Goal: Task Accomplishment & Management: Manage account settings

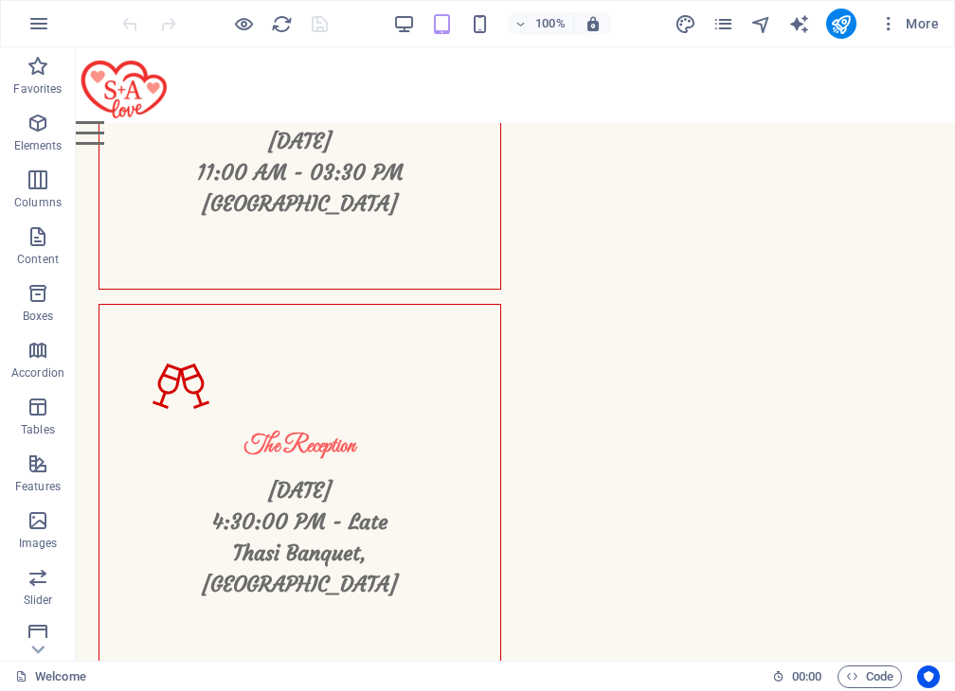
scroll to position [6485, 0]
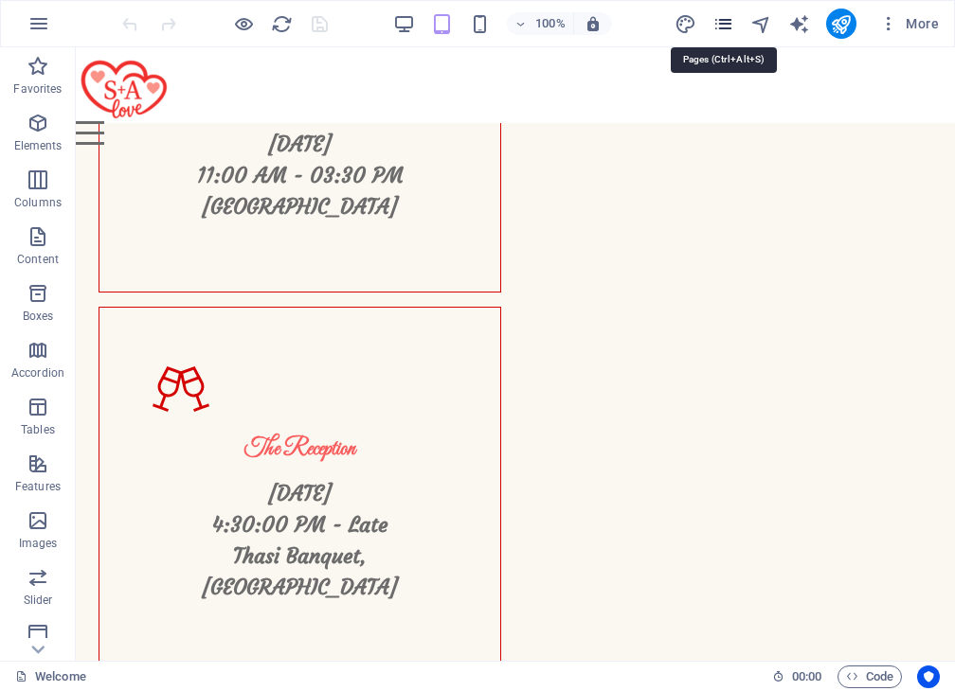
click at [0, 0] on icon "pages" at bounding box center [0, 0] width 0 height 0
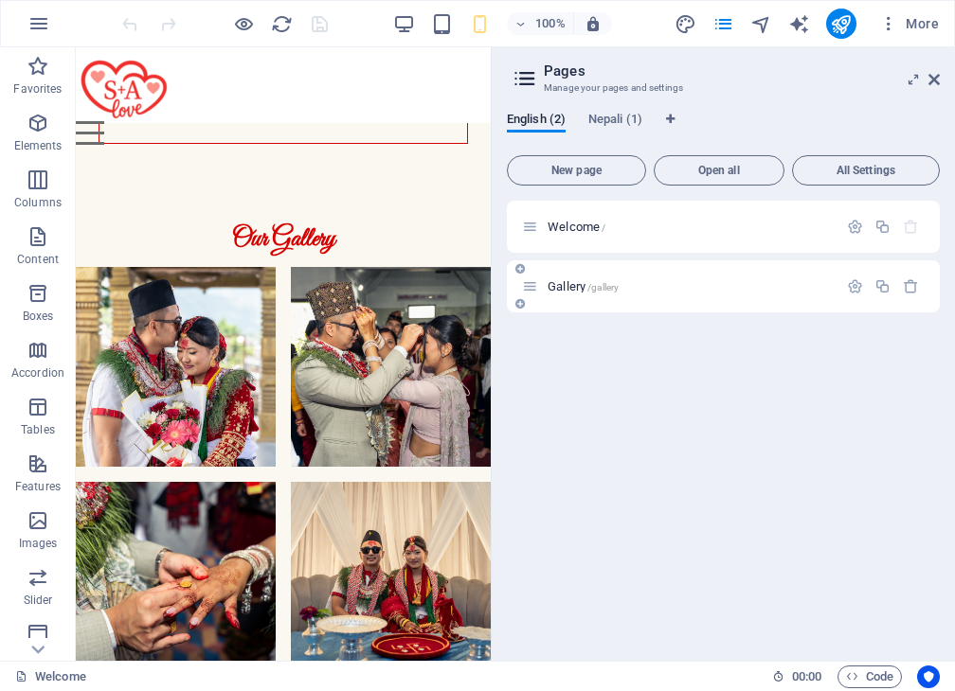
click at [597, 278] on div "Gallery /gallery" at bounding box center [679, 287] width 315 height 22
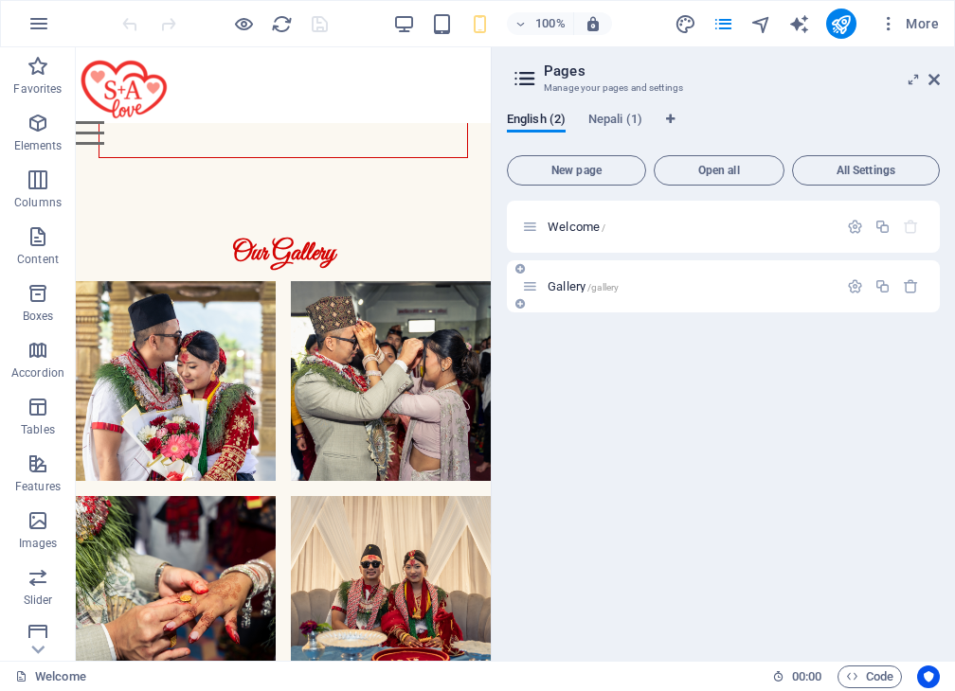
scroll to position [5395, 0]
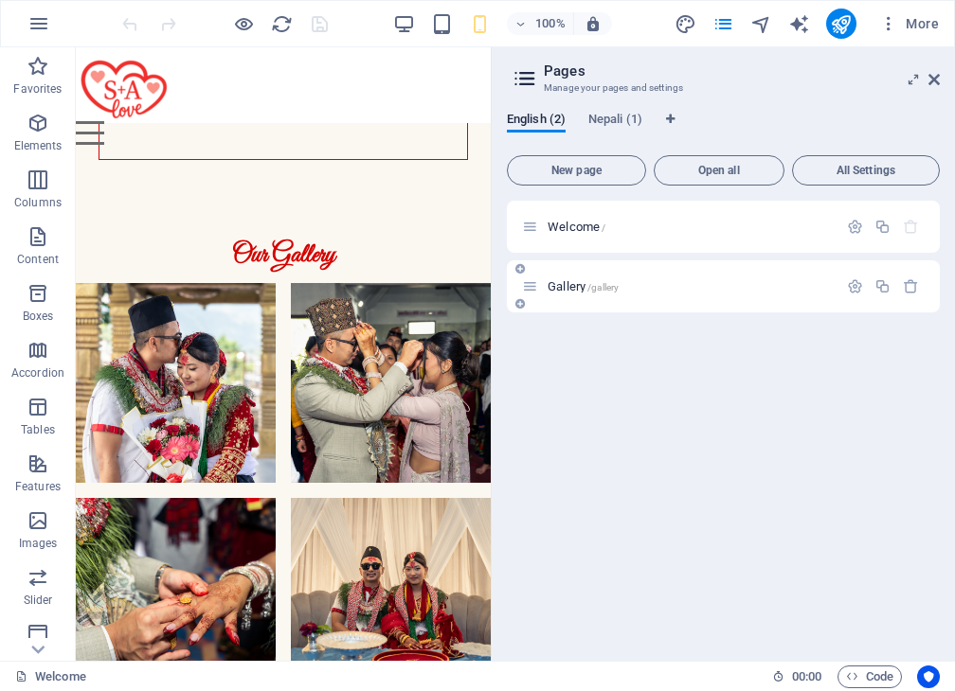
click at [612, 295] on div "Gallery /gallery" at bounding box center [679, 287] width 315 height 22
click at [563, 289] on span "Gallery /gallery" at bounding box center [582, 286] width 71 height 14
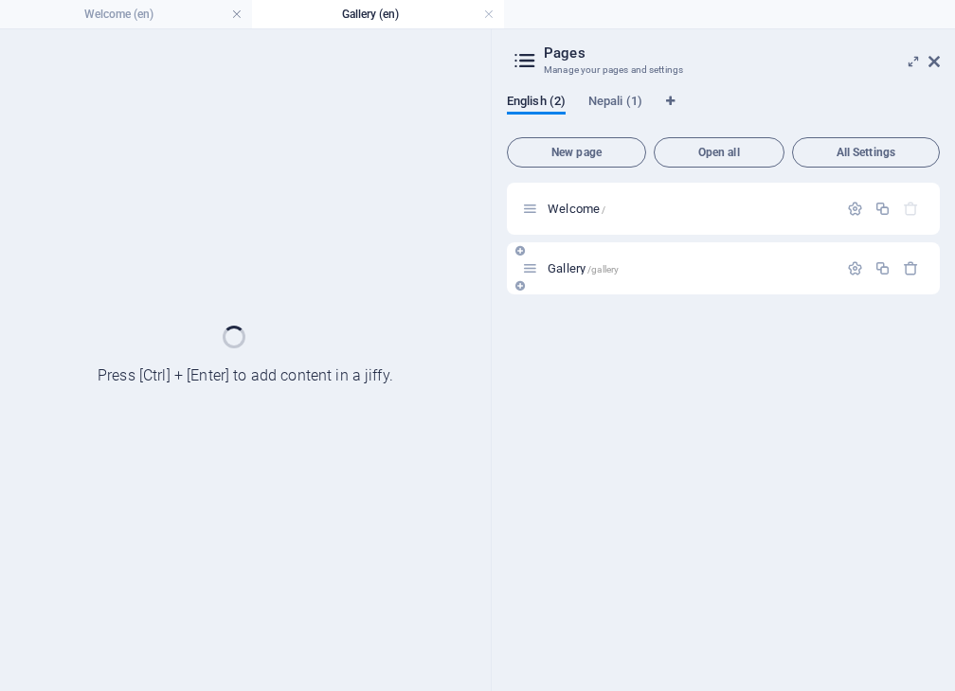
scroll to position [0, 0]
click at [563, 289] on div "Gallery /gallery" at bounding box center [723, 268] width 433 height 52
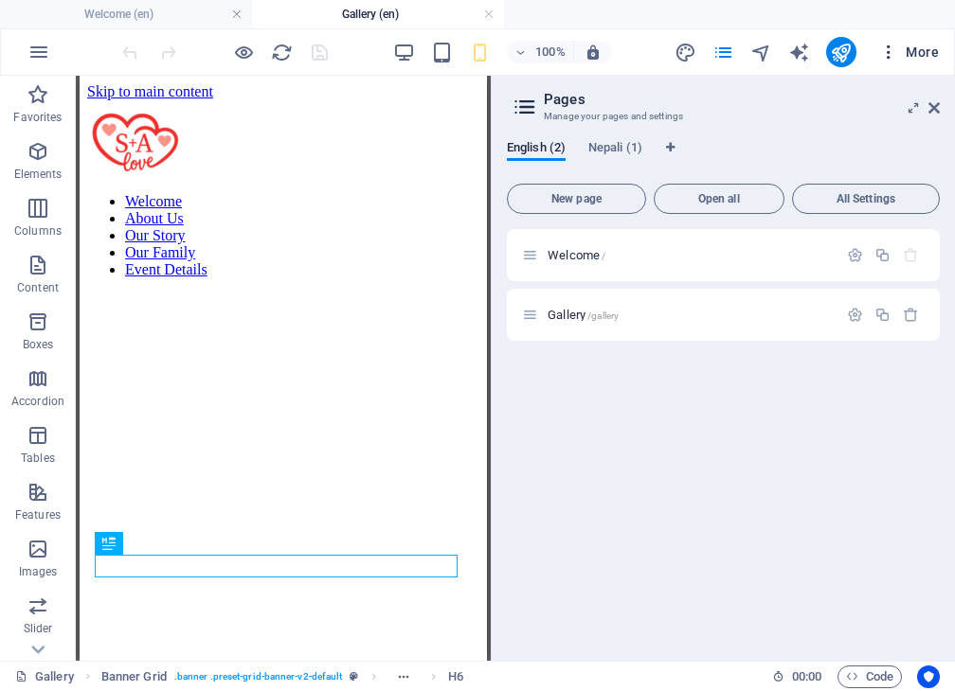
scroll to position [286, 0]
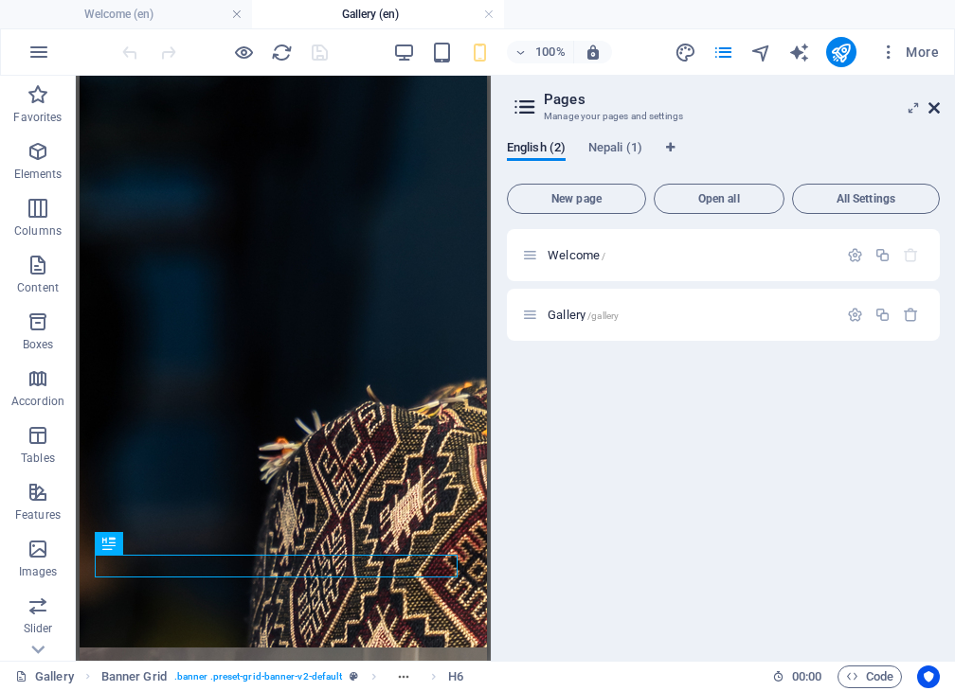
click at [932, 109] on icon at bounding box center [933, 107] width 11 height 15
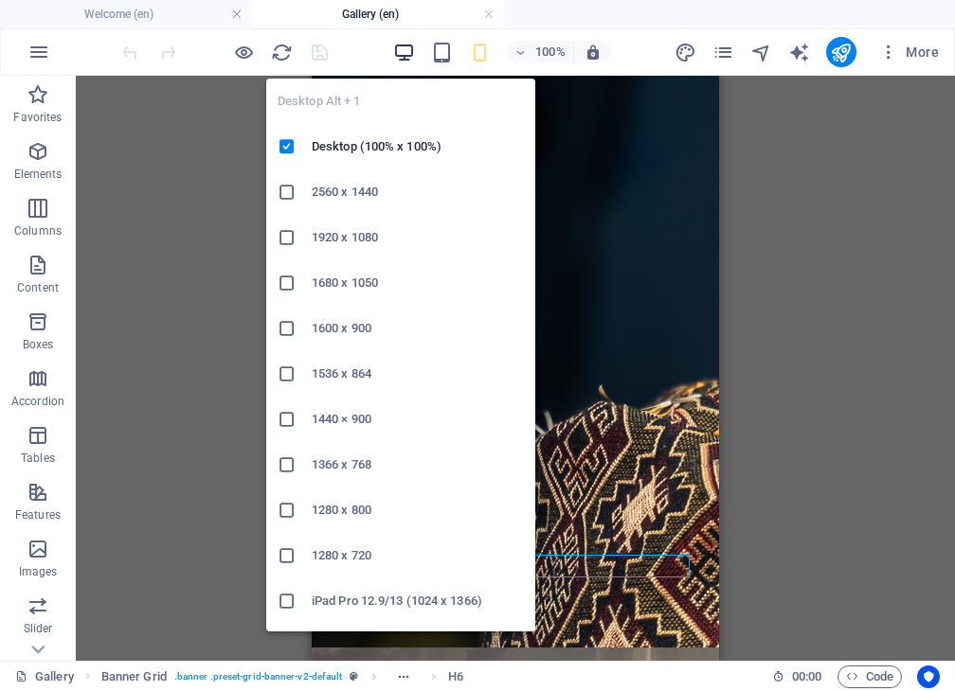
click at [413, 55] on icon "button" at bounding box center [404, 53] width 22 height 22
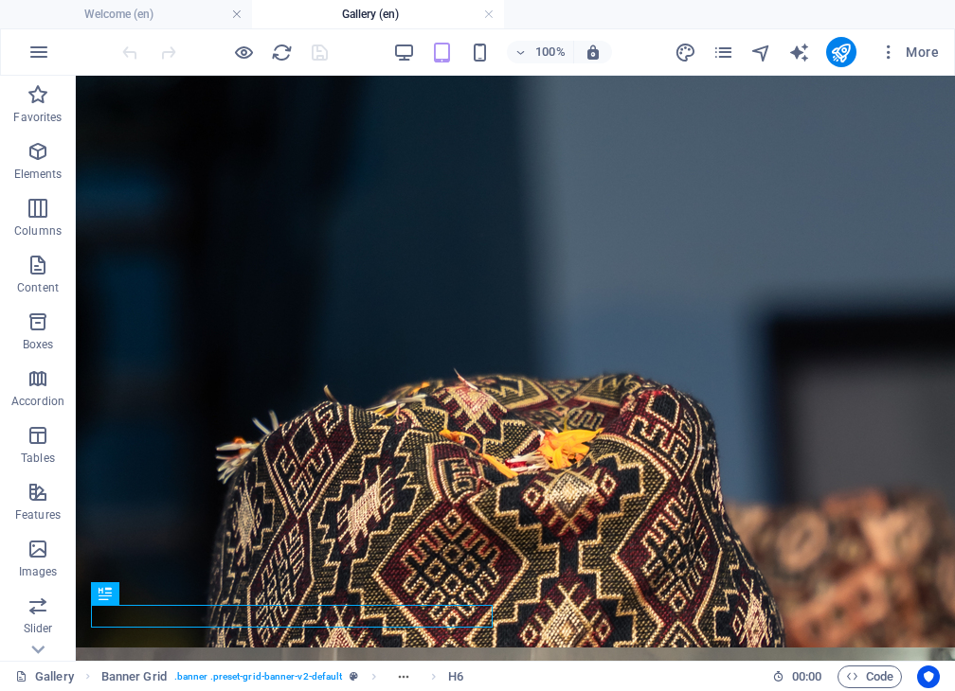
scroll to position [0, 0]
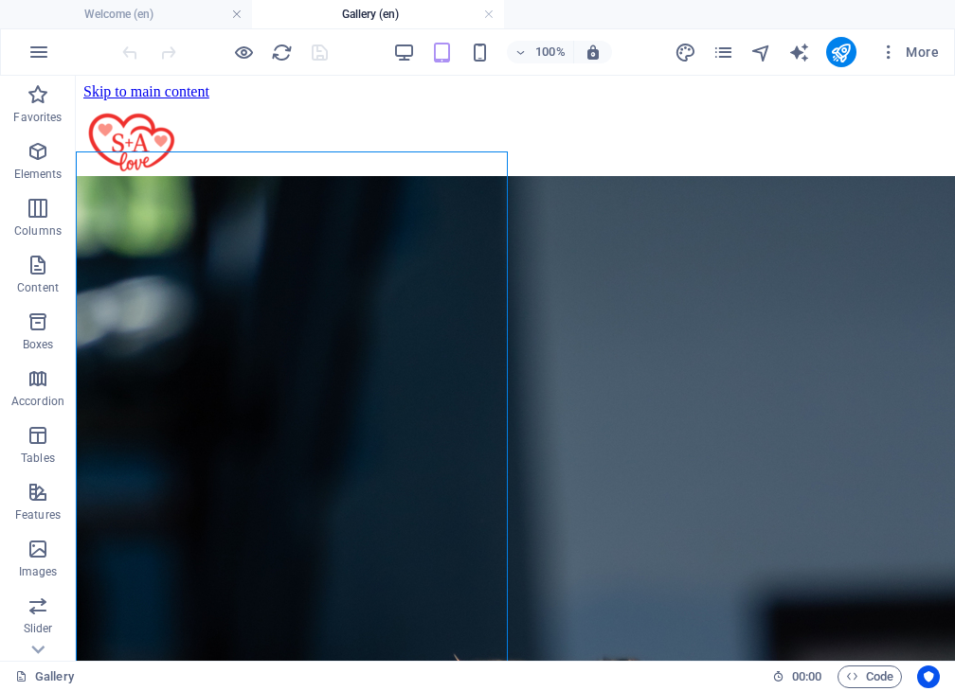
select select "px"
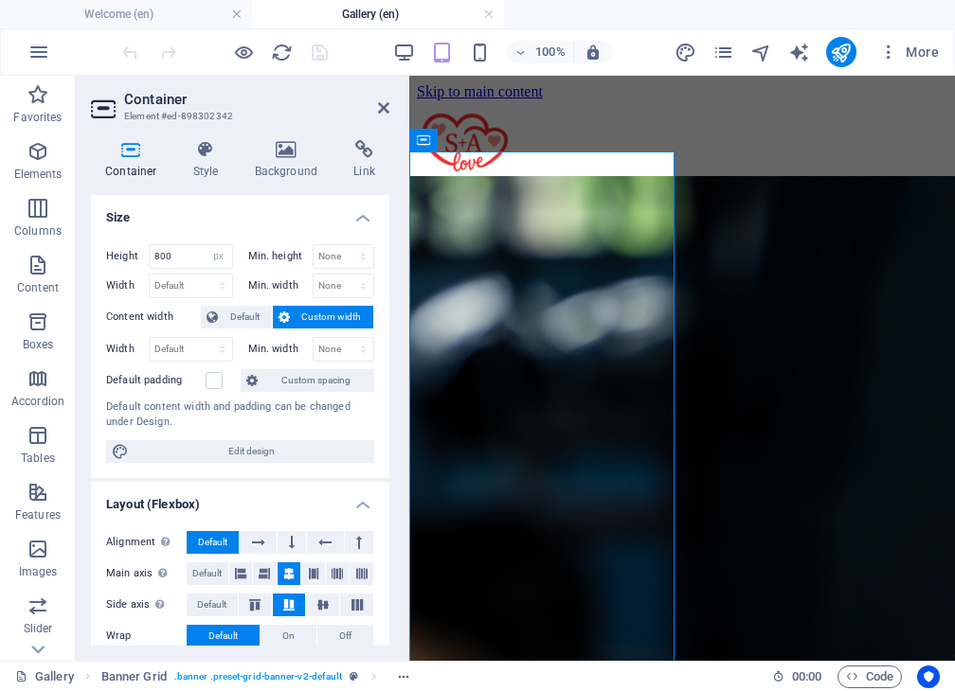
click at [277, 133] on div "Container Style Background Link Size Height 800 Default px rem % vh vw Min. hei…" at bounding box center [240, 393] width 329 height 536
click at [295, 158] on icon at bounding box center [287, 149] width 92 height 19
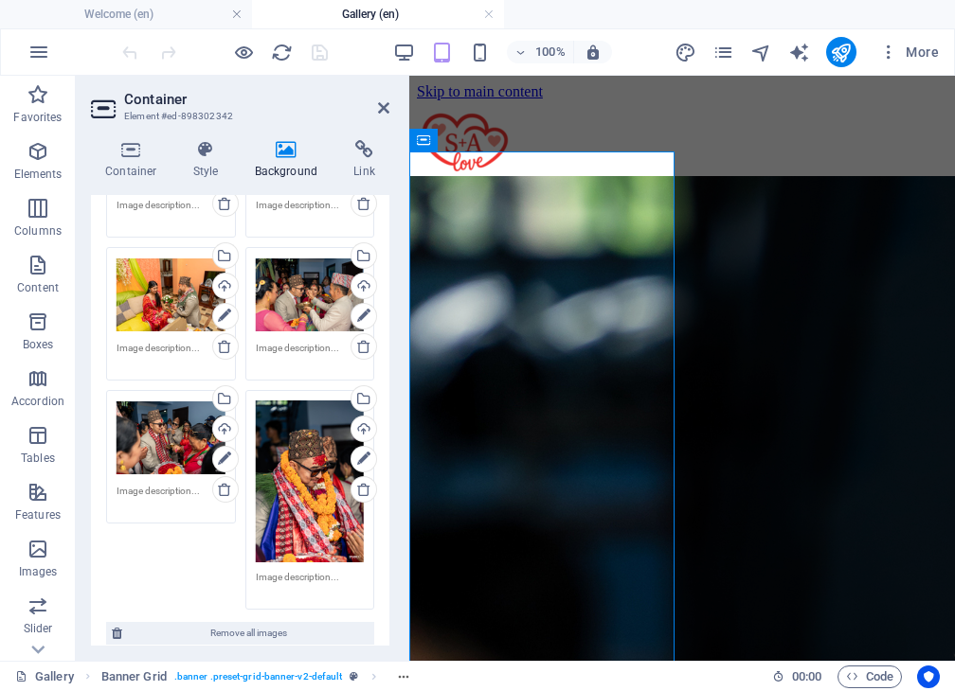
scroll to position [339, 0]
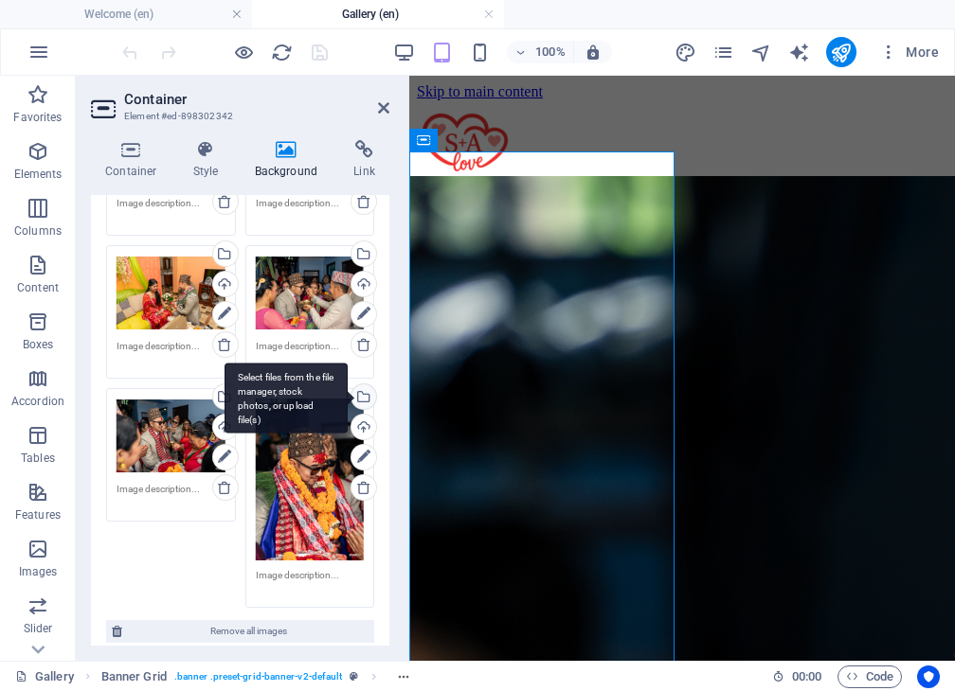
click at [357, 386] on div "Select files from the file manager, stock photos, or upload file(s)" at bounding box center [362, 398] width 28 height 28
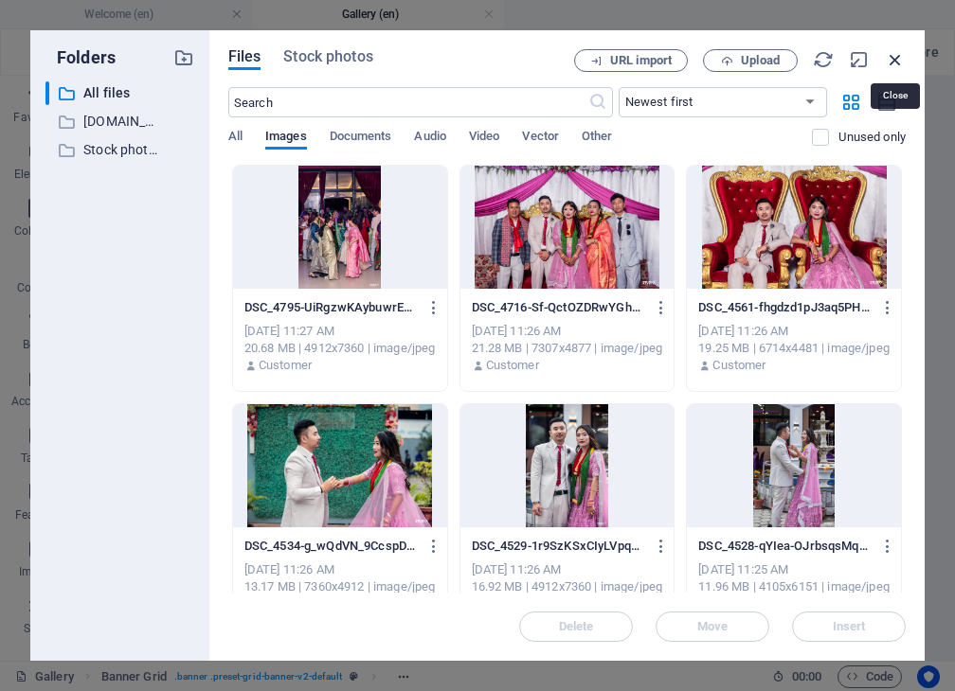
click at [894, 61] on icon "button" at bounding box center [894, 59] width 21 height 21
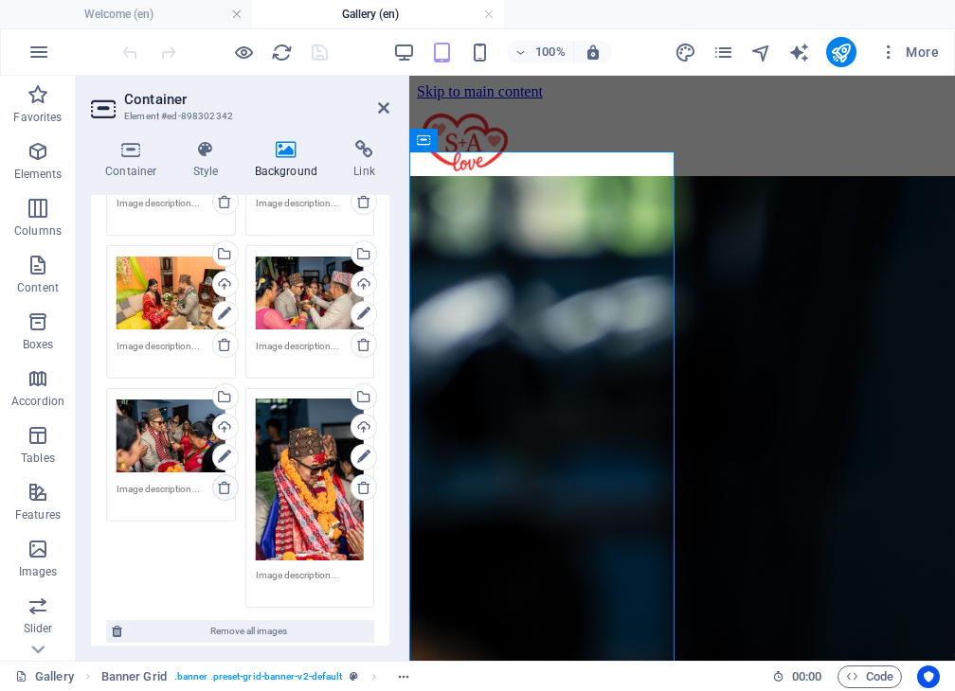
click at [224, 487] on icon at bounding box center [224, 487] width 15 height 15
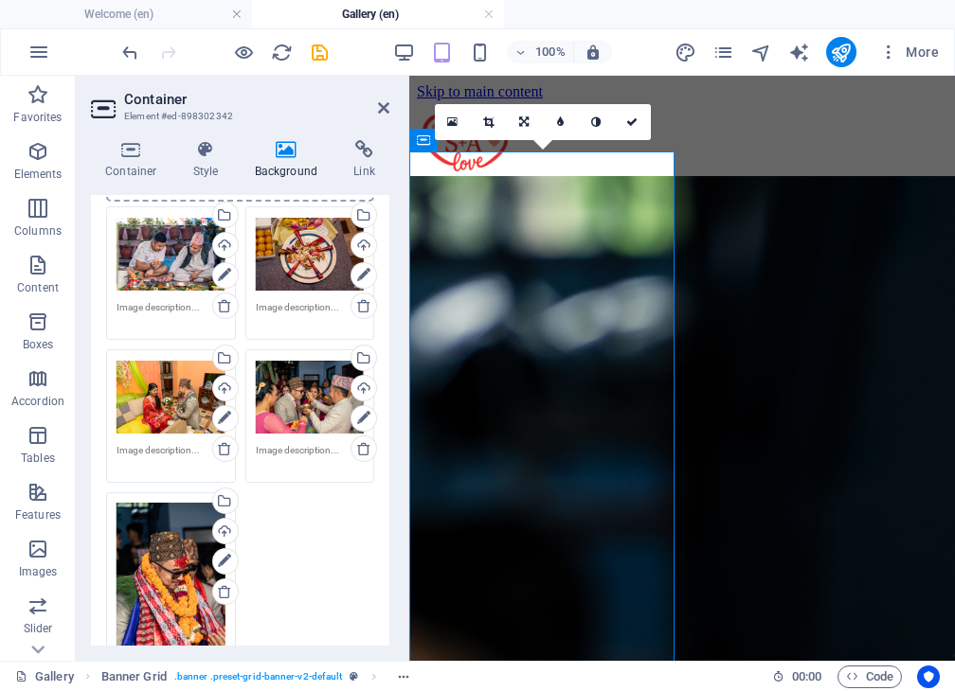
scroll to position [235, 0]
click at [219, 594] on icon at bounding box center [224, 591] width 15 height 15
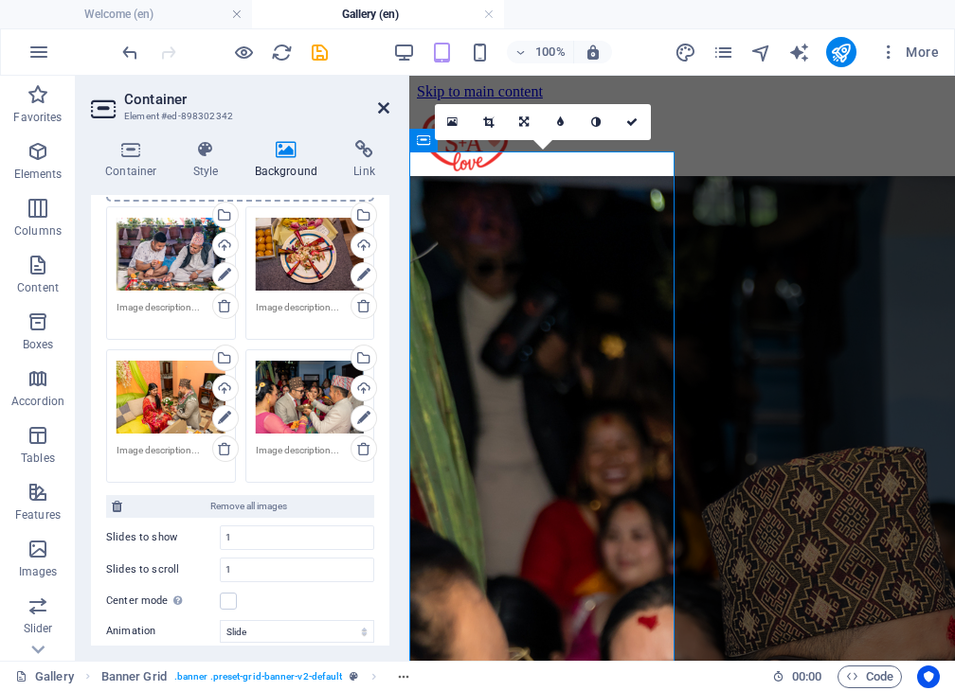
click at [385, 101] on icon at bounding box center [383, 107] width 11 height 15
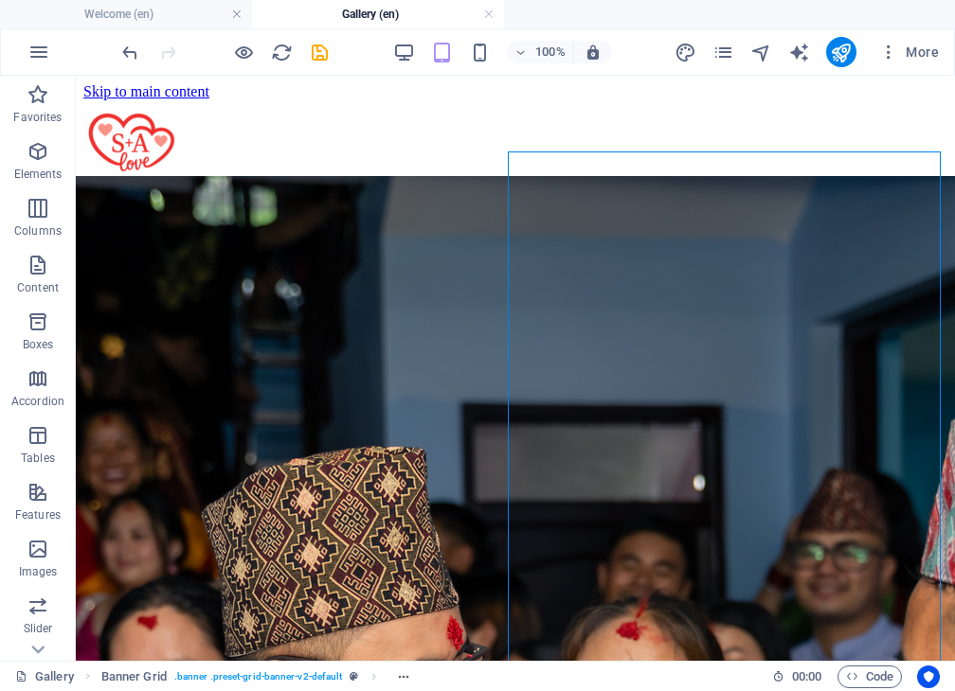
select select "ms"
select select "s"
select select "progressive"
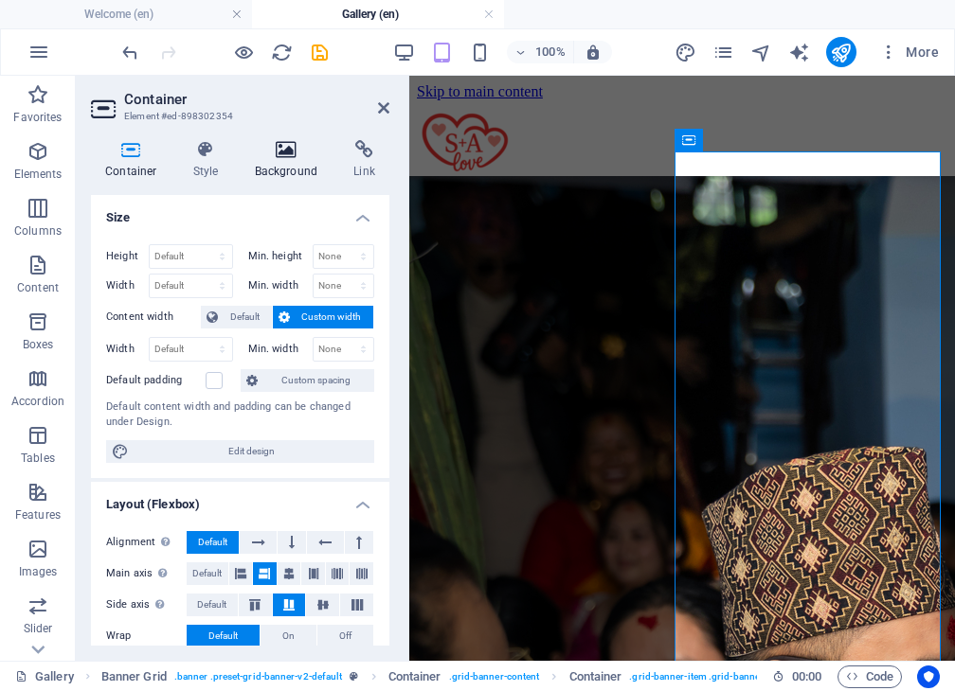
click at [282, 155] on icon at bounding box center [287, 149] width 92 height 19
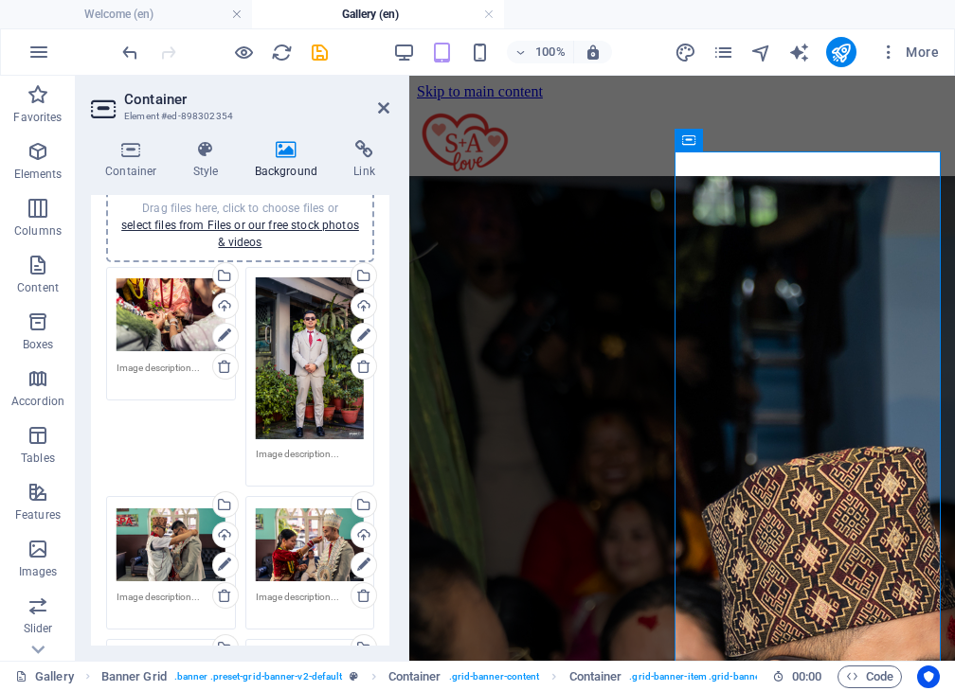
scroll to position [174, 0]
click at [350, 362] on link at bounding box center [363, 366] width 27 height 27
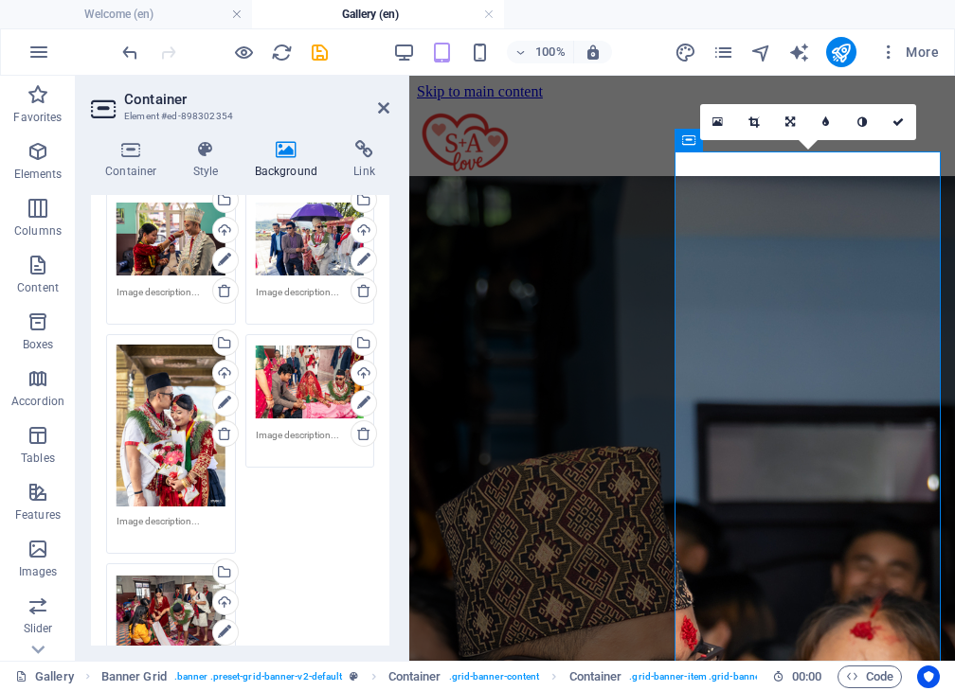
scroll to position [394, 0]
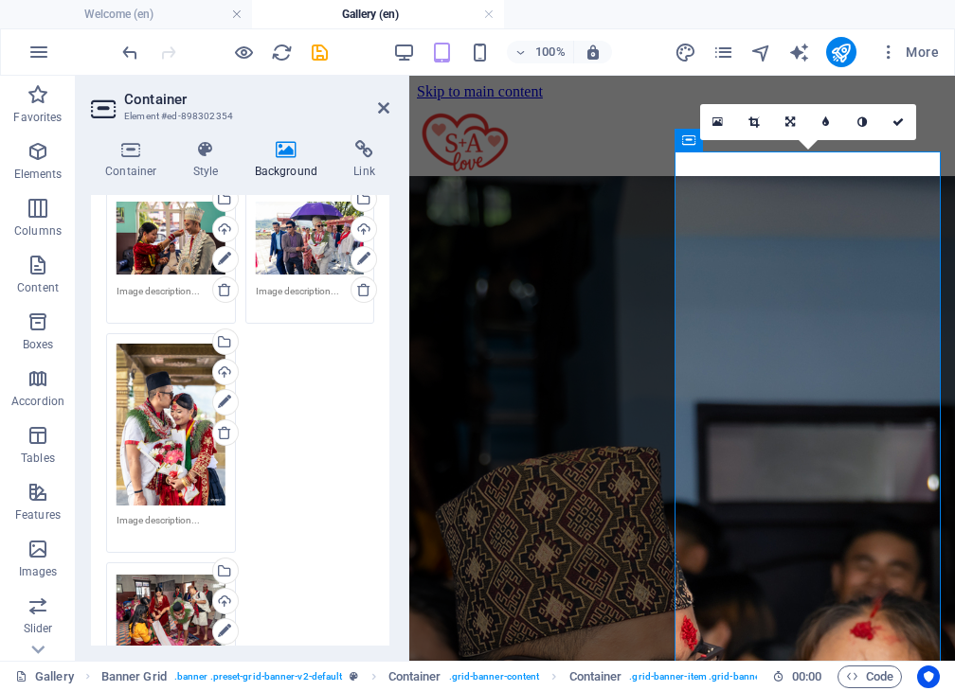
drag, startPoint x: 314, startPoint y: 402, endPoint x: 319, endPoint y: 372, distance: 30.7
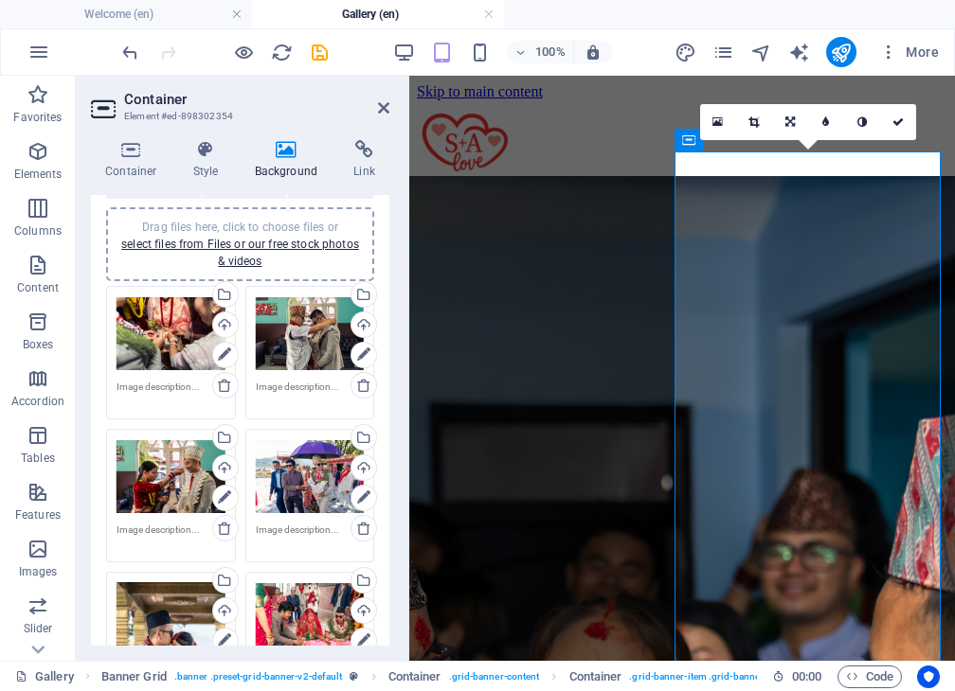
scroll to position [411, 0]
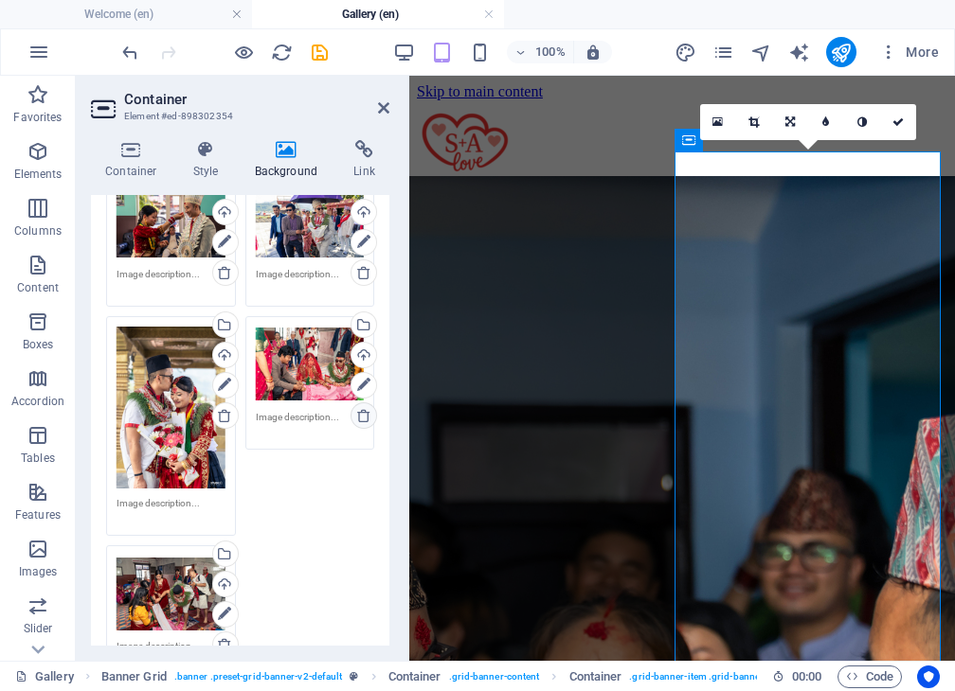
click at [363, 414] on icon at bounding box center [363, 415] width 15 height 15
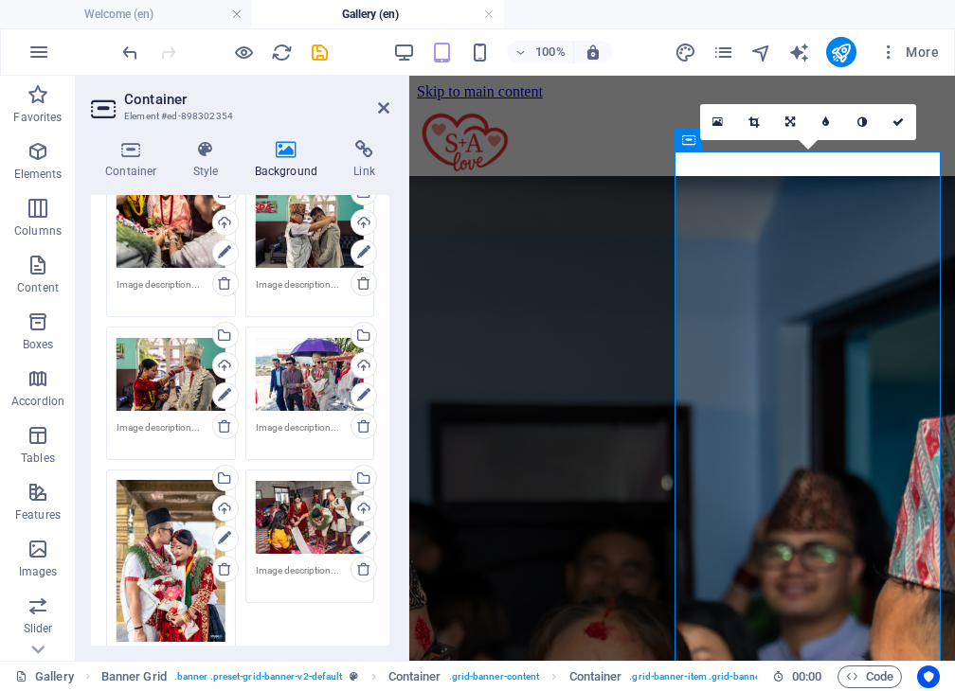
scroll to position [257, 0]
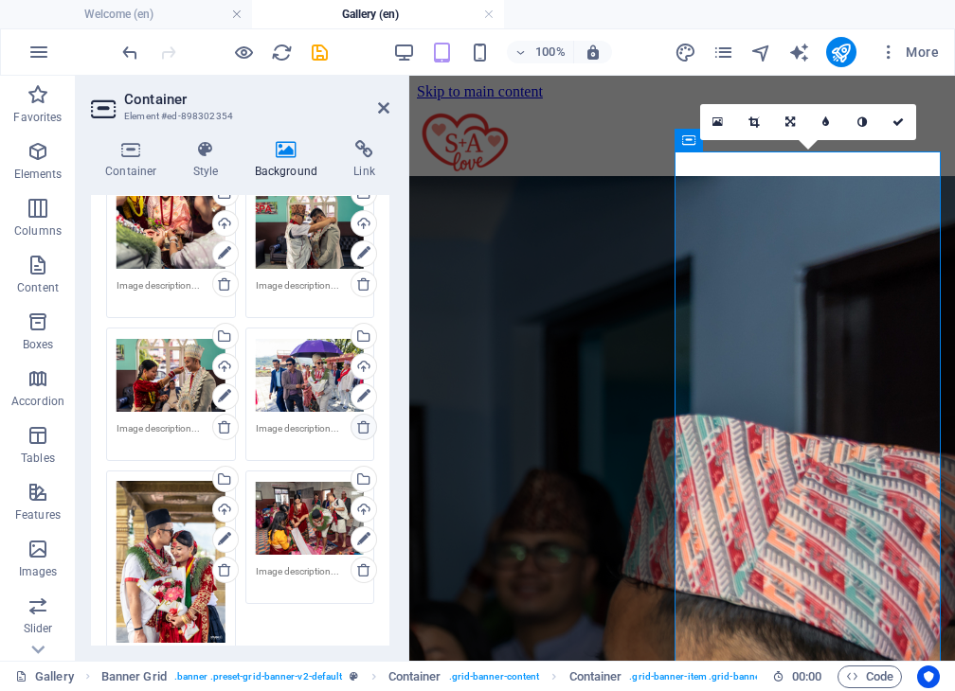
click at [356, 421] on icon at bounding box center [363, 427] width 15 height 15
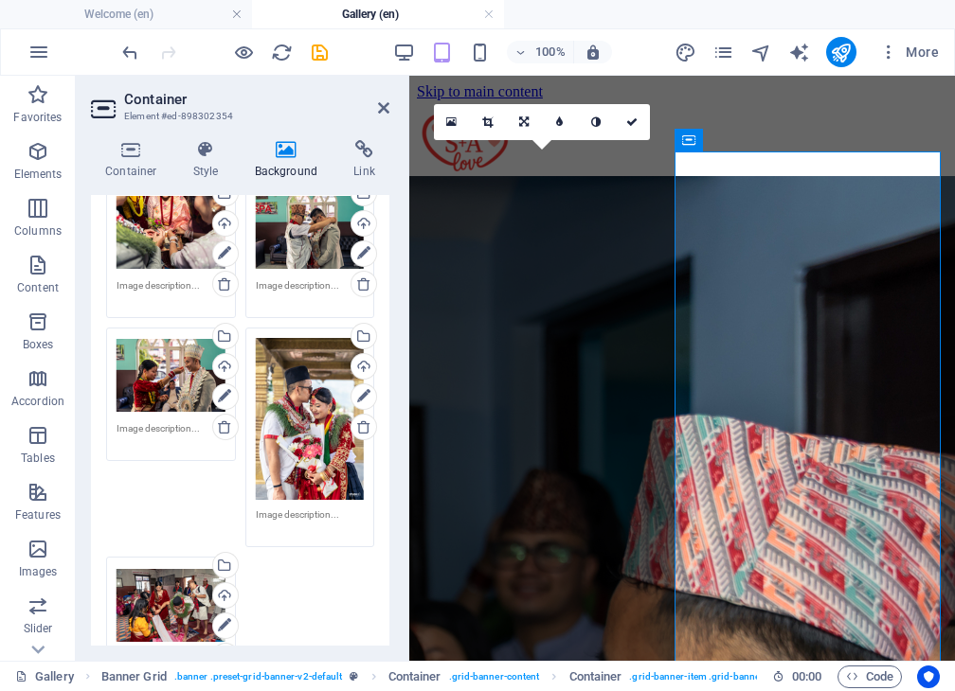
scroll to position [147, 0]
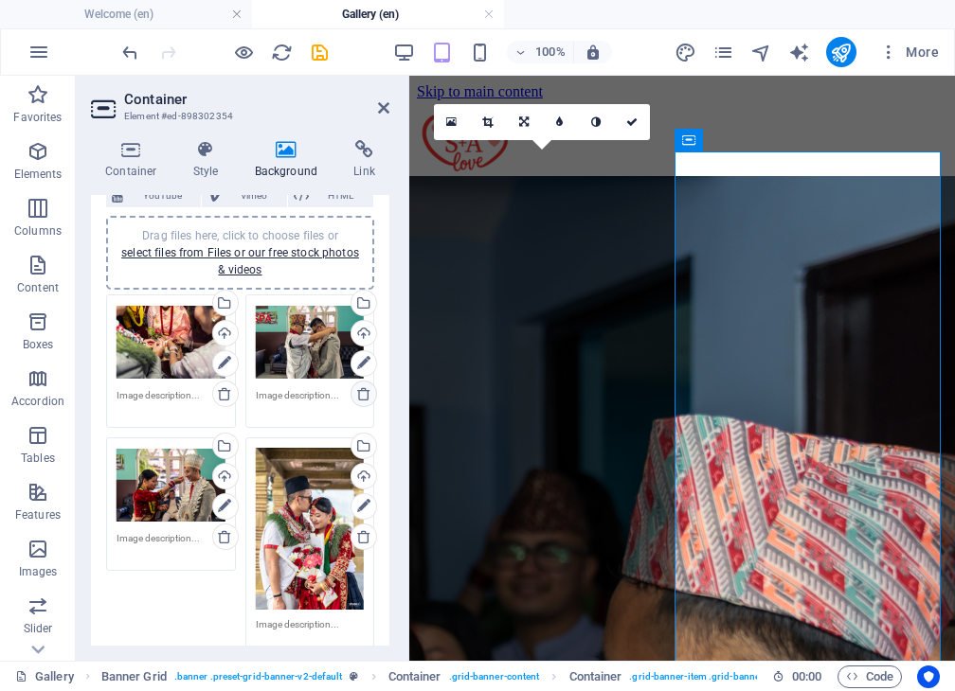
click at [356, 386] on icon at bounding box center [363, 393] width 15 height 15
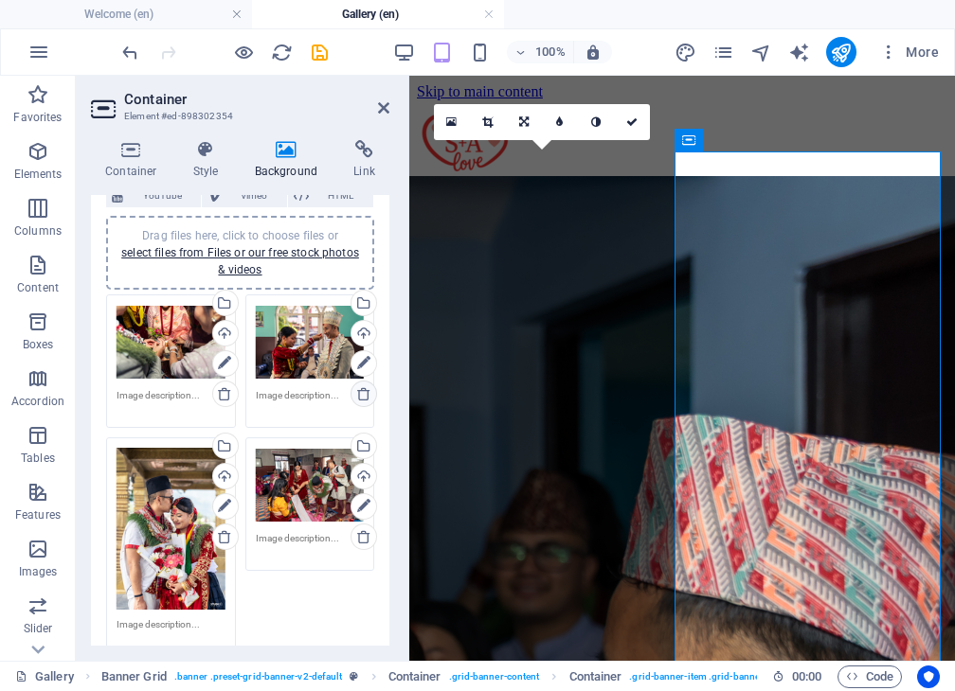
scroll to position [272, 0]
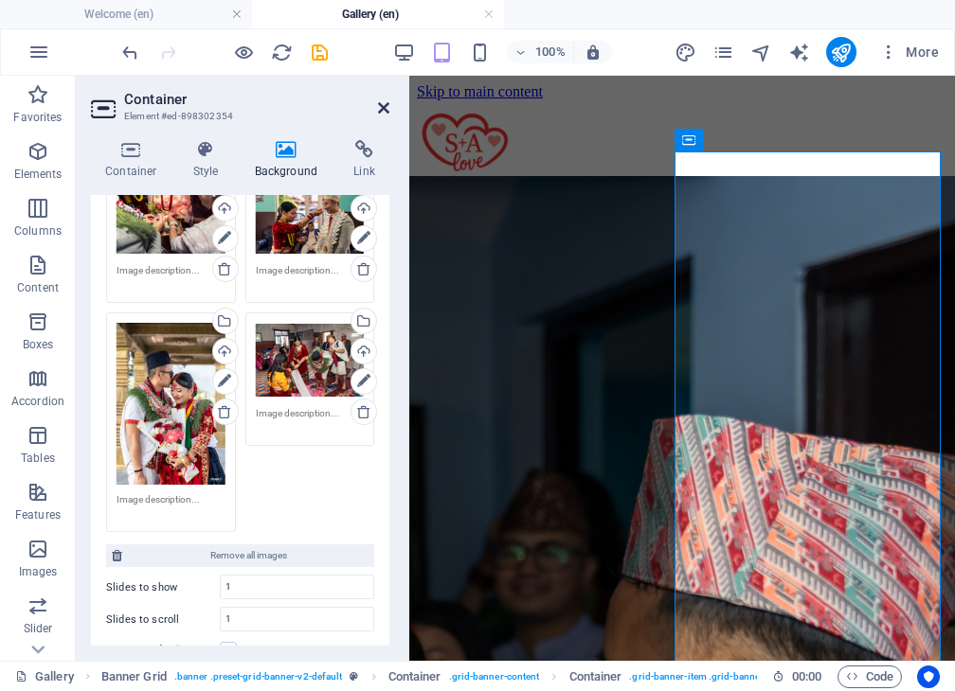
click at [384, 112] on icon at bounding box center [383, 107] width 11 height 15
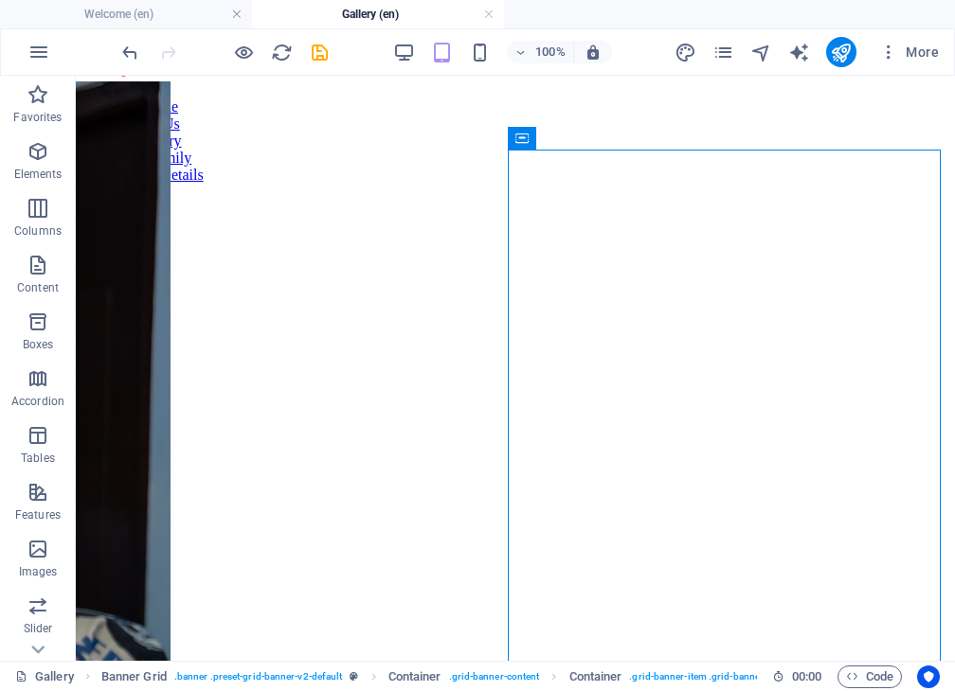
scroll to position [0, 0]
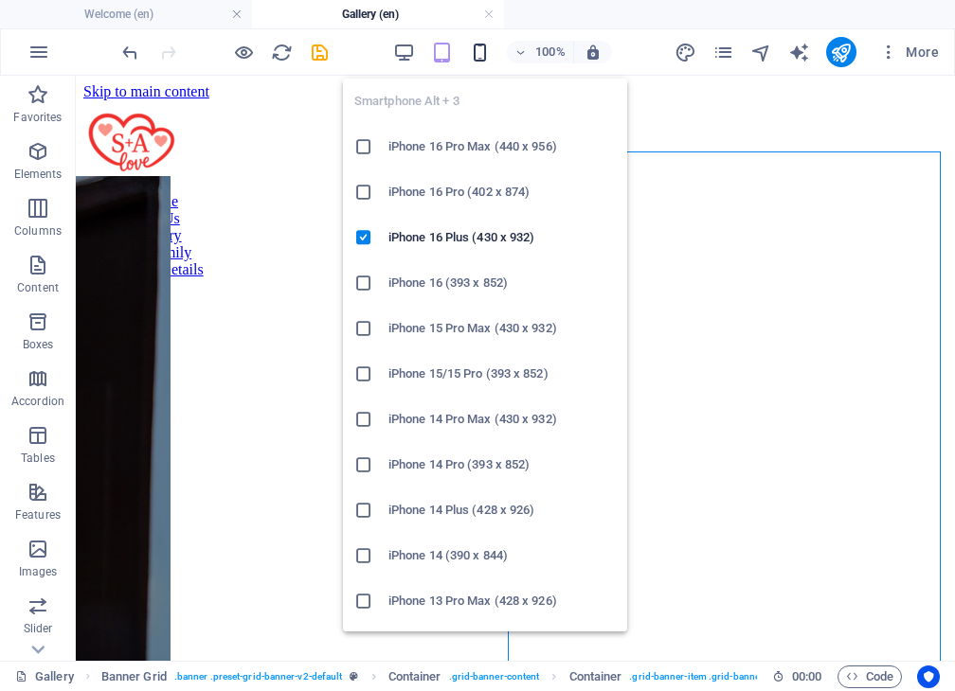
click at [471, 50] on icon "button" at bounding box center [480, 53] width 22 height 22
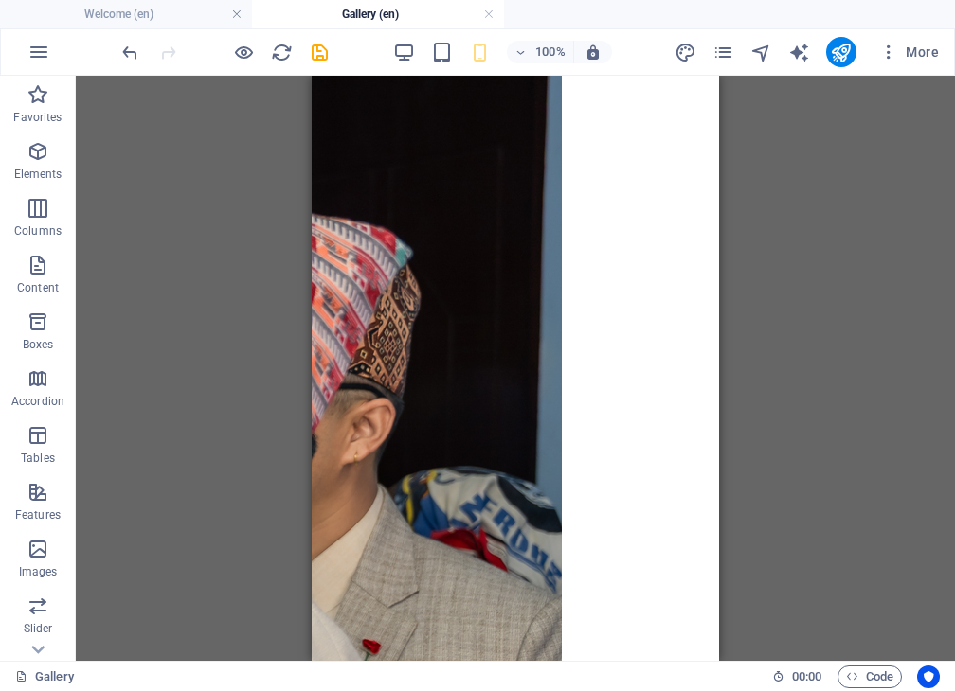
scroll to position [241, 0]
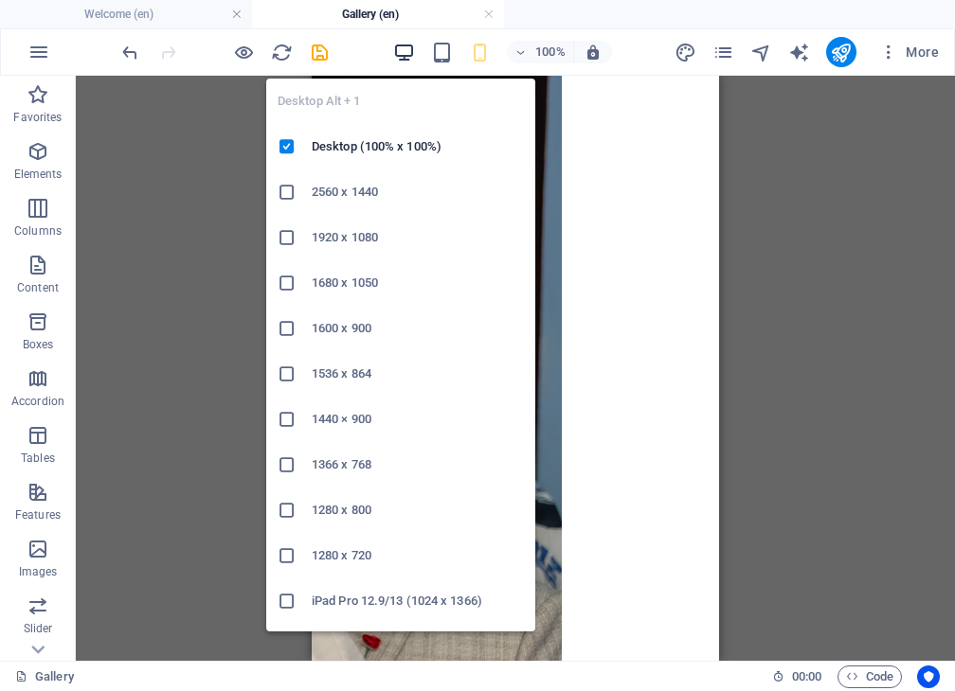
click at [398, 54] on icon "button" at bounding box center [404, 53] width 22 height 22
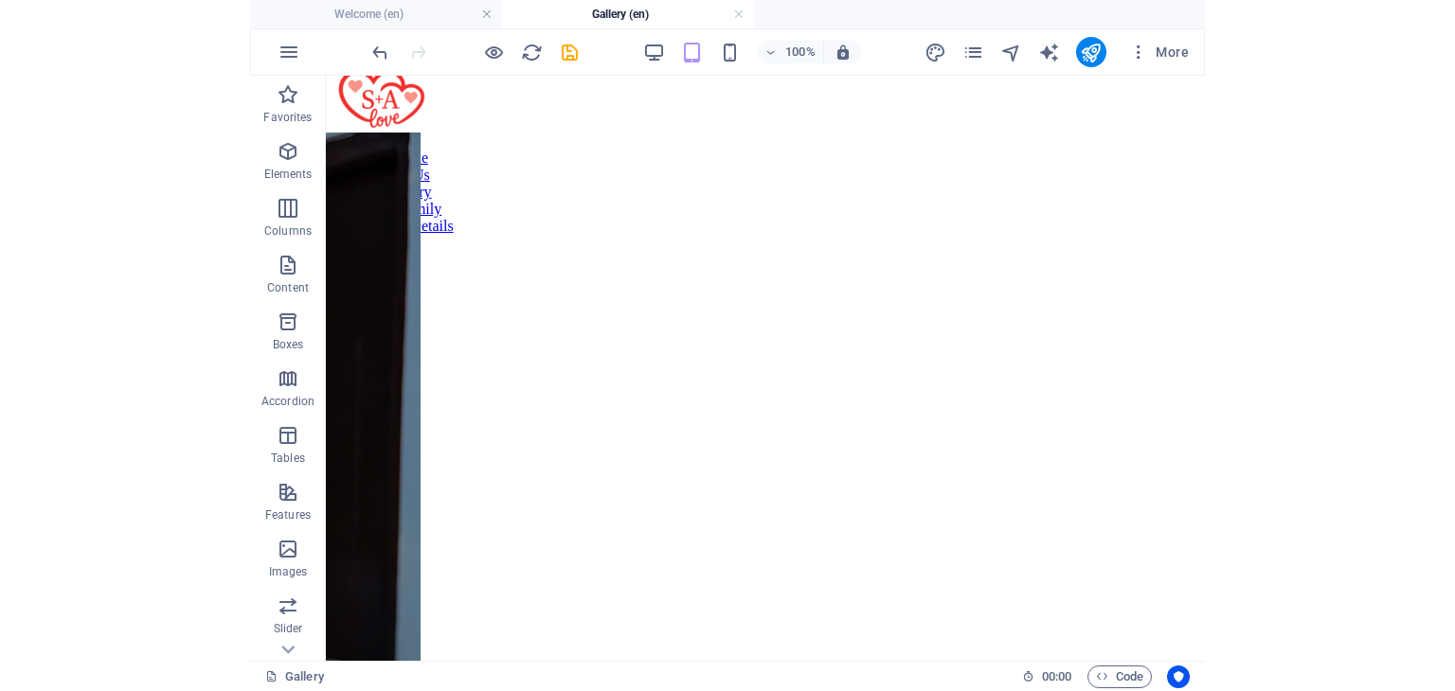
scroll to position [0, 0]
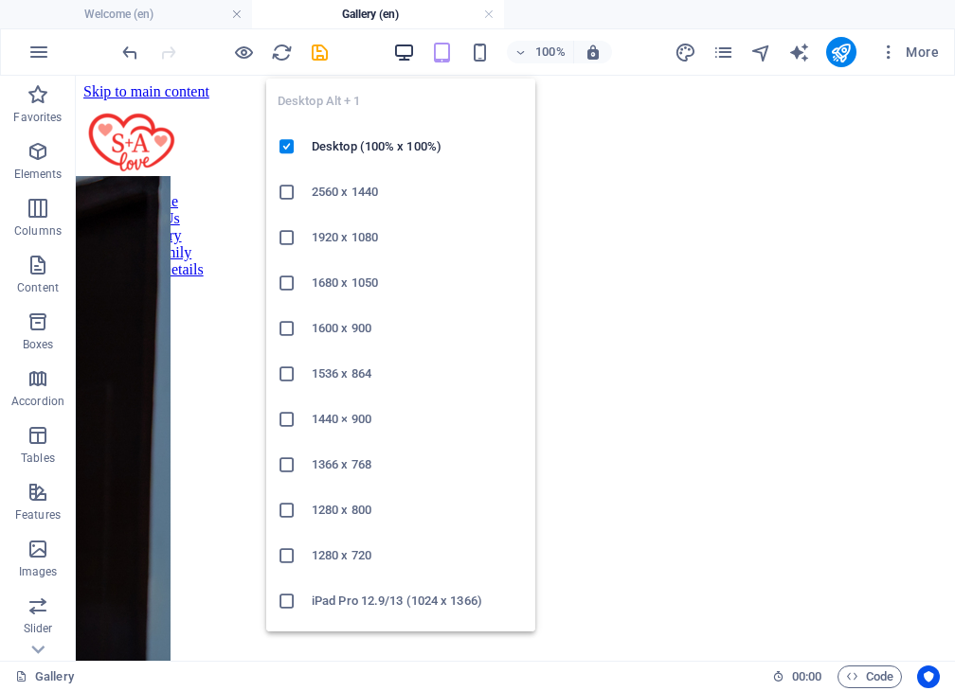
click at [400, 55] on icon "button" at bounding box center [404, 53] width 22 height 22
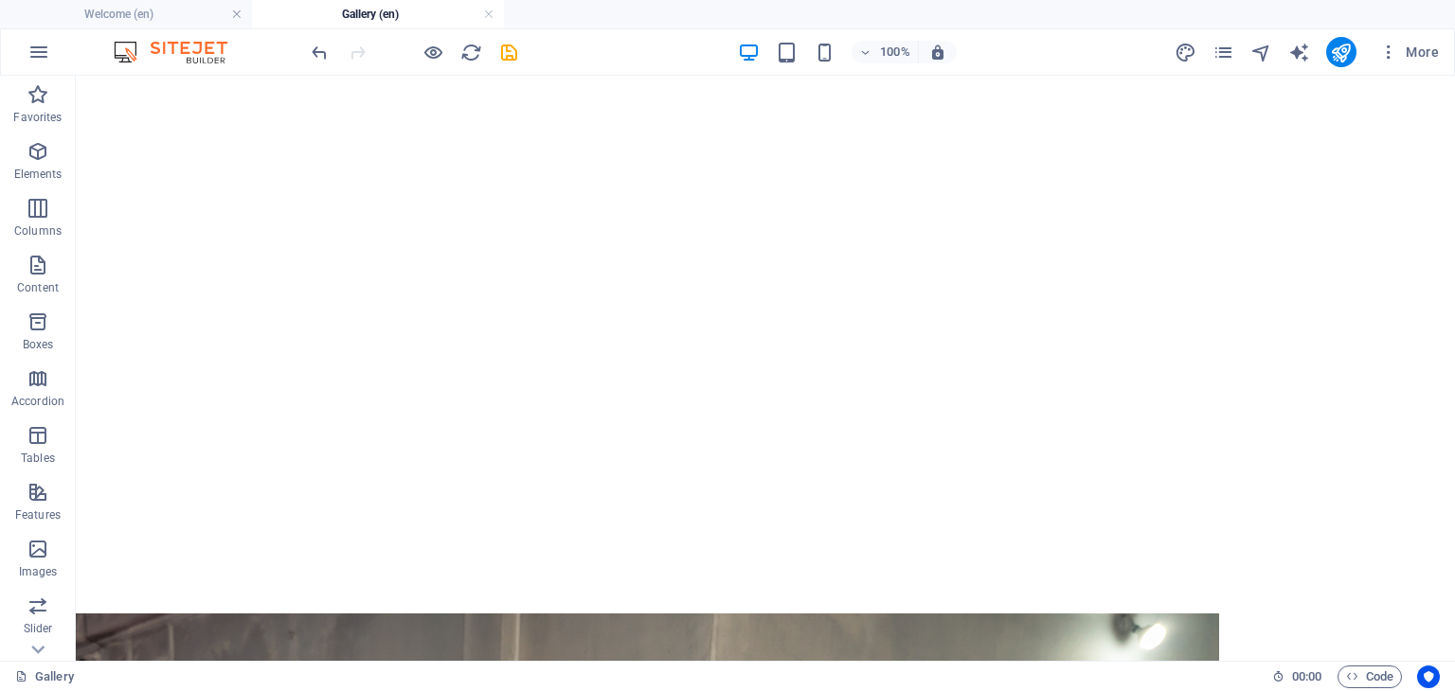
scroll to position [321, 0]
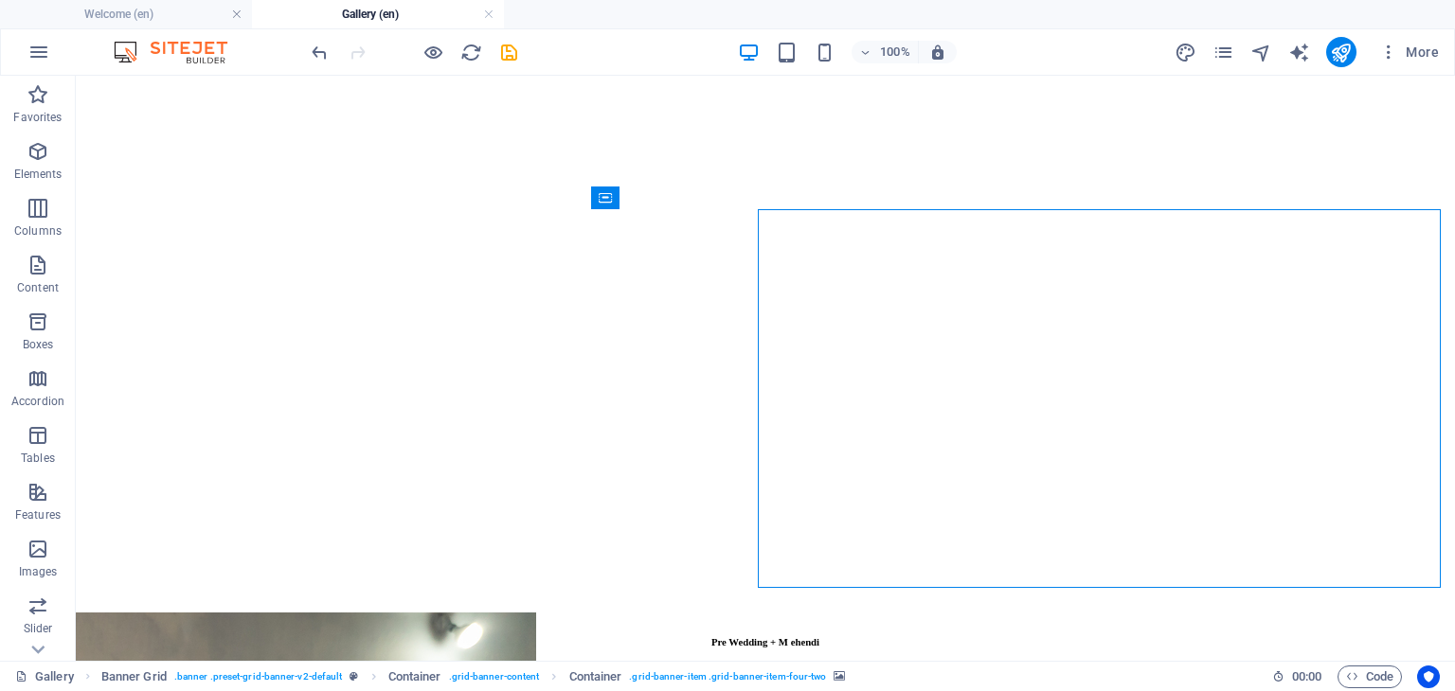
select select "ms"
select select "s"
select select "progressive"
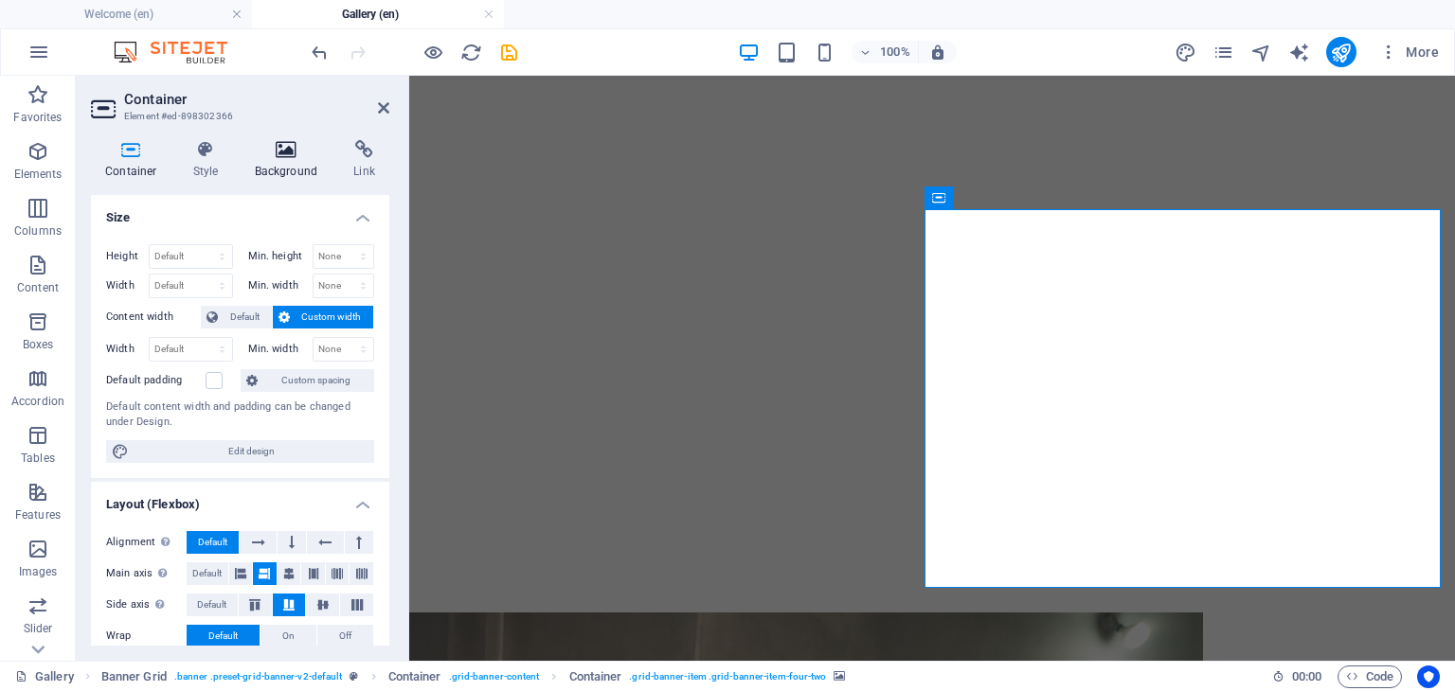
click at [265, 160] on h4 "Background" at bounding box center [290, 160] width 99 height 40
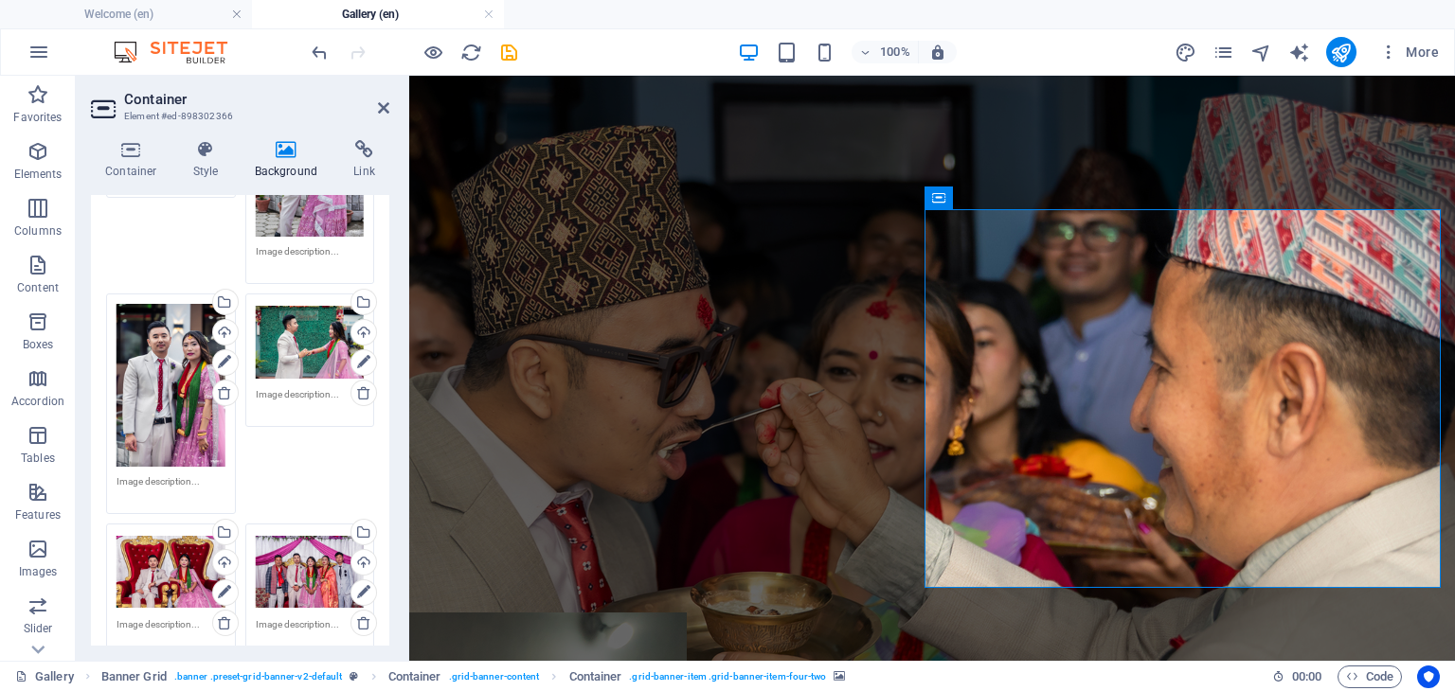
scroll to position [244, 0]
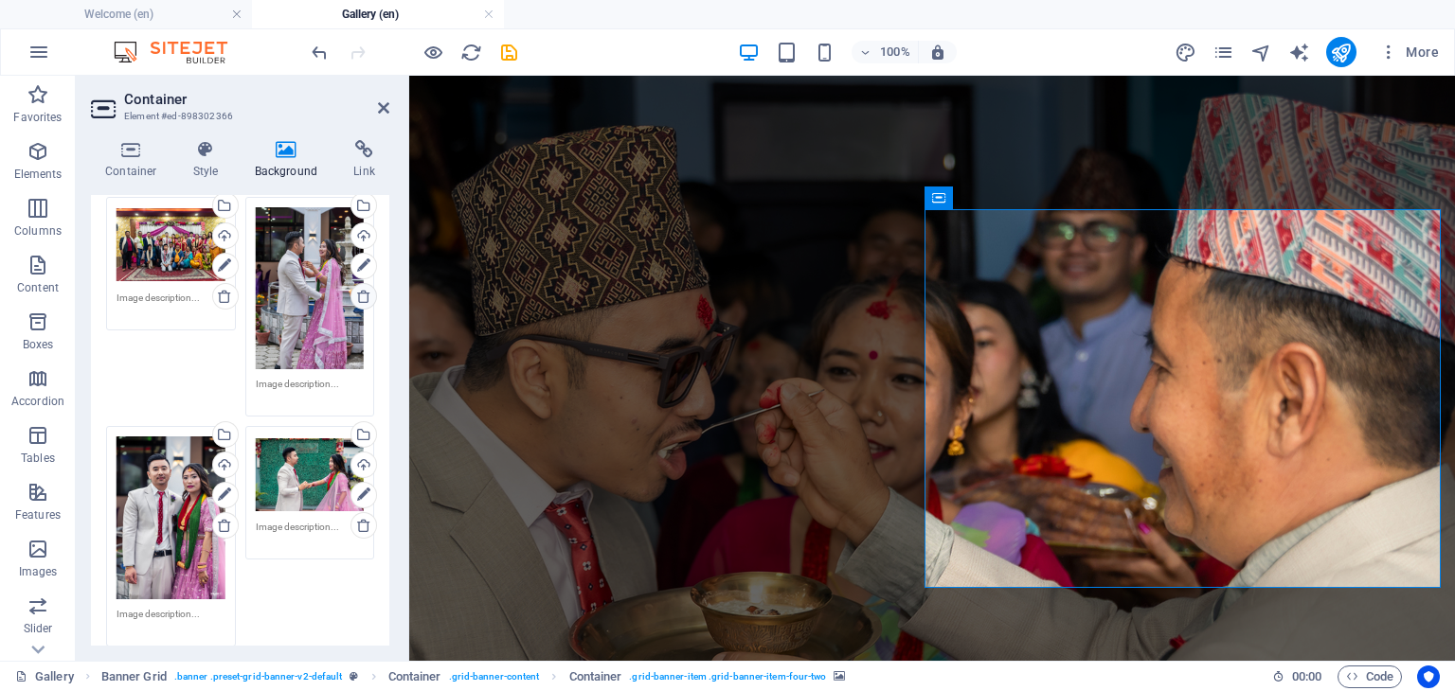
click at [356, 289] on icon at bounding box center [363, 296] width 15 height 15
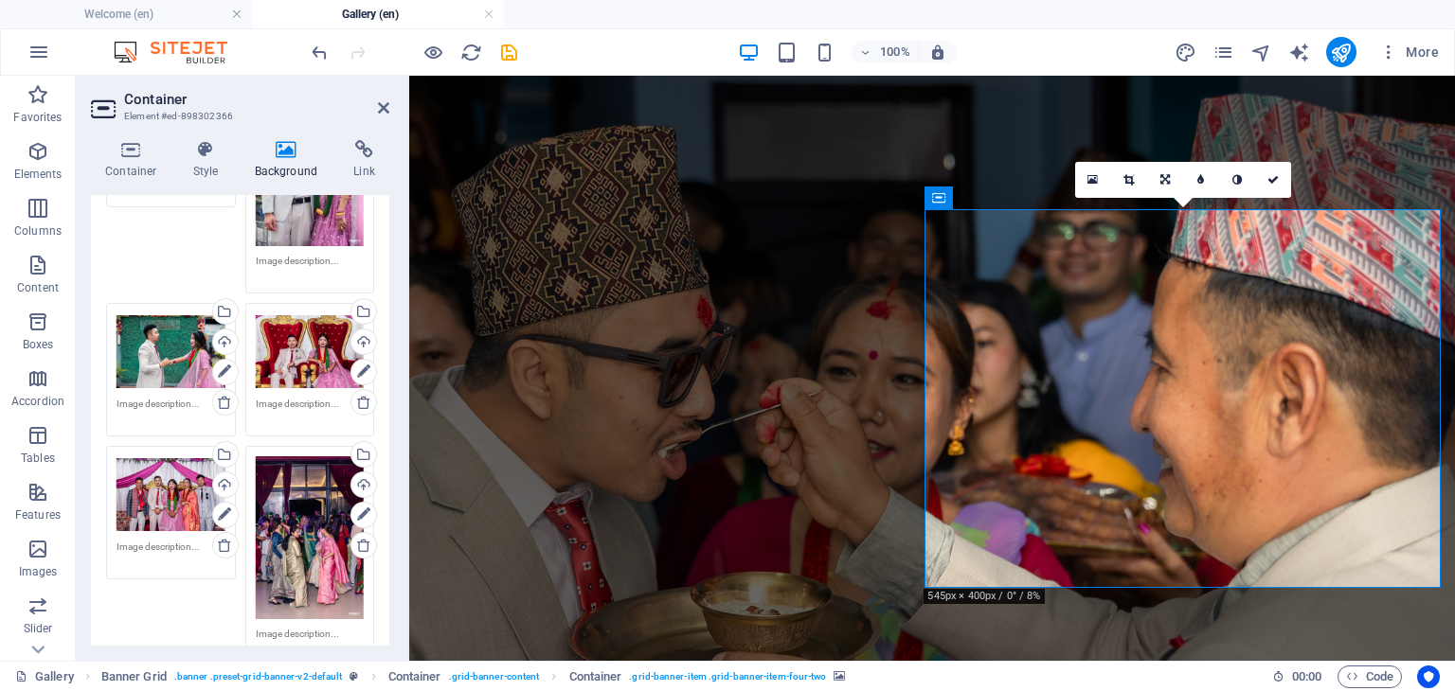
scroll to position [375, 0]
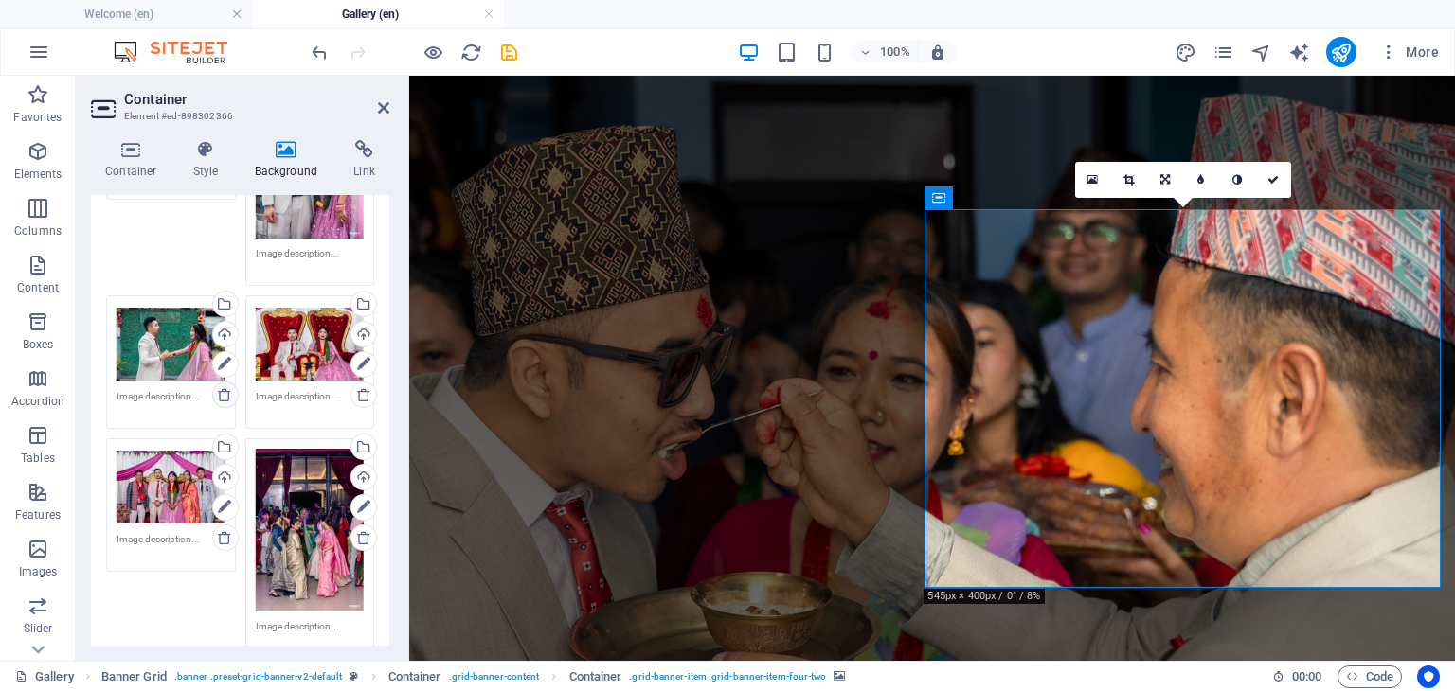
click at [221, 398] on icon at bounding box center [224, 394] width 15 height 15
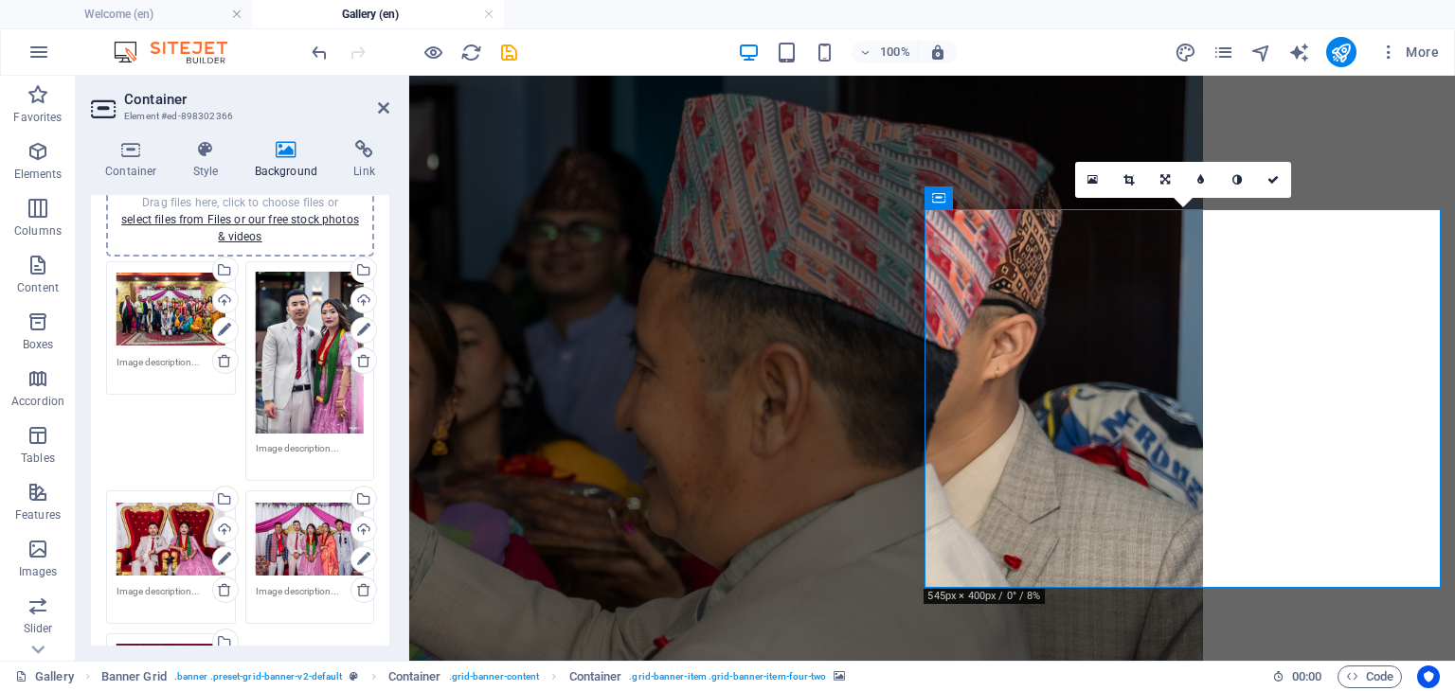
scroll to position [178, 0]
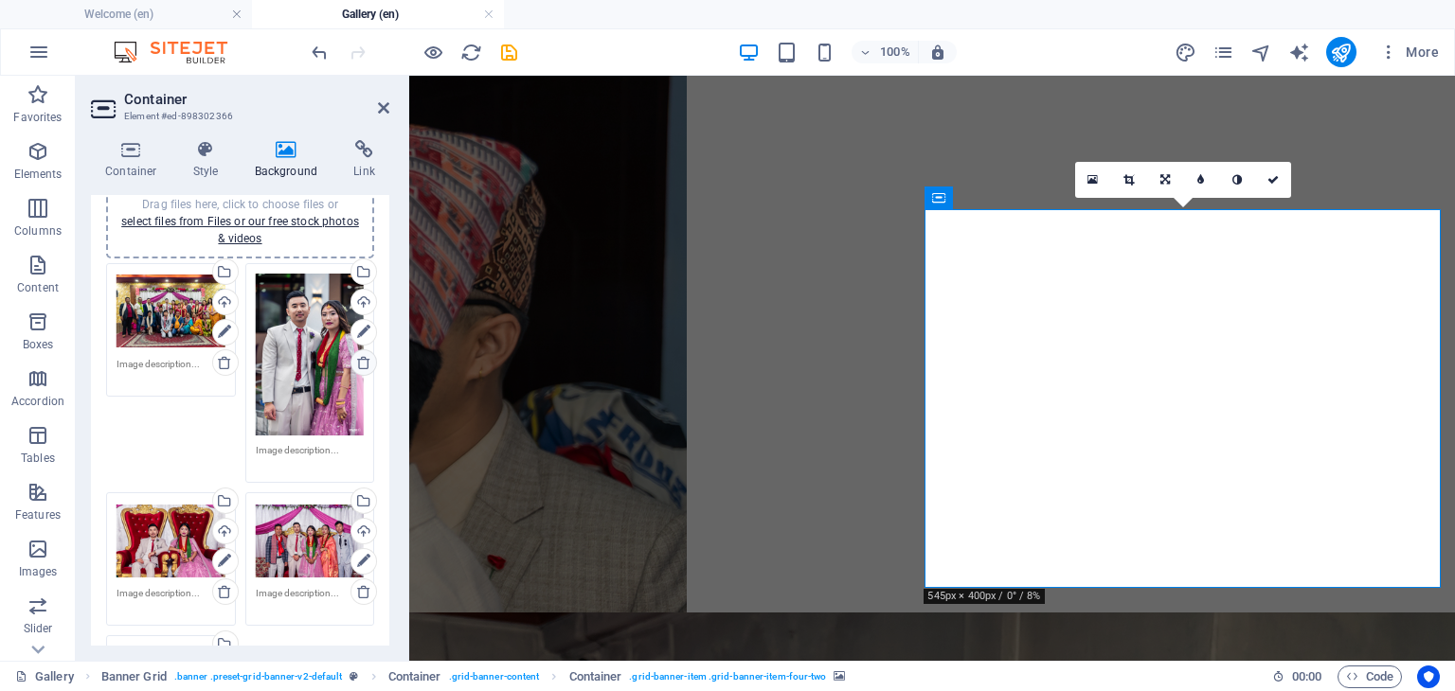
click at [362, 362] on icon at bounding box center [363, 362] width 15 height 15
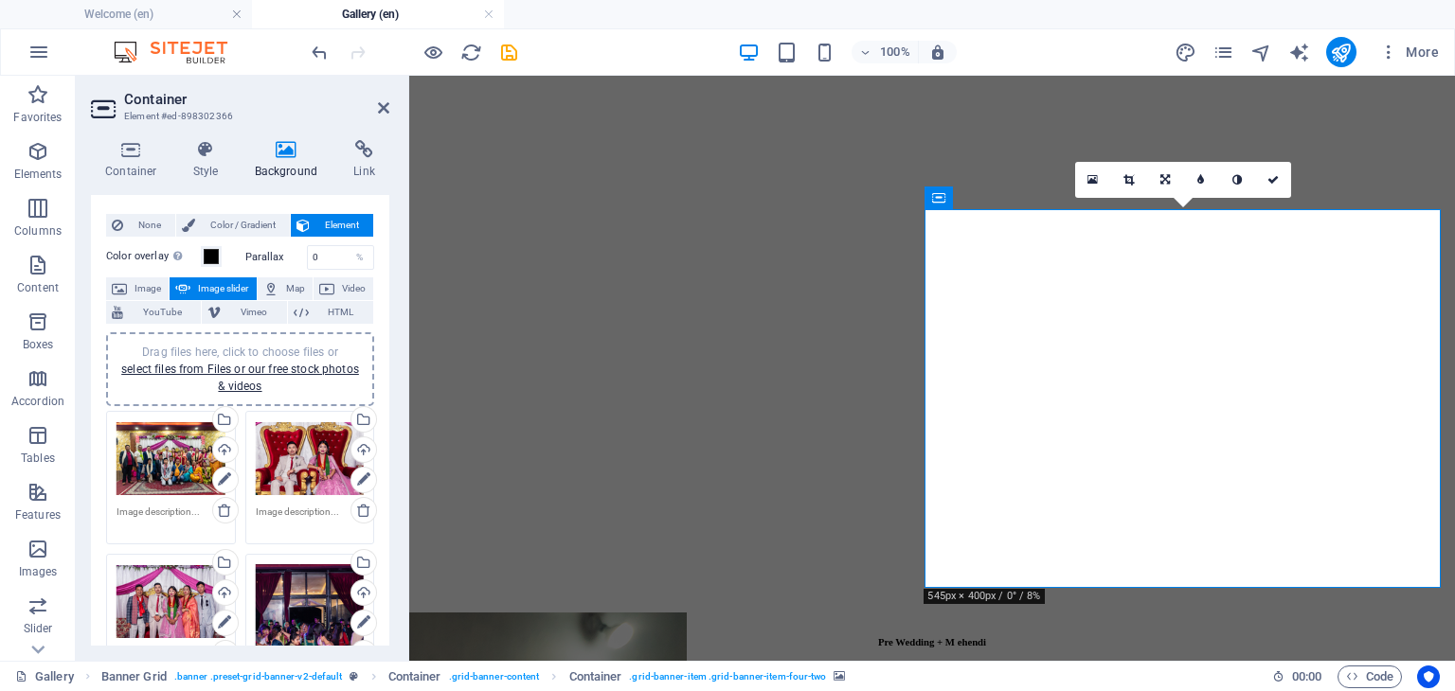
scroll to position [28, 0]
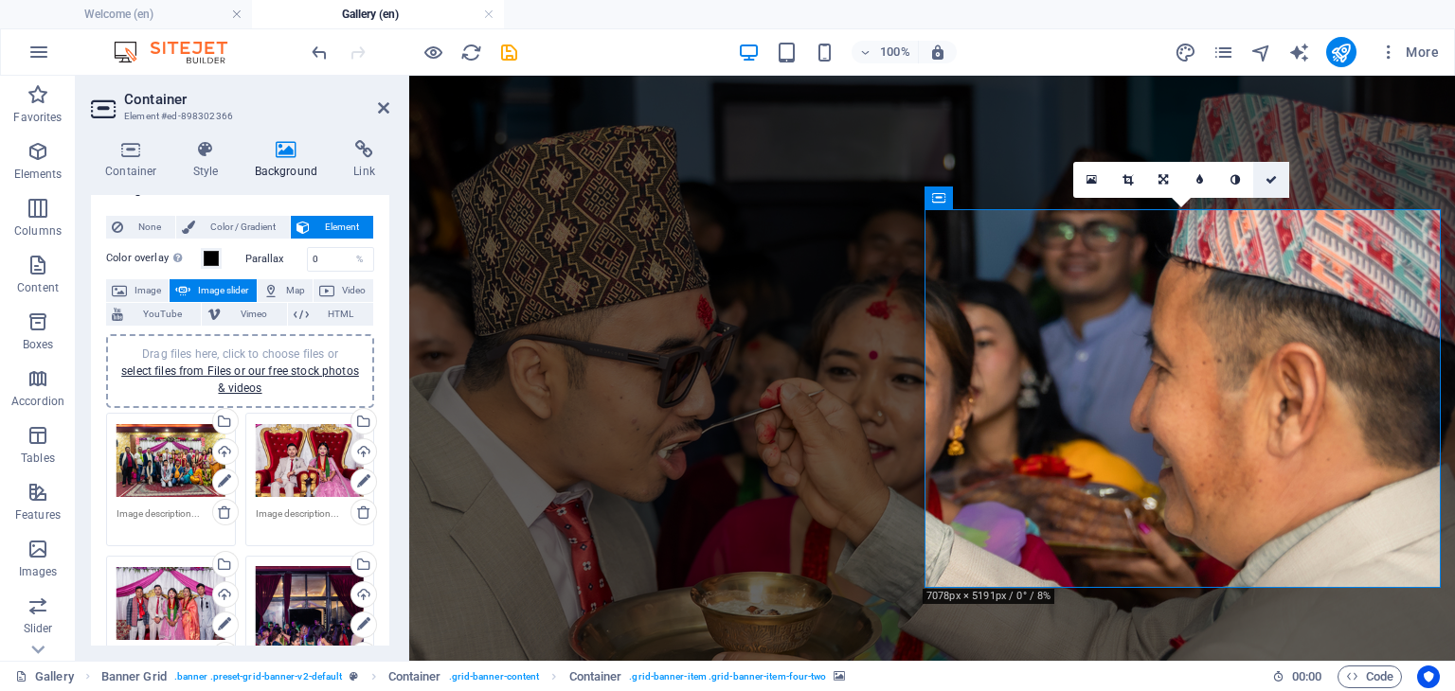
click at [954, 187] on link at bounding box center [1271, 180] width 36 height 36
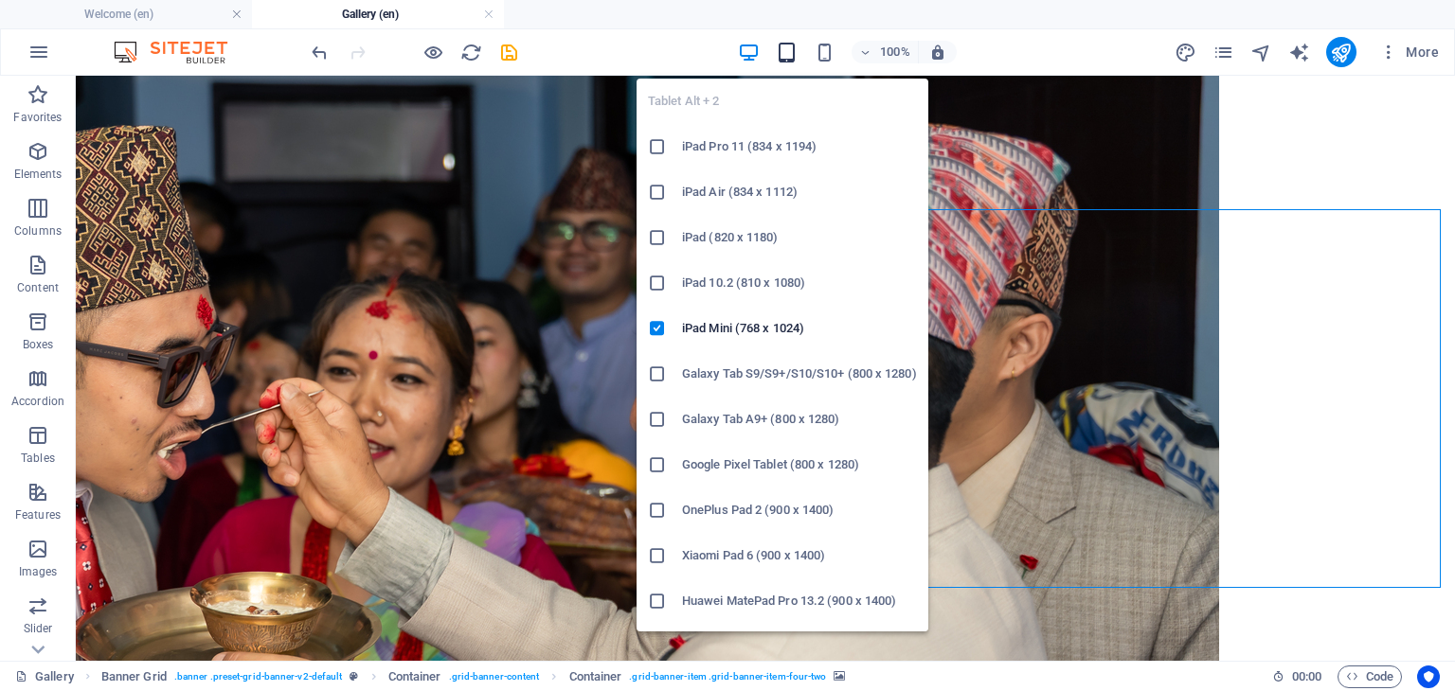
click at [787, 58] on icon "button" at bounding box center [787, 53] width 22 height 22
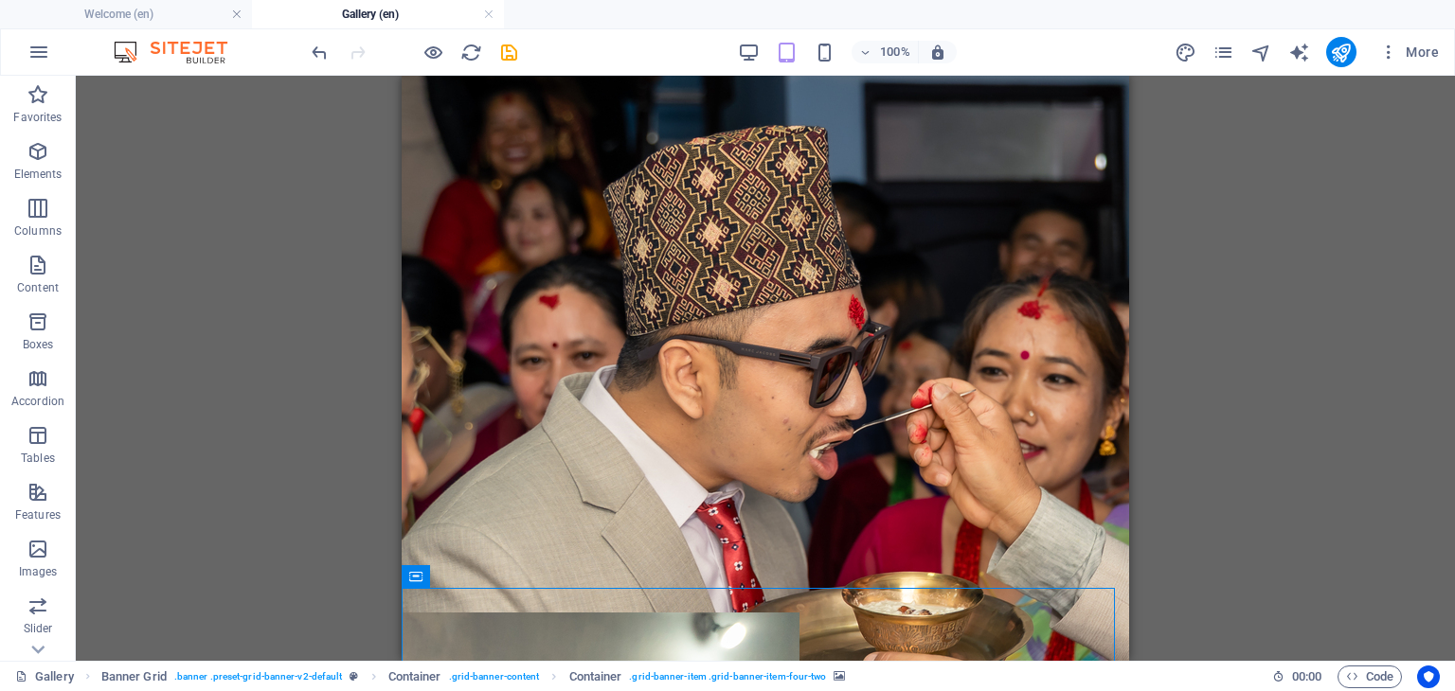
select select "ms"
select select "s"
select select "progressive"
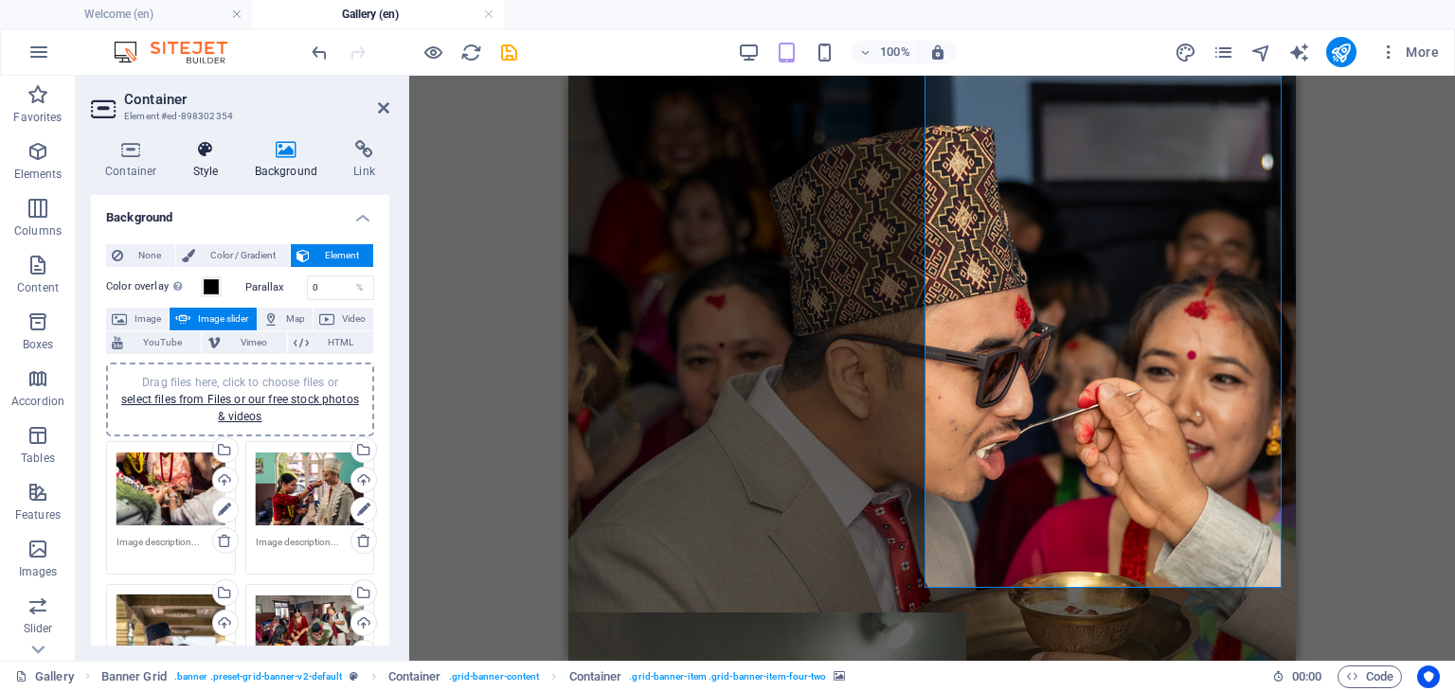
click at [205, 161] on h4 "Style" at bounding box center [210, 160] width 62 height 40
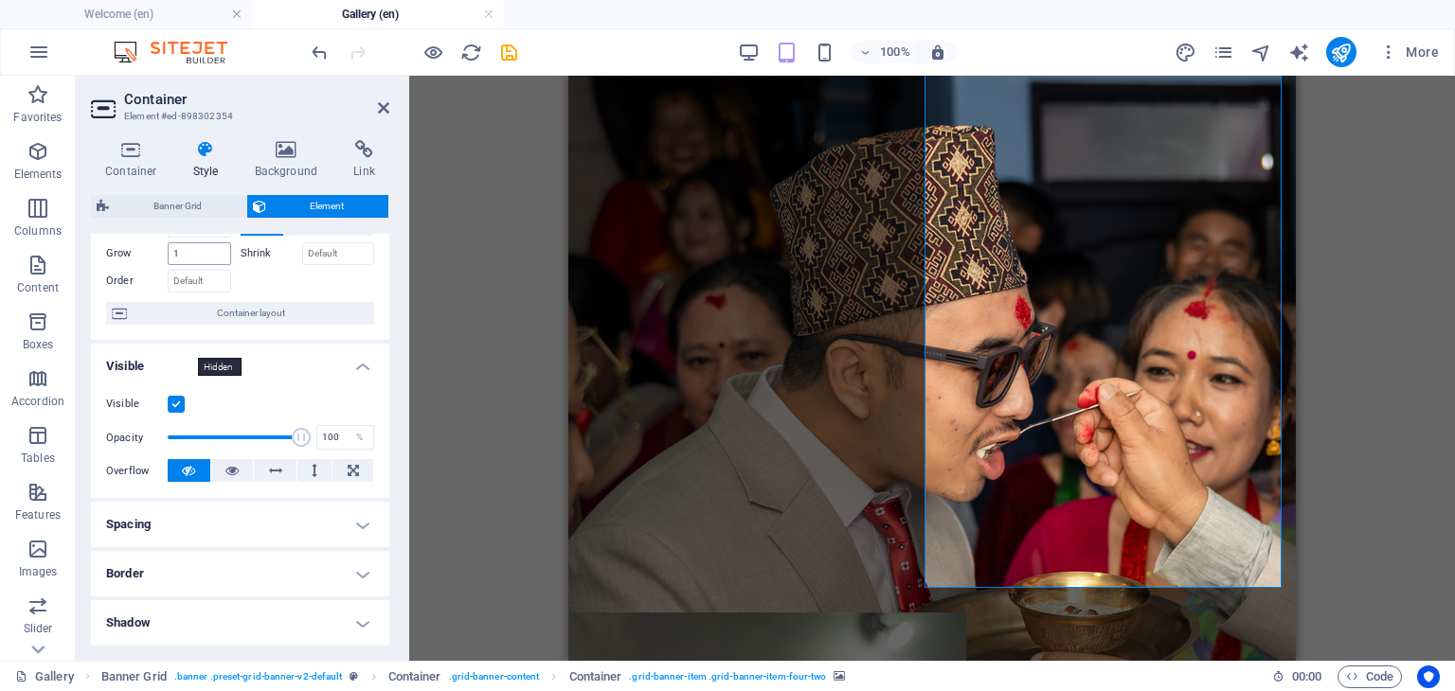
scroll to position [90, 0]
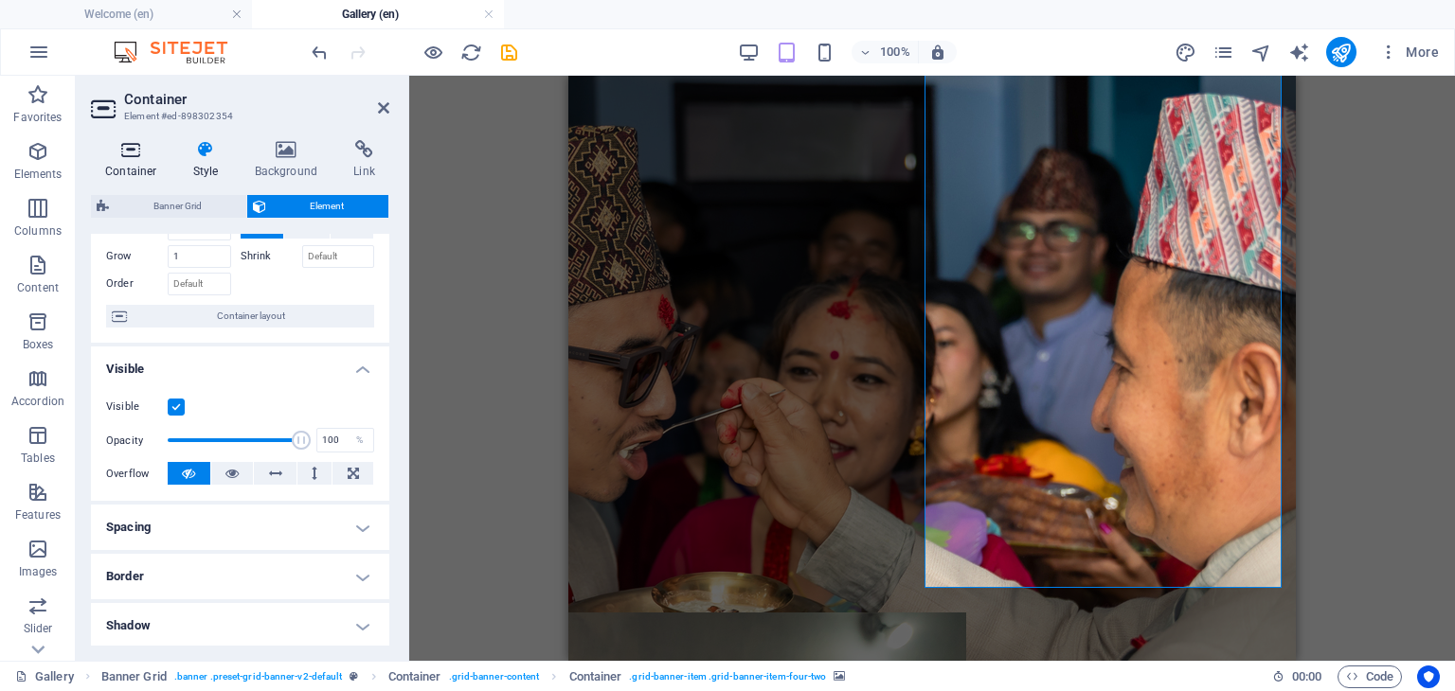
click at [132, 162] on h4 "Container" at bounding box center [135, 160] width 88 height 40
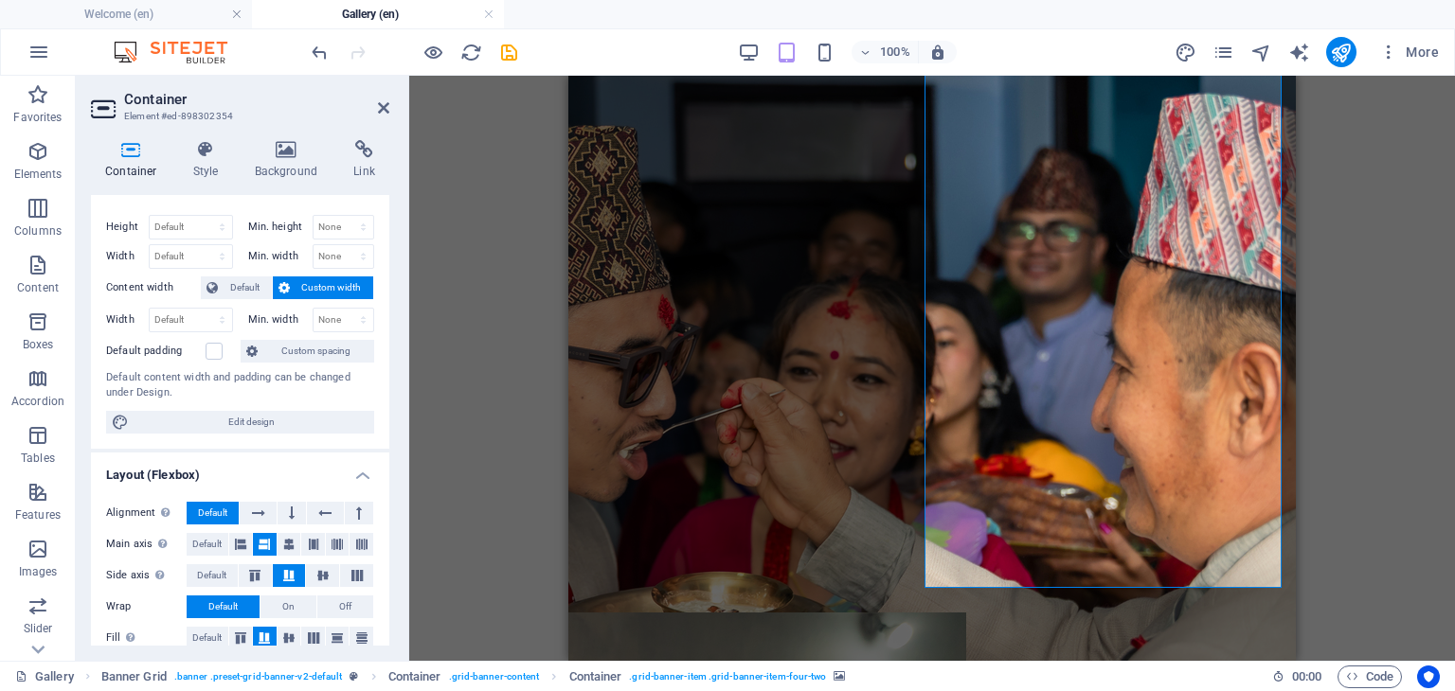
scroll to position [18, 0]
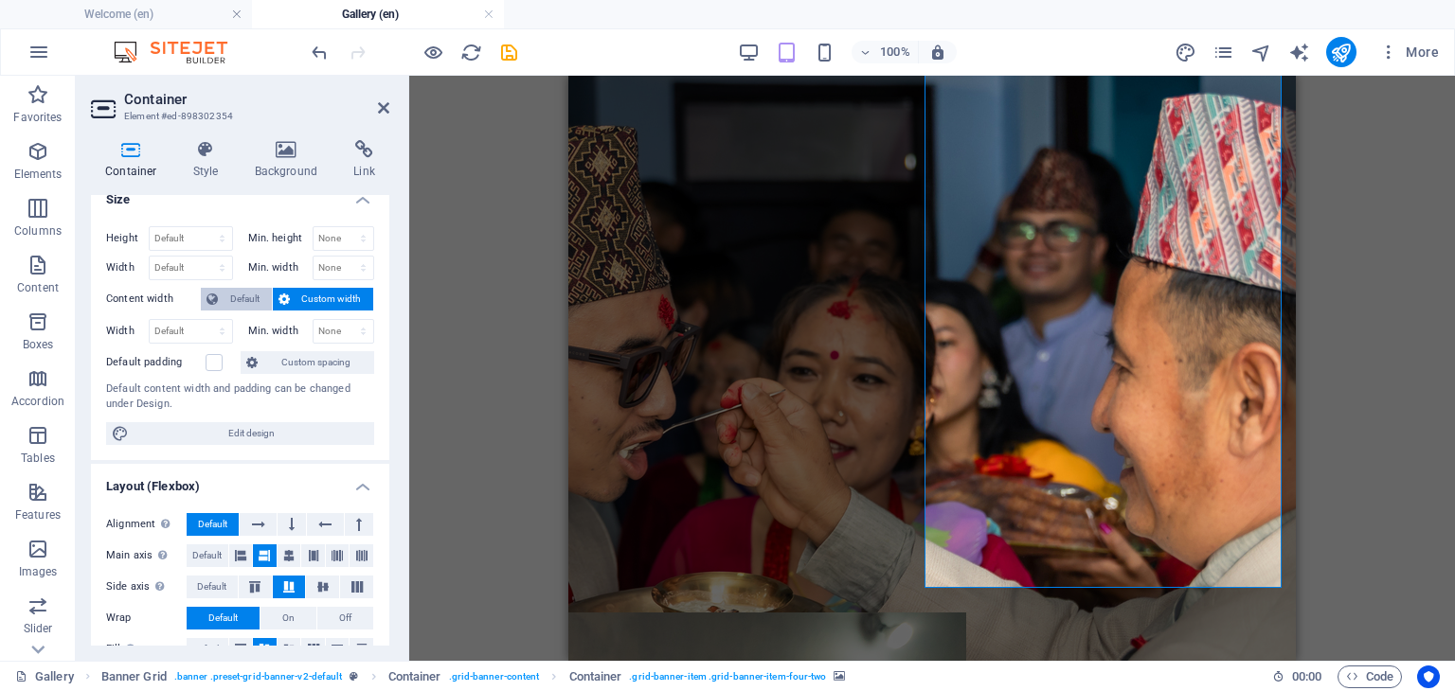
click at [245, 294] on span "Default" at bounding box center [244, 299] width 43 height 23
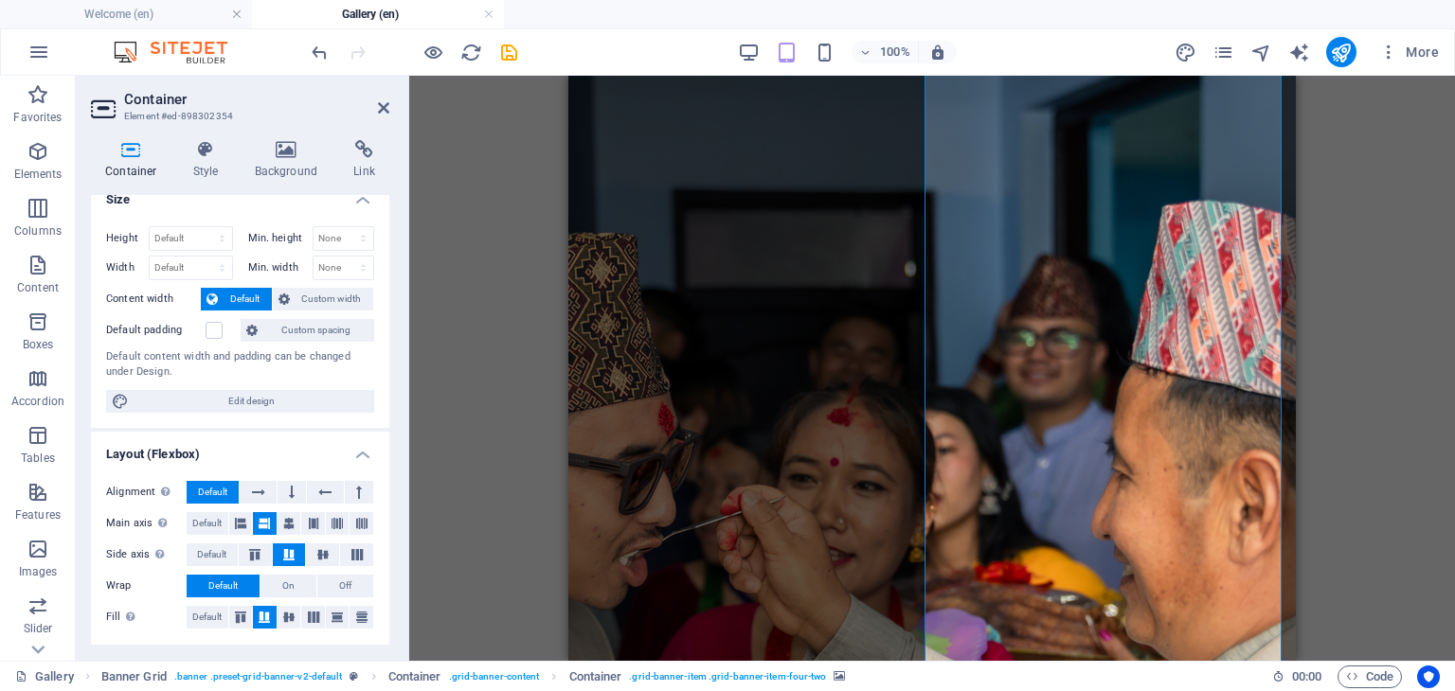
scroll to position [329, 0]
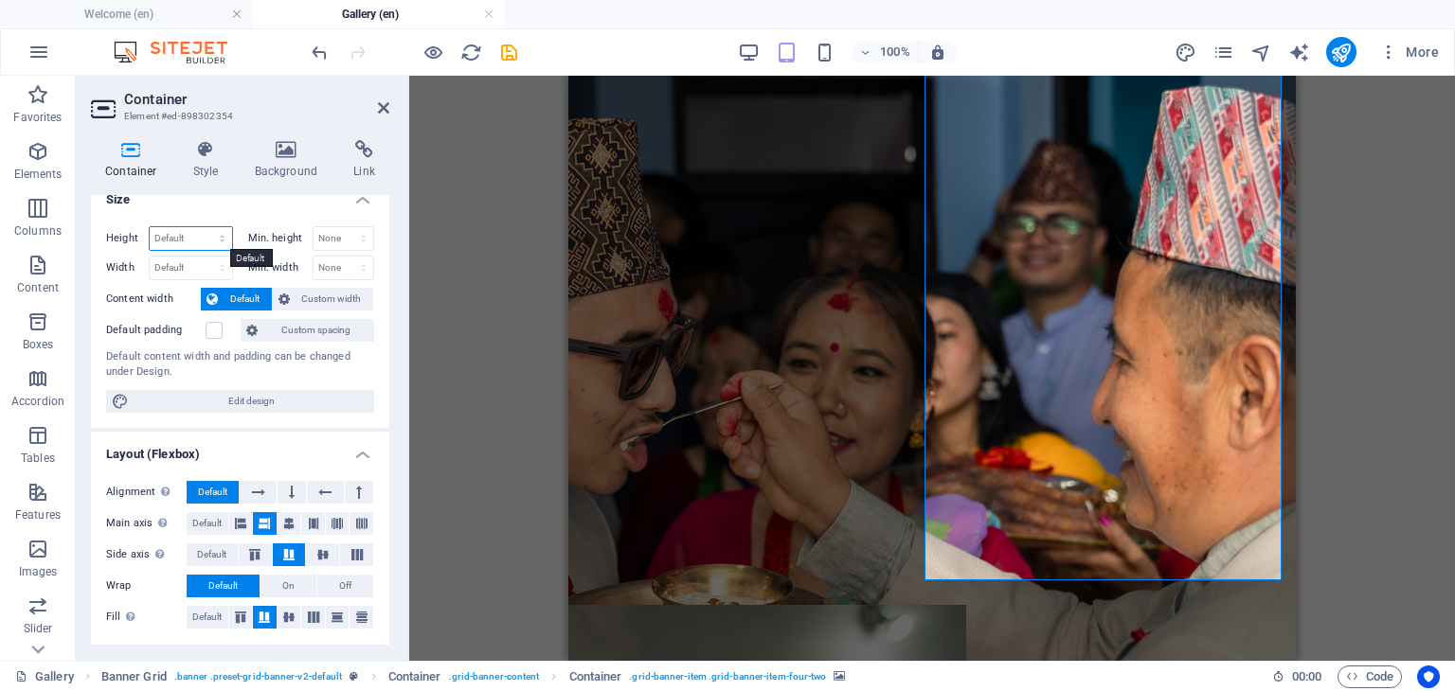
click at [168, 234] on select "Default px rem % vh vw" at bounding box center [191, 238] width 82 height 23
select select "px"
click at [203, 227] on select "Default px rem % vh vw" at bounding box center [191, 238] width 82 height 23
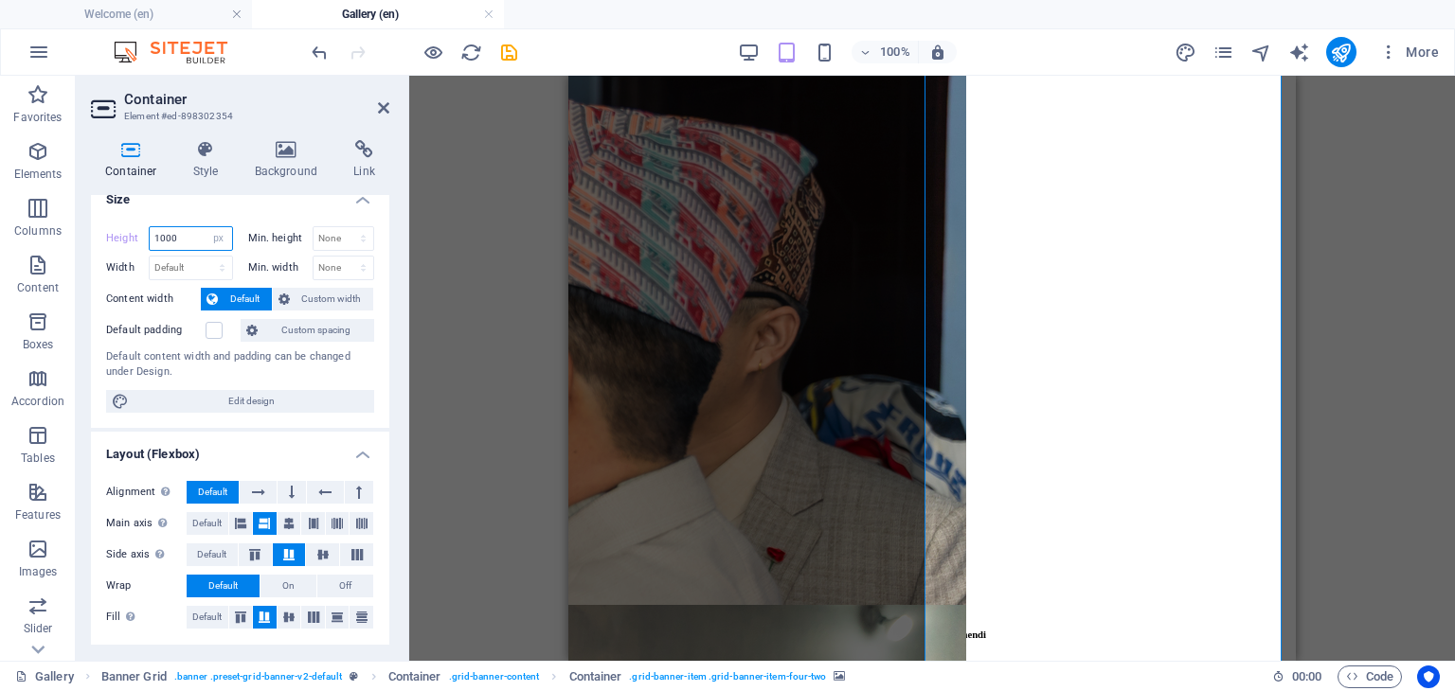
drag, startPoint x: 183, startPoint y: 243, endPoint x: 79, endPoint y: 248, distance: 104.3
click at [79, 248] on div "Container Style Background Link Size Height 1000 Default px rem % vh vw Min. he…" at bounding box center [240, 393] width 329 height 536
type input "2000"
drag, startPoint x: 201, startPoint y: 233, endPoint x: 119, endPoint y: 236, distance: 81.5
click at [119, 236] on div "Height 2000 Default px rem % vh vw" at bounding box center [169, 238] width 127 height 25
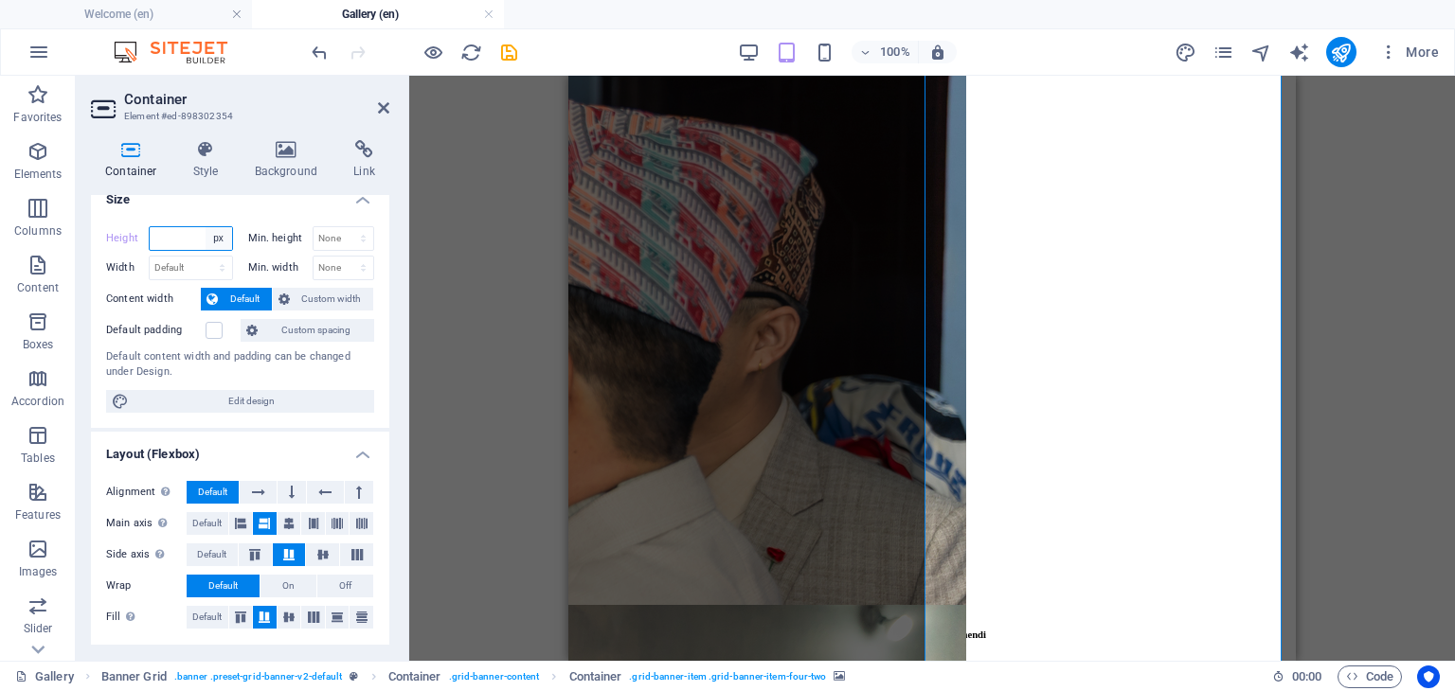
click at [216, 233] on select "Default px rem % vh vw" at bounding box center [218, 238] width 27 height 23
select select "default"
click at [205, 227] on select "Default px rem % vh vw" at bounding box center [218, 238] width 27 height 23
type input "2000"
select select "px"
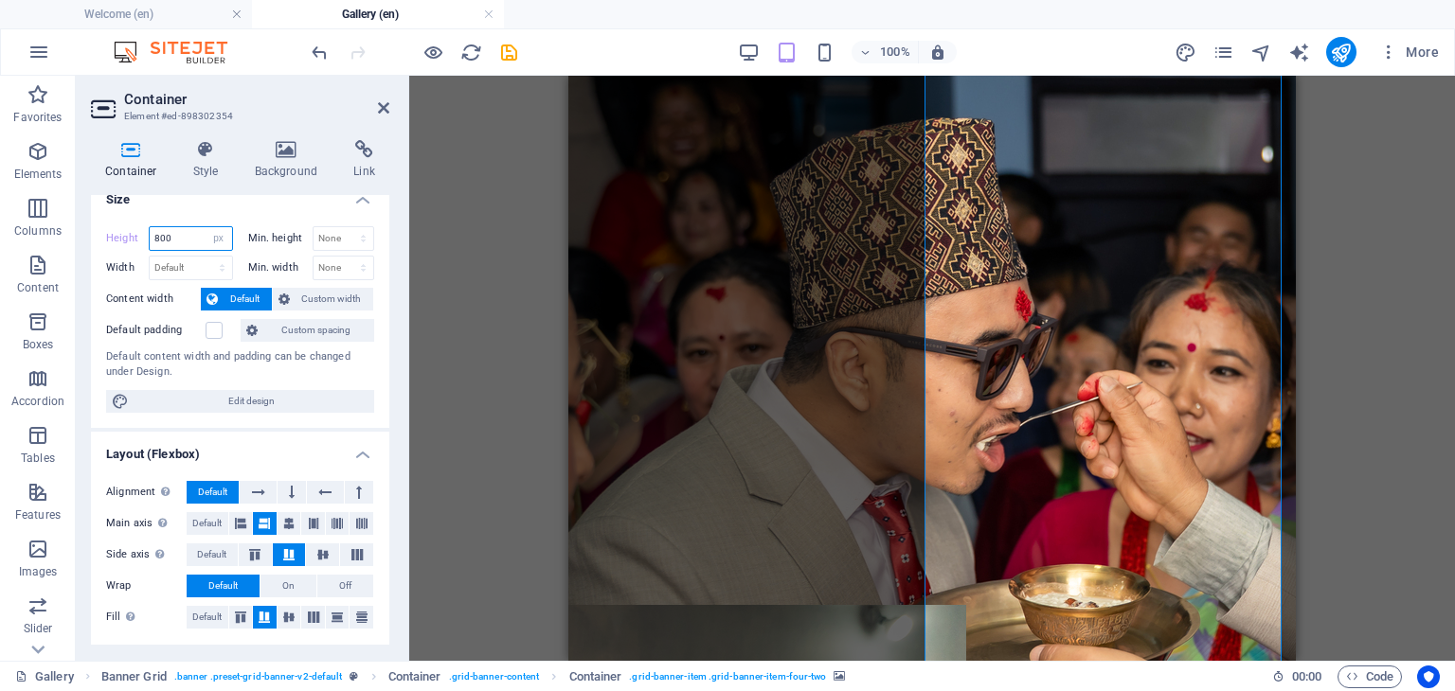
type input "800"
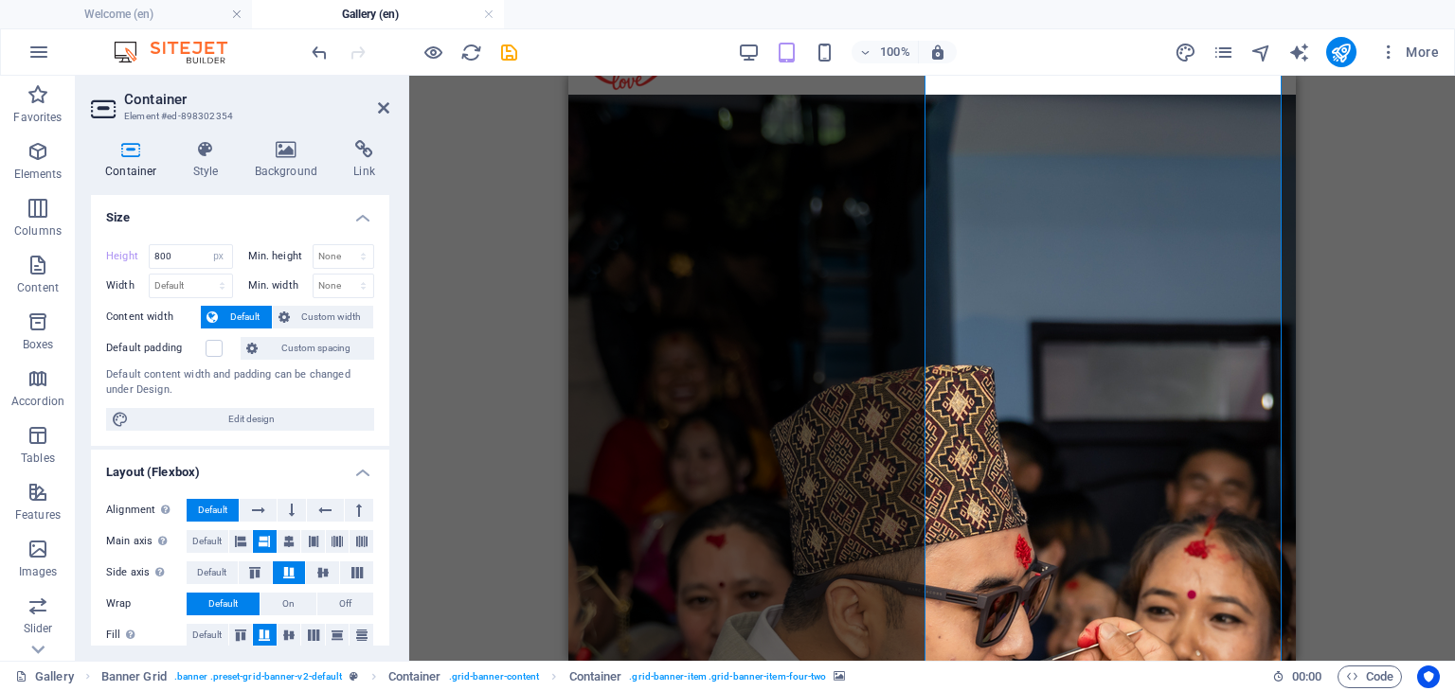
scroll to position [0, 0]
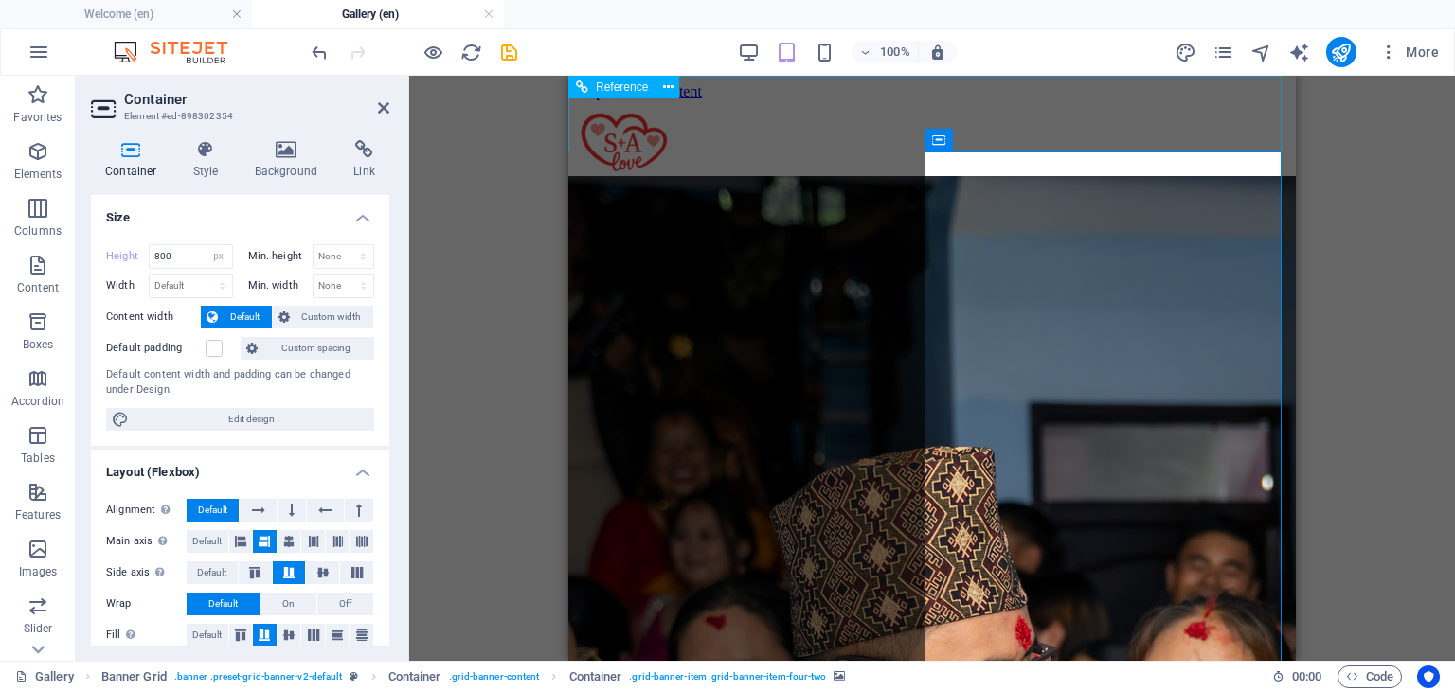
click at [732, 129] on div "Welcome About Us Our Story Our Family Event Details" at bounding box center [932, 138] width 712 height 76
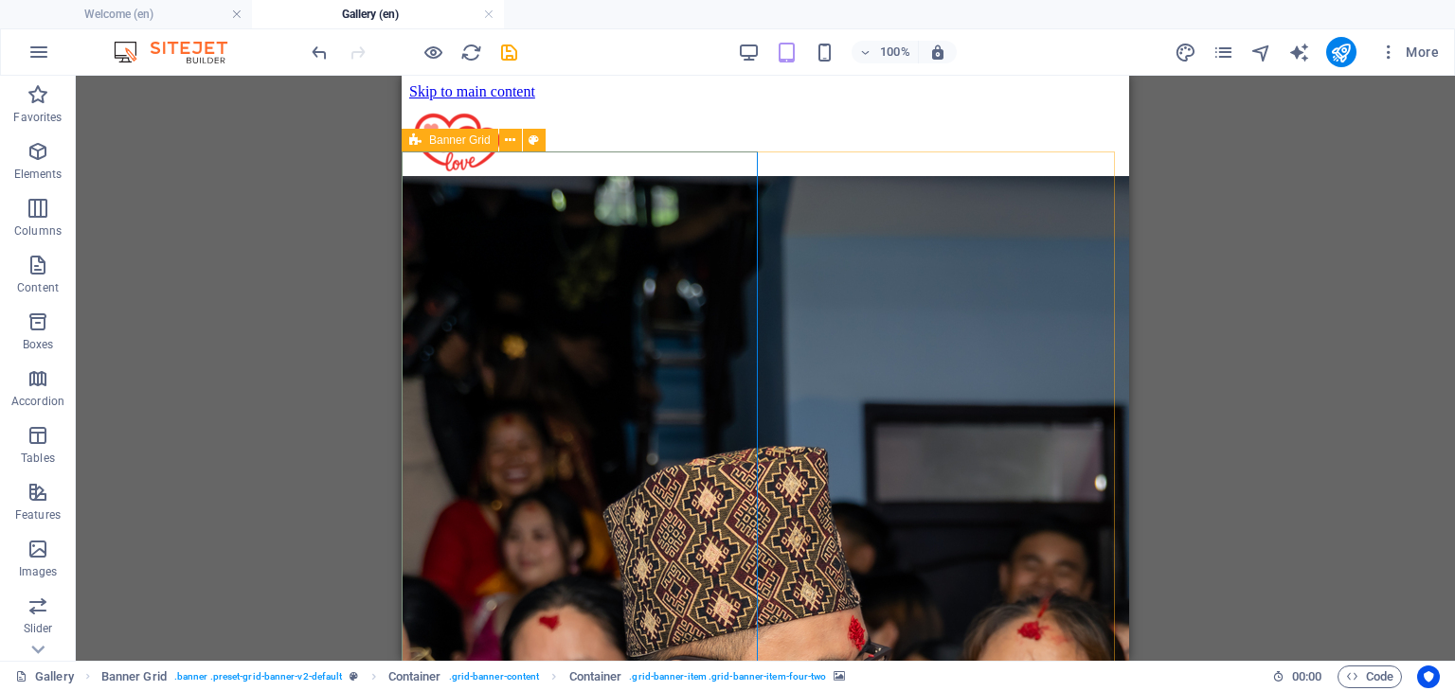
click at [414, 140] on icon at bounding box center [415, 140] width 12 height 23
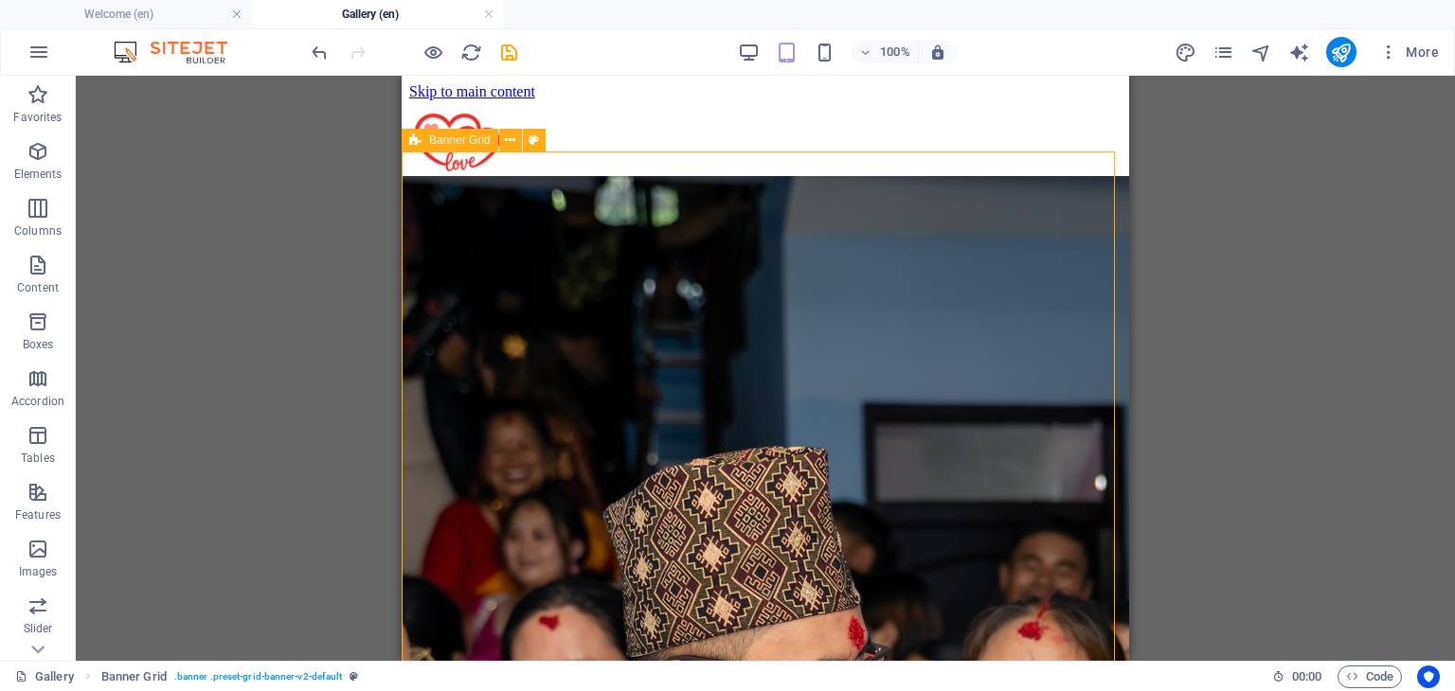
click at [420, 139] on icon at bounding box center [415, 140] width 12 height 23
select select "px"
select select "vh"
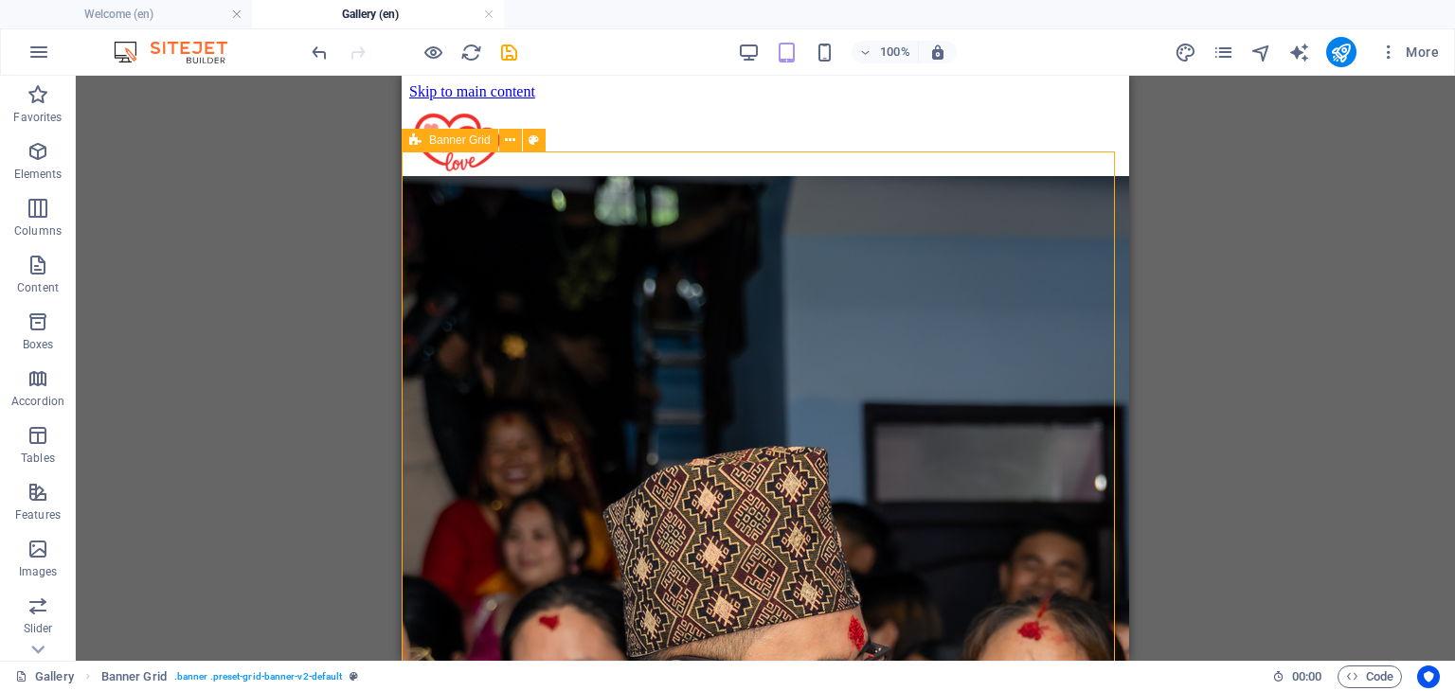
select select "rem"
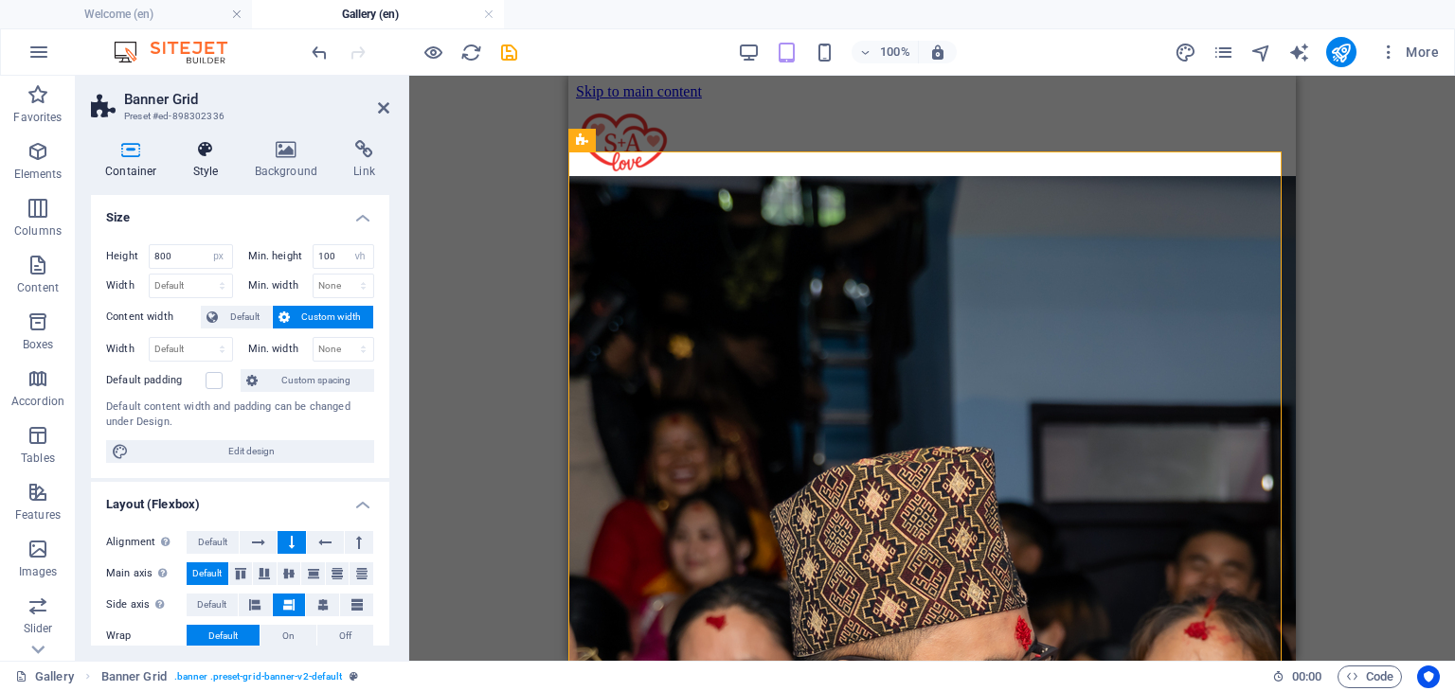
click at [198, 141] on icon at bounding box center [206, 149] width 54 height 19
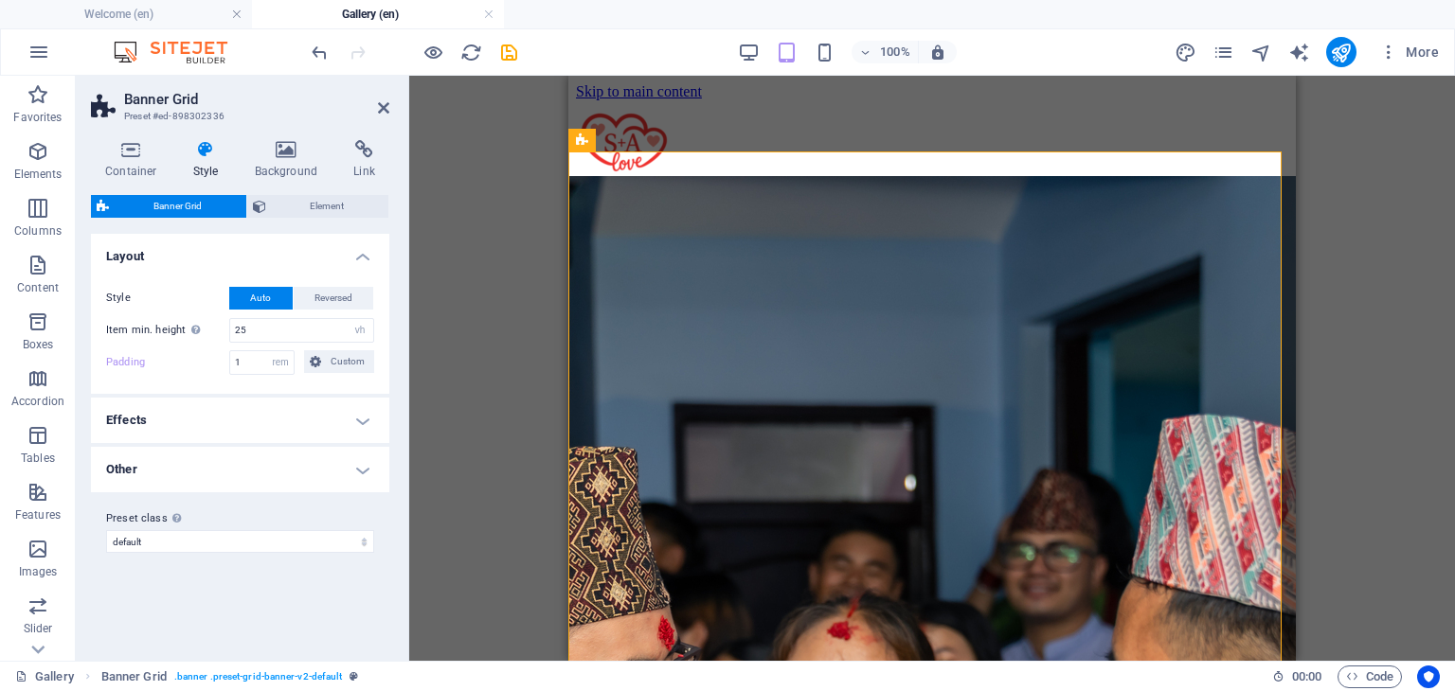
click at [309, 422] on h4 "Effects" at bounding box center [240, 420] width 298 height 45
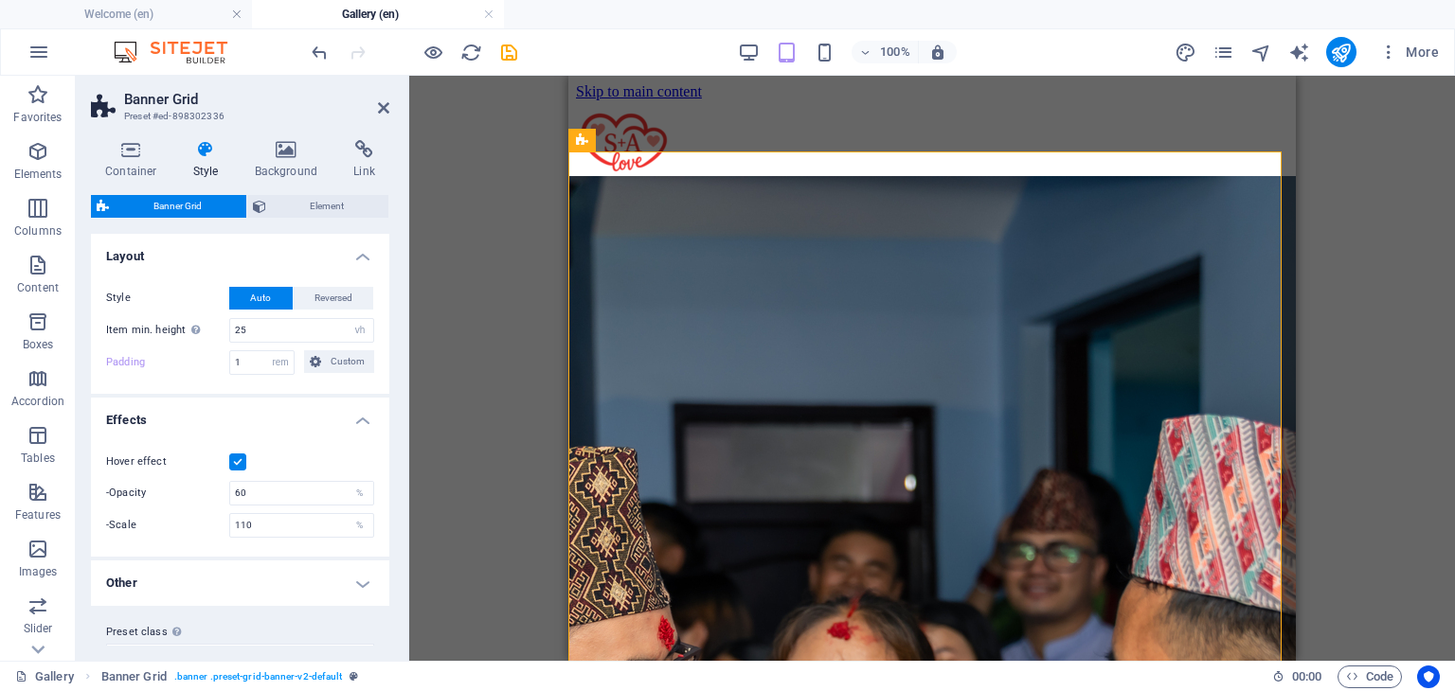
scroll to position [34, 0]
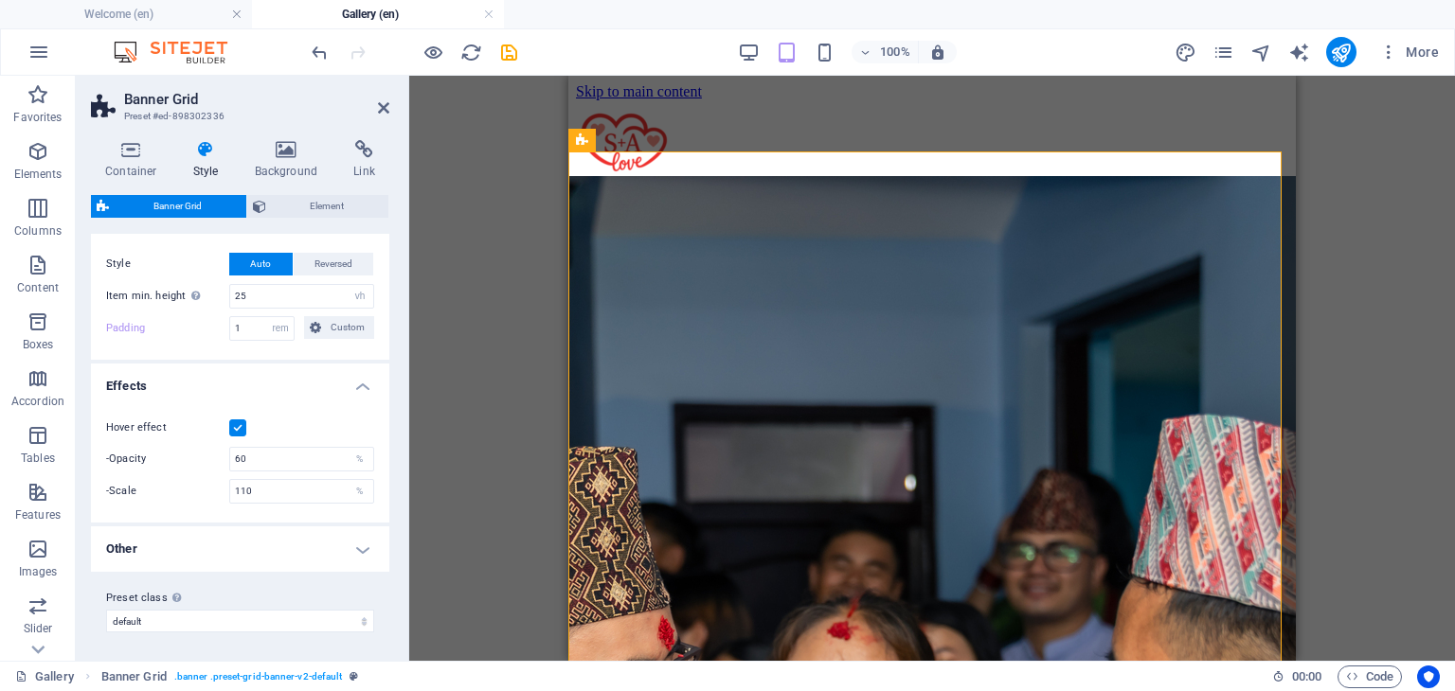
click at [242, 554] on h4 "Other" at bounding box center [240, 549] width 298 height 45
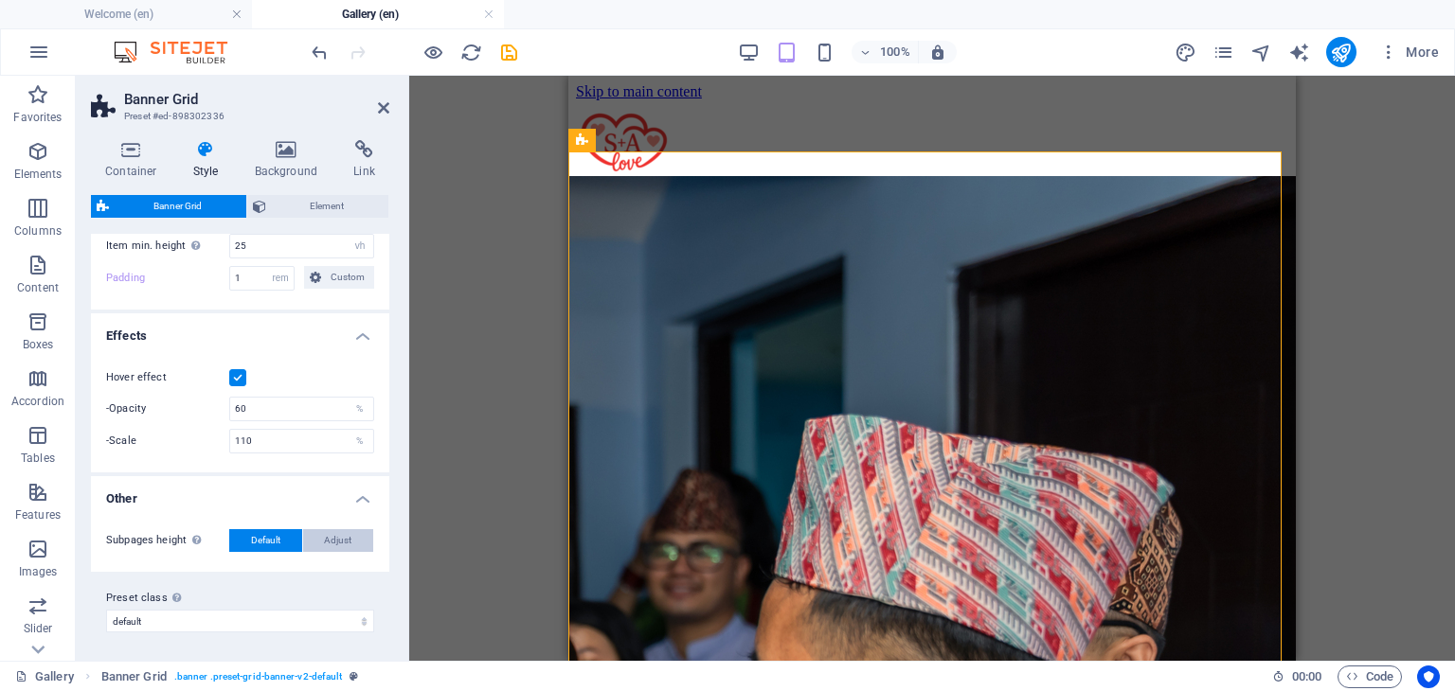
click at [318, 548] on button "Adjust" at bounding box center [338, 540] width 71 height 23
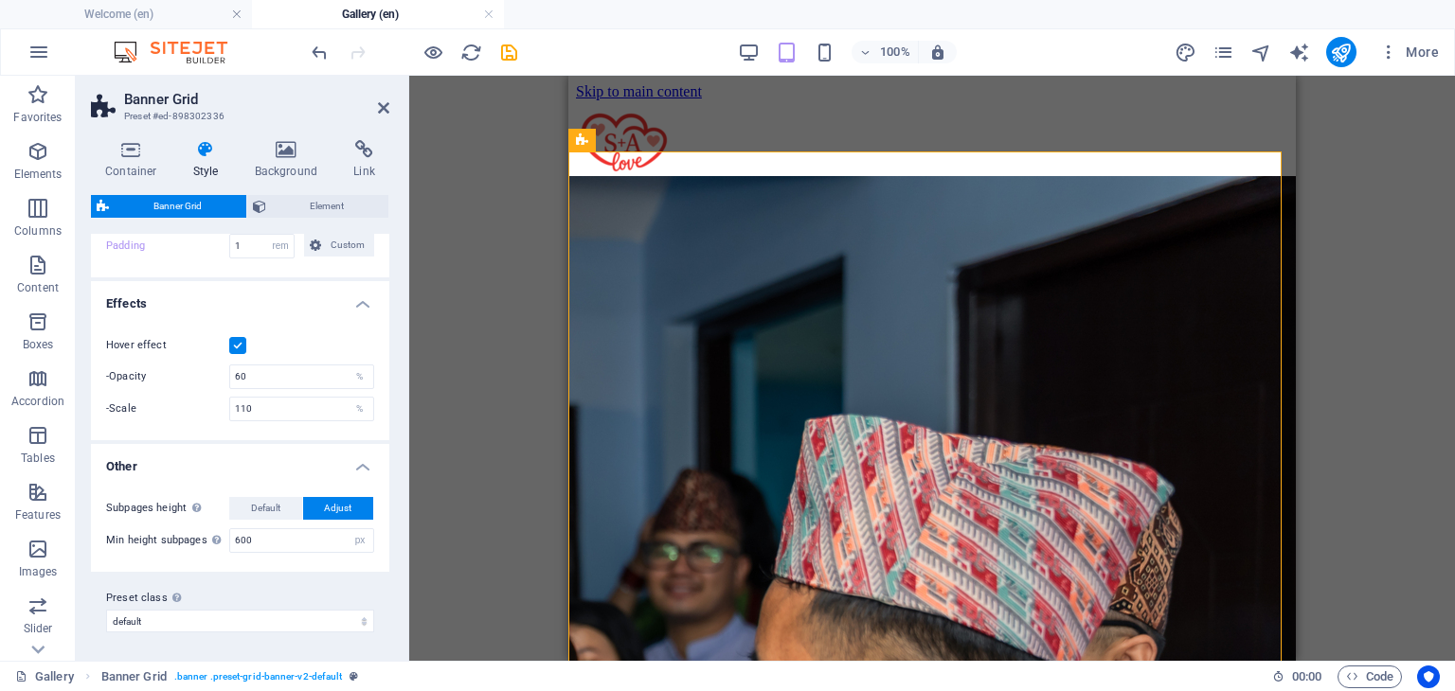
scroll to position [0, 0]
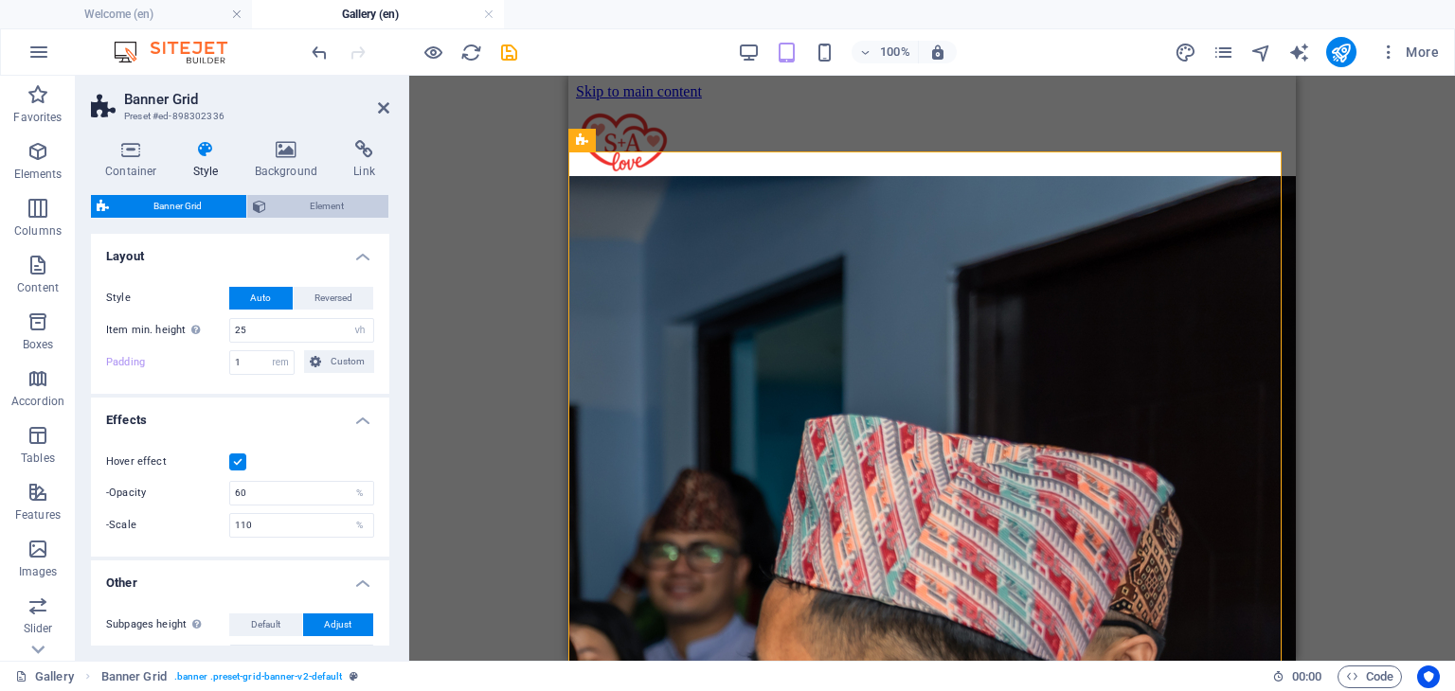
click at [326, 209] on span "Element" at bounding box center [328, 206] width 112 height 23
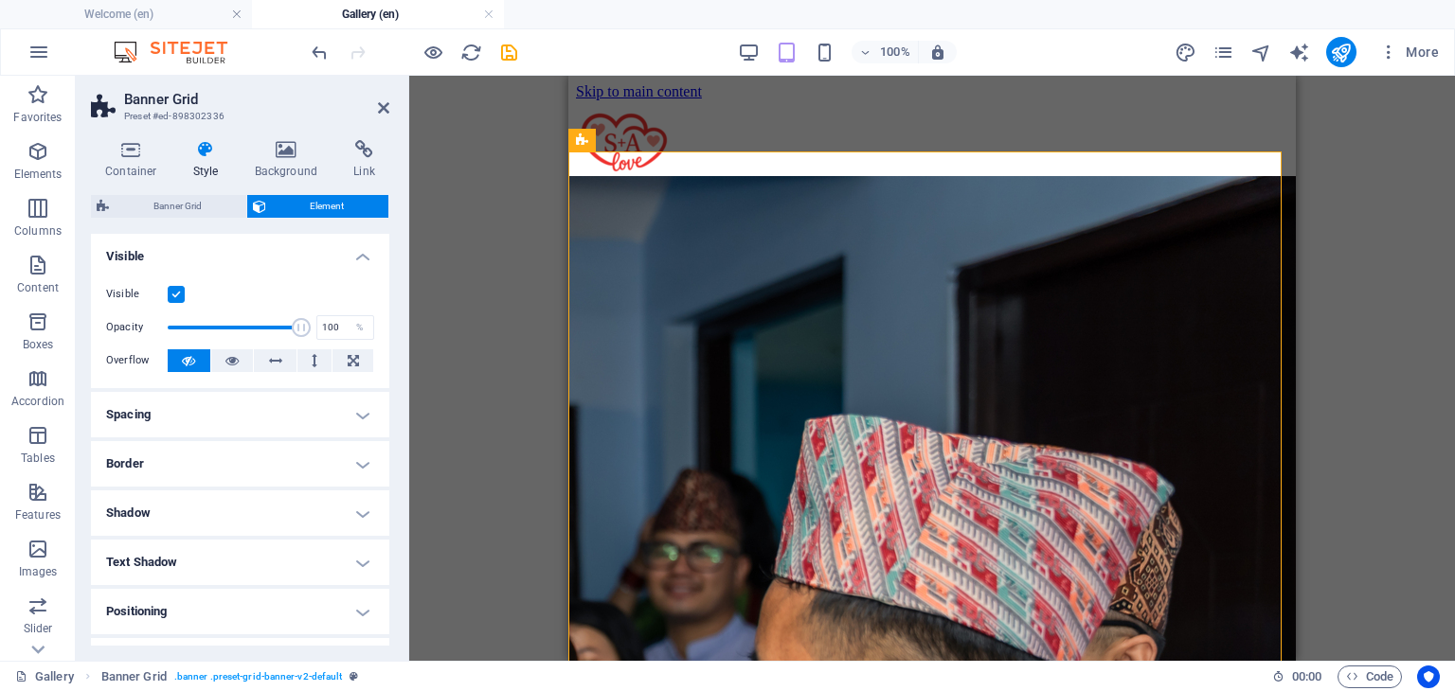
click at [307, 418] on h4 "Spacing" at bounding box center [240, 414] width 298 height 45
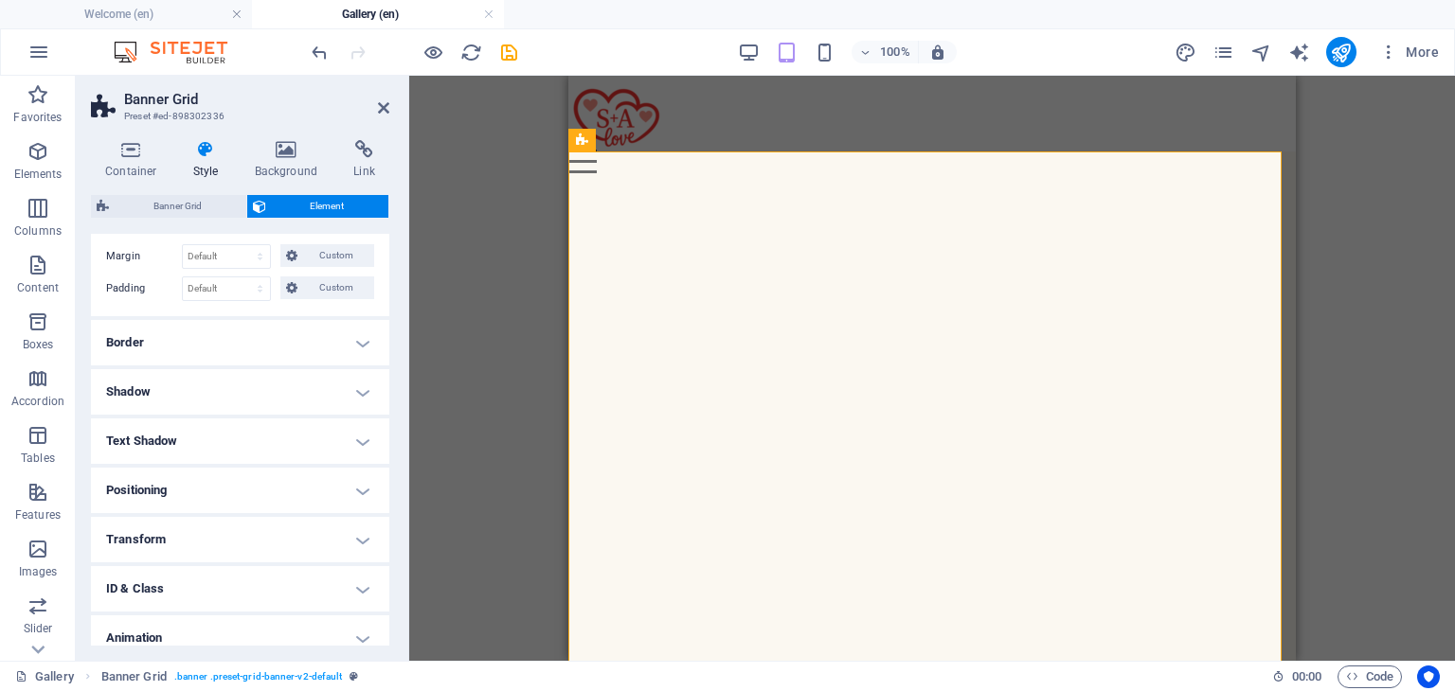
click at [268, 517] on h4 "Transform" at bounding box center [240, 539] width 298 height 45
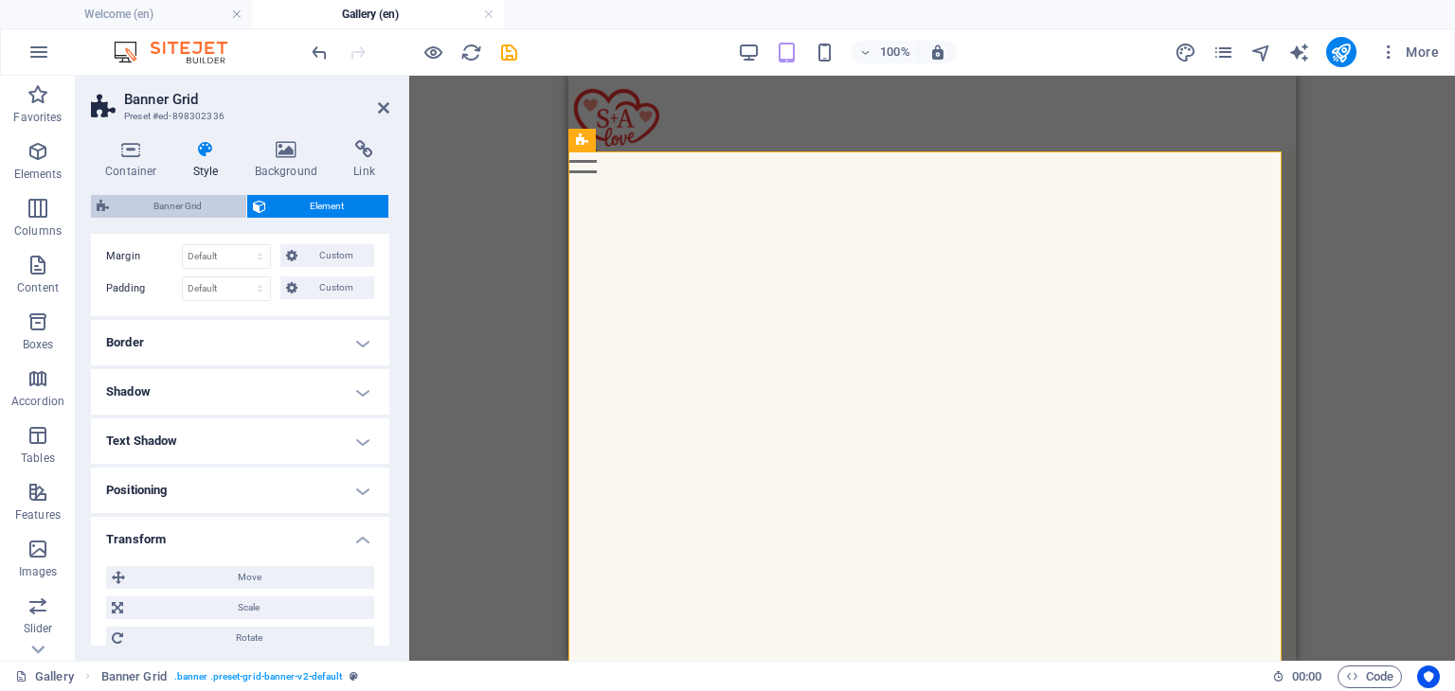
drag, startPoint x: 198, startPoint y: 185, endPoint x: 188, endPoint y: 205, distance: 22.9
click at [188, 205] on div "Container Style Background Link Size Height 800 Default px rem % vh vw Min. hei…" at bounding box center [240, 393] width 298 height 506
click at [188, 205] on span "Banner Grid" at bounding box center [178, 206] width 126 height 23
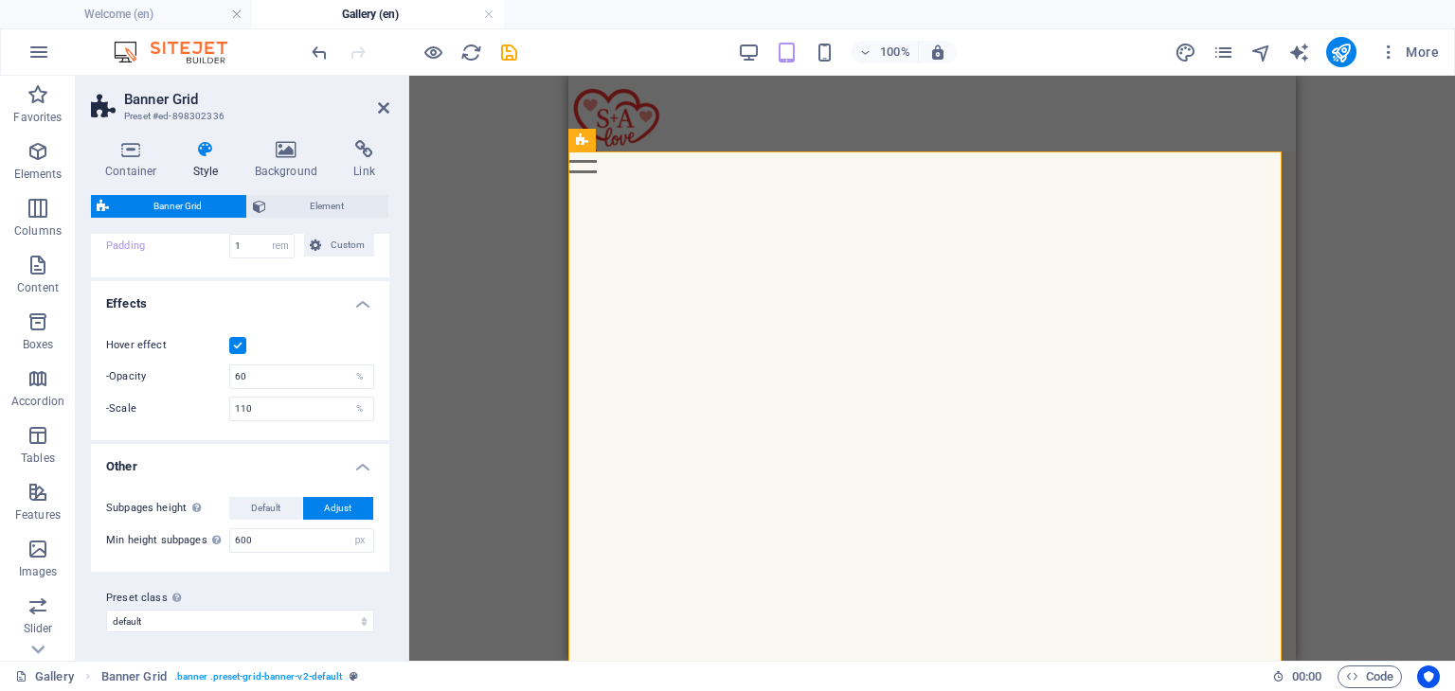
scroll to position [0, 0]
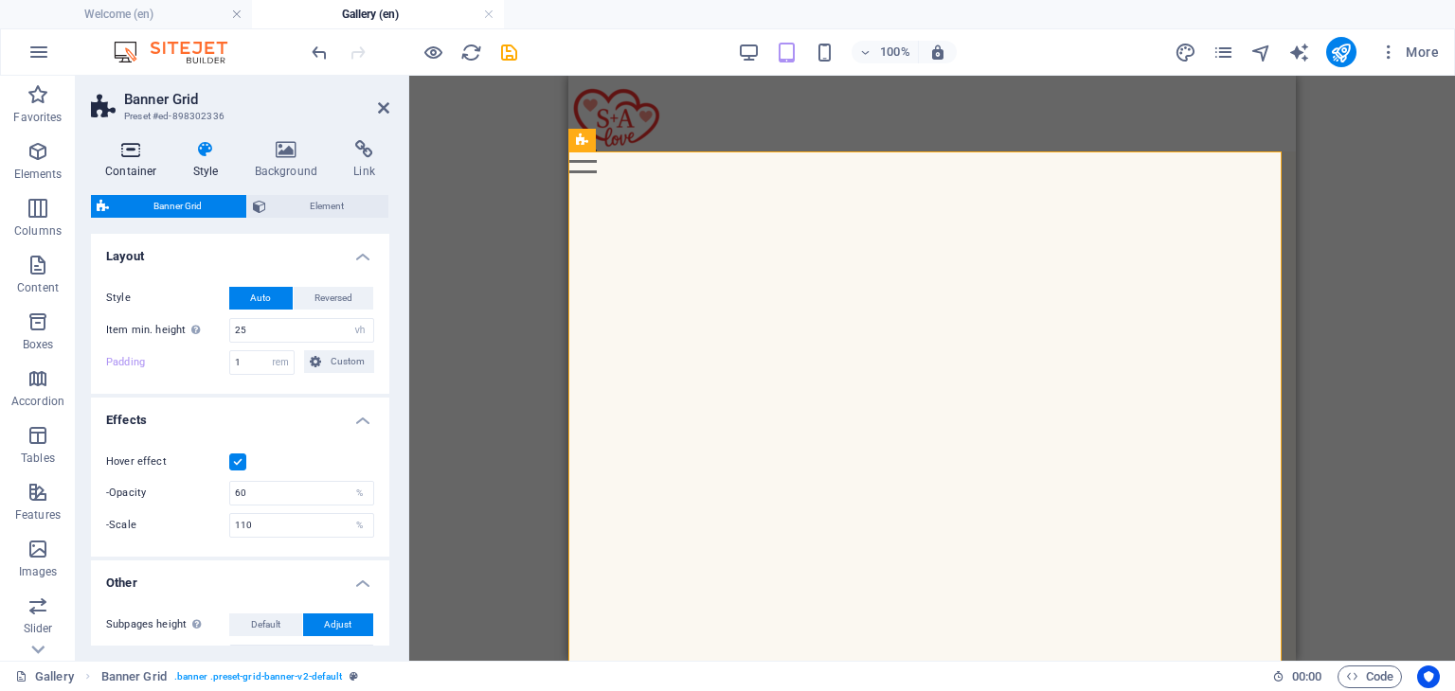
click at [129, 164] on h4 "Container" at bounding box center [135, 160] width 88 height 40
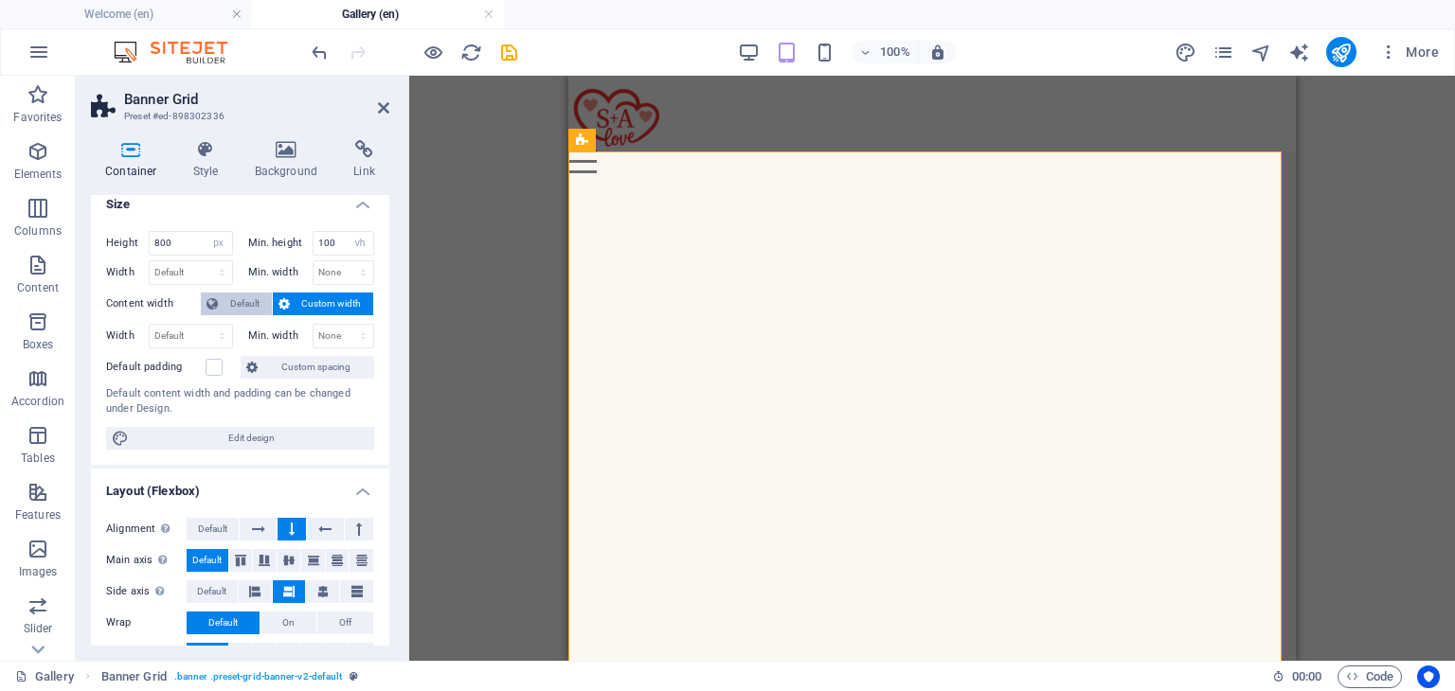
scroll to position [9, 0]
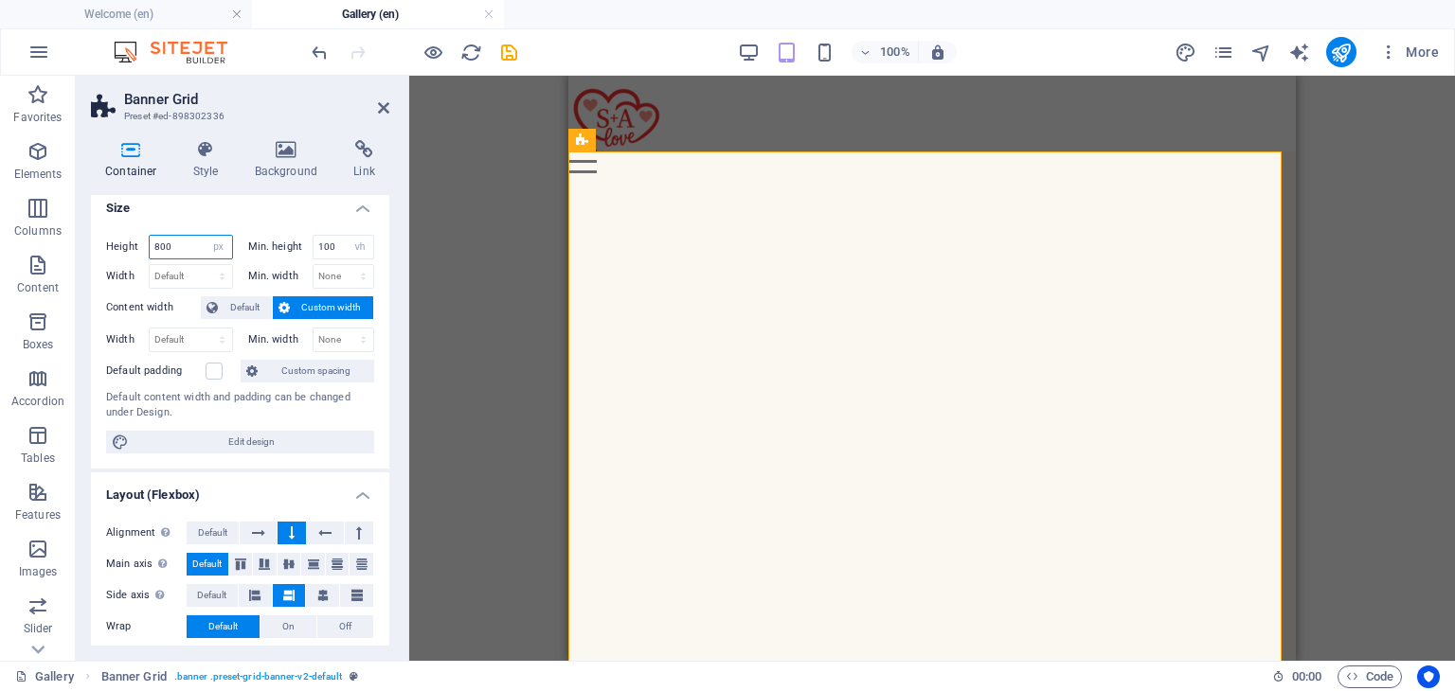
drag, startPoint x: 188, startPoint y: 247, endPoint x: 102, endPoint y: 247, distance: 86.2
click at [102, 247] on div "Height 800 Default px rem % vh vw Min. height 100 None px rem % vh vw Width Def…" at bounding box center [240, 344] width 298 height 249
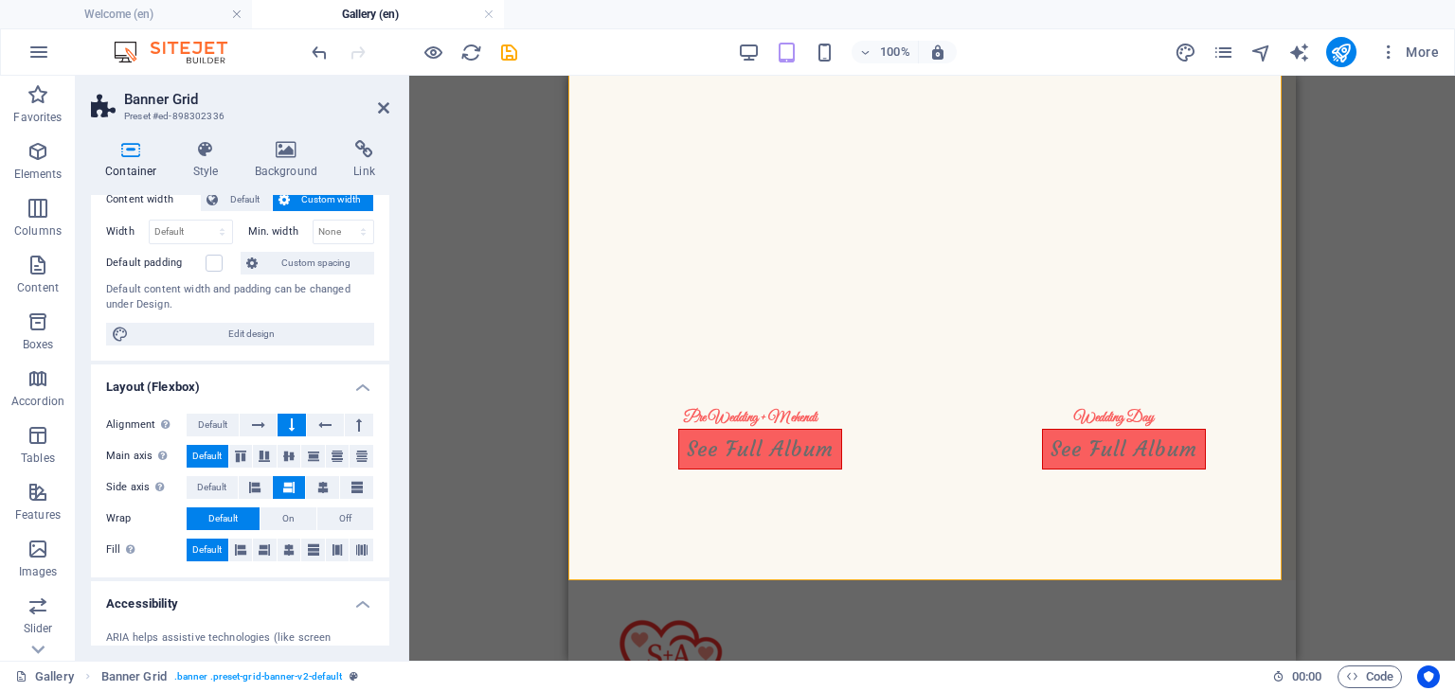
scroll to position [0, 0]
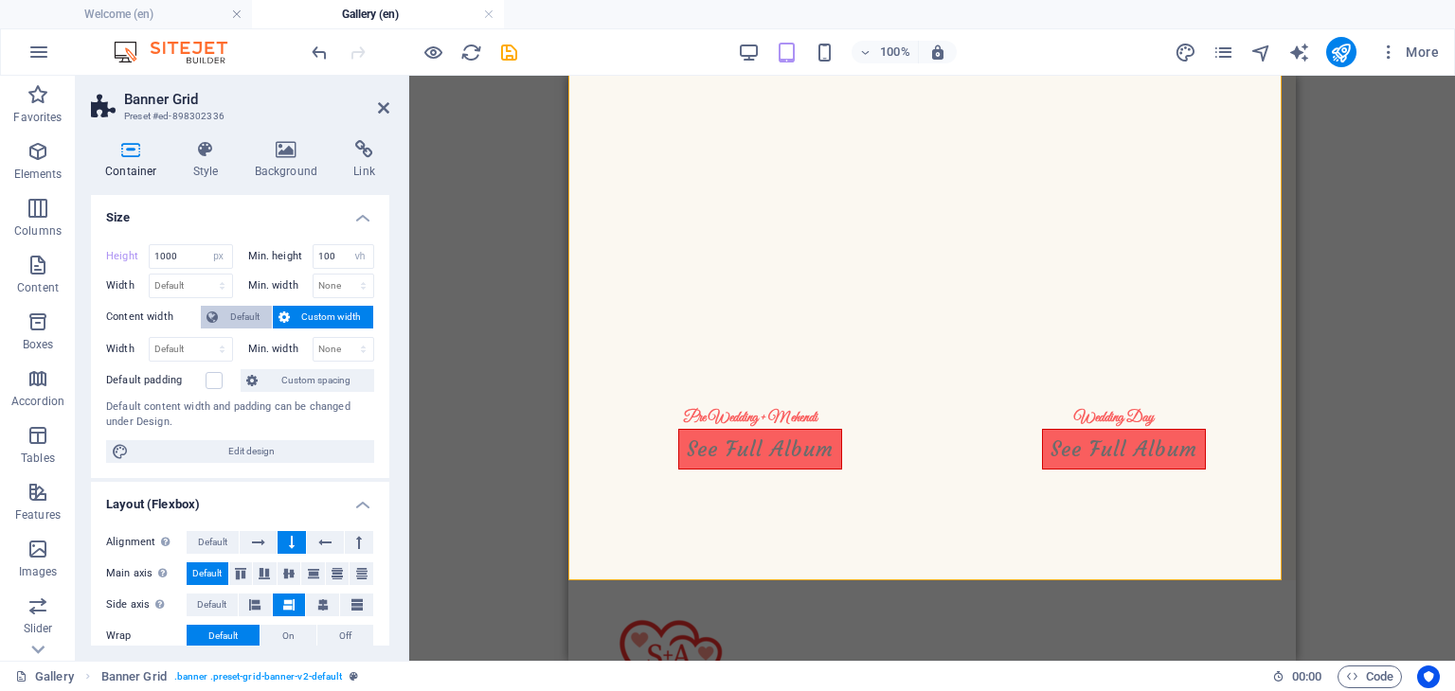
click at [250, 309] on span "Default" at bounding box center [244, 317] width 43 height 23
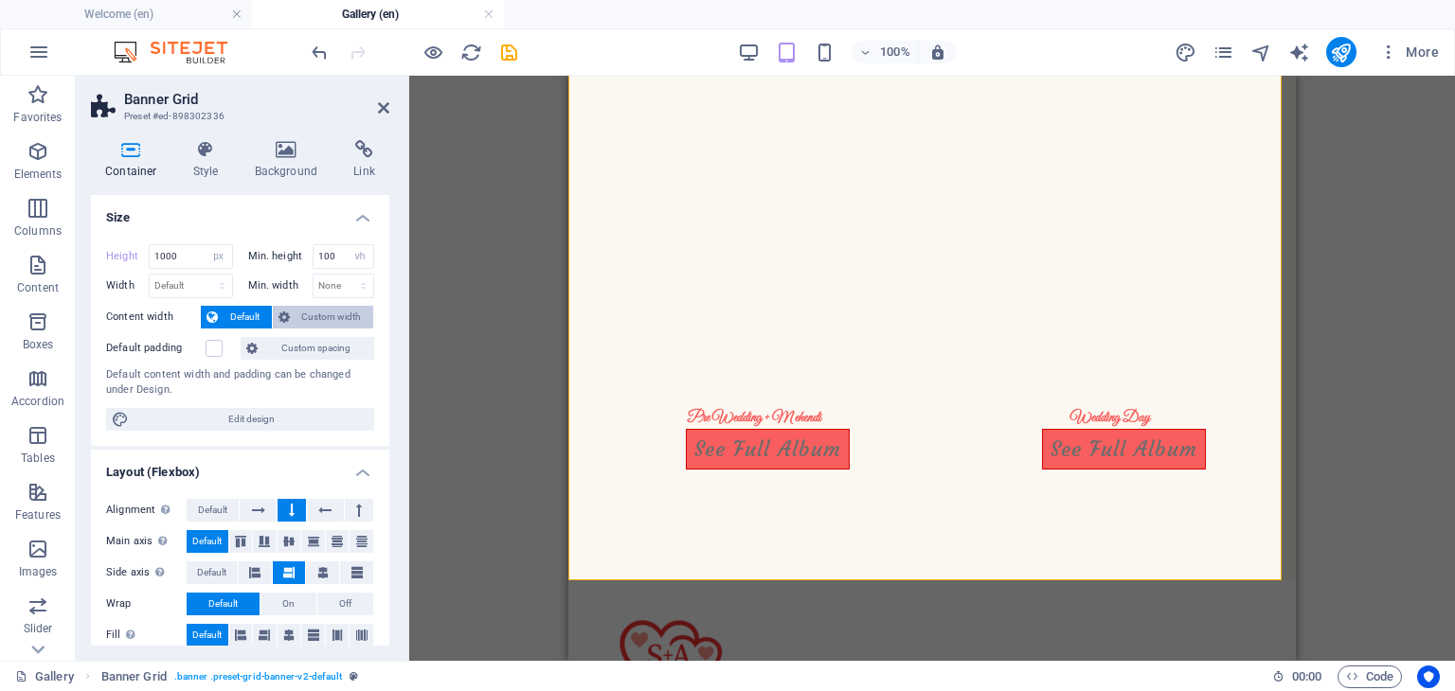
click at [296, 308] on span "Custom width" at bounding box center [331, 317] width 73 height 23
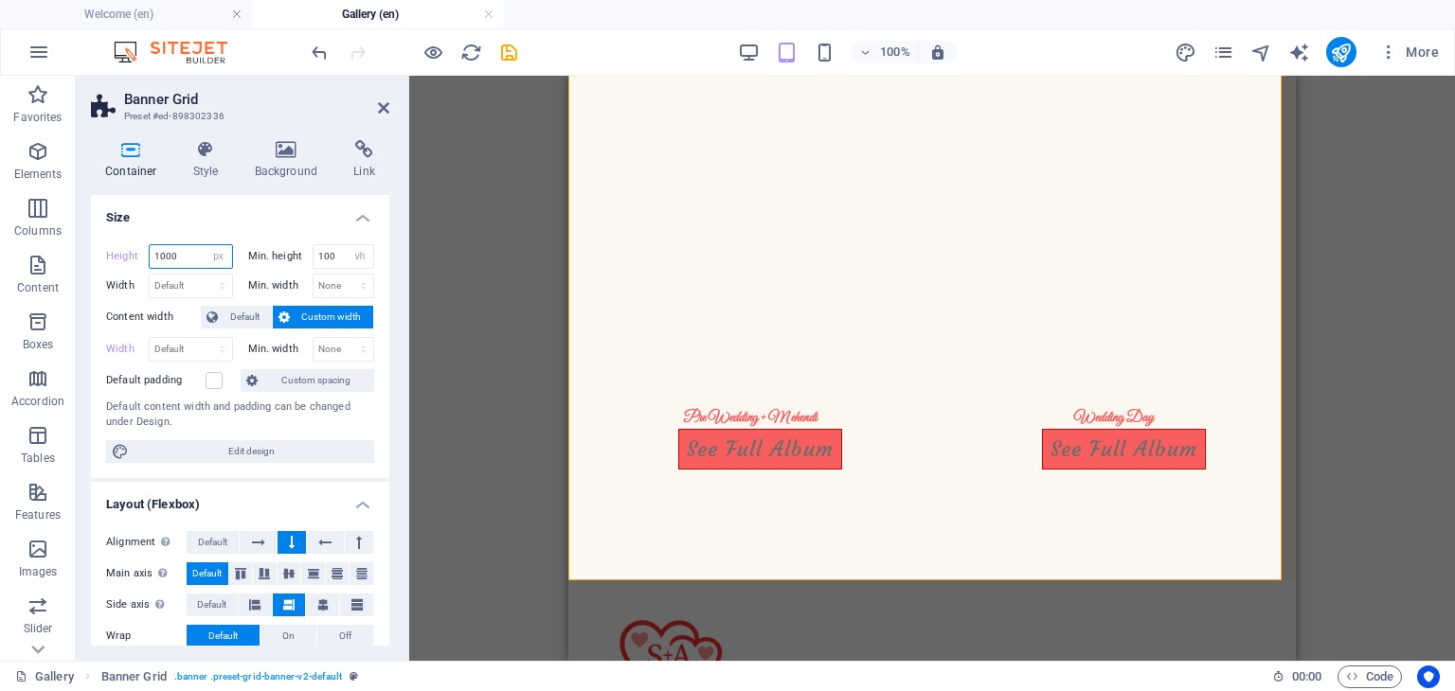
drag, startPoint x: 188, startPoint y: 253, endPoint x: 80, endPoint y: 262, distance: 109.3
click at [80, 262] on div "Container Style Background Link Size Height 1000 Default px rem % vh vw Min. he…" at bounding box center [240, 393] width 329 height 536
type input "1200"
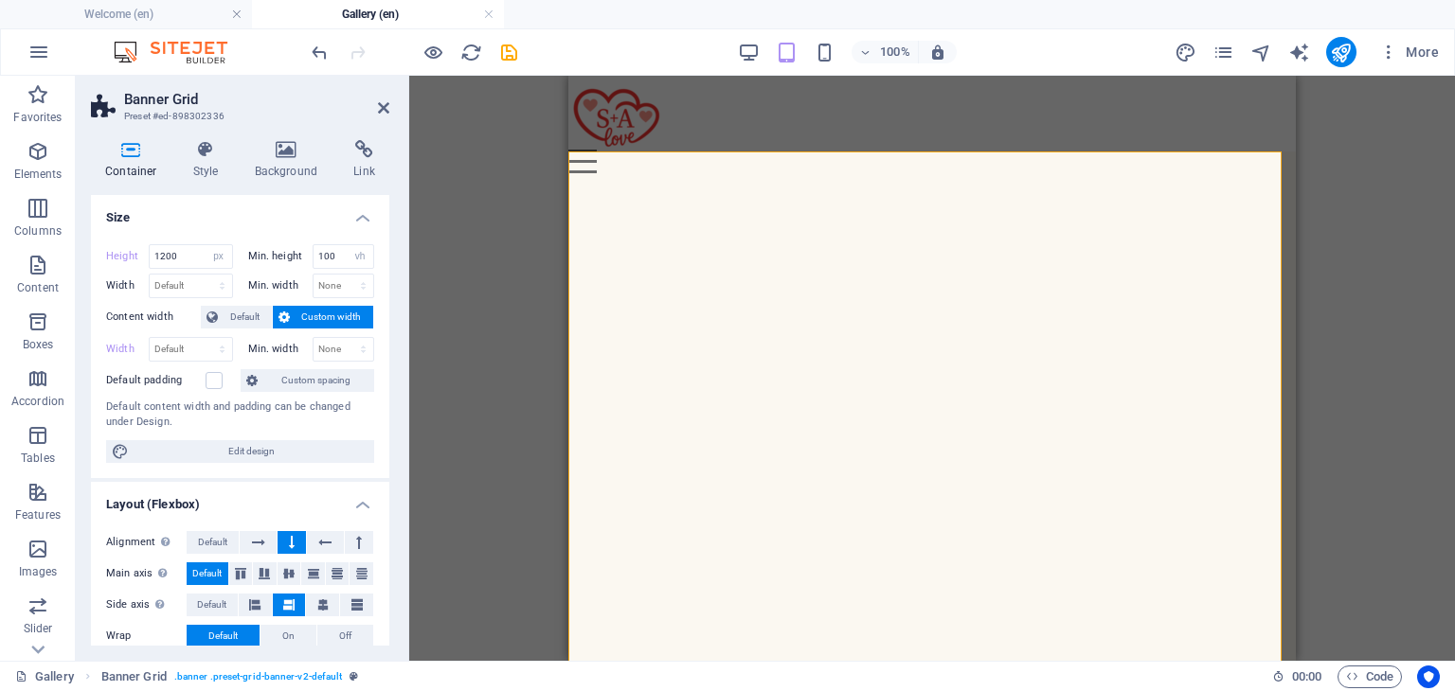
select select "px"
select select "ms"
select select "s"
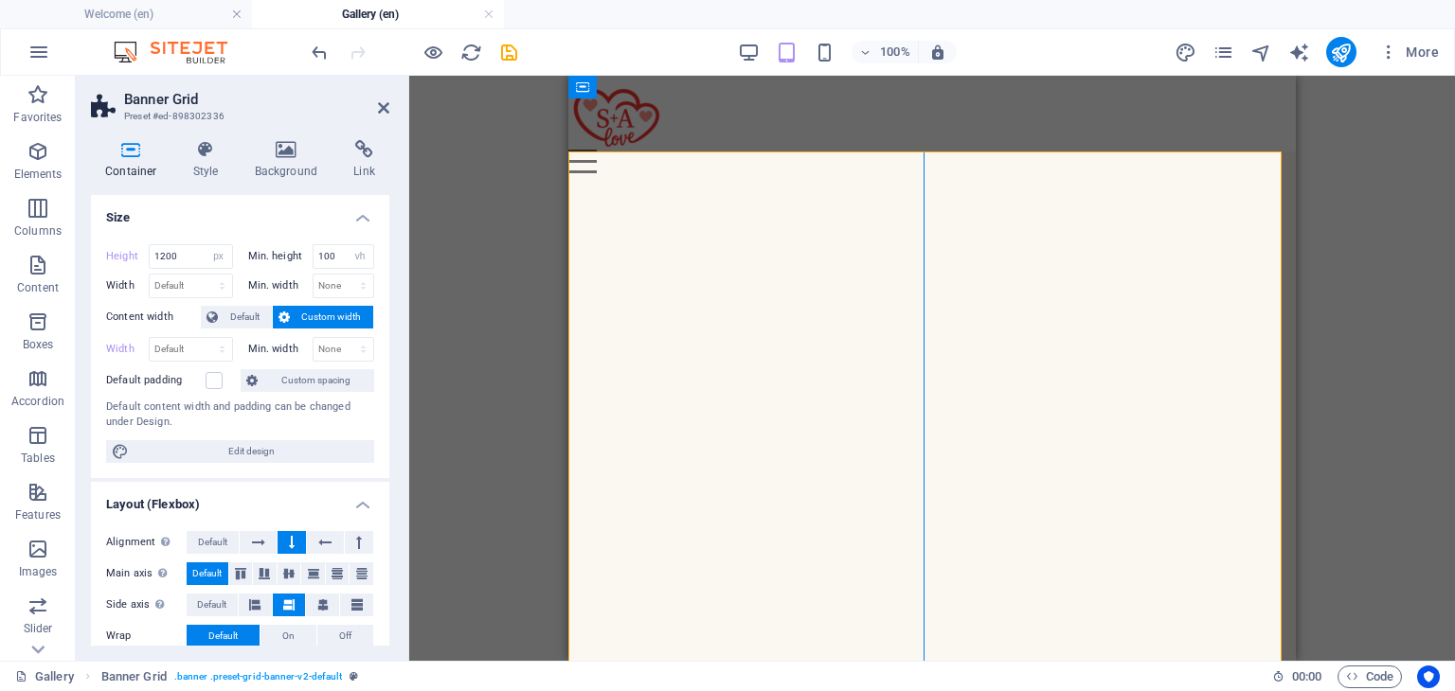
select select "progressive"
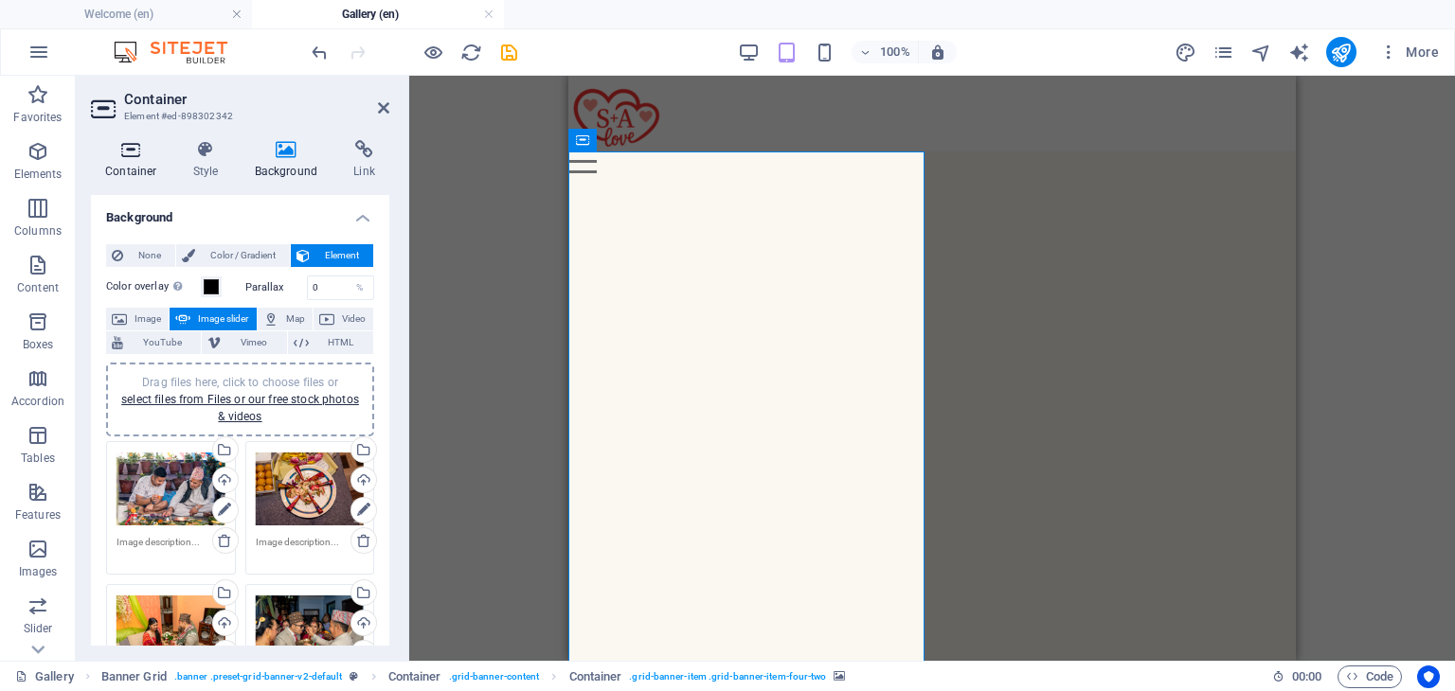
click at [136, 156] on icon at bounding box center [131, 149] width 80 height 19
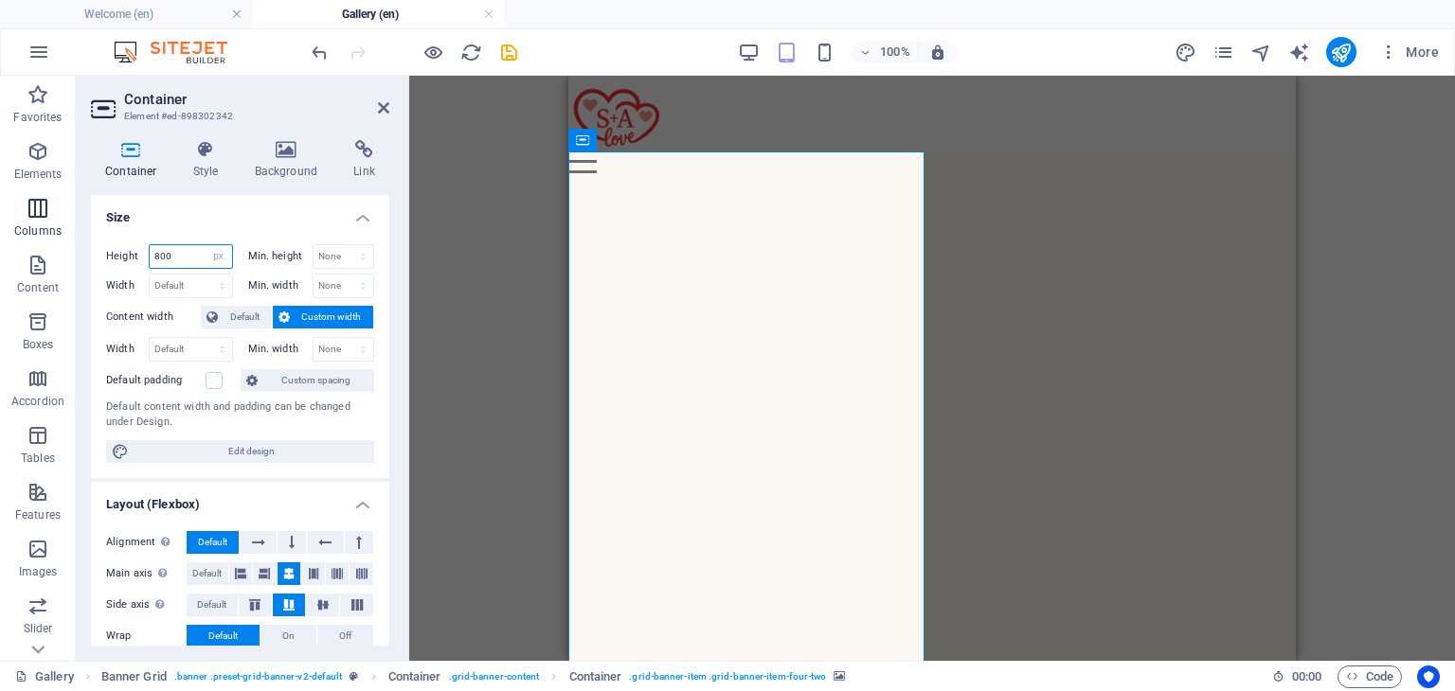
drag, startPoint x: 180, startPoint y: 254, endPoint x: 64, endPoint y: 243, distance: 116.0
click at [64, 243] on section "Favorites Elements Columns Content Boxes Accordion Tables Features Images Slide…" at bounding box center [727, 368] width 1455 height 585
type input "400"
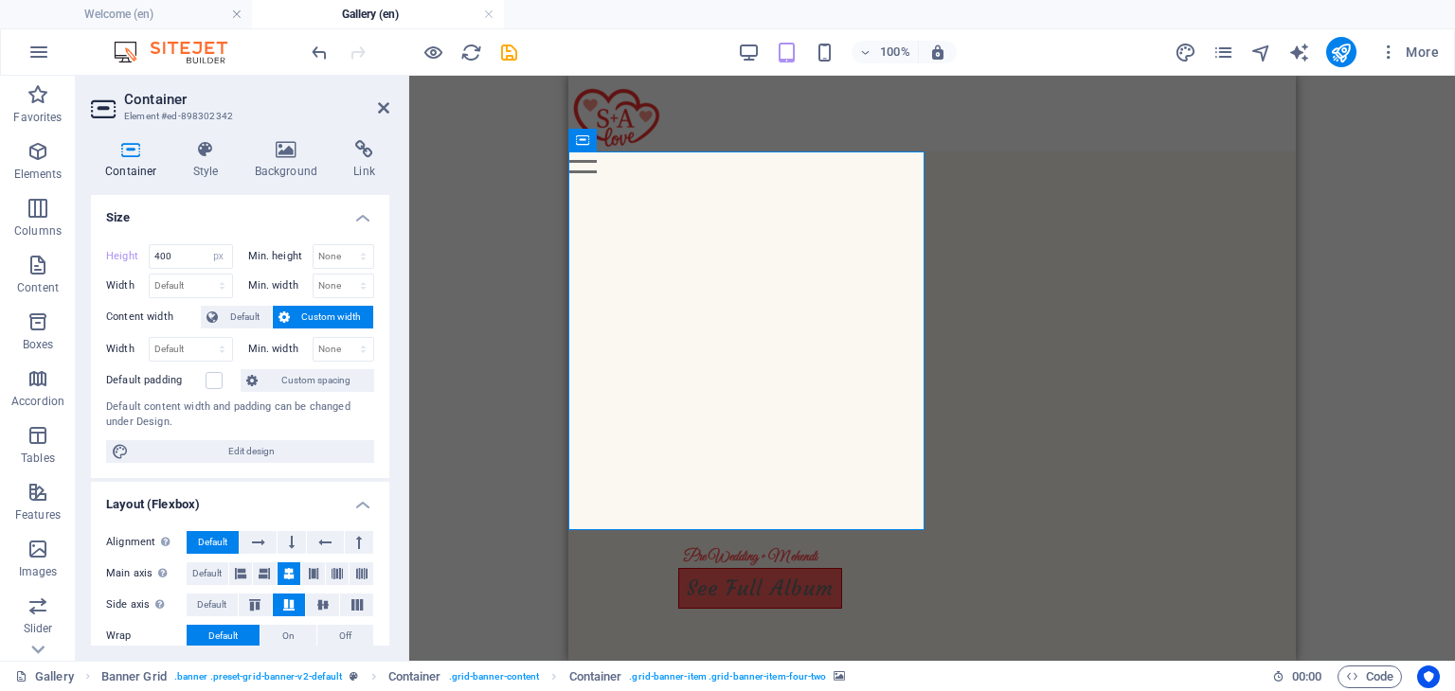
click at [521, 114] on img "2/4" at bounding box center [324, 114] width 393 height 0
select select "px"
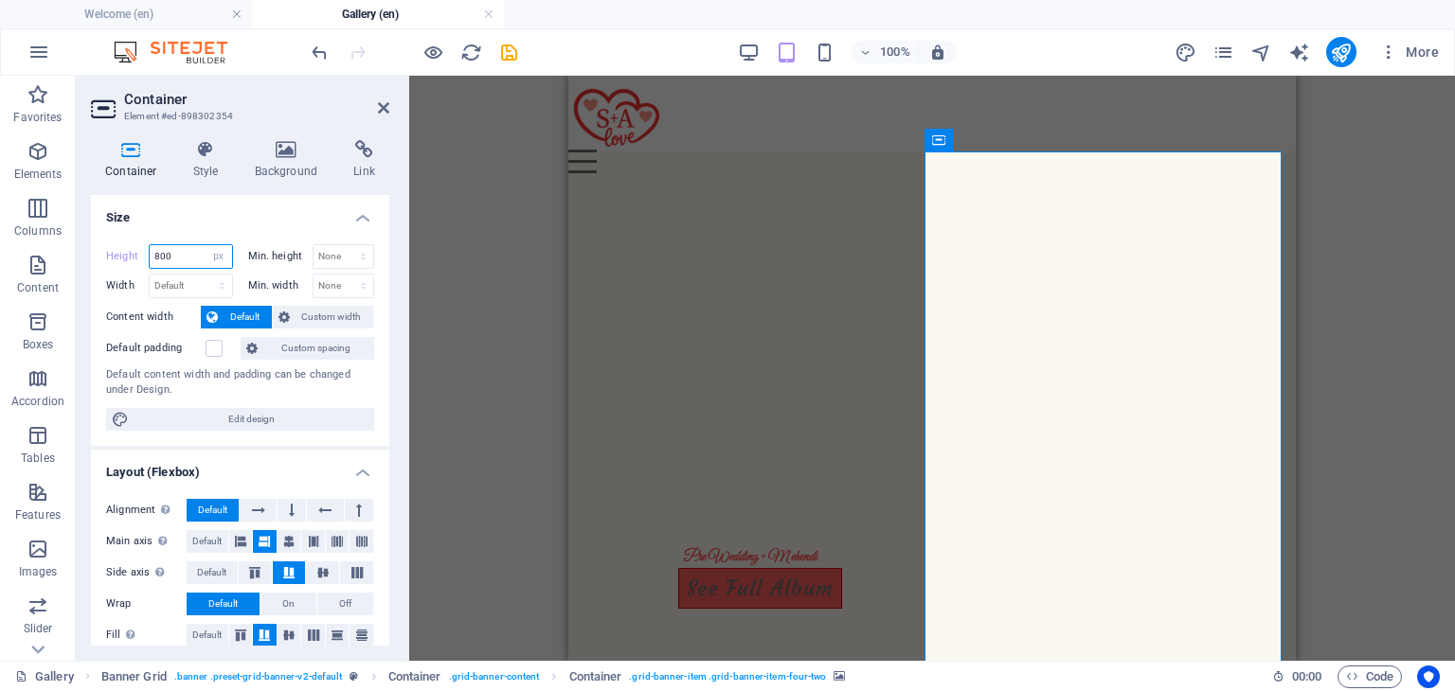
drag, startPoint x: 175, startPoint y: 255, endPoint x: 86, endPoint y: 261, distance: 89.3
click at [86, 261] on div "Container Style Background Link Size Height 800 Default px rem % vh vw Min. hei…" at bounding box center [240, 393] width 329 height 536
type input "400"
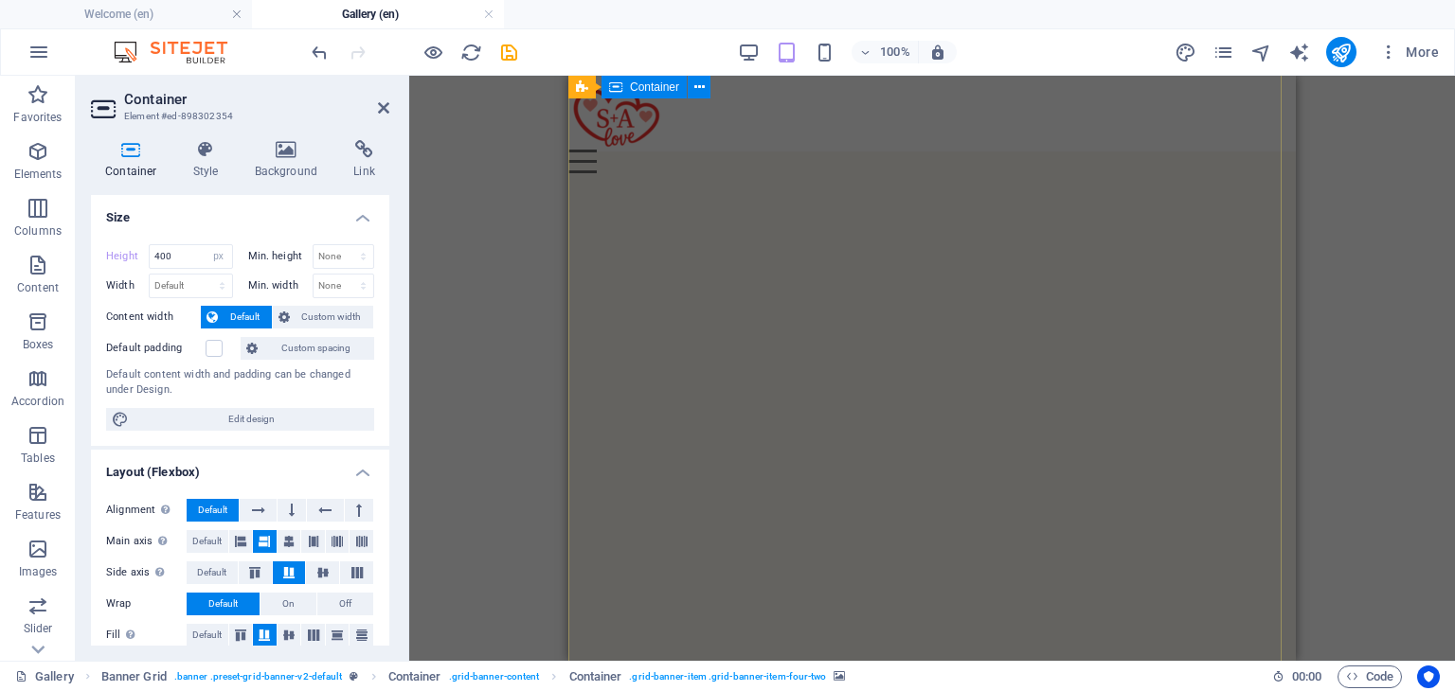
scroll to position [490, 0]
select select "ms"
select select "s"
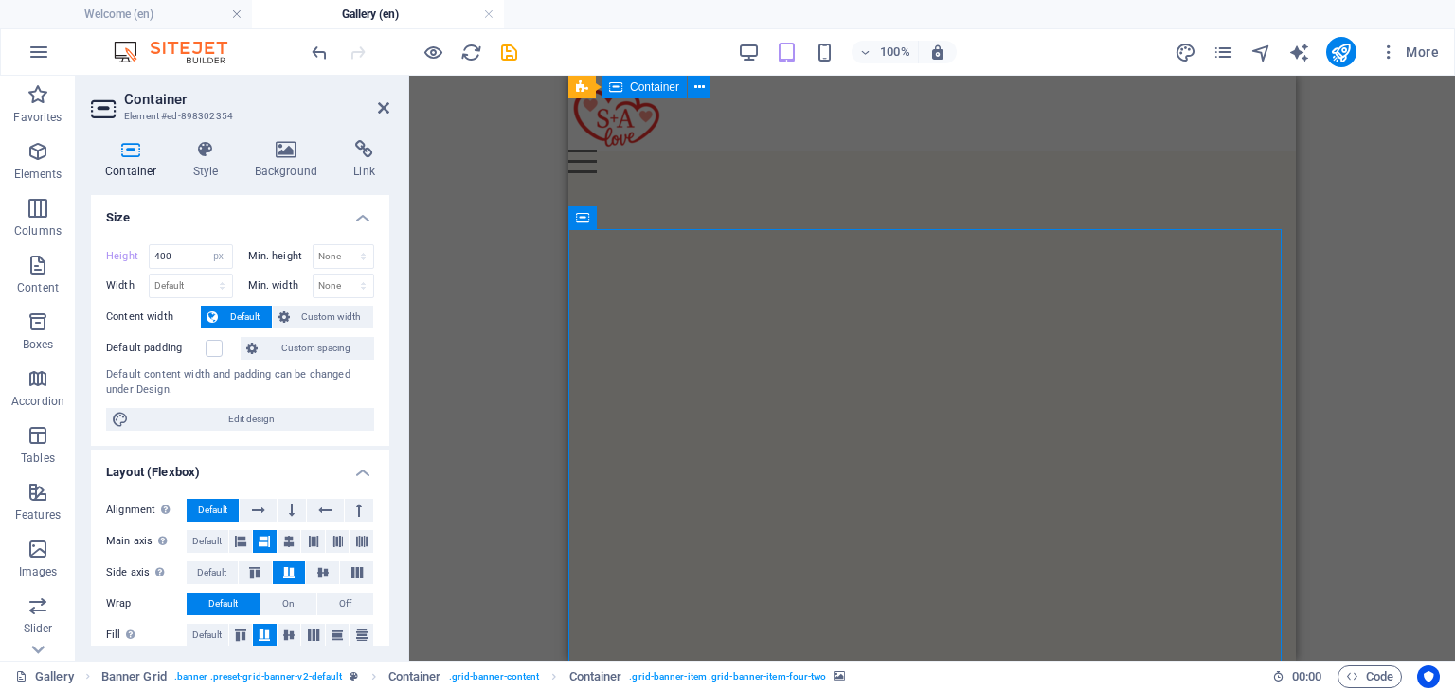
select select "progressive"
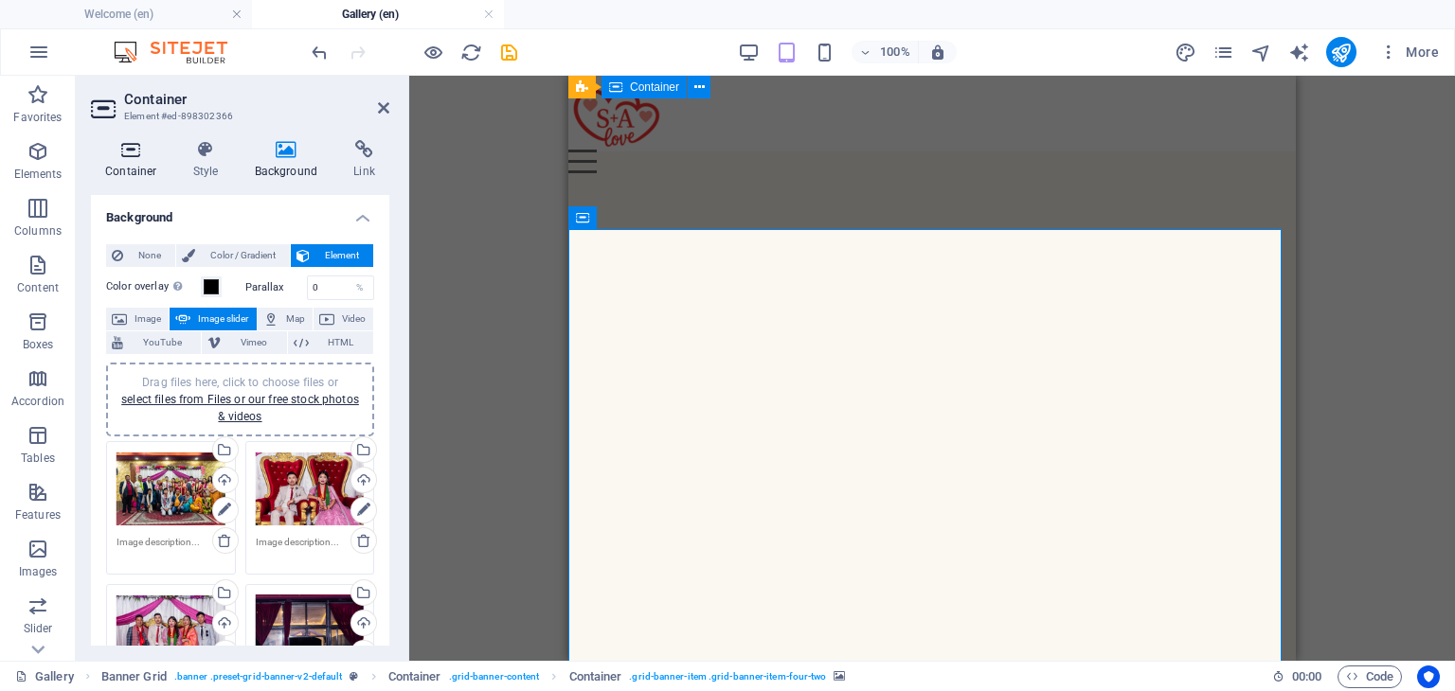
click at [132, 153] on icon at bounding box center [131, 149] width 80 height 19
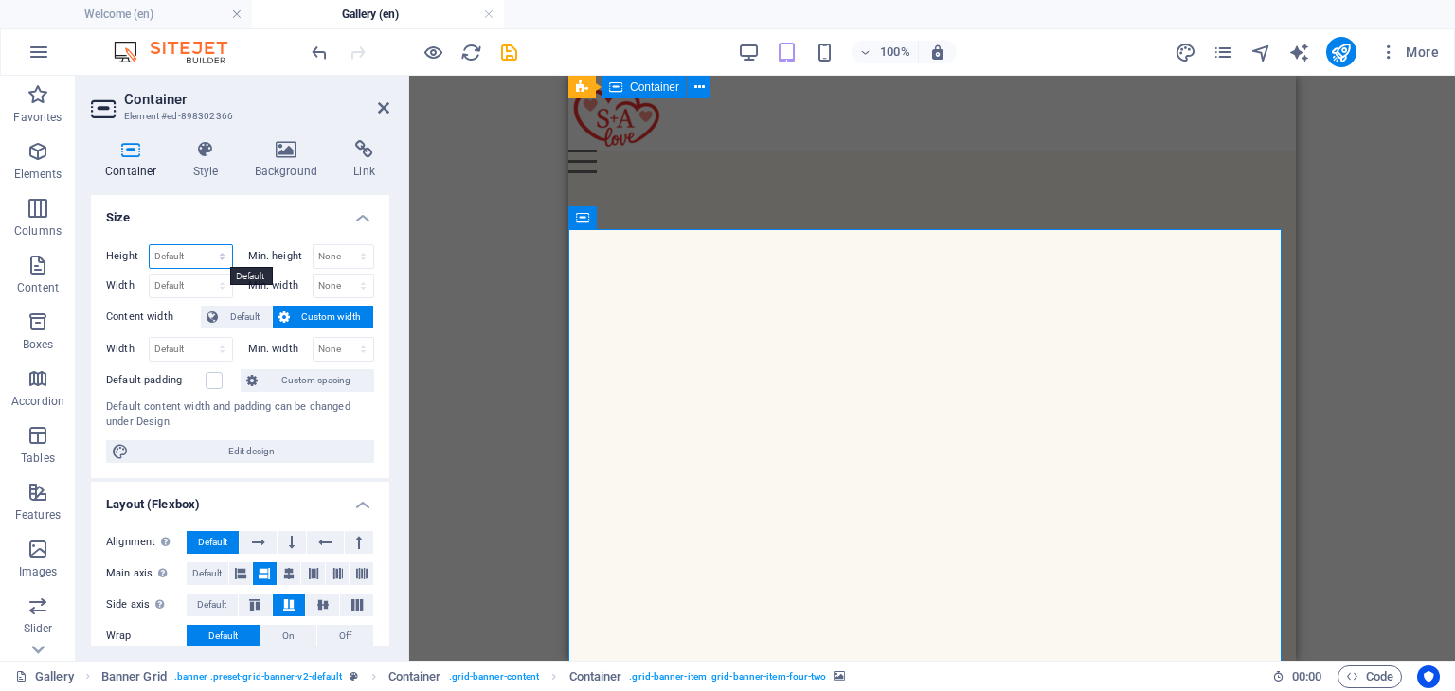
click at [191, 264] on select "Default px rem % vh vw" at bounding box center [191, 256] width 82 height 23
select select "px"
click at [203, 245] on select "Default px rem % vh vw" at bounding box center [191, 256] width 82 height 23
type input "400"
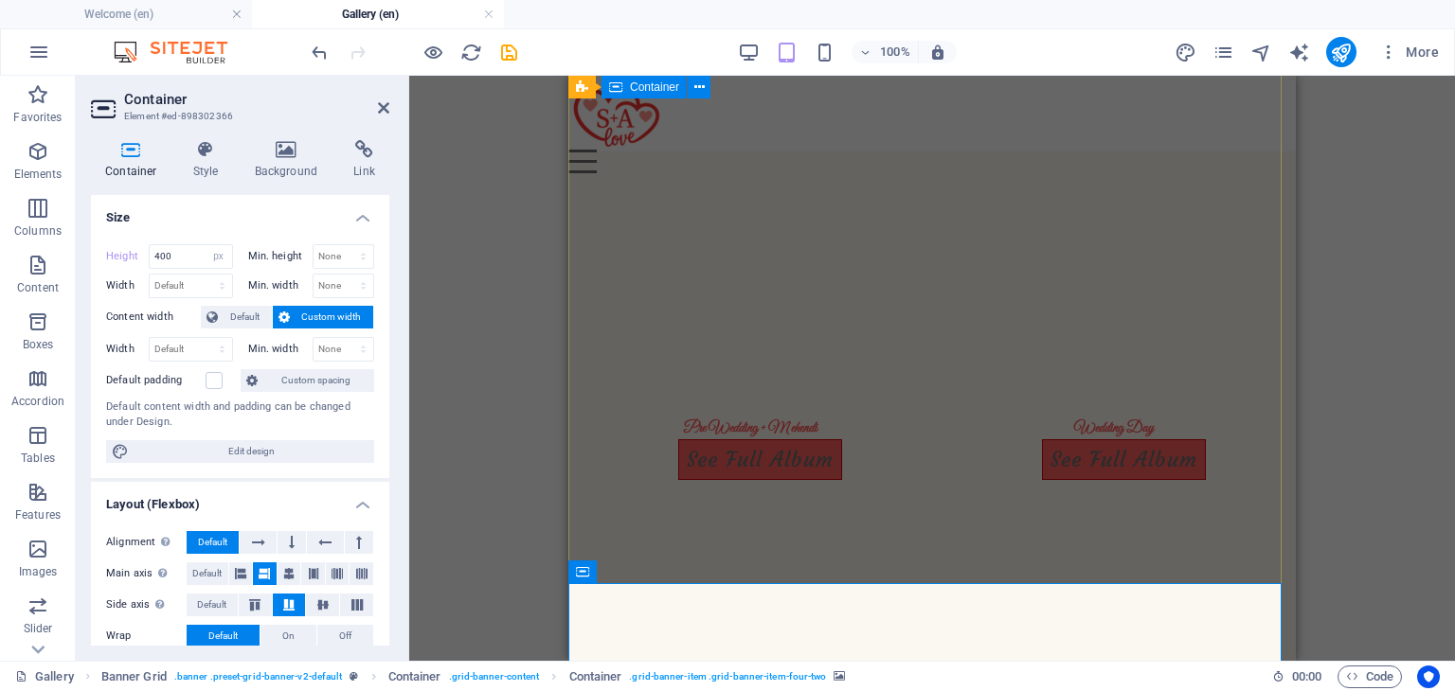
scroll to position [128, 0]
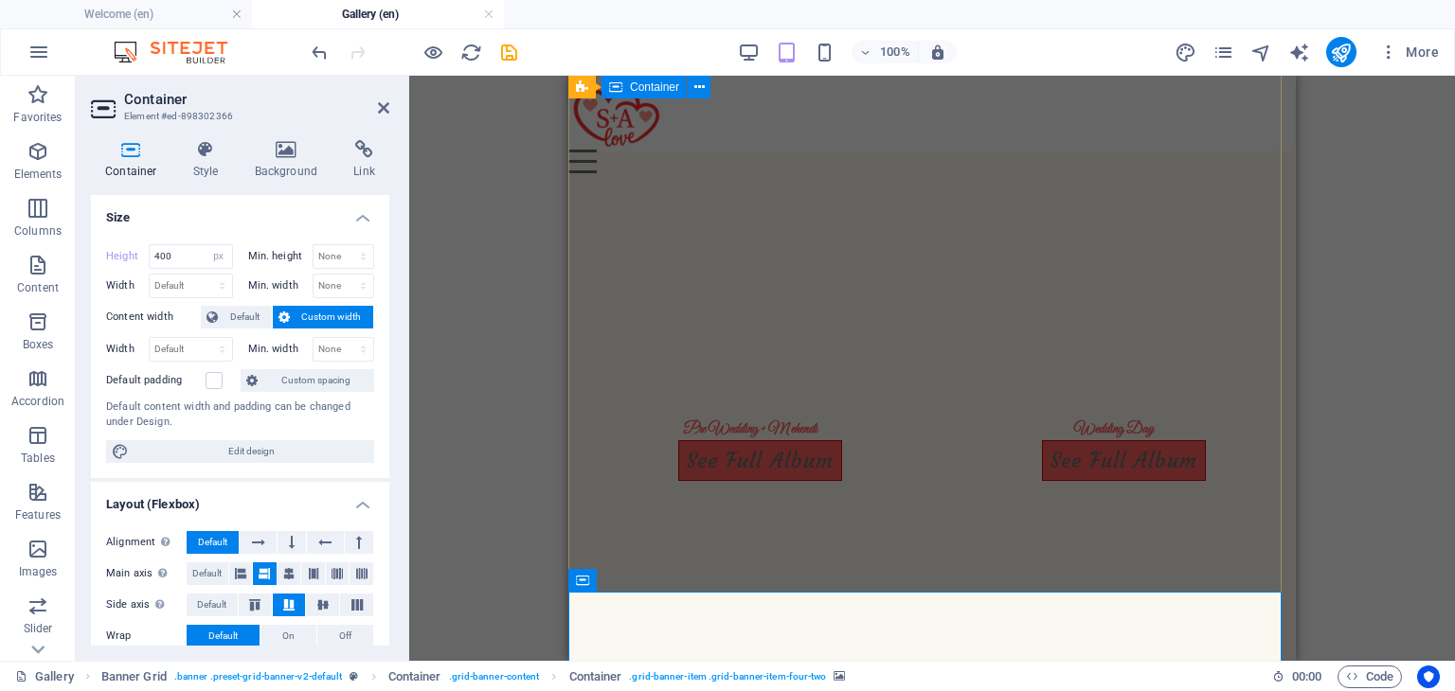
click at [684, 493] on div "Pre Wedding + M ehendi See Full Album Wedding Day See Full Album Reception See …" at bounding box center [931, 403] width 727 height 758
click at [850, 493] on div "Pre Wedding + M ehendi See Full Album Wedding Day See Full Album Reception See …" at bounding box center [931, 403] width 727 height 758
click at [684, 493] on div "Pre Wedding + M ehendi See Full Album Wedding Day See Full Album Reception See …" at bounding box center [931, 403] width 727 height 758
select select "%"
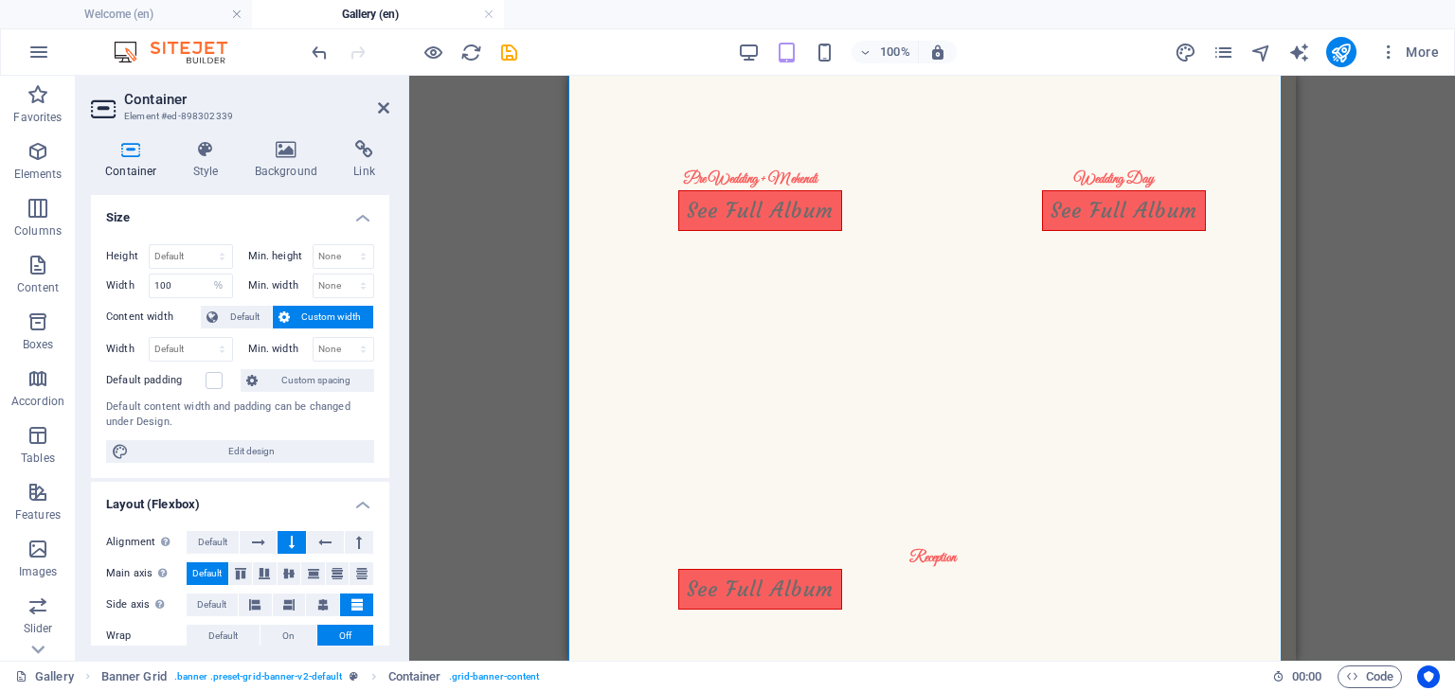
scroll to position [379, 0]
click at [208, 380] on label at bounding box center [213, 380] width 17 height 17
click at [0, 0] on input "Default padding" at bounding box center [0, 0] width 0 height 0
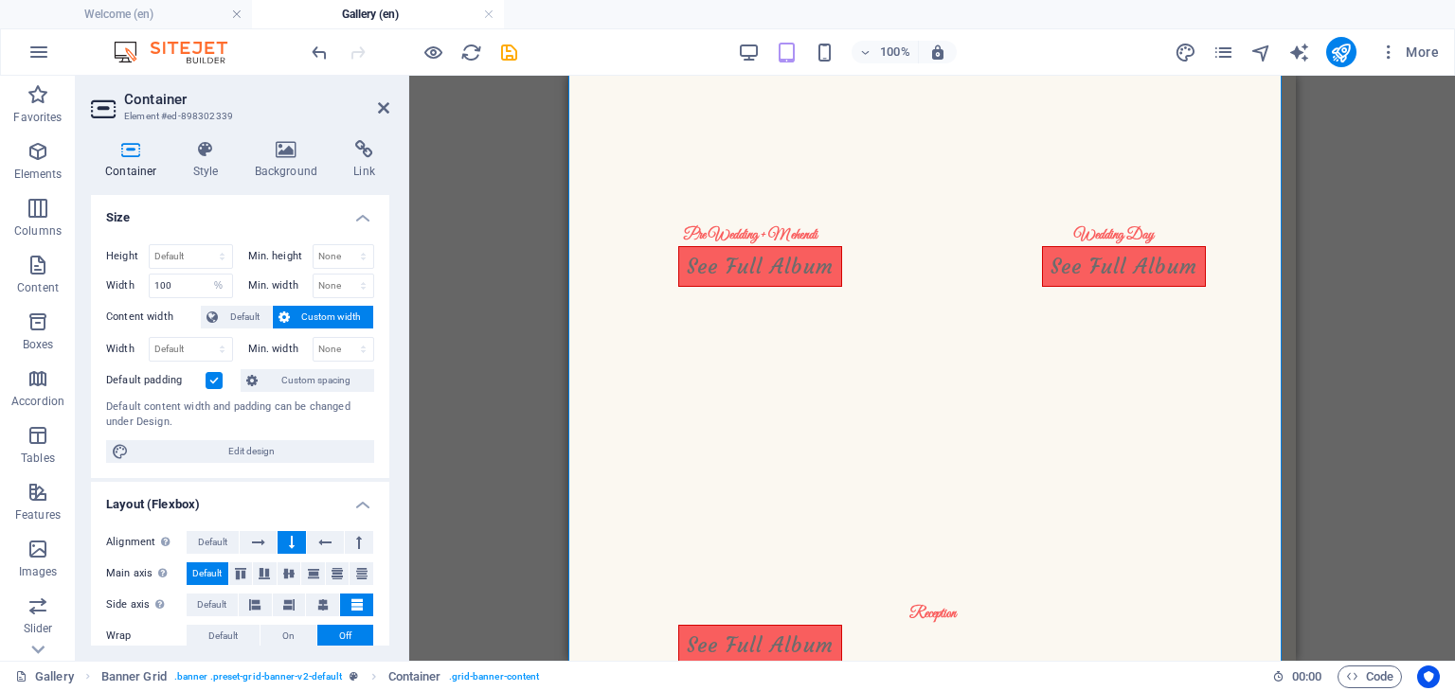
click at [216, 380] on label at bounding box center [213, 380] width 17 height 17
click at [0, 0] on input "Default padding" at bounding box center [0, 0] width 0 height 0
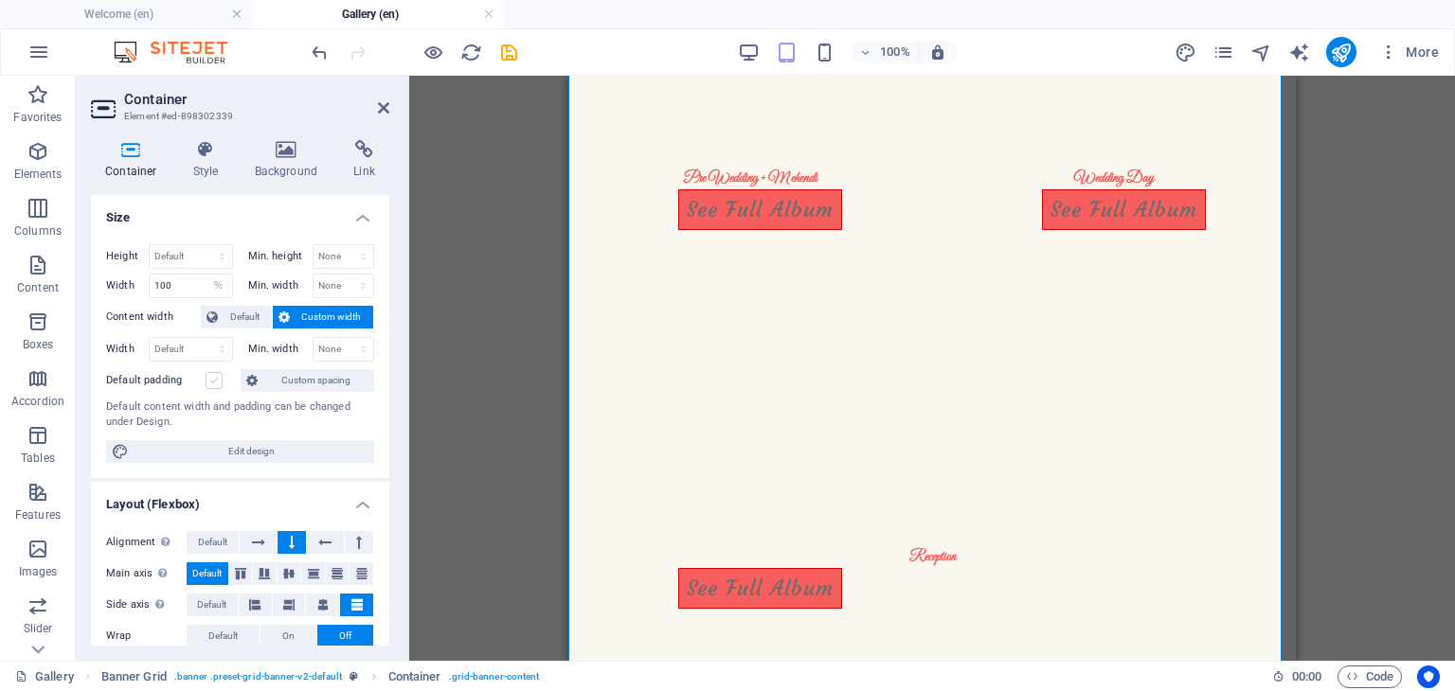
click at [216, 380] on label at bounding box center [213, 380] width 17 height 17
click at [0, 0] on input "Default padding" at bounding box center [0, 0] width 0 height 0
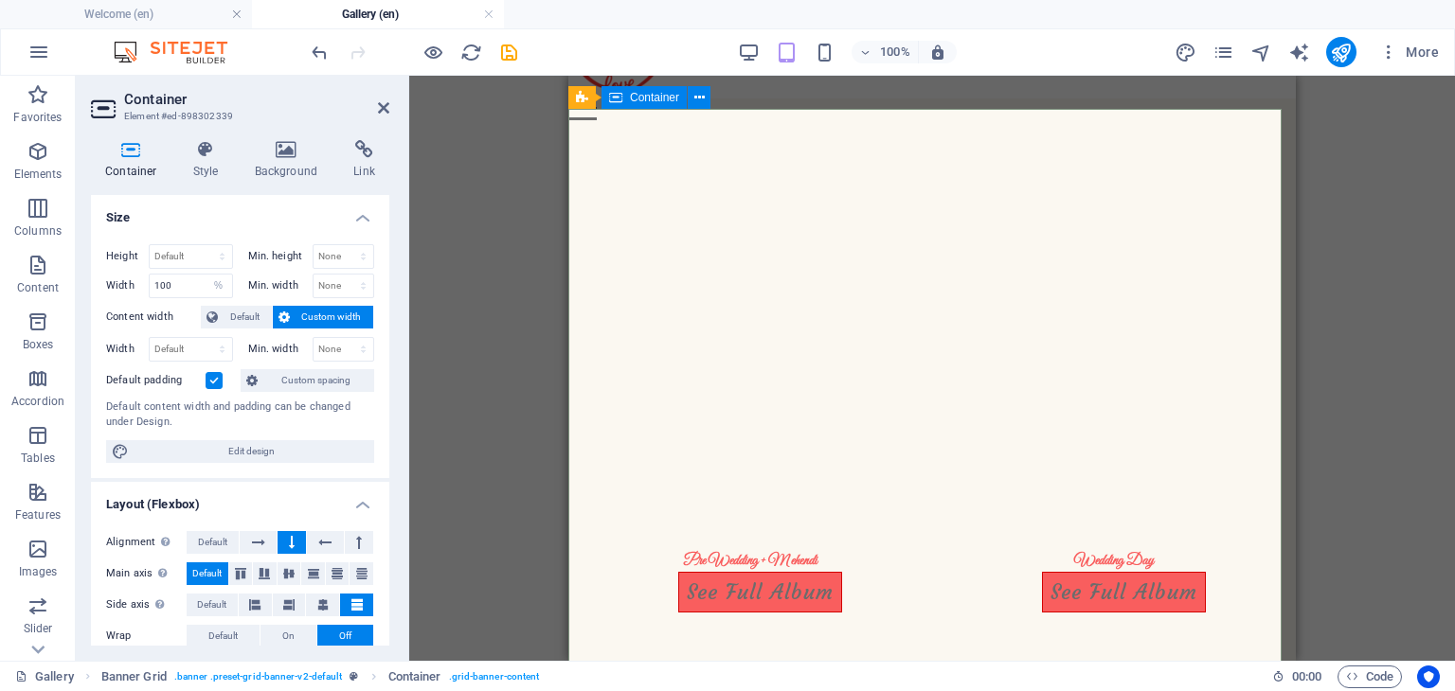
scroll to position [53, 0]
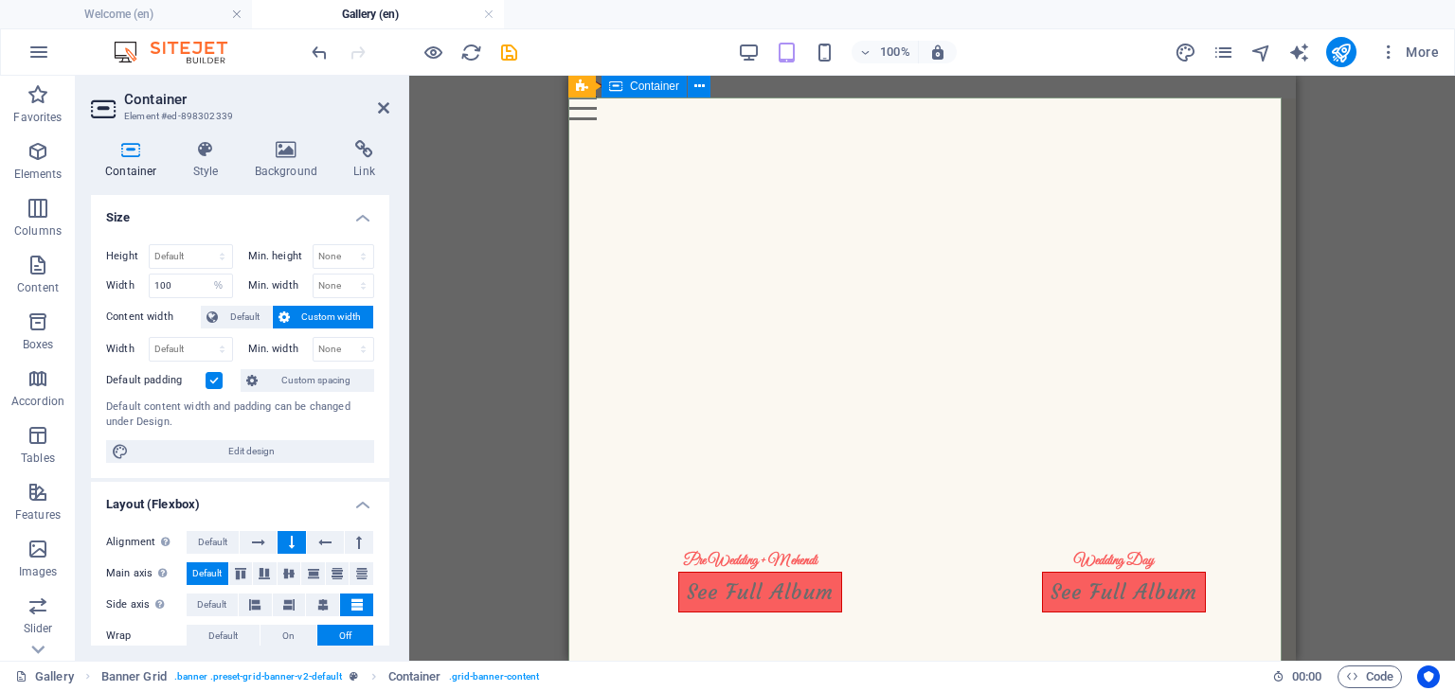
click at [221, 377] on label at bounding box center [213, 380] width 17 height 17
click at [0, 0] on input "Default padding" at bounding box center [0, 0] width 0 height 0
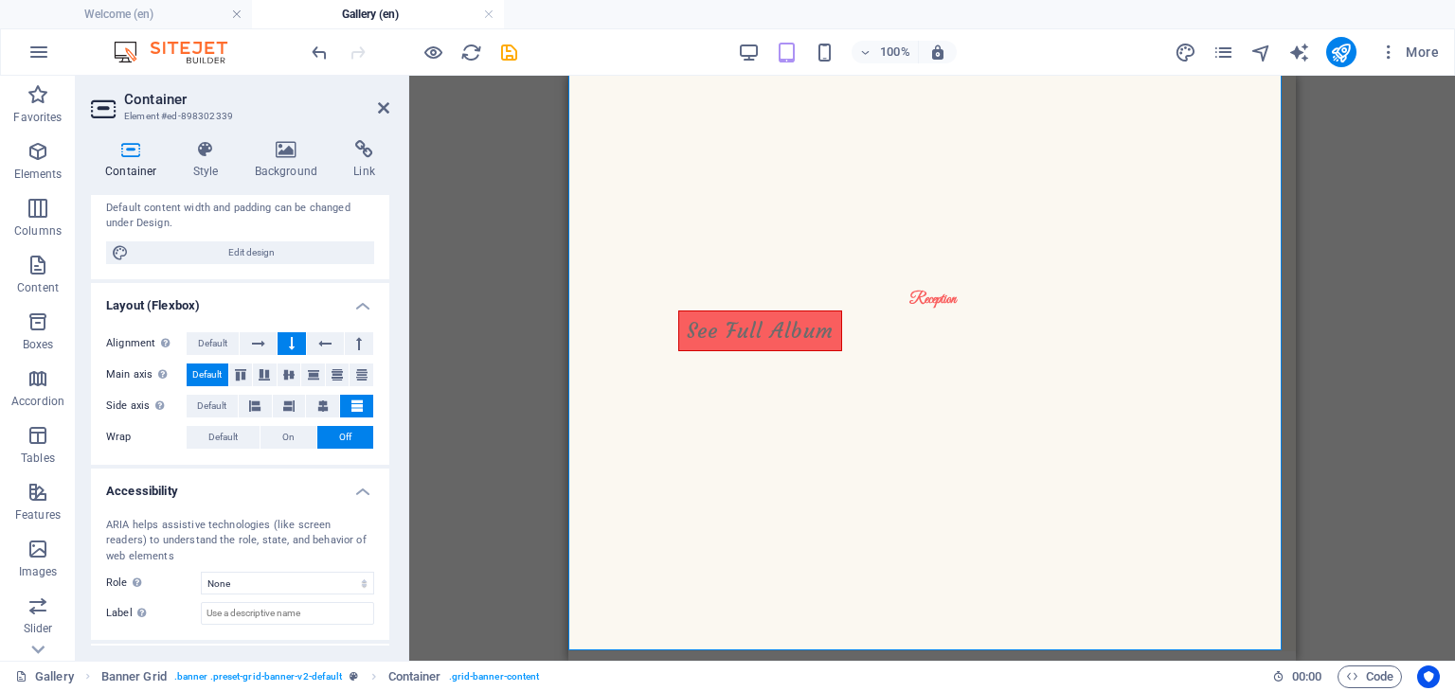
scroll to position [207, 0]
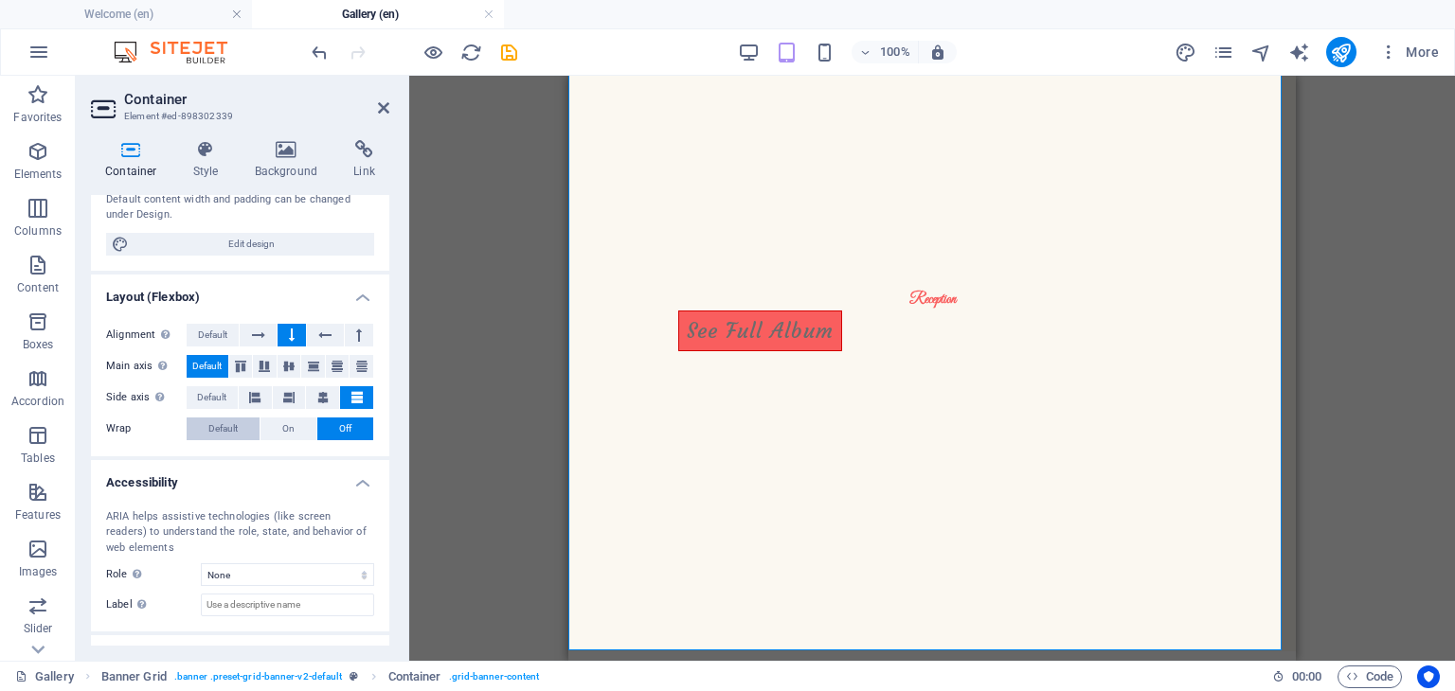
click at [213, 432] on span "Default" at bounding box center [222, 429] width 29 height 23
click at [212, 386] on span "Default" at bounding box center [211, 397] width 29 height 23
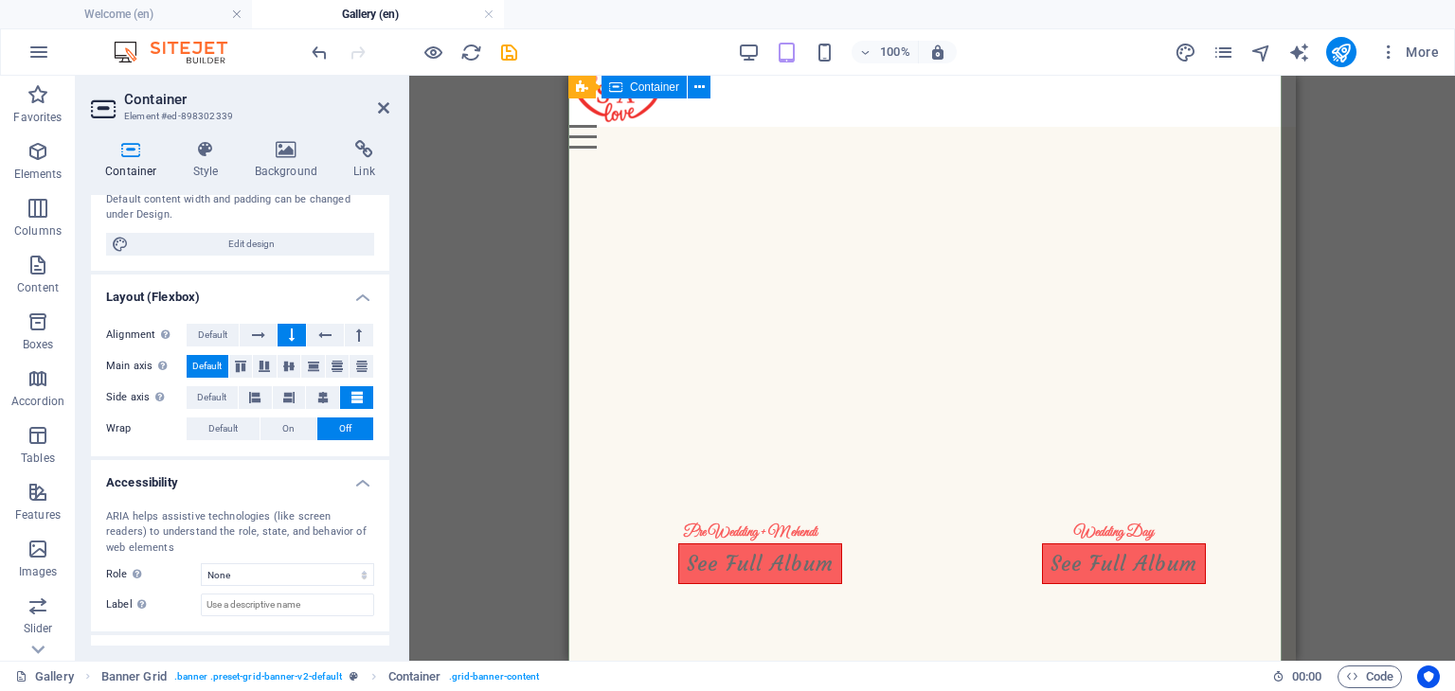
scroll to position [0, 0]
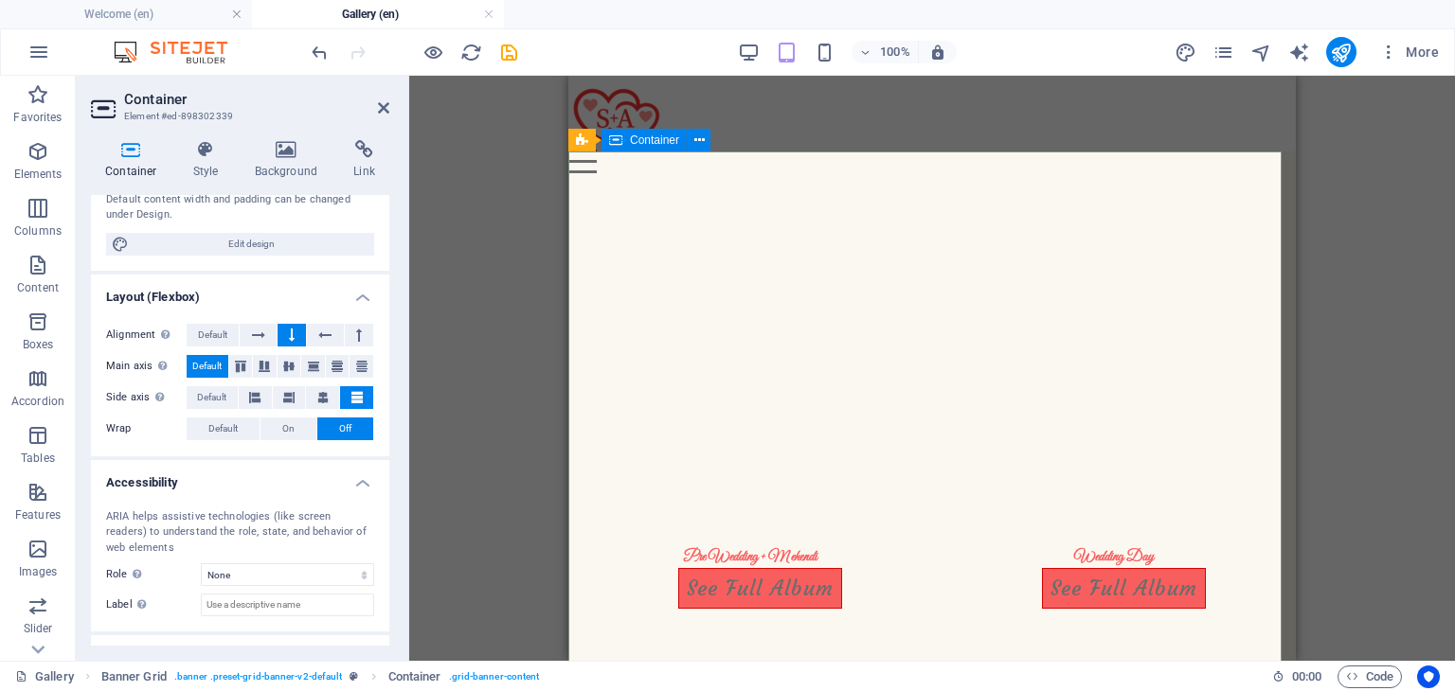
click at [954, 273] on div "Drag here to replace the existing content. Press “Ctrl” if you want to create a…" at bounding box center [931, 368] width 1045 height 585
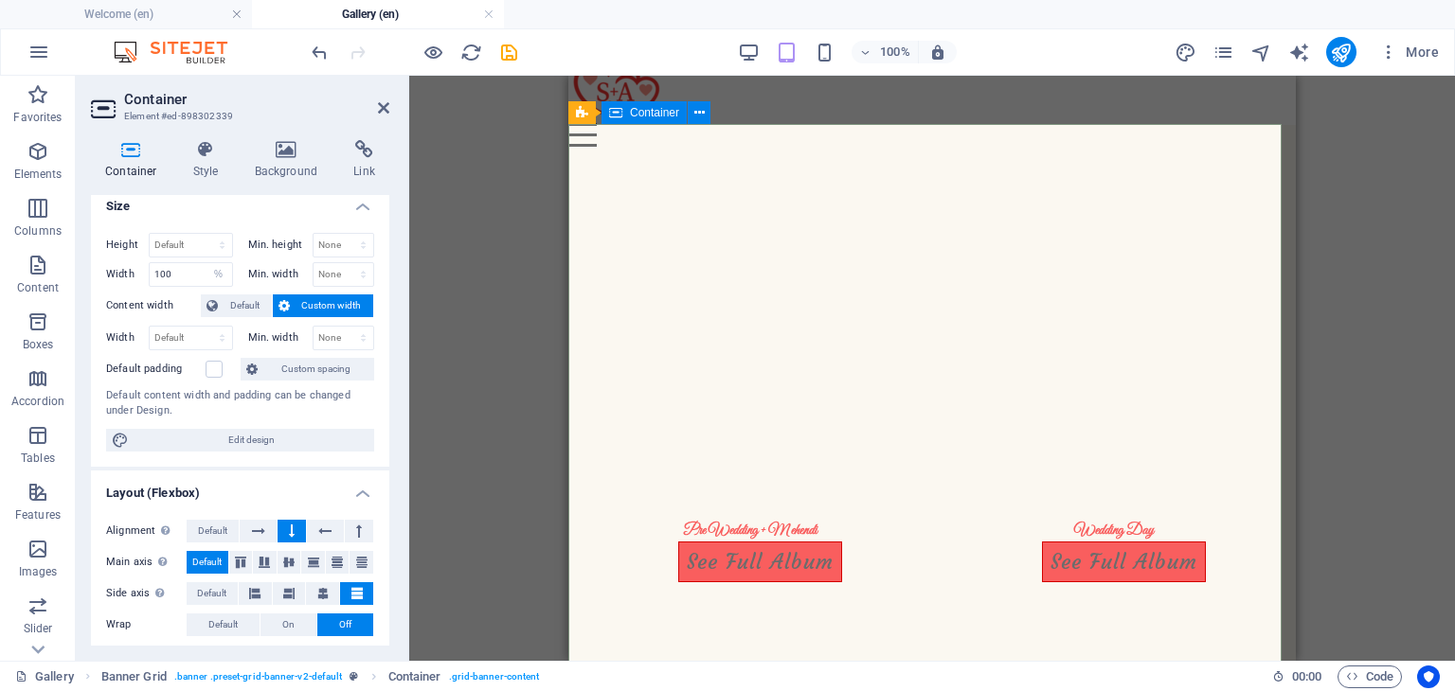
scroll to position [8, 0]
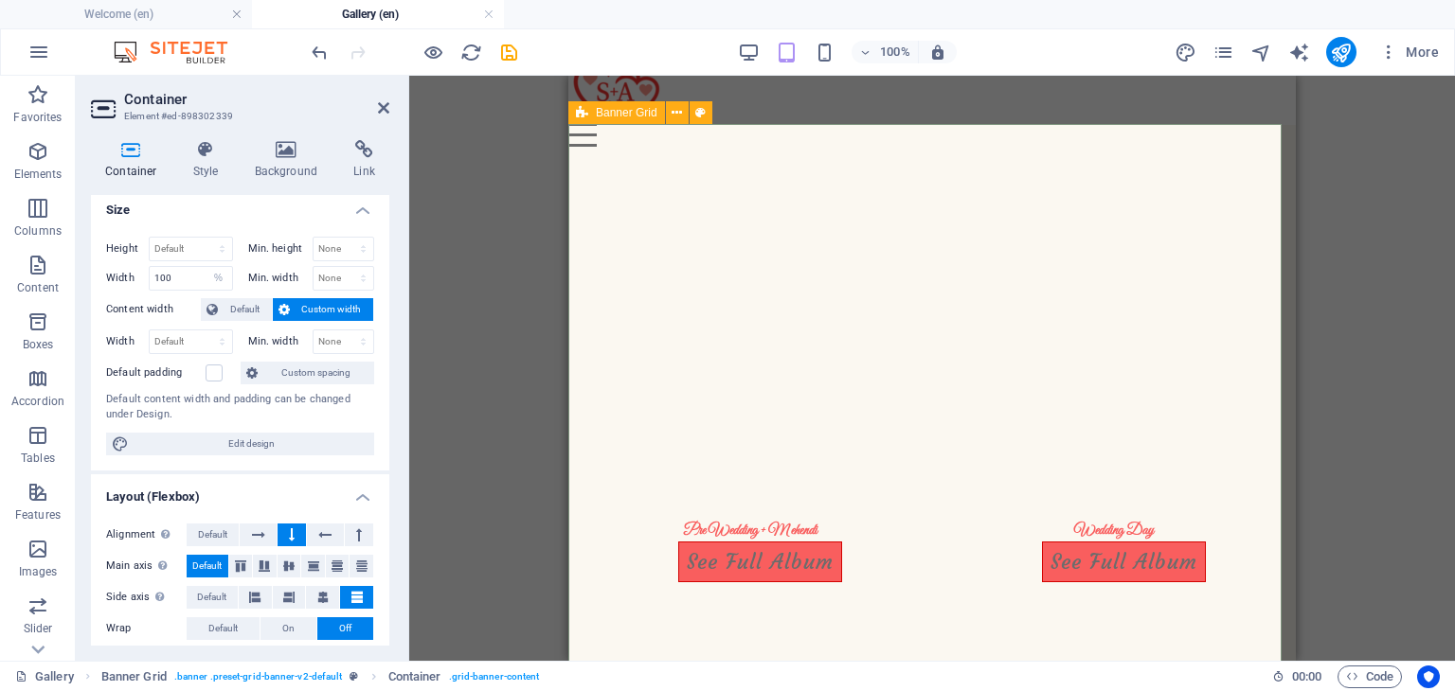
click at [577, 107] on icon at bounding box center [582, 112] width 12 height 23
select select "px"
select select "vh"
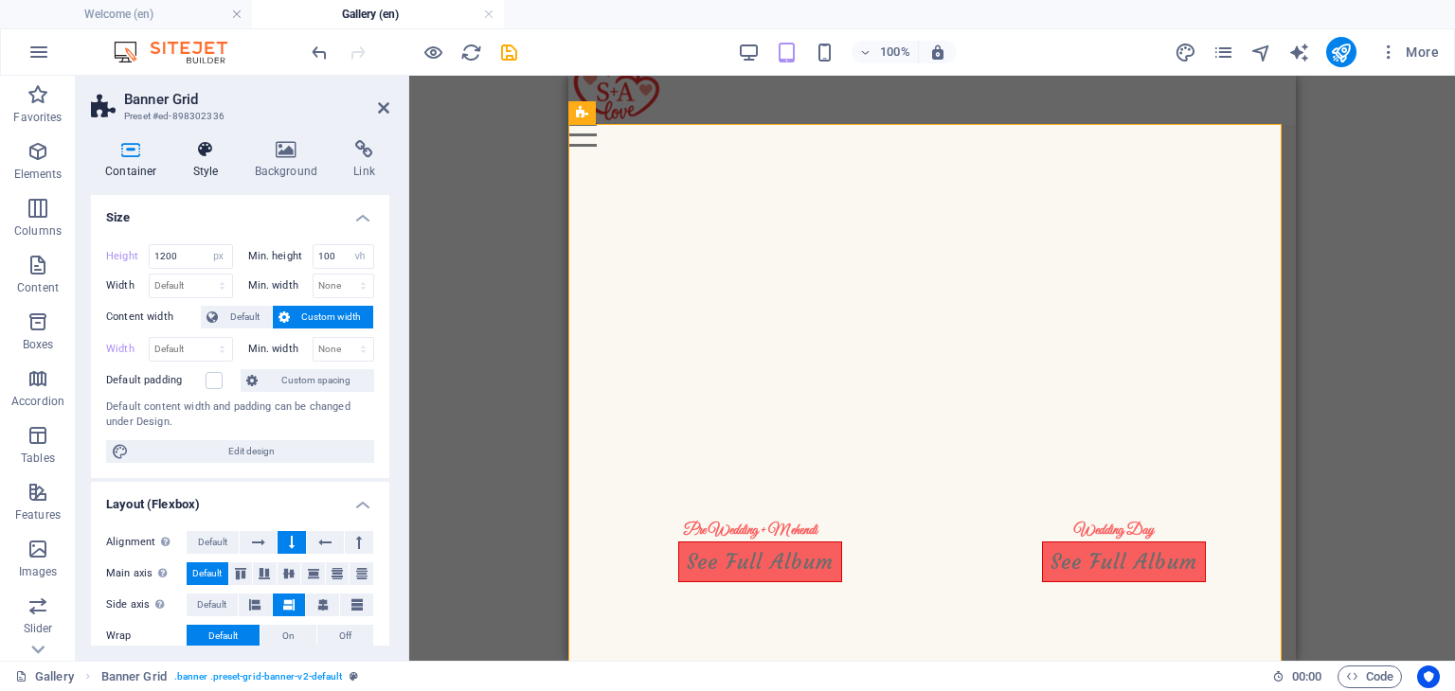
click at [195, 151] on icon at bounding box center [206, 149] width 54 height 19
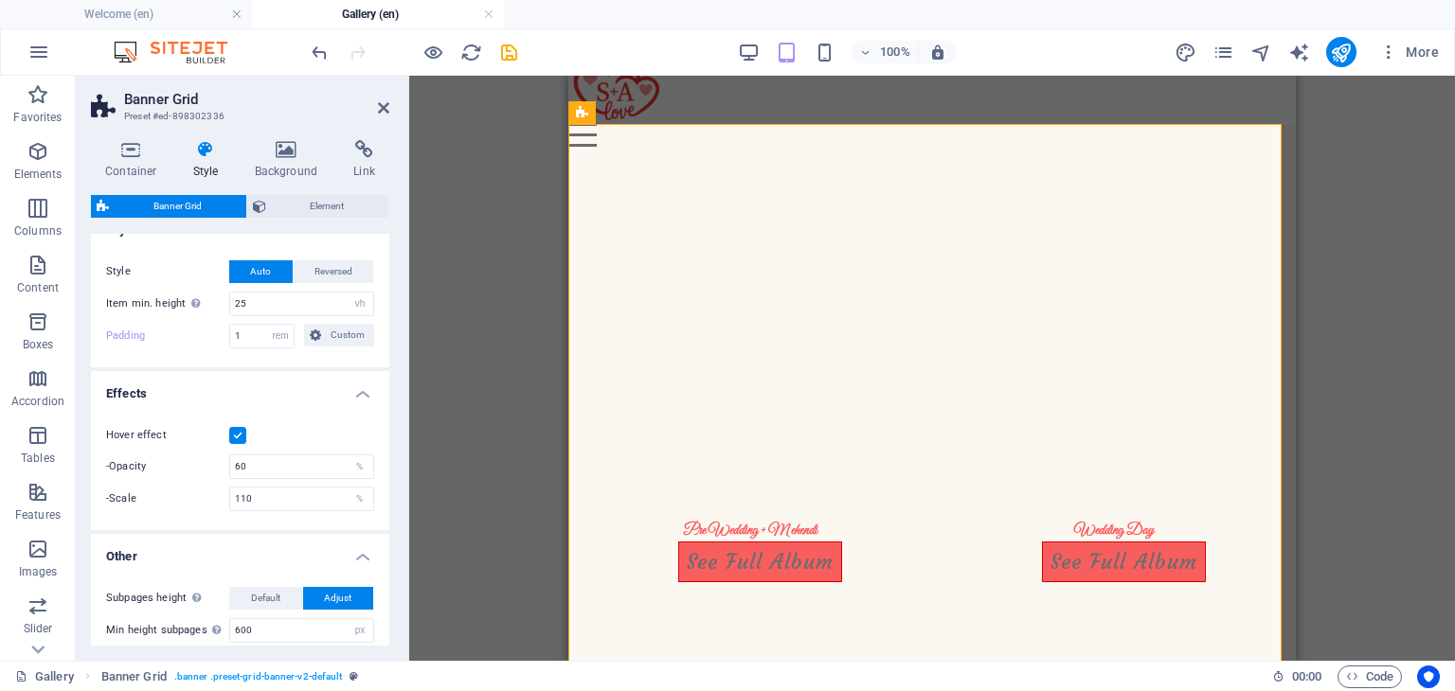
scroll to position [29, 0]
click at [310, 327] on icon at bounding box center [315, 332] width 11 height 23
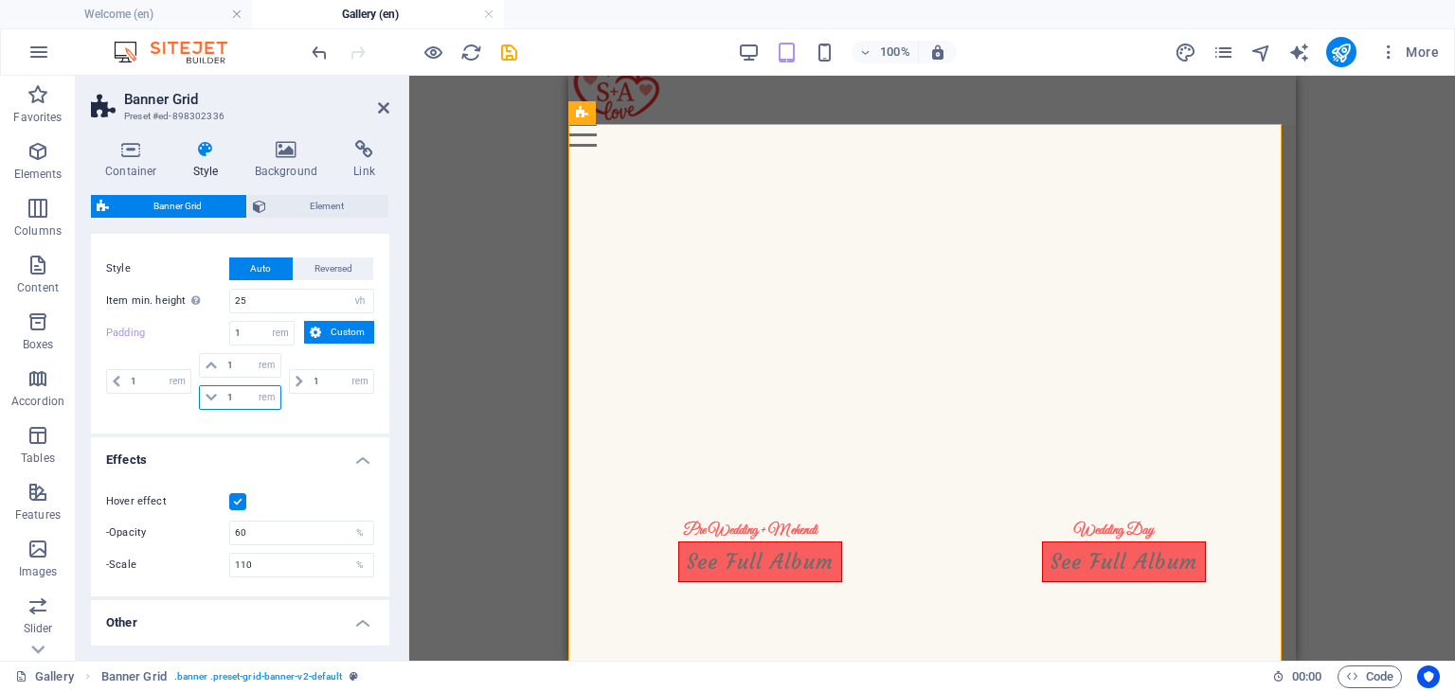
click at [228, 399] on input "1" at bounding box center [251, 397] width 57 height 23
drag, startPoint x: 246, startPoint y: 395, endPoint x: 167, endPoint y: 399, distance: 79.6
click at [167, 399] on div "1 px rem % vh vw 1 px rem % vh vw 1 px rem % vh vw 1 px rem % vh vw" at bounding box center [240, 381] width 268 height 57
type input "0"
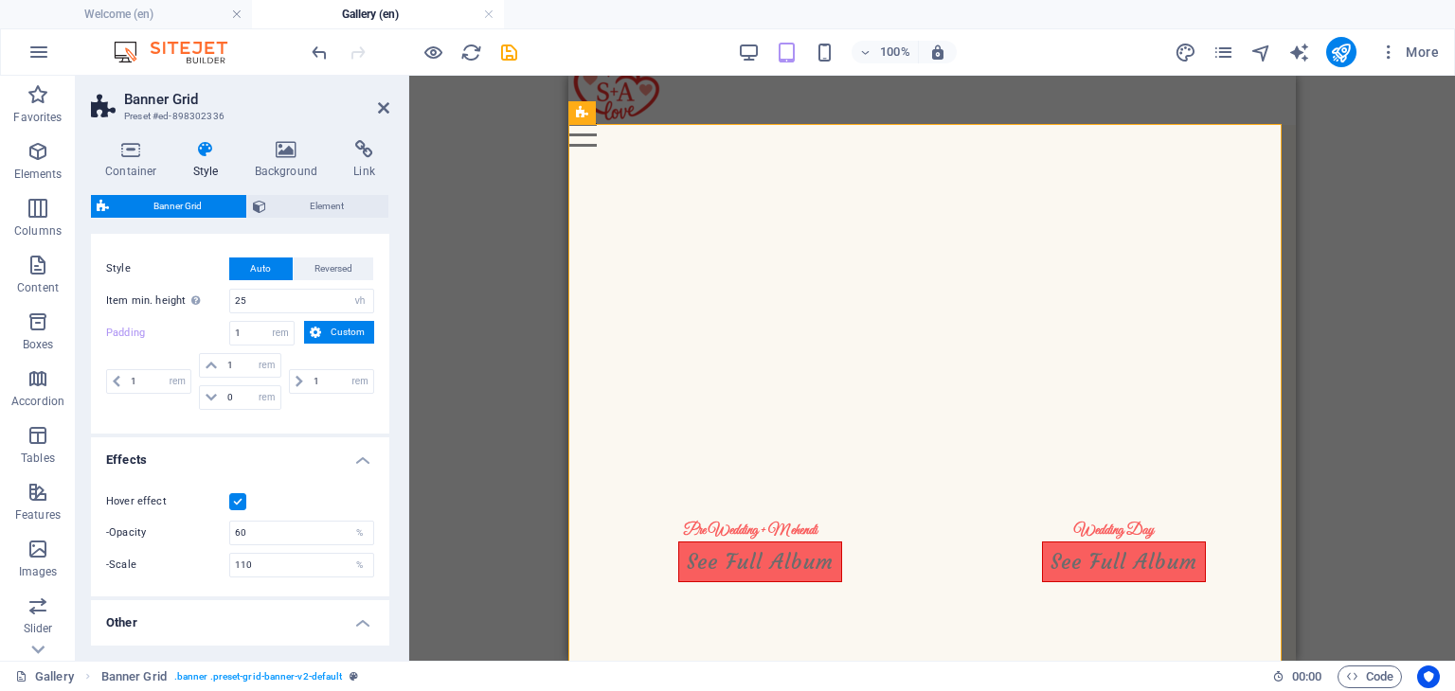
select select "DISABLED_OPTION_VALUE"
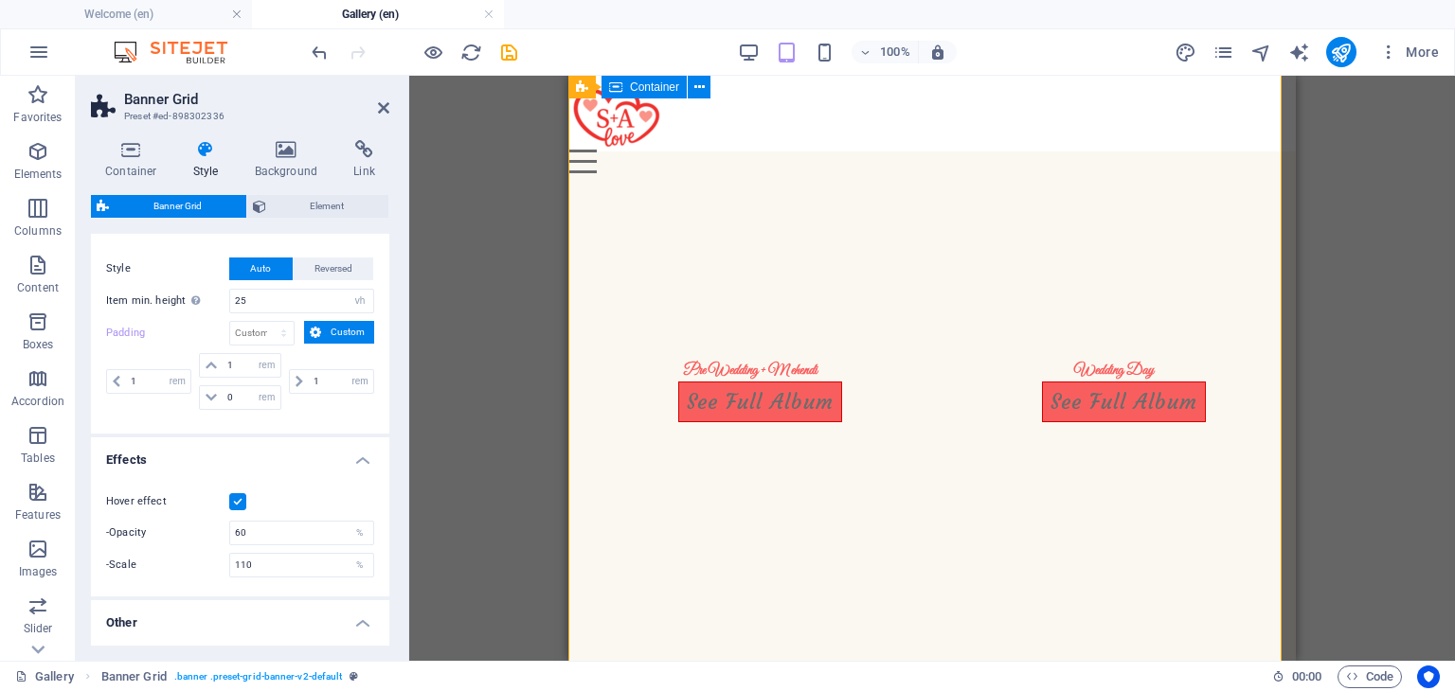
scroll to position [171, 0]
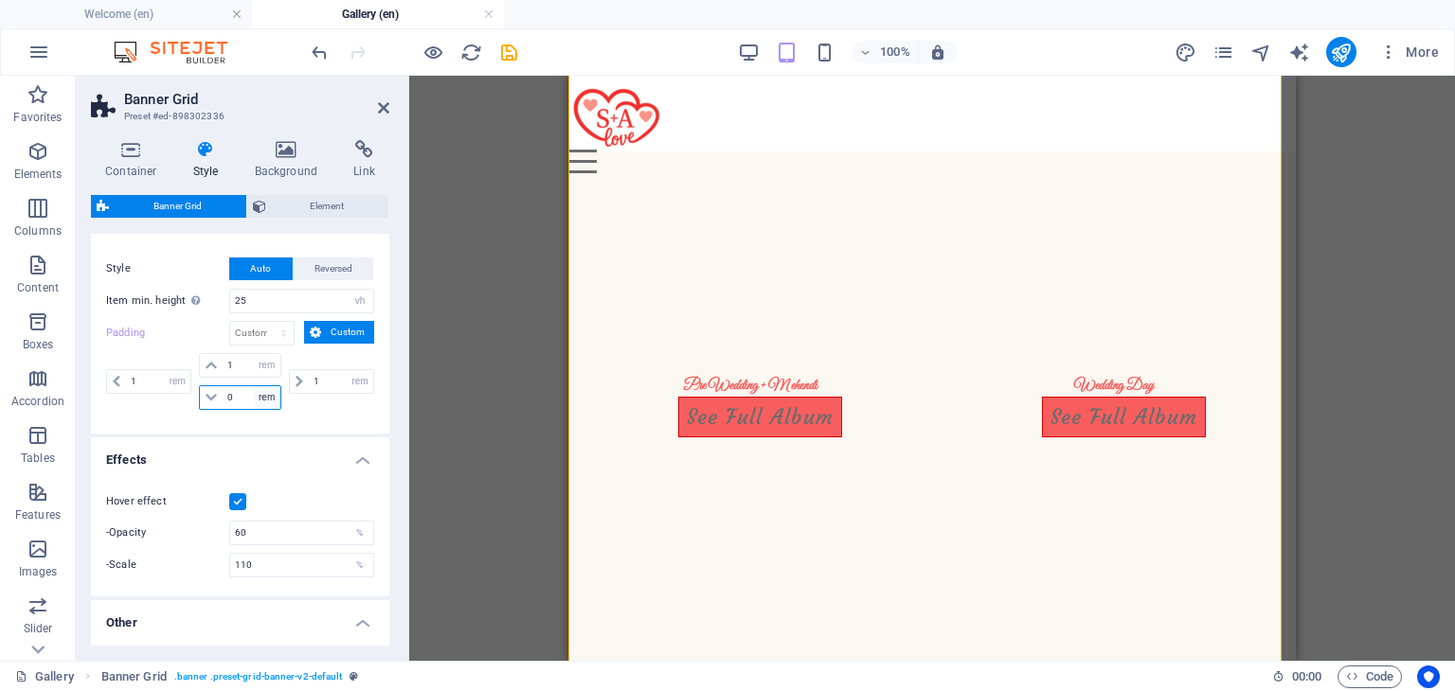
click at [254, 396] on select "px rem % vh vw" at bounding box center [267, 397] width 27 height 23
click at [236, 396] on input "0" at bounding box center [251, 397] width 57 height 23
type input "01"
click at [297, 203] on span "Element" at bounding box center [328, 206] width 112 height 23
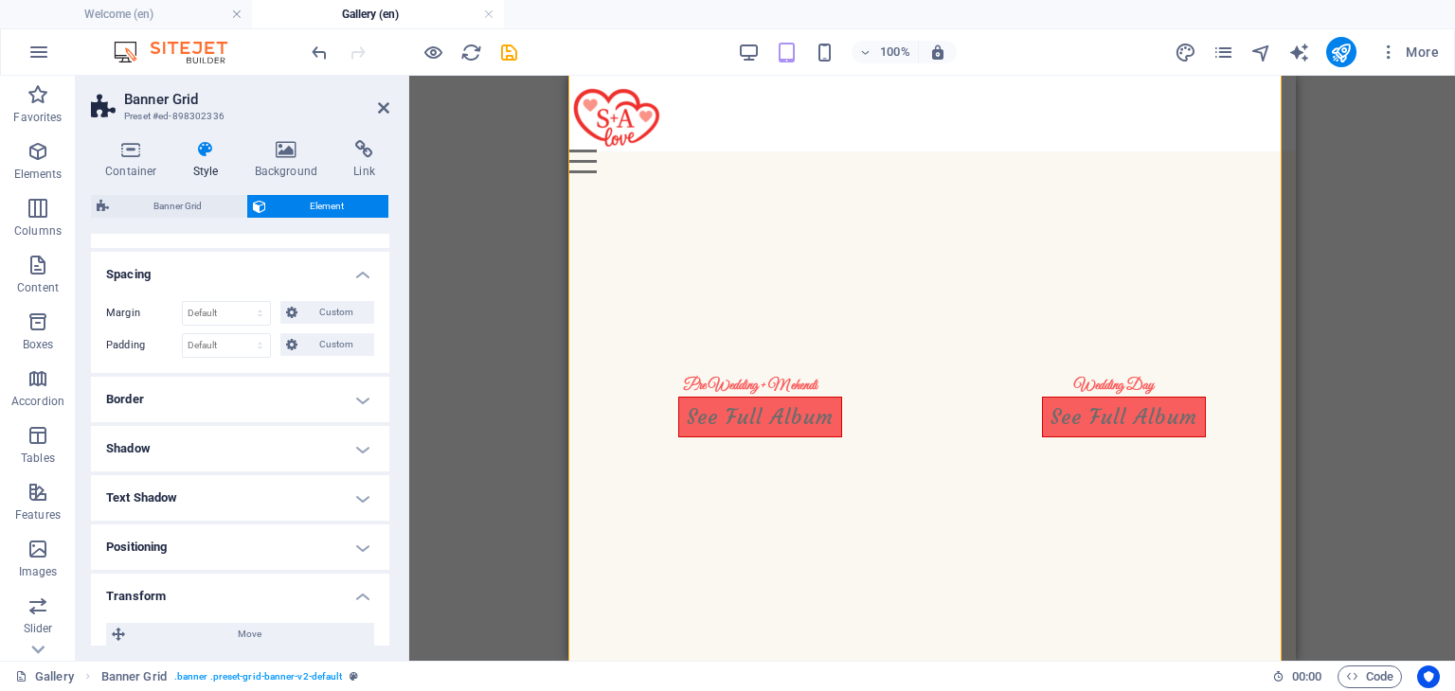
scroll to position [142, 0]
click at [293, 336] on icon at bounding box center [291, 342] width 11 height 23
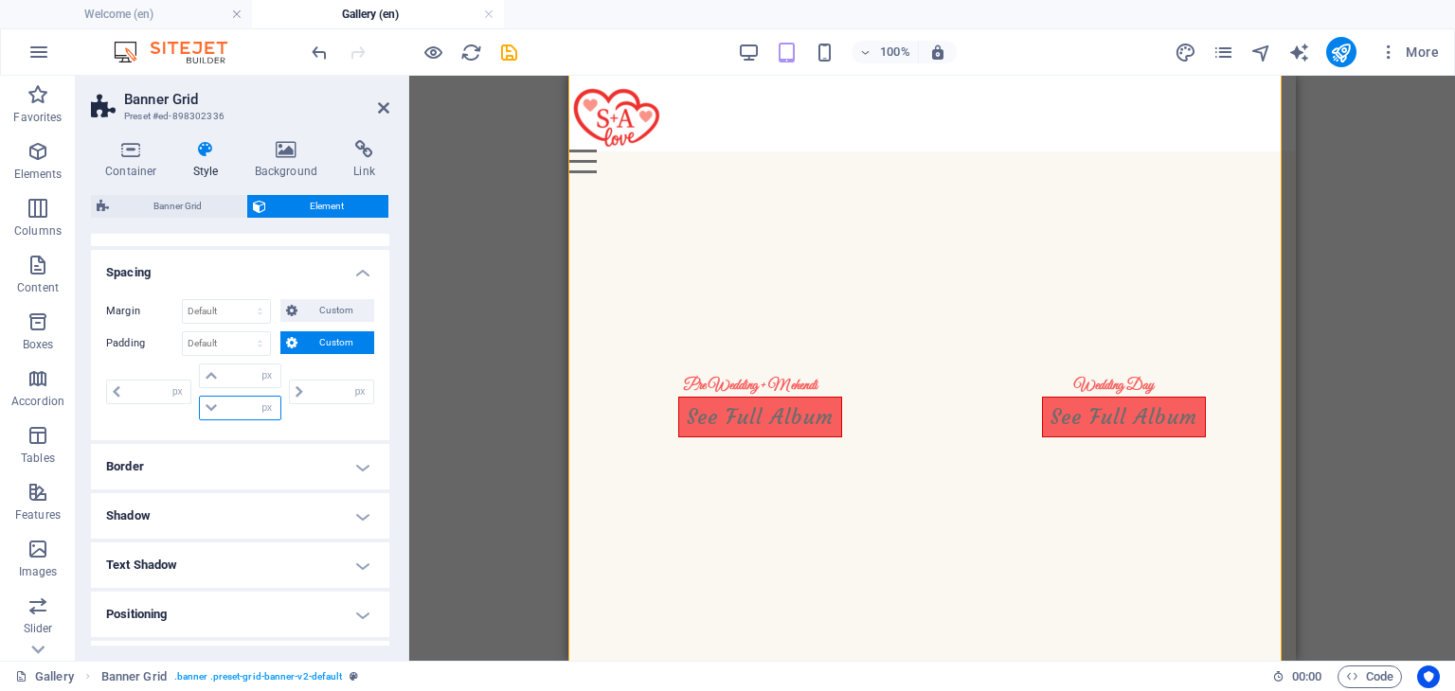
click at [242, 402] on input "number" at bounding box center [251, 408] width 57 height 23
type input "0"
select select "px"
type input "0"
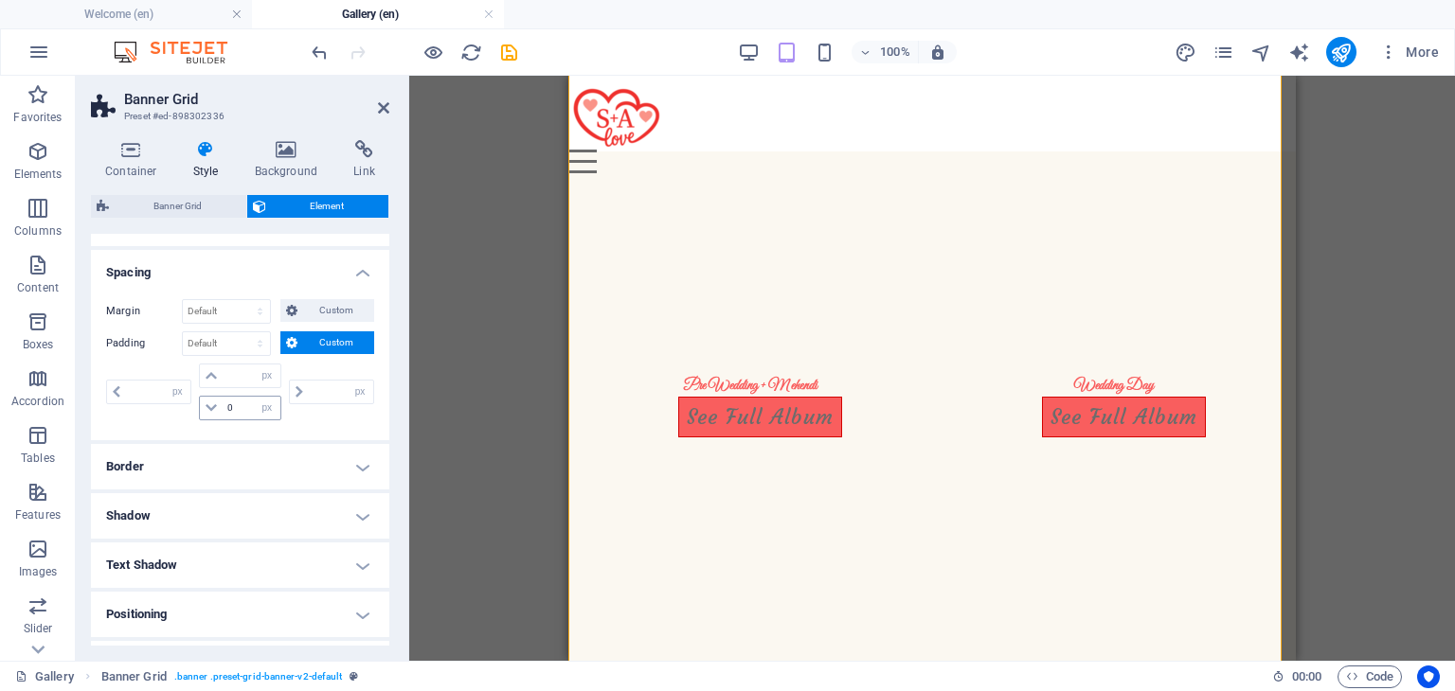
type input "0"
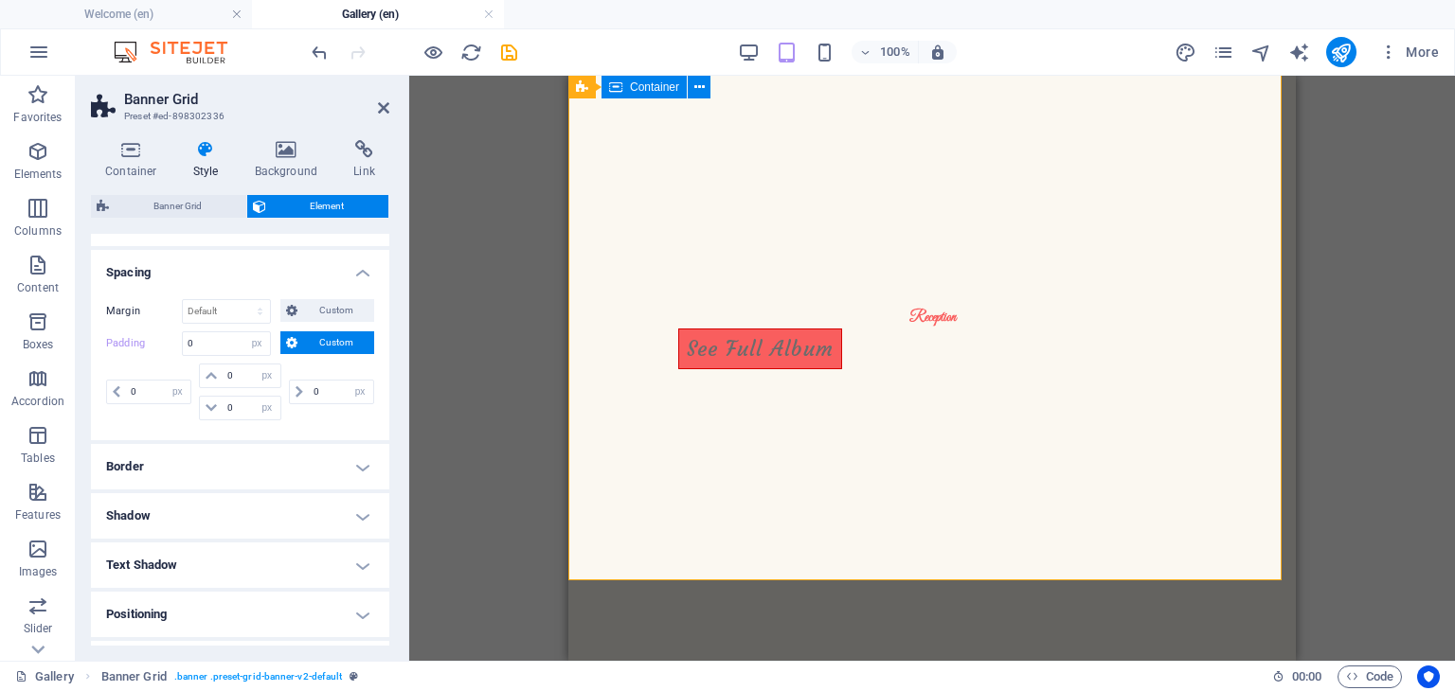
scroll to position [707, 0]
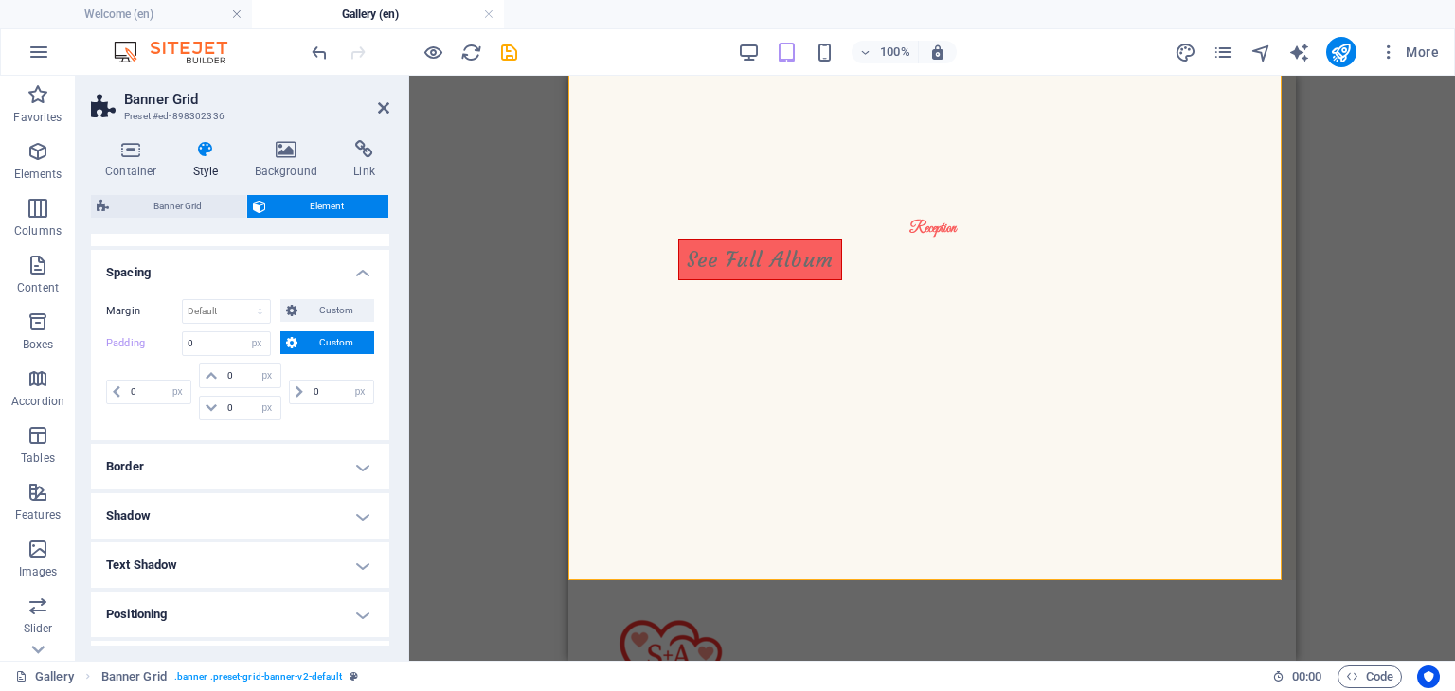
click at [223, 597] on h4 "Positioning" at bounding box center [240, 614] width 298 height 45
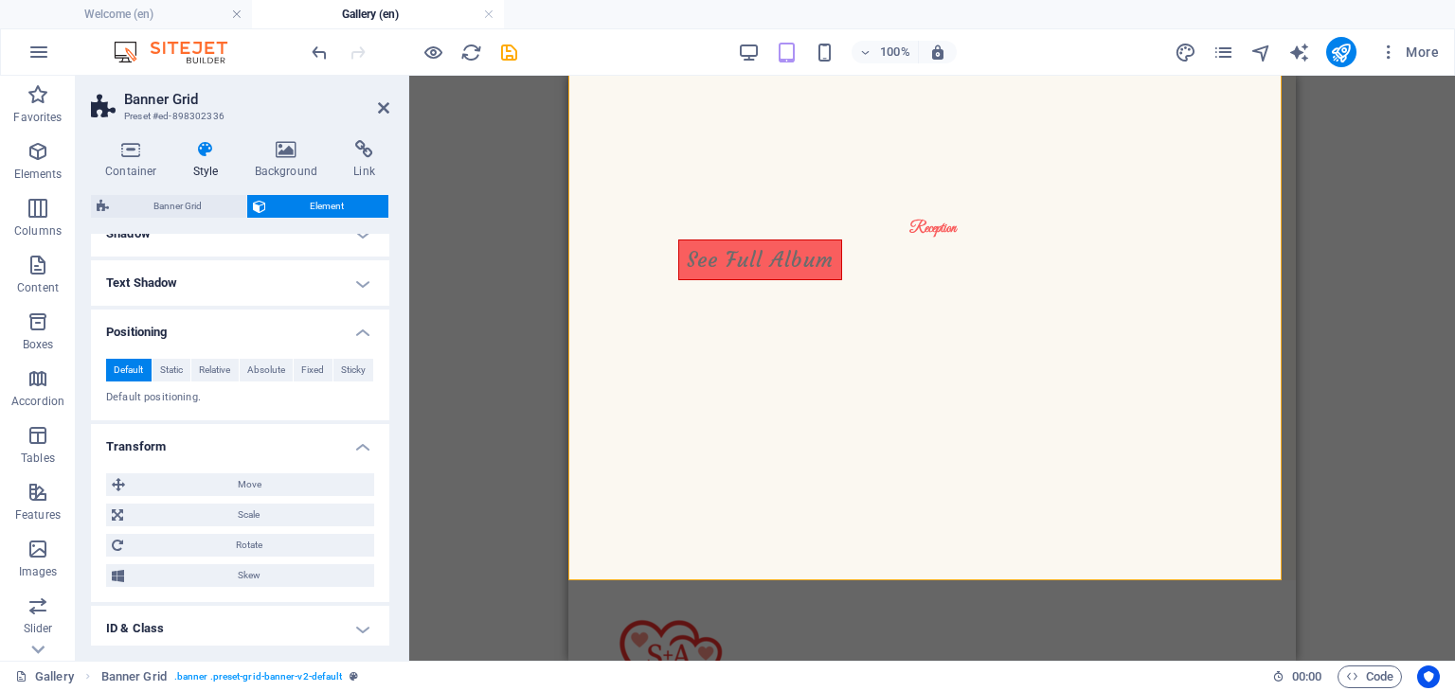
scroll to position [427, 0]
click at [170, 353] on div "Default Static Relative Absolute Fixed Sticky Z-Index Sets the order of the ele…" at bounding box center [240, 380] width 298 height 78
click at [167, 369] on span "Static" at bounding box center [171, 367] width 23 height 23
click at [136, 373] on span "Default" at bounding box center [128, 367] width 29 height 23
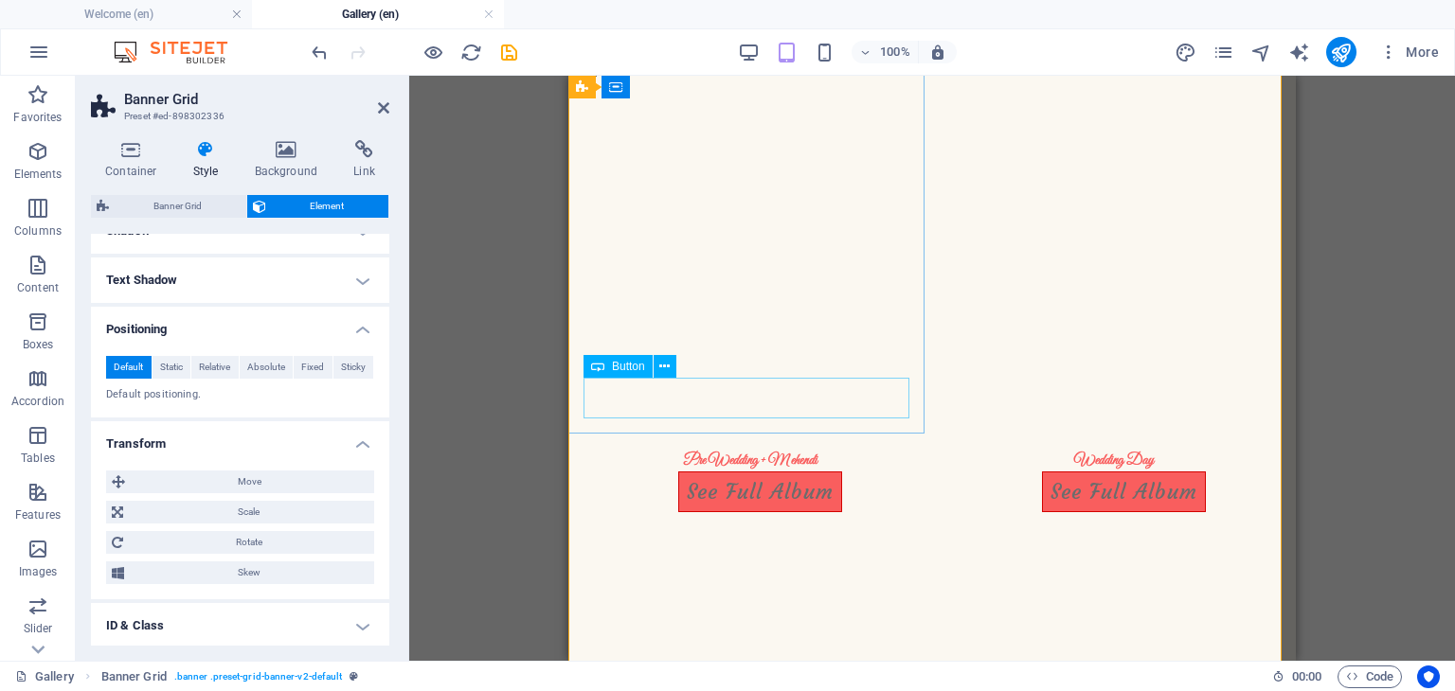
scroll to position [0, 0]
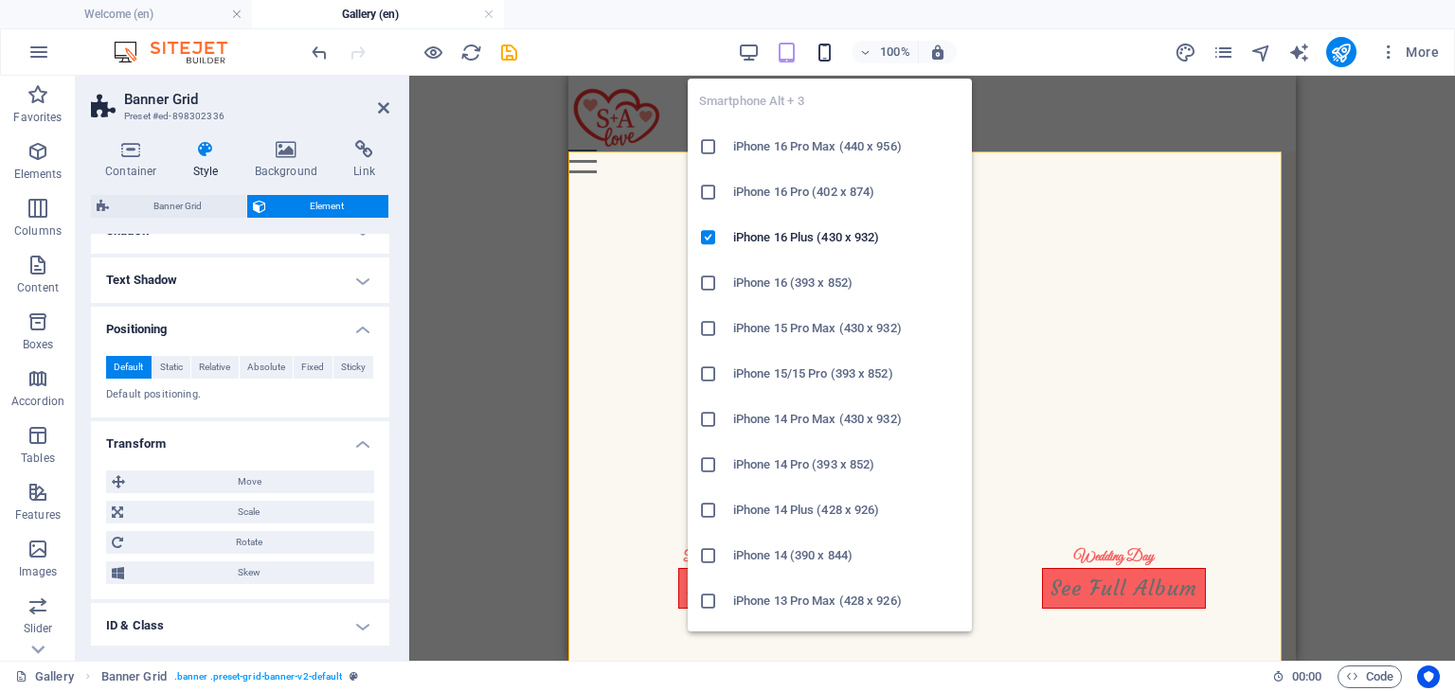
click at [830, 59] on icon "button" at bounding box center [824, 53] width 22 height 22
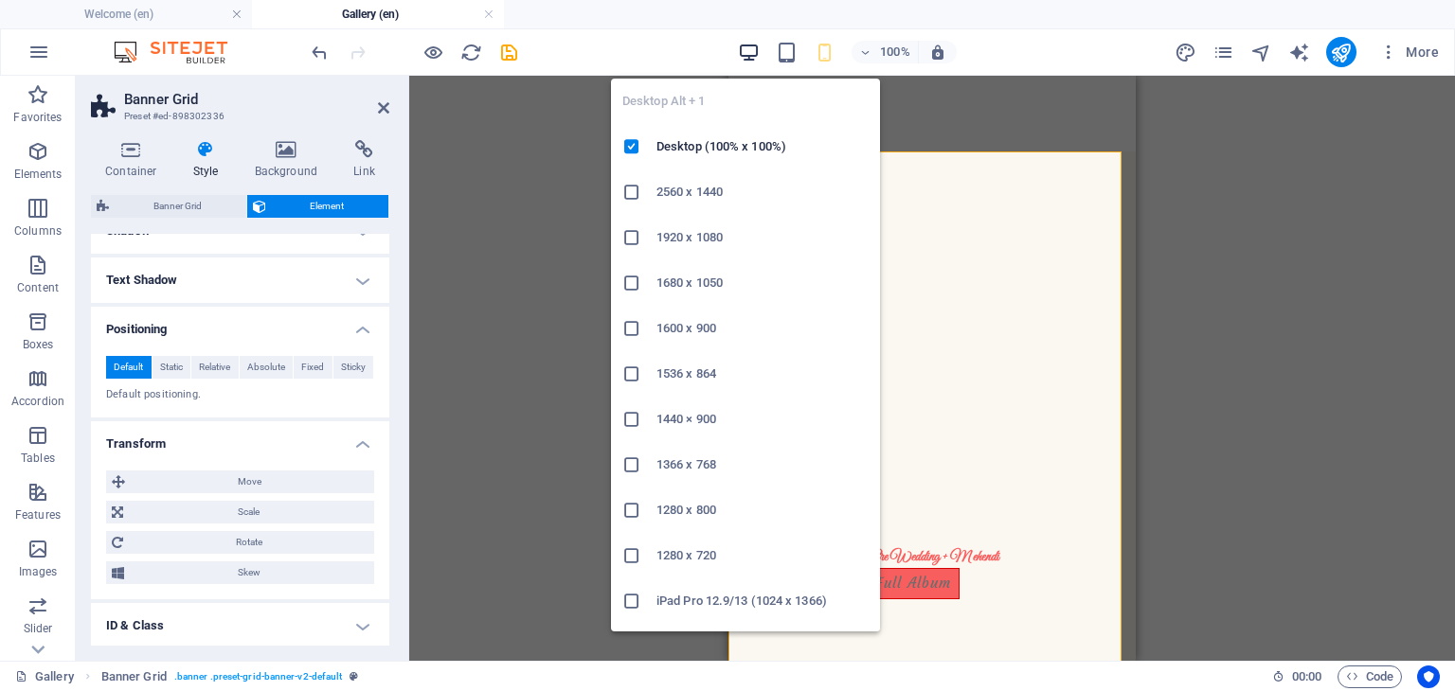
click at [753, 58] on icon "button" at bounding box center [749, 53] width 22 height 22
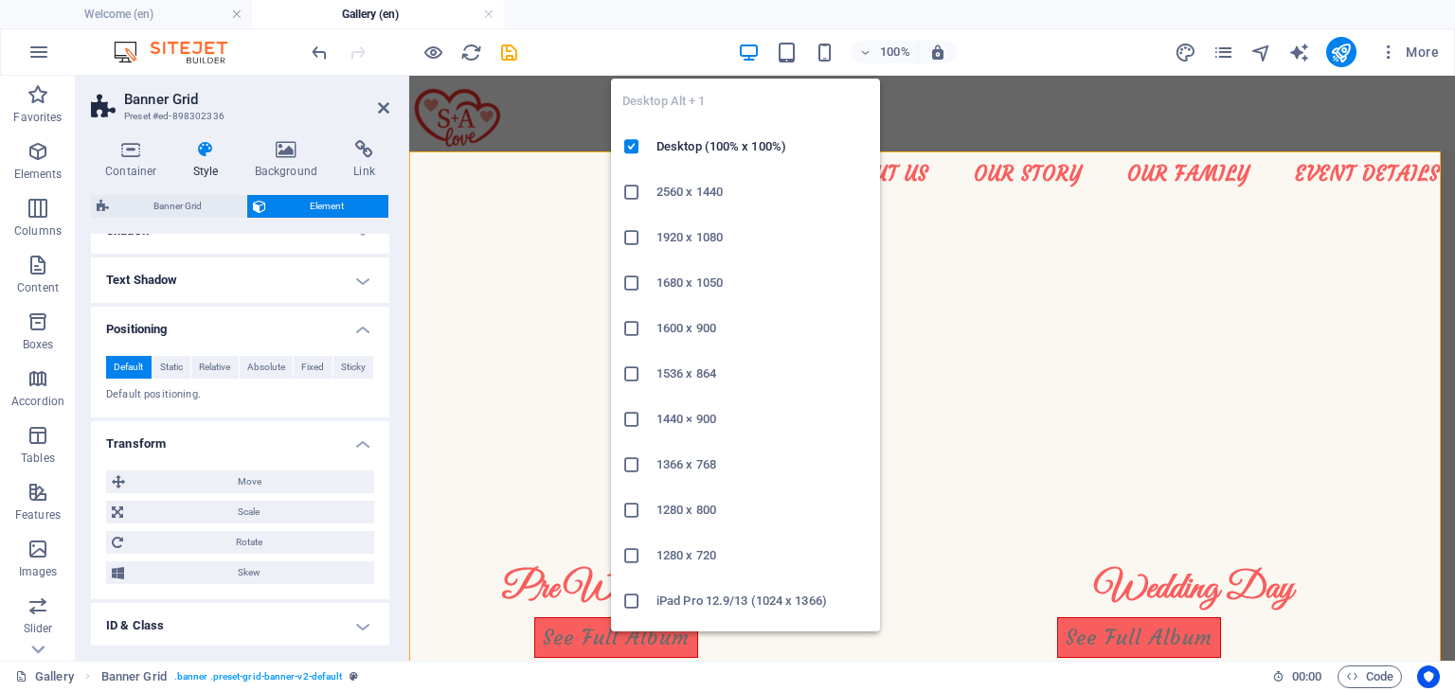
select select "DISABLED_OPTION_VALUE"
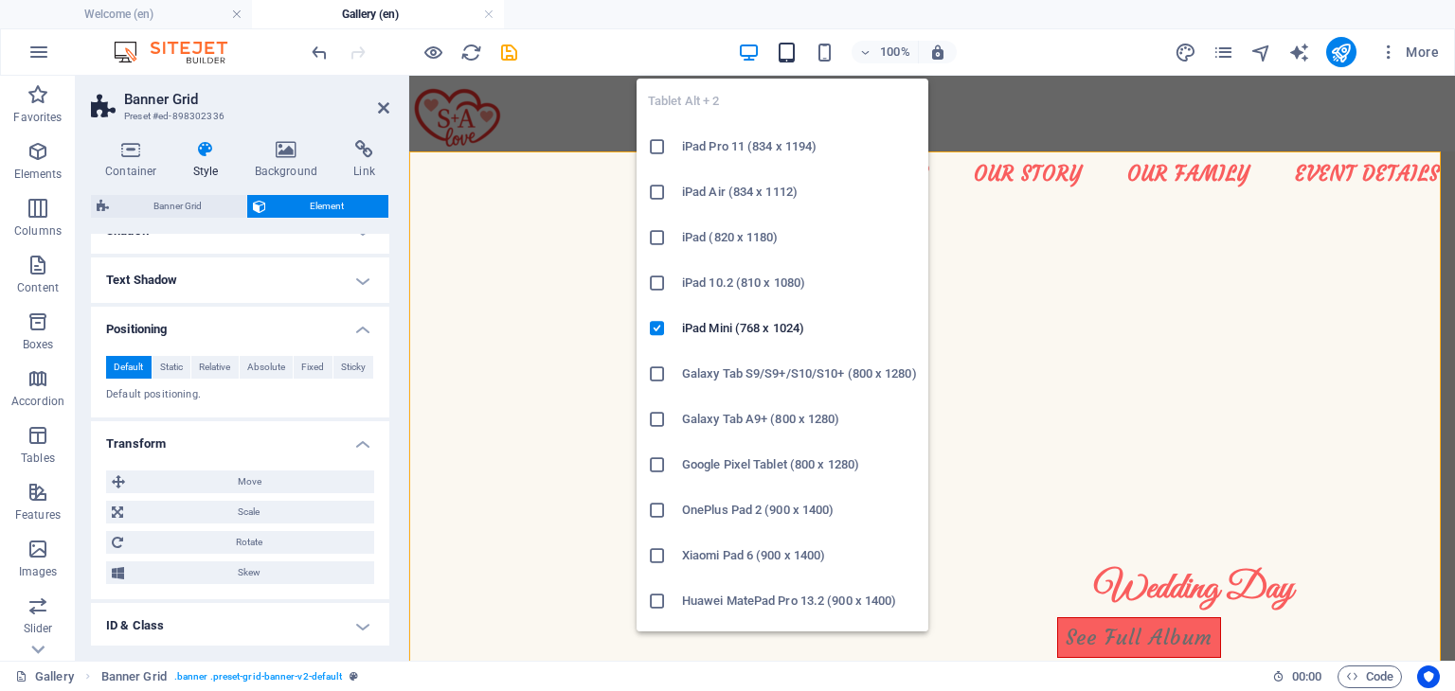
click at [790, 47] on icon "button" at bounding box center [787, 53] width 22 height 22
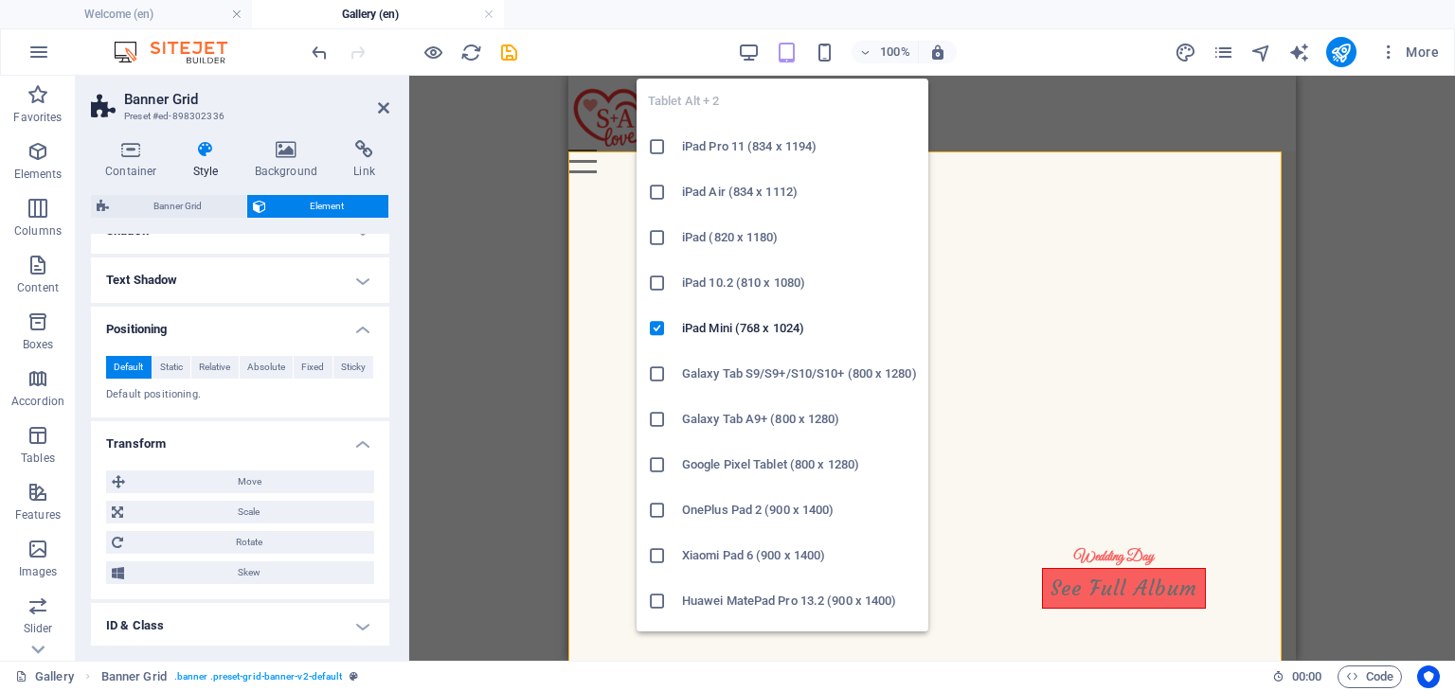
type input "0"
select select "px"
type input "0"
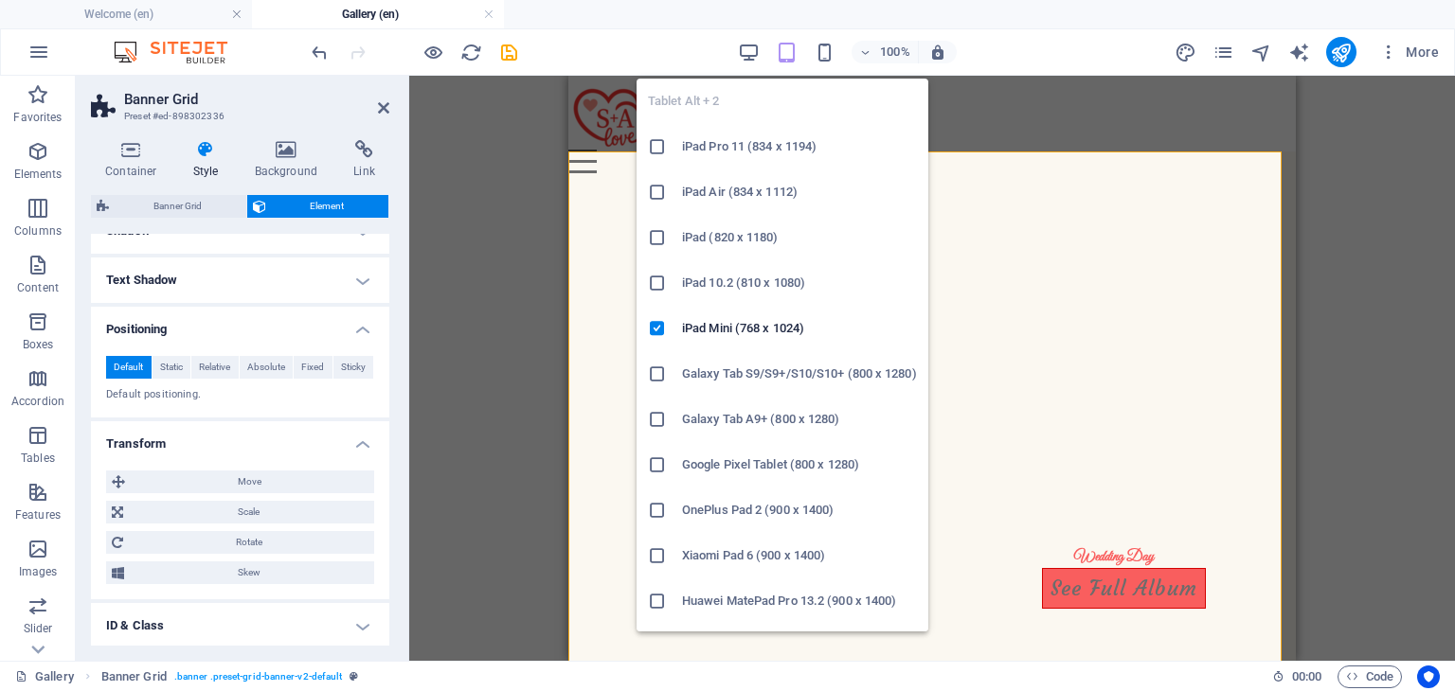
type input "0"
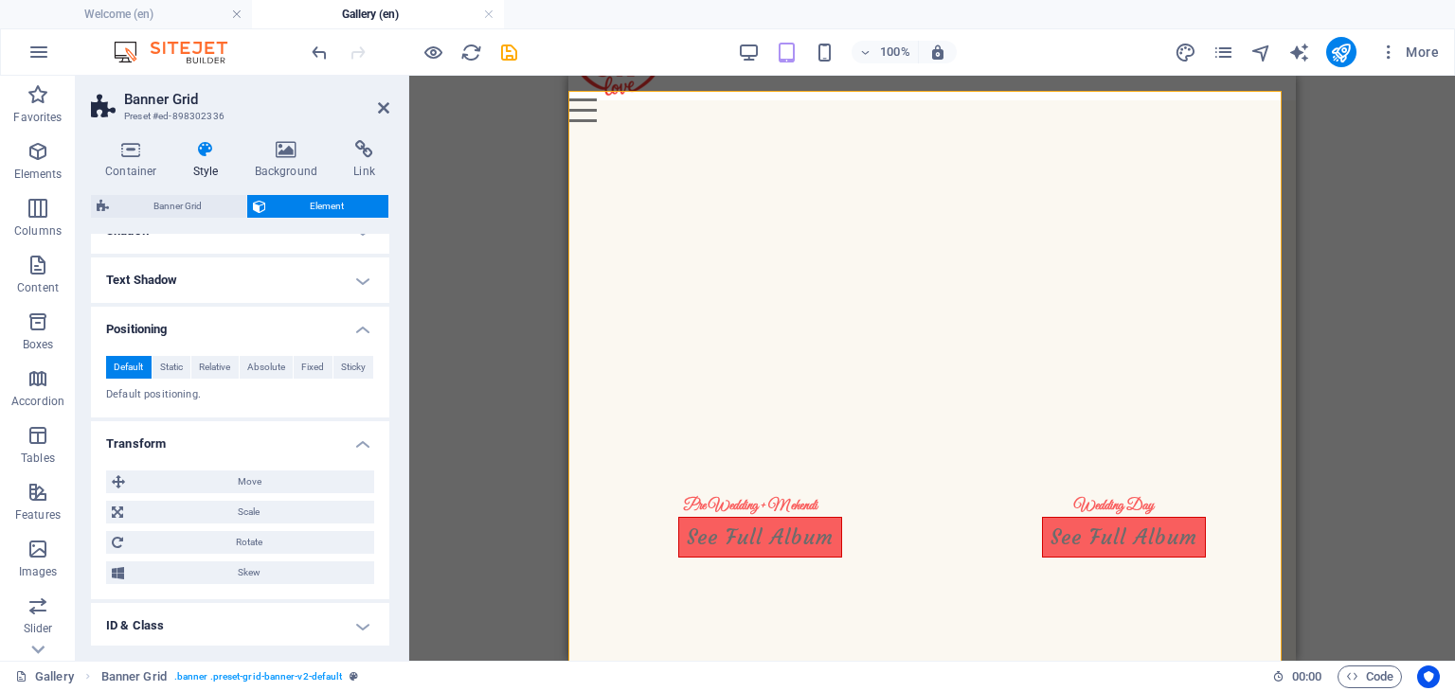
scroll to position [44, 0]
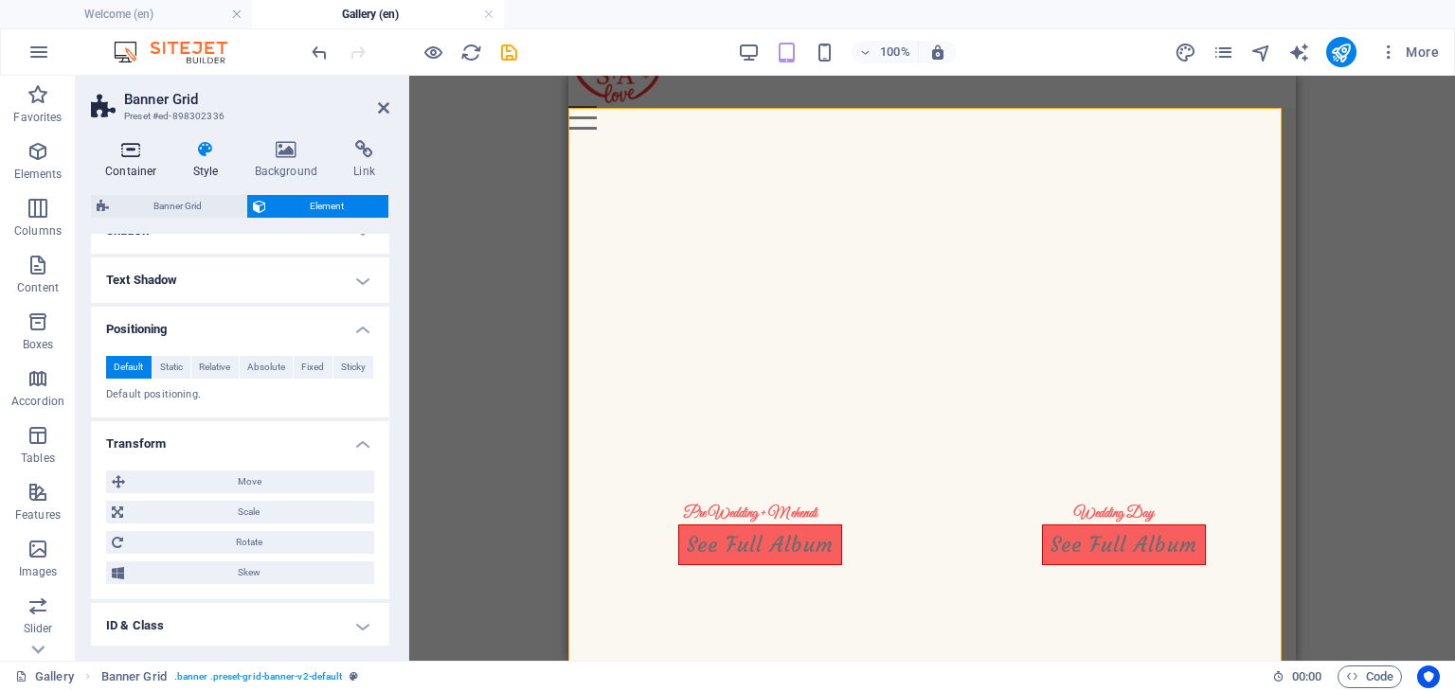
click at [134, 141] on icon at bounding box center [131, 149] width 80 height 19
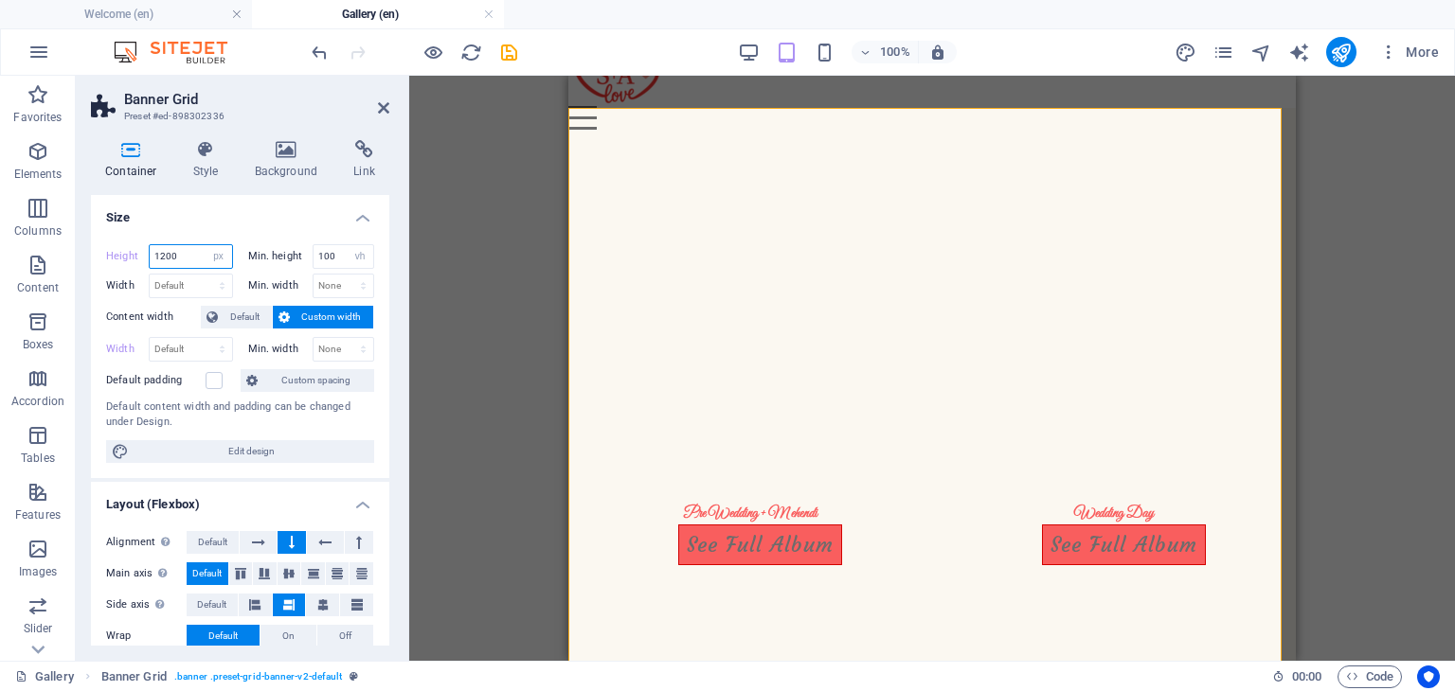
drag, startPoint x: 193, startPoint y: 262, endPoint x: 83, endPoint y: 245, distance: 111.2
click at [83, 245] on div "Container Style Background Link Size Height 1200 Default px rem % vh vw Min. he…" at bounding box center [240, 393] width 329 height 536
type input "800"
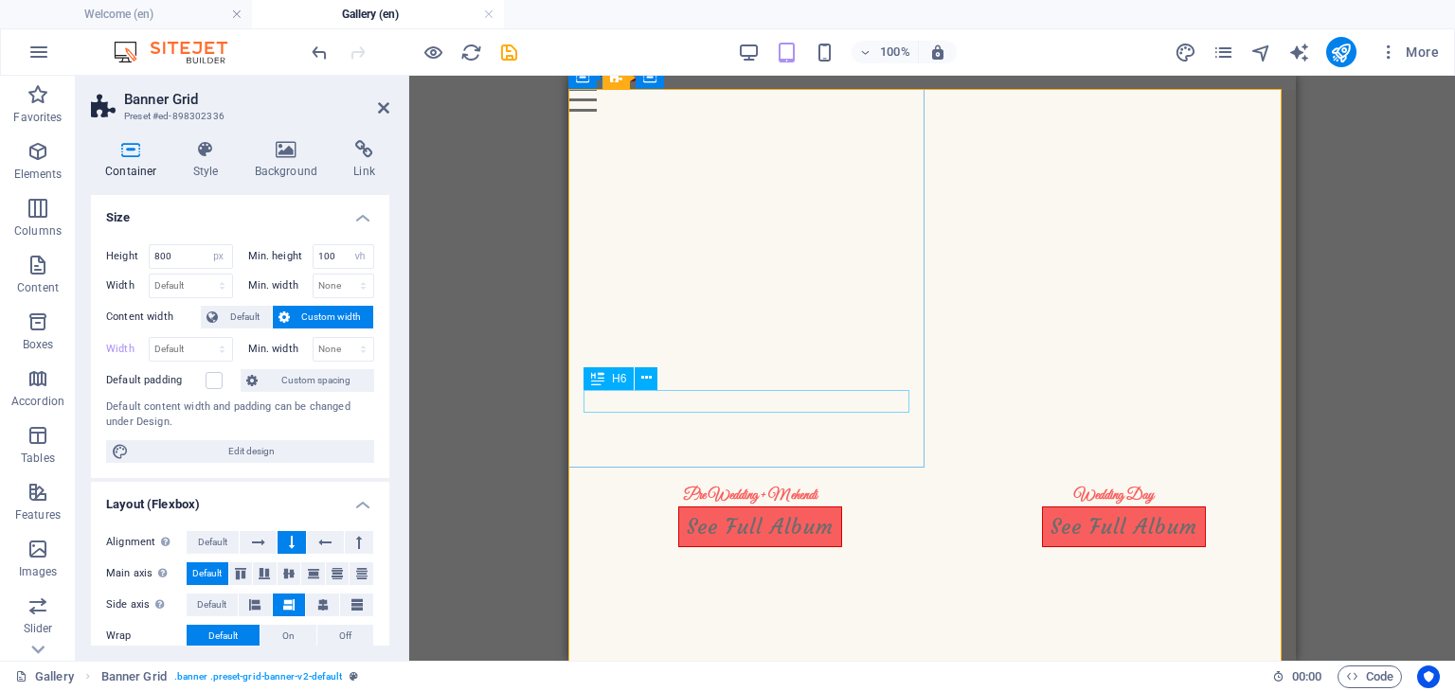
scroll to position [0, 0]
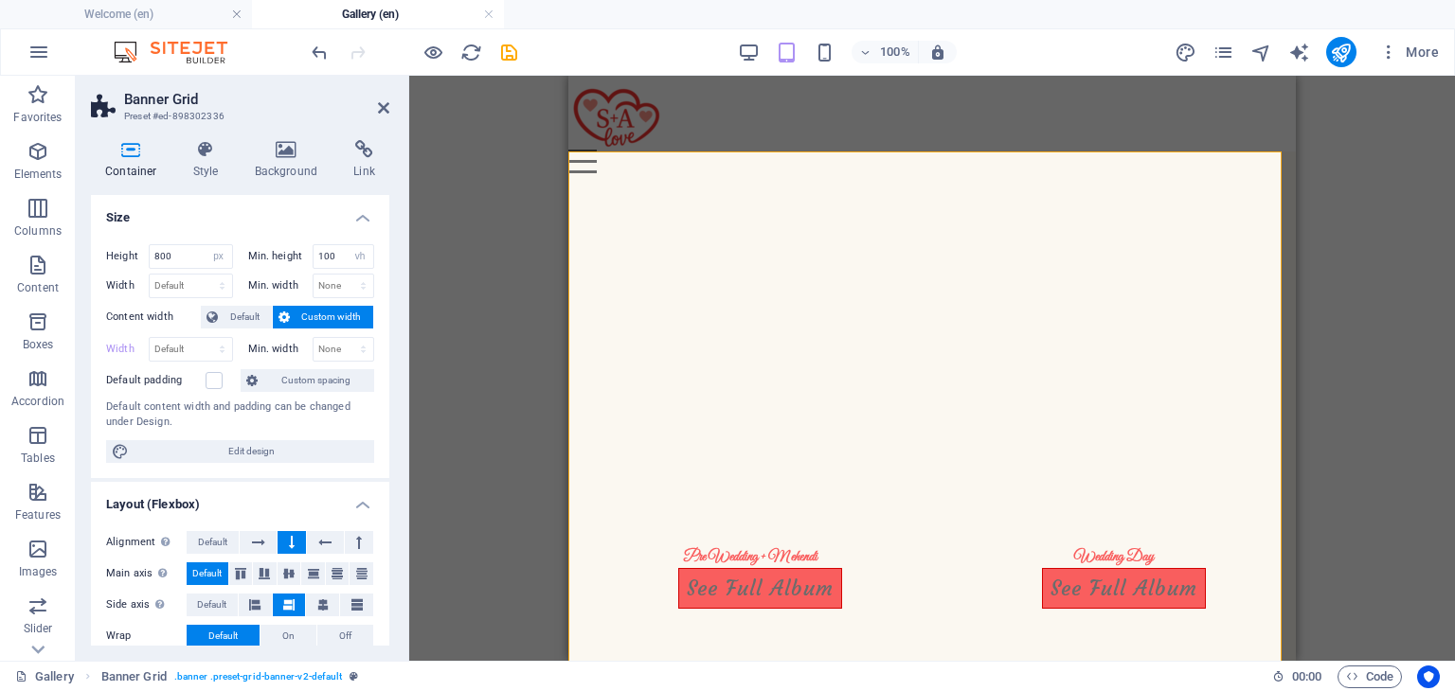
click at [512, 280] on div "Drag here to replace the existing content. Press “Ctrl” if you want to create a…" at bounding box center [931, 368] width 1045 height 585
click at [383, 106] on icon at bounding box center [383, 107] width 11 height 15
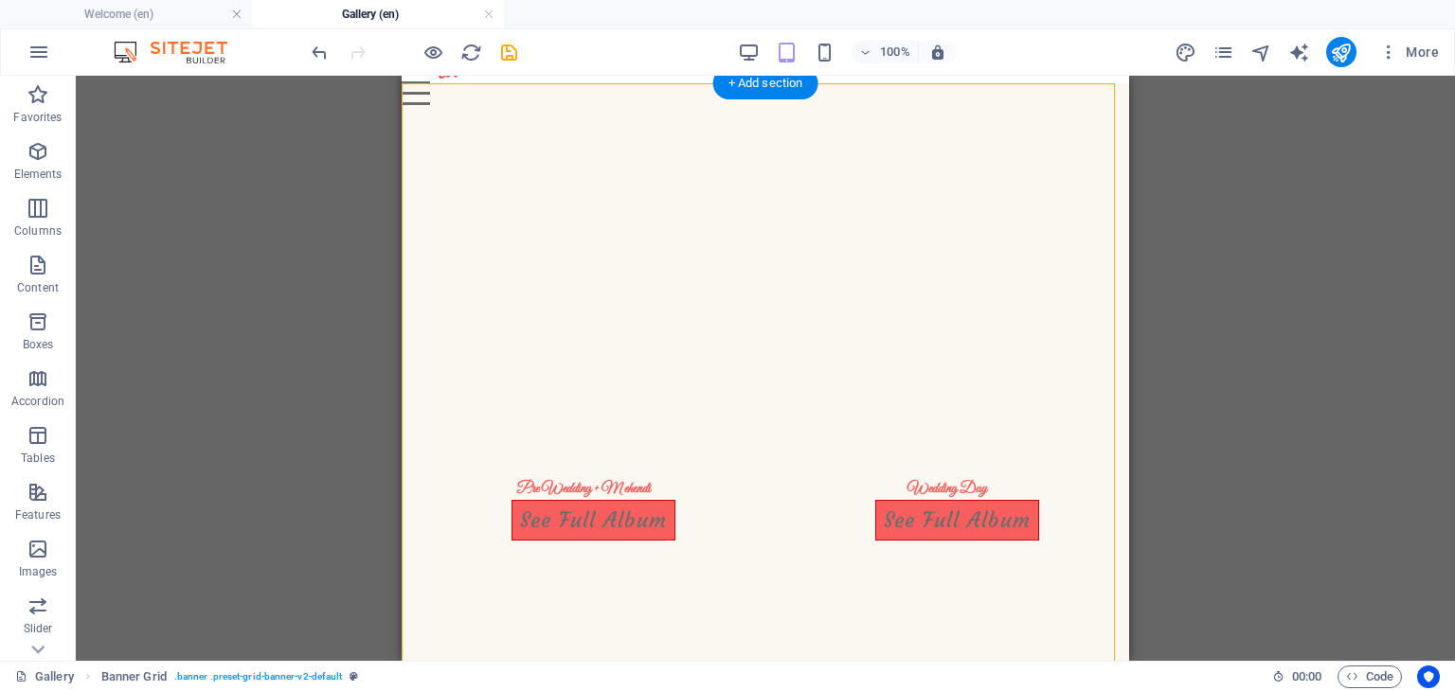
scroll to position [329, 0]
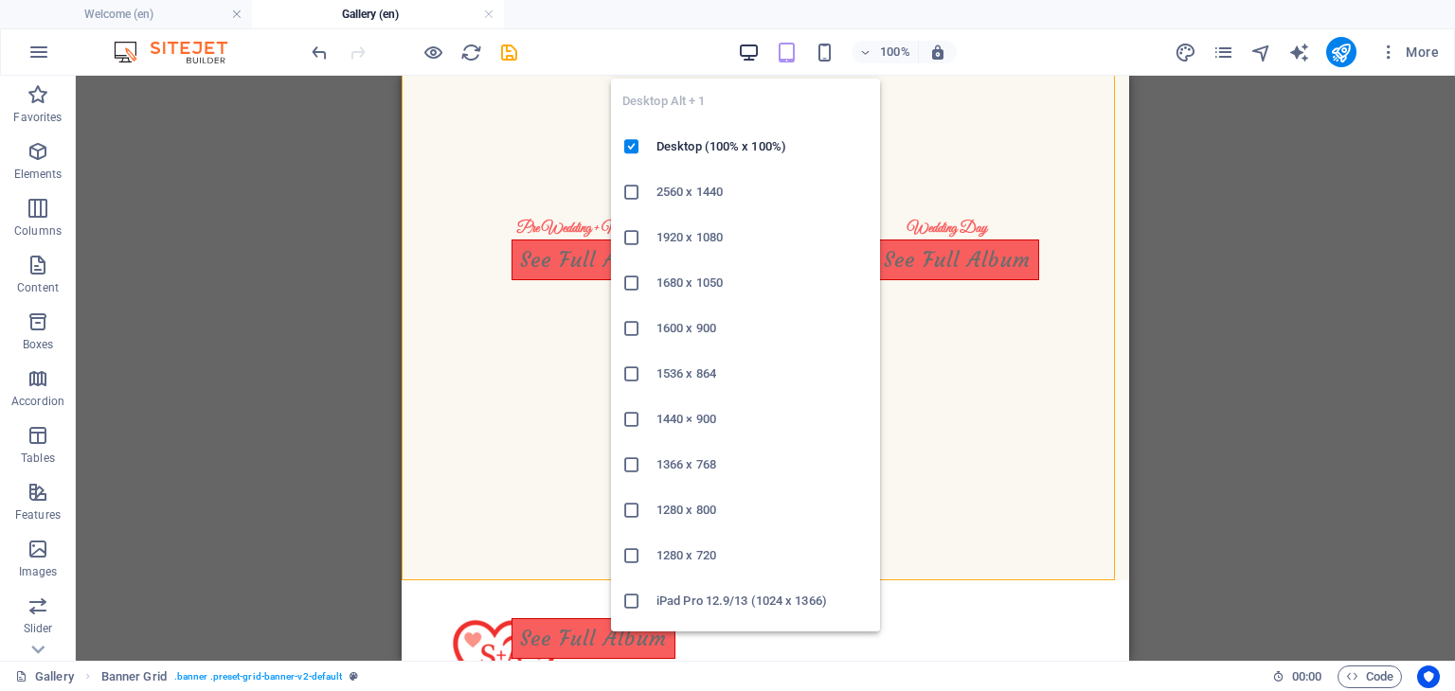
click at [751, 50] on icon "button" at bounding box center [749, 53] width 22 height 22
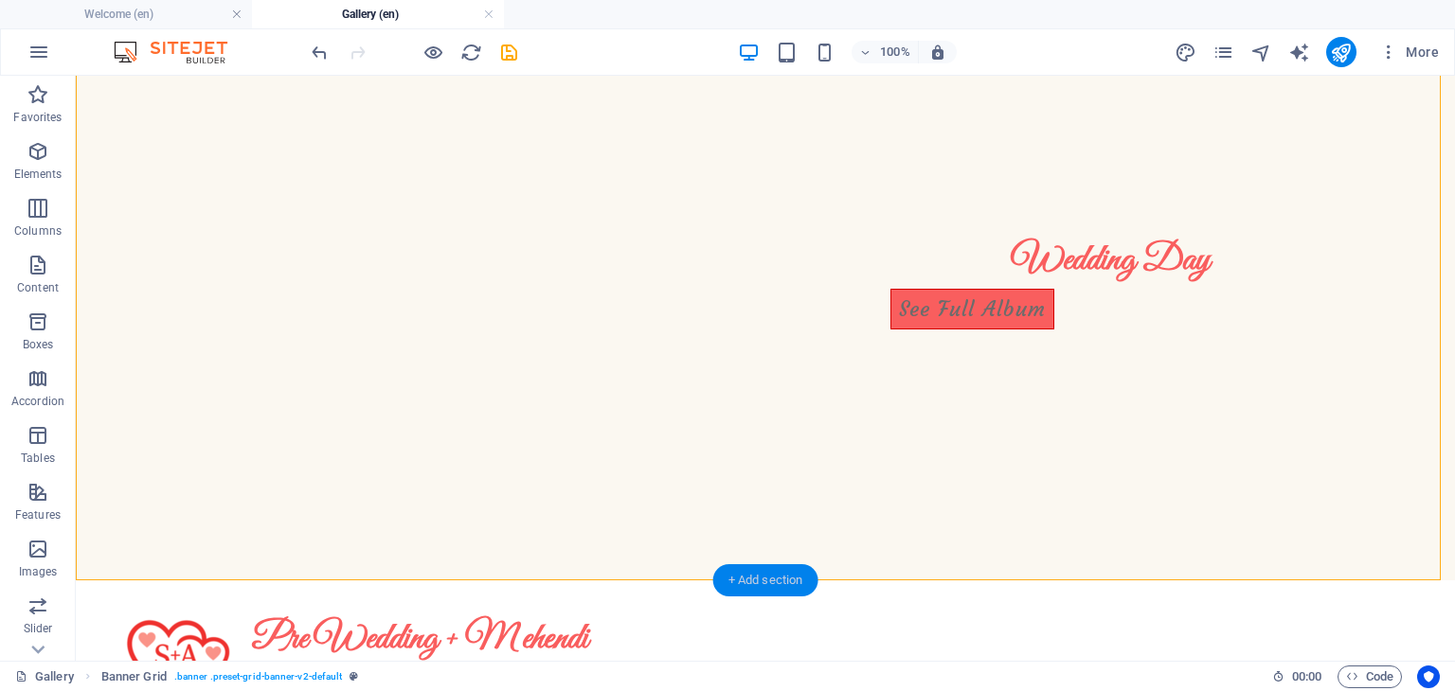
click at [750, 584] on div "+ Add section" at bounding box center [765, 580] width 105 height 32
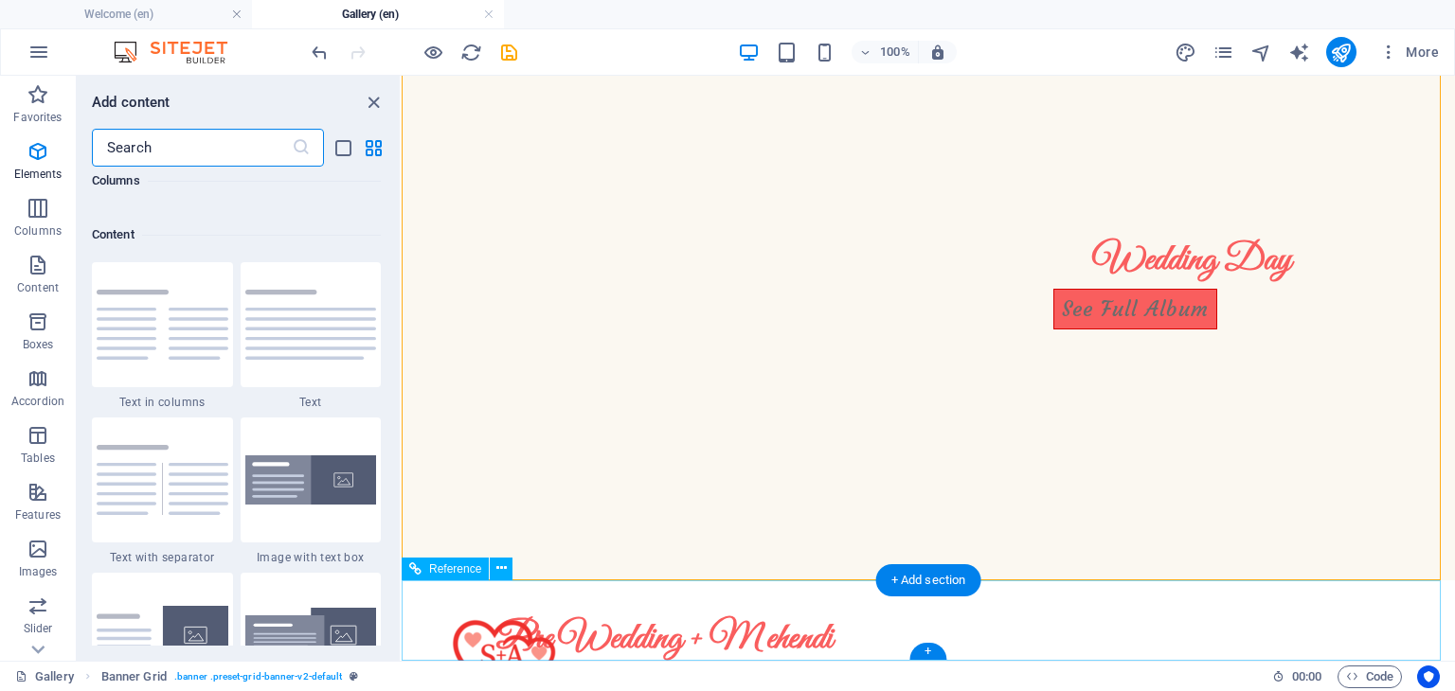
scroll to position [3313, 0]
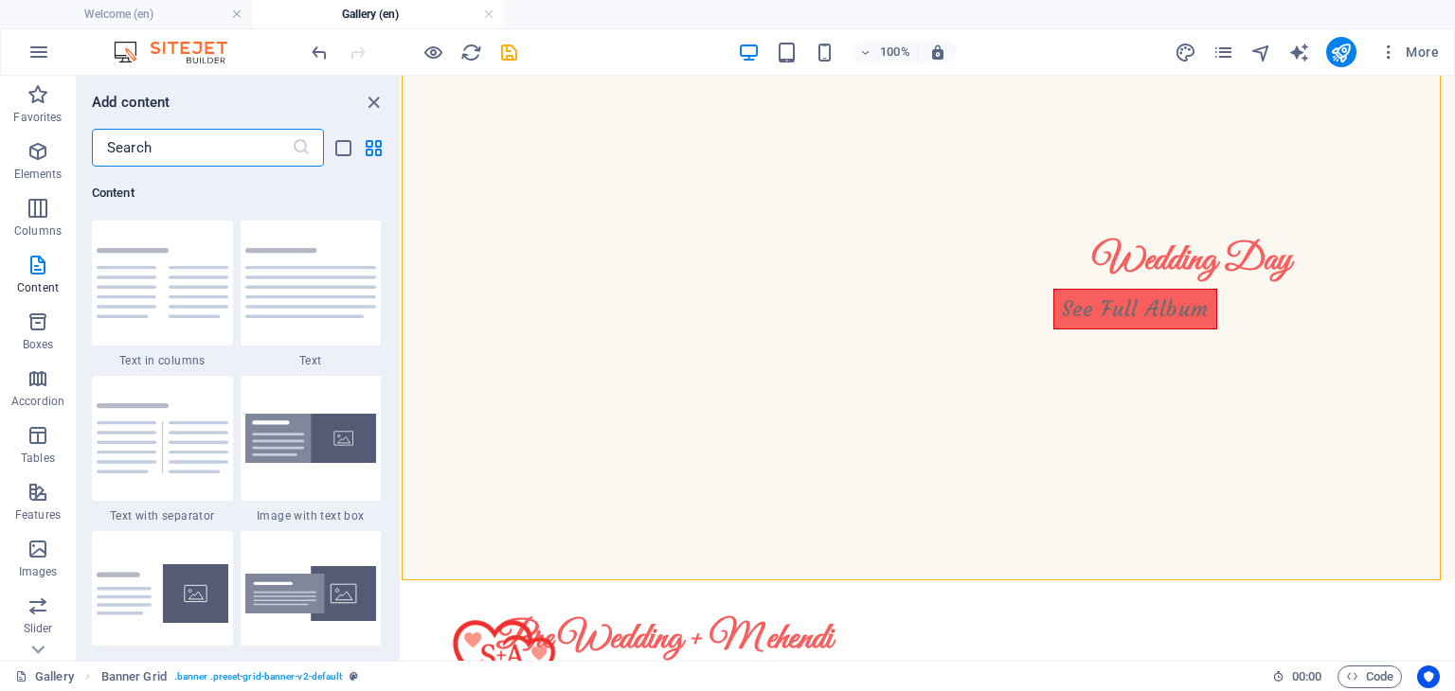
click at [193, 152] on input "text" at bounding box center [192, 148] width 200 height 38
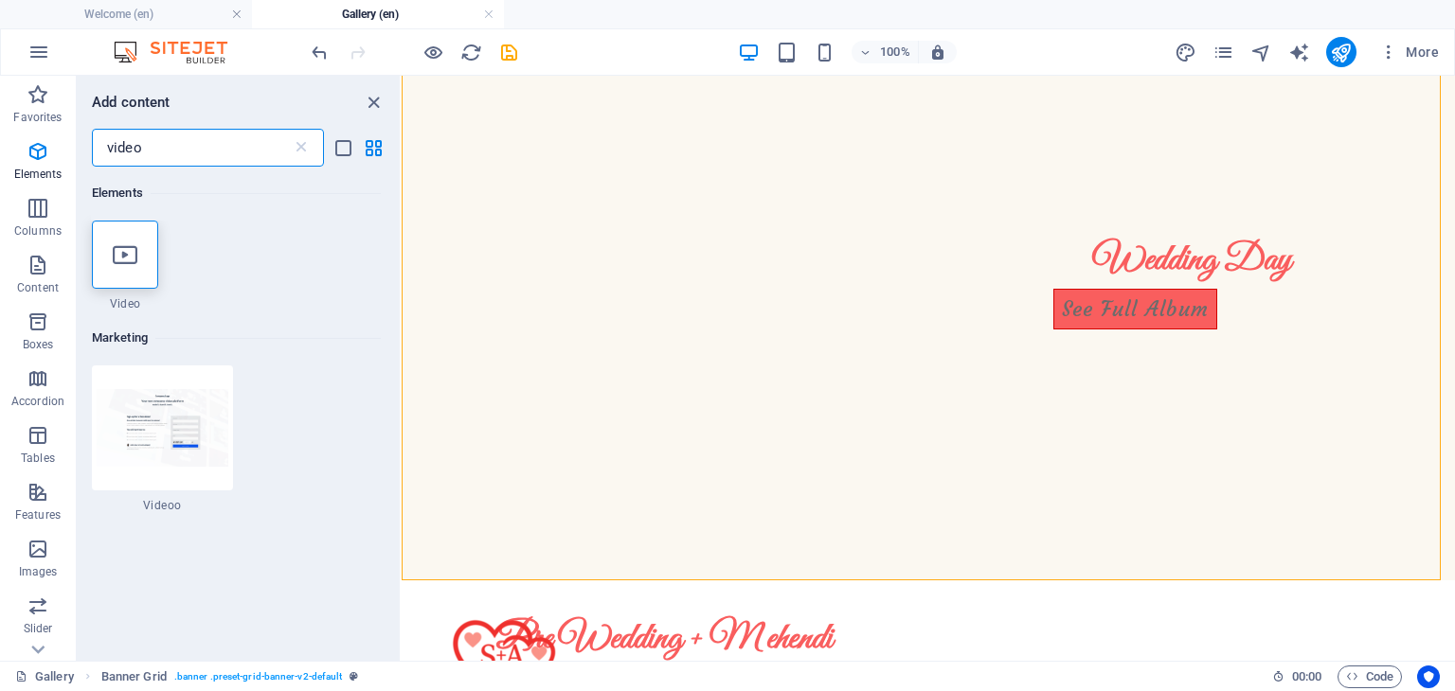
scroll to position [0, 0]
type input "video"
click at [134, 238] on div at bounding box center [125, 255] width 66 height 68
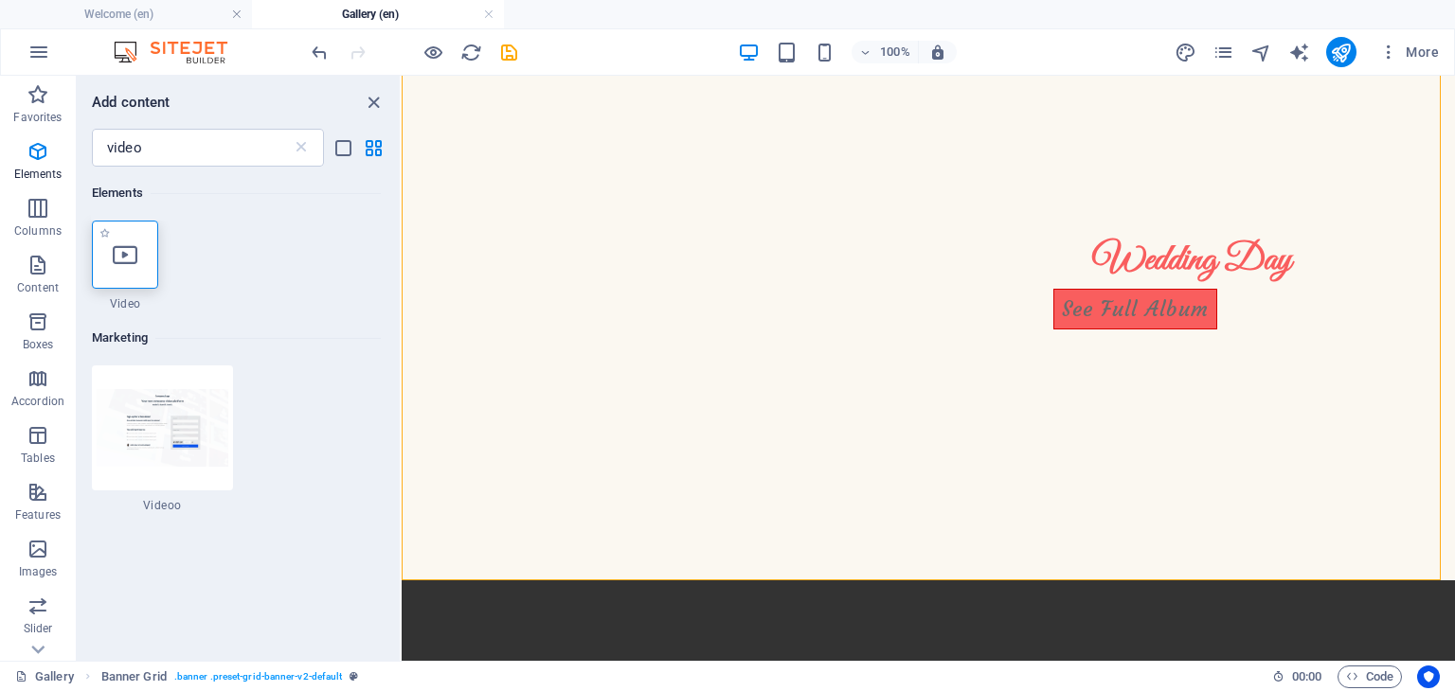
select select "%"
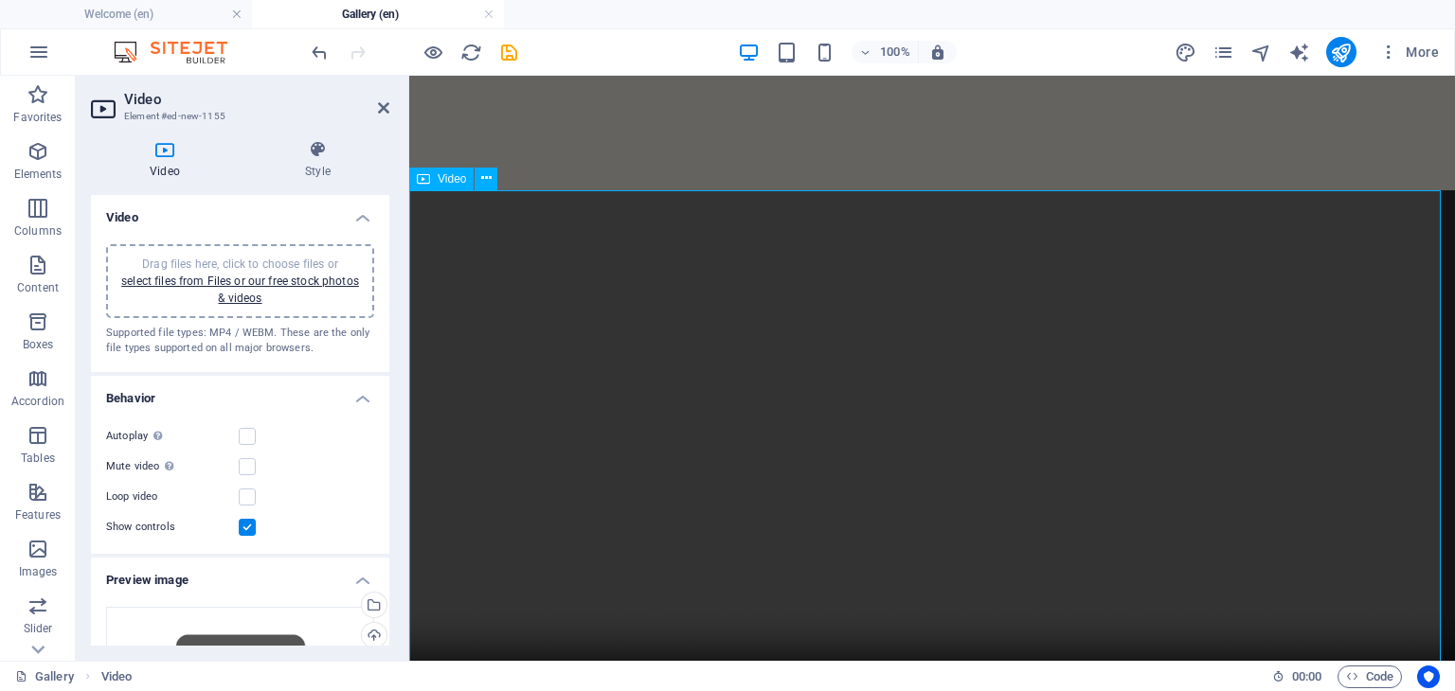
scroll to position [909, 0]
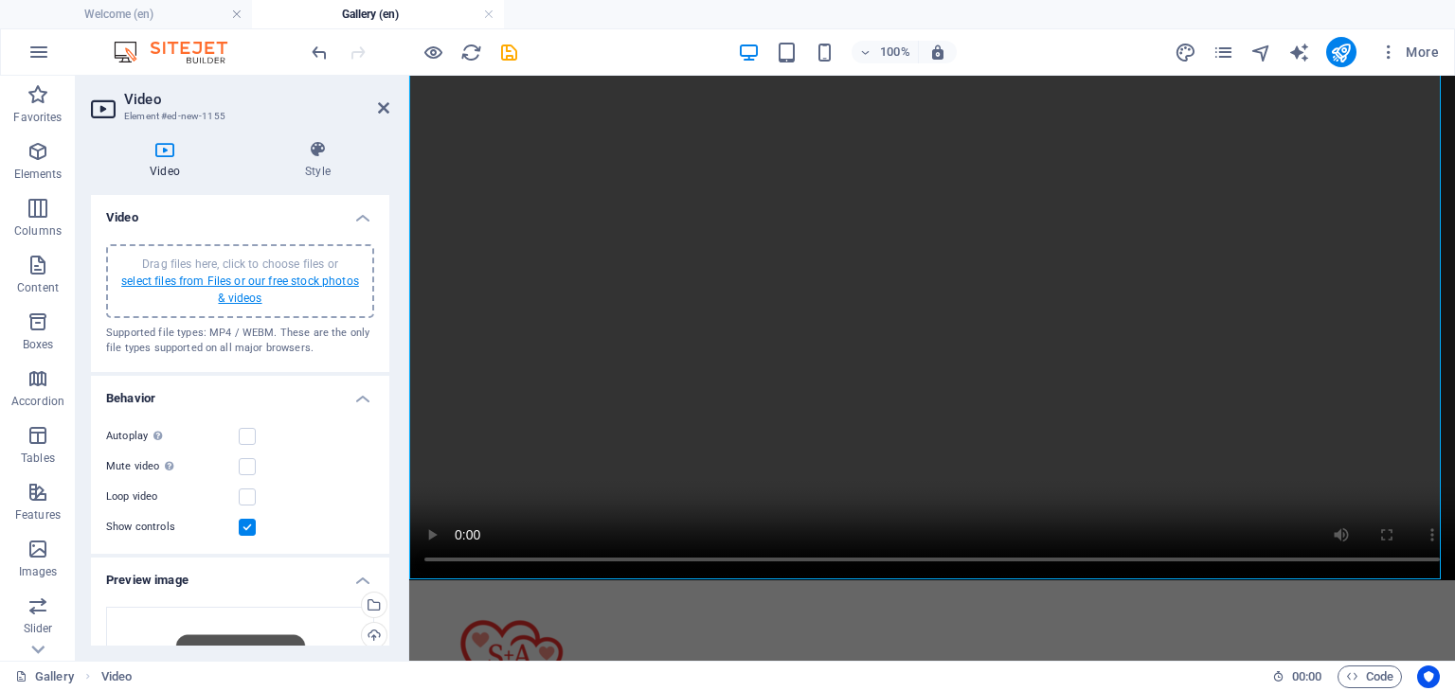
click at [235, 285] on link "select files from Files or our free stock photos & videos" at bounding box center [240, 290] width 238 height 30
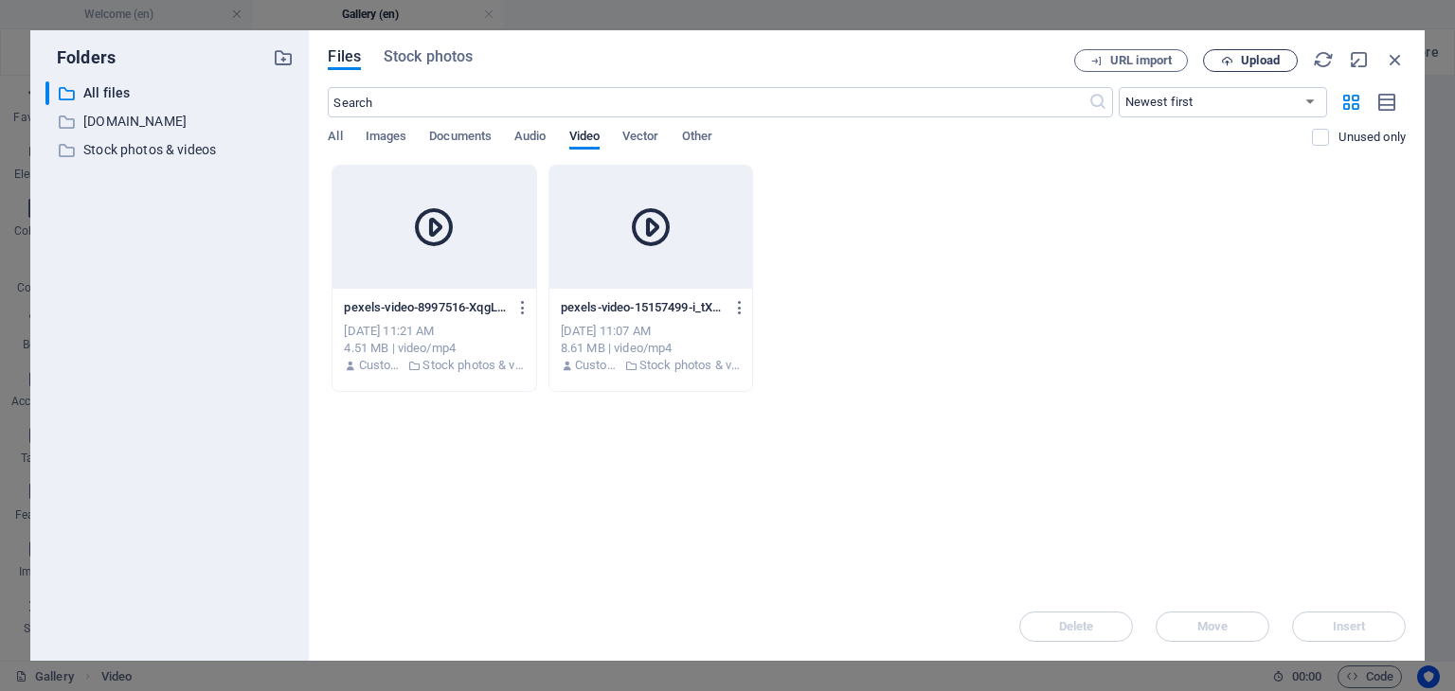
click at [954, 62] on icon "button" at bounding box center [1227, 61] width 12 height 12
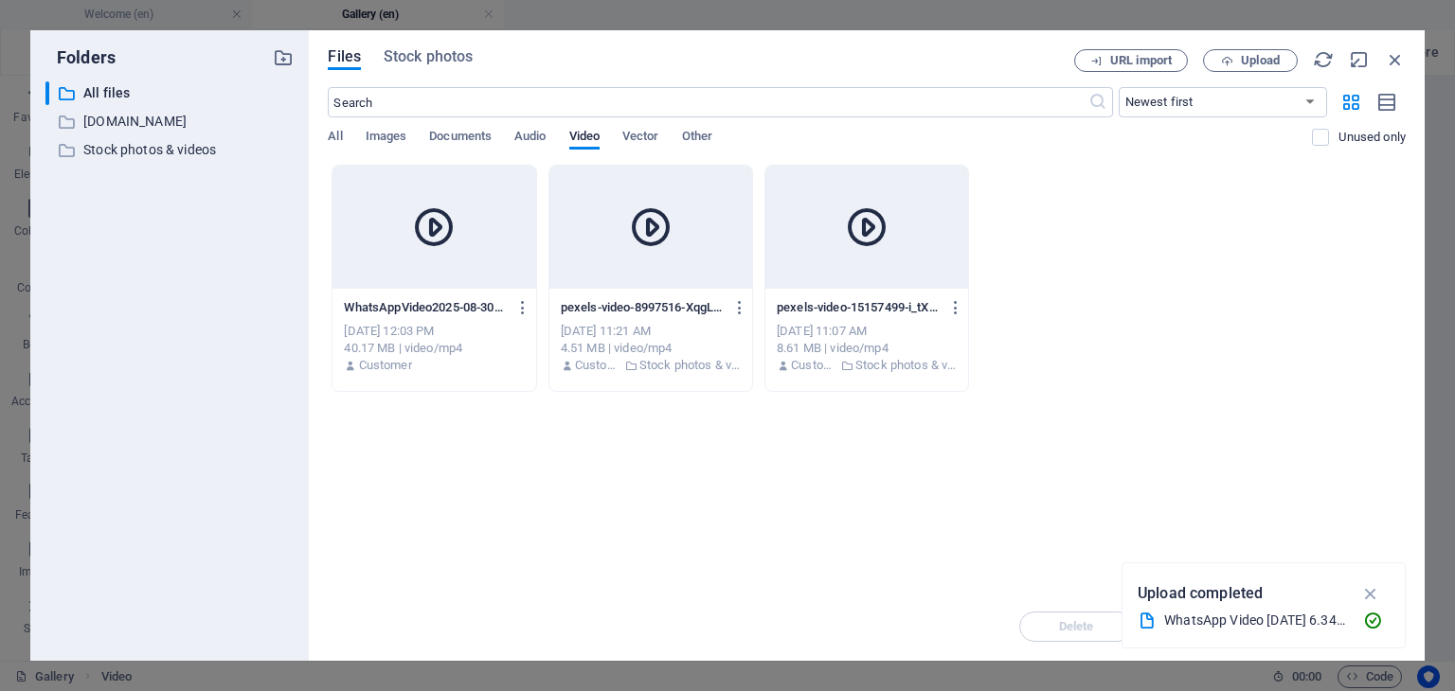
click at [478, 291] on div "WhatsAppVideo2025-08-30at6.34.48PM-5TawuH3M6Czhk3OZhnJtIA.mp4 WhatsAppVideo2025…" at bounding box center [433, 337] width 203 height 97
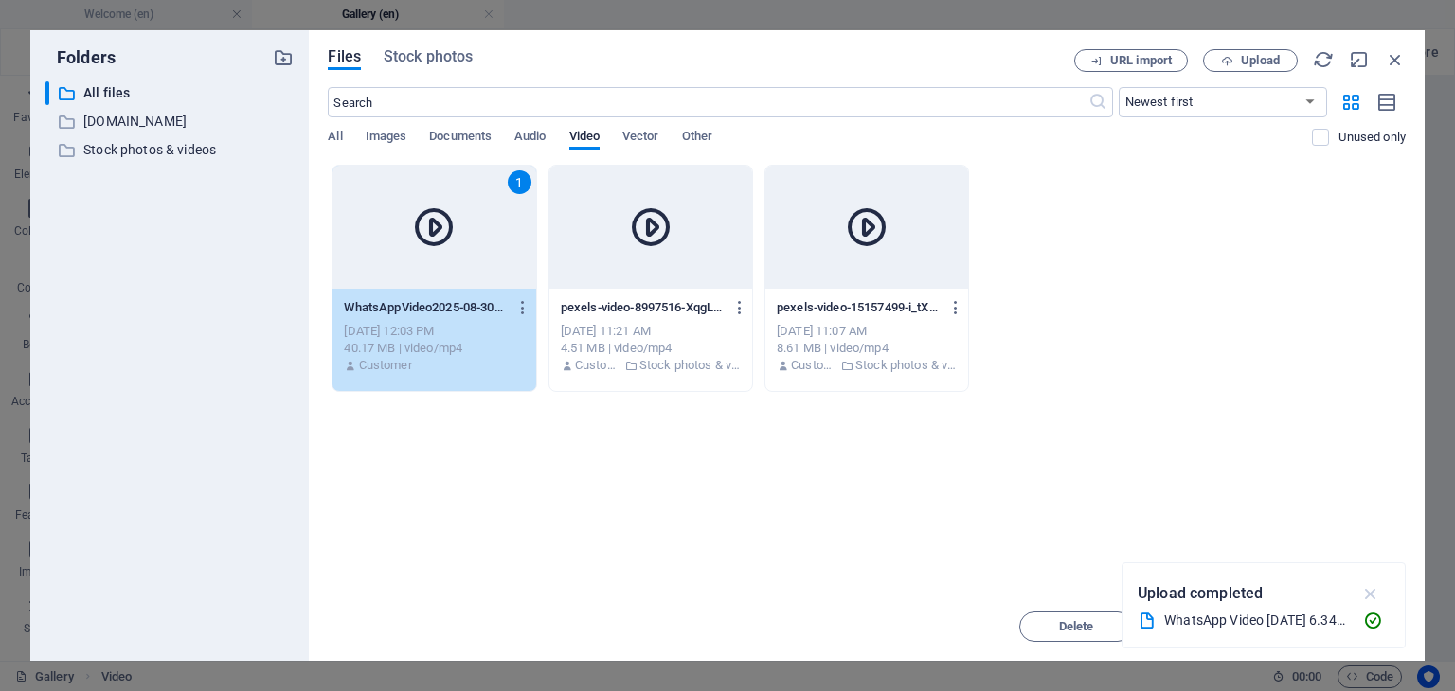
click at [954, 595] on icon "button" at bounding box center [1371, 593] width 22 height 21
click at [954, 623] on span "Insert" at bounding box center [1348, 626] width 33 height 11
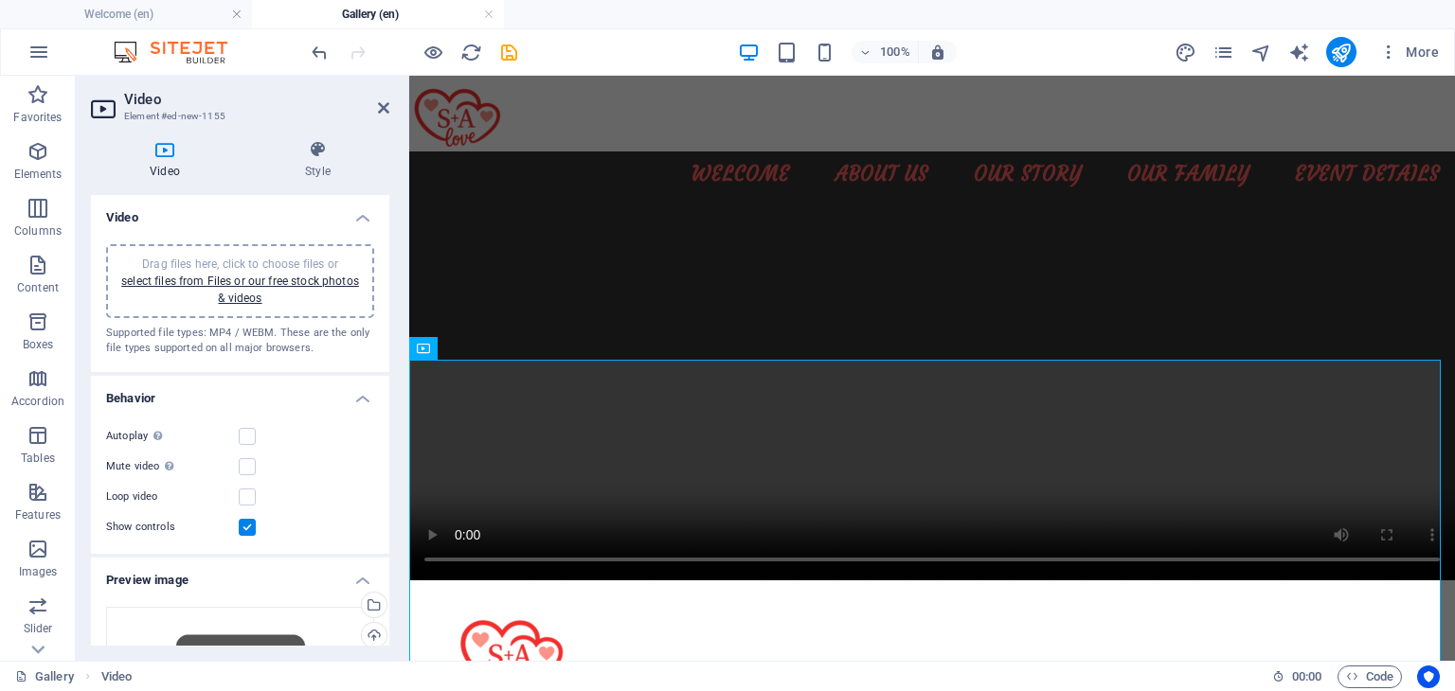
scroll to position [549, 0]
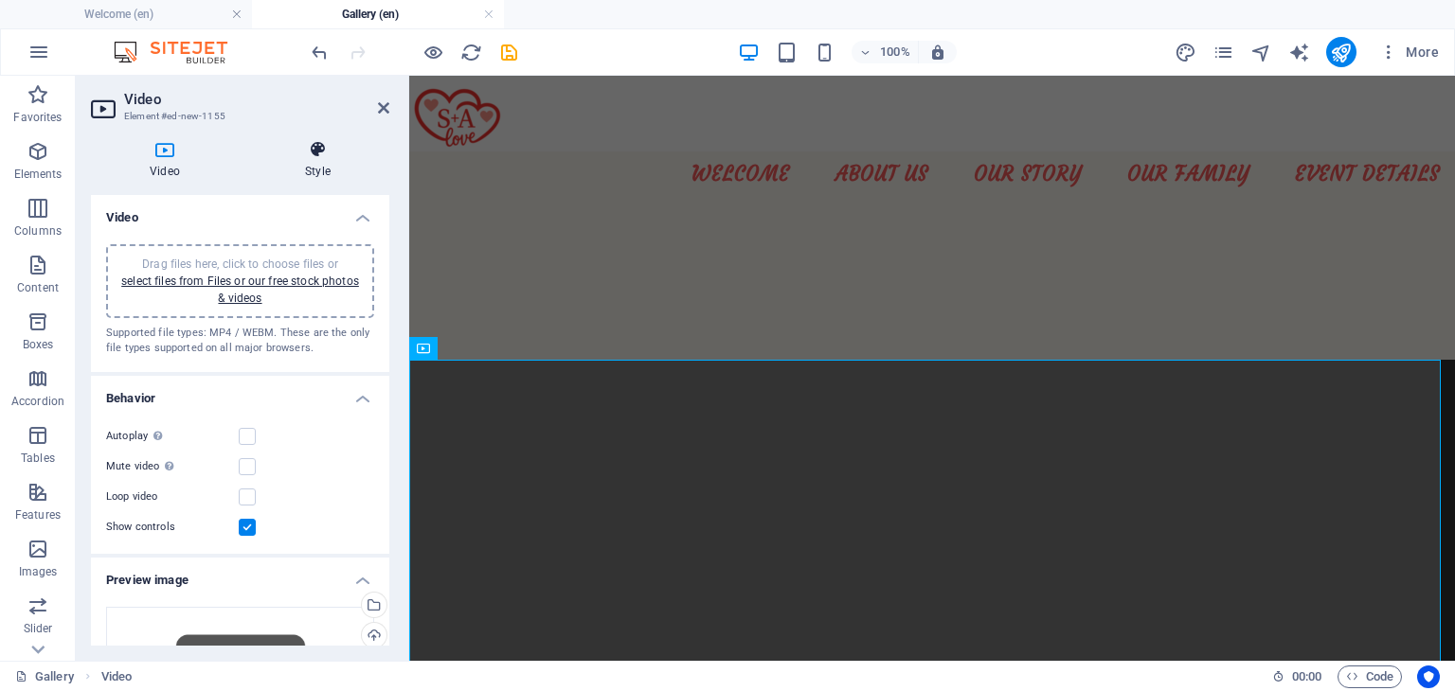
click at [325, 148] on icon at bounding box center [317, 149] width 143 height 19
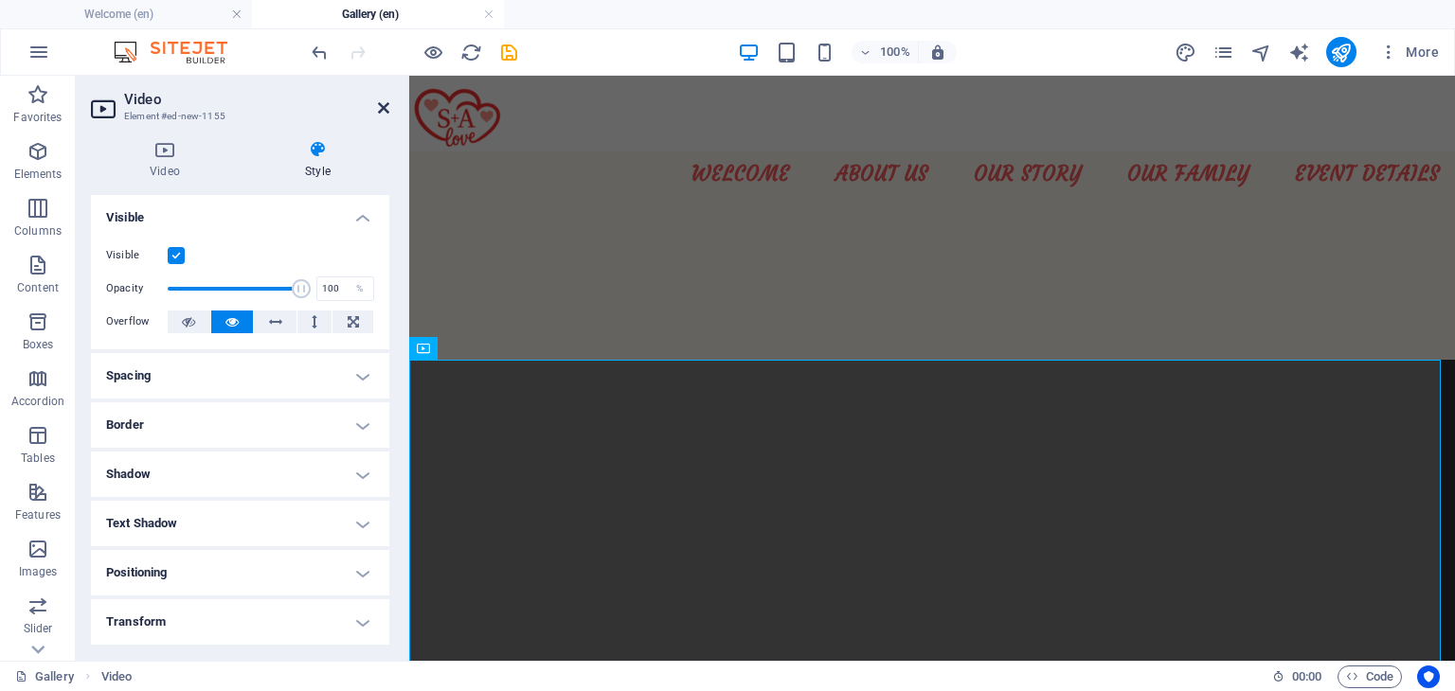
click at [382, 105] on icon at bounding box center [383, 107] width 11 height 15
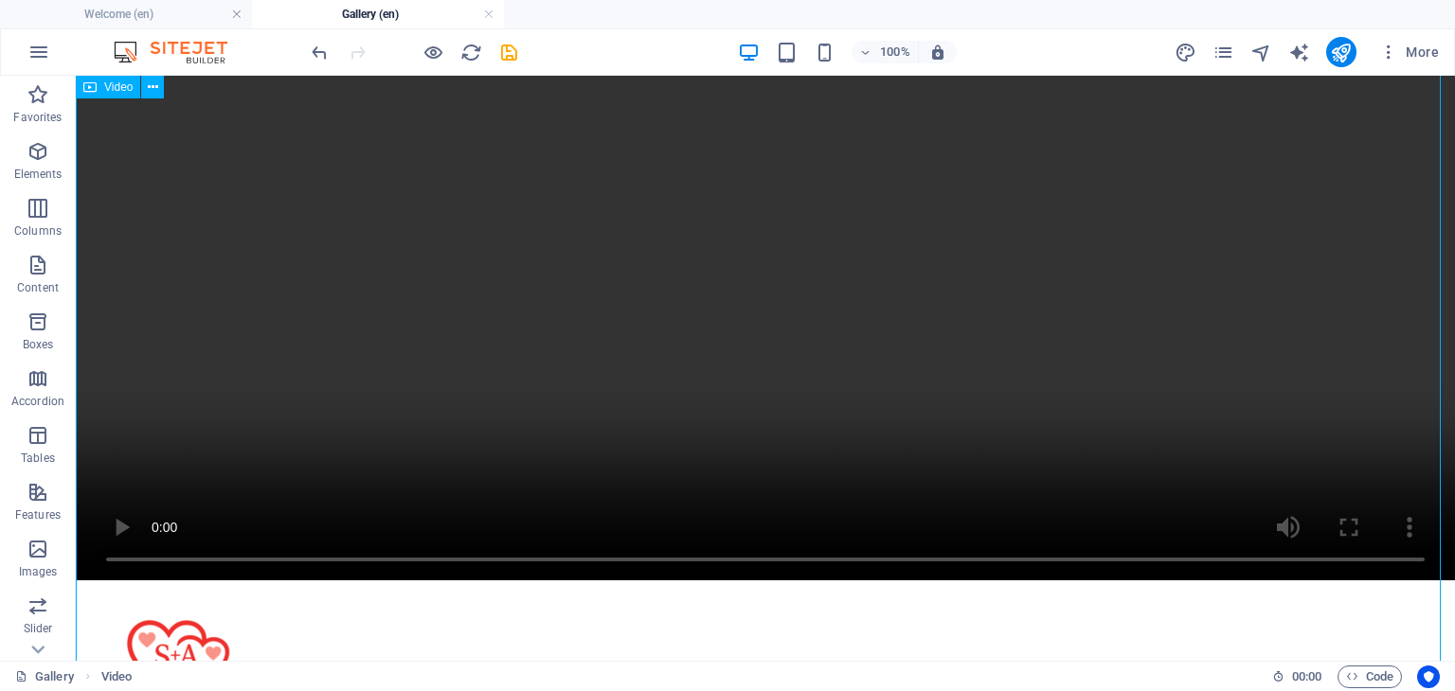
click at [477, 326] on figure at bounding box center [765, 235] width 1379 height 689
select select "%"
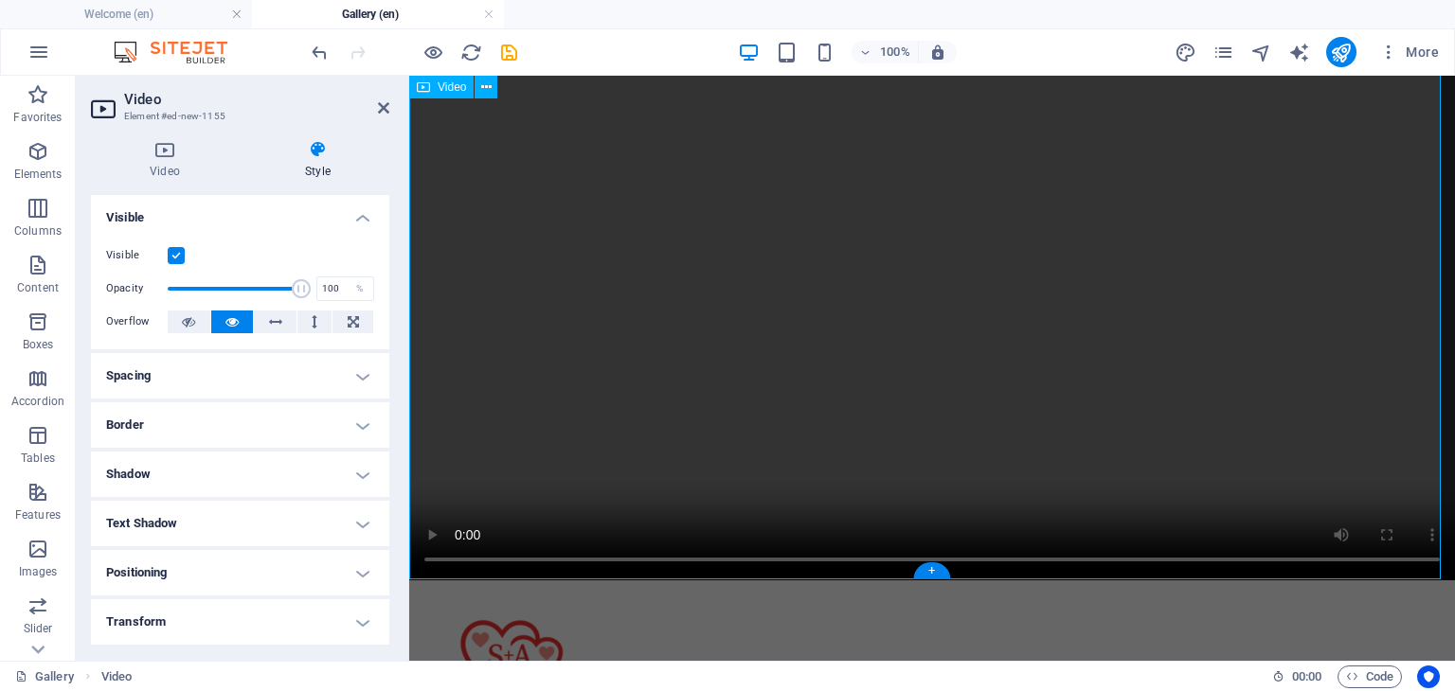
scroll to position [2151, 0]
click at [160, 178] on h4 "Video" at bounding box center [168, 160] width 155 height 40
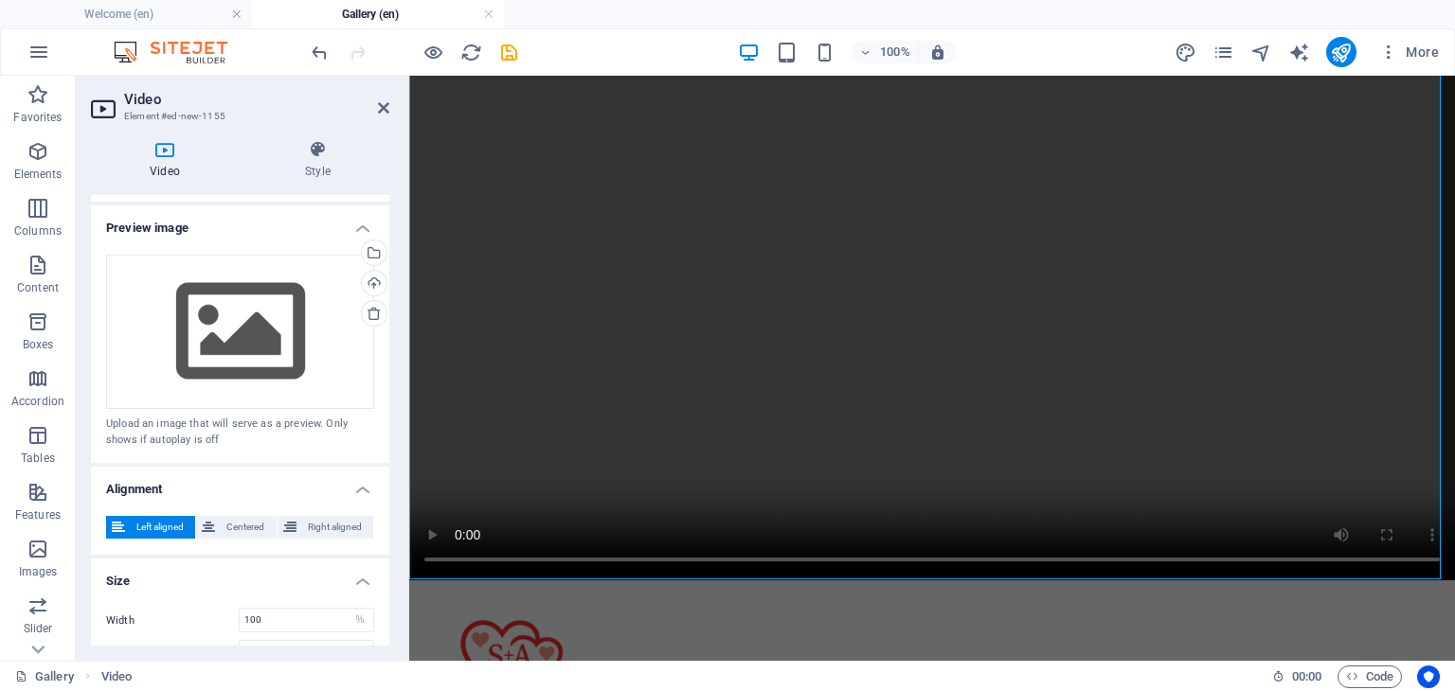
scroll to position [432, 0]
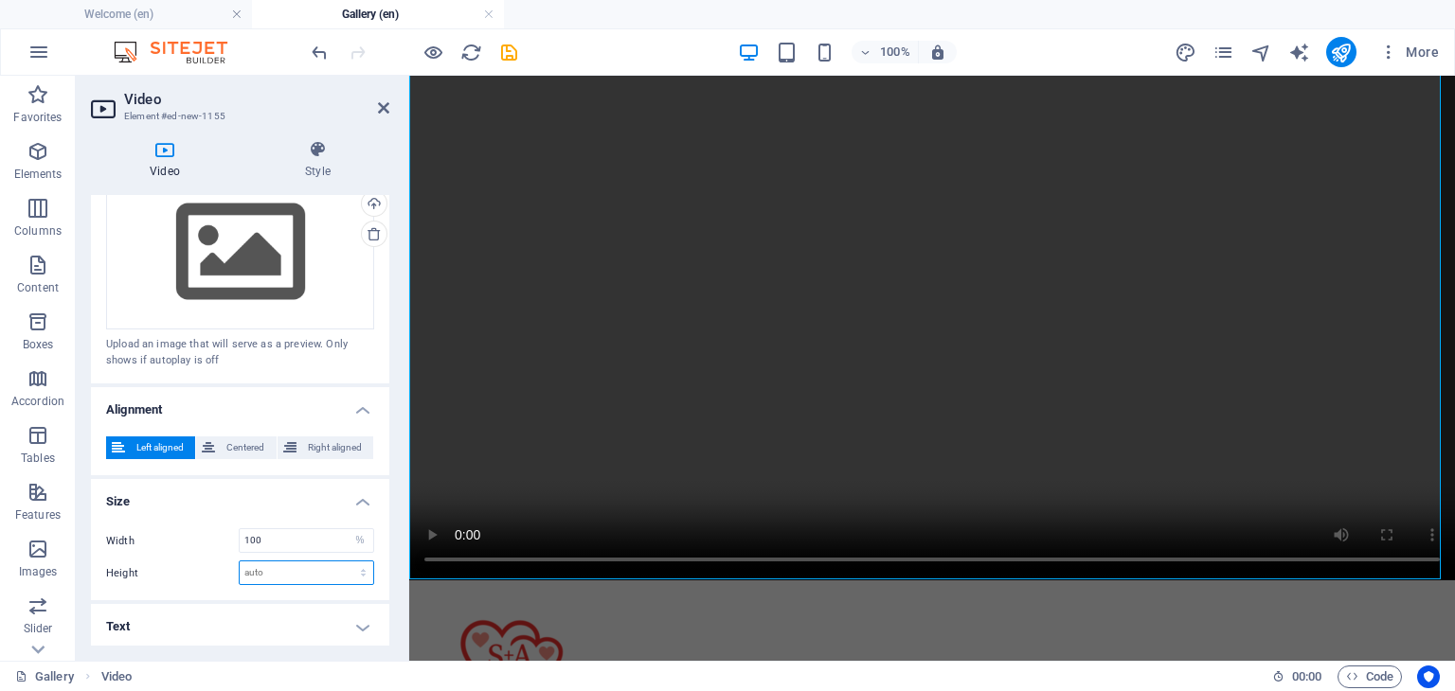
click at [307, 565] on select "auto px" at bounding box center [307, 573] width 134 height 23
select select "px"
click at [343, 562] on select "auto px" at bounding box center [307, 573] width 134 height 23
type input "0"
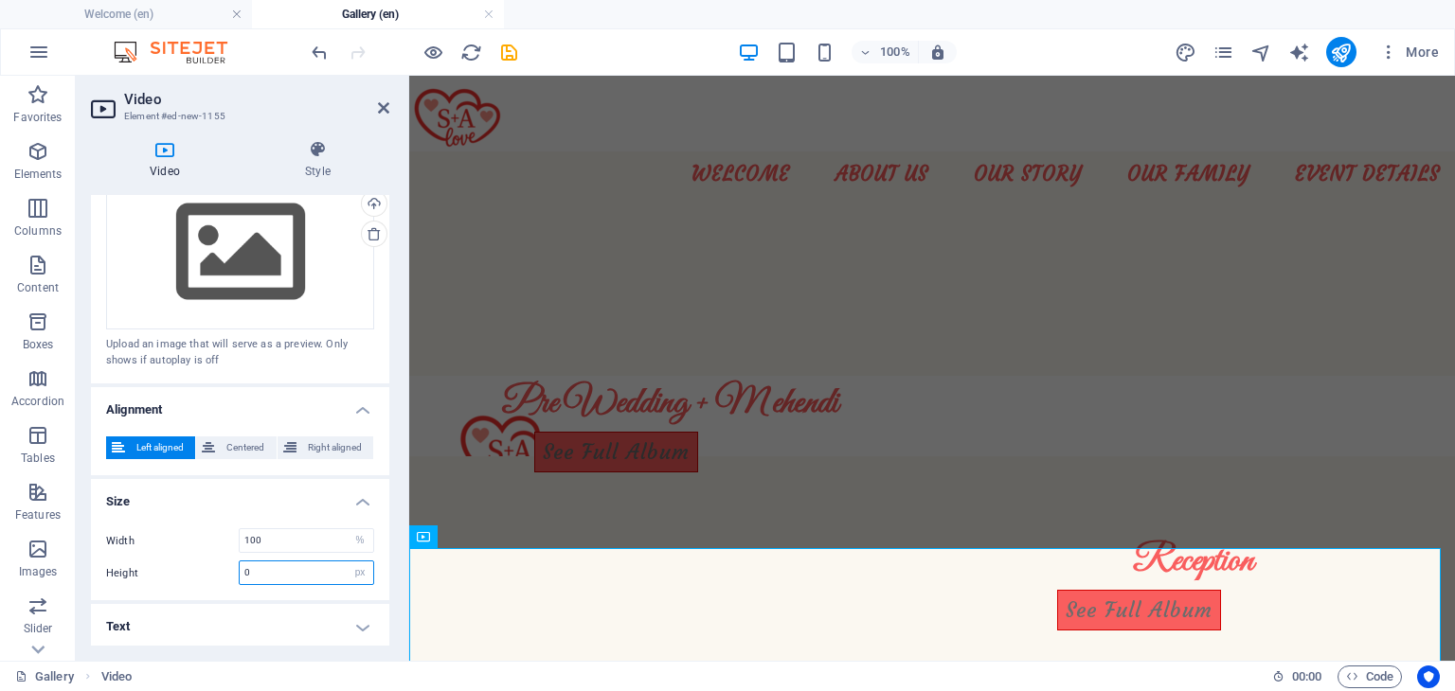
scroll to position [360, 0]
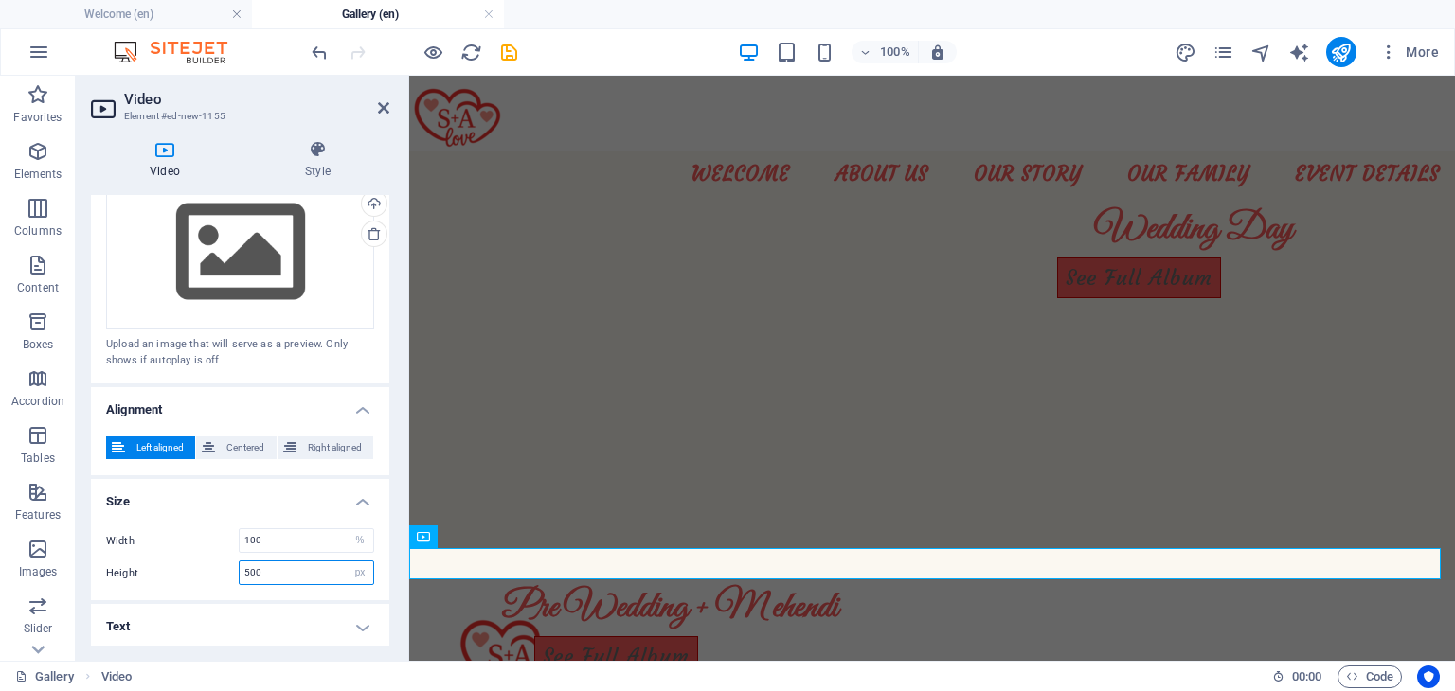
type input "500"
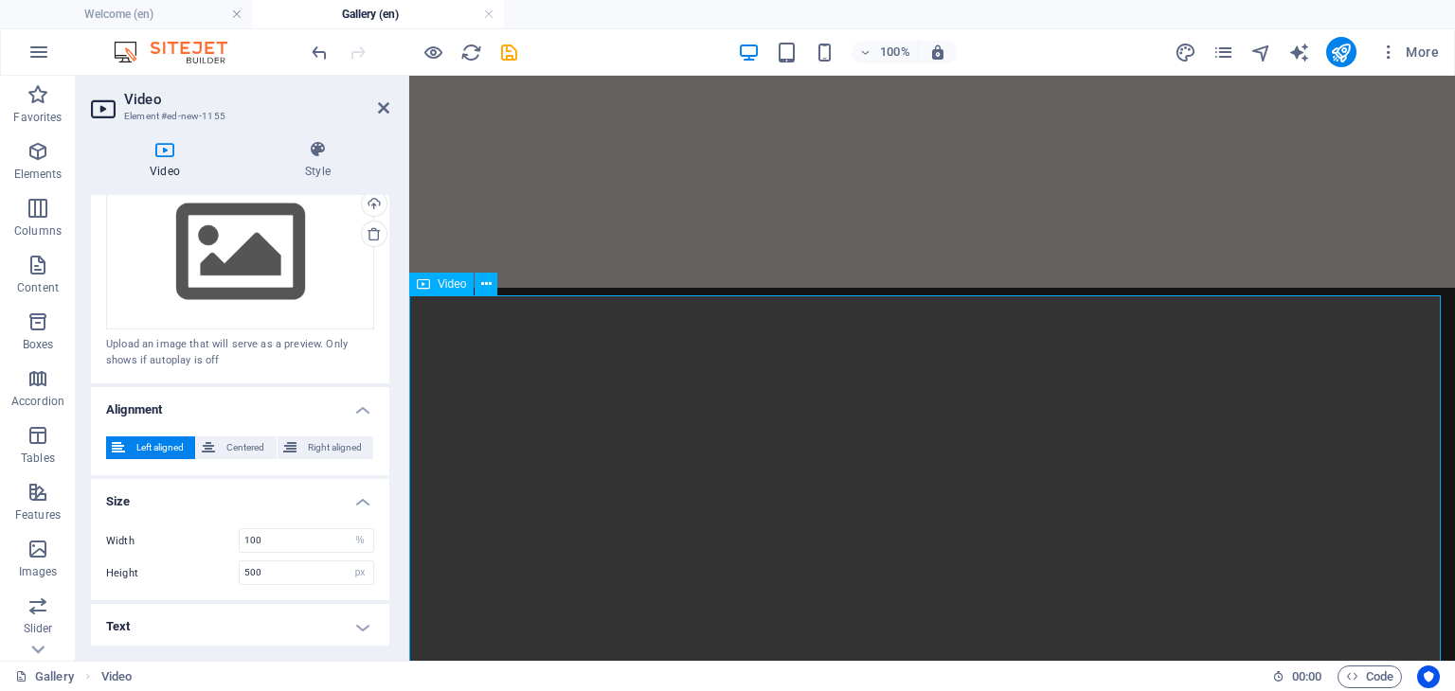
scroll to position [802, 0]
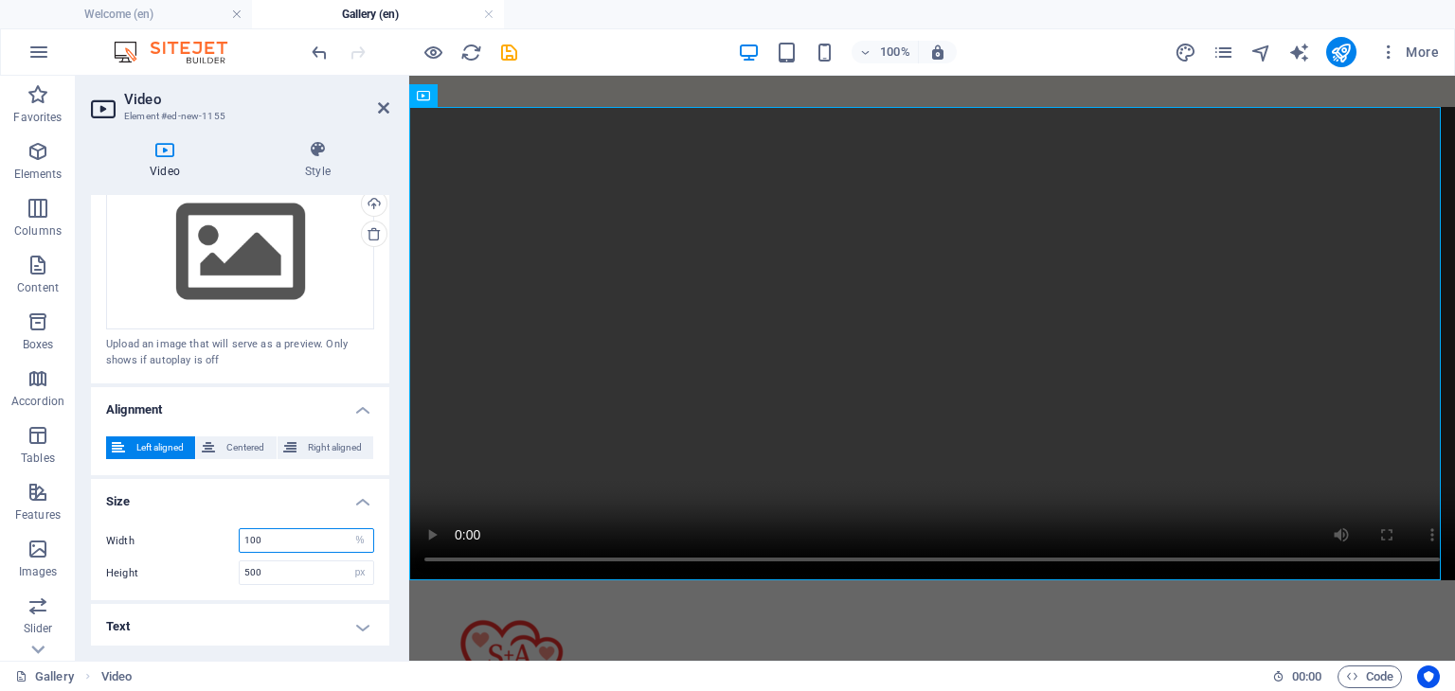
drag, startPoint x: 303, startPoint y: 531, endPoint x: 193, endPoint y: 553, distance: 112.0
click at [193, 553] on div "Width 100 auto px % Height 500 auto px" at bounding box center [240, 556] width 298 height 87
click at [321, 580] on div "Width 100 auto px % Height 500 auto px" at bounding box center [240, 556] width 298 height 87
drag, startPoint x: 312, startPoint y: 565, endPoint x: 136, endPoint y: 553, distance: 176.6
click at [136, 553] on div "Width 100 auto px % Height 500 auto px" at bounding box center [240, 556] width 298 height 87
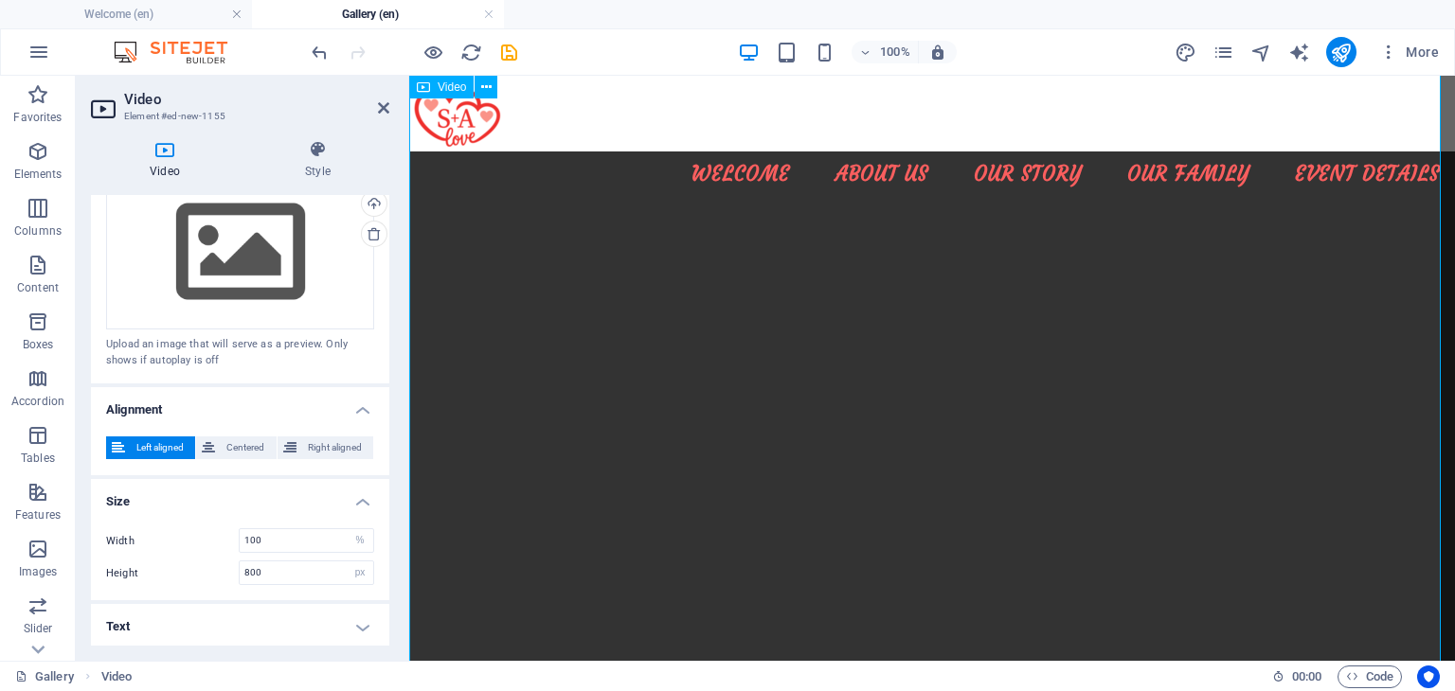
scroll to position [861, 0]
drag, startPoint x: 280, startPoint y: 574, endPoint x: 106, endPoint y: 562, distance: 174.7
click at [106, 562] on div "Height 800 auto px" at bounding box center [240, 573] width 268 height 25
type input "300"
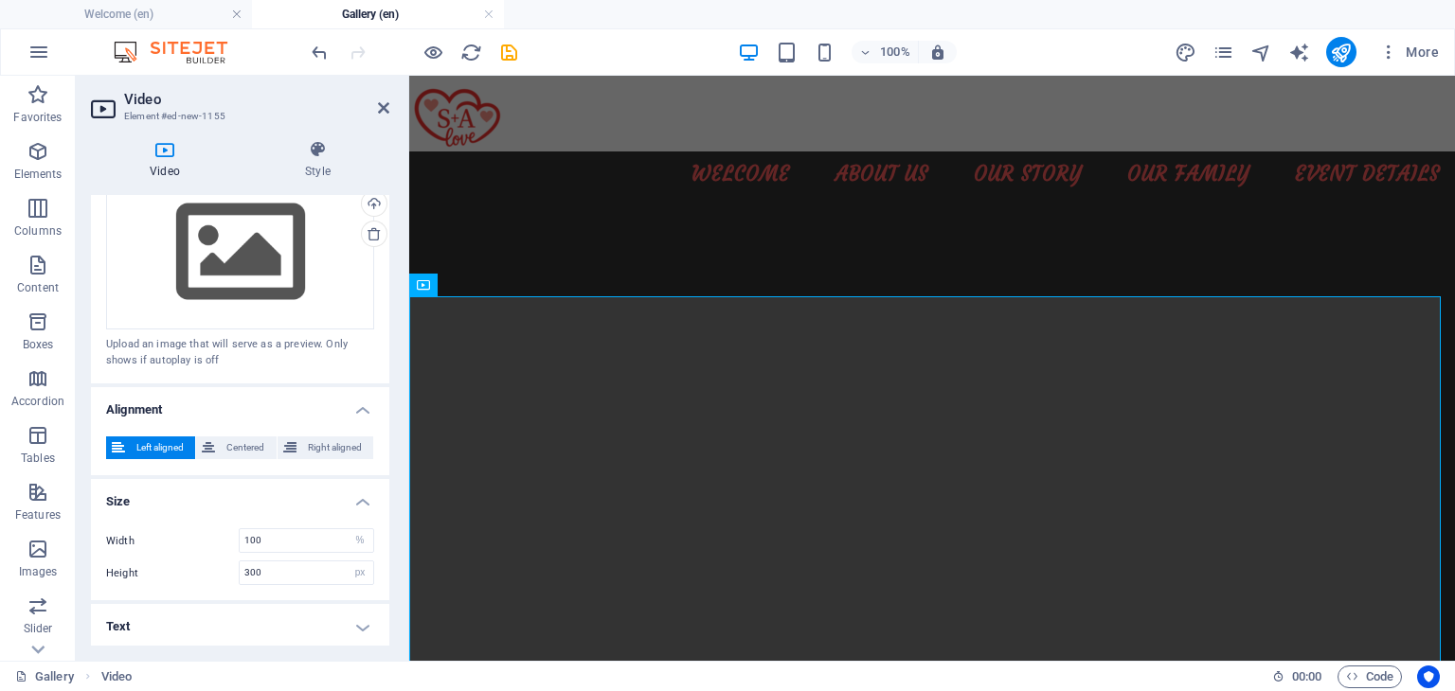
scroll to position [613, 0]
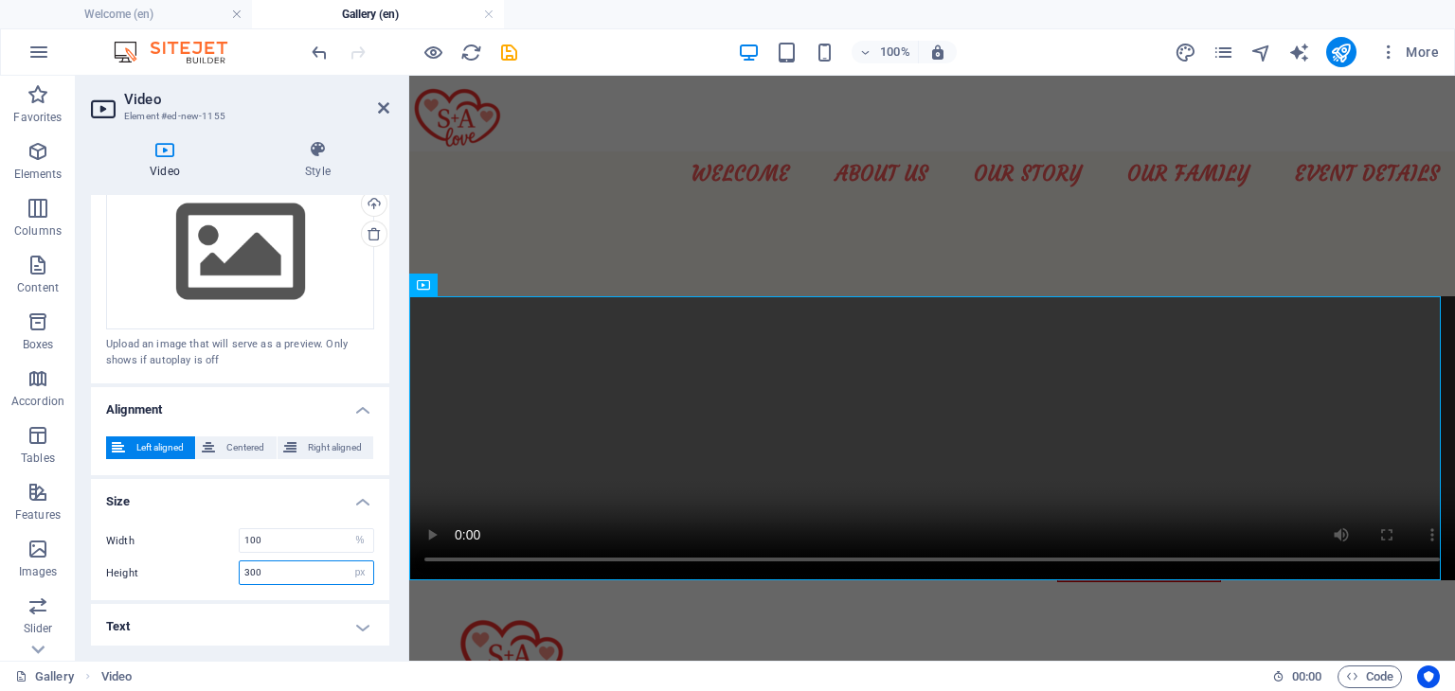
drag, startPoint x: 295, startPoint y: 564, endPoint x: 180, endPoint y: 576, distance: 116.1
click at [180, 576] on div "Height 300 auto px" at bounding box center [240, 573] width 268 height 25
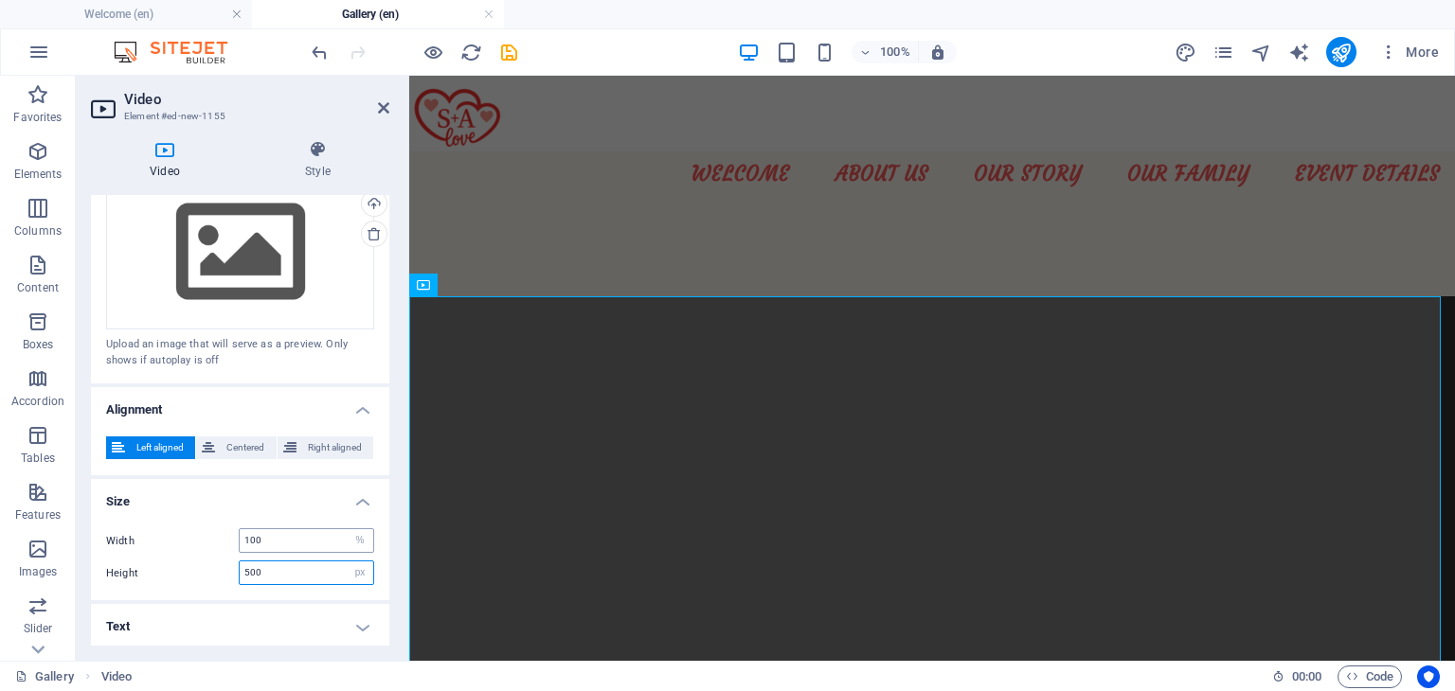
type input "500"
click at [280, 529] on input "100" at bounding box center [307, 540] width 134 height 23
click at [348, 543] on select "auto px %" at bounding box center [360, 540] width 27 height 23
select select "px"
click at [347, 529] on select "auto px %" at bounding box center [360, 540] width 27 height 23
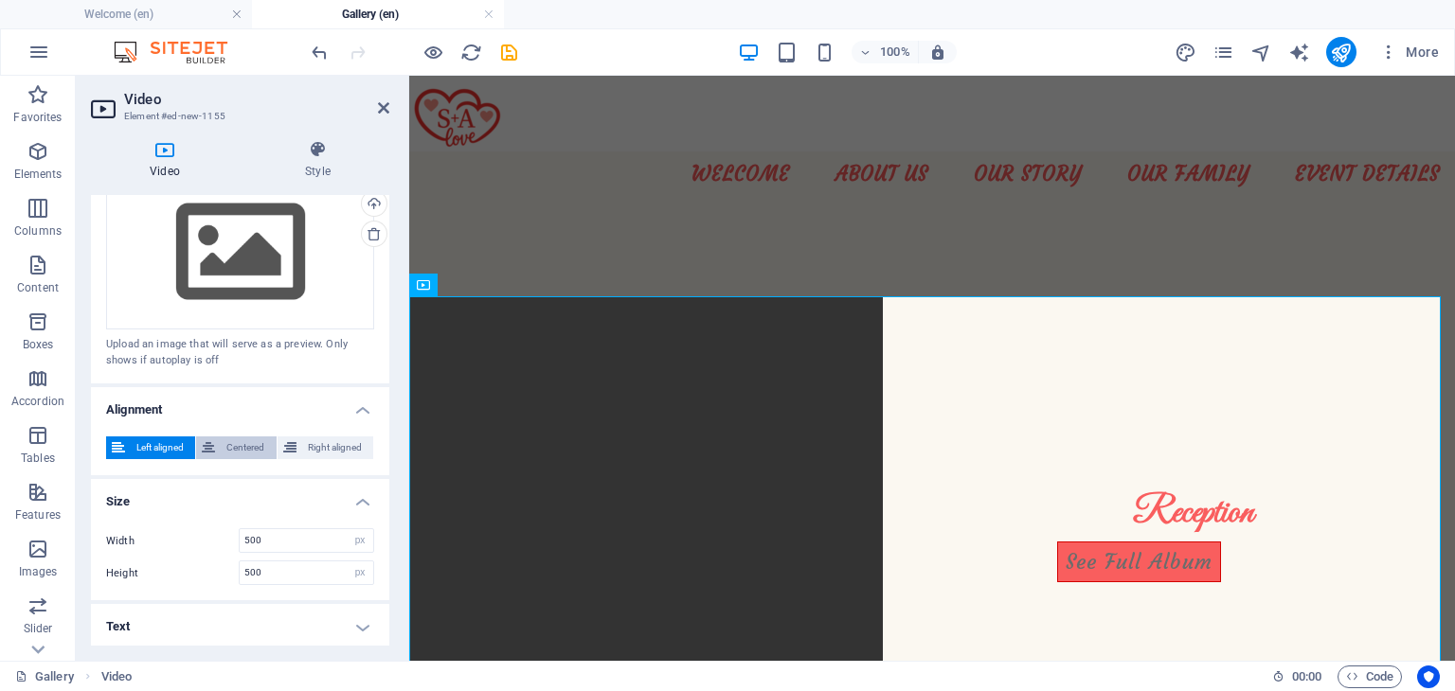
click at [242, 437] on span "Centered" at bounding box center [245, 448] width 49 height 23
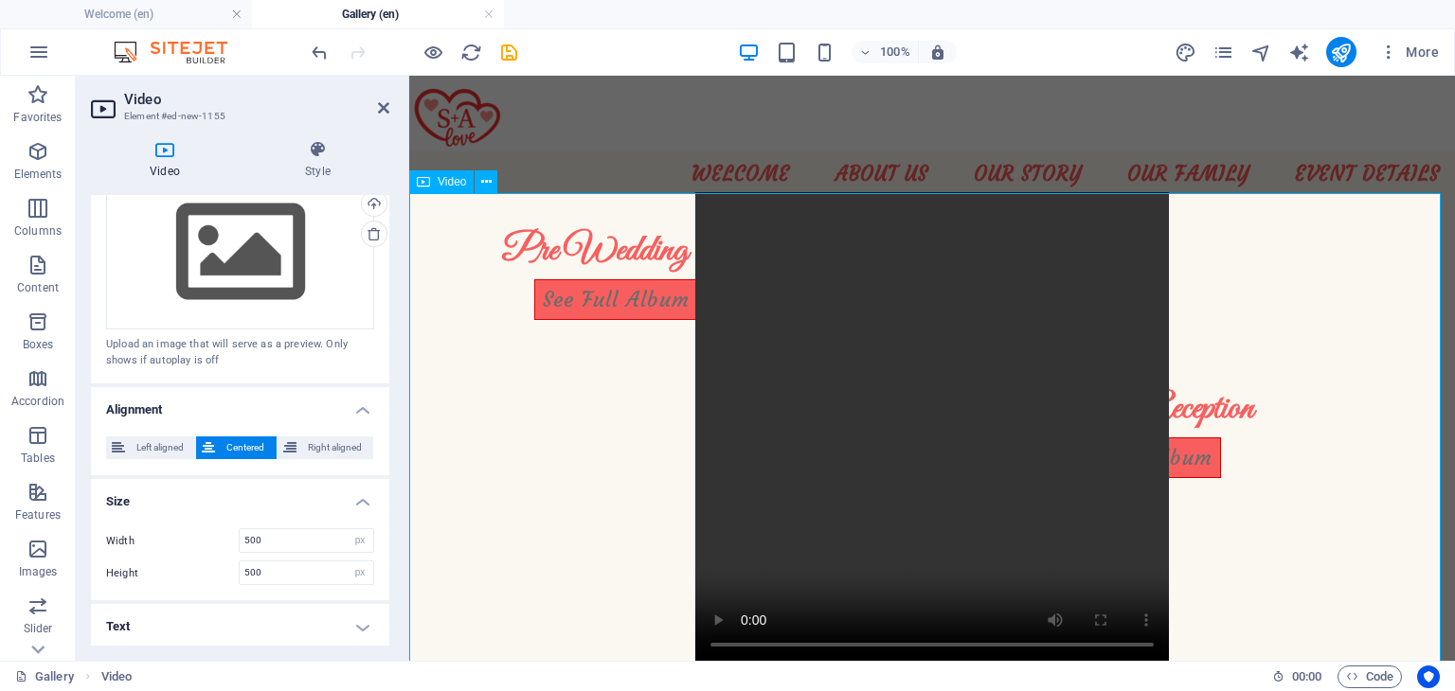
scroll to position [716, 0]
click at [285, 581] on div "Width 500 auto px % Height 500 auto px" at bounding box center [240, 556] width 298 height 87
drag, startPoint x: 285, startPoint y: 541, endPoint x: 97, endPoint y: 522, distance: 189.4
click at [97, 522] on div "Width 500 auto px % Height 500 auto px" at bounding box center [240, 556] width 298 height 87
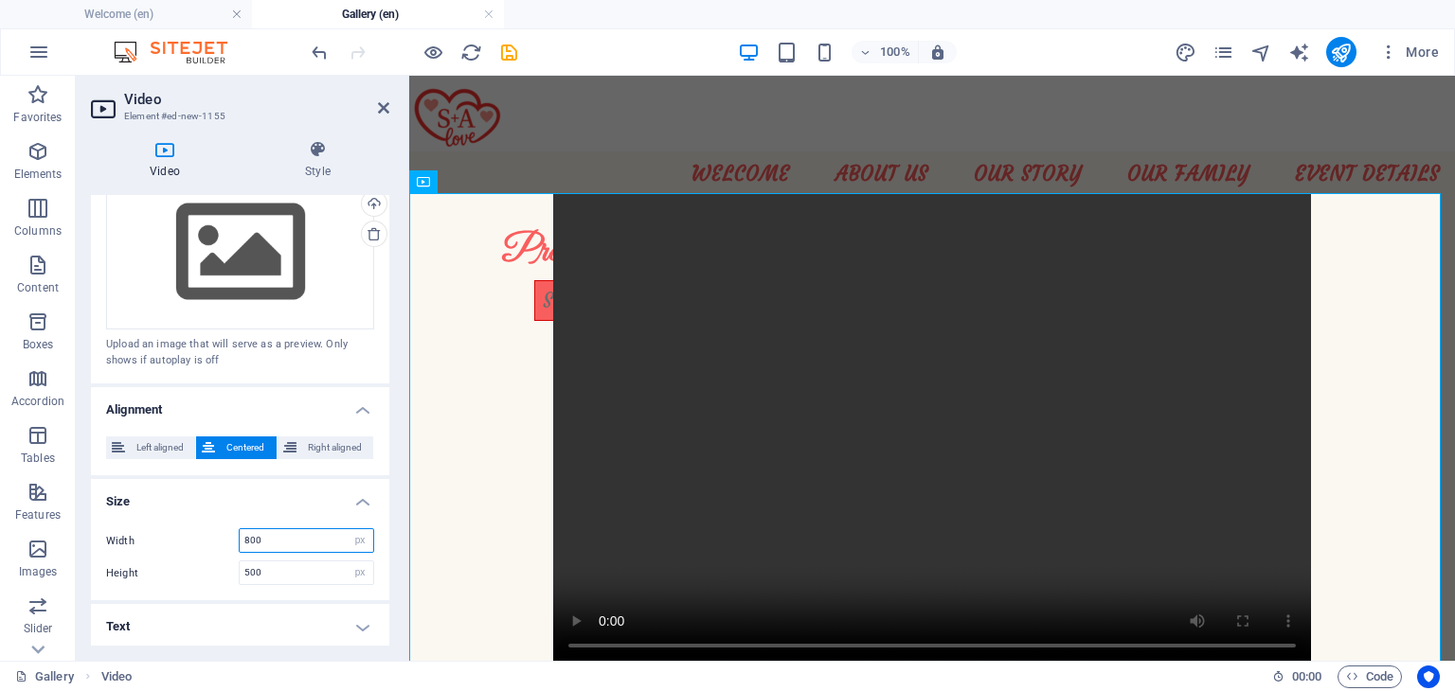
drag, startPoint x: 266, startPoint y: 531, endPoint x: 130, endPoint y: 520, distance: 136.8
click at [130, 520] on div "Width 800 auto px % Height 500 auto px" at bounding box center [240, 556] width 298 height 87
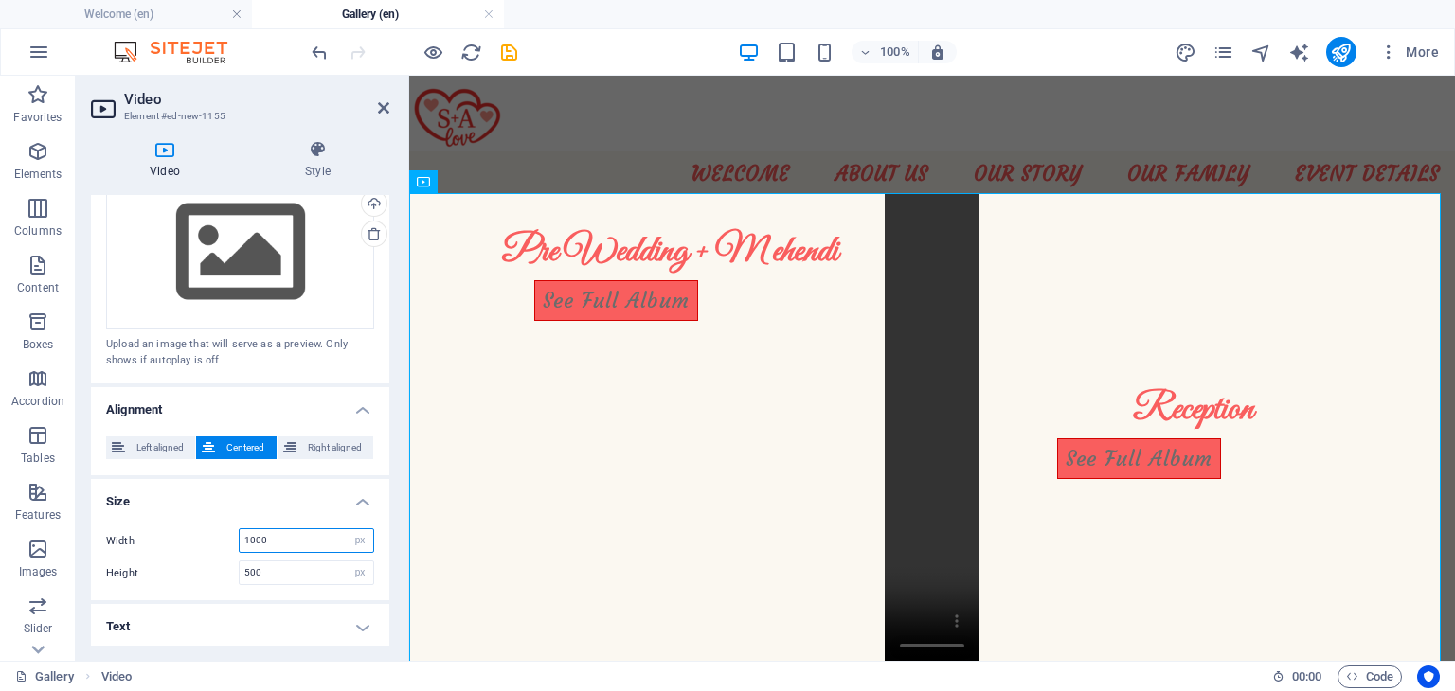
type input "1000"
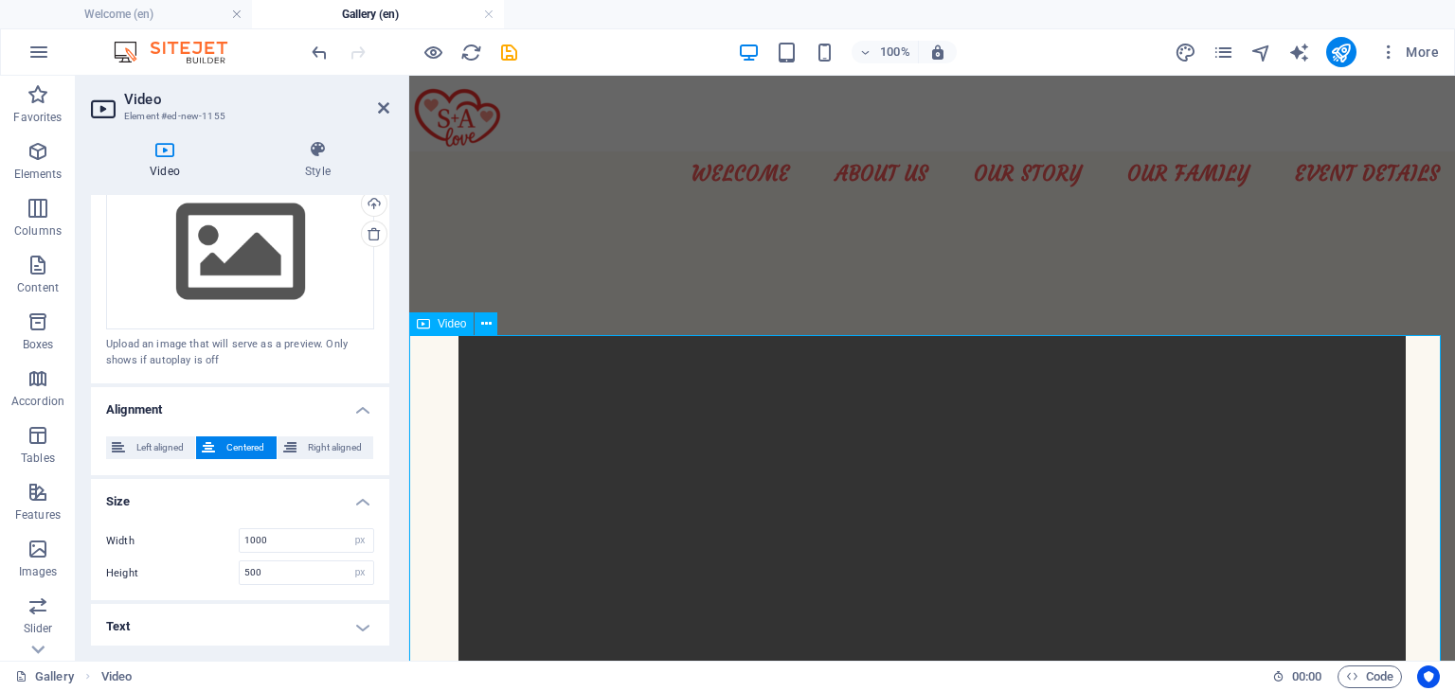
scroll to position [517, 0]
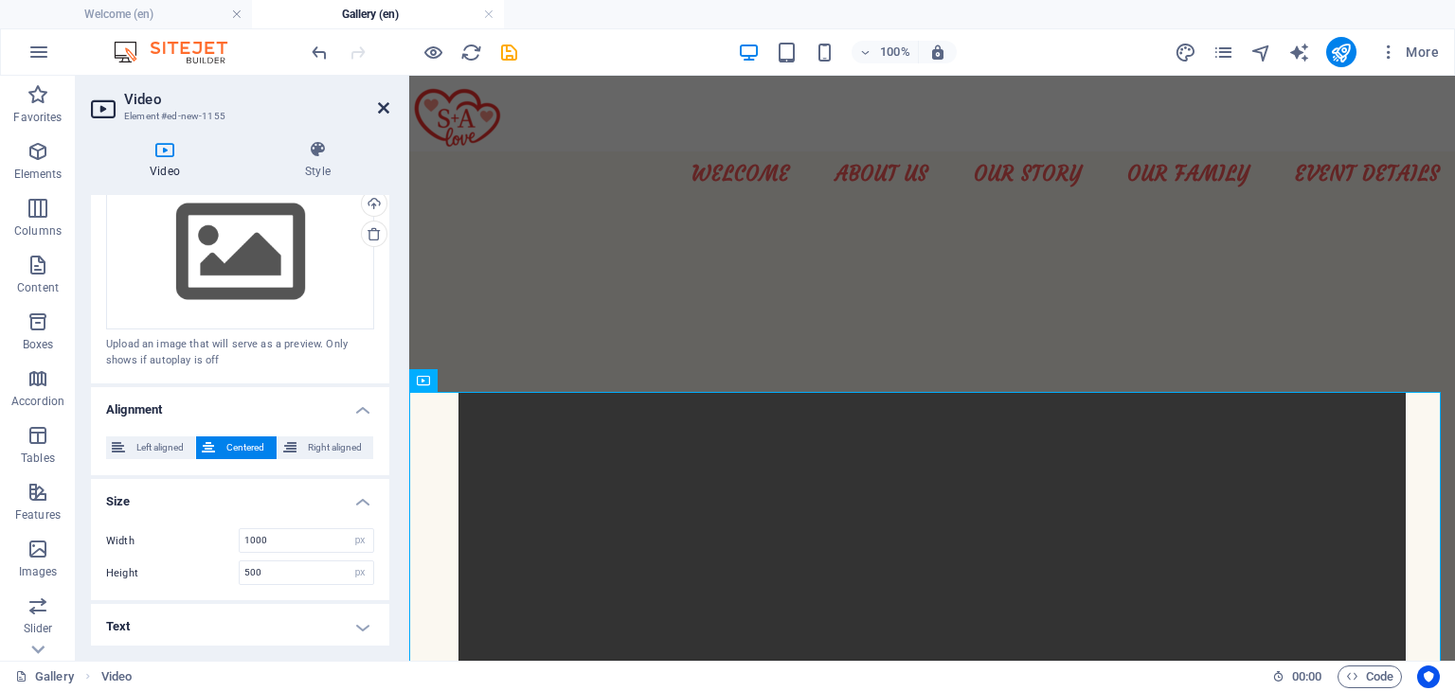
click at [386, 107] on icon at bounding box center [383, 107] width 11 height 15
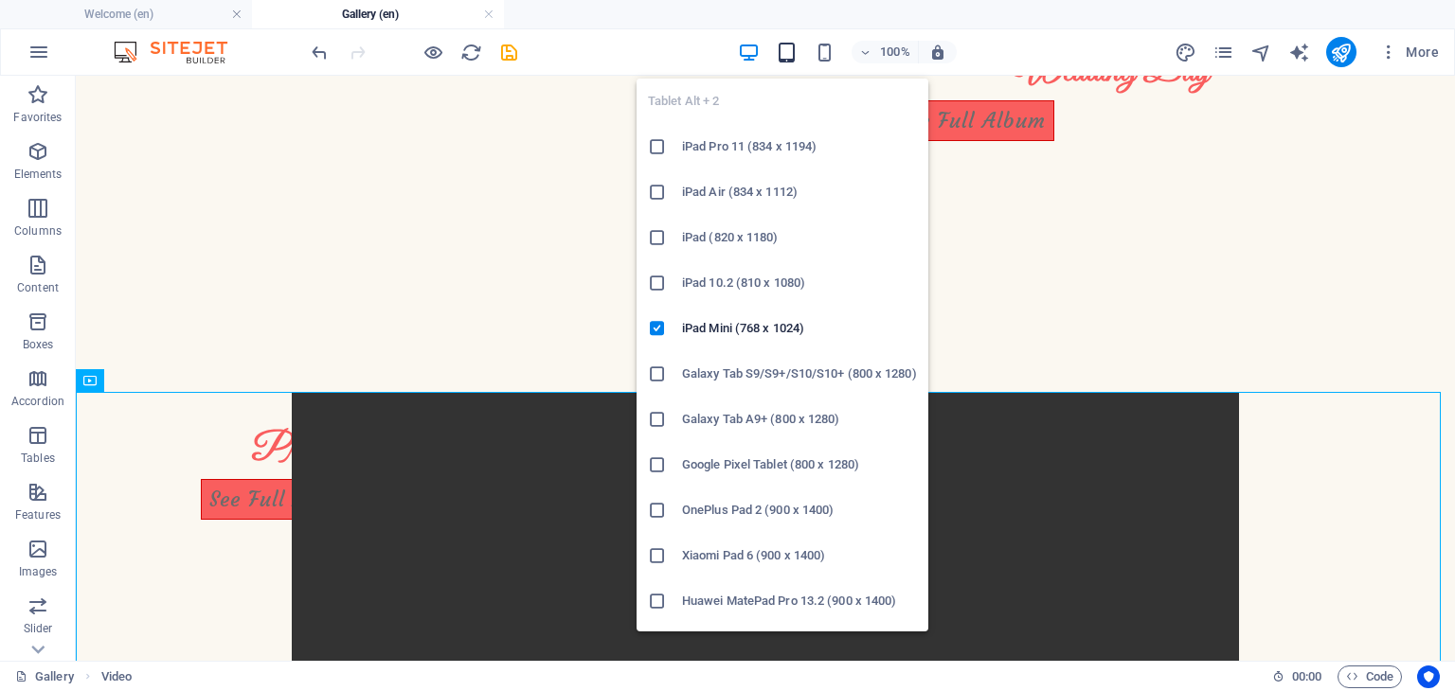
click at [789, 59] on icon "button" at bounding box center [787, 53] width 22 height 22
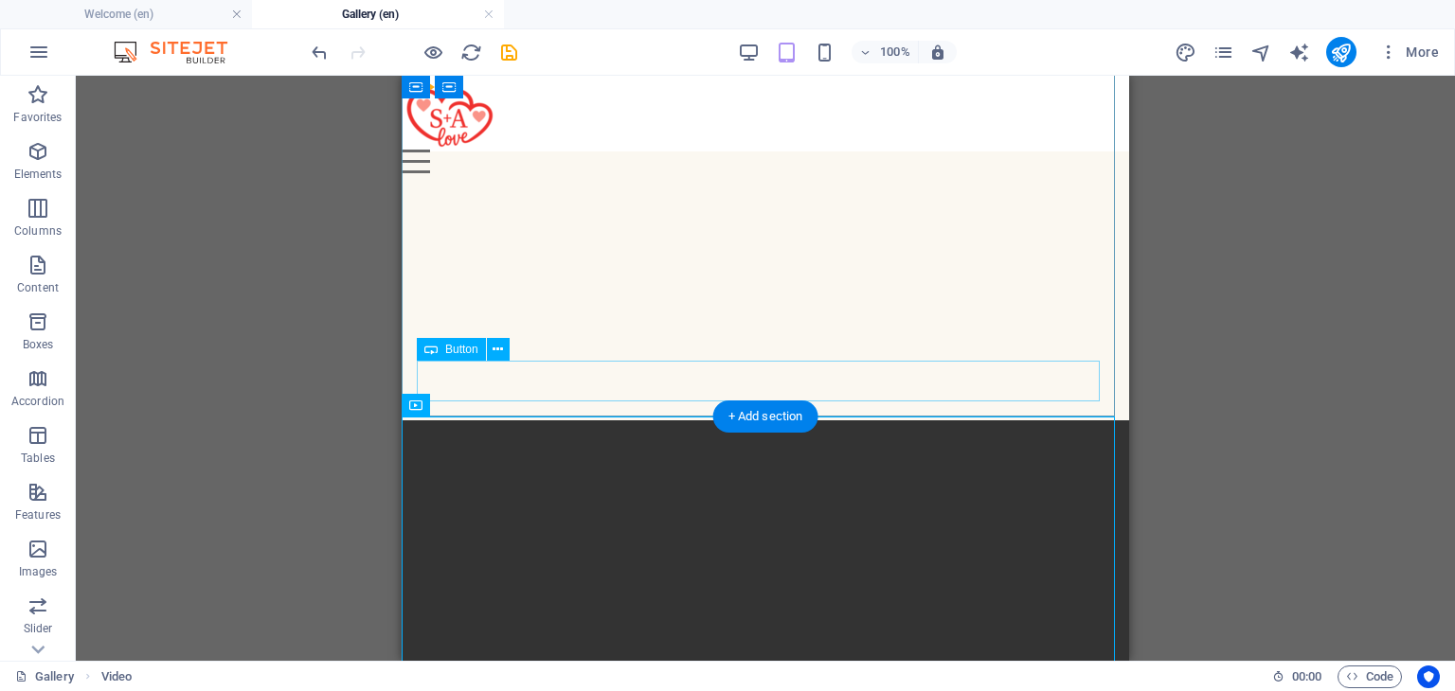
scroll to position [473, 0]
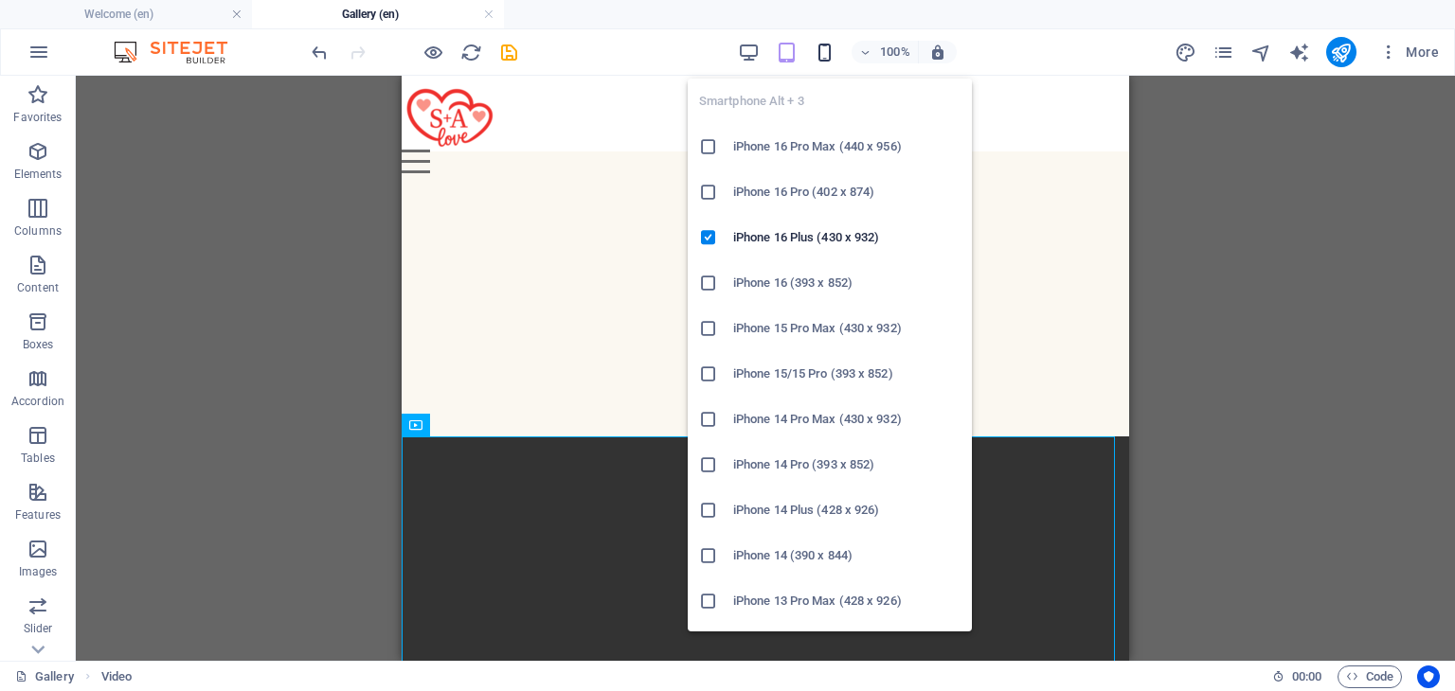
click at [821, 51] on icon "button" at bounding box center [824, 53] width 22 height 22
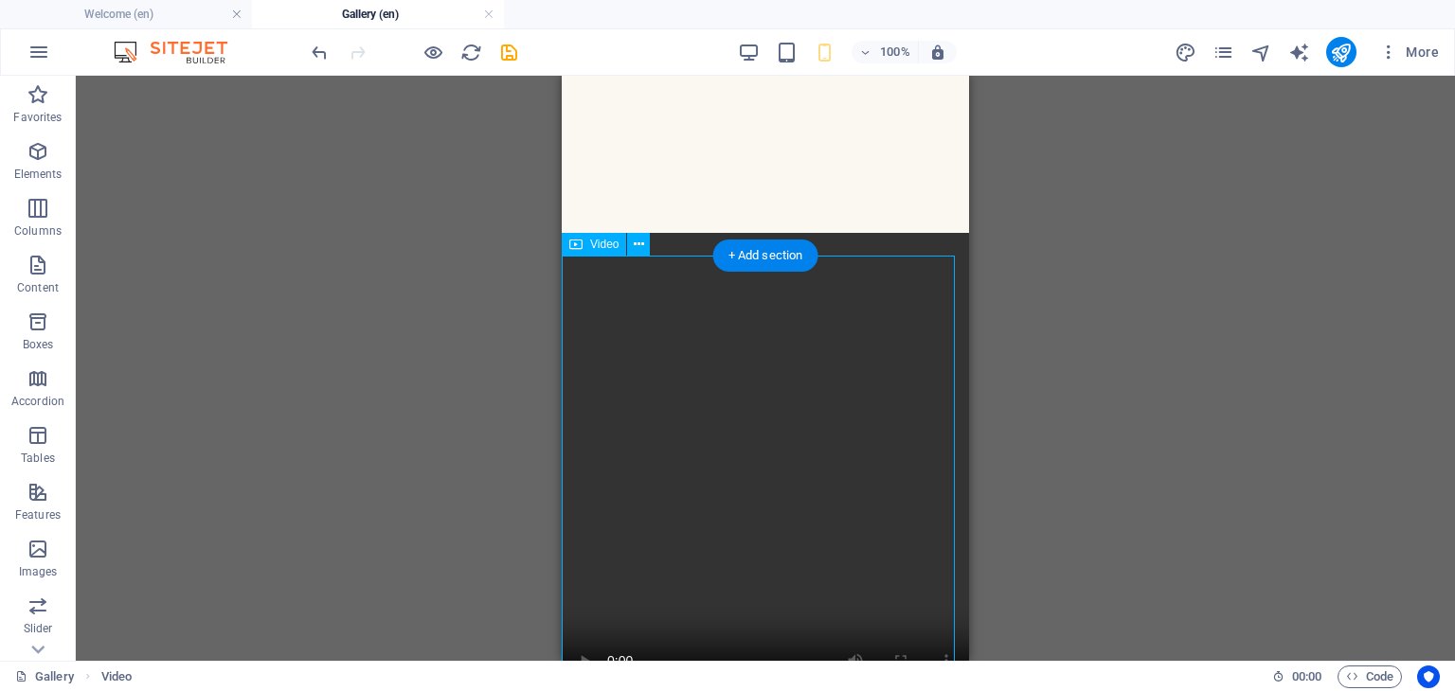
scroll to position [759, 0]
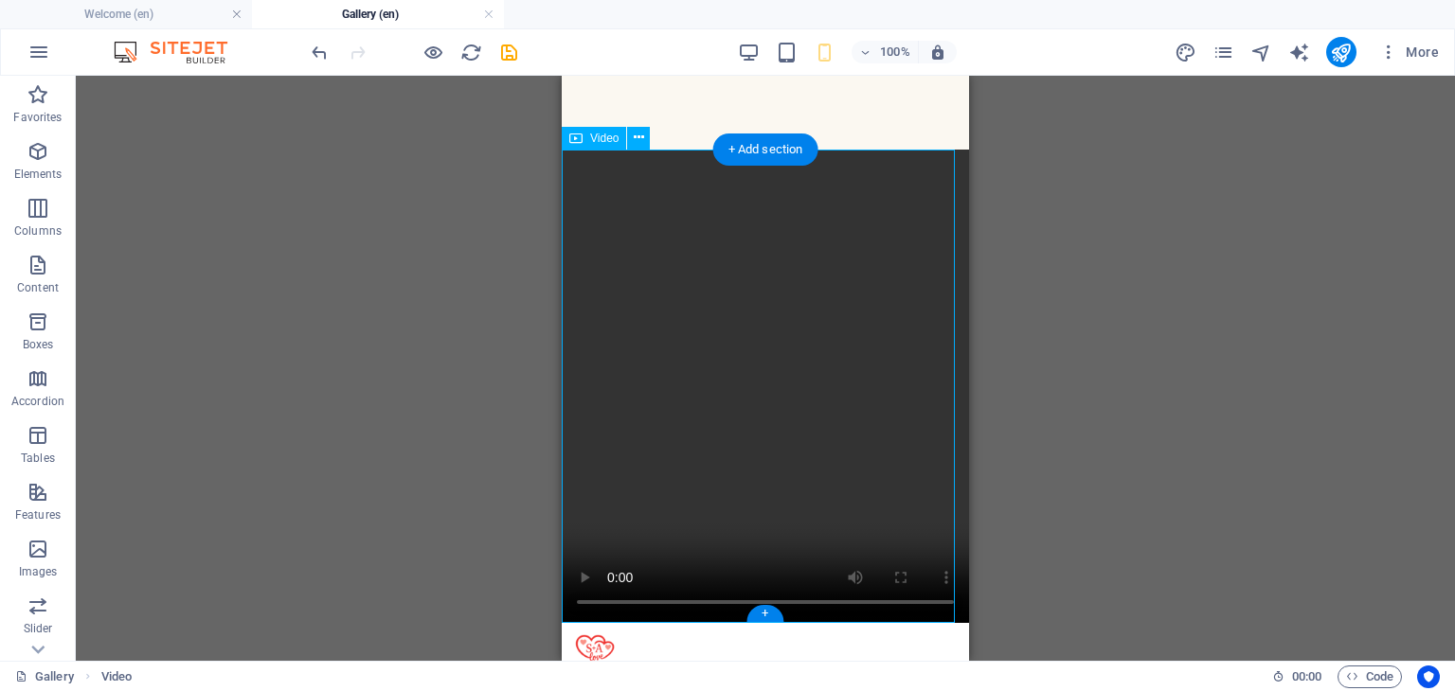
click at [937, 377] on figure at bounding box center [765, 386] width 407 height 473
select select "px"
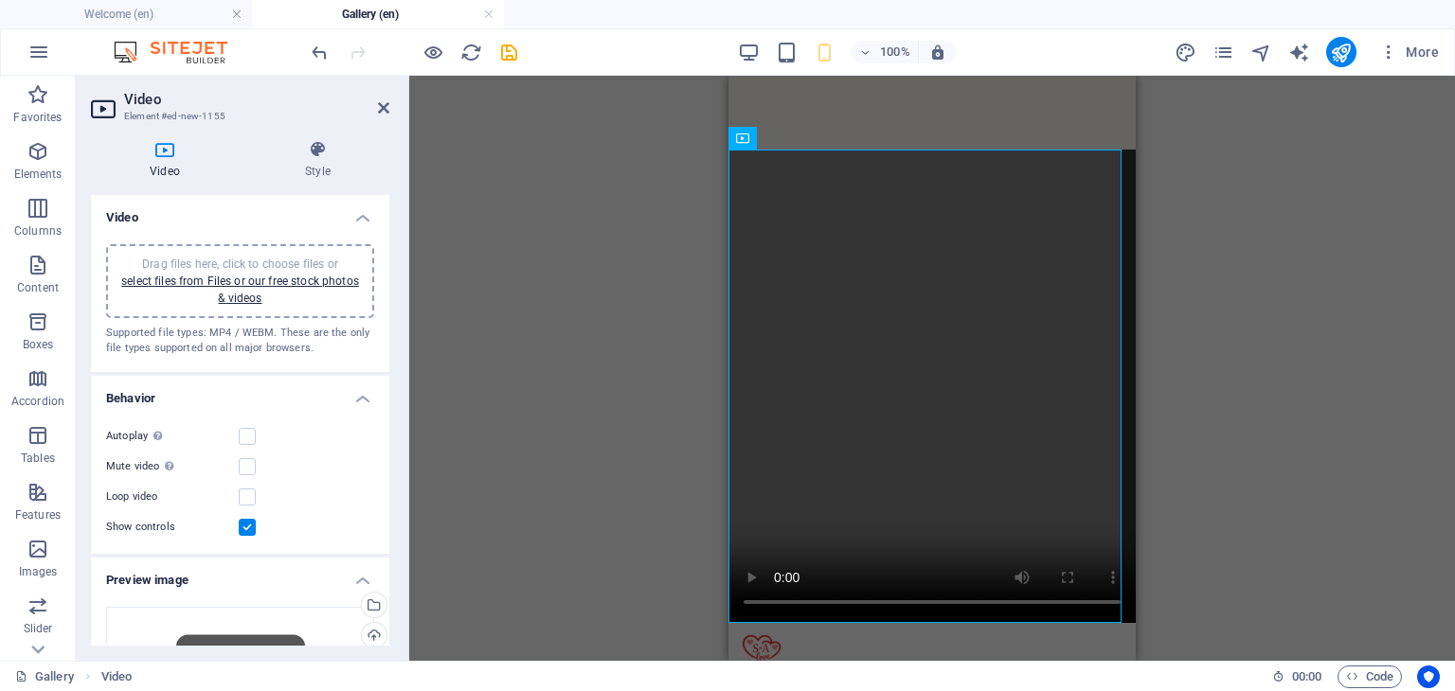
scroll to position [432, 0]
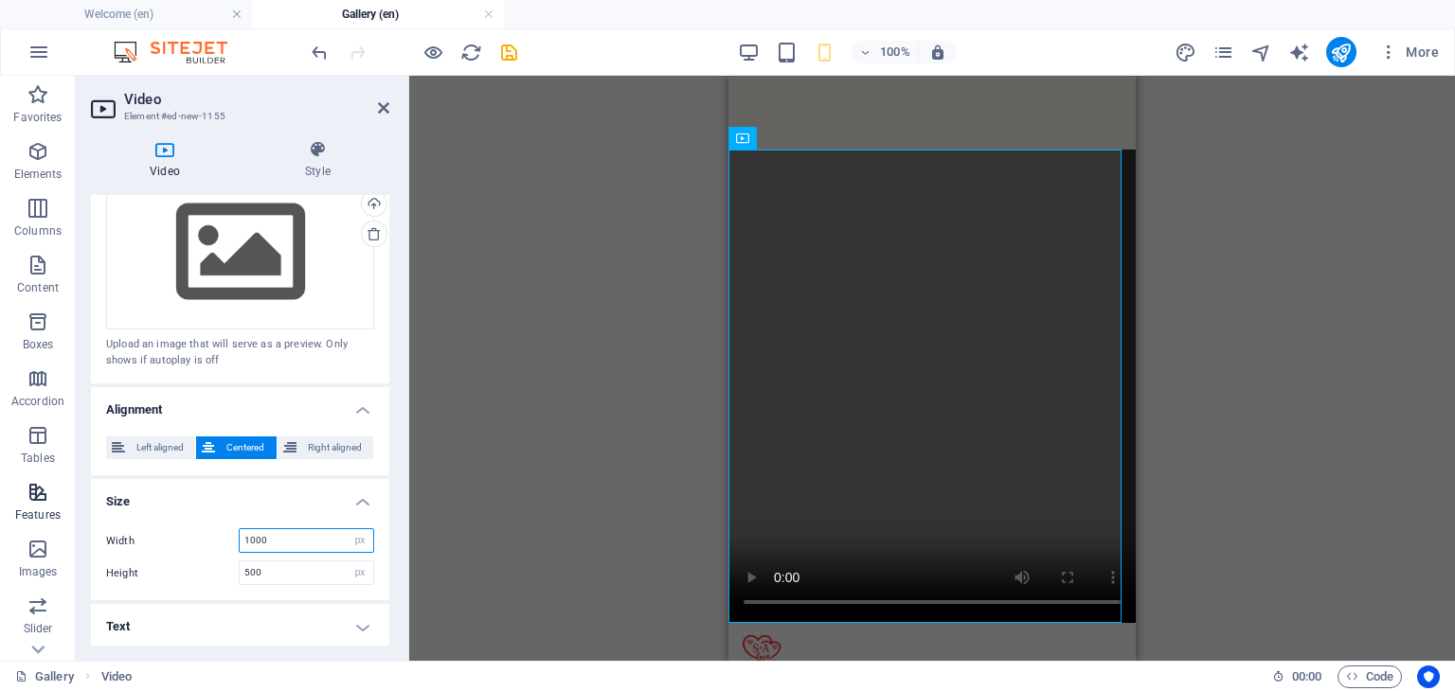
drag, startPoint x: 277, startPoint y: 534, endPoint x: 70, endPoint y: 494, distance: 210.2
click at [70, 494] on section "Favorites Elements Columns Content Boxes Accordion Tables Features Images Slide…" at bounding box center [727, 368] width 1455 height 585
type input "500"
click at [264, 561] on div "500 auto px" at bounding box center [306, 573] width 135 height 25
click at [265, 562] on input "500" at bounding box center [307, 573] width 134 height 23
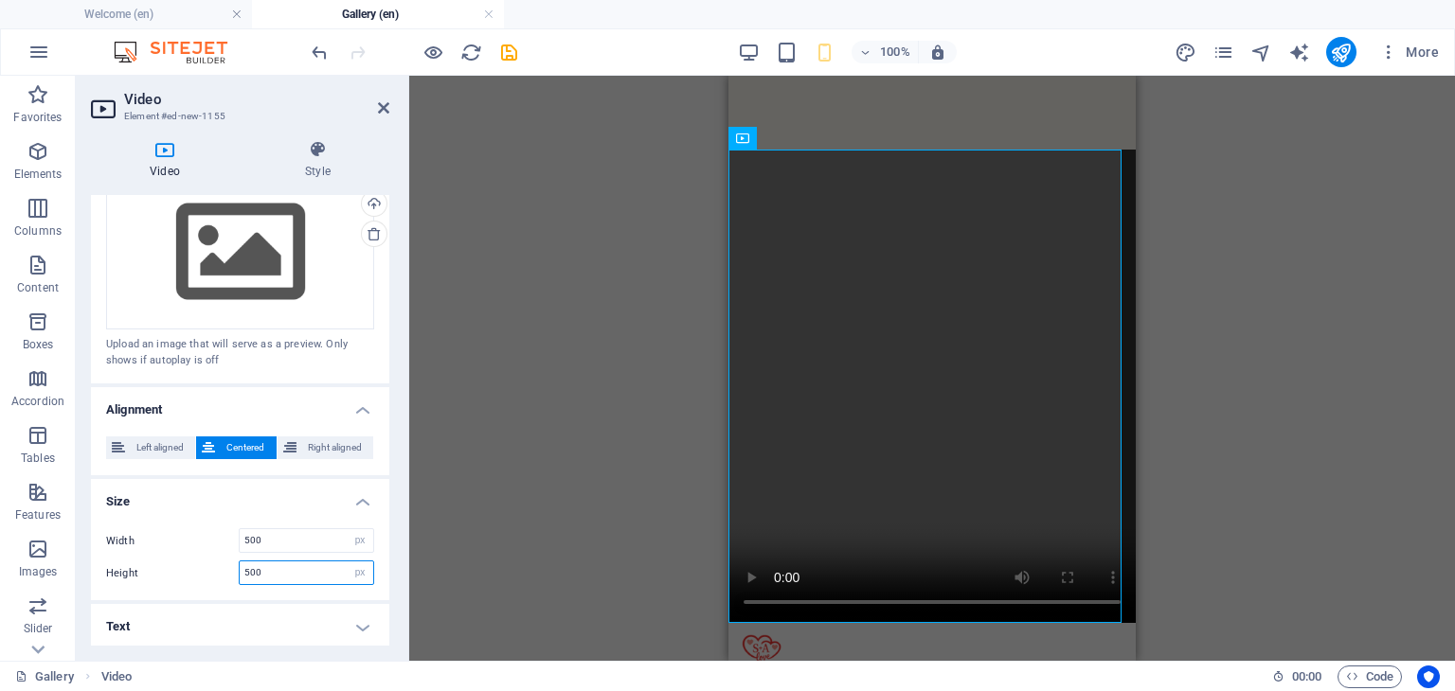
drag, startPoint x: 267, startPoint y: 564, endPoint x: 150, endPoint y: 554, distance: 117.9
click at [150, 554] on div "Width 500 auto px % Height 500 auto px" at bounding box center [240, 556] width 298 height 87
type input "400"
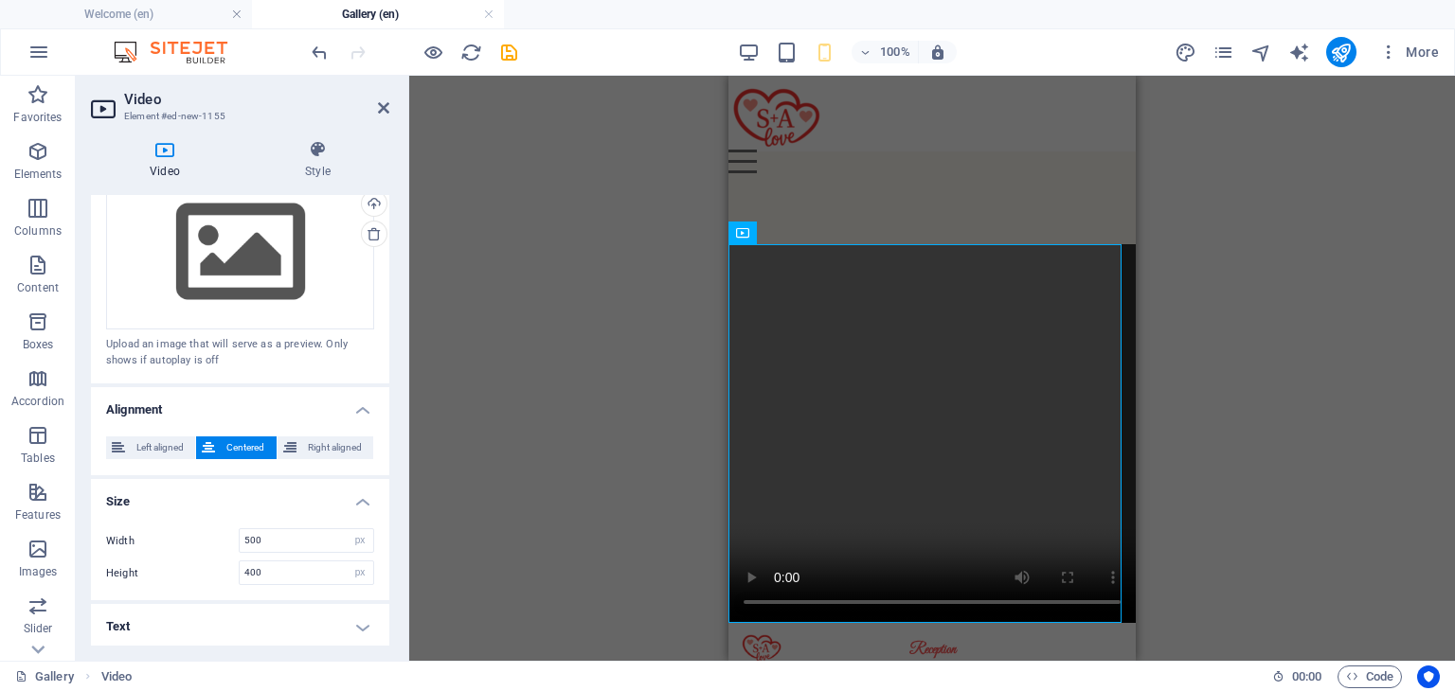
click at [954, 166] on div "Drag here to replace the existing content. Press “Ctrl” if you want to create a…" at bounding box center [931, 368] width 1045 height 585
click at [380, 108] on icon at bounding box center [383, 107] width 11 height 15
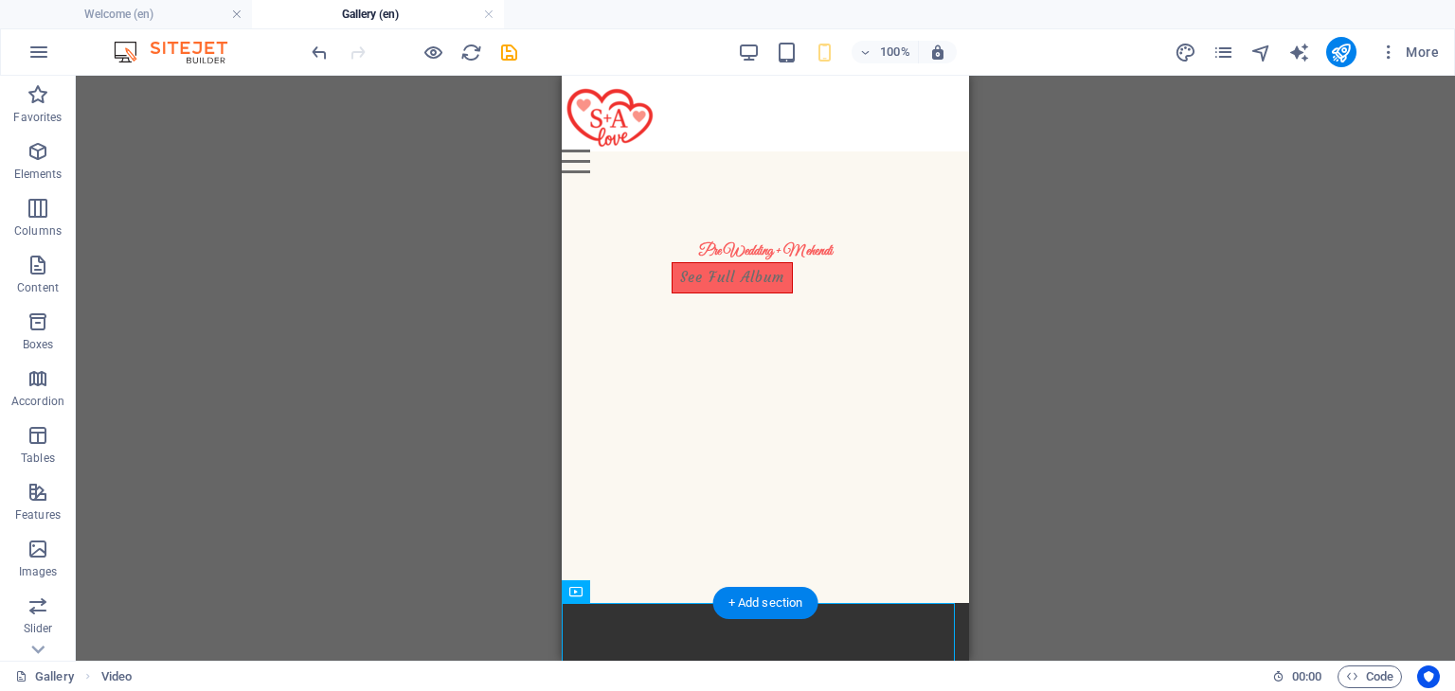
scroll to position [0, 0]
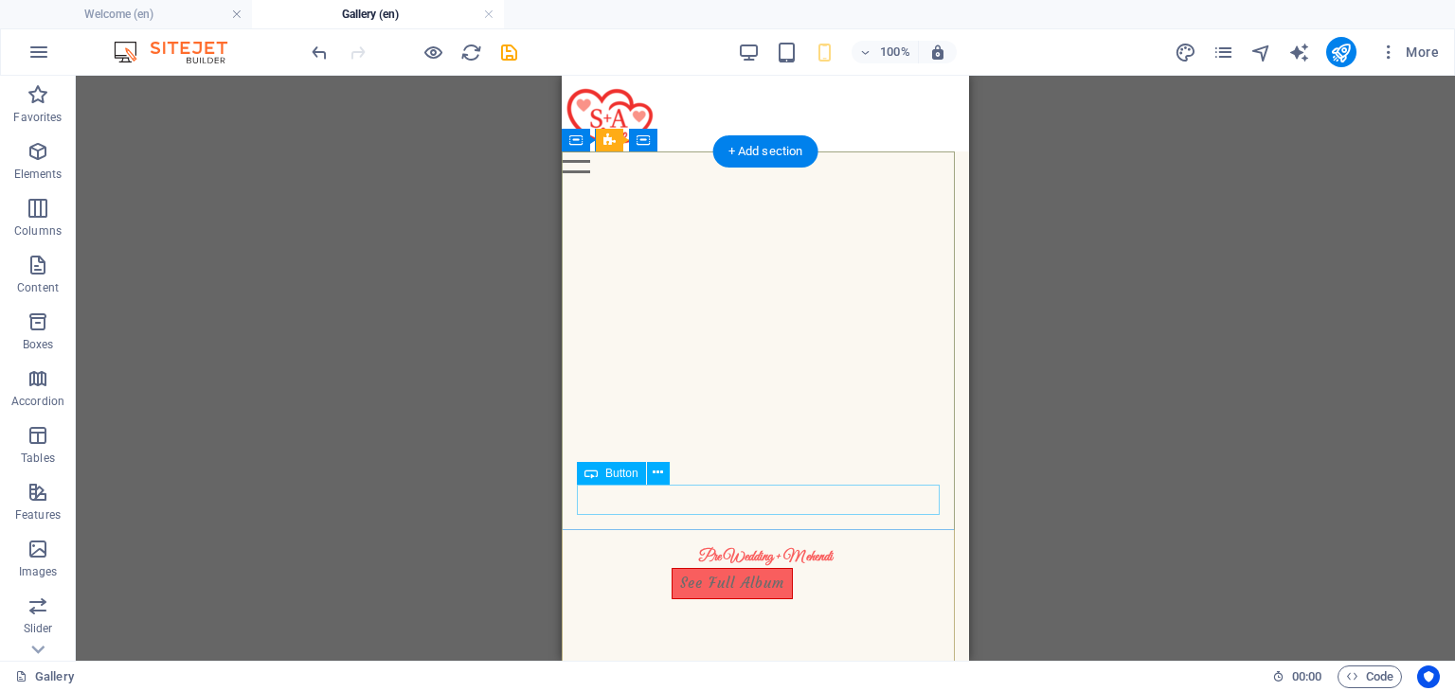
click at [753, 568] on div "See Full Album" at bounding box center [765, 583] width 377 height 31
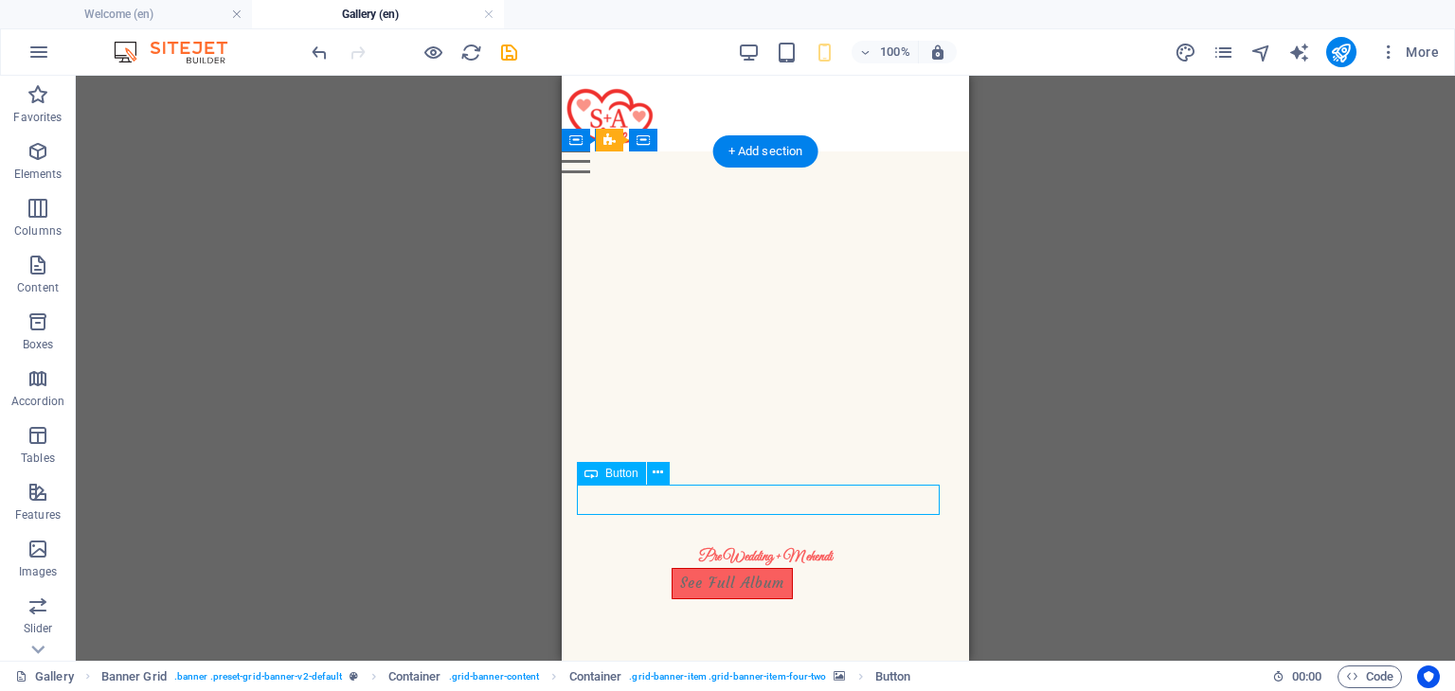
click at [753, 568] on div "See Full Album" at bounding box center [765, 583] width 377 height 31
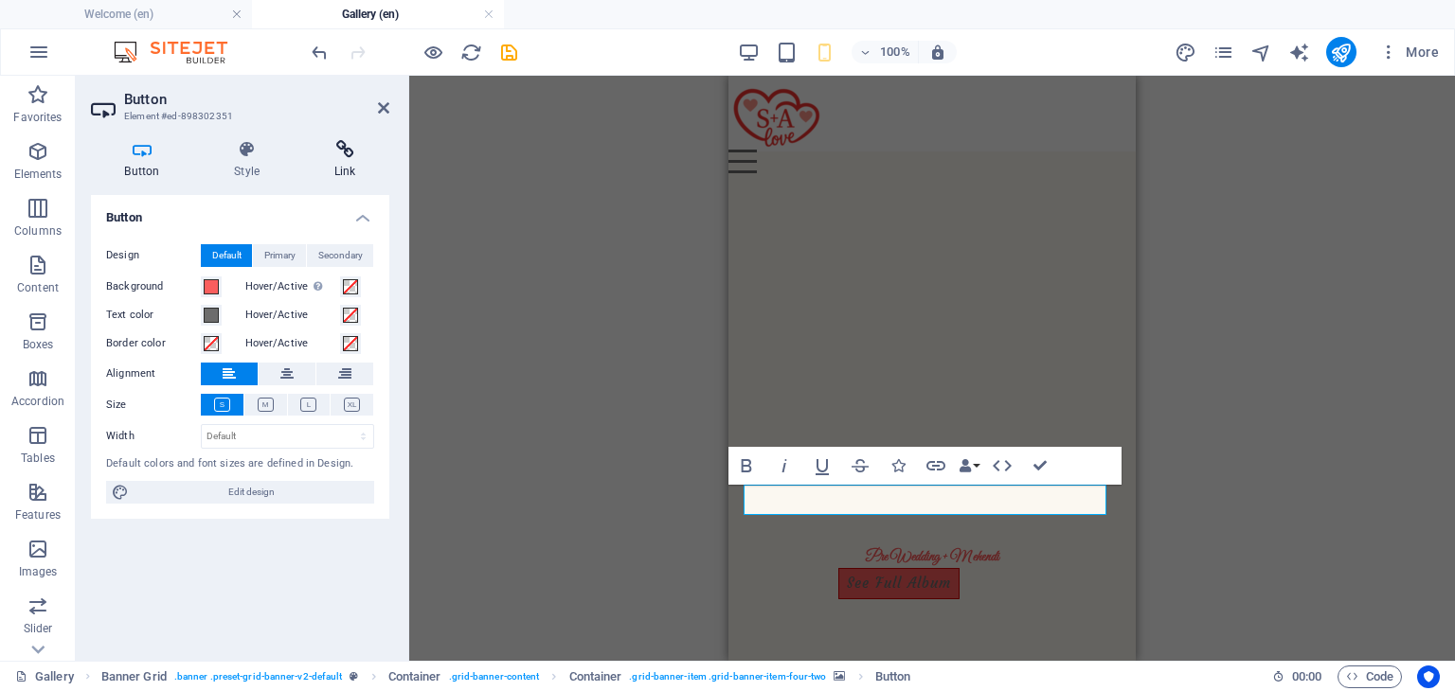
click at [347, 171] on h4 "Link" at bounding box center [344, 160] width 89 height 40
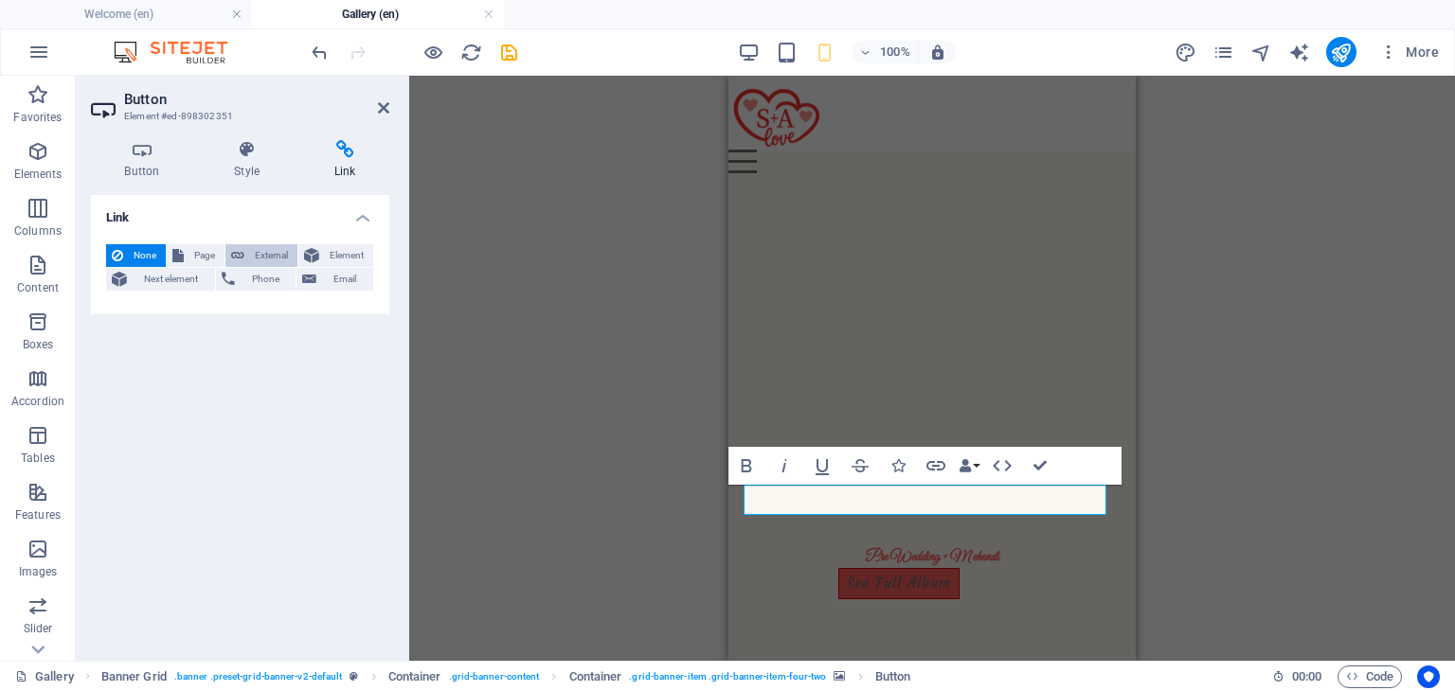
click at [260, 259] on span "External" at bounding box center [271, 255] width 42 height 23
select select "blank"
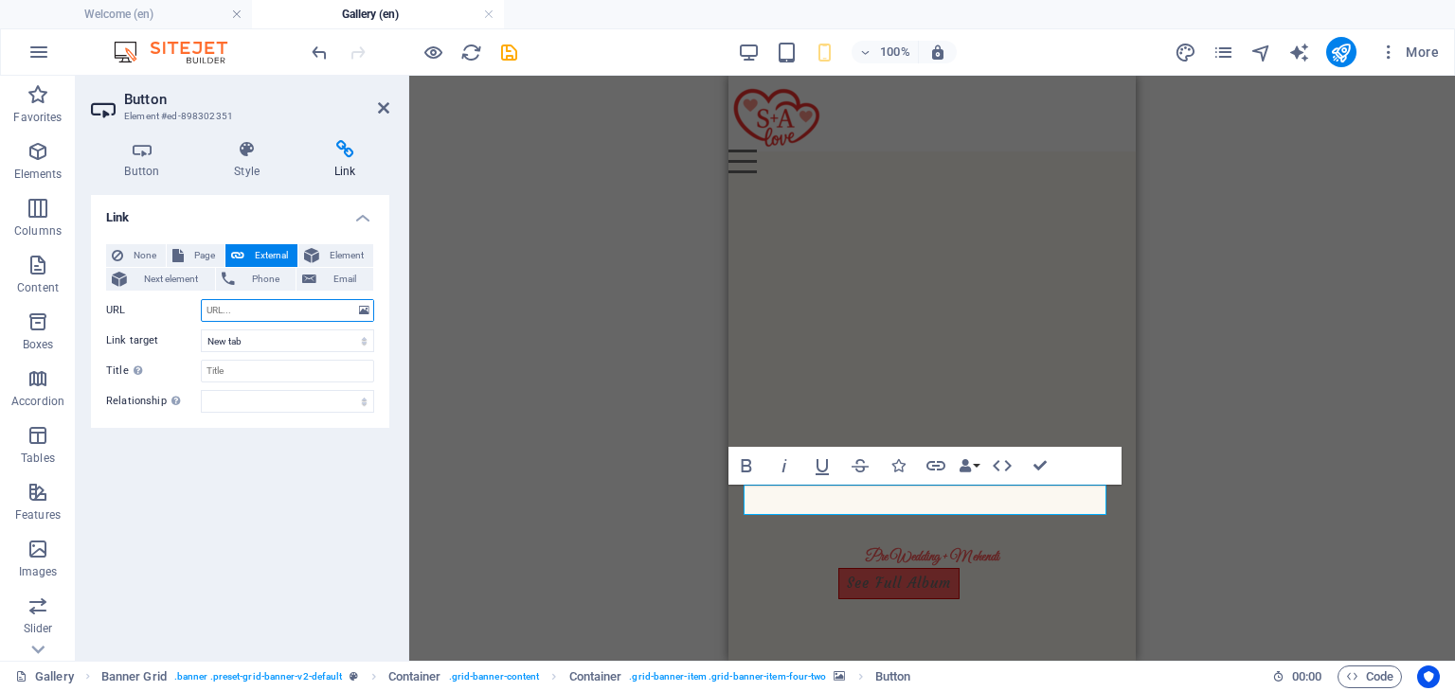
paste input "https://photos.app.goo.gl/hf147vVrJ7JKF3MZ8"
type input "https://photos.app.goo.gl/hf147vVrJ7JKF3MZ8"
click at [308, 465] on div "Link None Page External Element Next element Phone Email Page Welcome Gallery I…" at bounding box center [240, 420] width 298 height 451
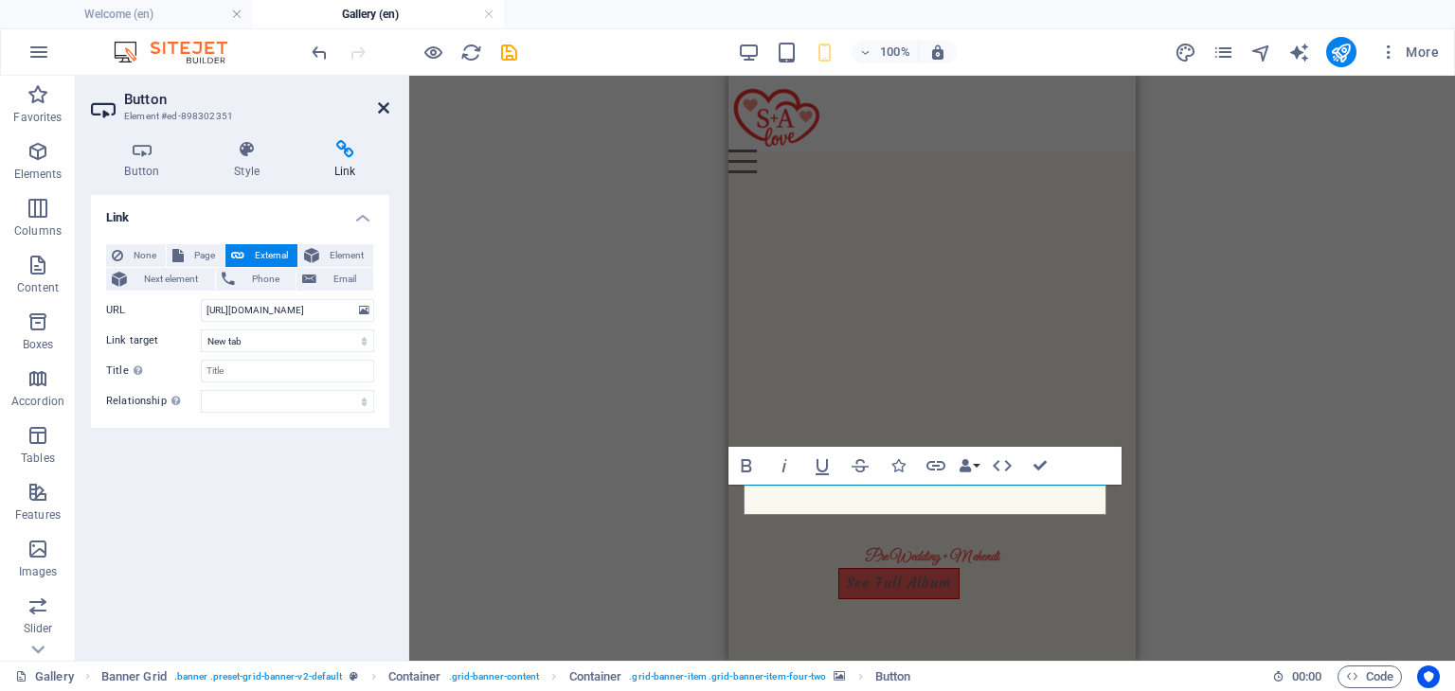
click at [383, 111] on icon at bounding box center [383, 107] width 11 height 15
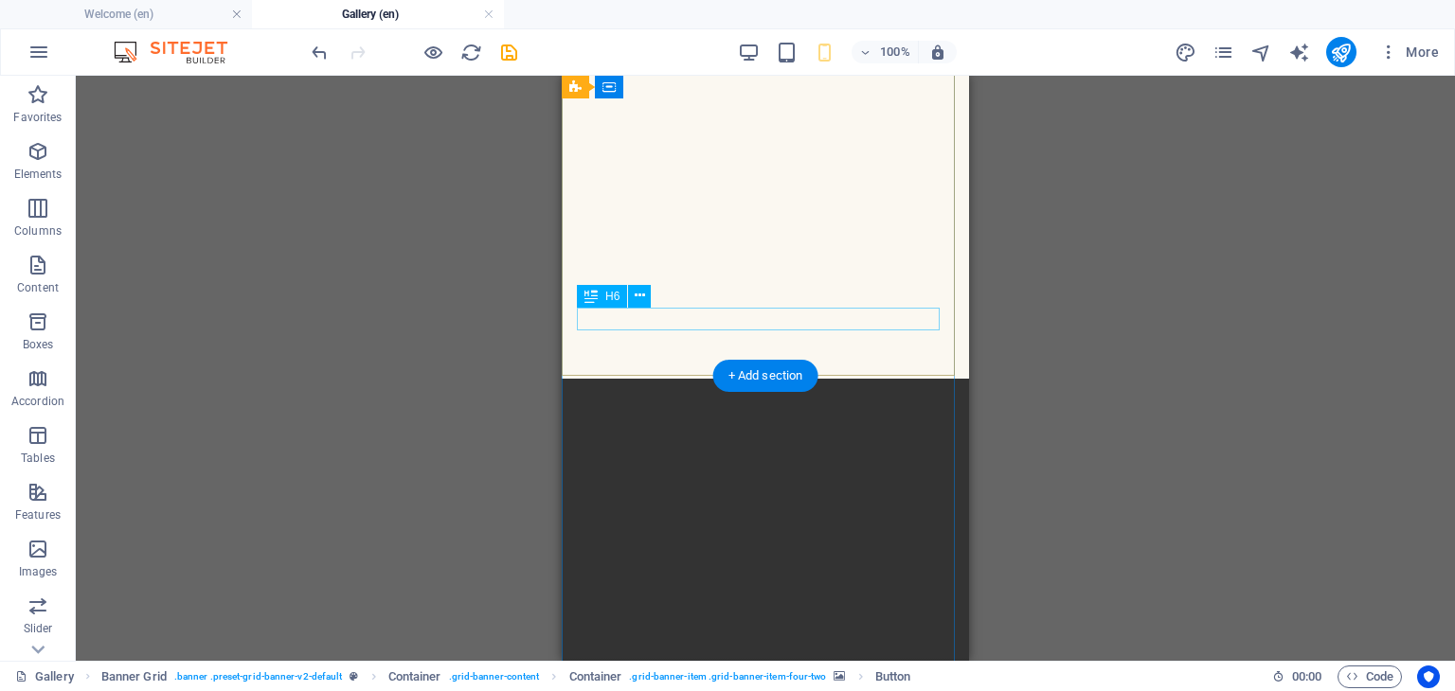
scroll to position [534, 0]
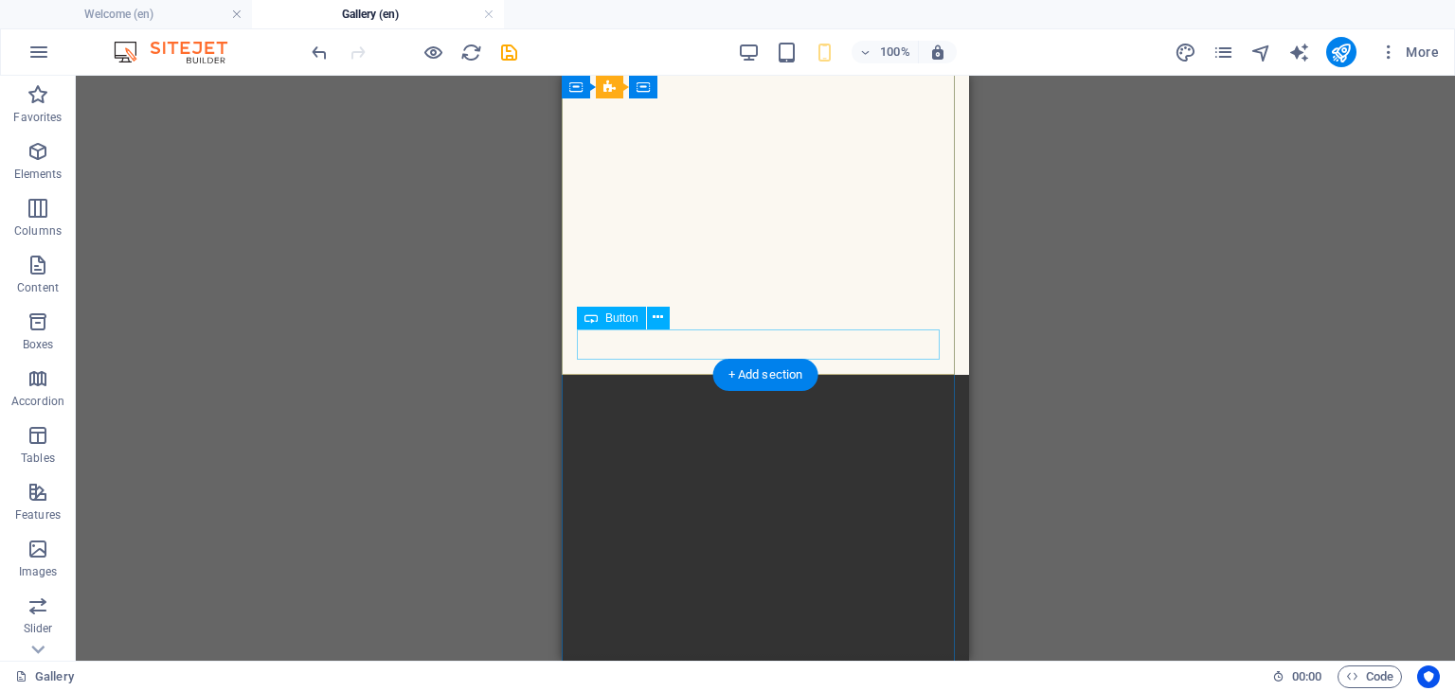
click at [716, 413] on div "See Full Album" at bounding box center [765, 428] width 377 height 31
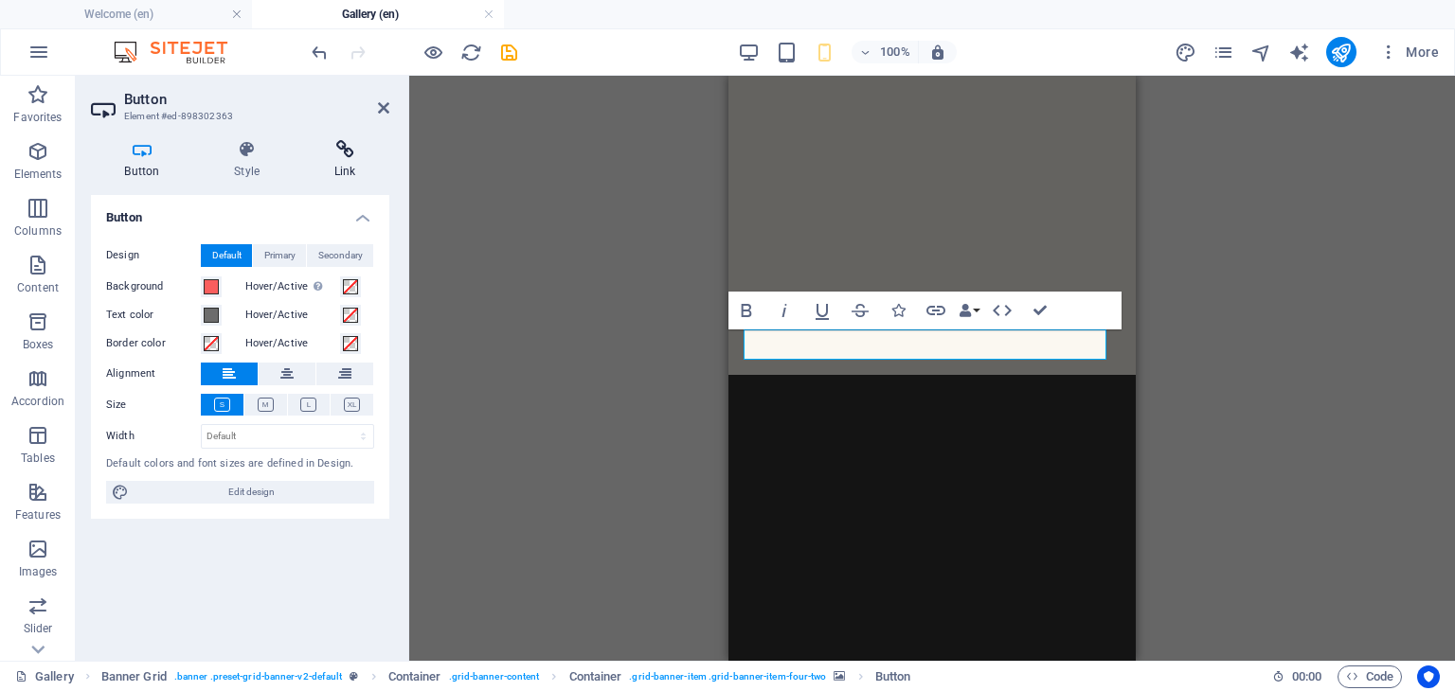
click at [338, 173] on h4 "Link" at bounding box center [344, 160] width 89 height 40
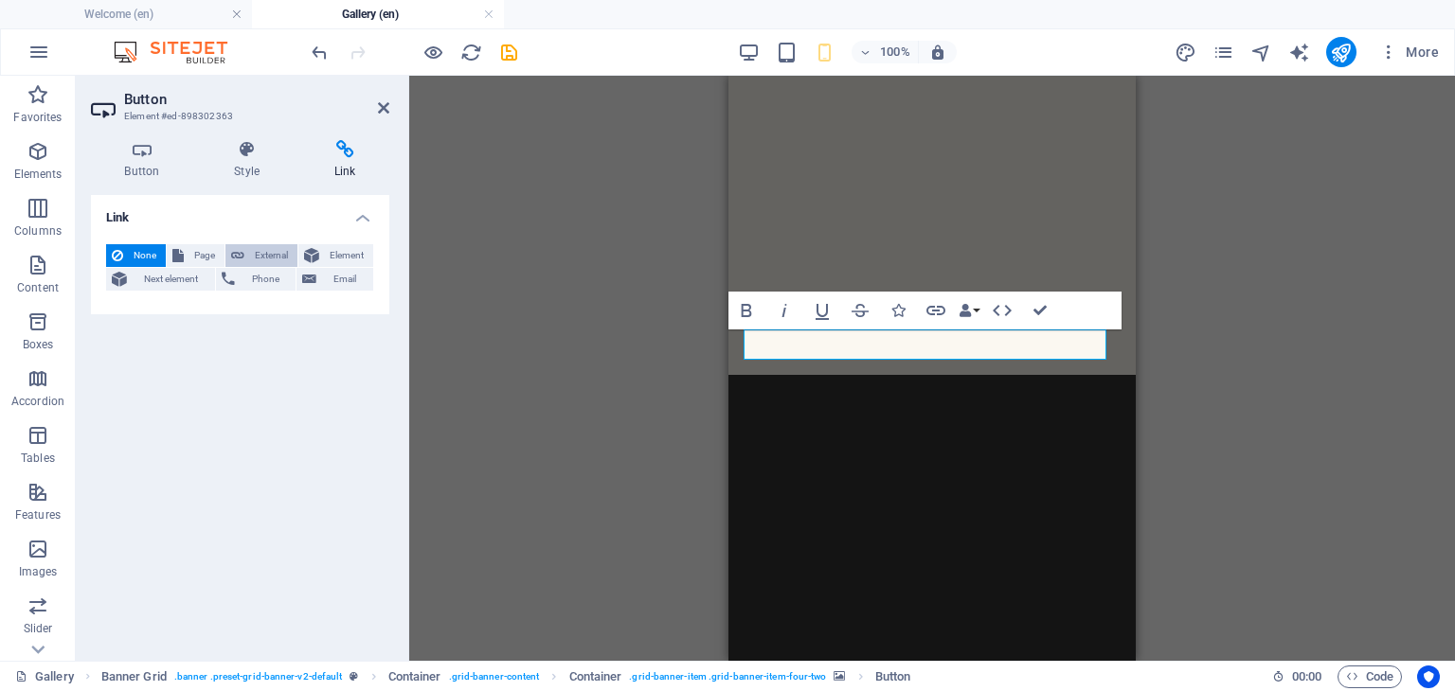
click at [266, 259] on span "External" at bounding box center [271, 255] width 42 height 23
select select "blank"
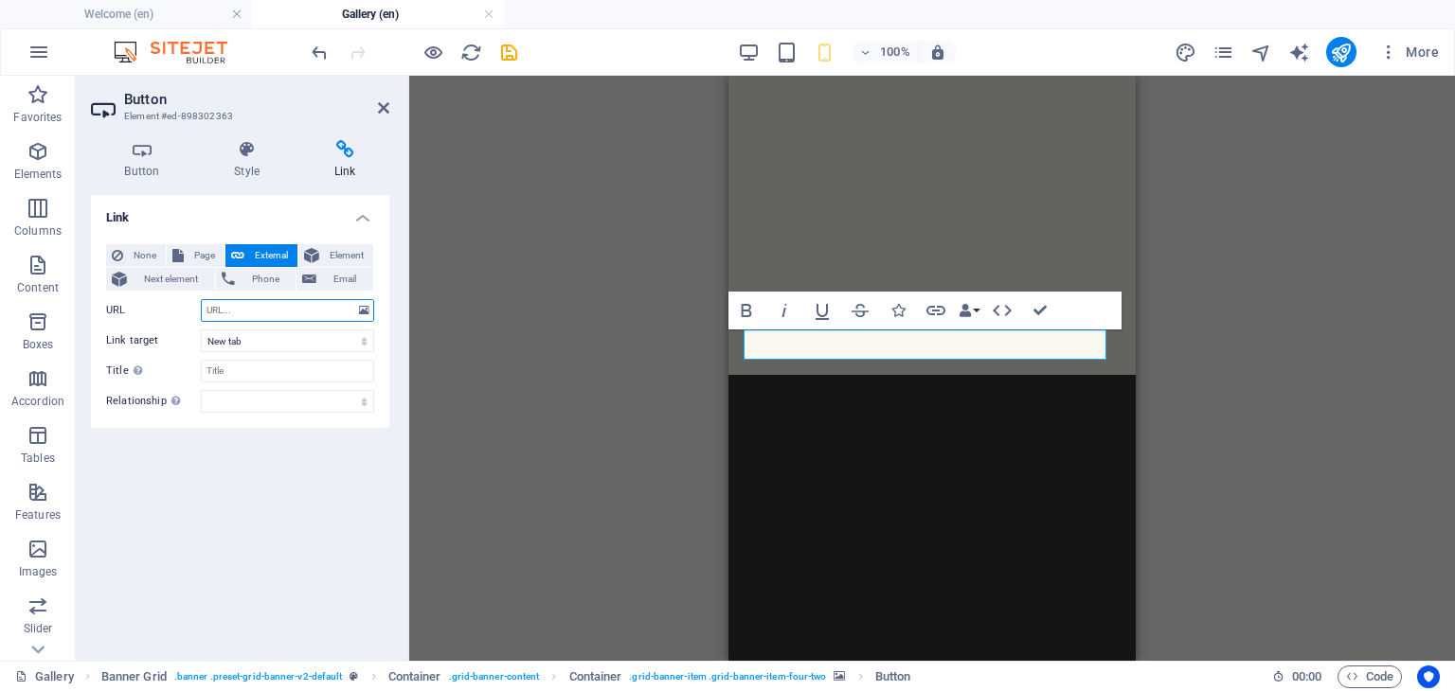
paste input "https://photos.app.goo.gl/YX6Kz2qwzcmbjk6D6"
type input "https://photos.app.goo.gl/YX6Kz2qwzcmbjk6D6"
click at [288, 486] on div "Link None Page External Element Next element Phone Email Page Welcome Gallery I…" at bounding box center [240, 420] width 298 height 451
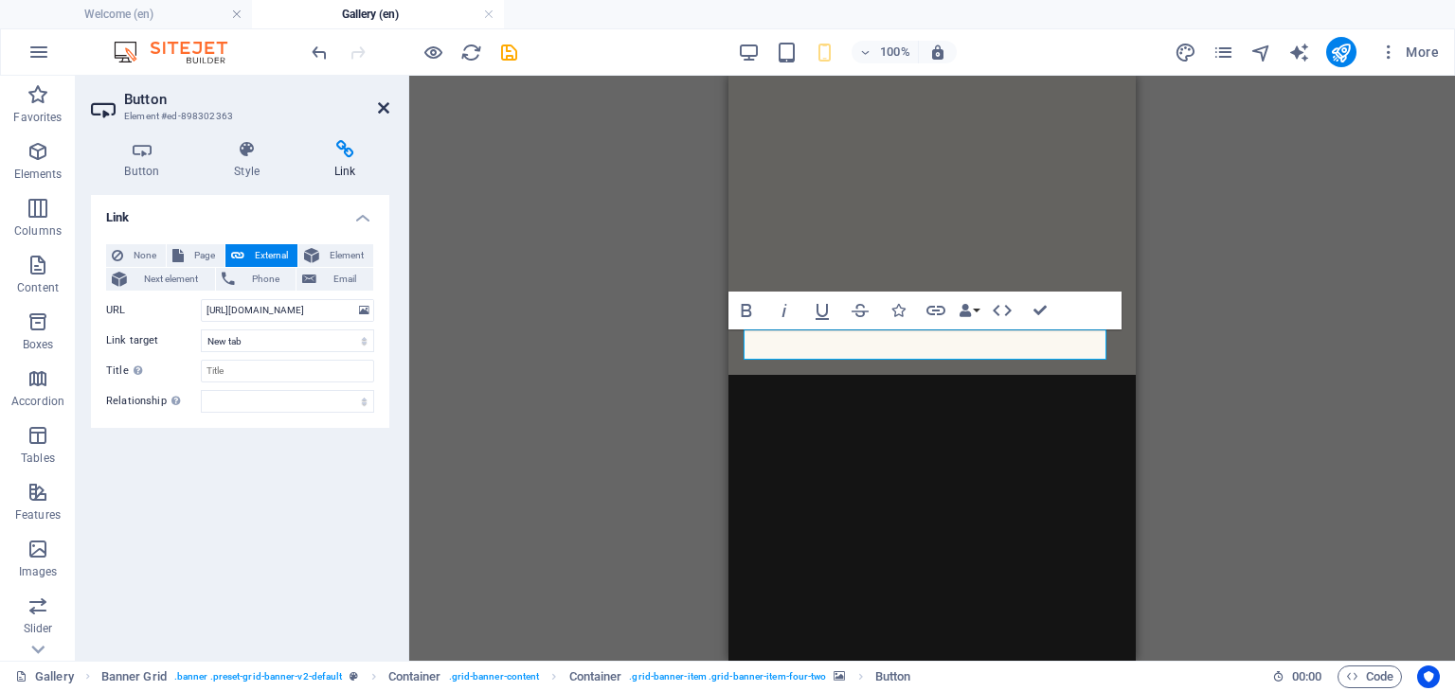
click at [386, 111] on icon at bounding box center [383, 107] width 11 height 15
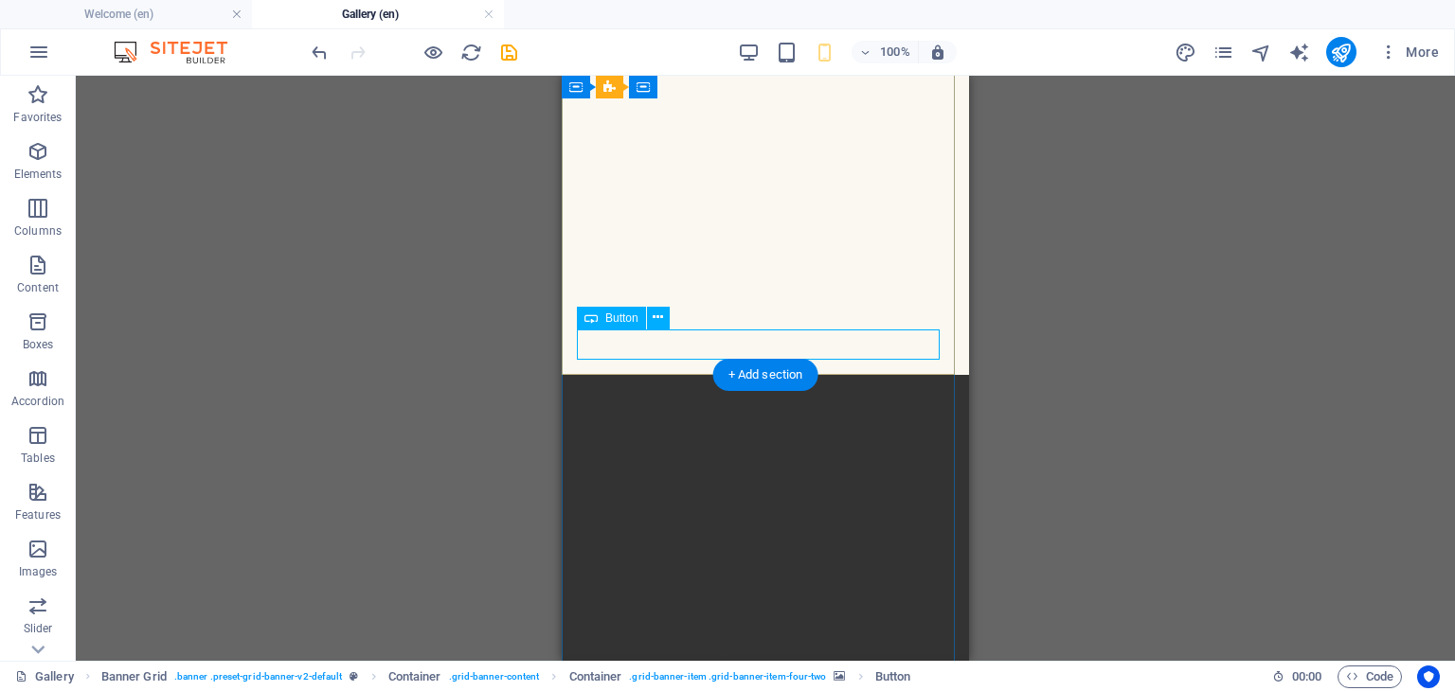
click at [695, 413] on div "See Full Album" at bounding box center [765, 428] width 377 height 31
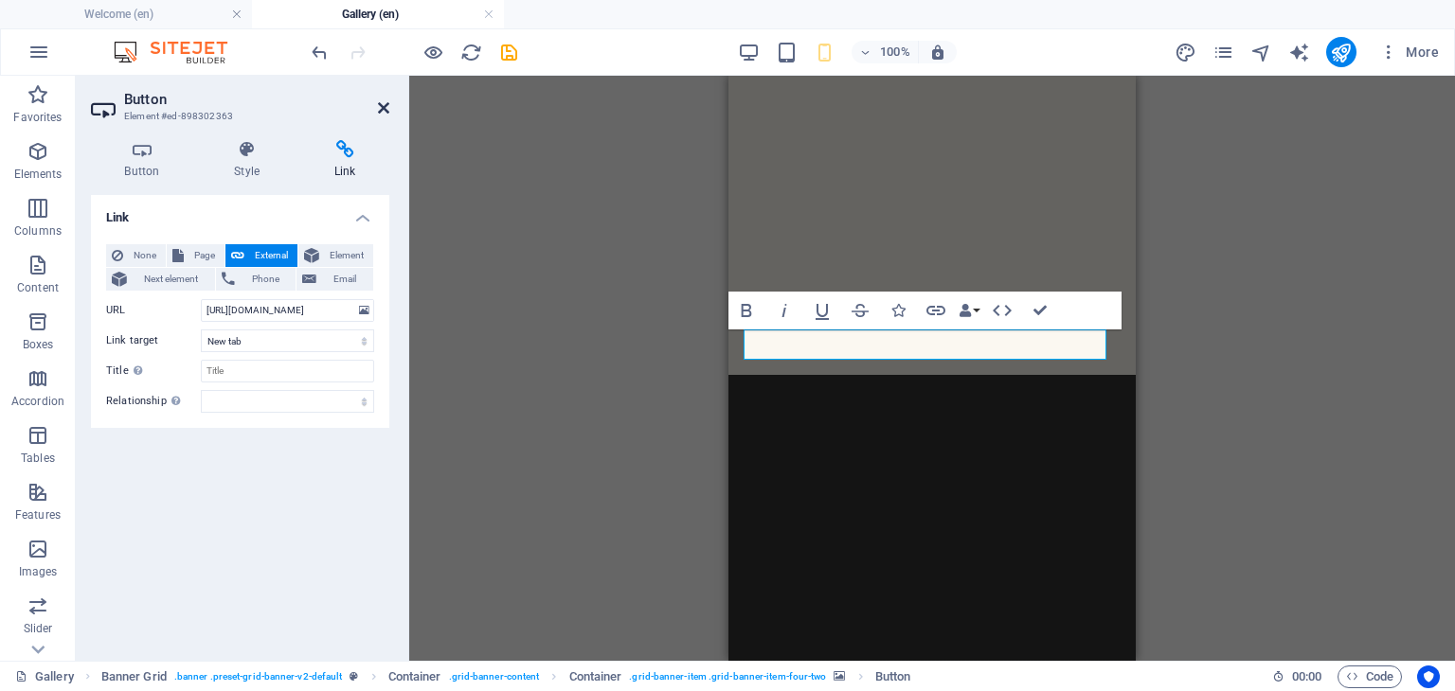
click at [388, 103] on icon at bounding box center [383, 107] width 11 height 15
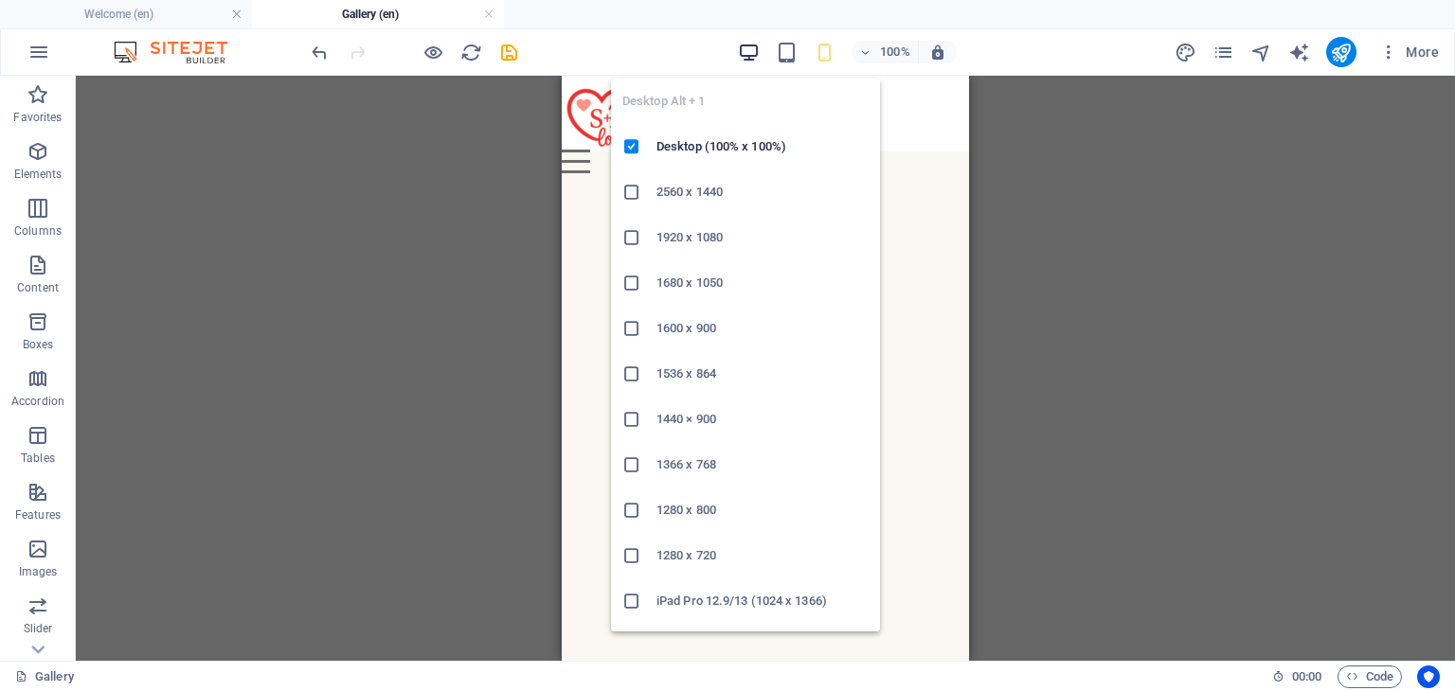
click at [752, 54] on icon "button" at bounding box center [749, 53] width 22 height 22
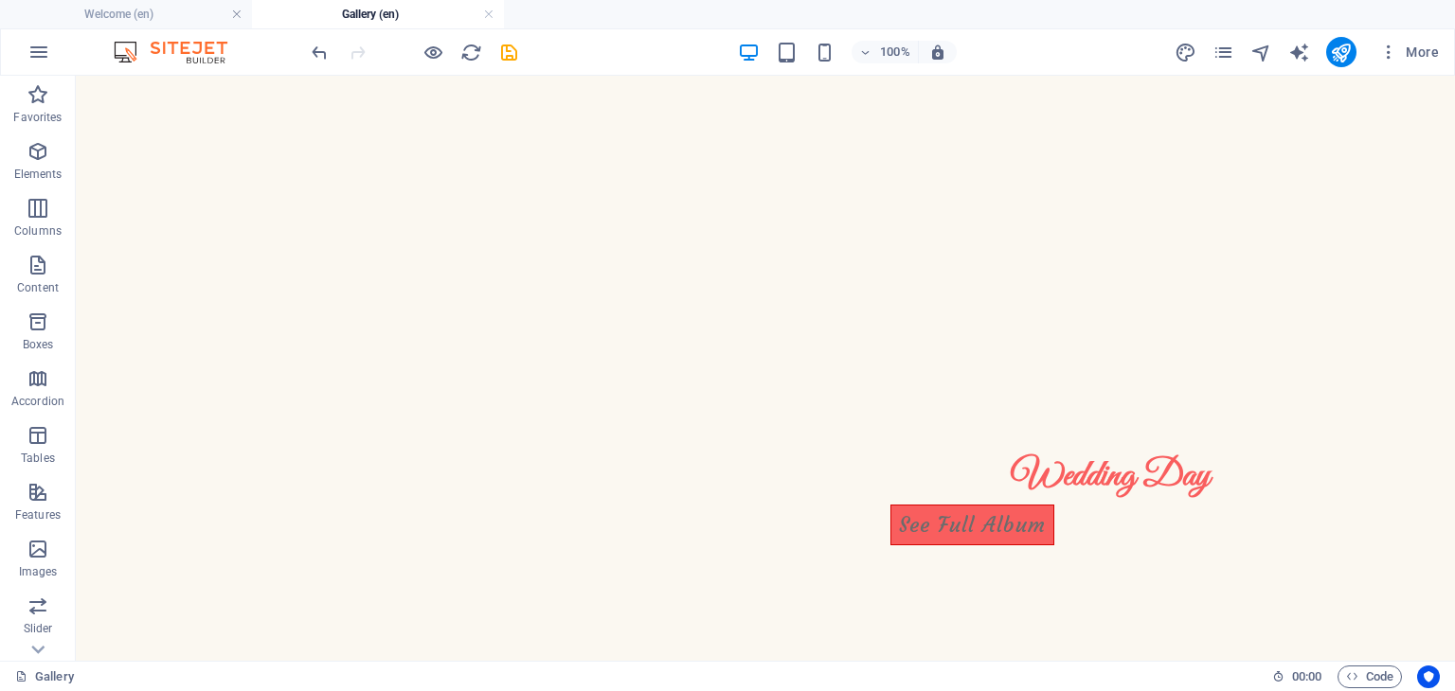
scroll to position [116, 0]
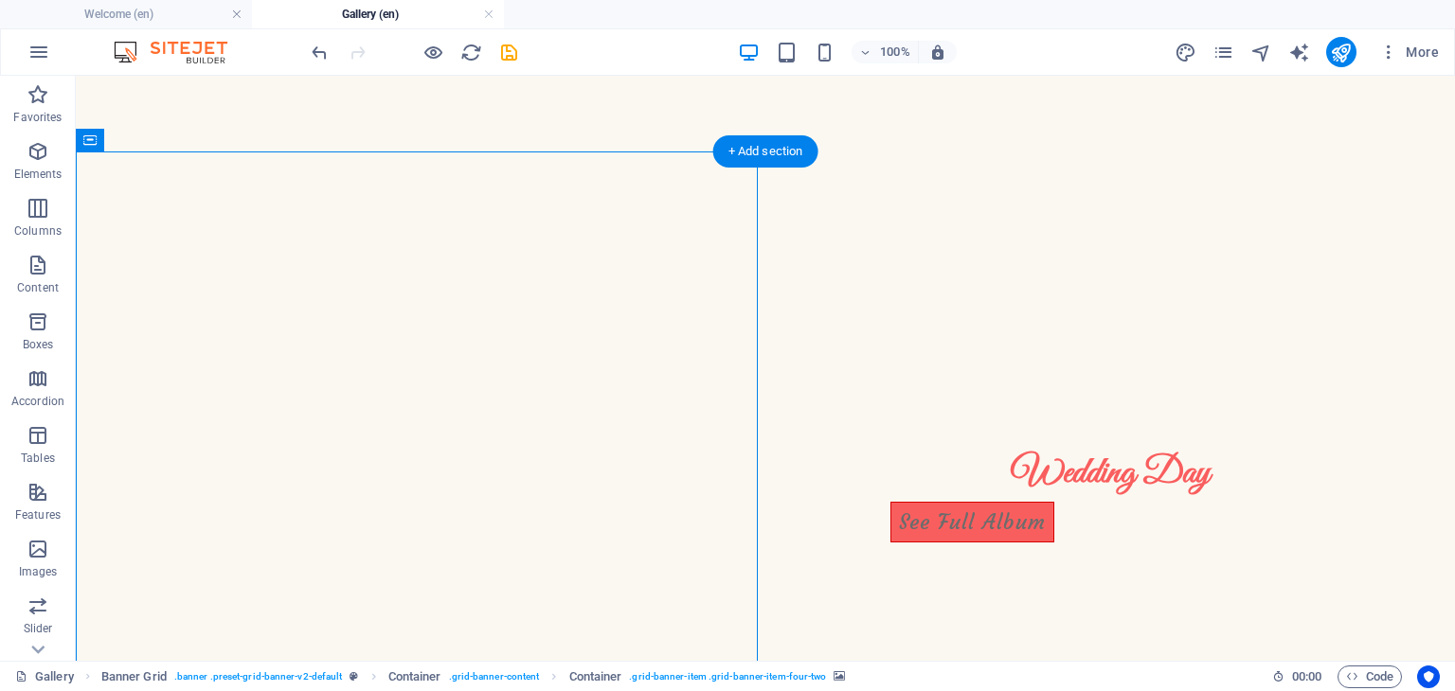
scroll to position [0, 0]
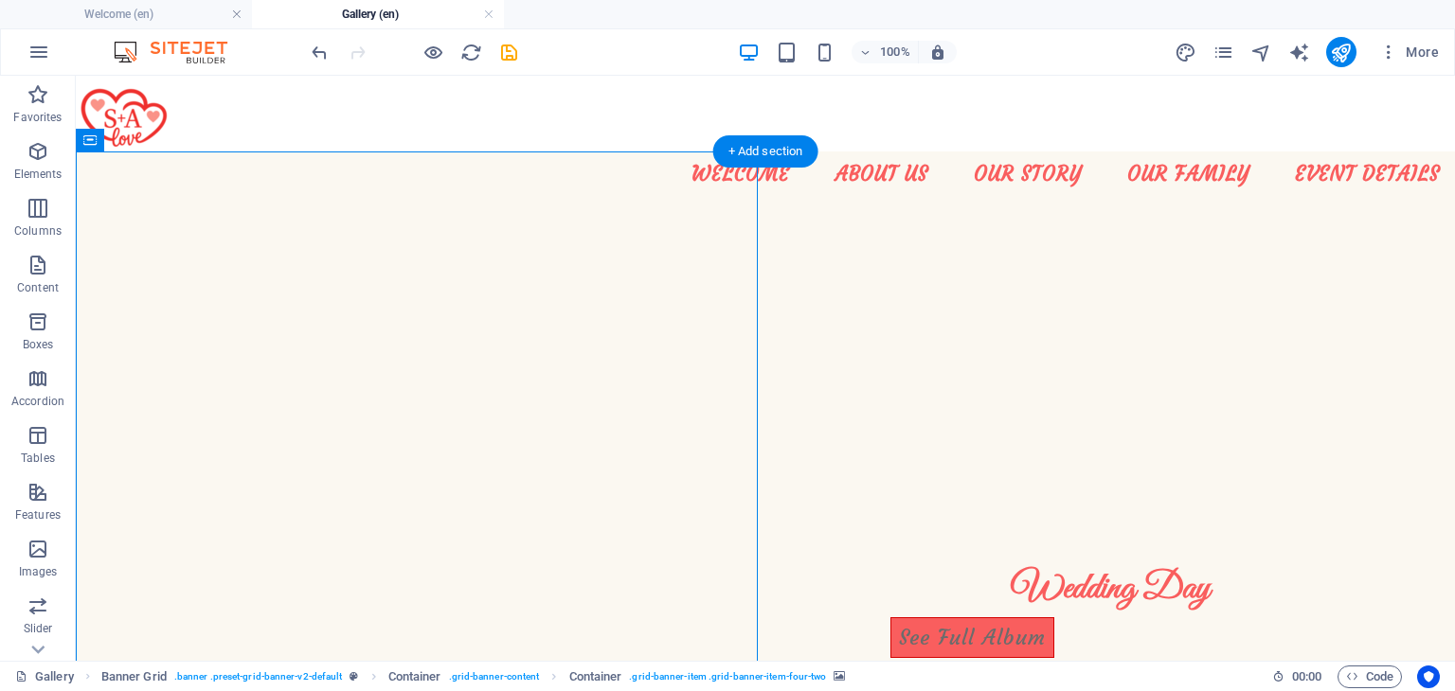
click at [92, 142] on icon at bounding box center [89, 140] width 12 height 23
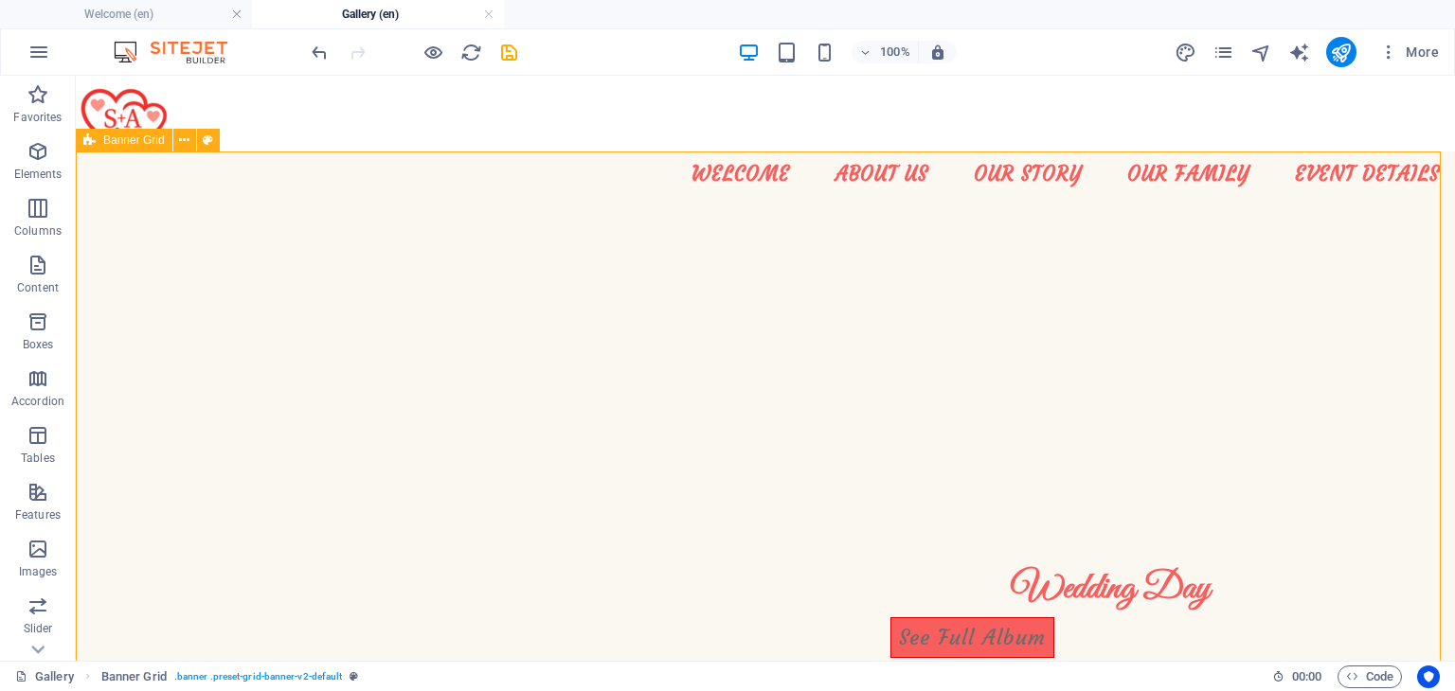
click at [92, 142] on icon at bounding box center [89, 140] width 12 height 23
select select "px"
select select "vh"
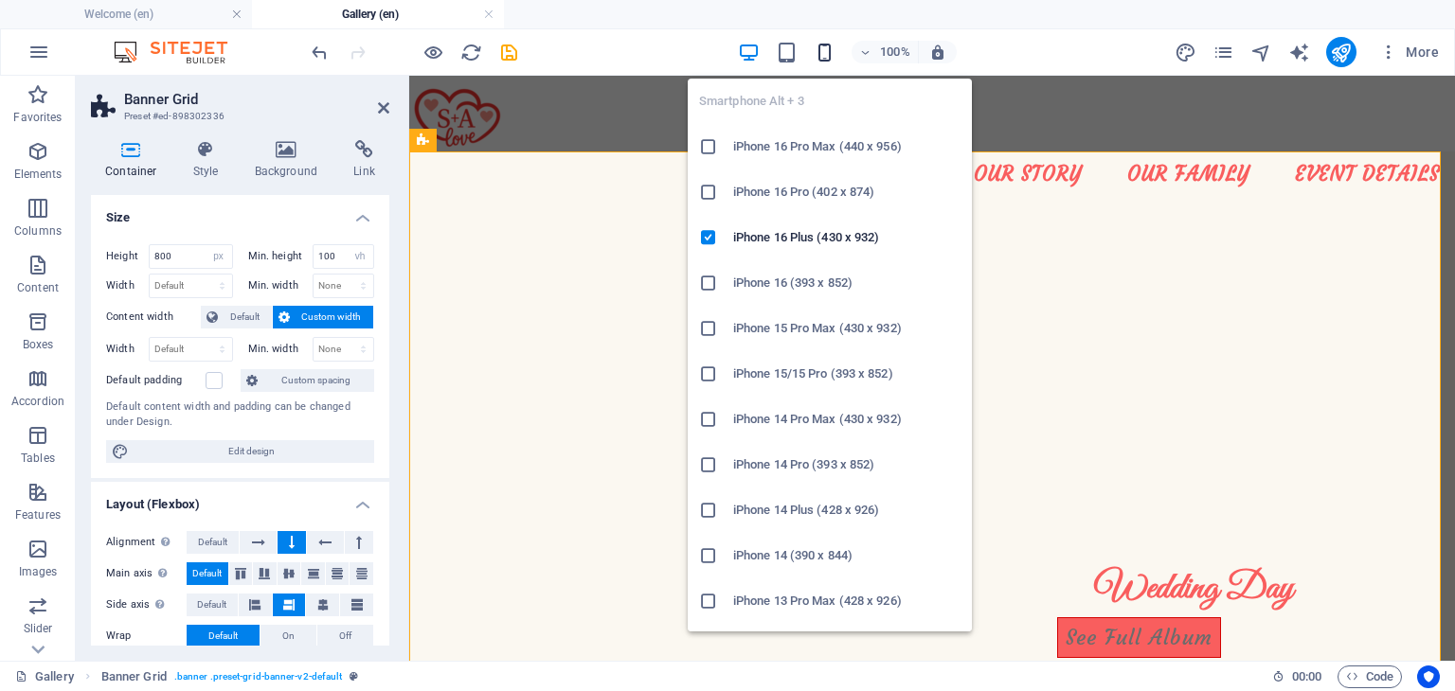
click at [823, 45] on icon "button" at bounding box center [824, 53] width 22 height 22
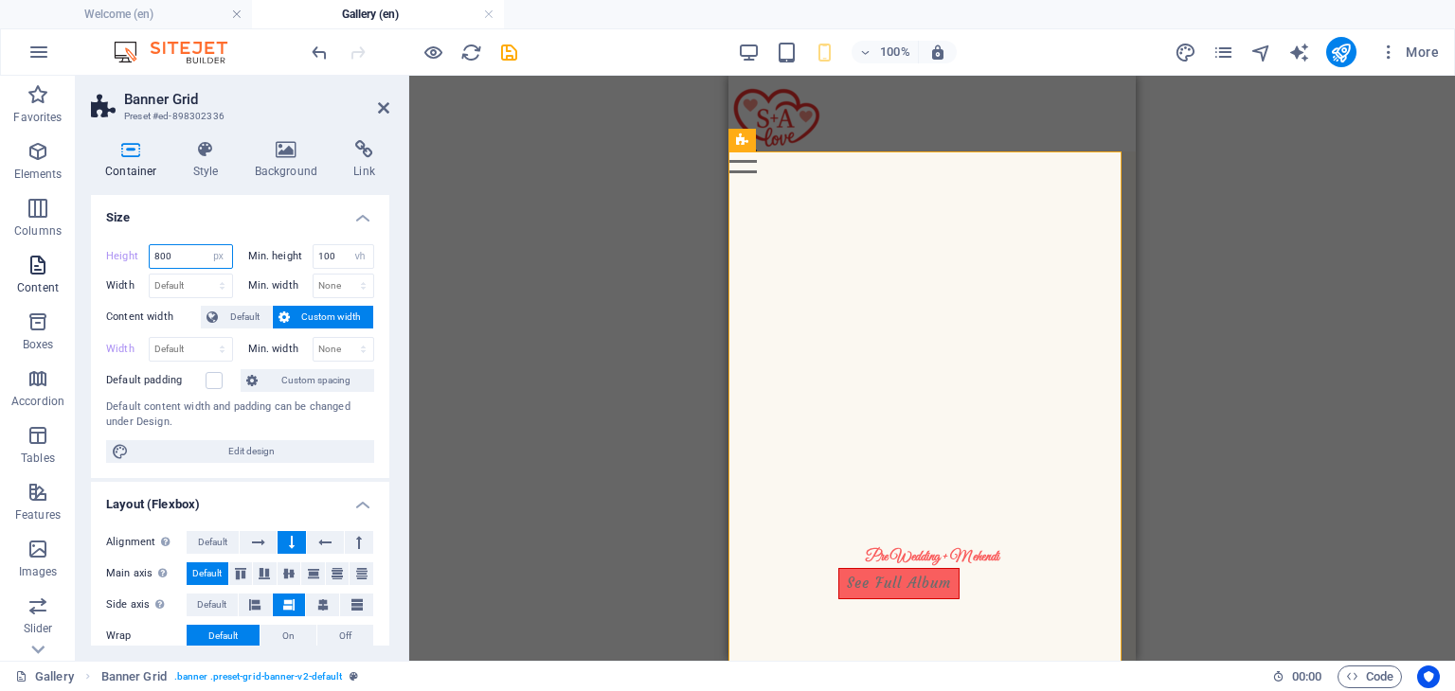
drag, startPoint x: 170, startPoint y: 249, endPoint x: 63, endPoint y: 246, distance: 107.0
click at [63, 246] on section "Favorites Elements Columns Content Boxes Accordion Tables Features Images Slide…" at bounding box center [727, 368] width 1455 height 585
type input "1200"
click at [275, 133] on img "2/4" at bounding box center [58, 133] width 434 height 0
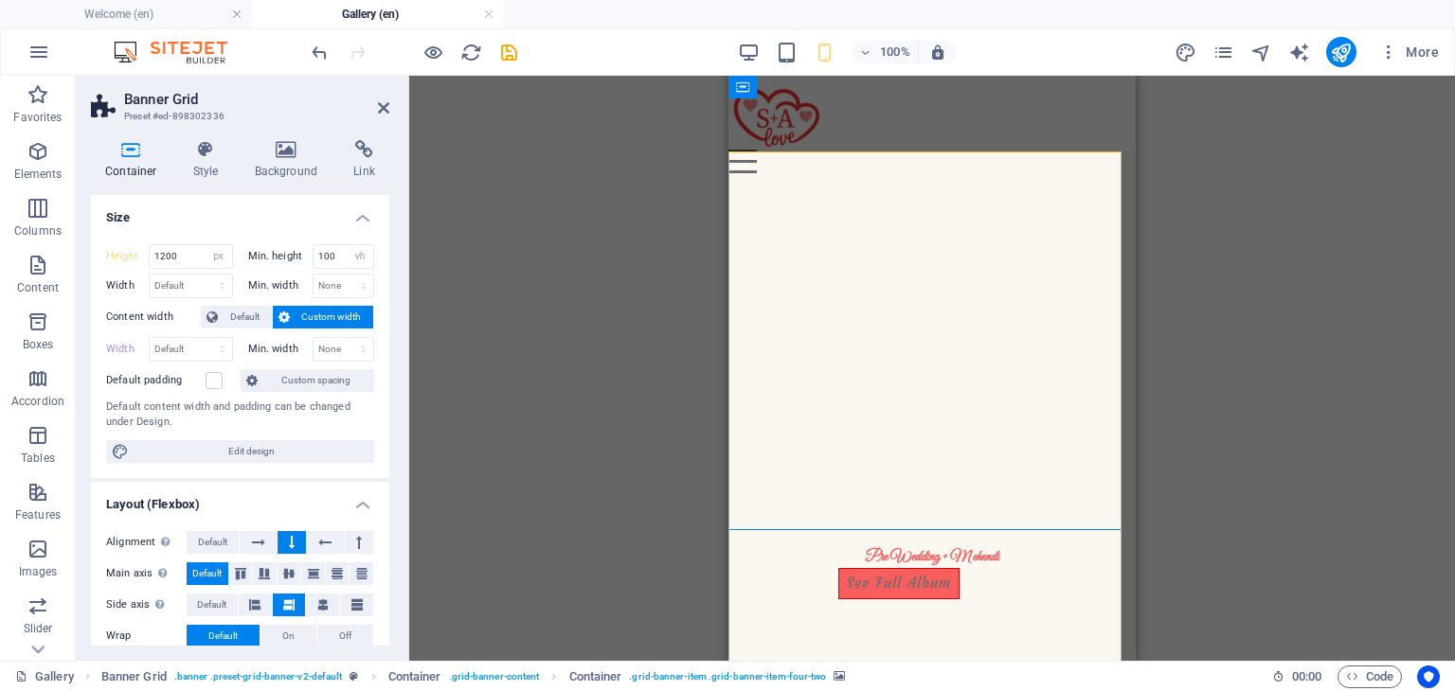
click at [275, 133] on img "2/4" at bounding box center [58, 133] width 434 height 0
select select "px"
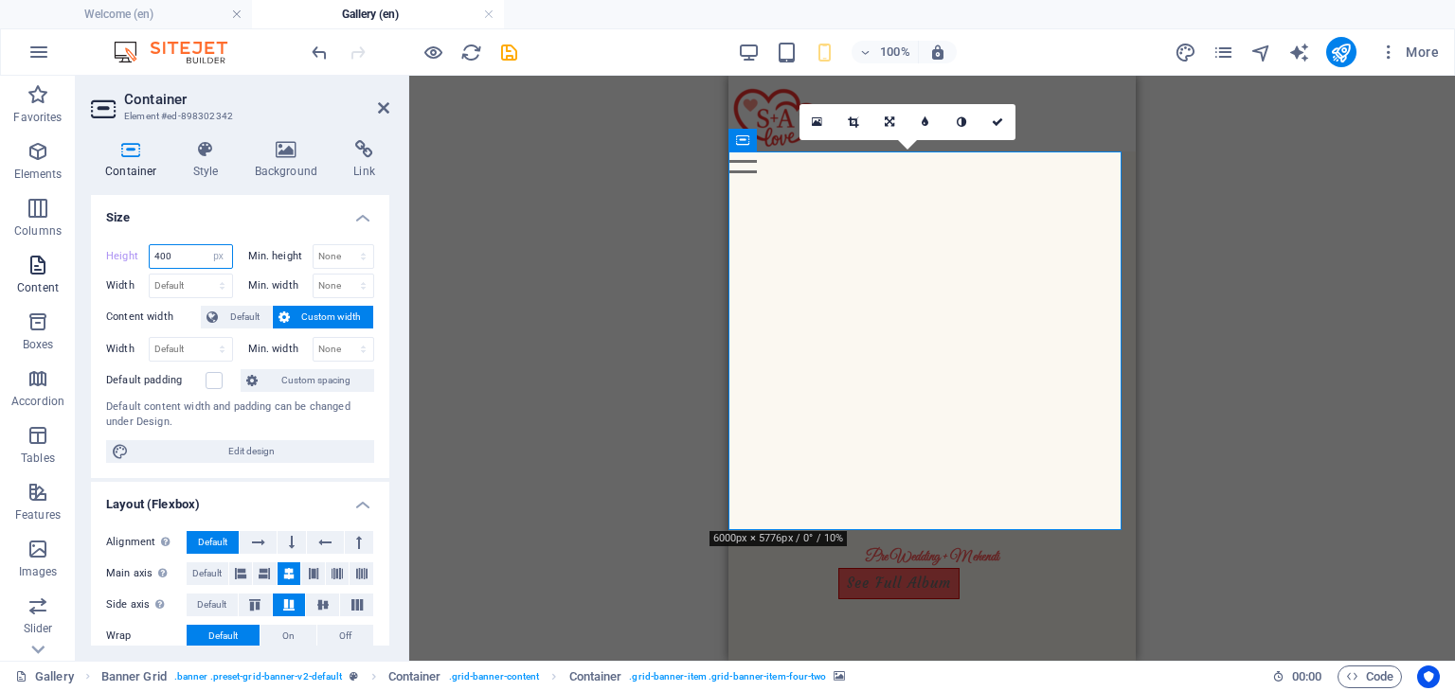
drag, startPoint x: 177, startPoint y: 260, endPoint x: 60, endPoint y: 249, distance: 118.0
click at [60, 249] on section "Favorites Elements Columns Content Boxes Accordion Tables Features Images Slide…" at bounding box center [727, 368] width 1455 height 585
type input "200"
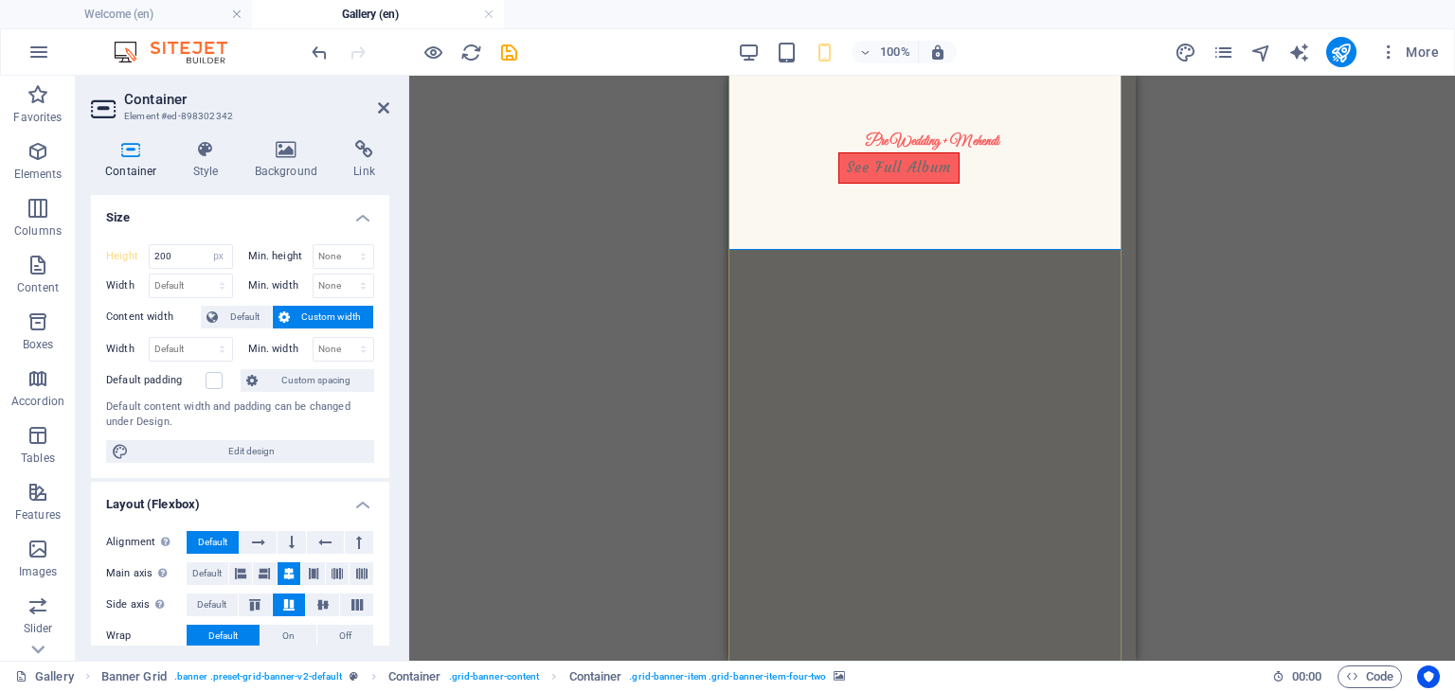
scroll to position [235, 0]
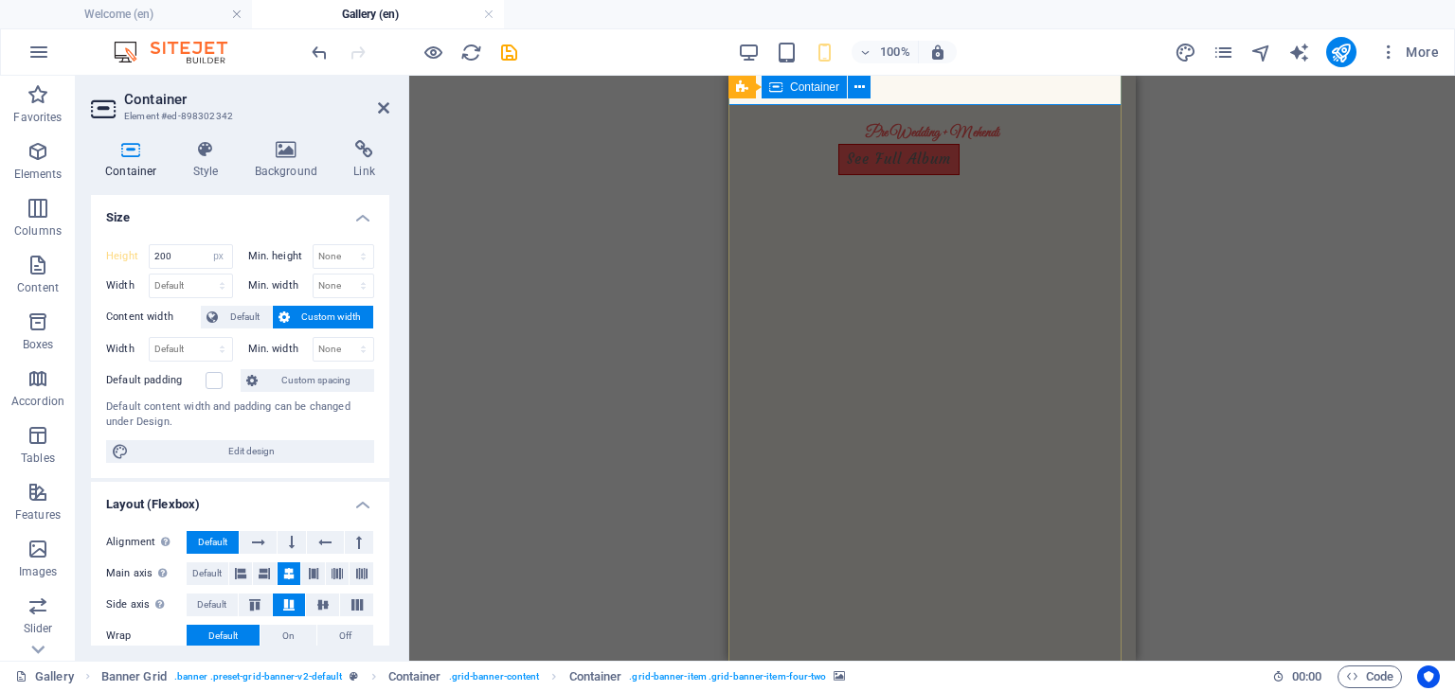
select select "px"
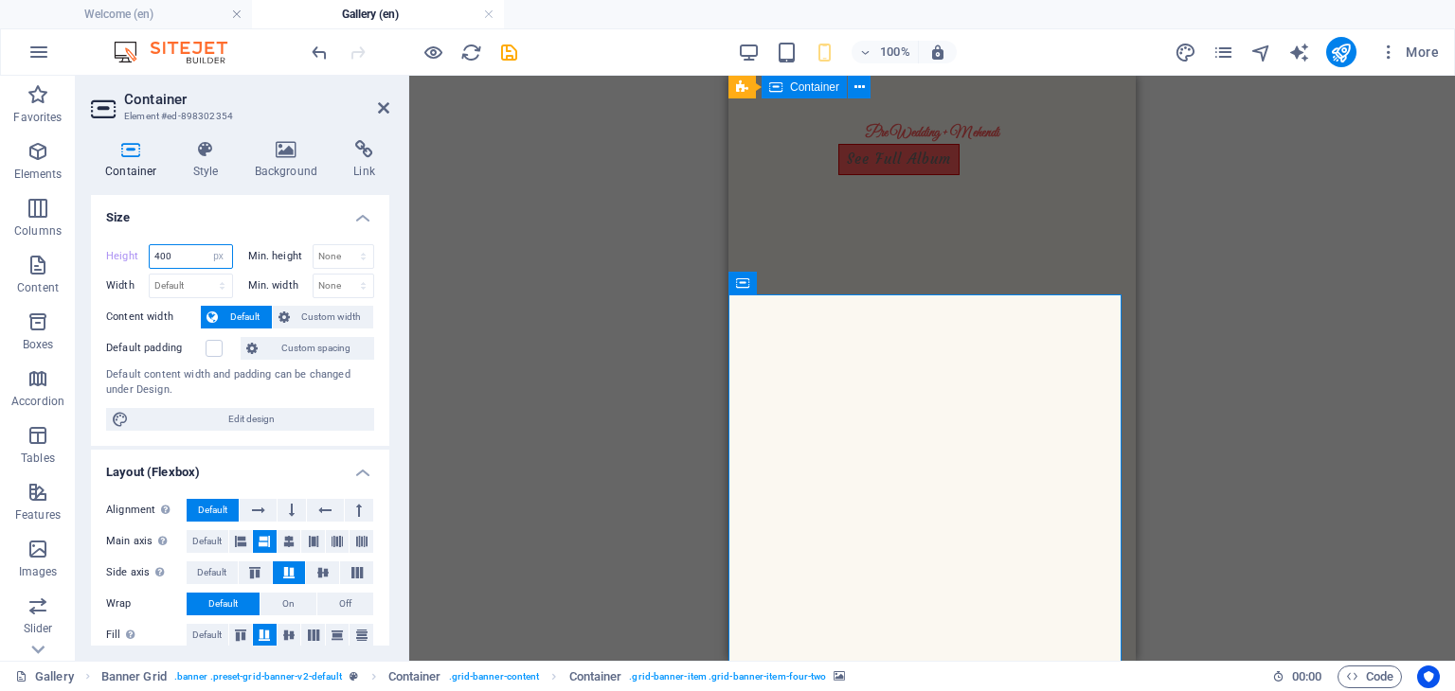
drag, startPoint x: 171, startPoint y: 257, endPoint x: 81, endPoint y: 246, distance: 90.6
click at [81, 246] on div "Container Style Background Link Size Height 400 Default px rem % vh vw Min. hei…" at bounding box center [240, 393] width 329 height 536
type input "200"
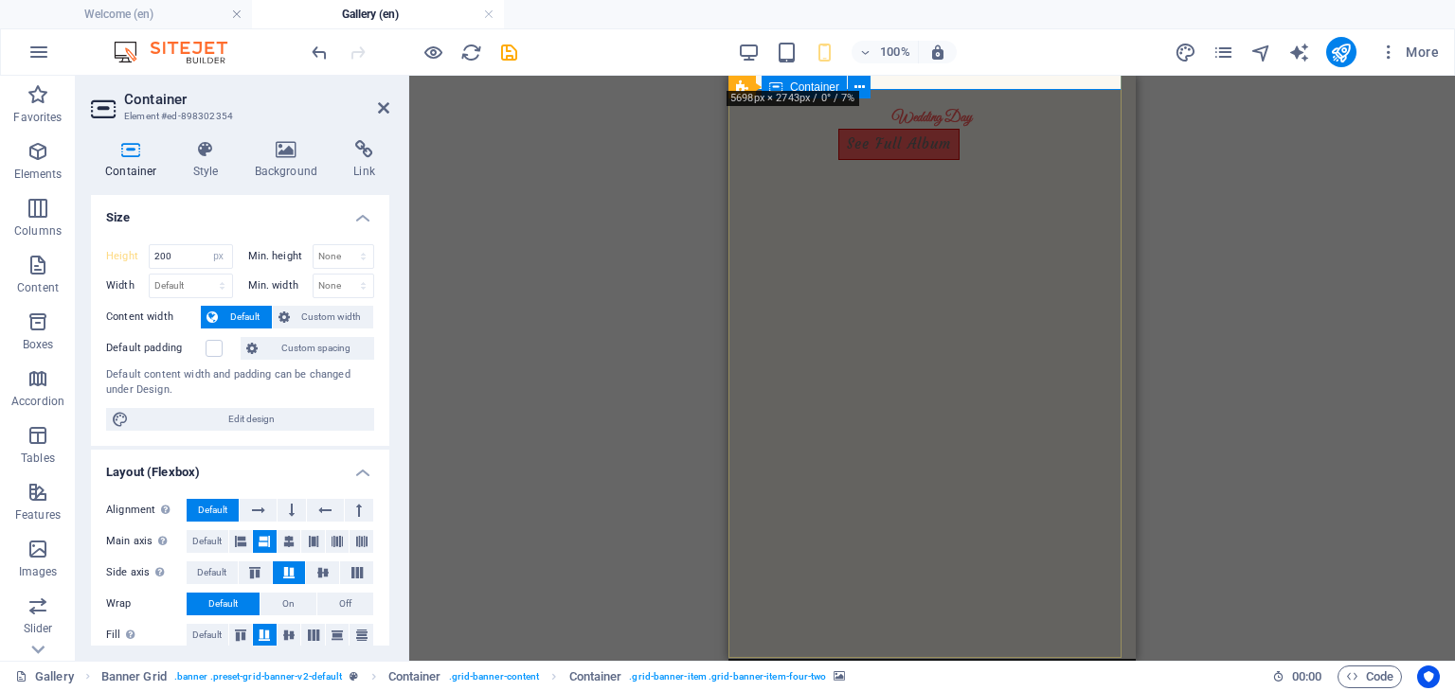
scroll to position [629, 0]
click at [275, 261] on img "2/4" at bounding box center [58, 261] width 434 height 0
select select "px"
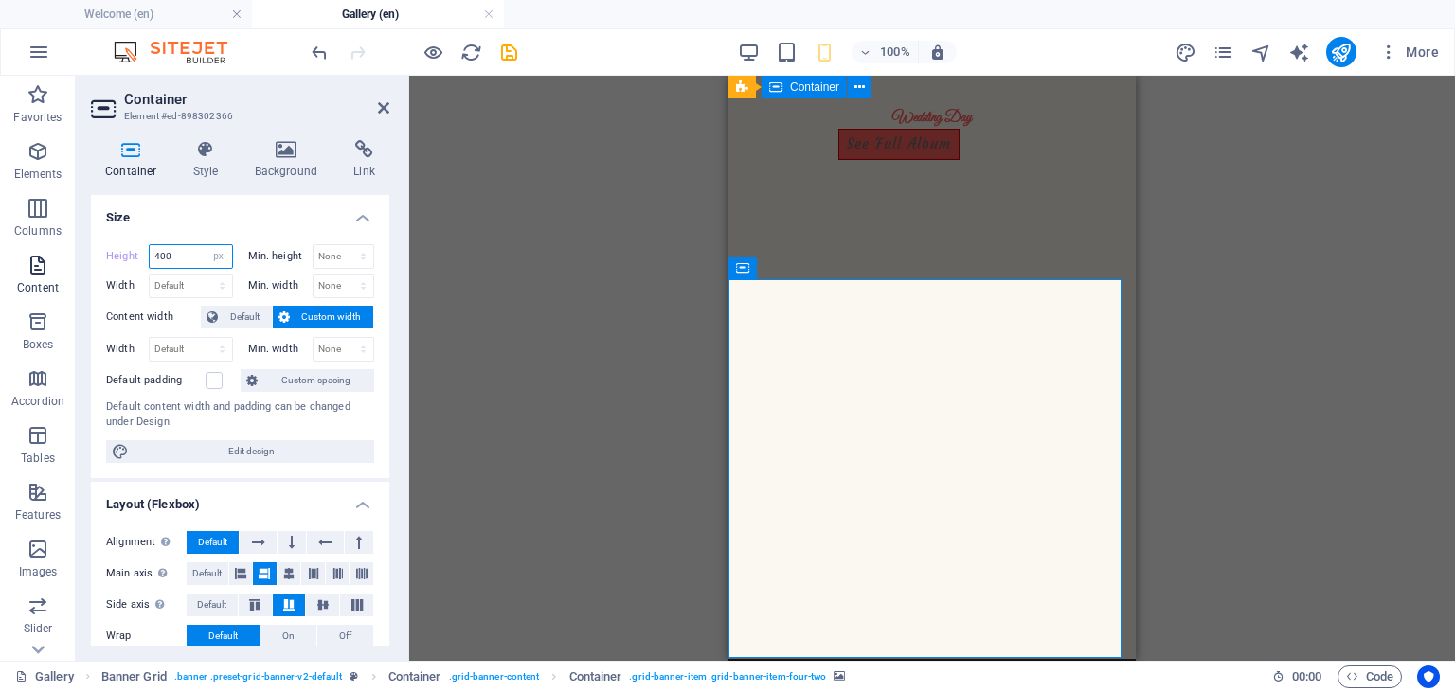
drag, startPoint x: 187, startPoint y: 255, endPoint x: 0, endPoint y: 245, distance: 186.8
click at [0, 245] on section "Favorites Elements Columns Content Boxes Accordion Tables Features Images Slide…" at bounding box center [727, 368] width 1455 height 585
type input "200"
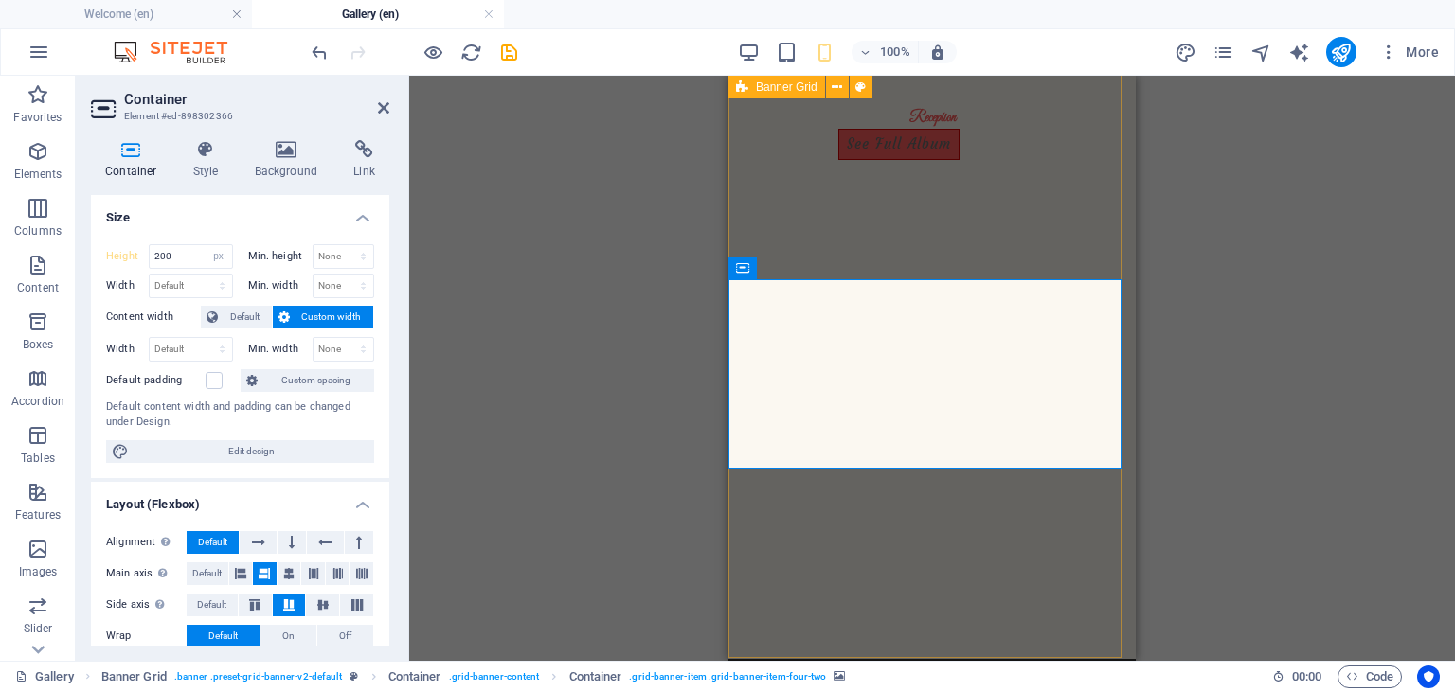
click at [735, 90] on div "Banner Grid" at bounding box center [776, 87] width 97 height 23
select select "px"
select select "vh"
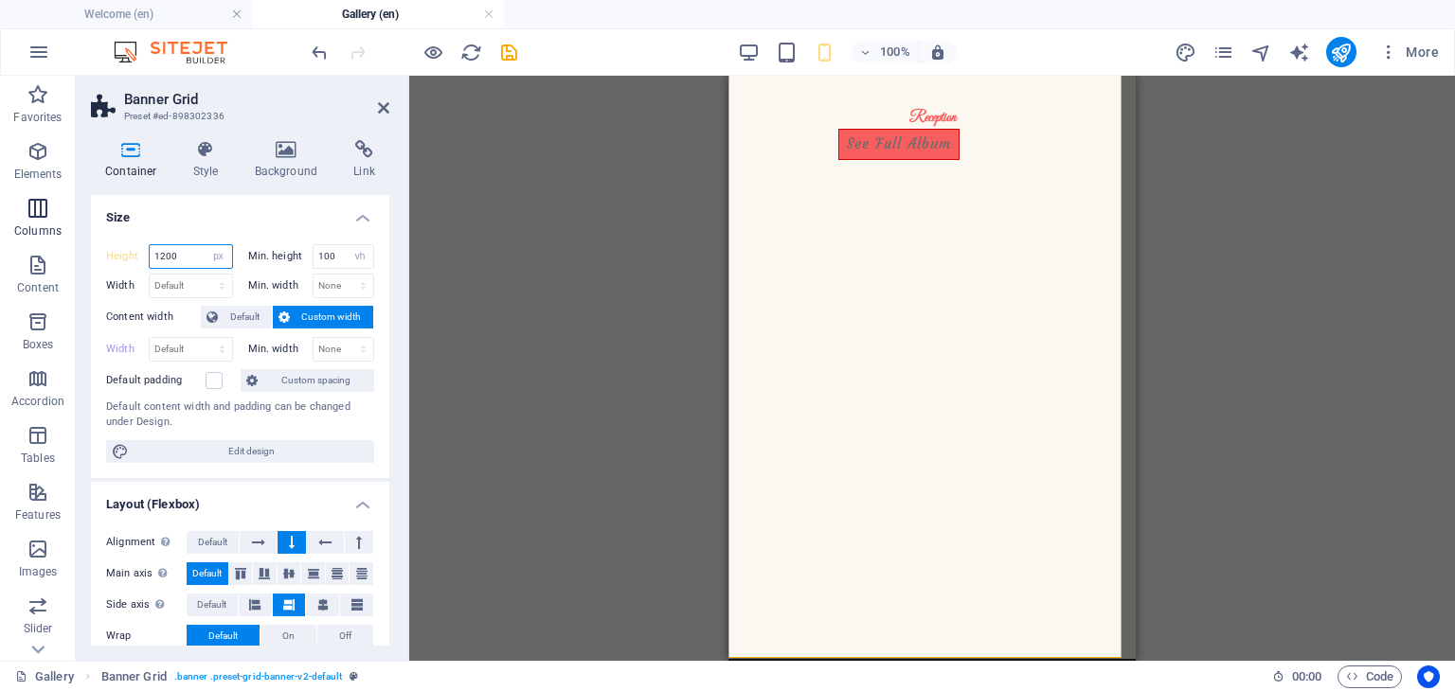
drag, startPoint x: 189, startPoint y: 250, endPoint x: 0, endPoint y: 199, distance: 196.2
click at [0, 199] on section "Favorites Elements Columns Content Boxes Accordion Tables Features Images Slide…" at bounding box center [727, 368] width 1455 height 585
type input "600"
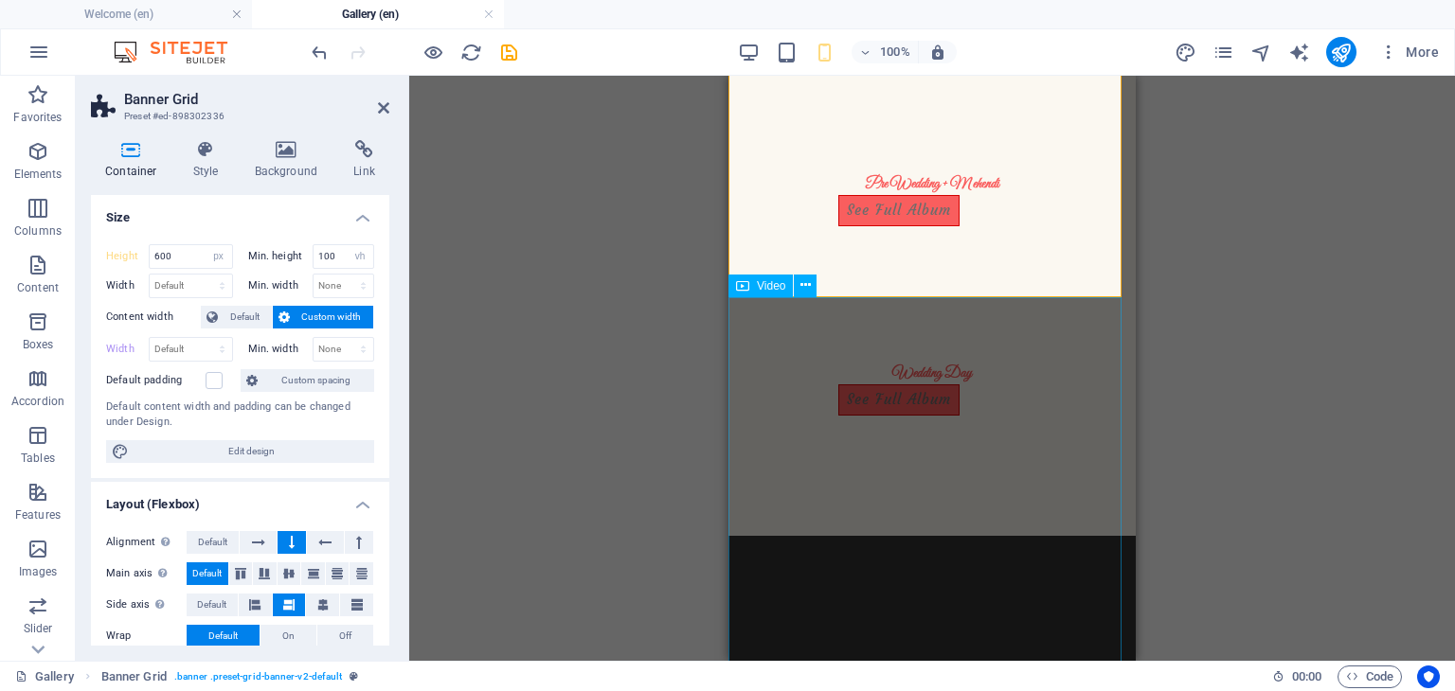
scroll to position [475, 0]
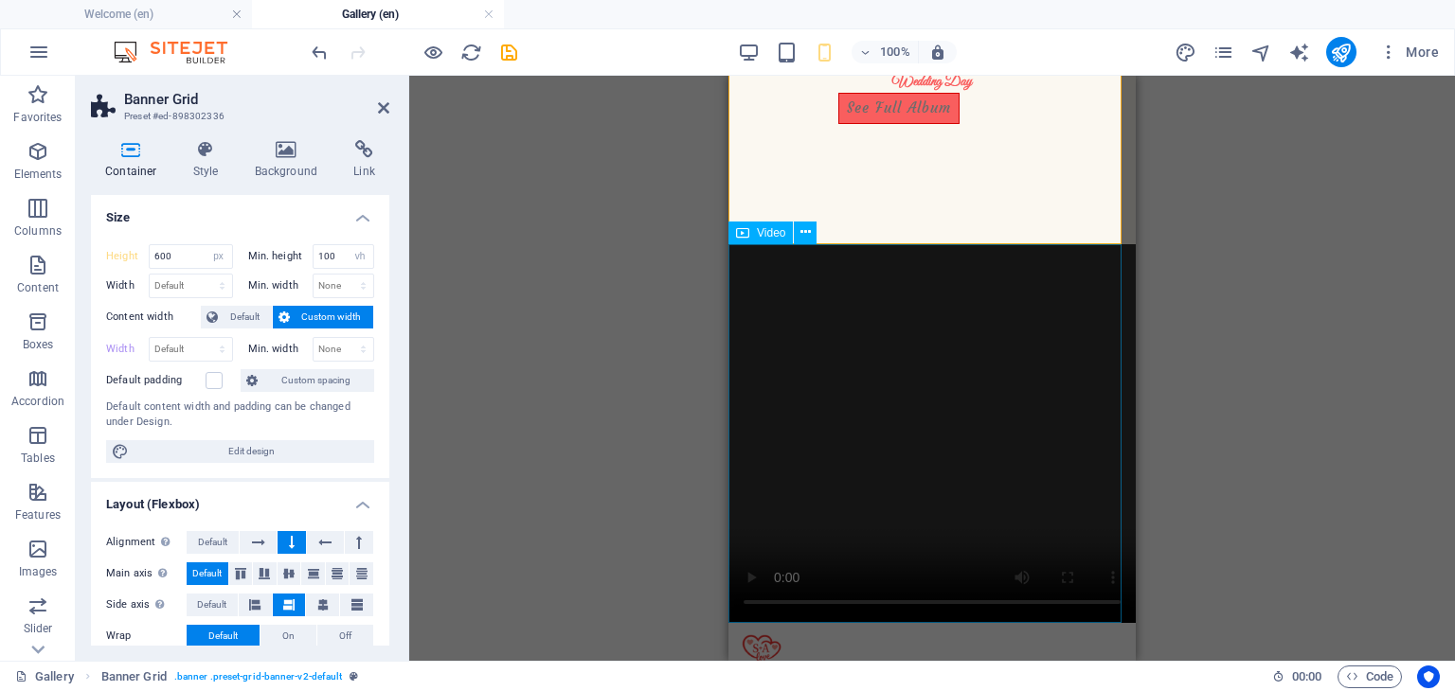
click at [902, 327] on figure at bounding box center [931, 433] width 407 height 379
select select "px"
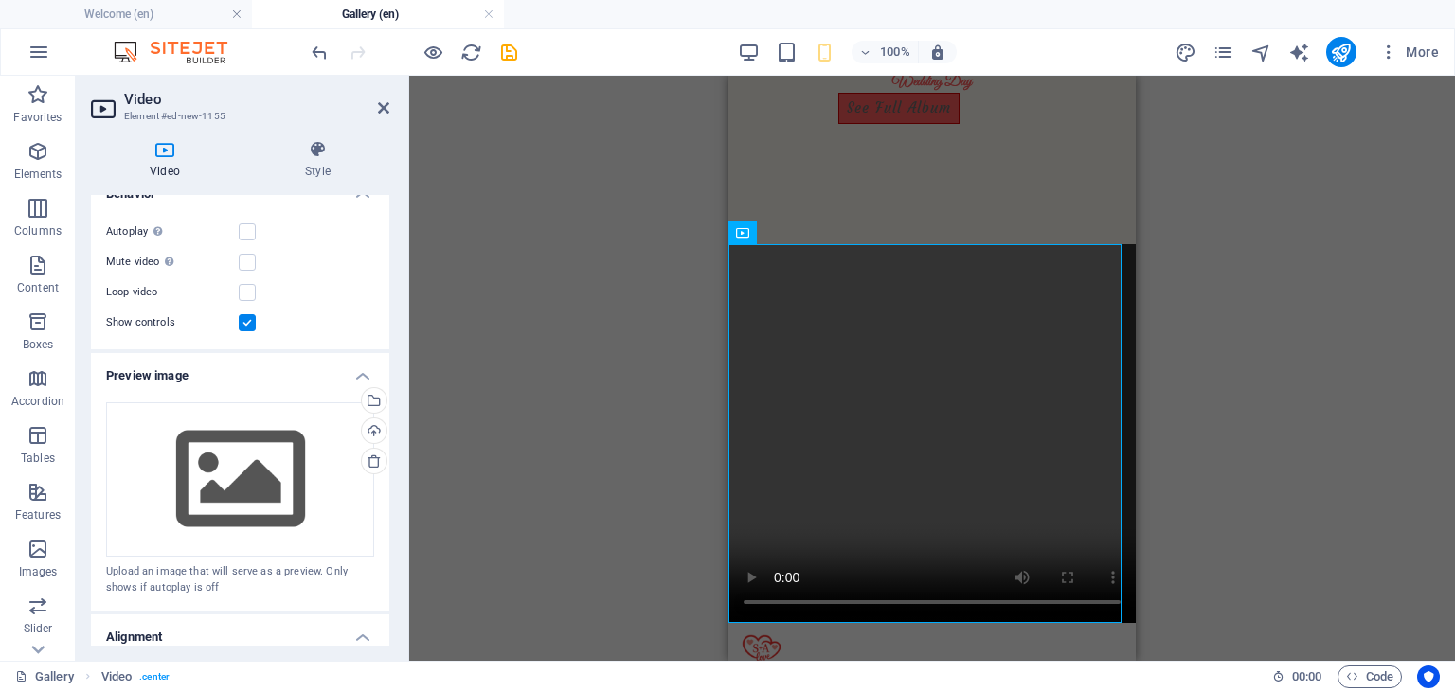
scroll to position [432, 0]
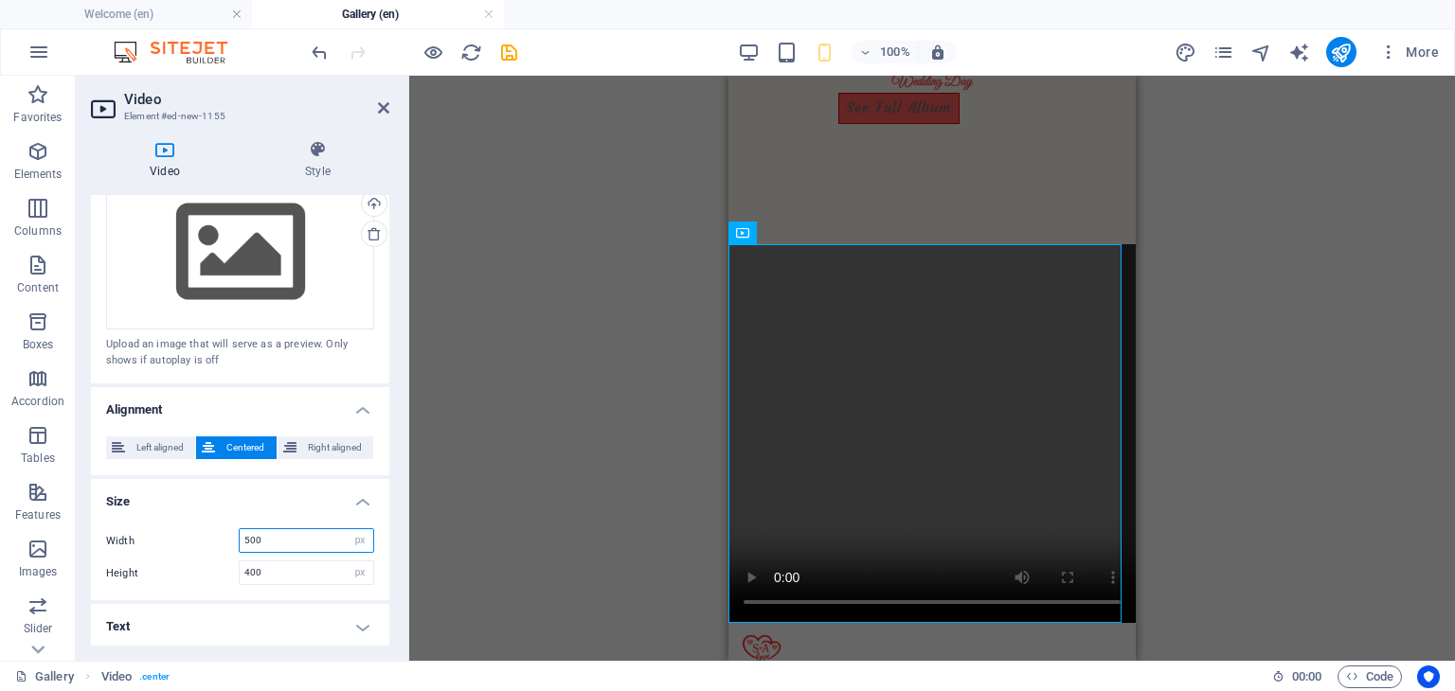
drag, startPoint x: 281, startPoint y: 543, endPoint x: 157, endPoint y: 543, distance: 124.1
click at [157, 543] on div "Width 500 auto px %" at bounding box center [240, 540] width 268 height 25
type input "300"
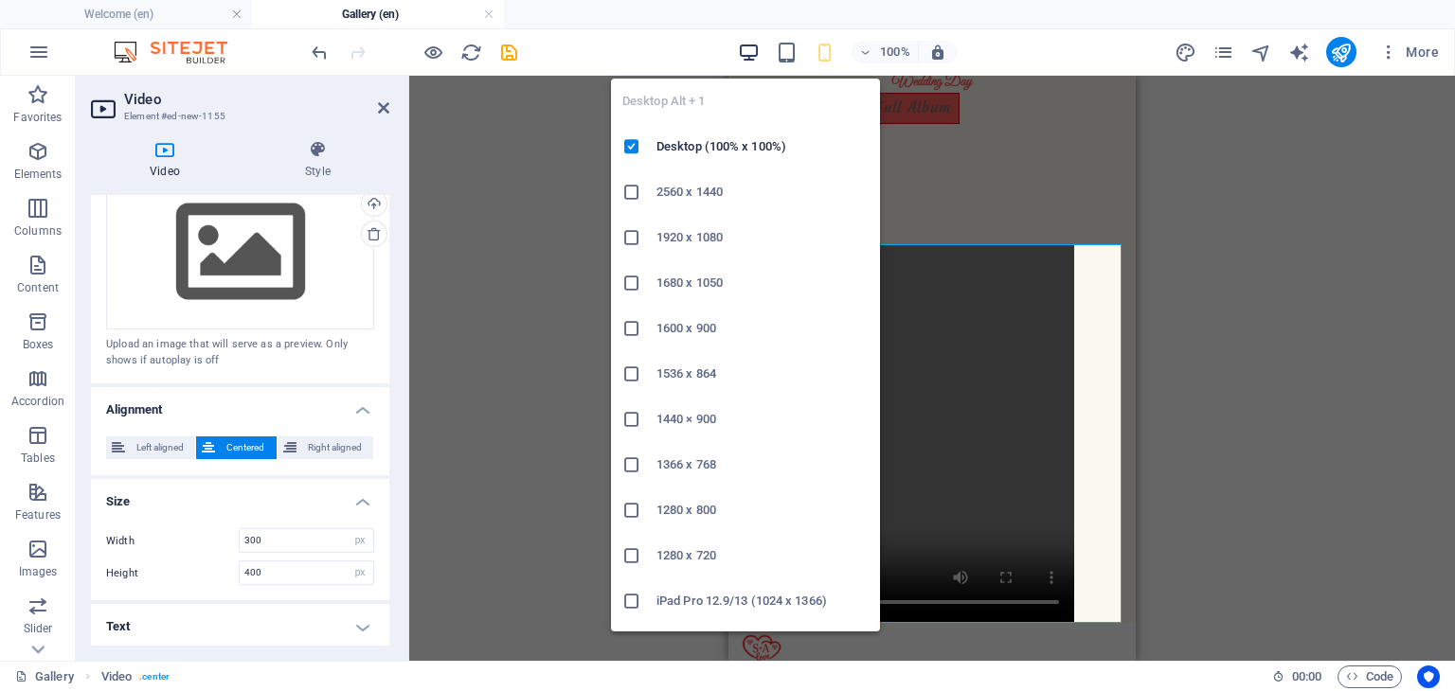
click at [748, 49] on icon "button" at bounding box center [749, 53] width 22 height 22
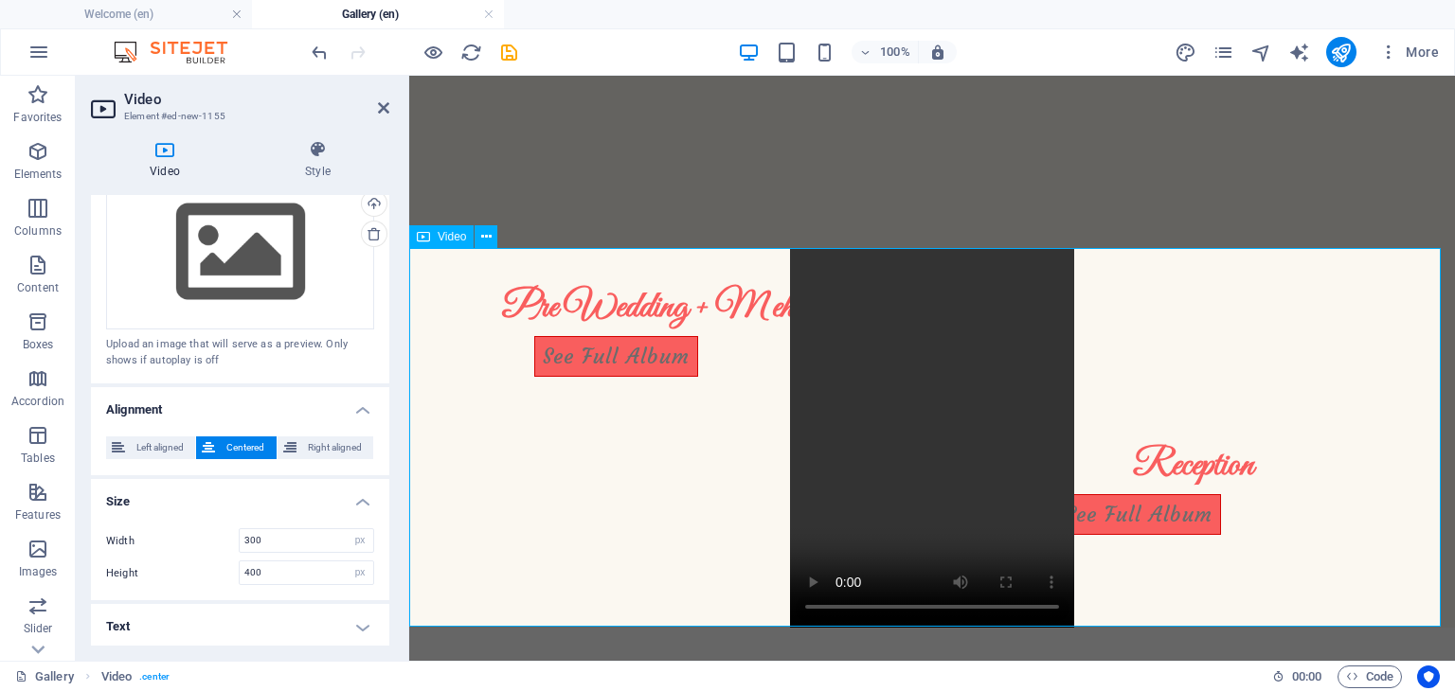
scroll to position [707, 0]
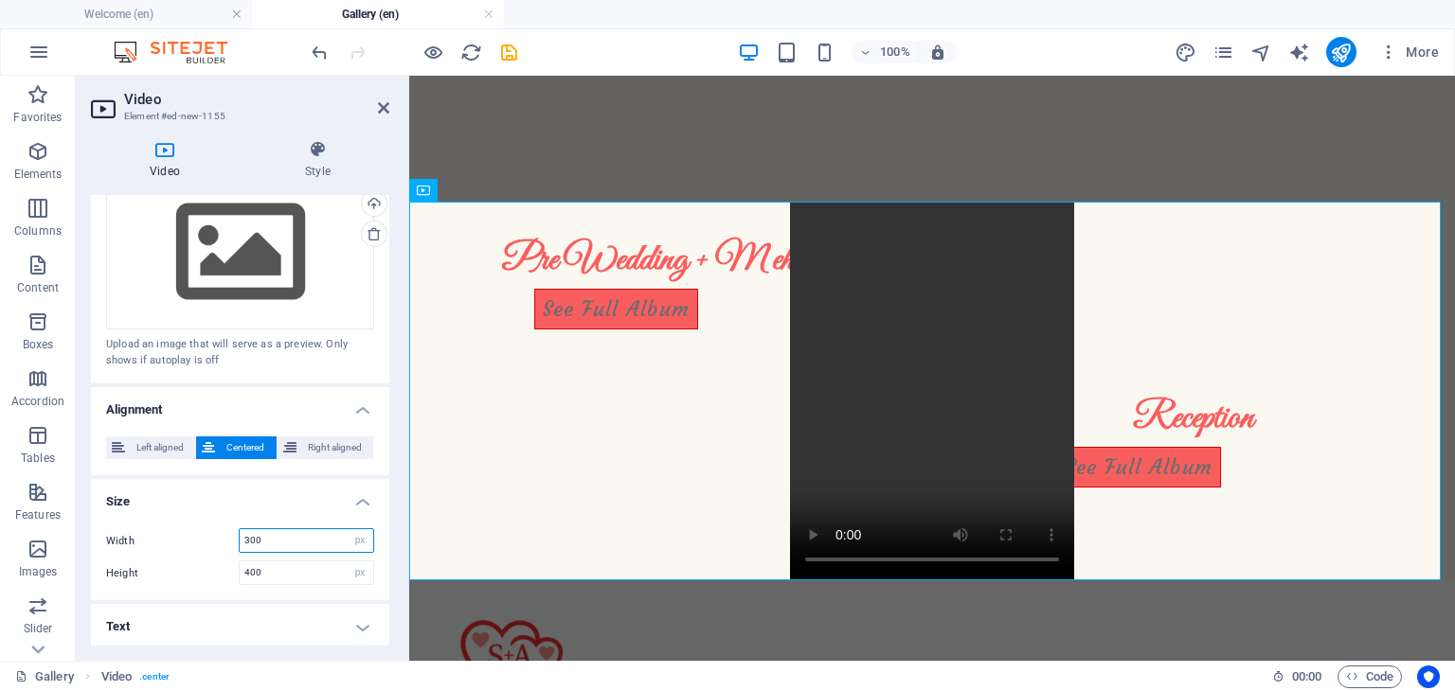
drag, startPoint x: 284, startPoint y: 545, endPoint x: 183, endPoint y: 534, distance: 102.0
click at [183, 534] on div "Width 300 auto px %" at bounding box center [240, 540] width 268 height 25
type input "500"
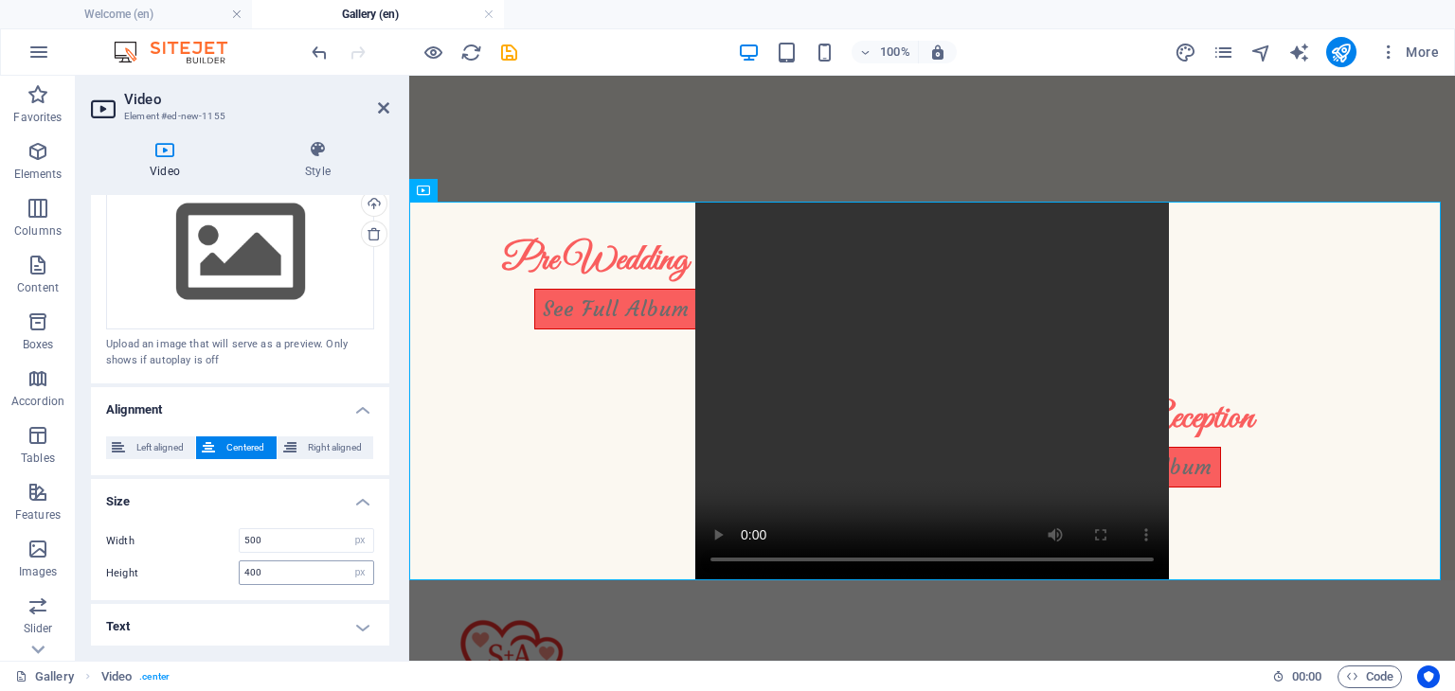
click at [288, 580] on div "400 auto px" at bounding box center [306, 573] width 135 height 25
drag, startPoint x: 291, startPoint y: 571, endPoint x: 98, endPoint y: 565, distance: 192.3
click at [98, 565] on div "Width 500 auto px % Height 400 auto px" at bounding box center [240, 556] width 298 height 87
type input "500"
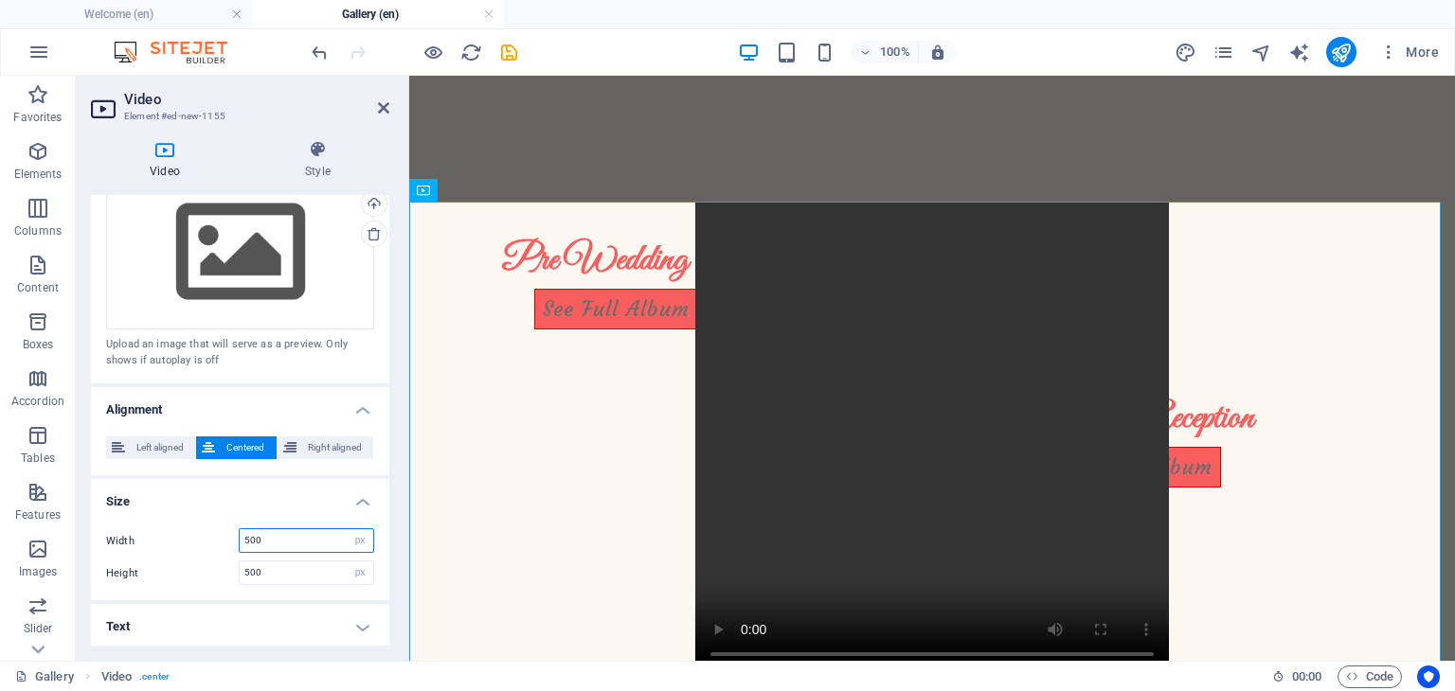
drag, startPoint x: 276, startPoint y: 533, endPoint x: 129, endPoint y: 525, distance: 147.0
click at [129, 528] on div "Width 500 auto px %" at bounding box center [240, 540] width 268 height 25
type input "800"
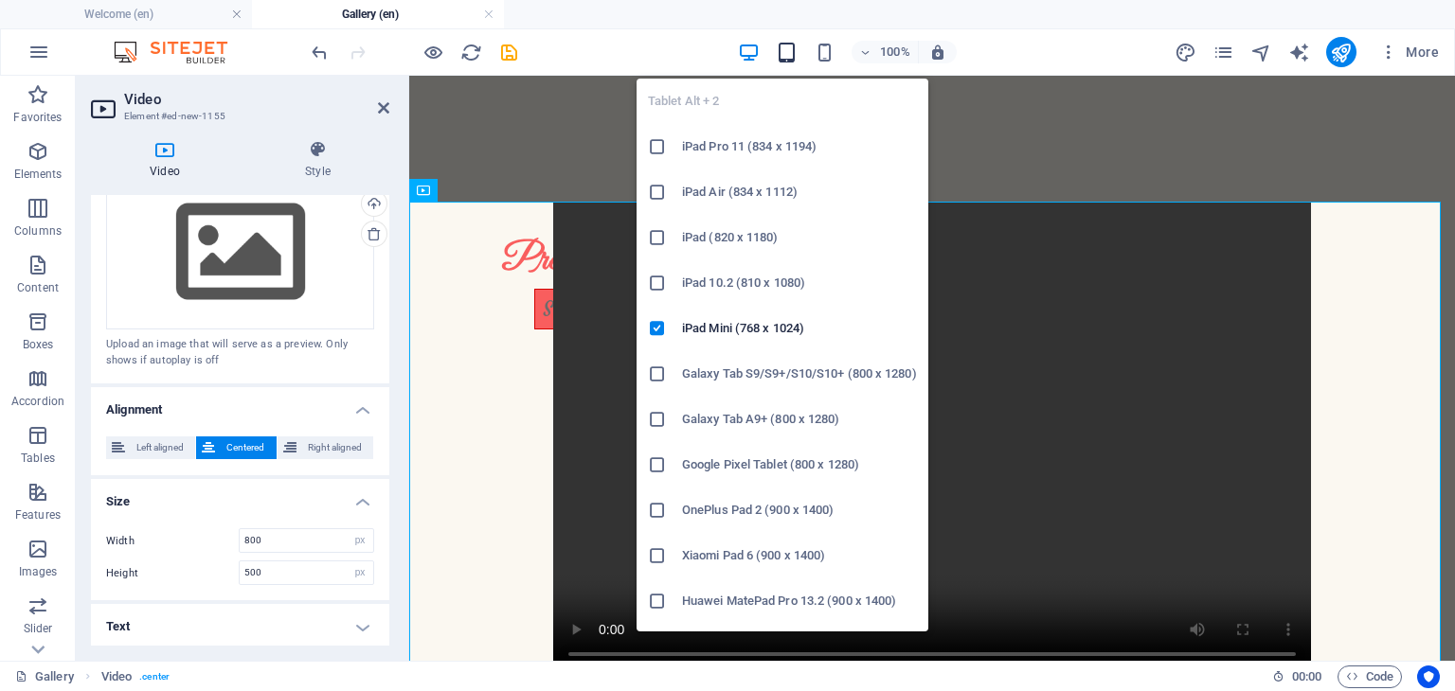
click at [784, 44] on icon "button" at bounding box center [787, 53] width 22 height 22
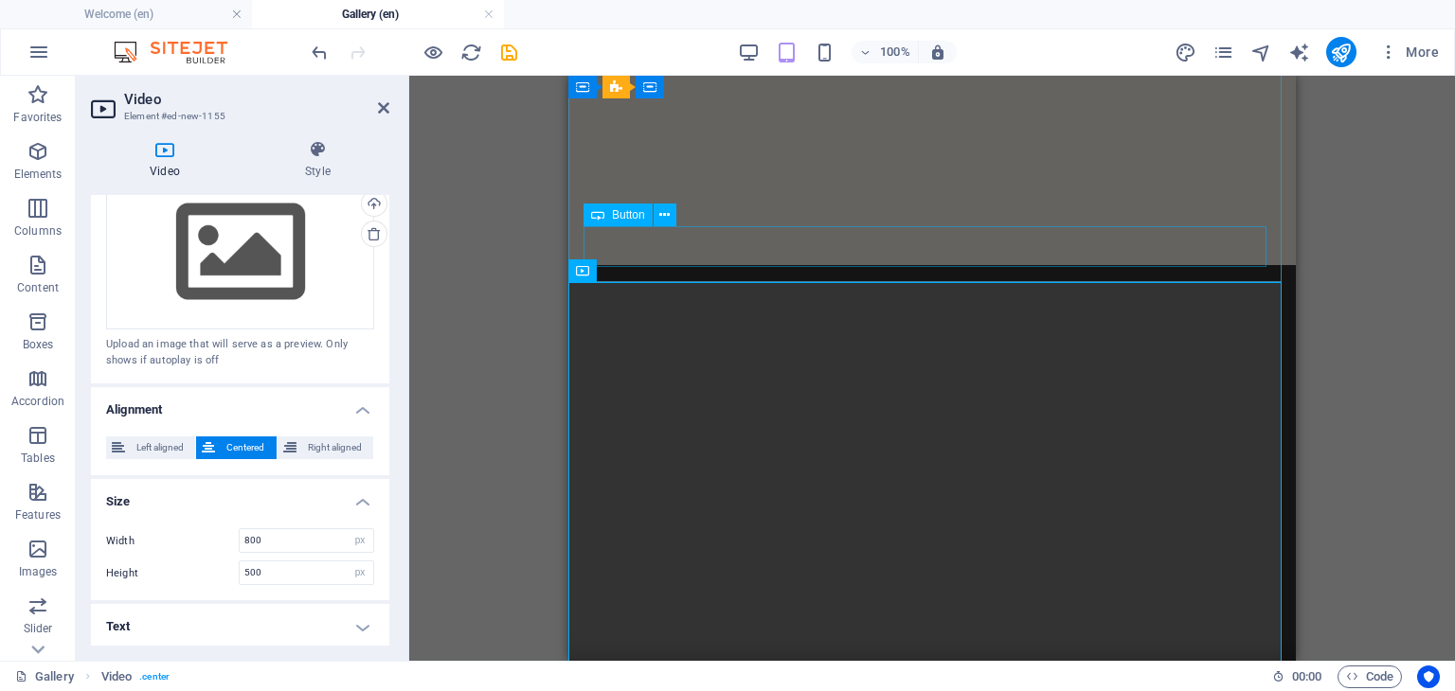
scroll to position [802, 0]
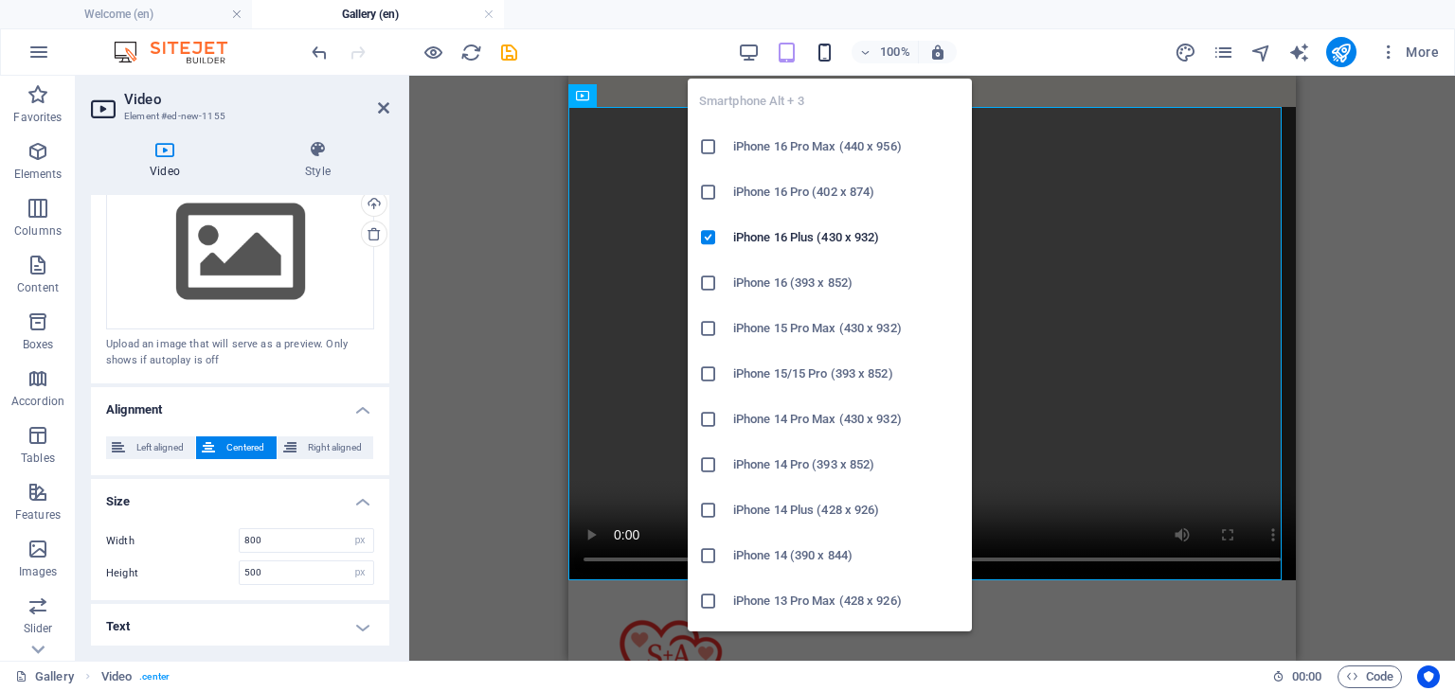
click at [820, 54] on icon "button" at bounding box center [824, 53] width 22 height 22
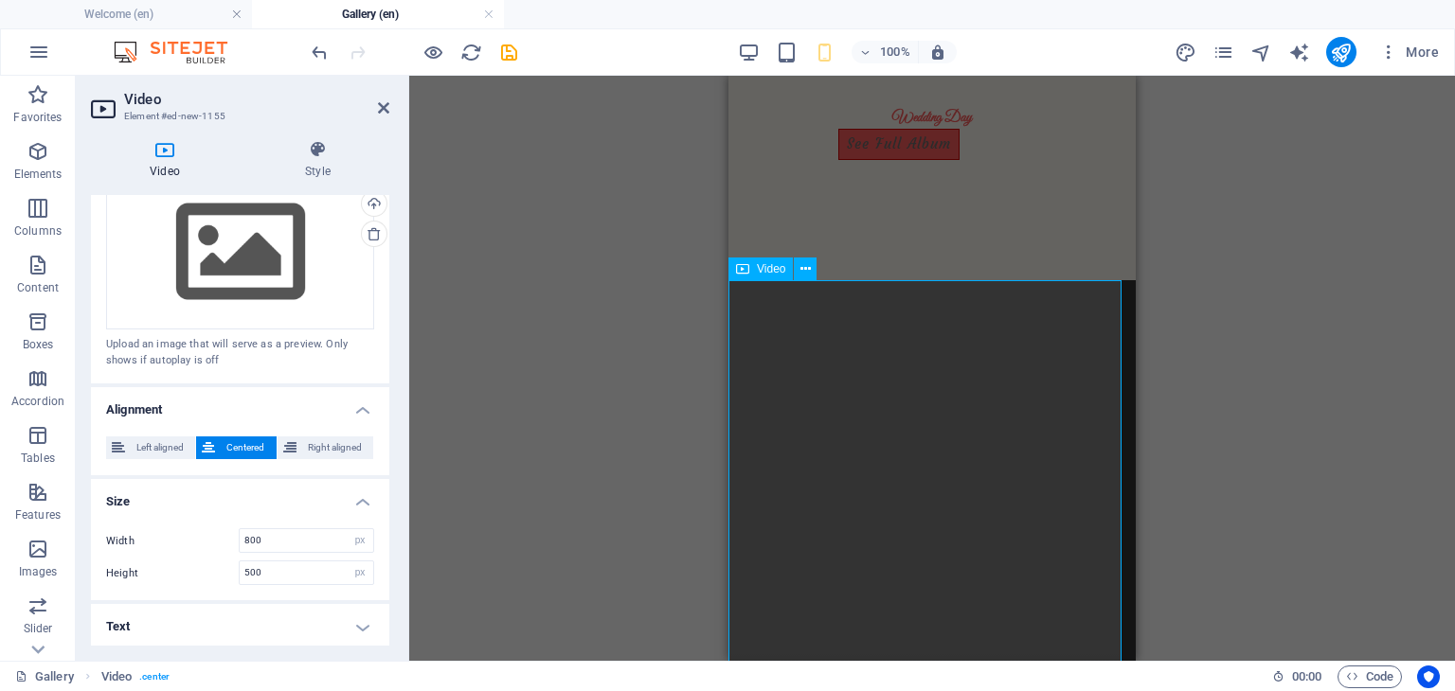
scroll to position [447, 0]
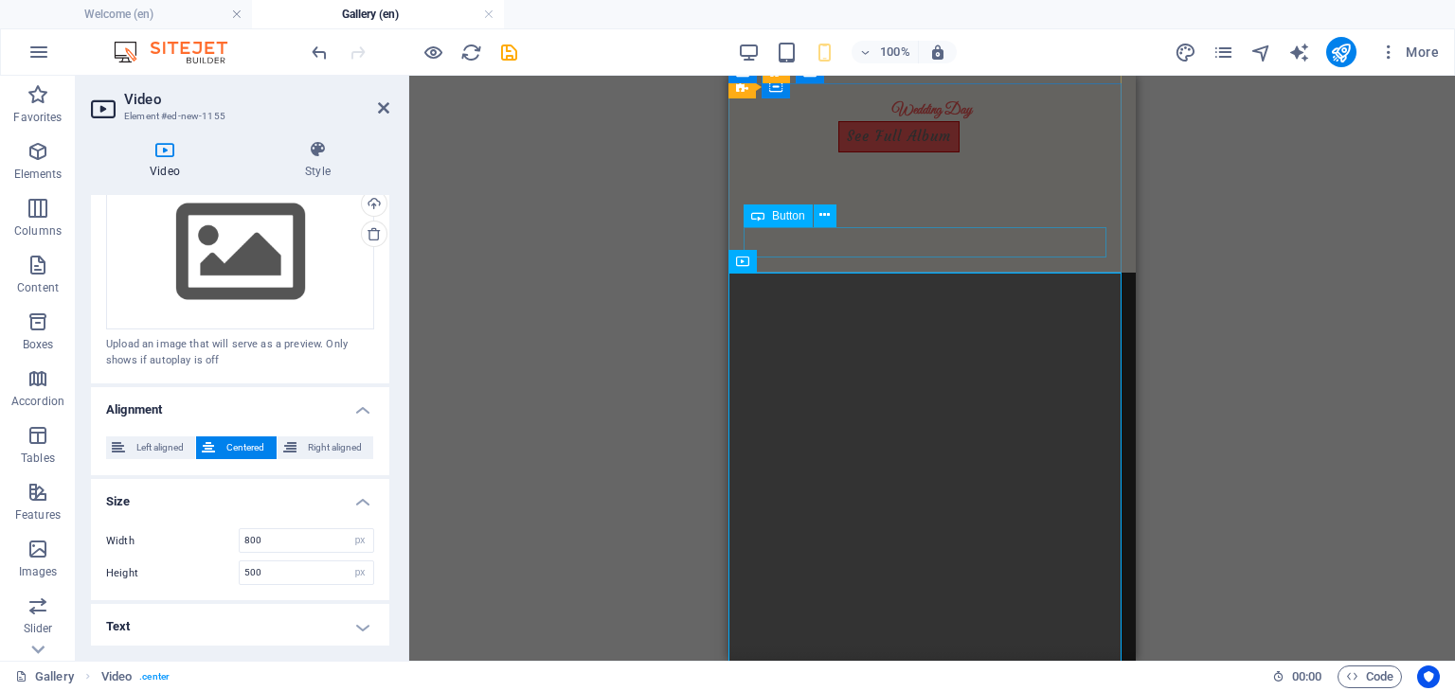
click at [937, 311] on div "See Full Album" at bounding box center [931, 326] width 377 height 31
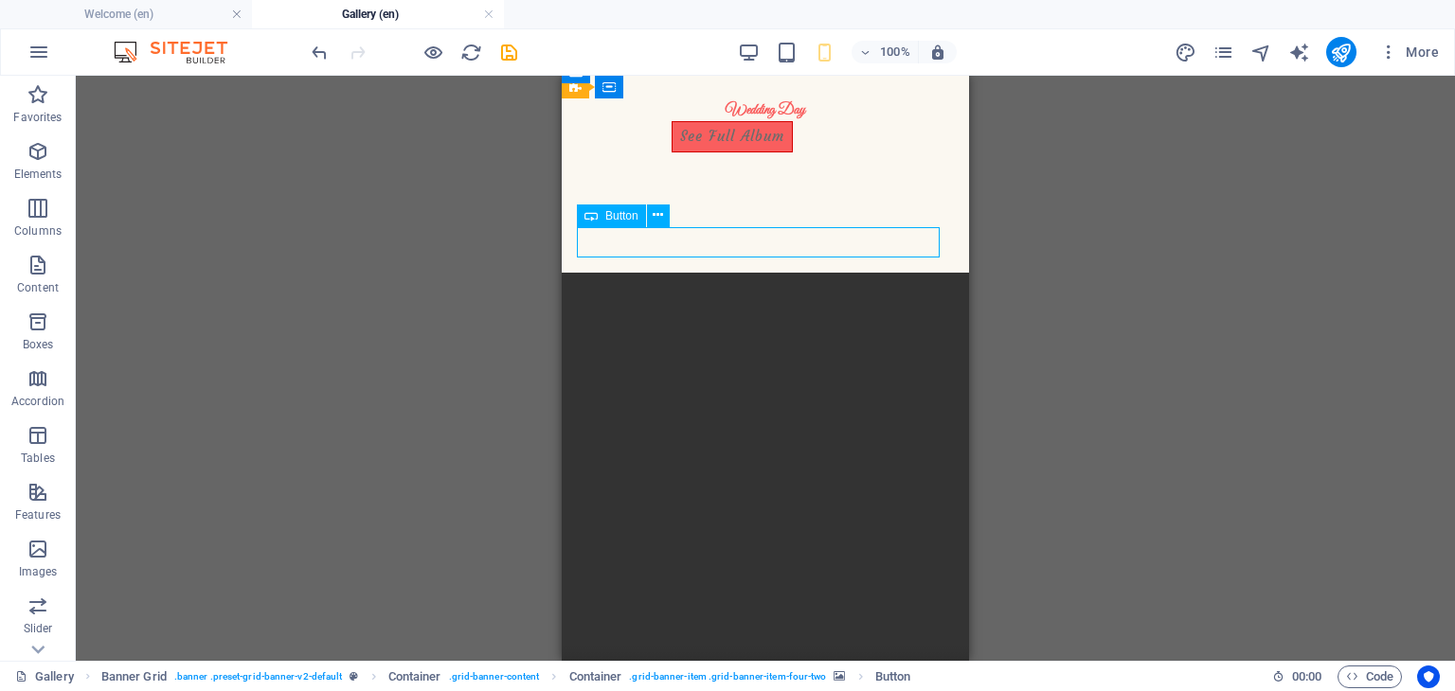
click at [937, 311] on div "See Full Album" at bounding box center [765, 326] width 377 height 31
click at [719, 311] on div "See Full Album" at bounding box center [765, 326] width 377 height 31
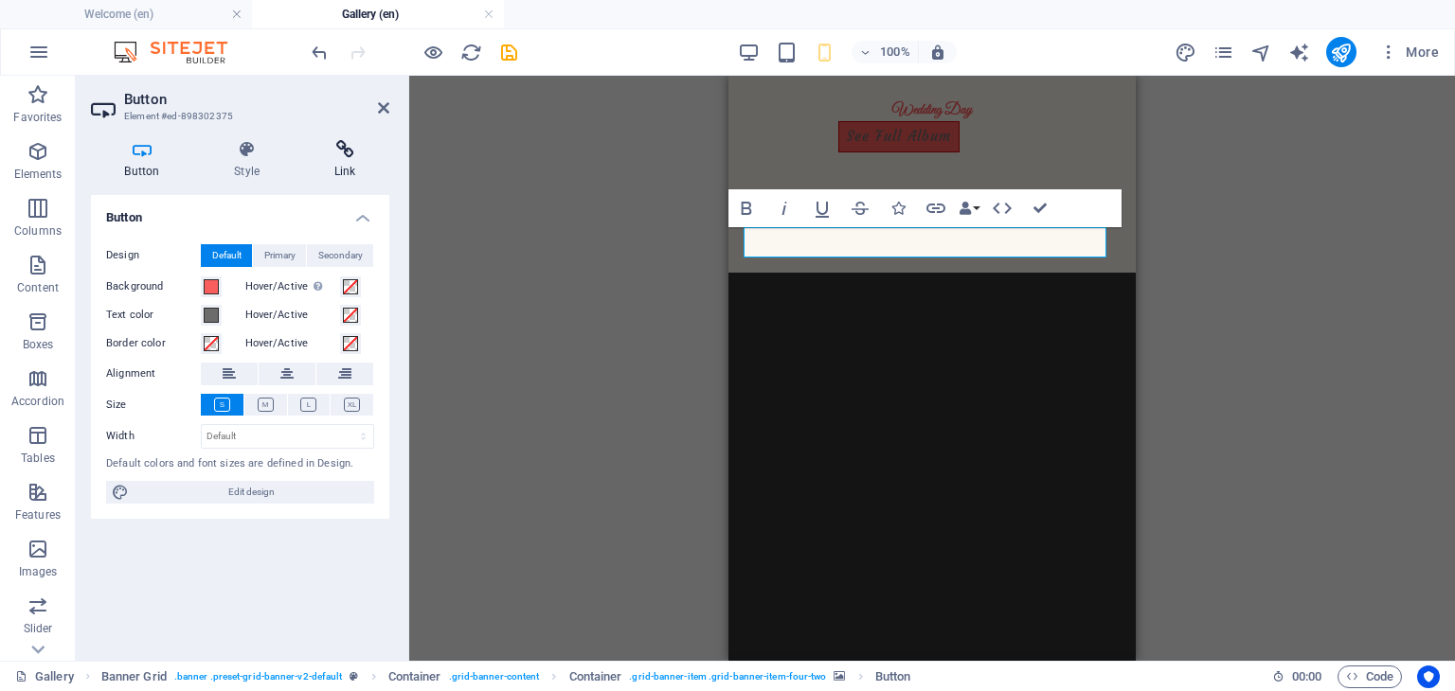
click at [345, 151] on icon at bounding box center [344, 149] width 89 height 19
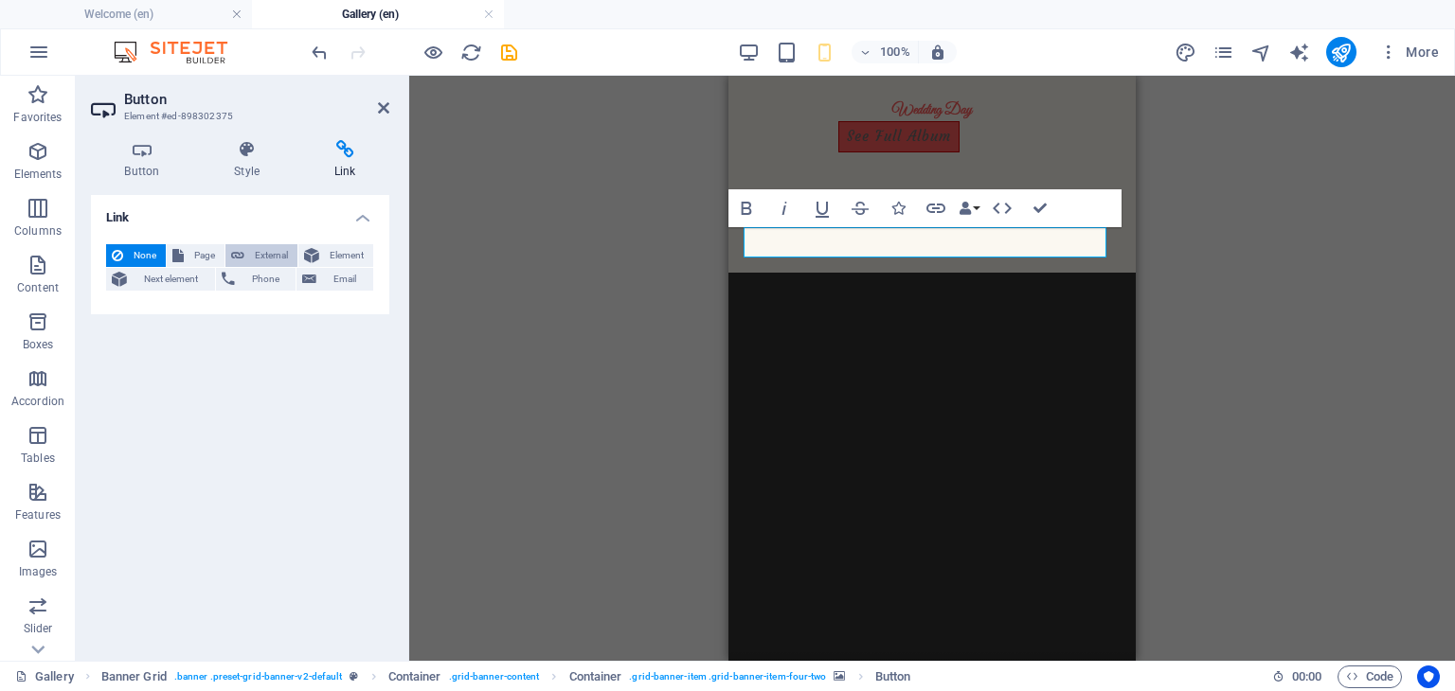
click at [265, 250] on span "External" at bounding box center [271, 255] width 42 height 23
select select "blank"
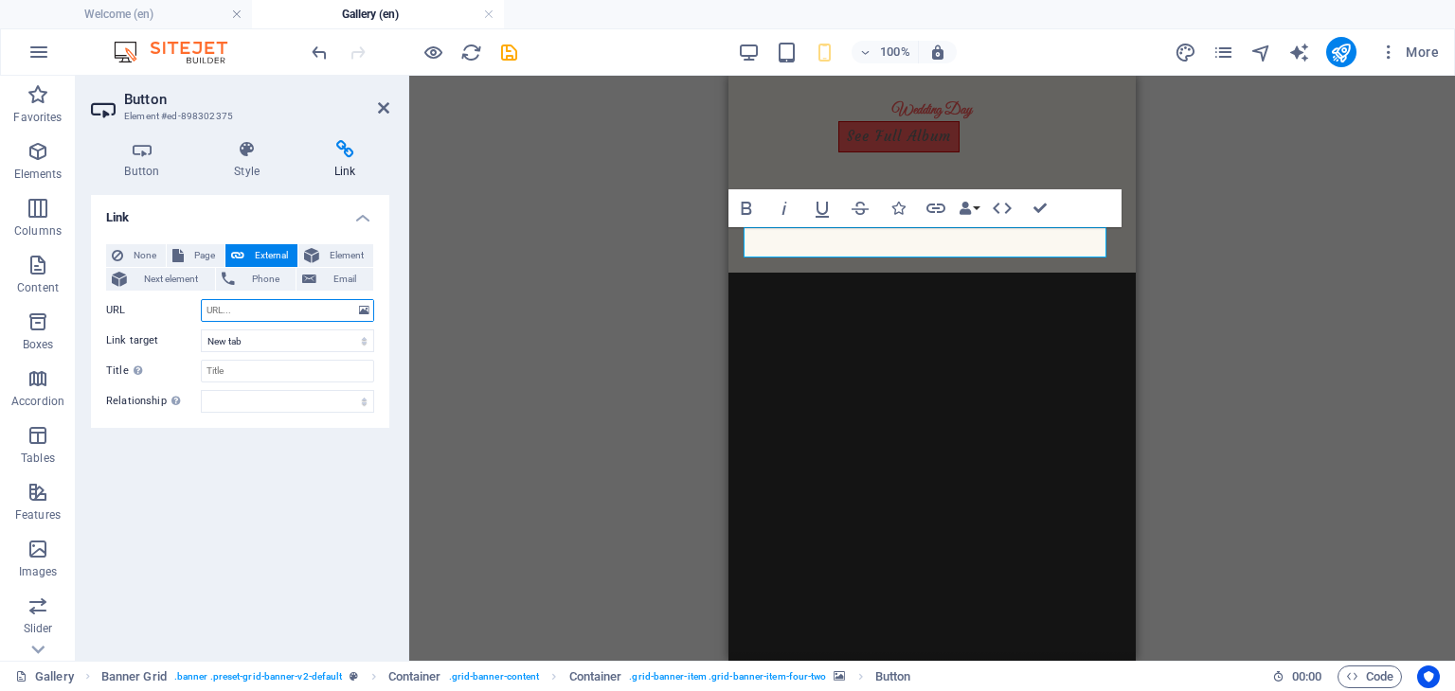
paste input "https://photos.app.goo.gl/PqFkGcEs47x42Cwe6"
type input "https://photos.app.goo.gl/PqFkGcEs47x42Cwe6"
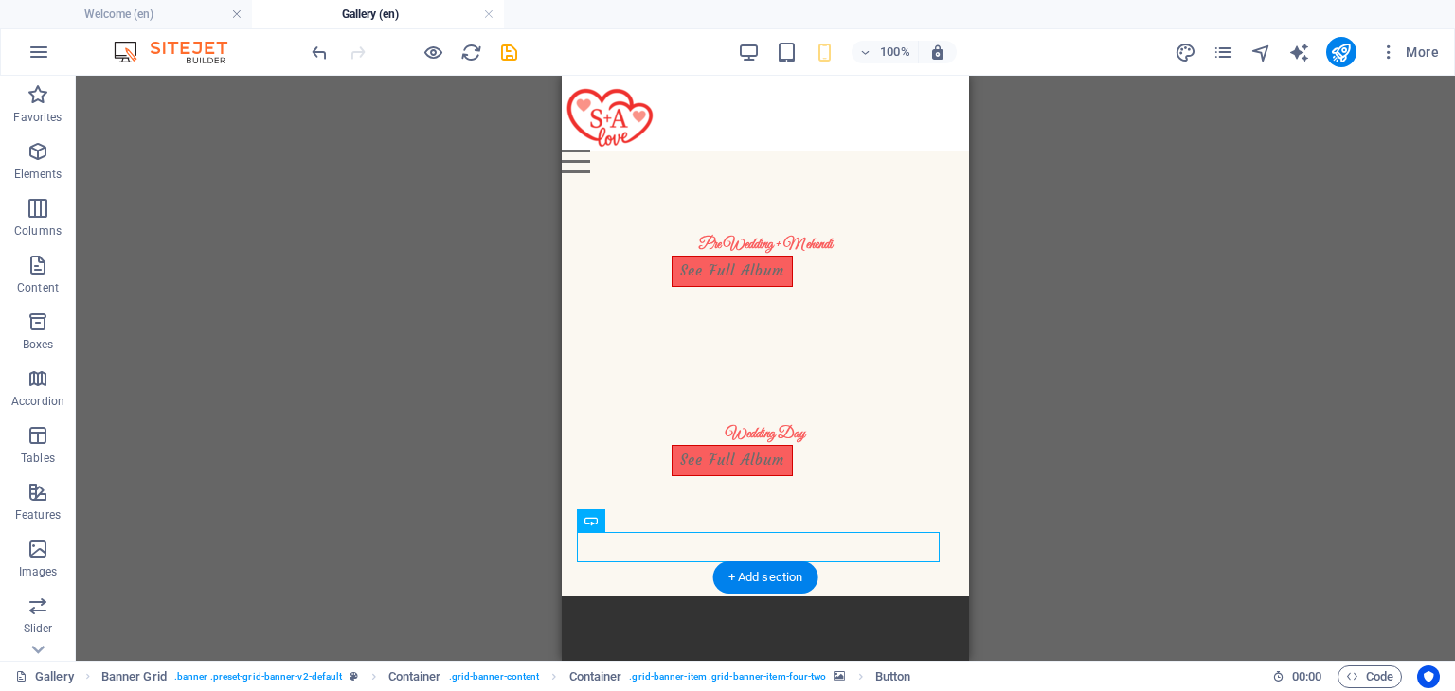
scroll to position [91, 0]
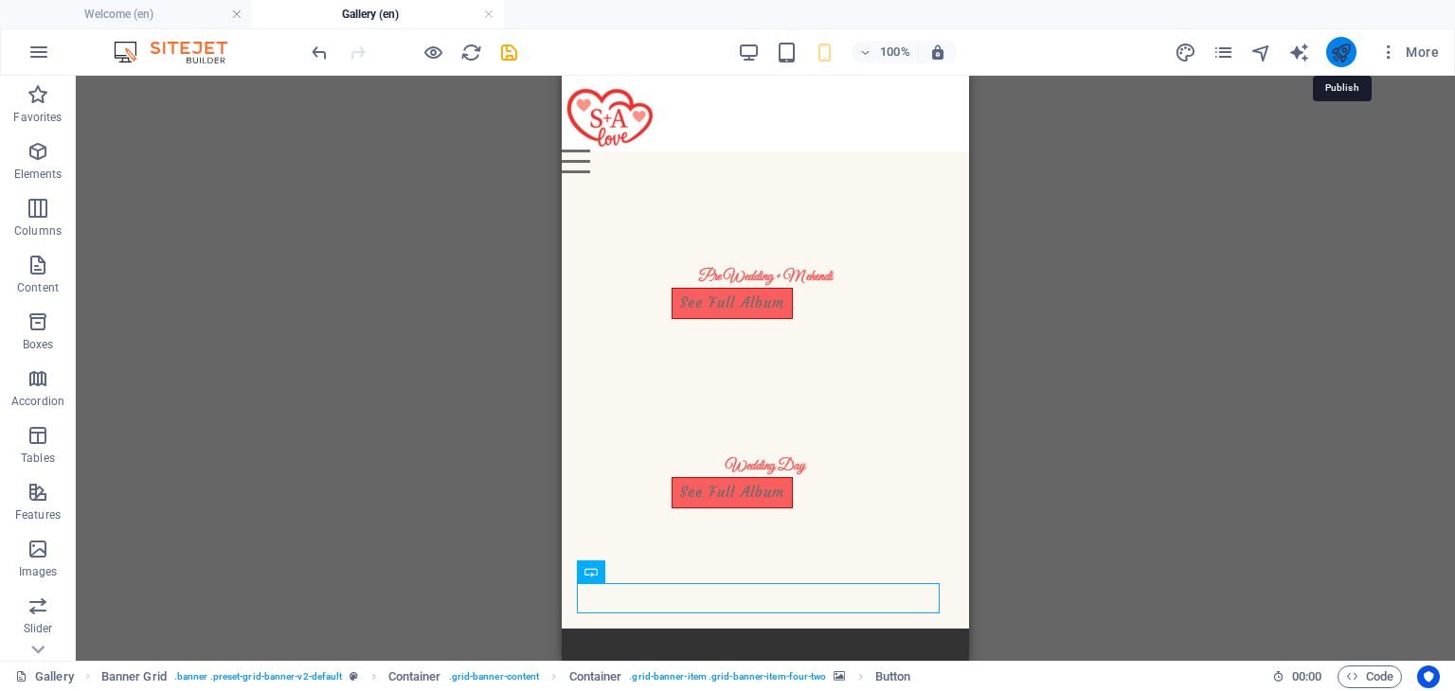
click at [954, 45] on icon "publish" at bounding box center [1341, 53] width 22 height 22
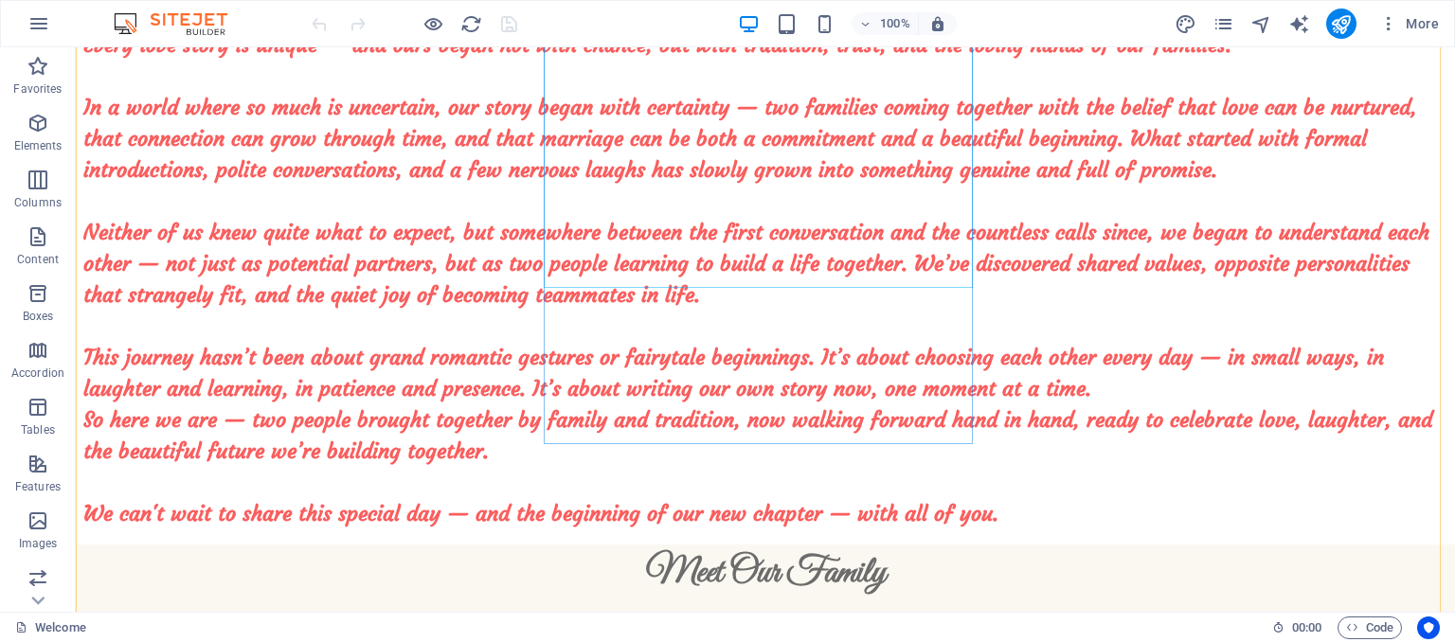
scroll to position [2970, 0]
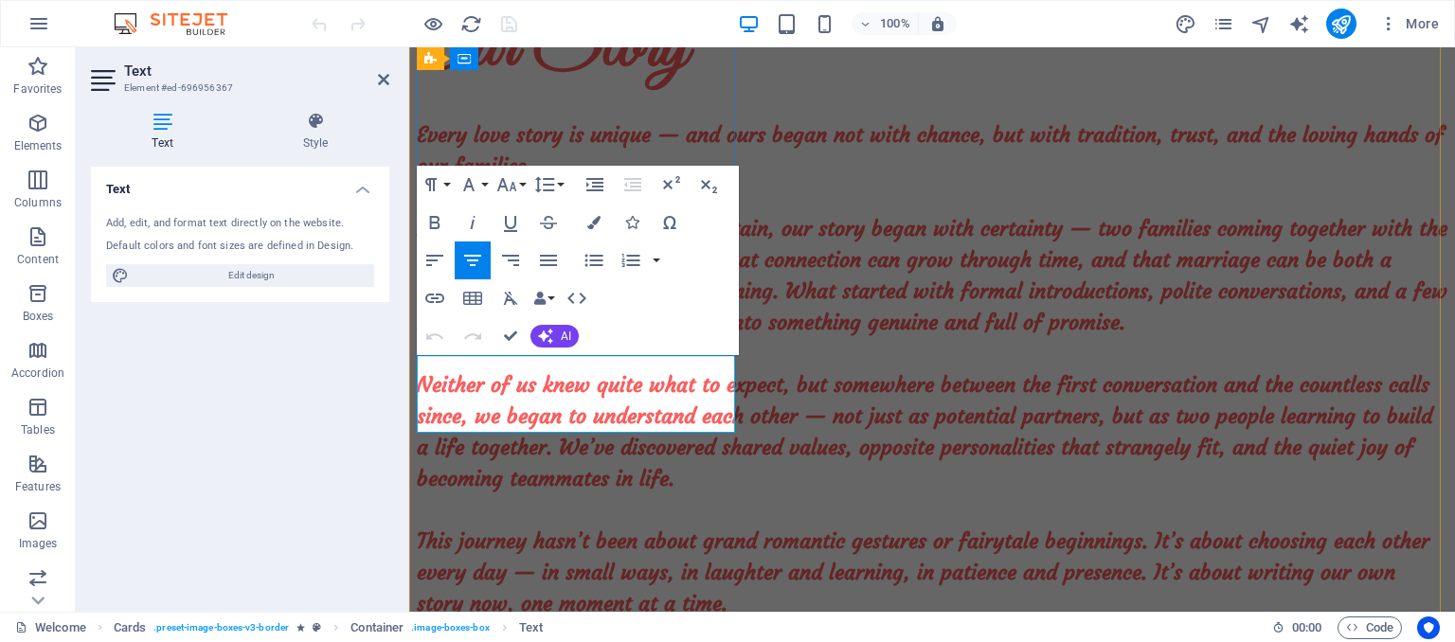
scroll to position [3095, 0]
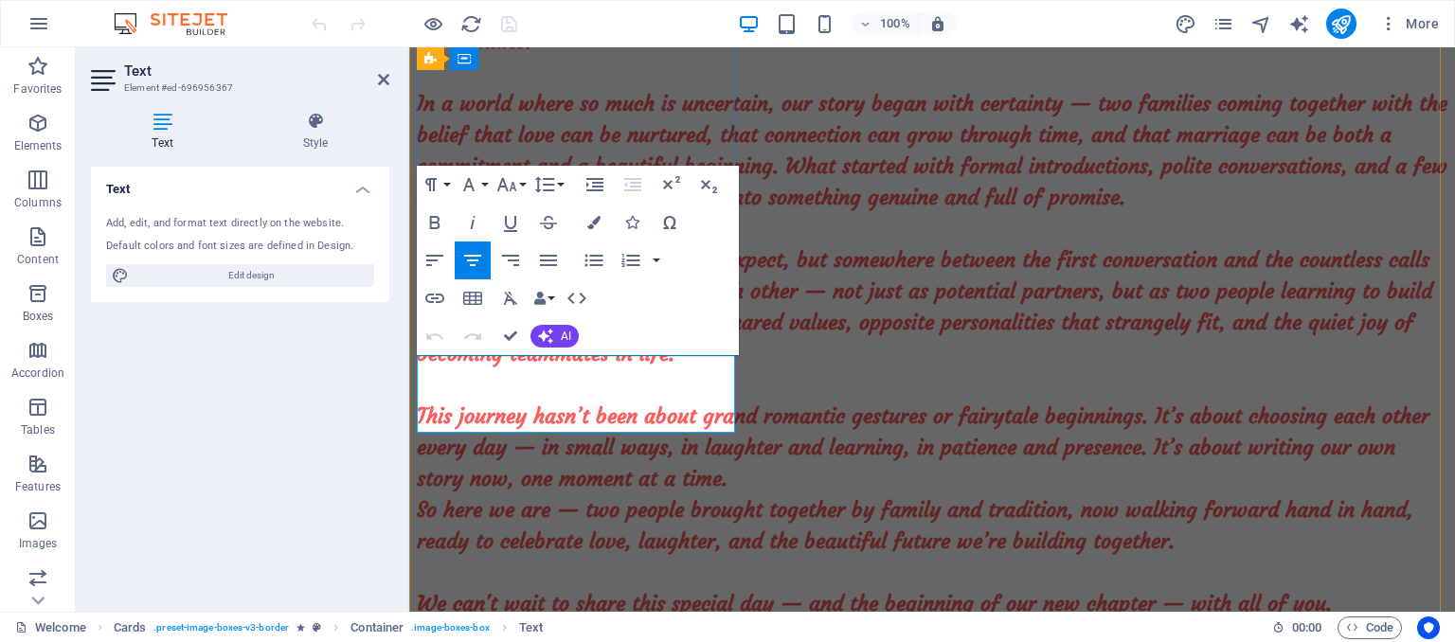
drag, startPoint x: 566, startPoint y: 399, endPoint x: 523, endPoint y: 402, distance: 43.7
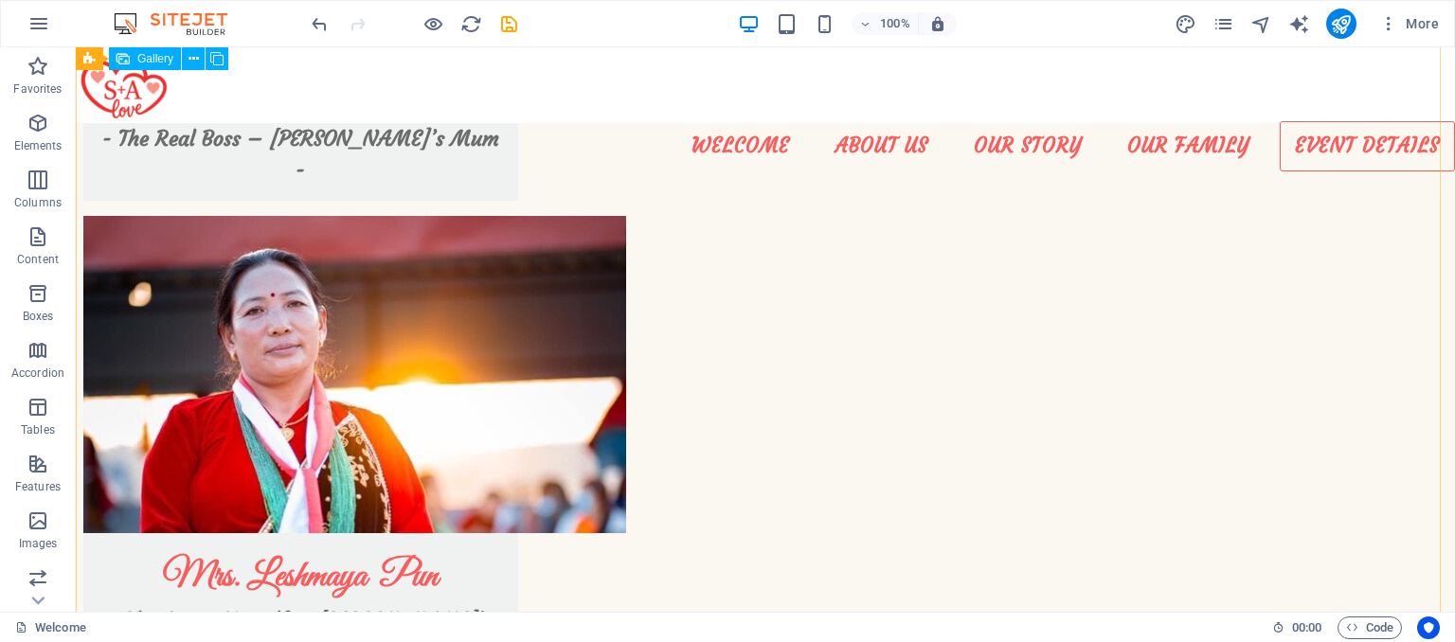
scroll to position [4757, 0]
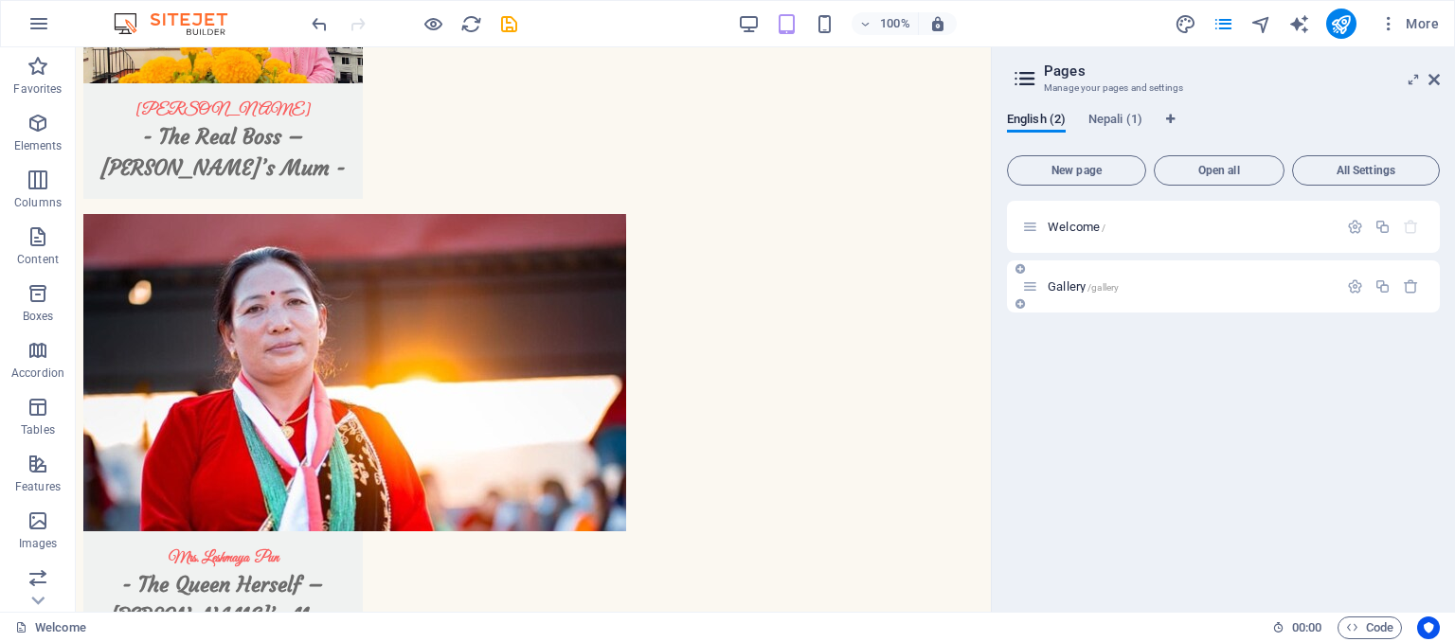
click at [1100, 277] on div "Gallery /gallery" at bounding box center [1179, 287] width 315 height 22
click at [1069, 286] on div "Gallery /gallery" at bounding box center [1179, 287] width 315 height 22
click at [1069, 286] on span "Gallery /gallery" at bounding box center [1082, 286] width 71 height 14
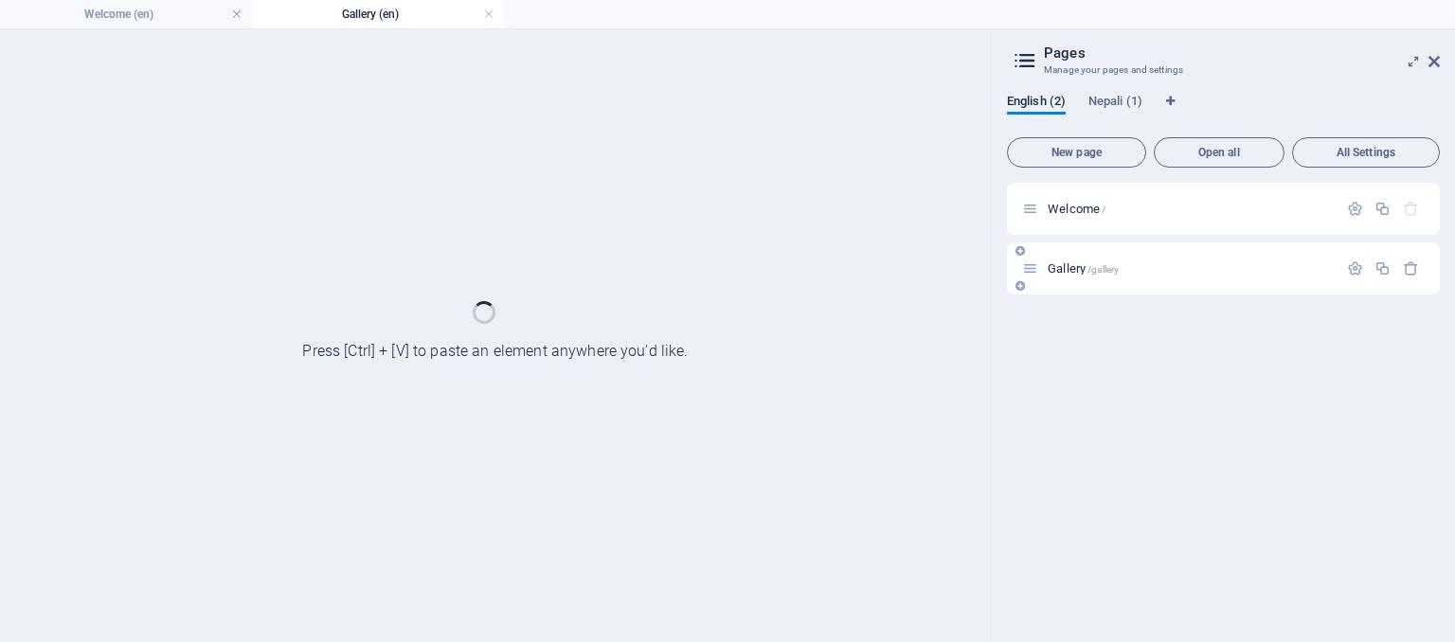
scroll to position [0, 0]
click at [1069, 286] on div "Gallery /gallery" at bounding box center [1223, 268] width 433 height 52
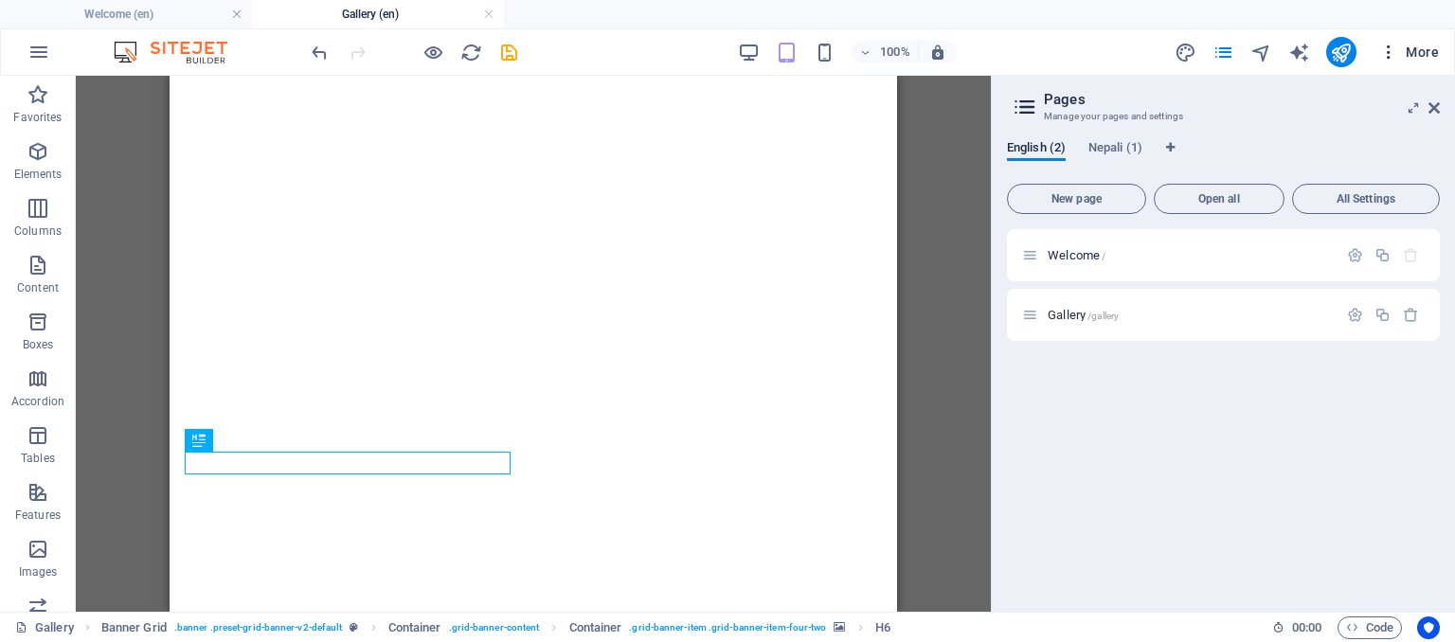
click at [1426, 57] on span "More" at bounding box center [1409, 52] width 60 height 19
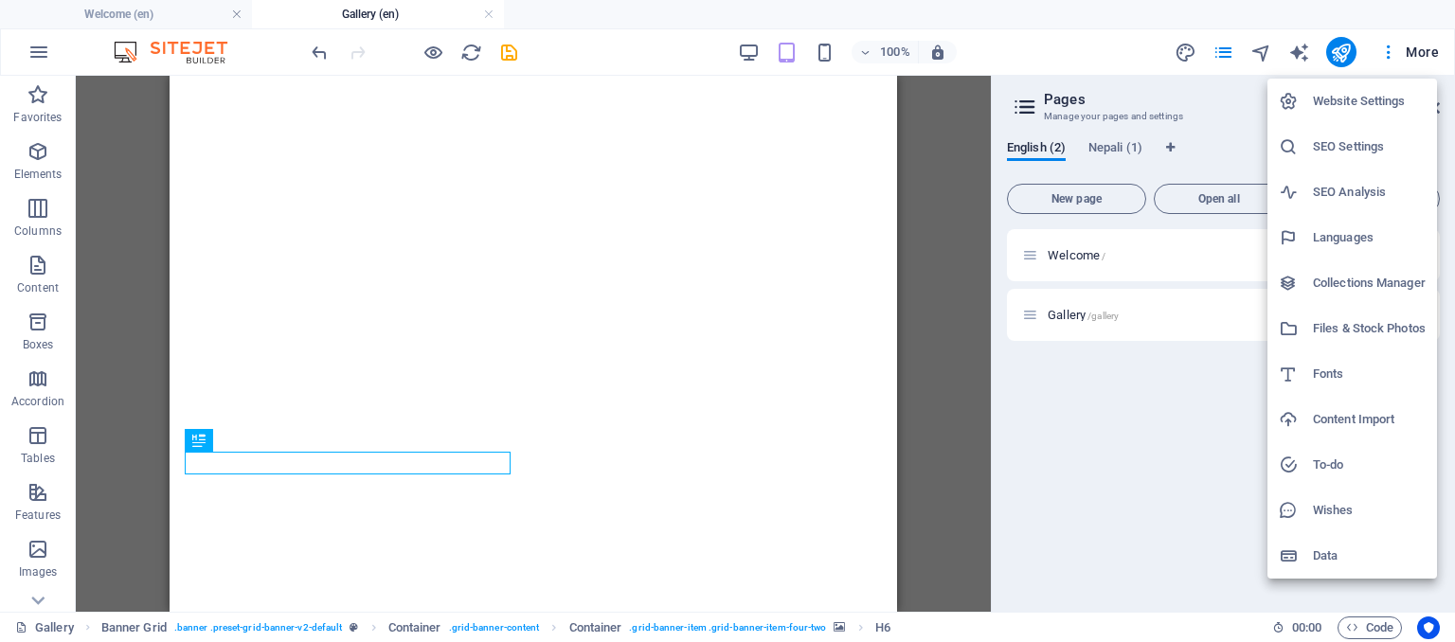
click at [367, 342] on div at bounding box center [727, 321] width 1455 height 642
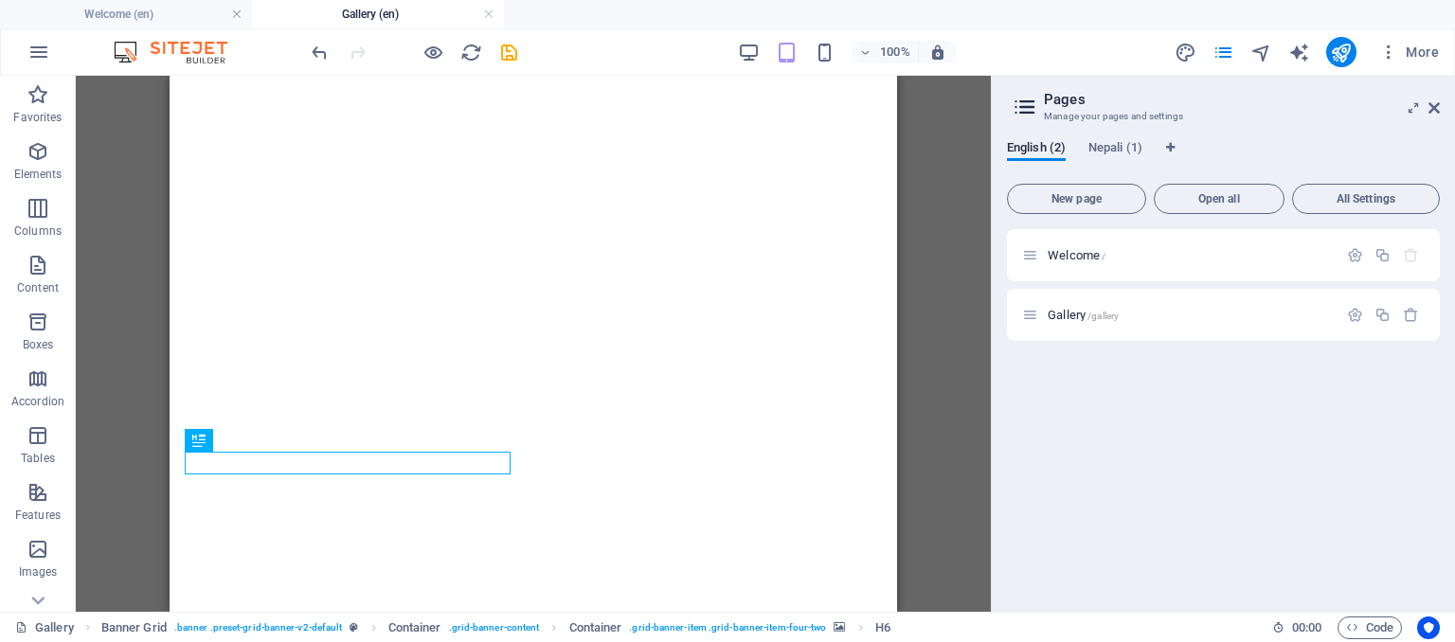
click at [367, 342] on div "Website Settings SEO Settings SEO Analysis Languages Collections Manager Files …" at bounding box center [727, 326] width 1455 height 631
select select "px"
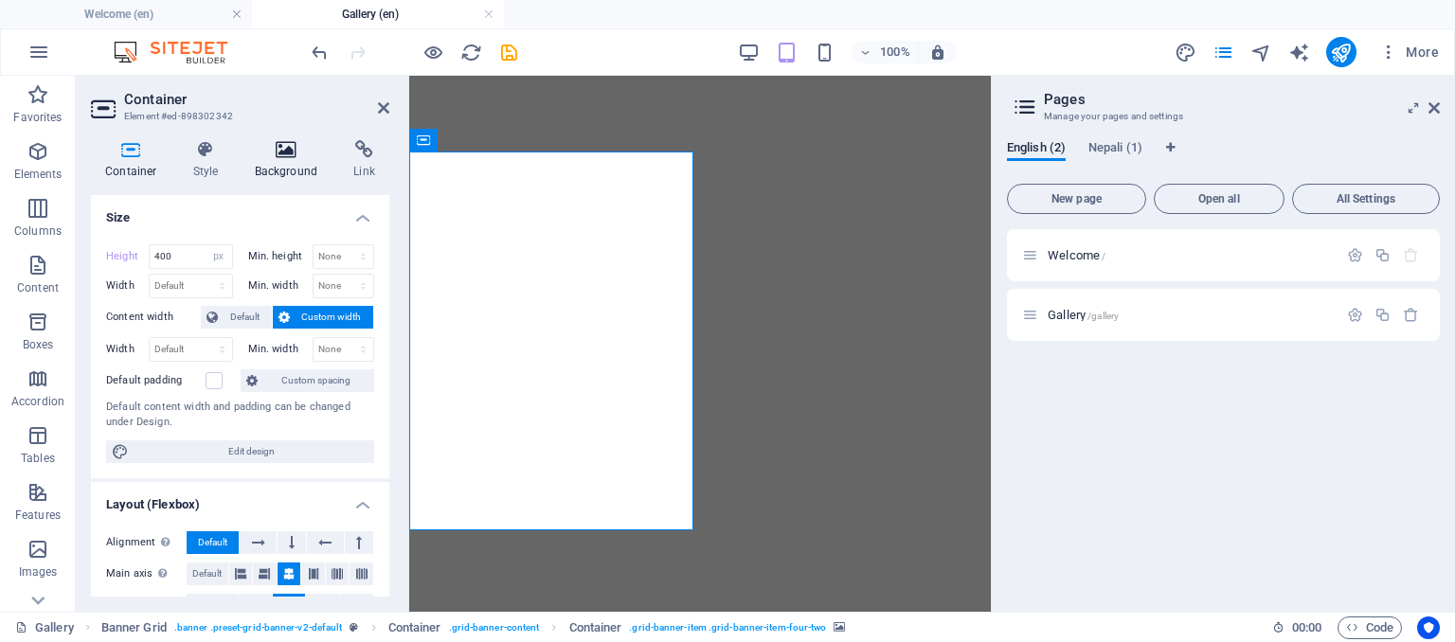
click at [281, 171] on h4 "Background" at bounding box center [290, 160] width 99 height 40
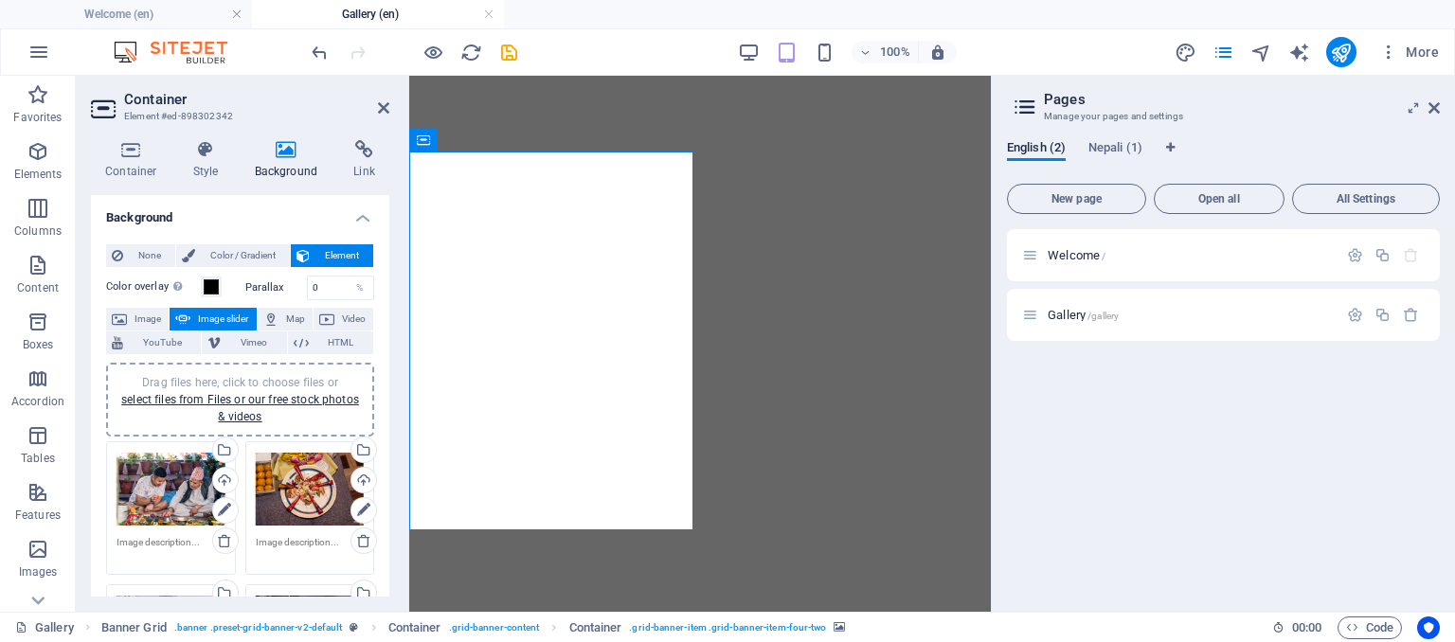
scroll to position [100, 0]
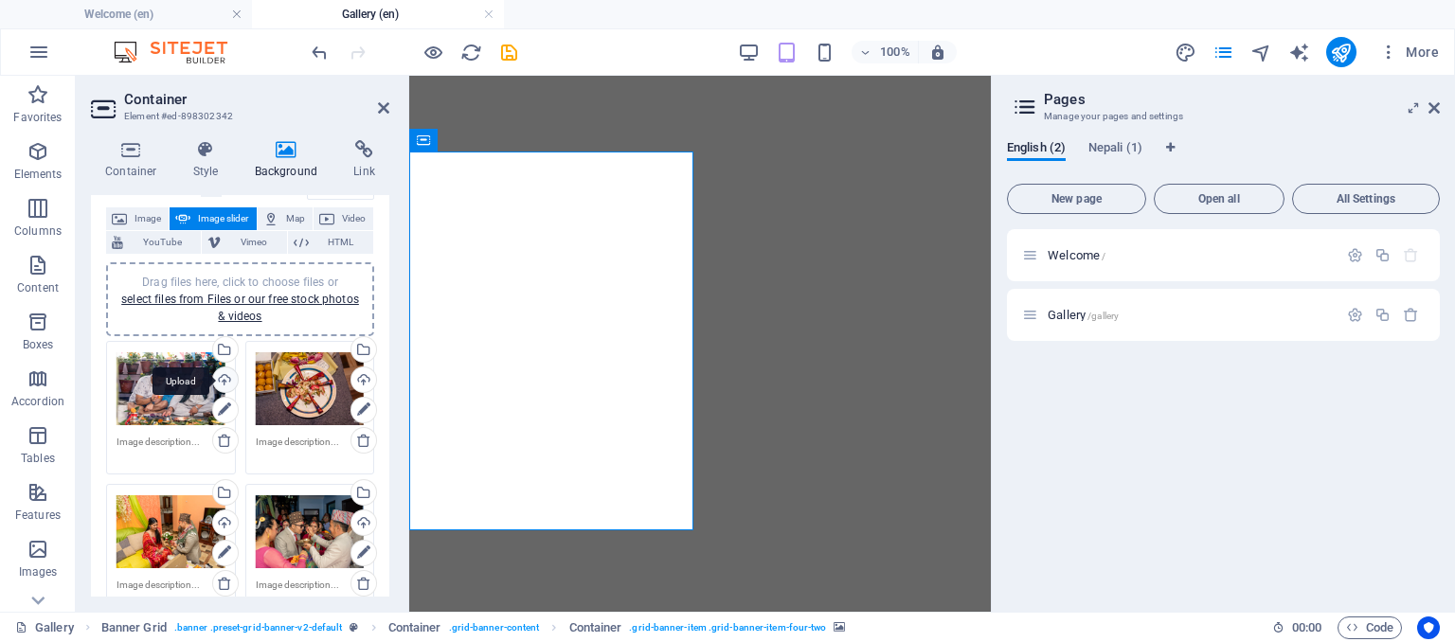
click at [223, 375] on div "Upload" at bounding box center [223, 381] width 28 height 28
click at [223, 414] on icon at bounding box center [224, 410] width 13 height 23
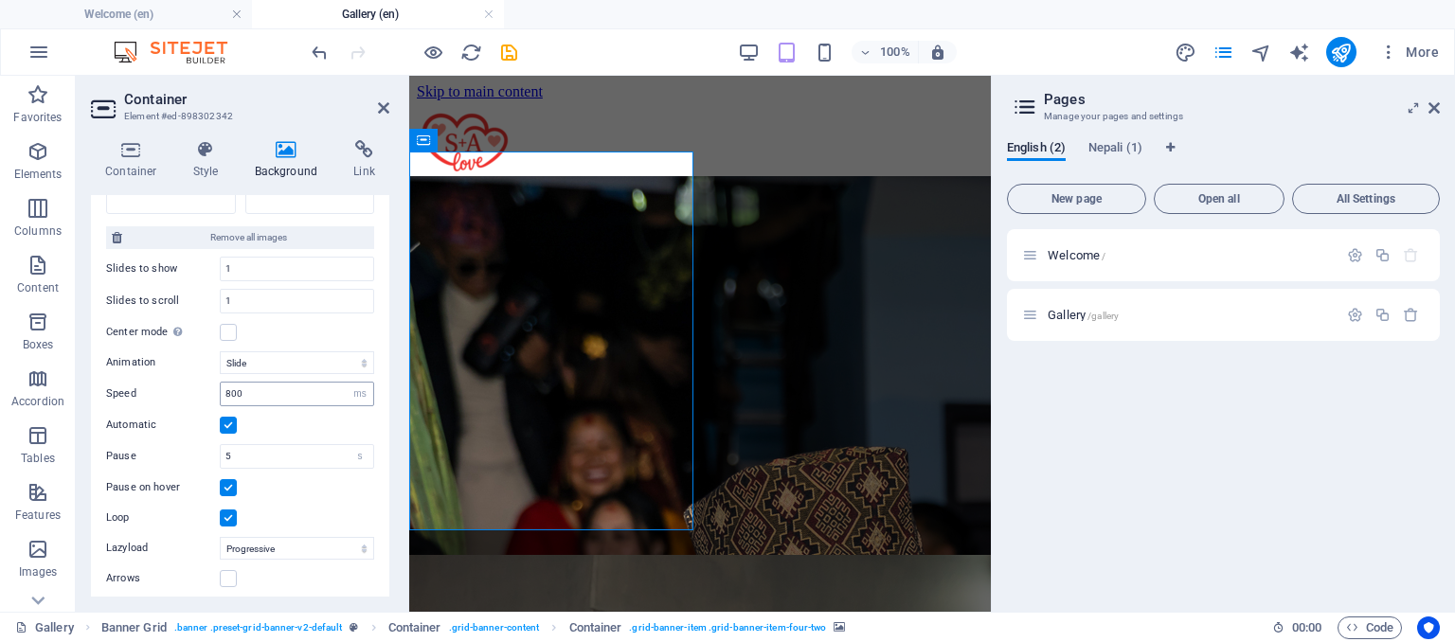
scroll to position [509, 0]
click at [234, 328] on label at bounding box center [228, 326] width 17 height 17
click at [0, 0] on input "Center mode Enables centered view with partial previous/next slide. Use with od…" at bounding box center [0, 0] width 0 height 0
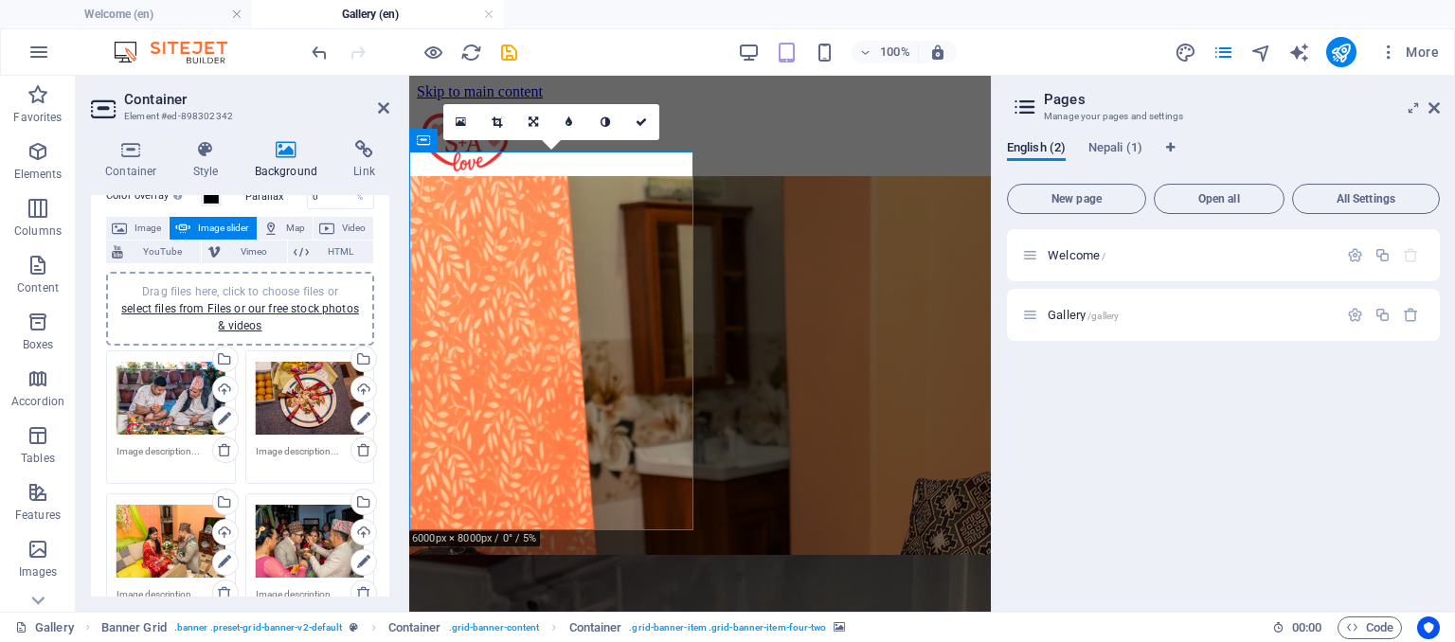
scroll to position [64, 0]
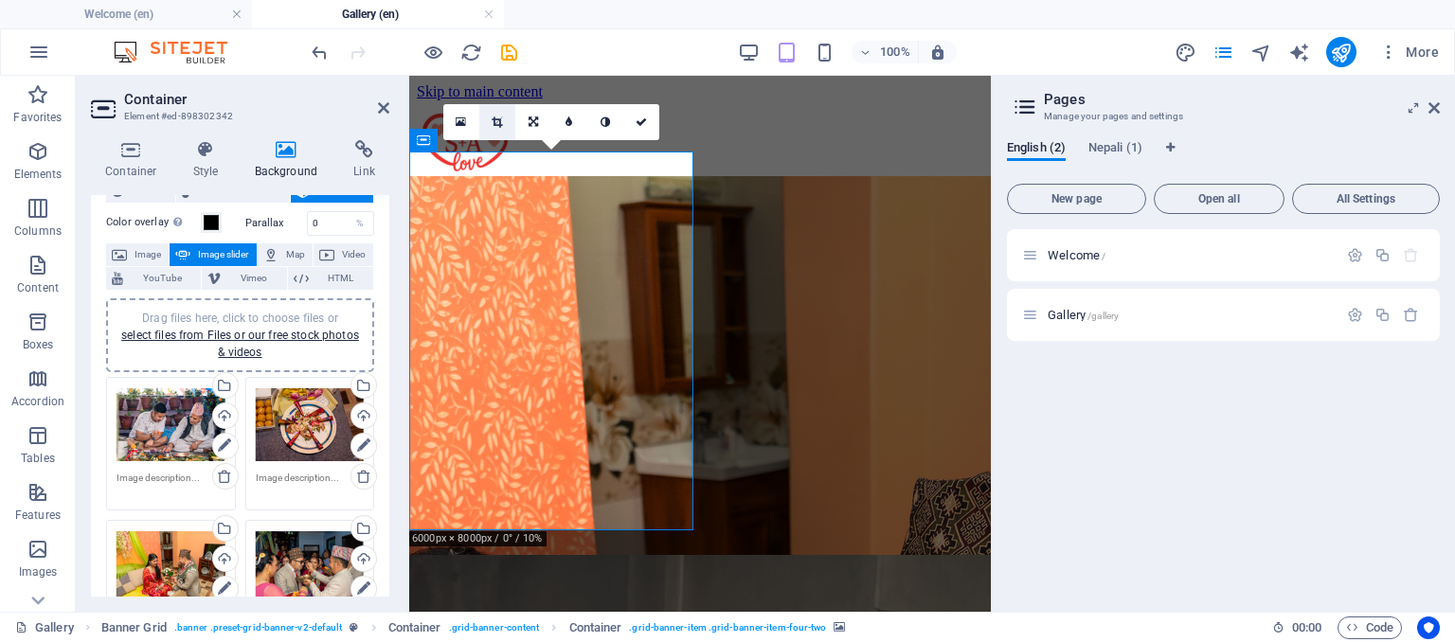
click at [483, 129] on link at bounding box center [497, 122] width 36 height 36
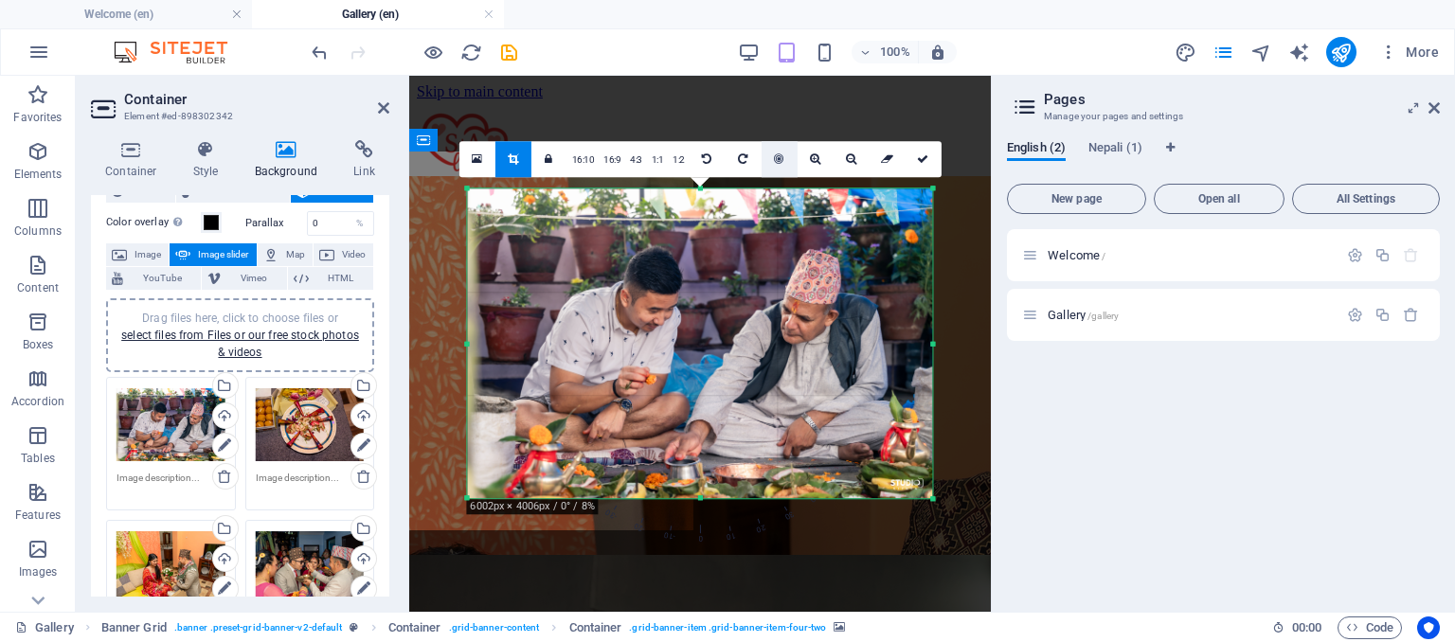
click at [777, 170] on link at bounding box center [779, 159] width 36 height 36
click at [930, 159] on link at bounding box center [923, 159] width 36 height 36
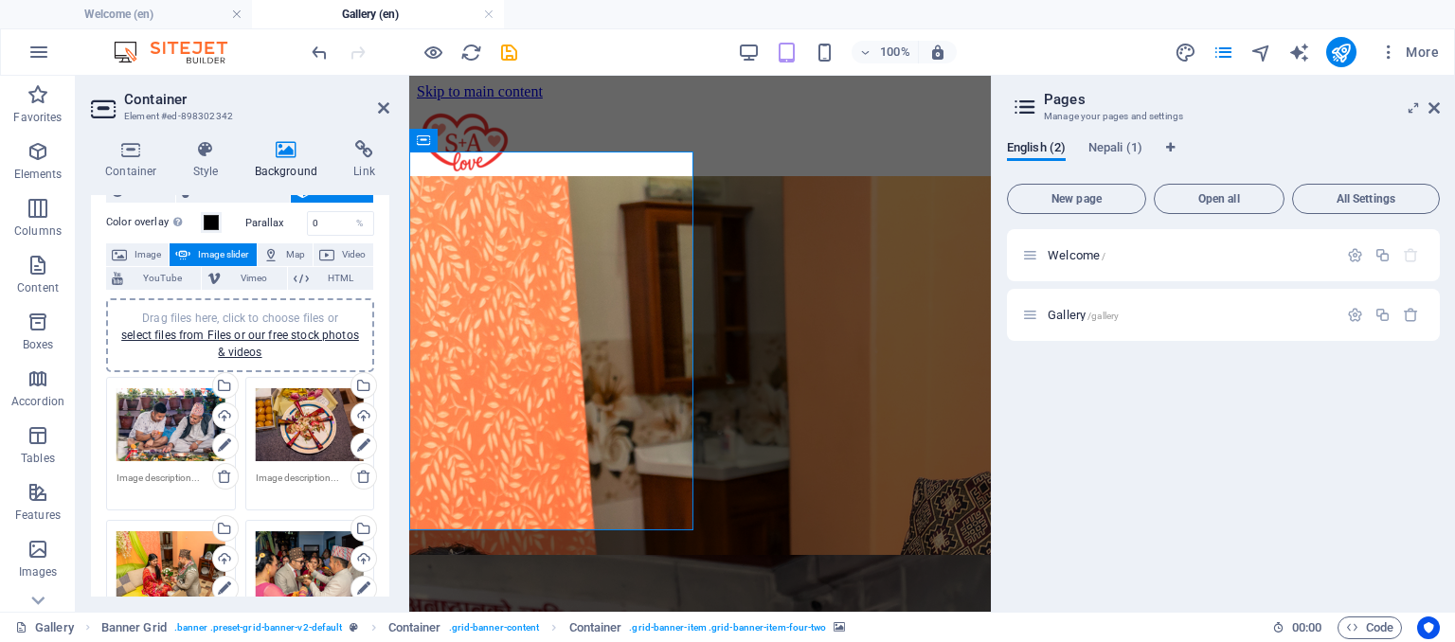
click at [322, 425] on div "Drag files here, click to choose files or select files from Files or our free s…" at bounding box center [310, 425] width 109 height 76
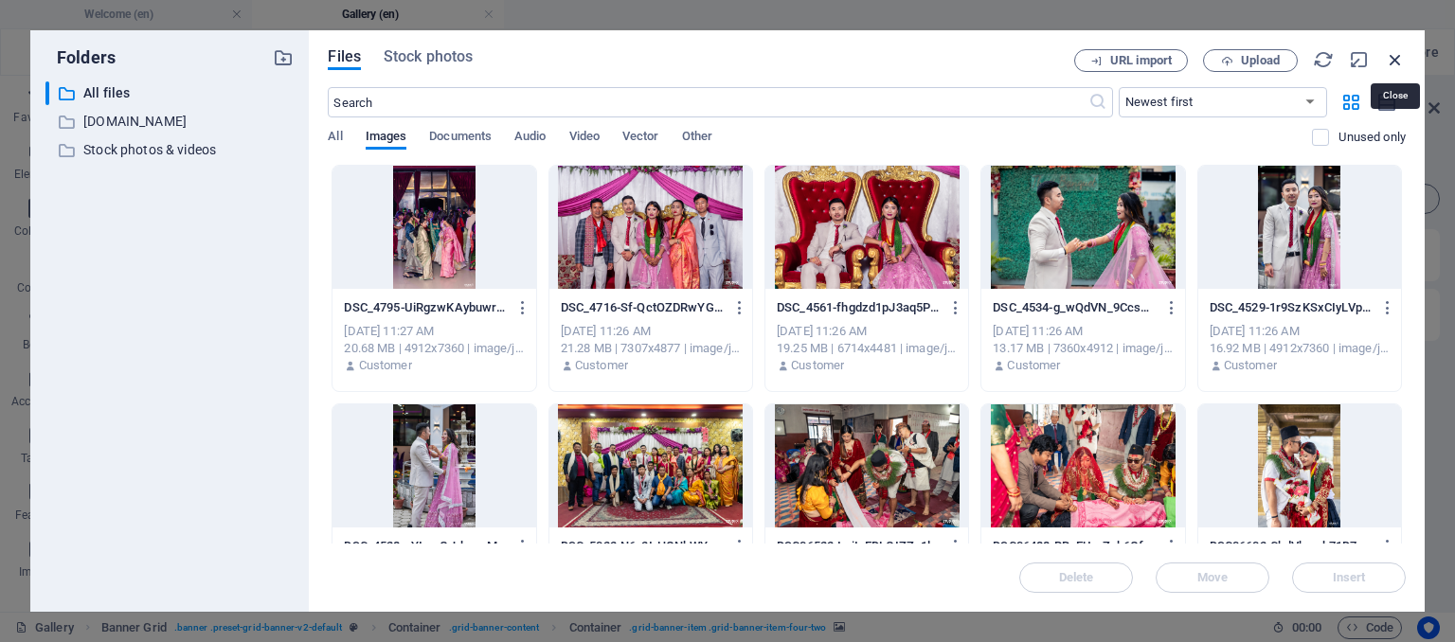
click at [1394, 56] on icon "button" at bounding box center [1394, 59] width 21 height 21
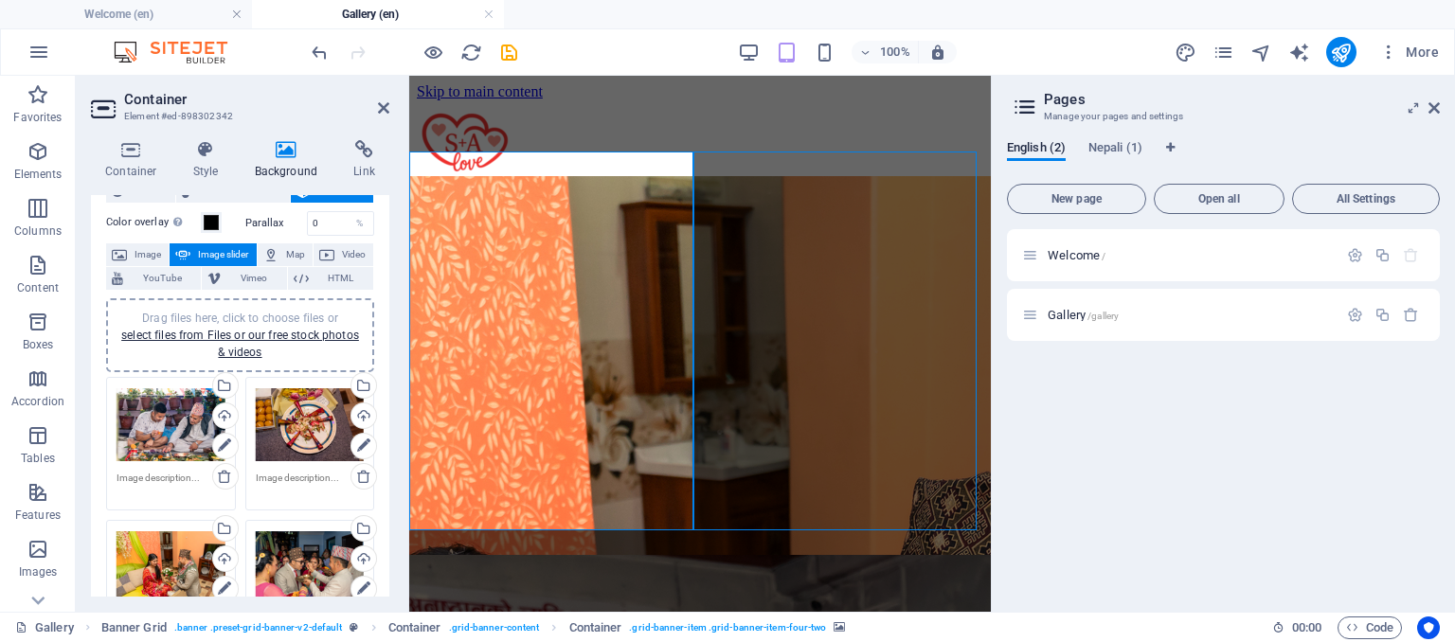
select select "px"
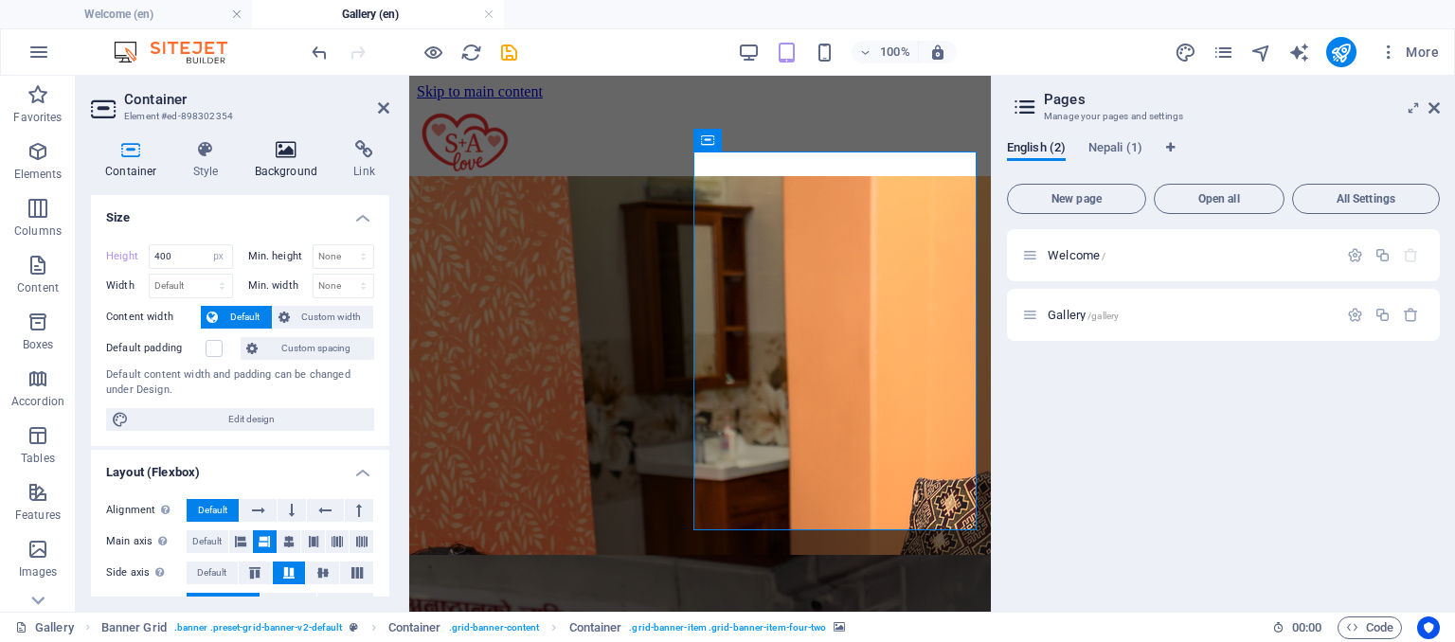
click at [299, 159] on h4 "Background" at bounding box center [290, 160] width 99 height 40
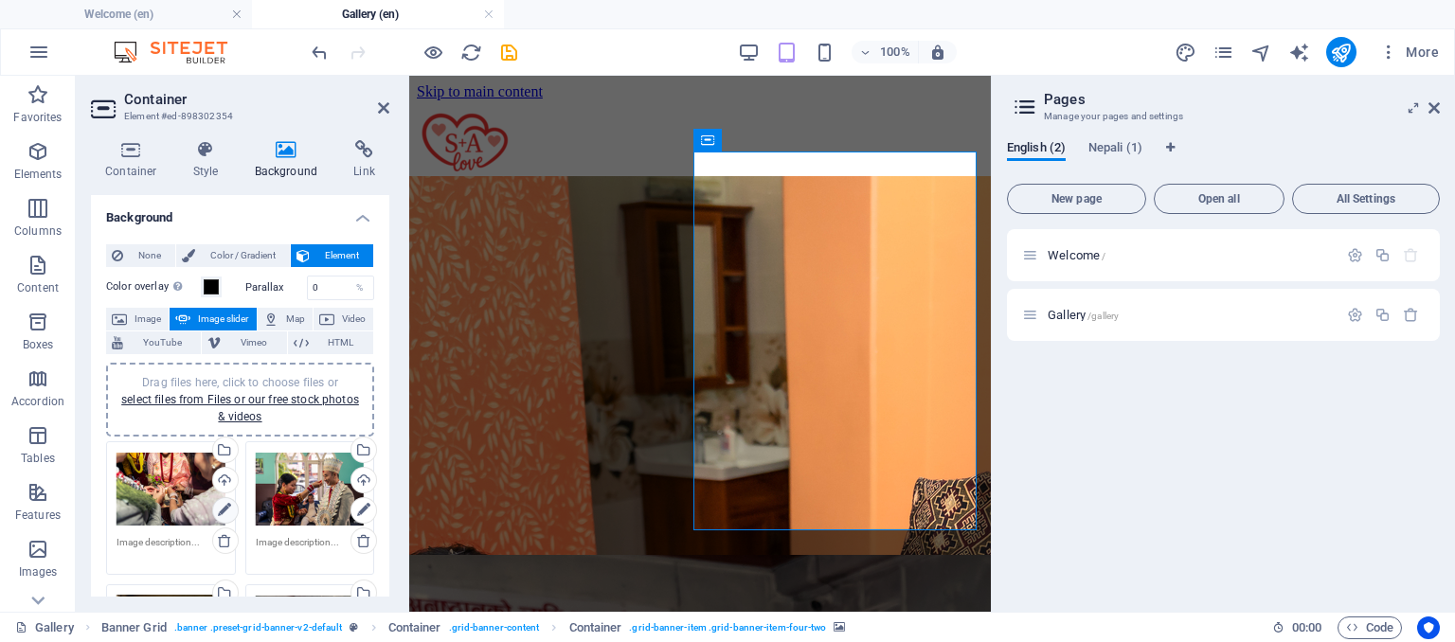
click at [215, 514] on link at bounding box center [225, 510] width 27 height 27
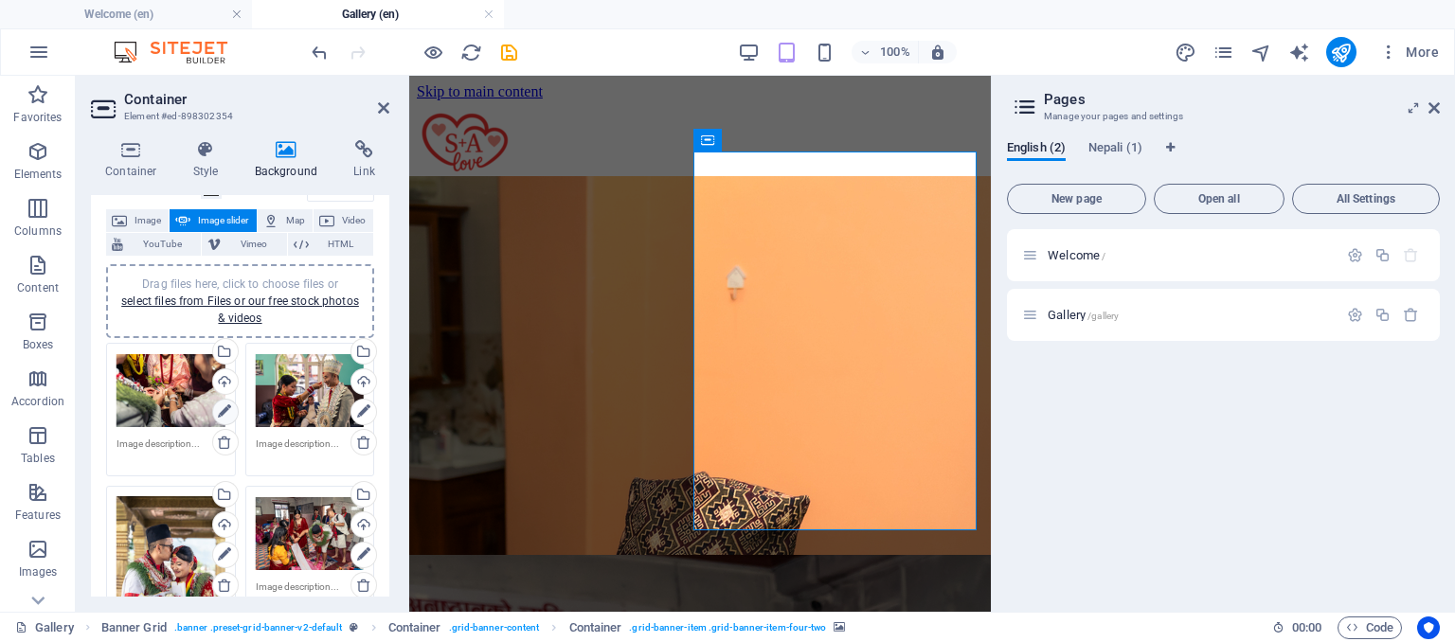
scroll to position [102, 0]
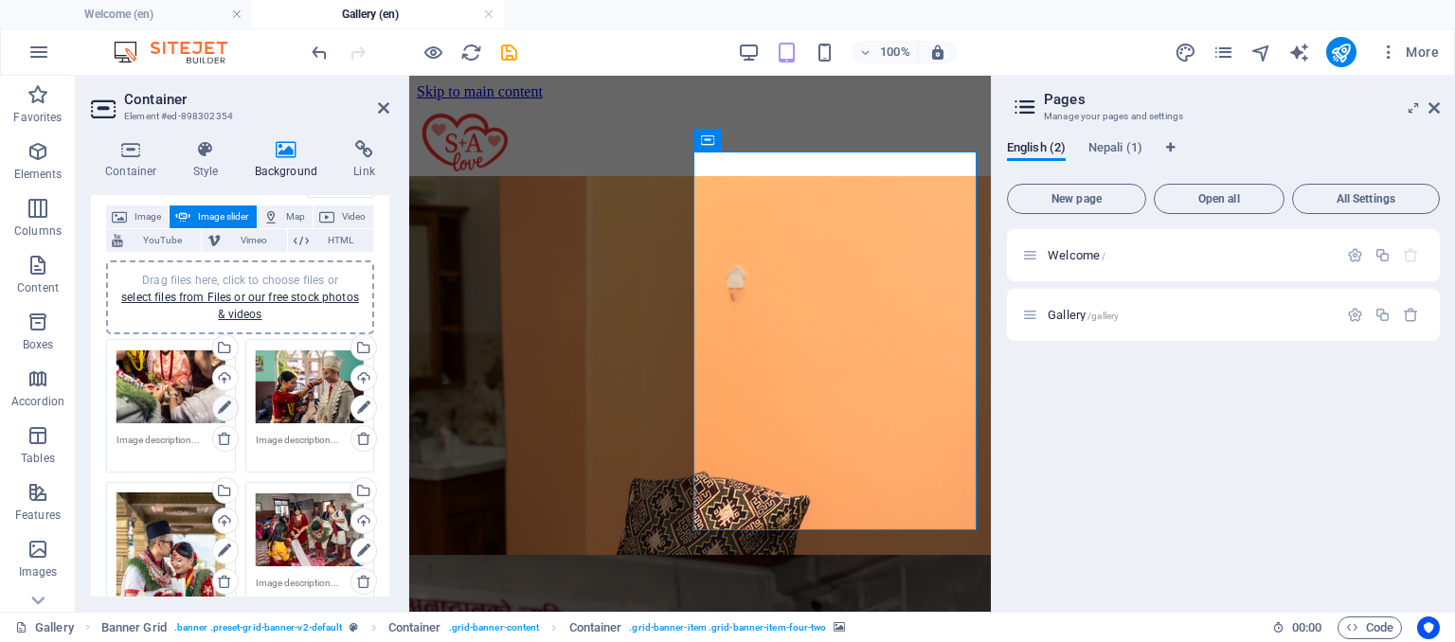
click at [227, 407] on icon at bounding box center [224, 408] width 13 height 23
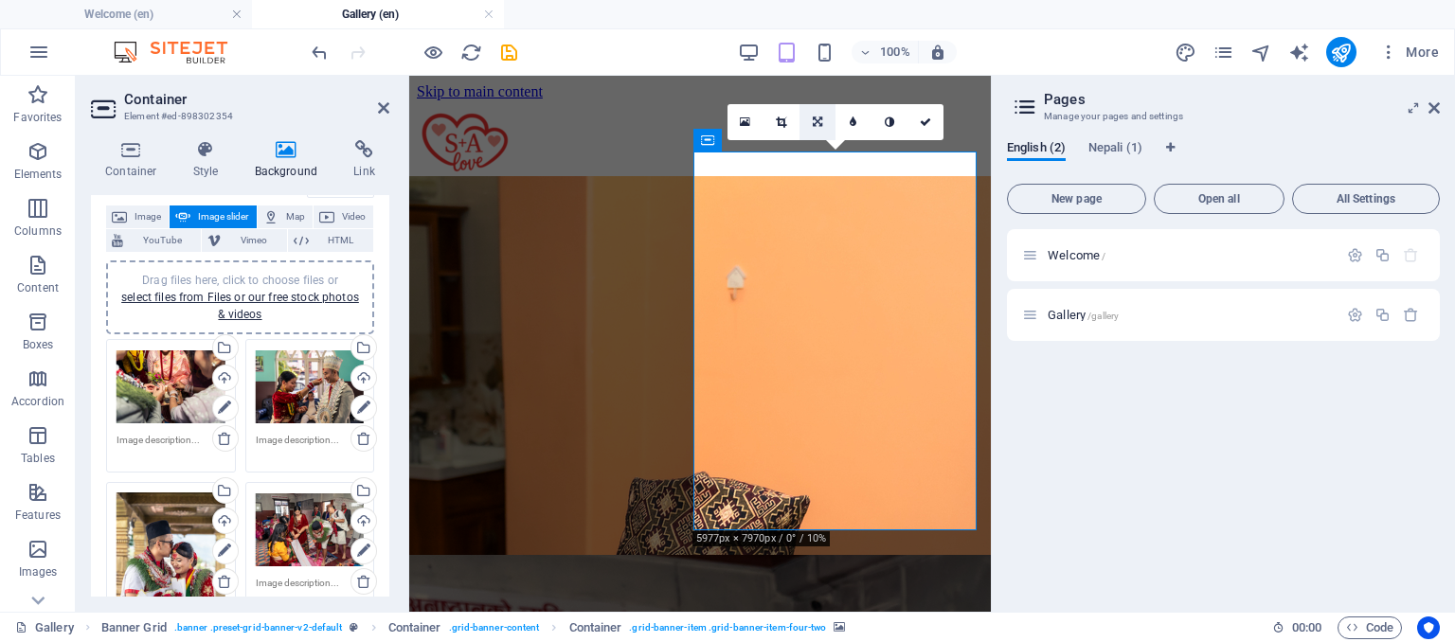
click at [820, 119] on icon at bounding box center [816, 121] width 9 height 11
click at [781, 126] on icon at bounding box center [781, 121] width 10 height 11
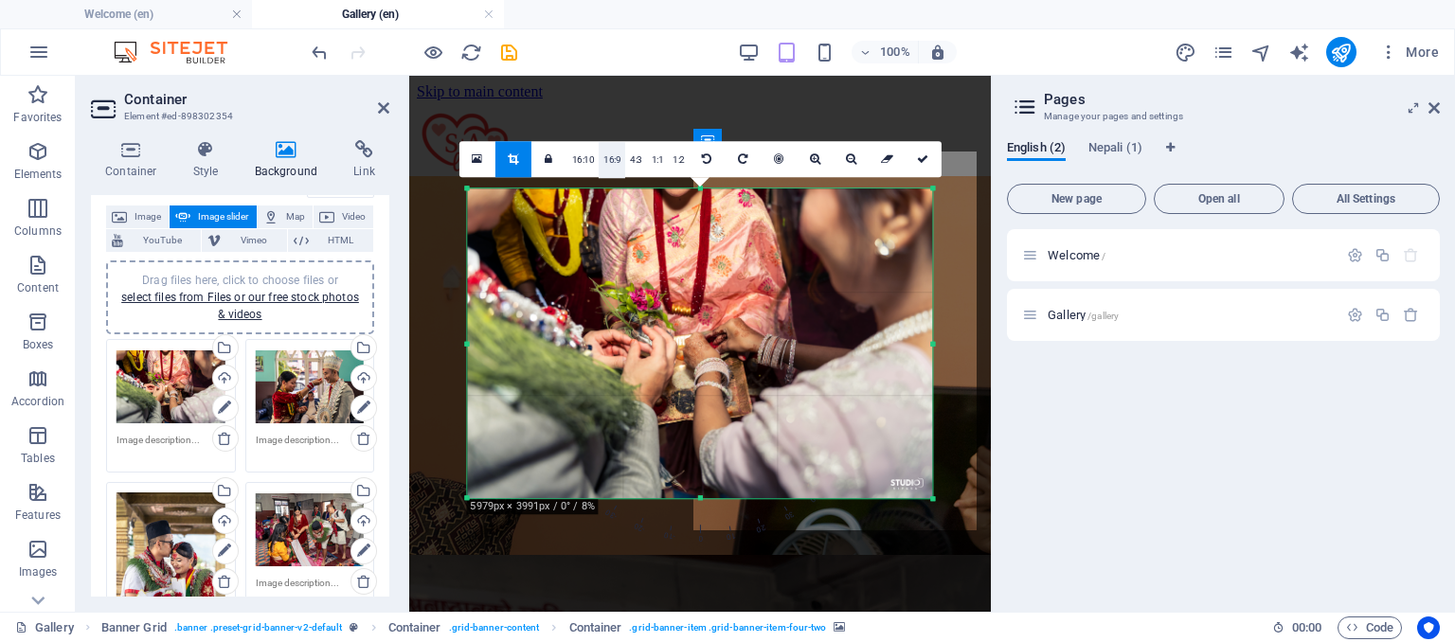
click at [603, 156] on link "16:9" at bounding box center [611, 160] width 27 height 36
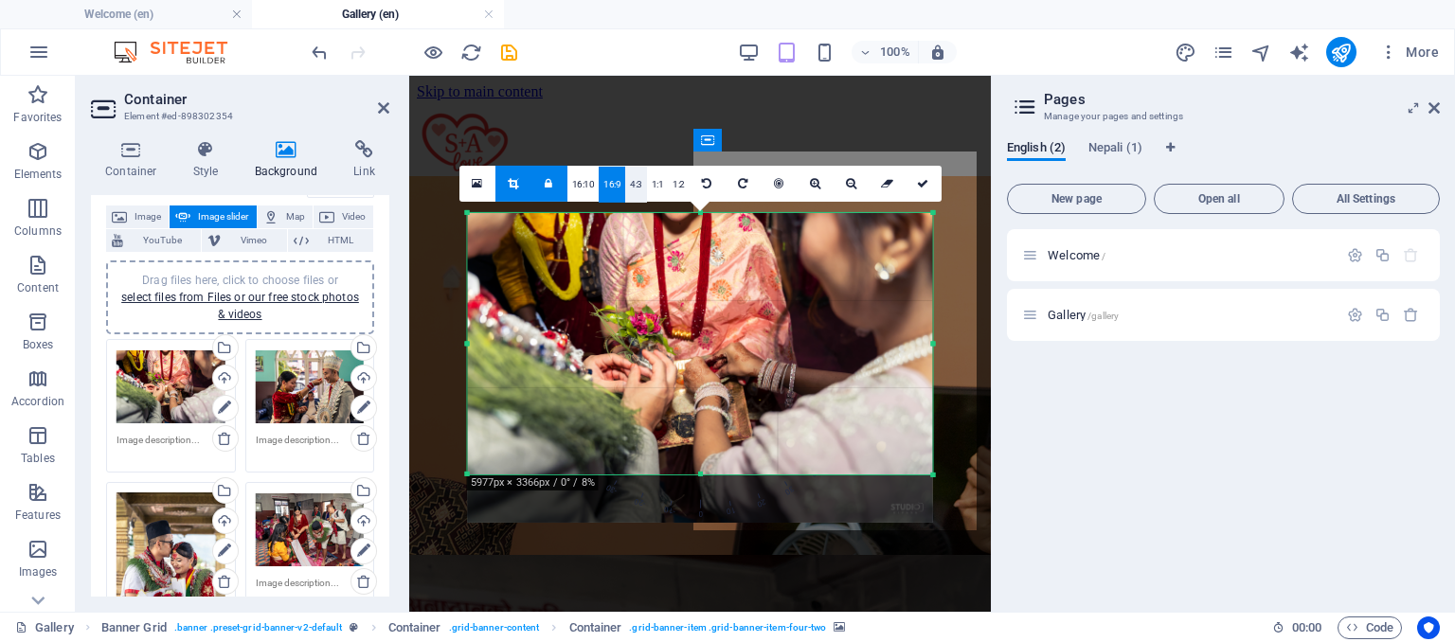
click at [643, 187] on link "4:3" at bounding box center [636, 185] width 22 height 36
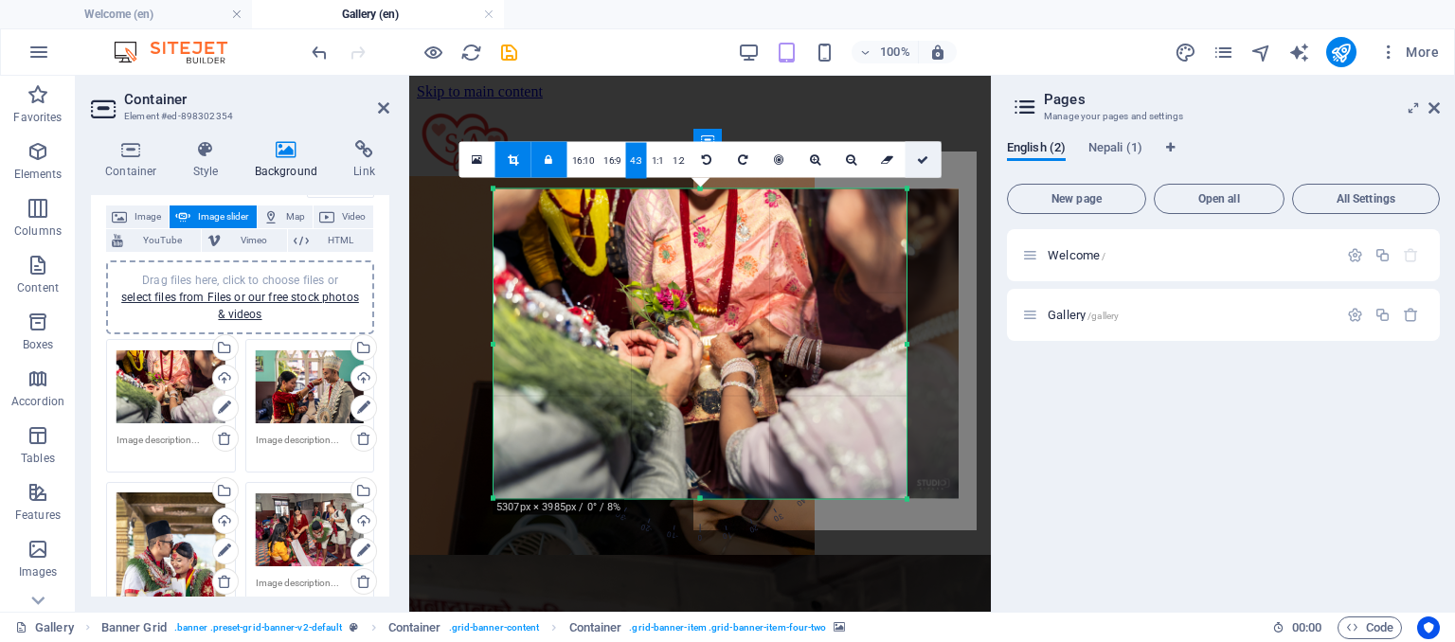
click at [920, 160] on icon at bounding box center [922, 159] width 11 height 11
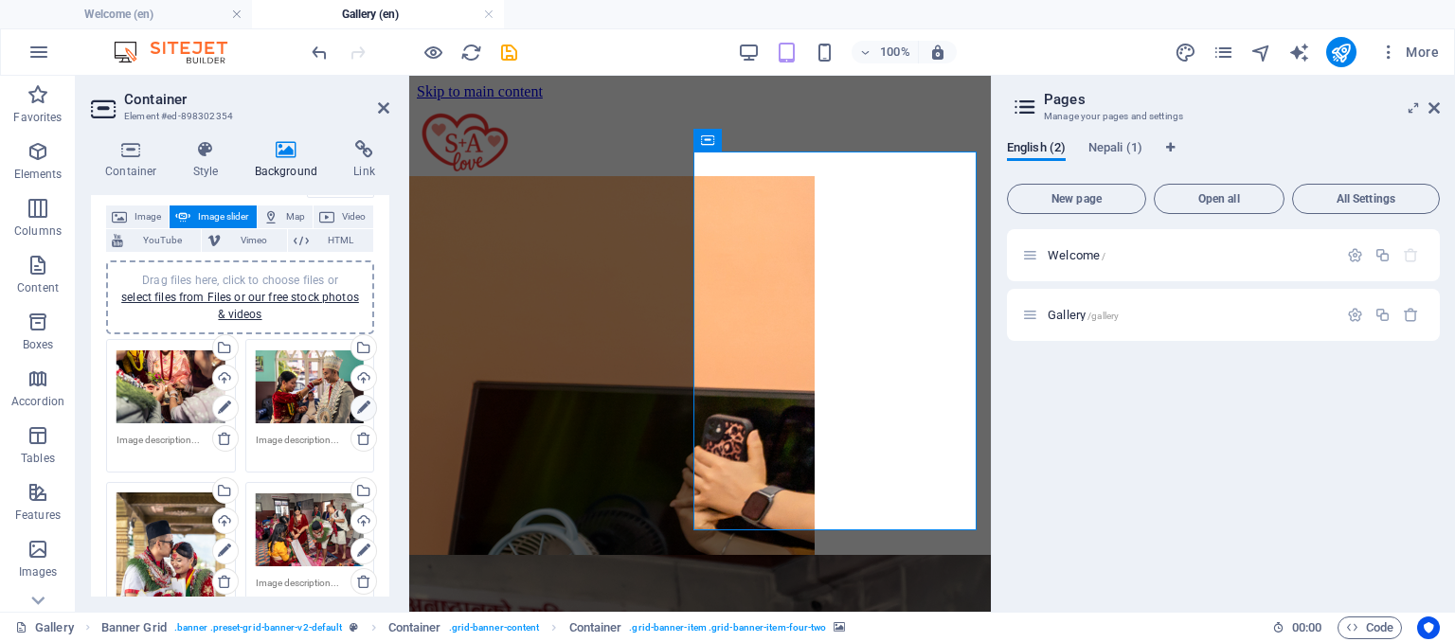
click at [357, 402] on icon at bounding box center [363, 408] width 13 height 23
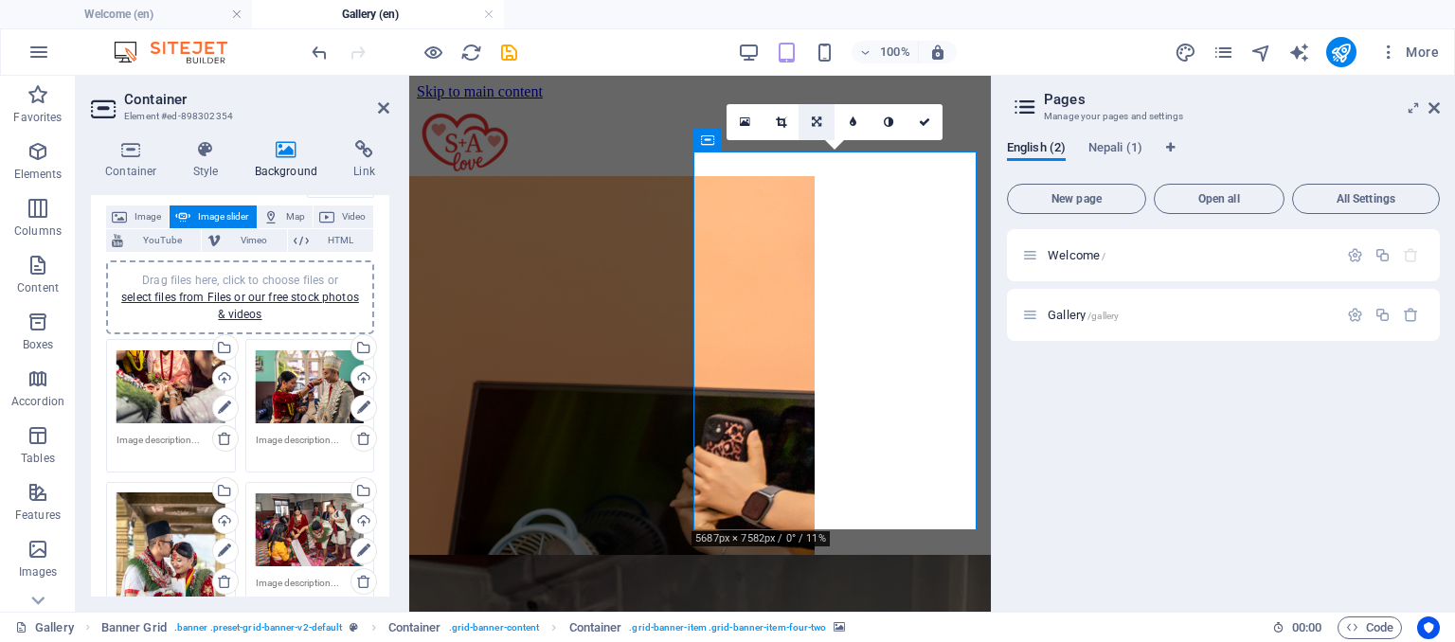
click at [826, 130] on link at bounding box center [816, 122] width 36 height 36
click at [908, 140] on div "16:10 16:9 4:3 1:1 1:2 0" at bounding box center [835, 122] width 216 height 36
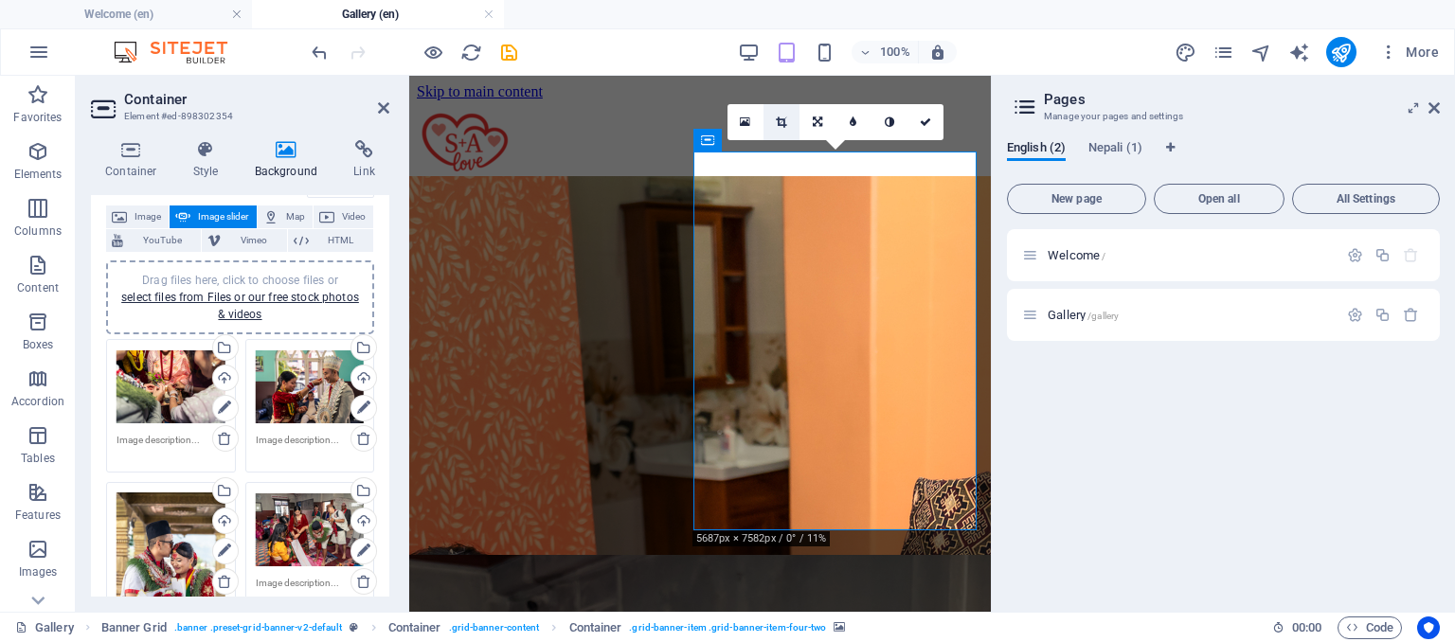
click at [781, 126] on icon at bounding box center [781, 121] width 10 height 11
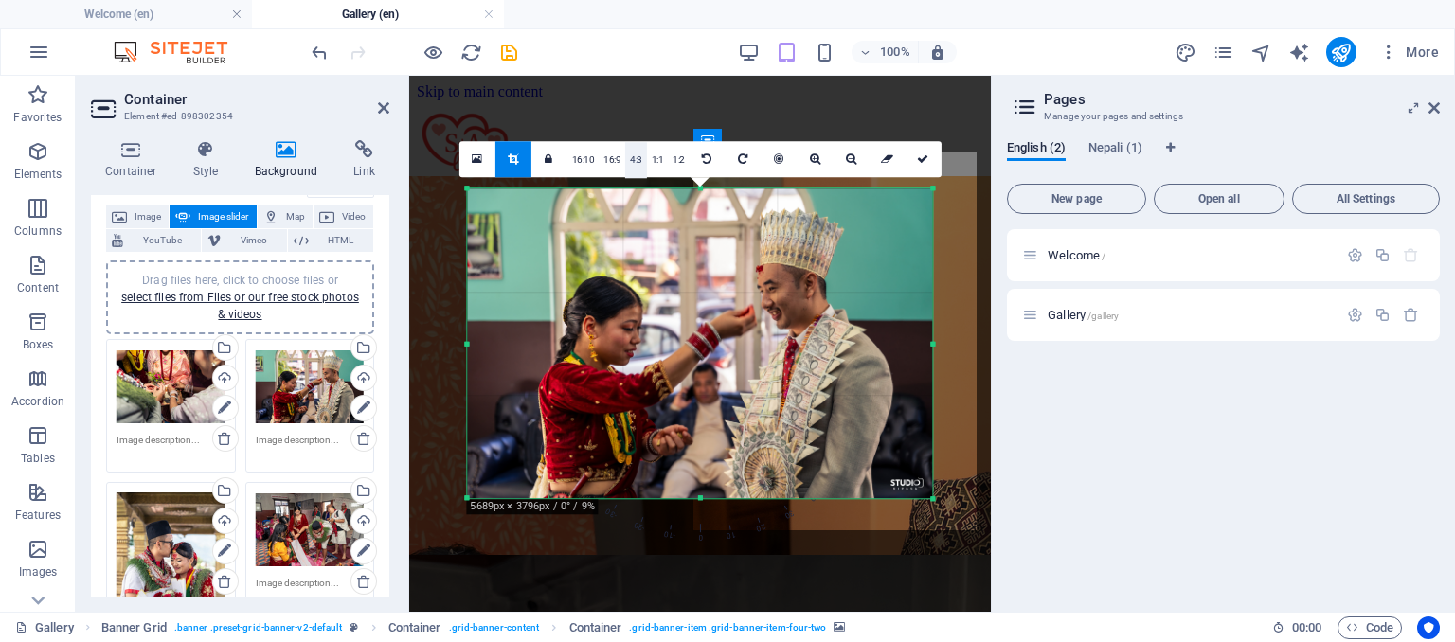
click at [643, 164] on link "4:3" at bounding box center [636, 160] width 22 height 36
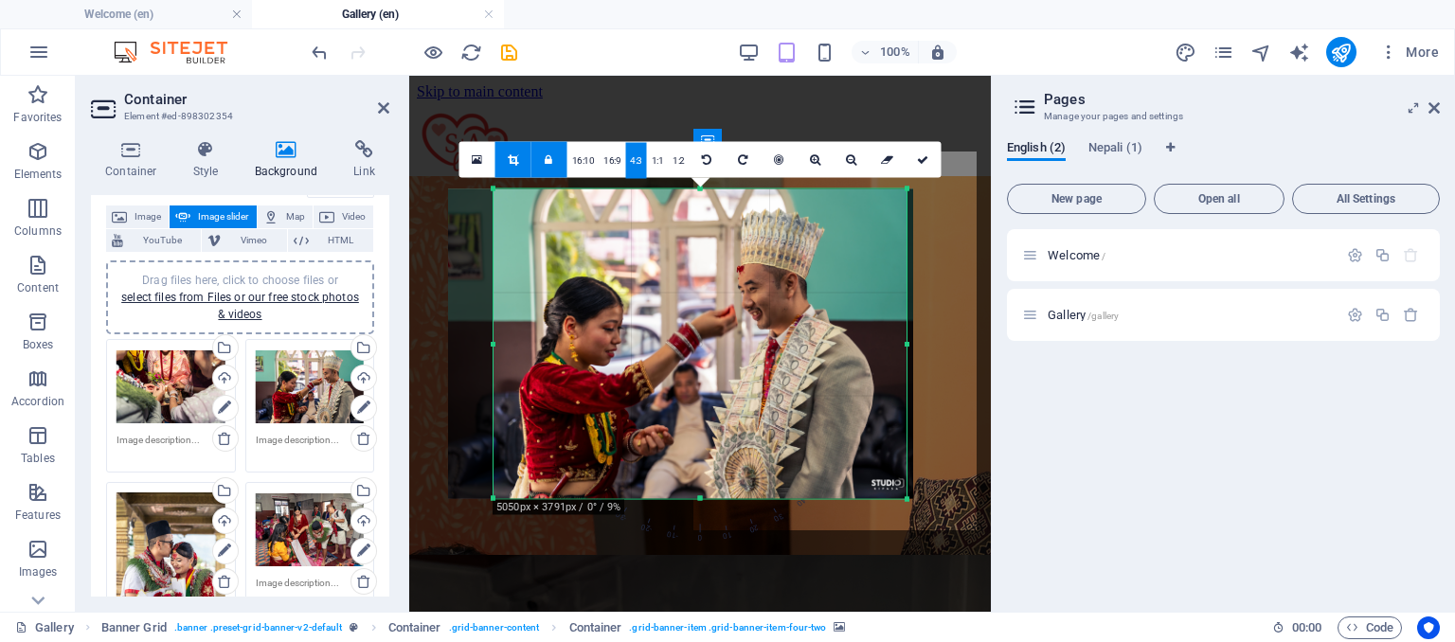
drag, startPoint x: 682, startPoint y: 281, endPoint x: 636, endPoint y: 282, distance: 45.5
click at [636, 282] on div at bounding box center [680, 344] width 465 height 310
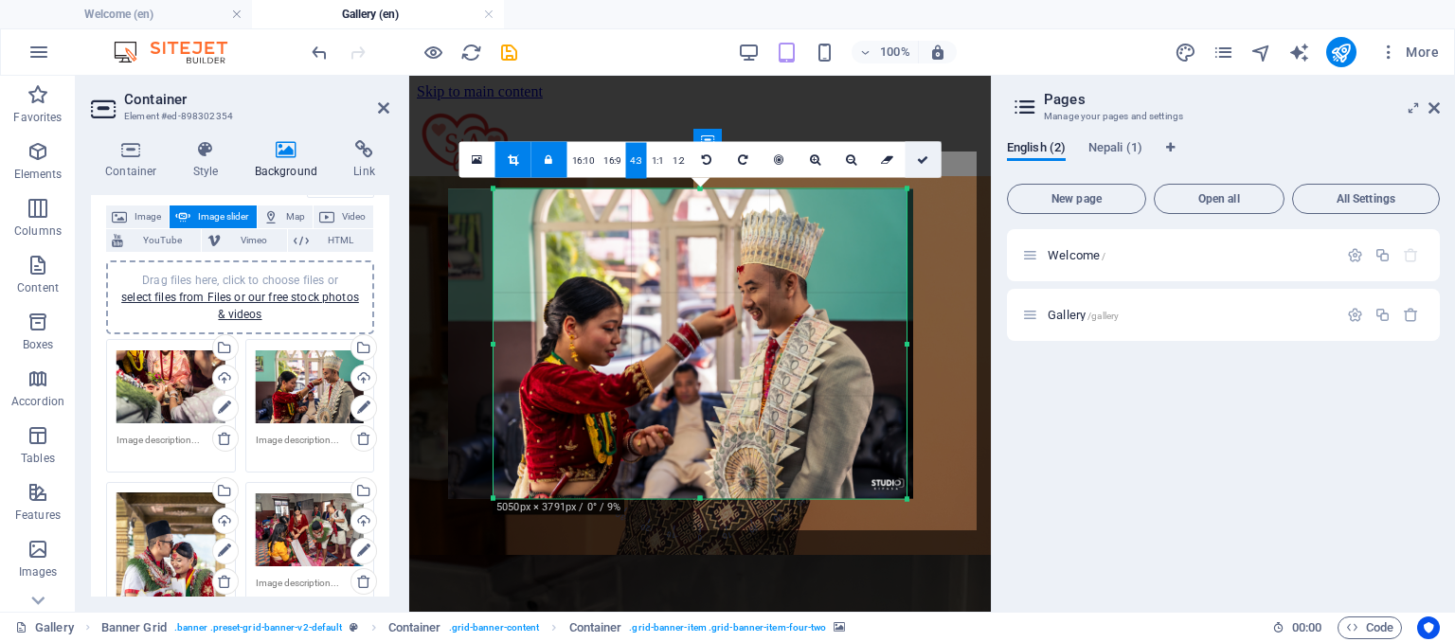
click at [922, 162] on icon at bounding box center [922, 159] width 11 height 11
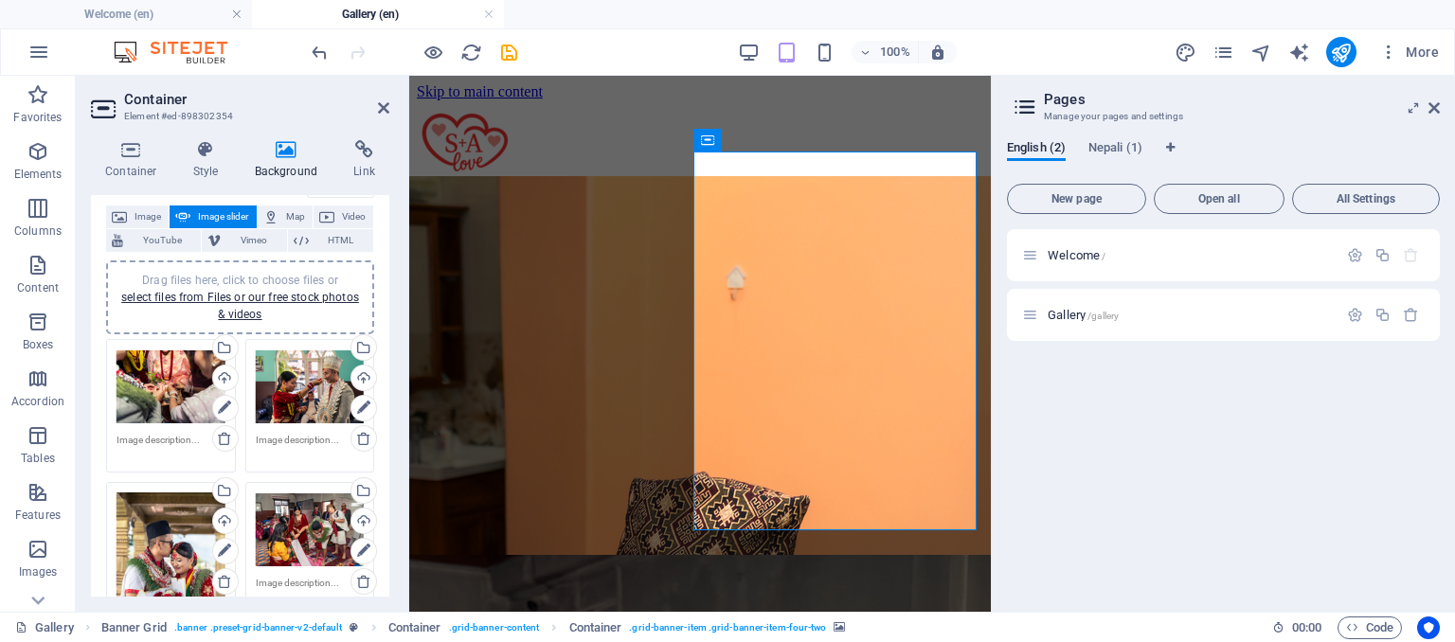
click at [165, 529] on div "Drag files here, click to choose files or select files from Files or our free s…" at bounding box center [170, 573] width 109 height 163
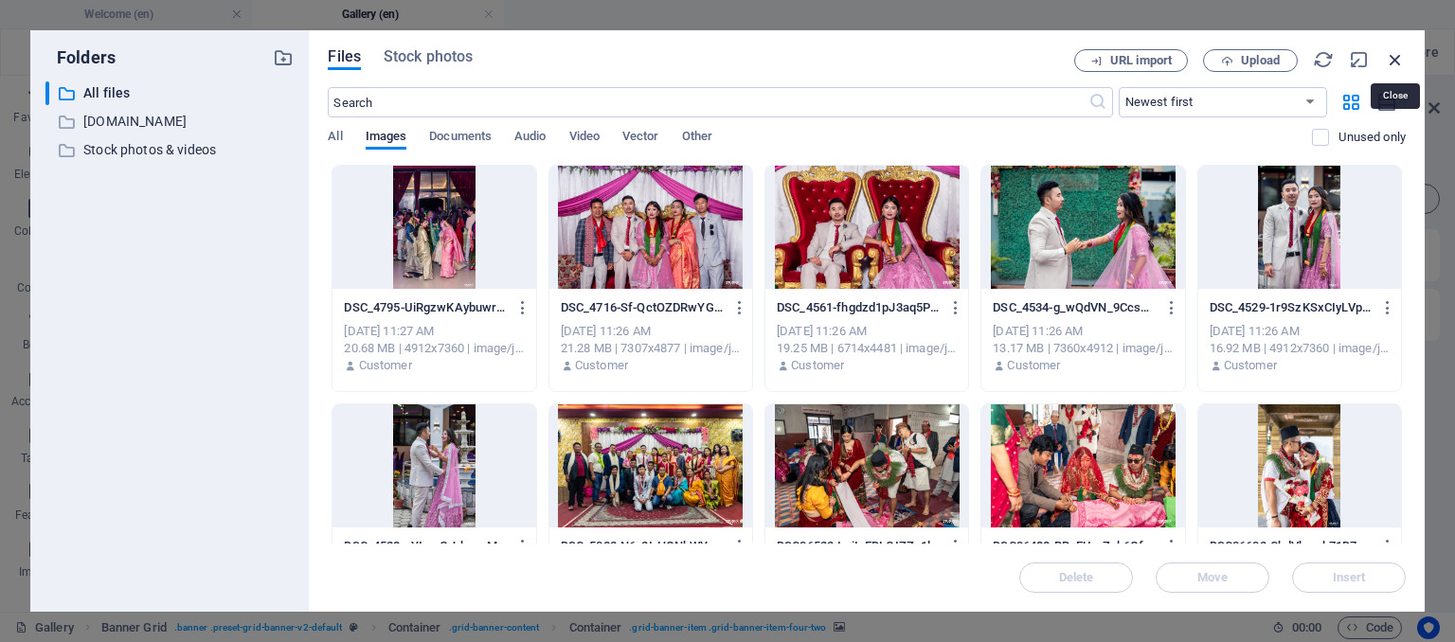
click at [1390, 55] on icon "button" at bounding box center [1394, 59] width 21 height 21
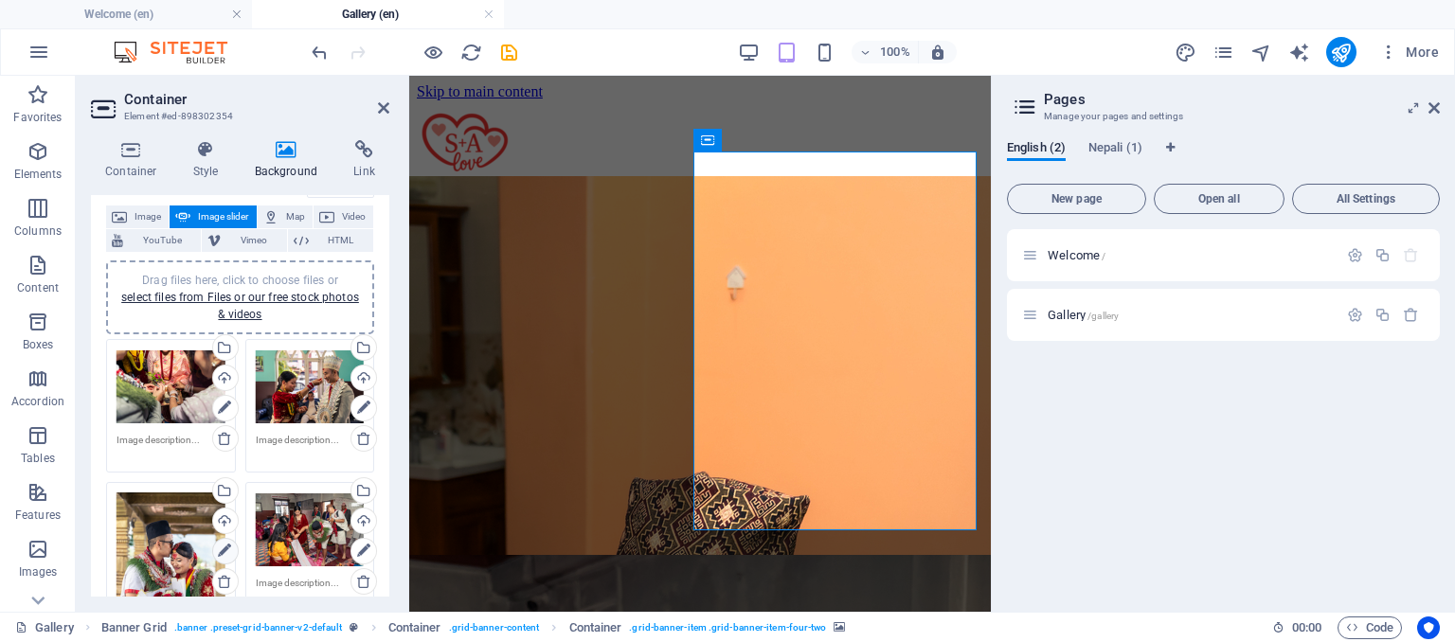
click at [227, 552] on icon at bounding box center [224, 551] width 13 height 23
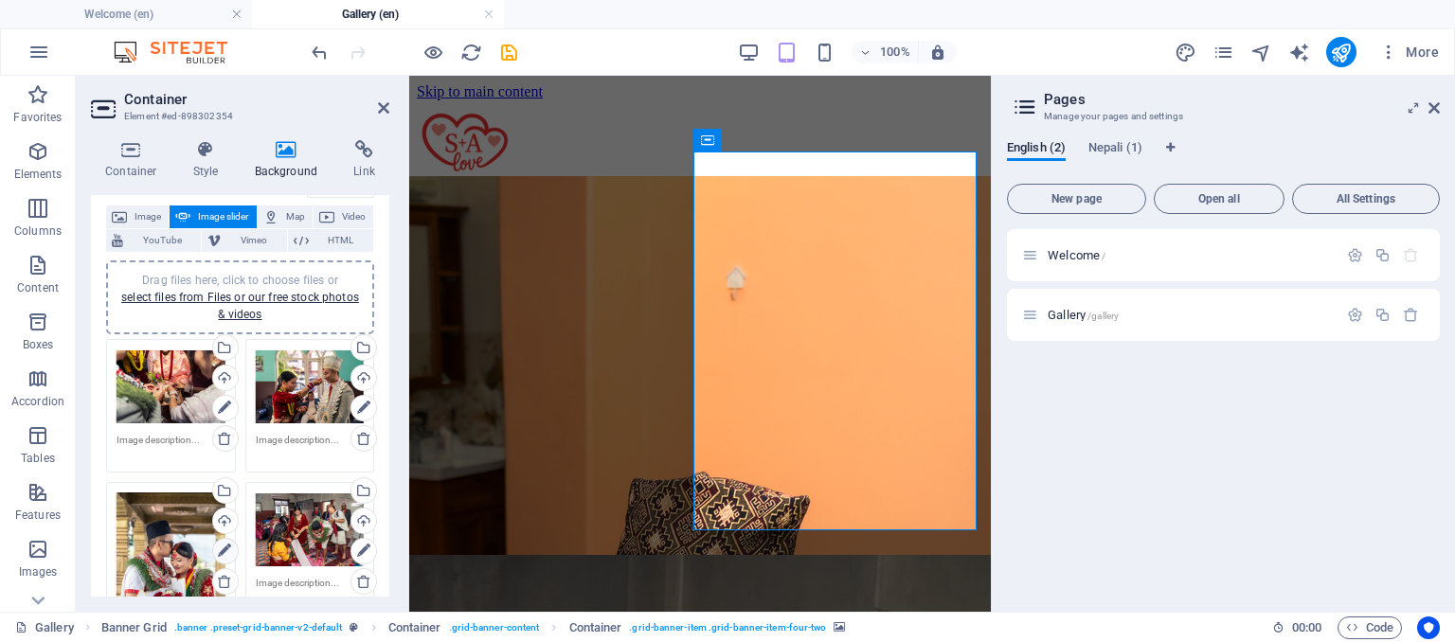
click at [227, 552] on icon at bounding box center [224, 551] width 13 height 23
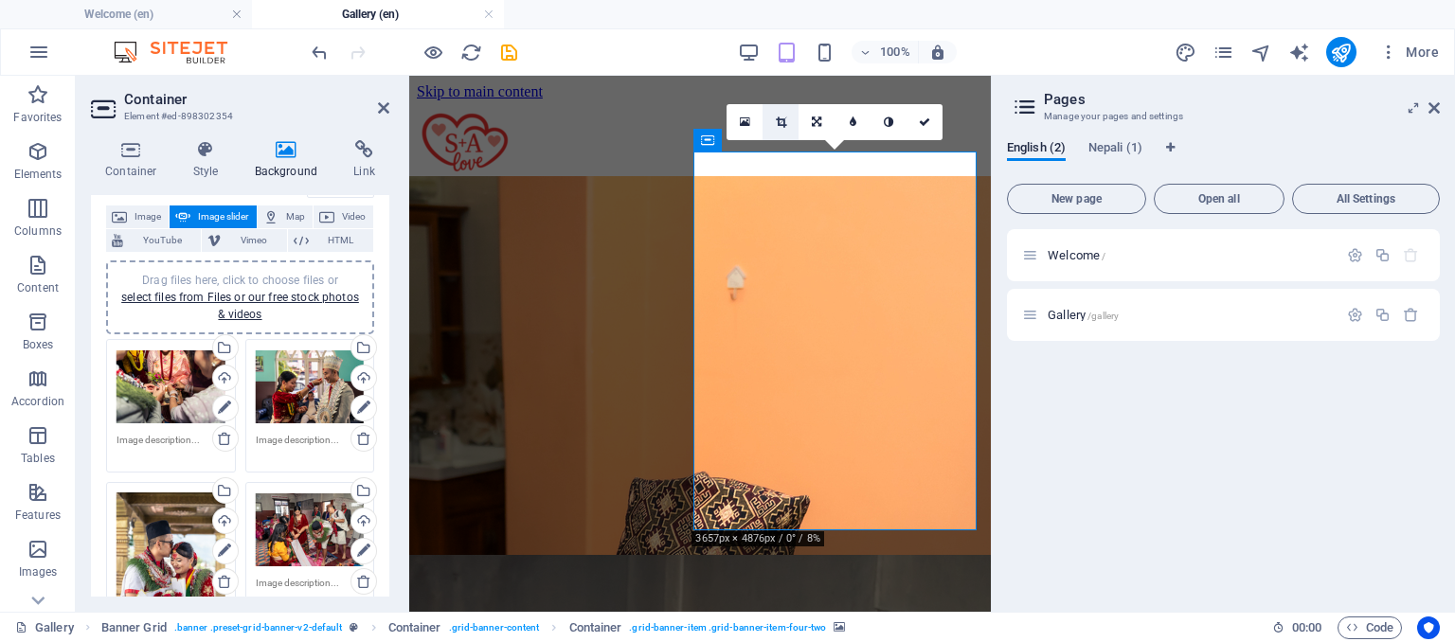
click at [782, 128] on link at bounding box center [780, 122] width 36 height 36
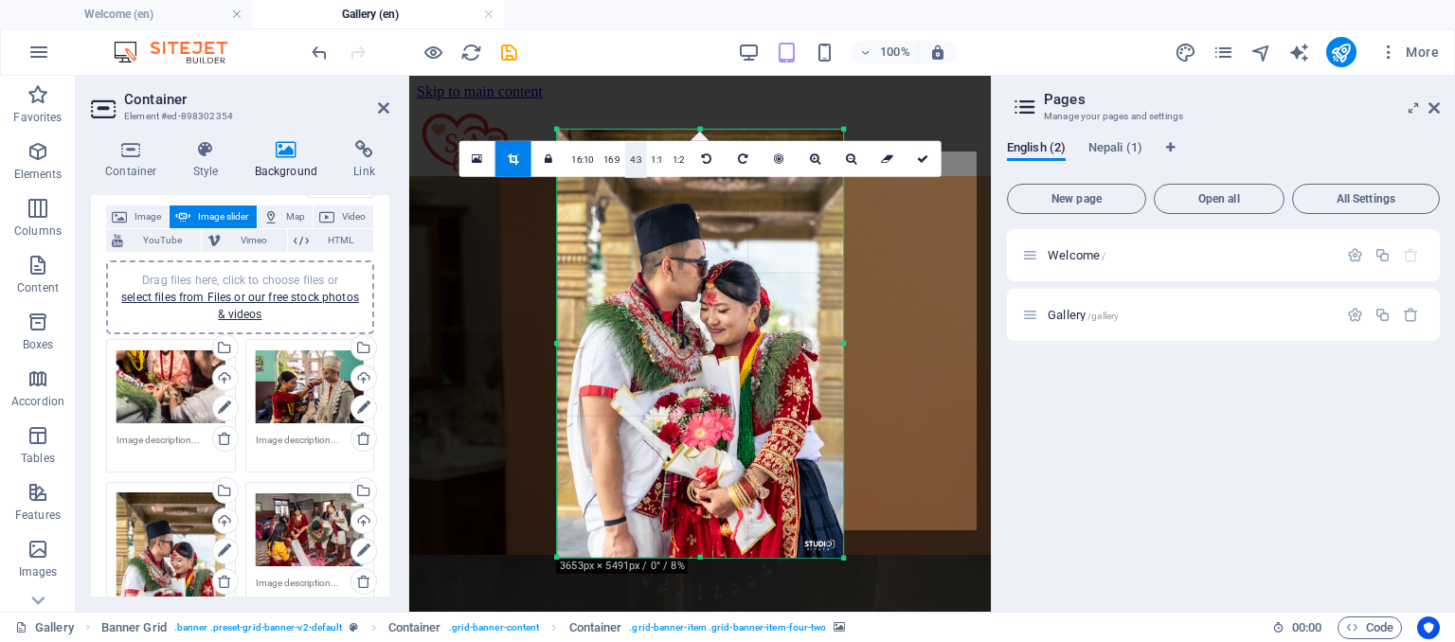
click at [633, 150] on link "4:3" at bounding box center [636, 160] width 22 height 36
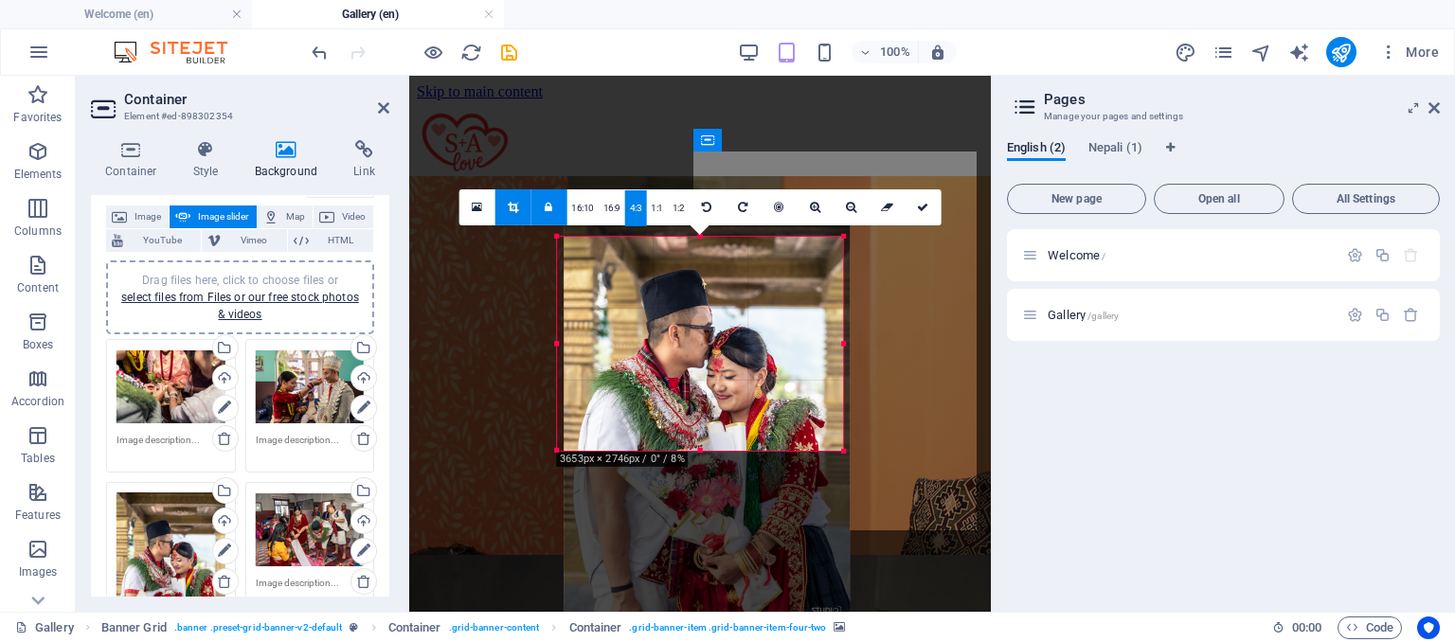
drag, startPoint x: 708, startPoint y: 315, endPoint x: 715, endPoint y: 275, distance: 41.3
click at [715, 275] on div at bounding box center [706, 410] width 286 height 429
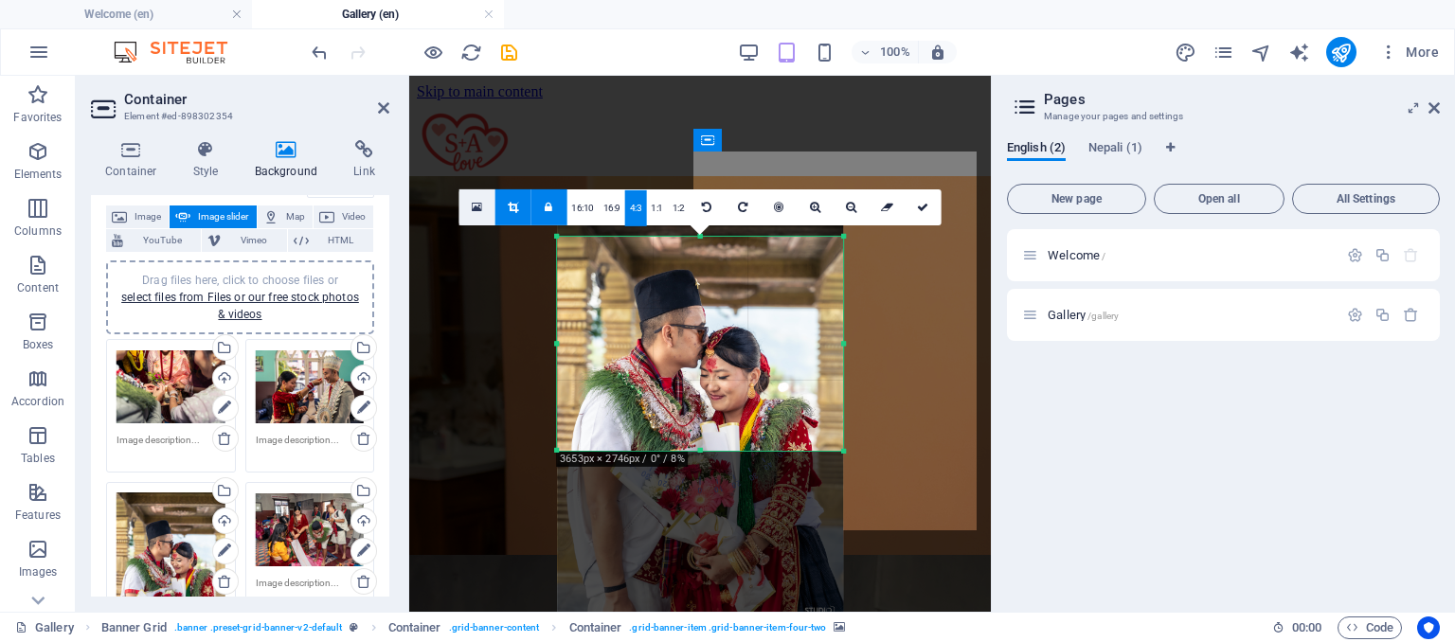
click at [481, 209] on icon at bounding box center [477, 207] width 10 height 13
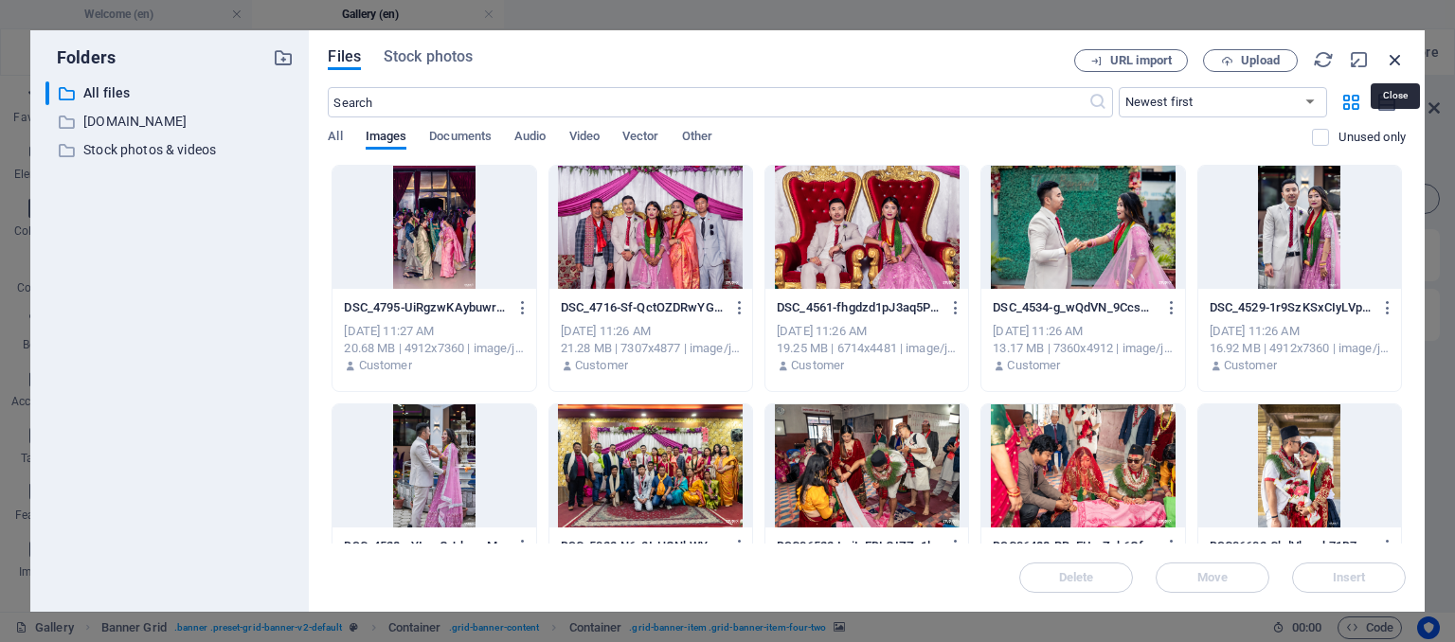
click at [1402, 56] on icon "button" at bounding box center [1394, 59] width 21 height 21
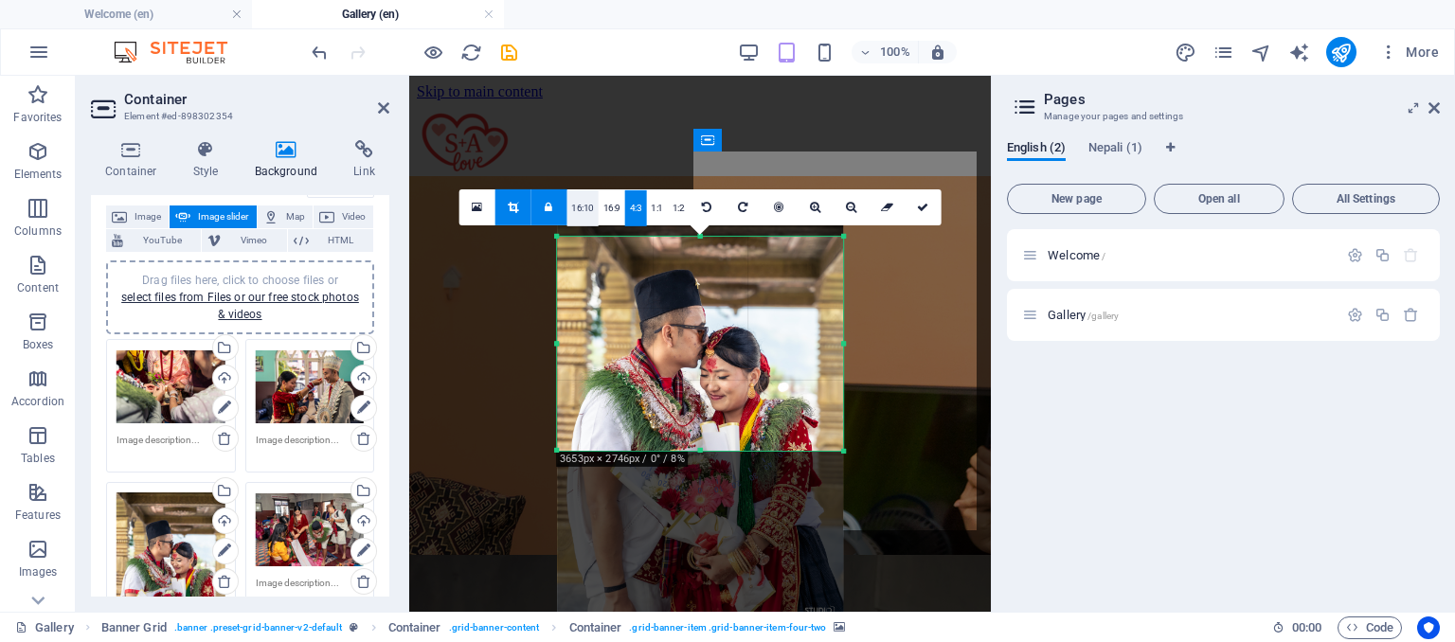
click at [589, 211] on link "16:10" at bounding box center [582, 208] width 32 height 36
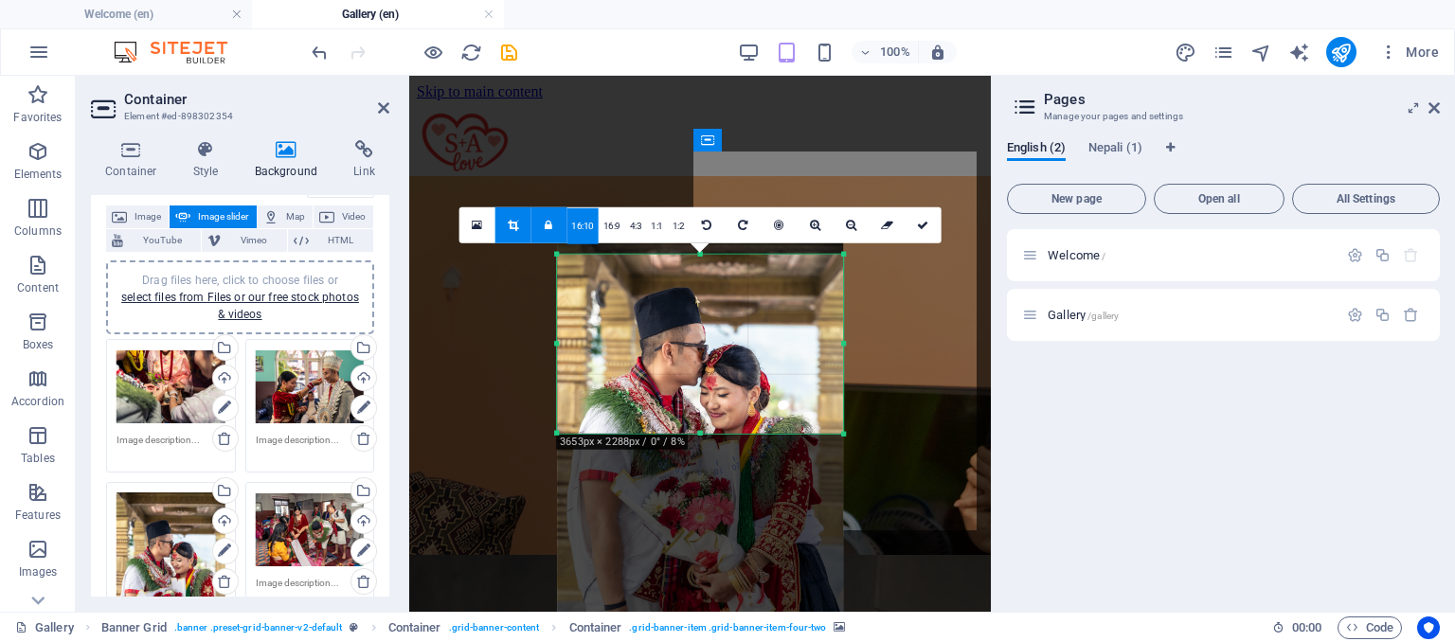
click at [539, 228] on link at bounding box center [548, 225] width 36 height 36
click at [523, 228] on link at bounding box center [512, 225] width 36 height 36
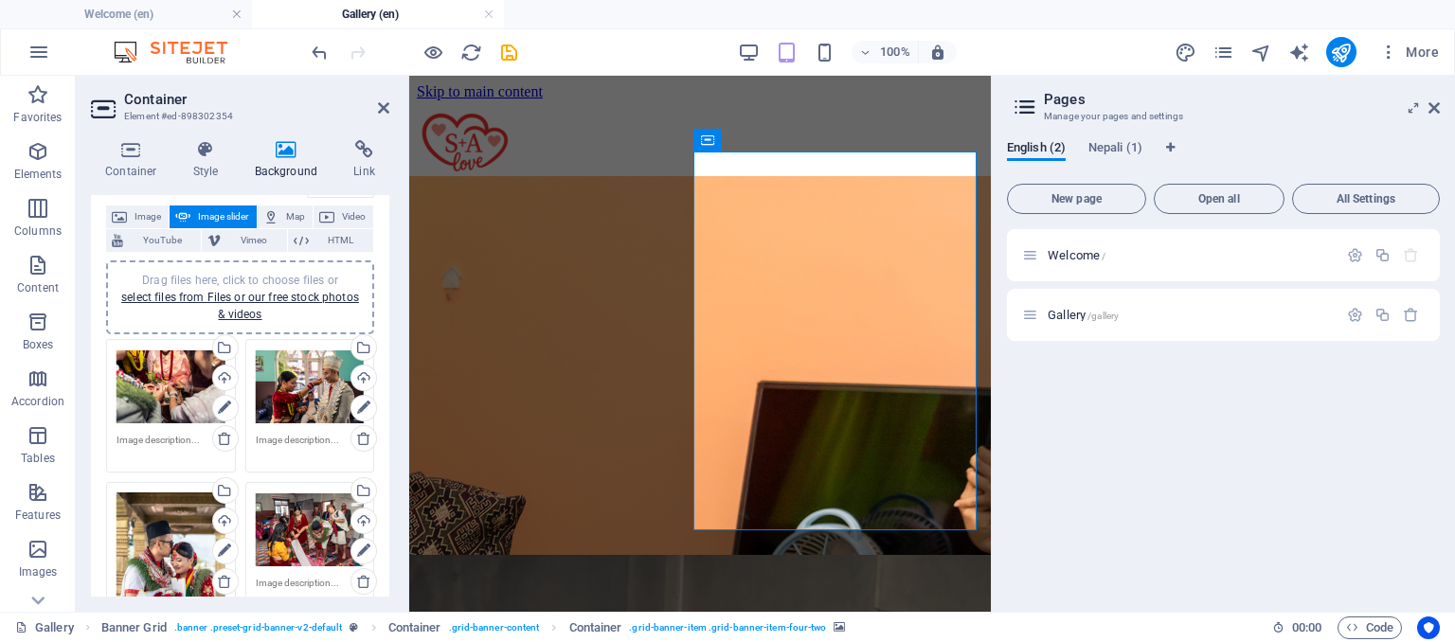
scroll to position [186, 0]
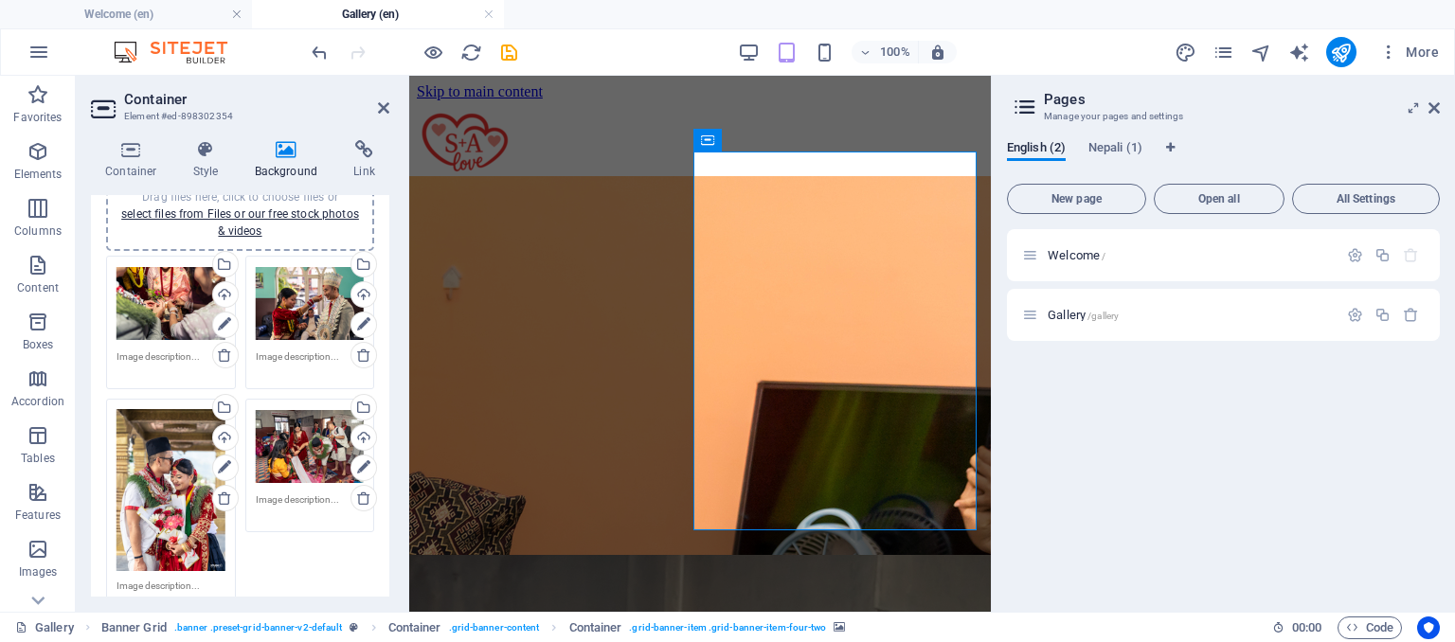
click at [159, 474] on div "Drag files here, click to choose files or select files from Files or our free s…" at bounding box center [170, 490] width 109 height 163
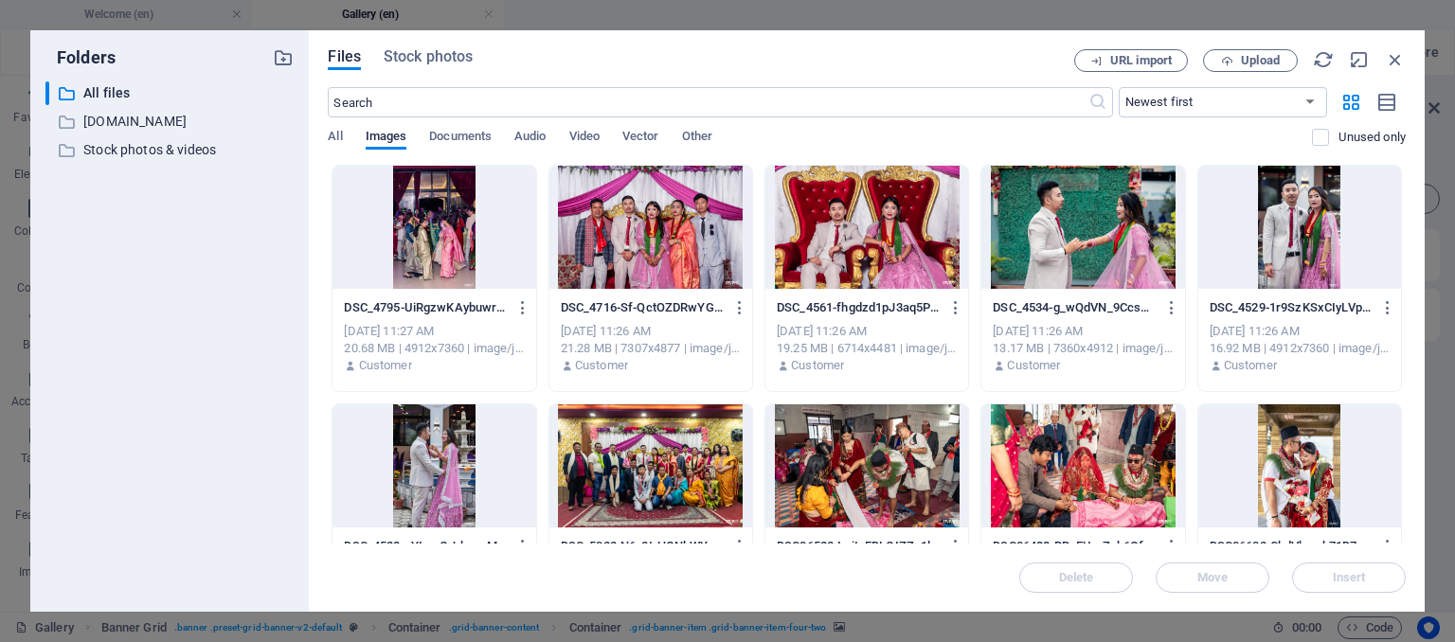
click at [159, 474] on div "​ All files All files ​ www.free-css.com www.free-css.com ​ Stock photos & vide…" at bounding box center [169, 338] width 248 height 515
click at [1393, 62] on icon "button" at bounding box center [1394, 59] width 21 height 21
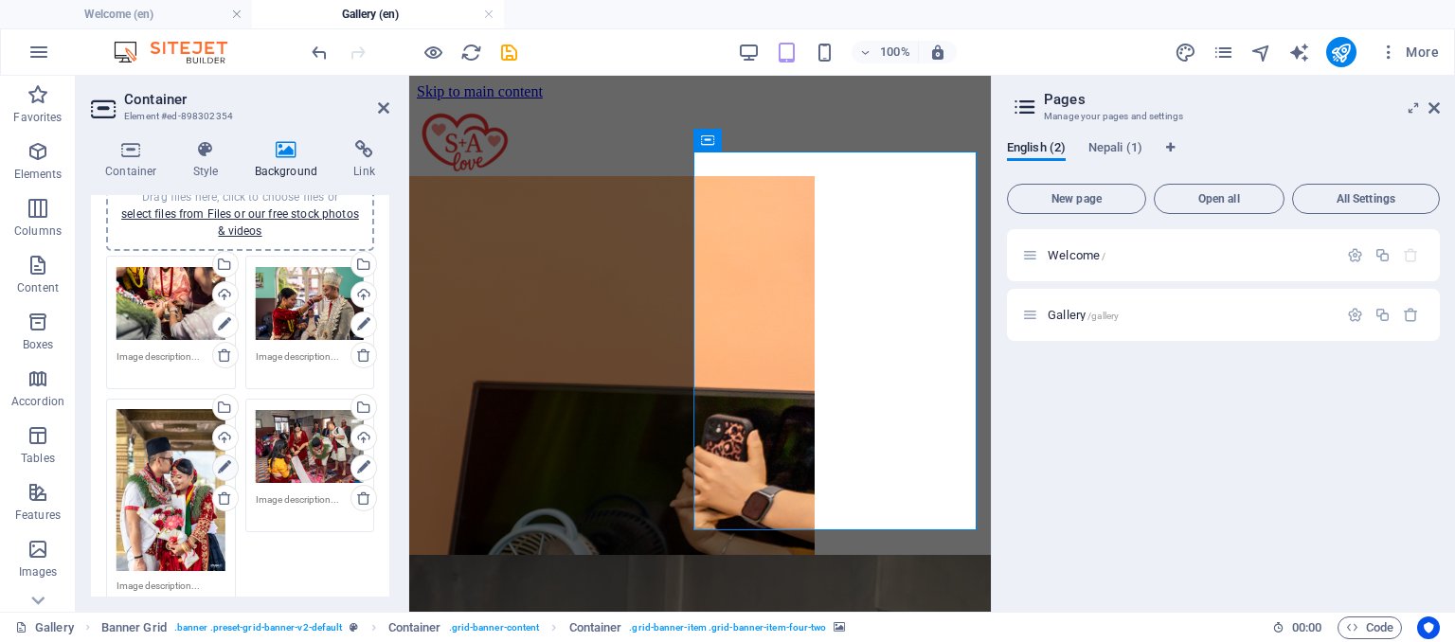
click at [227, 466] on icon at bounding box center [224, 467] width 13 height 23
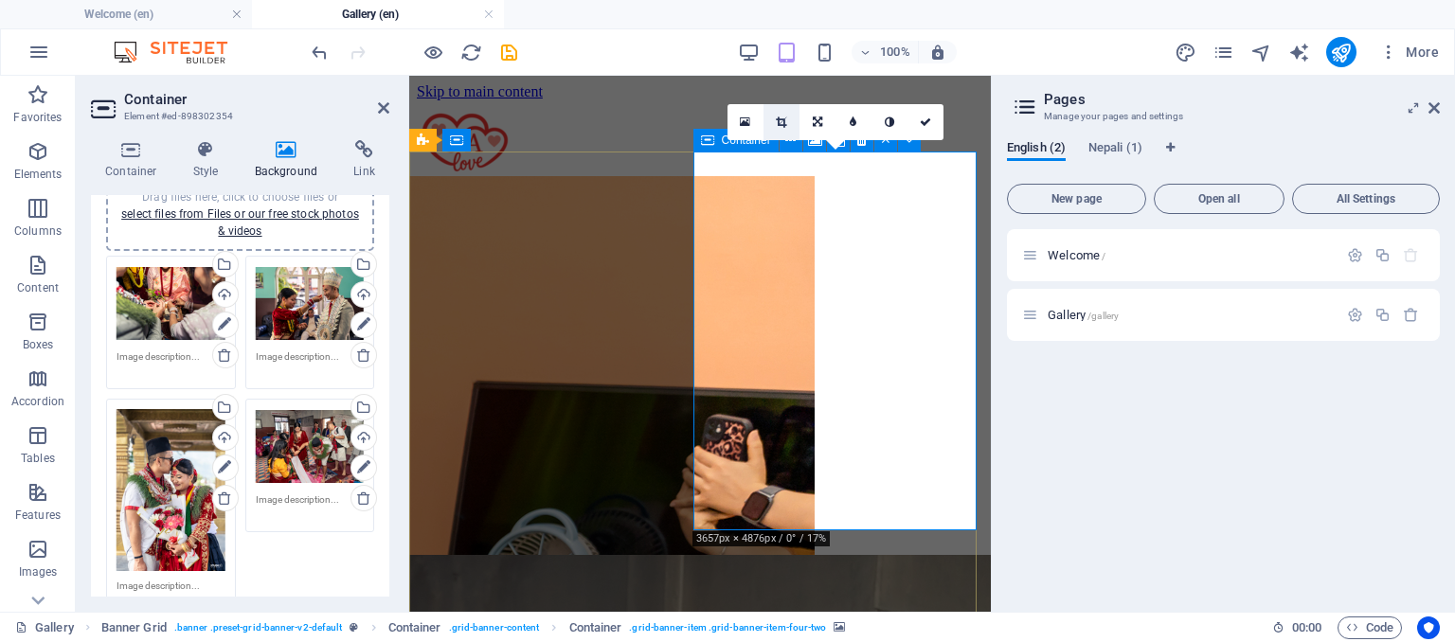
click at [783, 120] on icon at bounding box center [781, 121] width 10 height 11
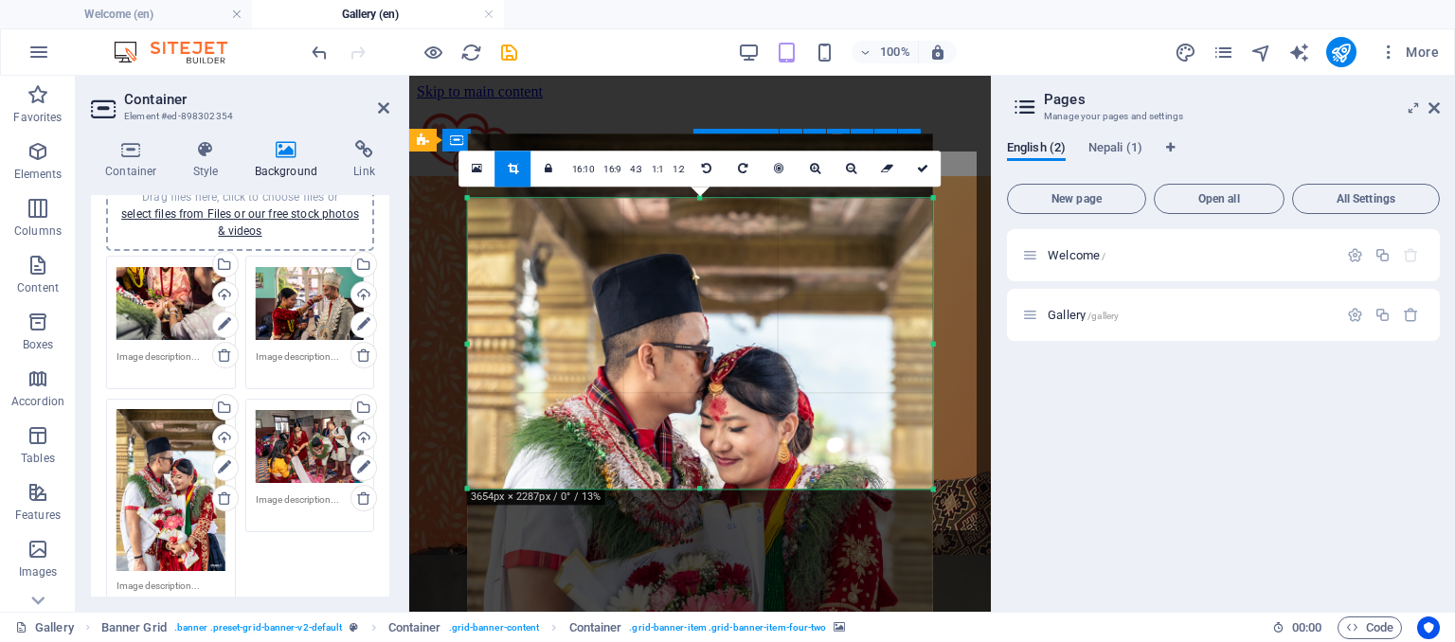
drag, startPoint x: 698, startPoint y: 482, endPoint x: 667, endPoint y: 416, distance: 73.3
click at [667, 416] on div at bounding box center [699, 483] width 465 height 698
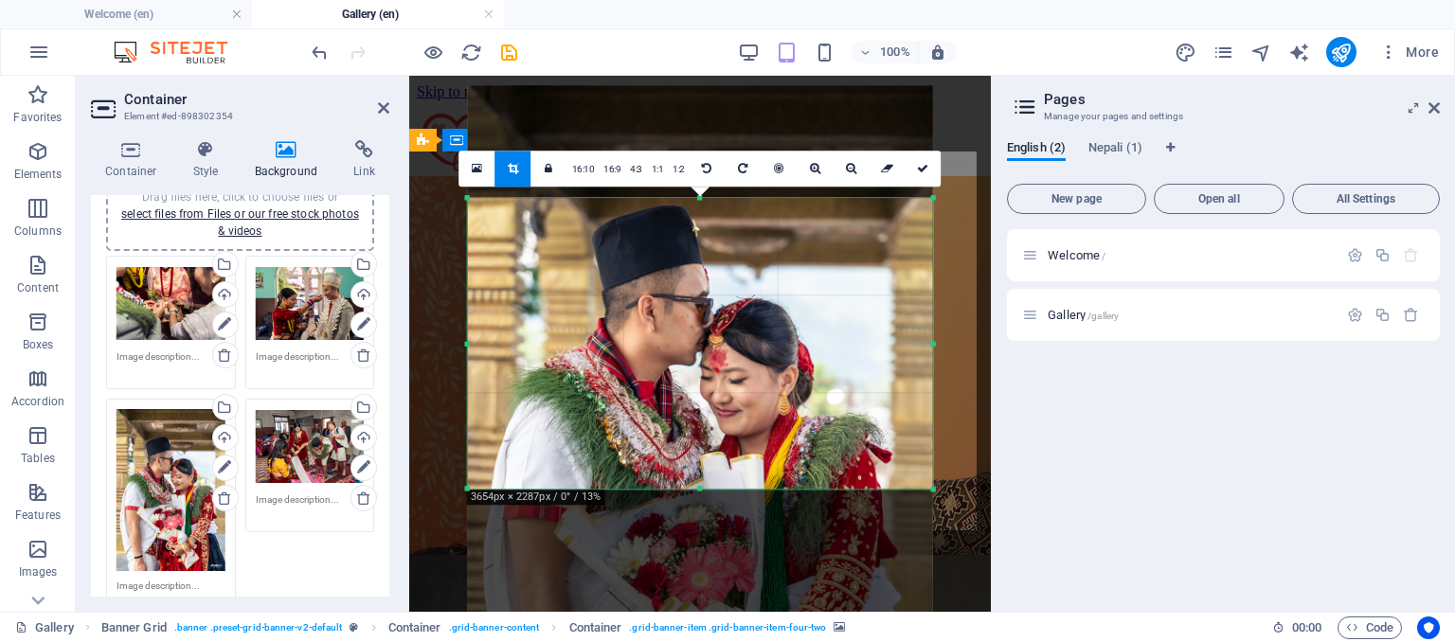
drag, startPoint x: 667, startPoint y: 416, endPoint x: 664, endPoint y: 367, distance: 48.4
click at [664, 367] on div at bounding box center [699, 434] width 465 height 698
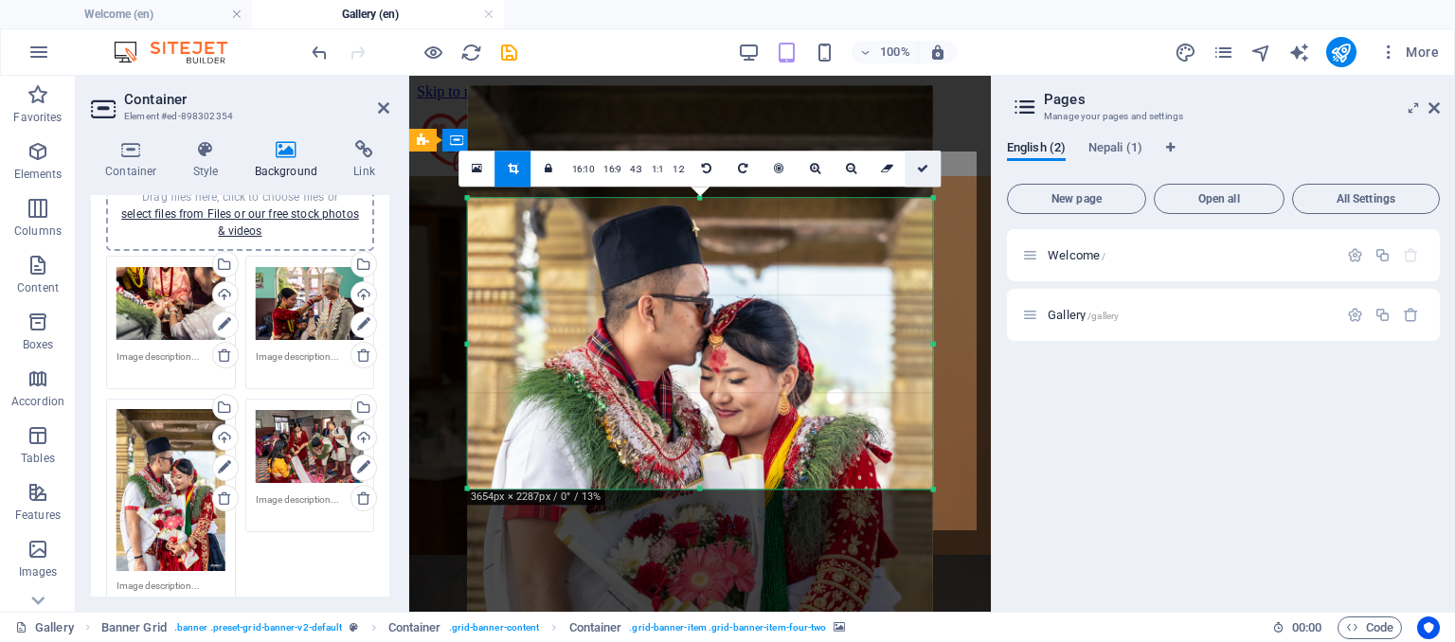
click at [920, 175] on link at bounding box center [923, 169] width 36 height 36
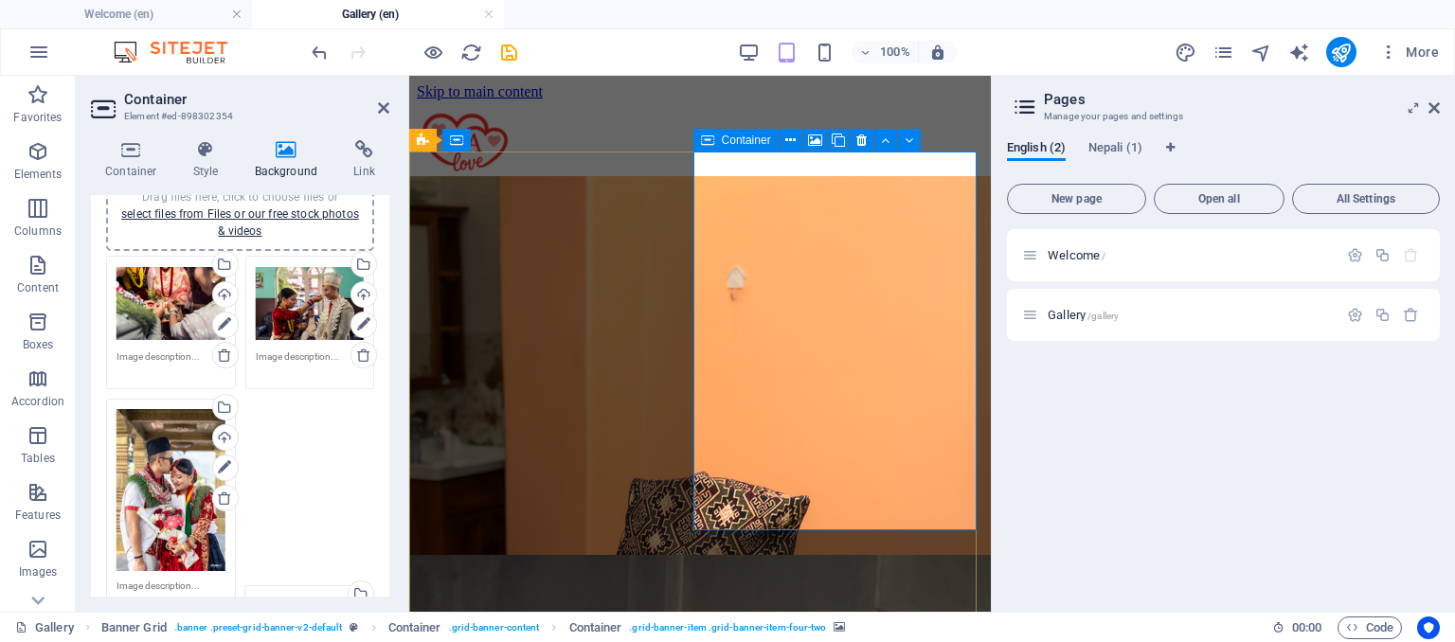
drag, startPoint x: 356, startPoint y: 460, endPoint x: 354, endPoint y: 473, distance: 13.4
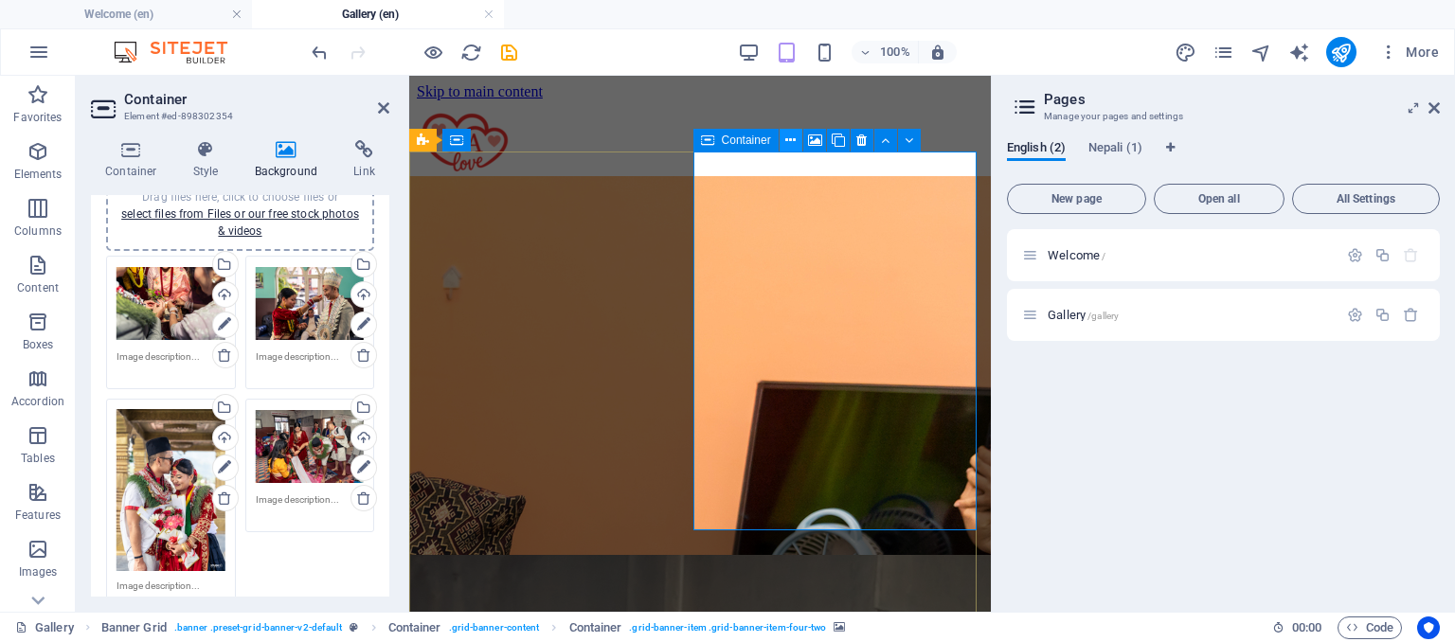
click at [794, 133] on icon at bounding box center [790, 141] width 10 height 20
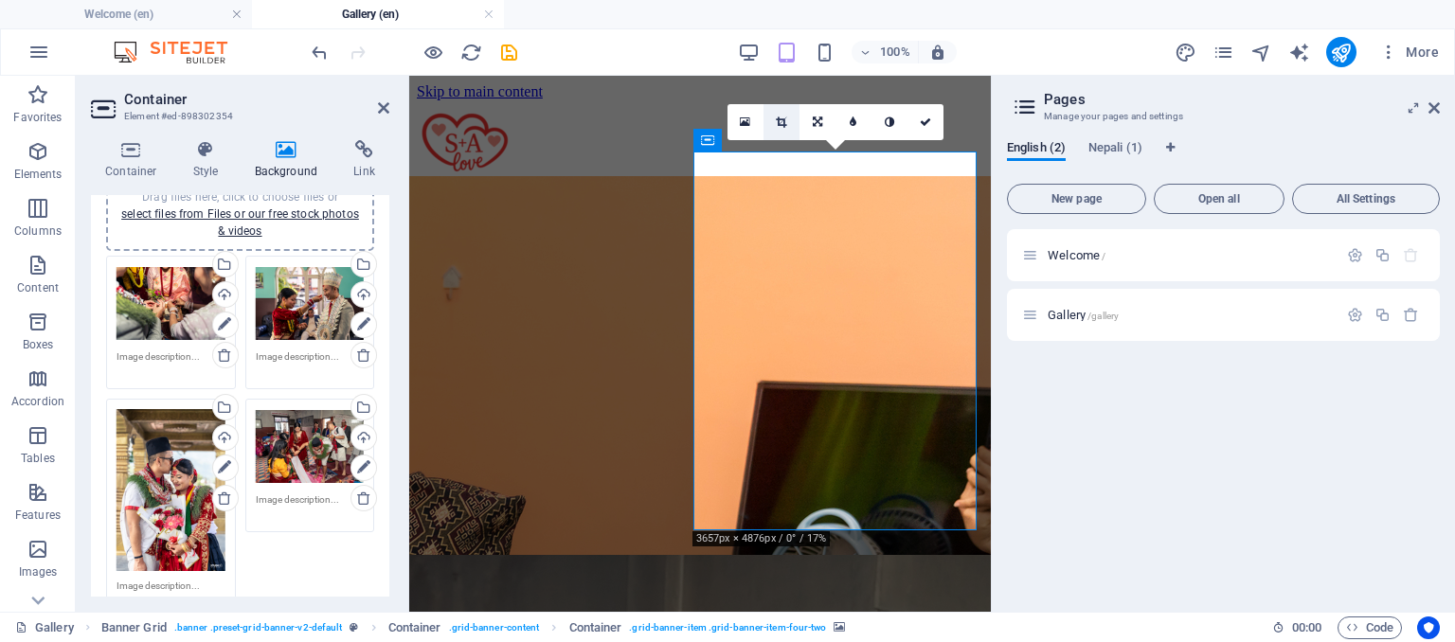
click at [783, 129] on link at bounding box center [781, 122] width 36 height 36
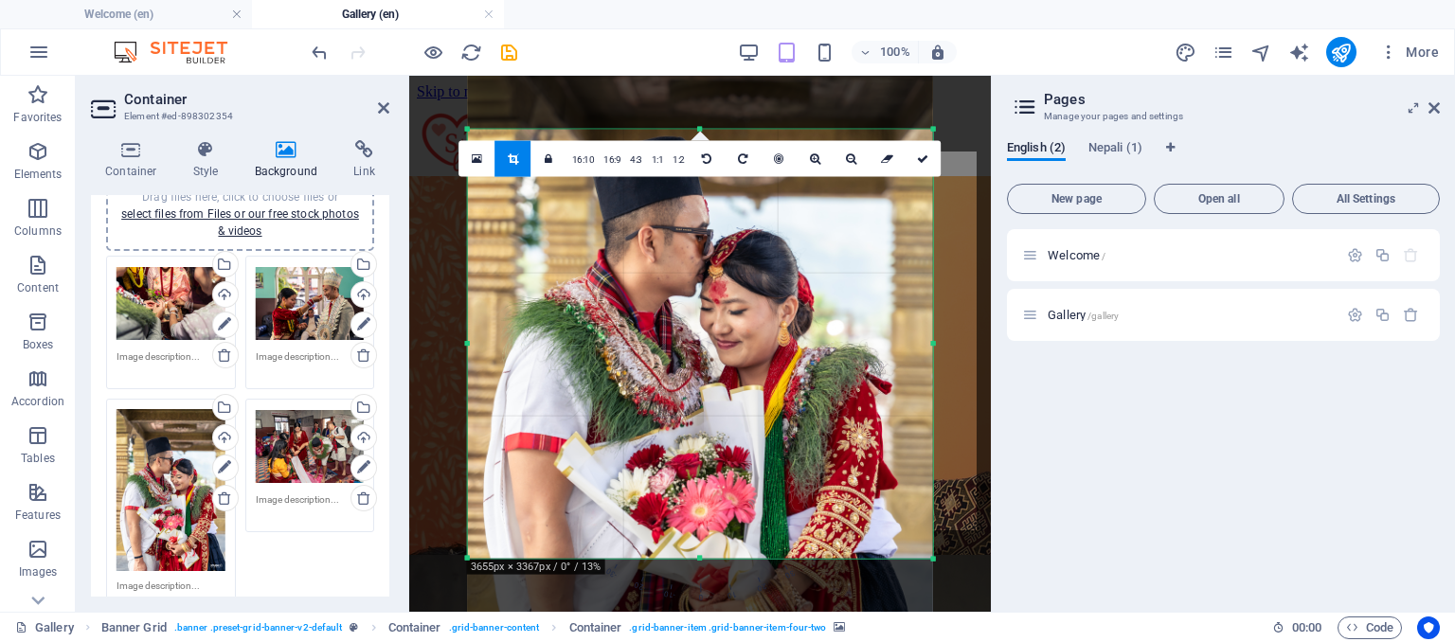
drag, startPoint x: 697, startPoint y: 490, endPoint x: 709, endPoint y: 656, distance: 167.1
click at [709, 641] on html "samitawedsashlesh.com Welcome (en) Gallery (en) Favorites Elements Columns Cont…" at bounding box center [727, 321] width 1455 height 642
click at [920, 156] on icon at bounding box center [922, 158] width 11 height 11
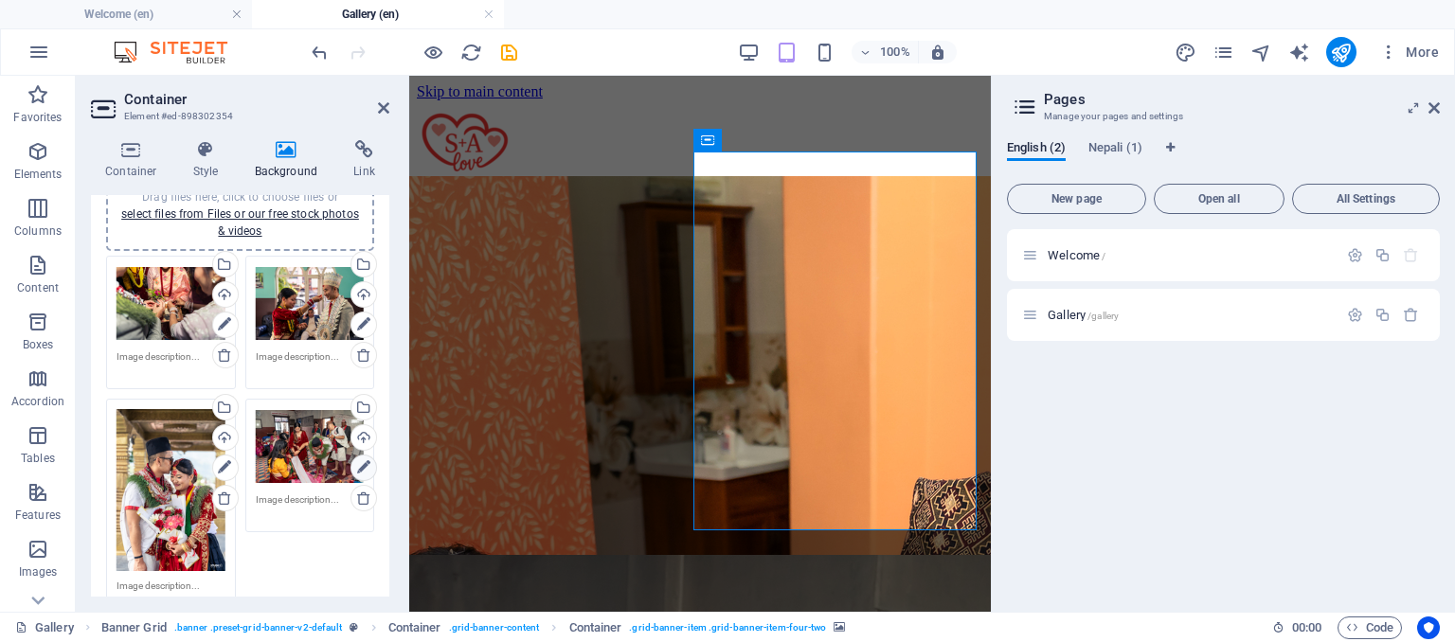
click at [366, 467] on icon at bounding box center [363, 467] width 13 height 23
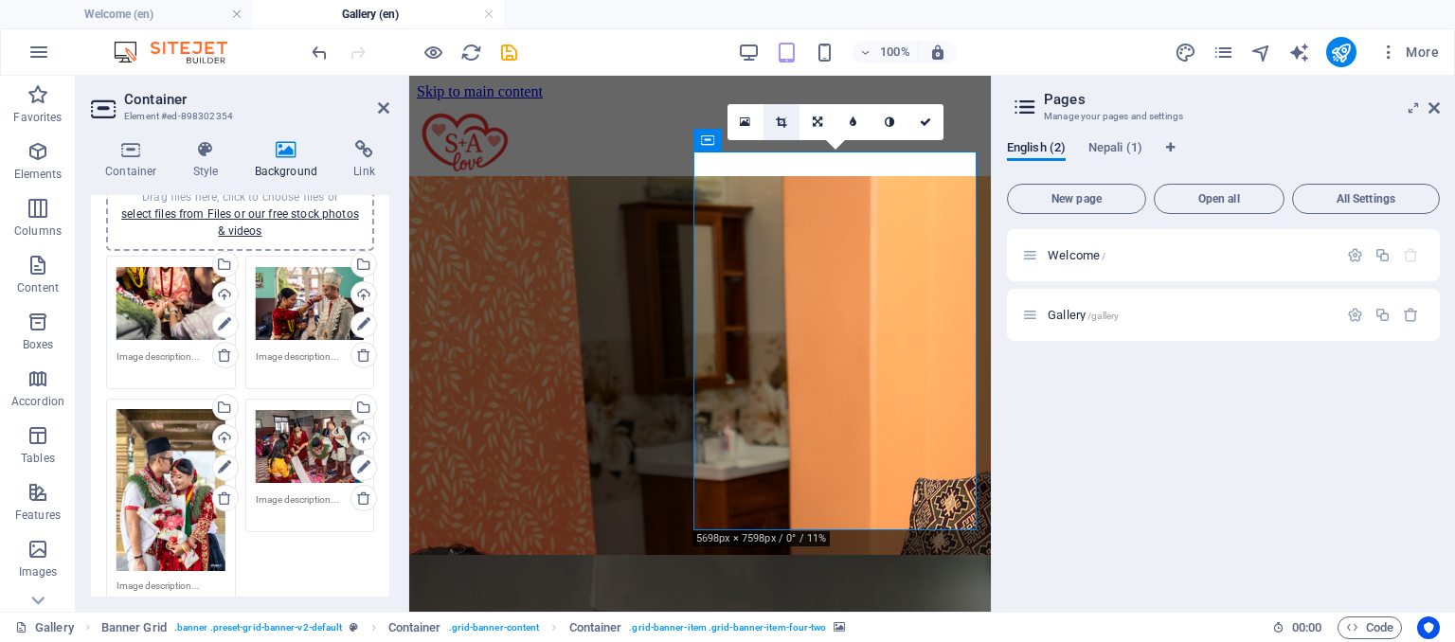
click at [780, 122] on icon at bounding box center [781, 121] width 10 height 11
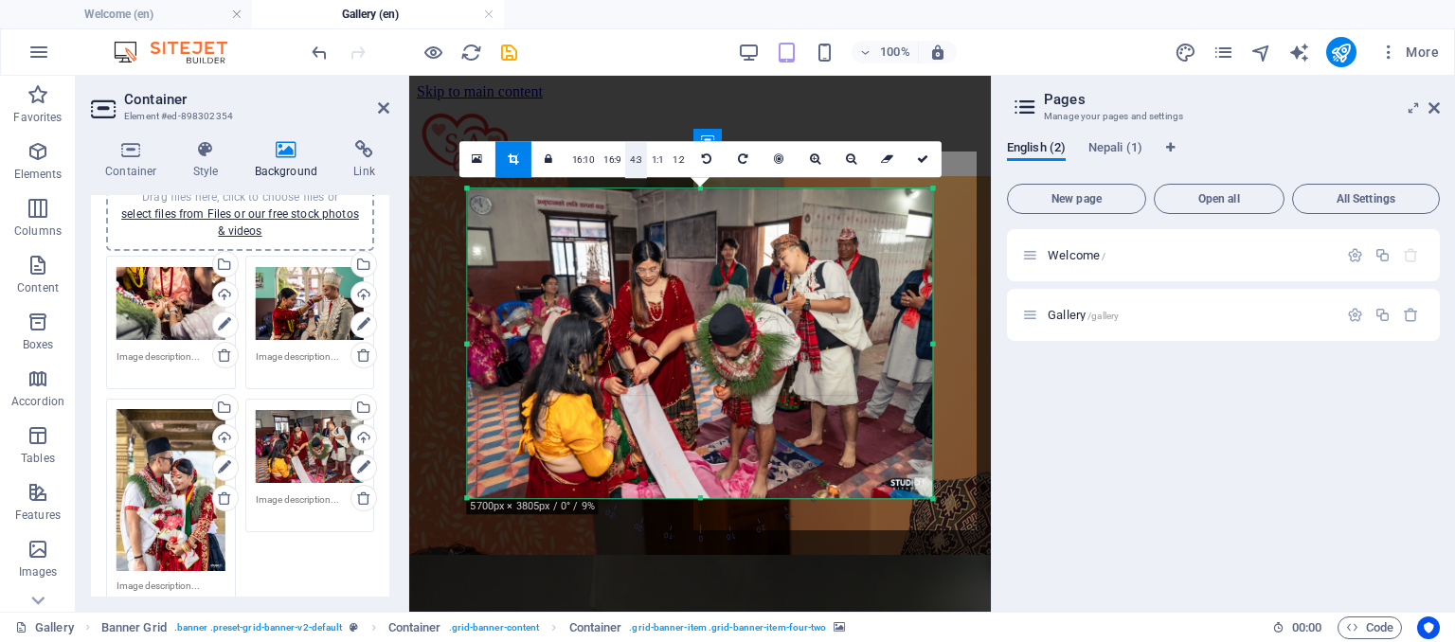
click at [644, 164] on link "4:3" at bounding box center [636, 160] width 22 height 36
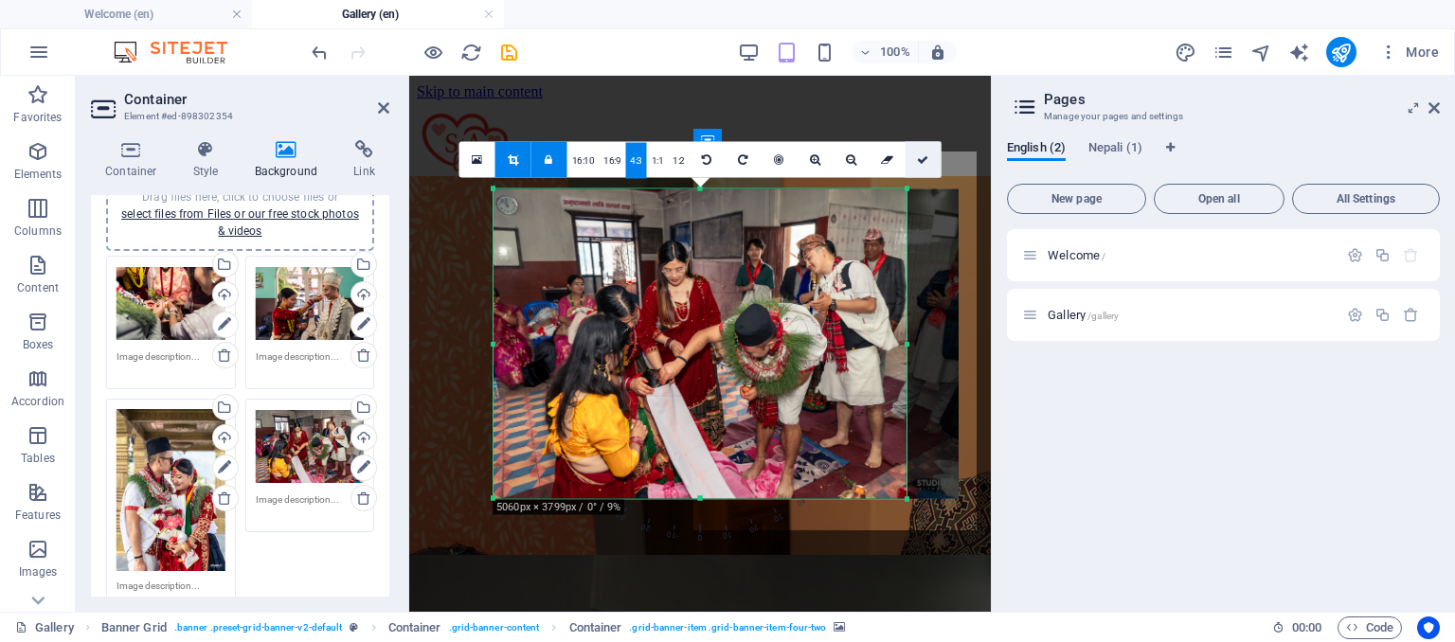
click at [937, 156] on link at bounding box center [923, 160] width 36 height 36
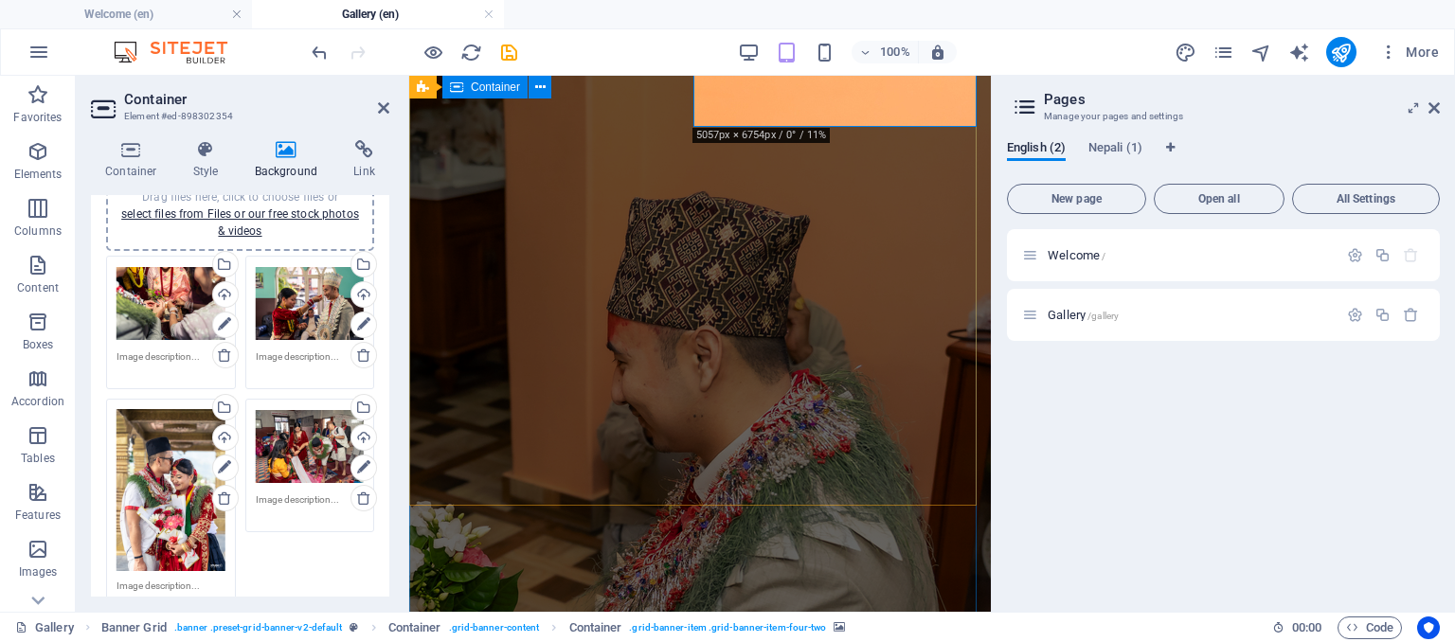
scroll to position [432, 0]
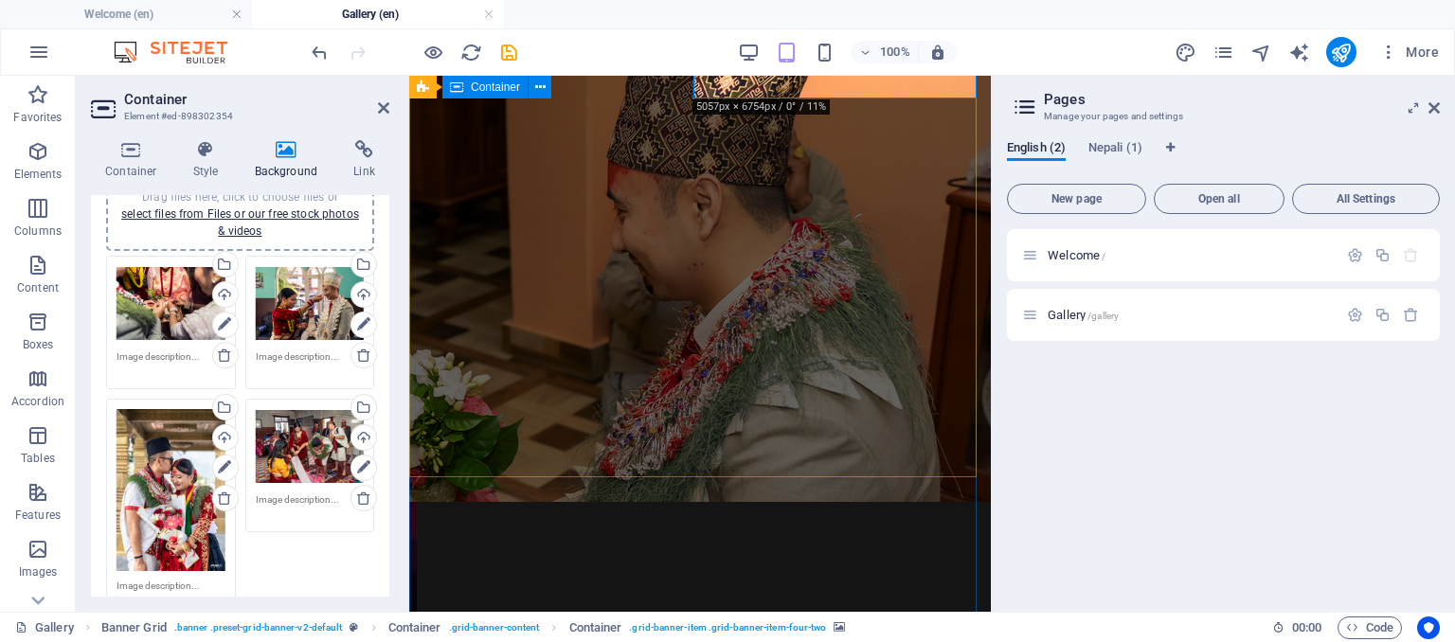
click at [844, 288] on div "Pre Wedding + M ehendi See Full Album Wedding Day See Full Album Reception See …" at bounding box center [700, 312] width 566 height 1136
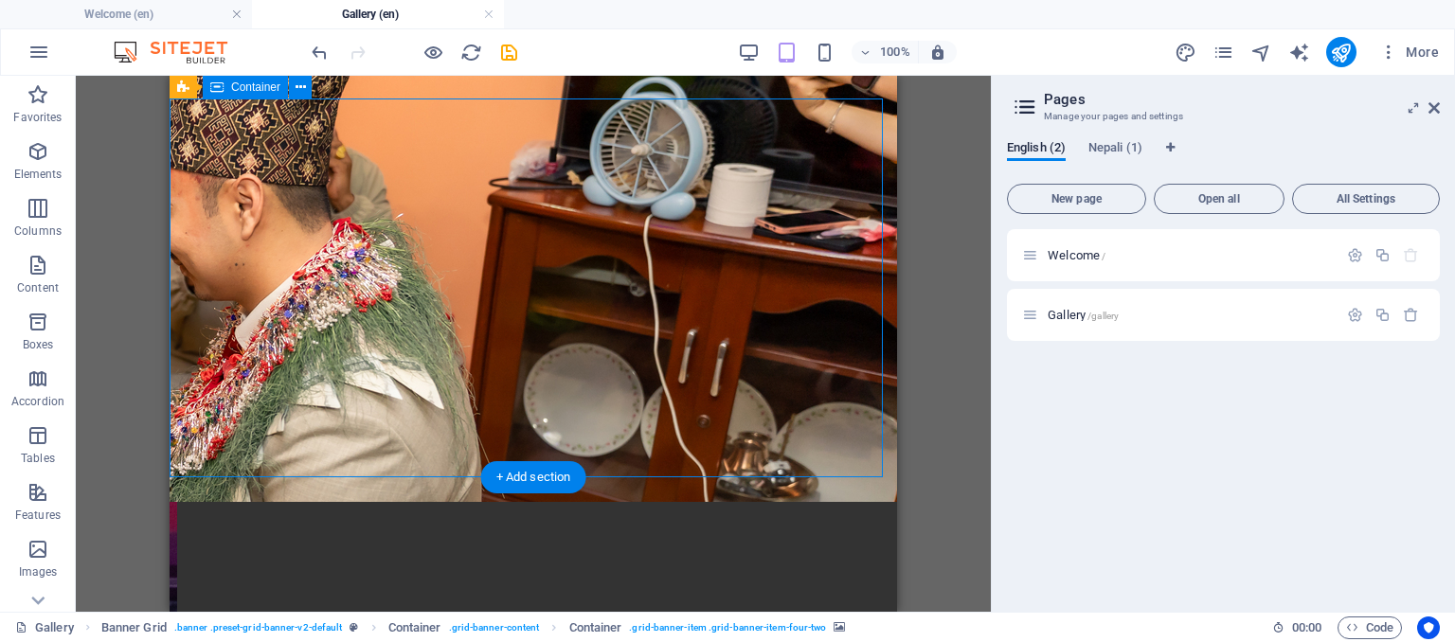
select select "px"
select select "ms"
select select "s"
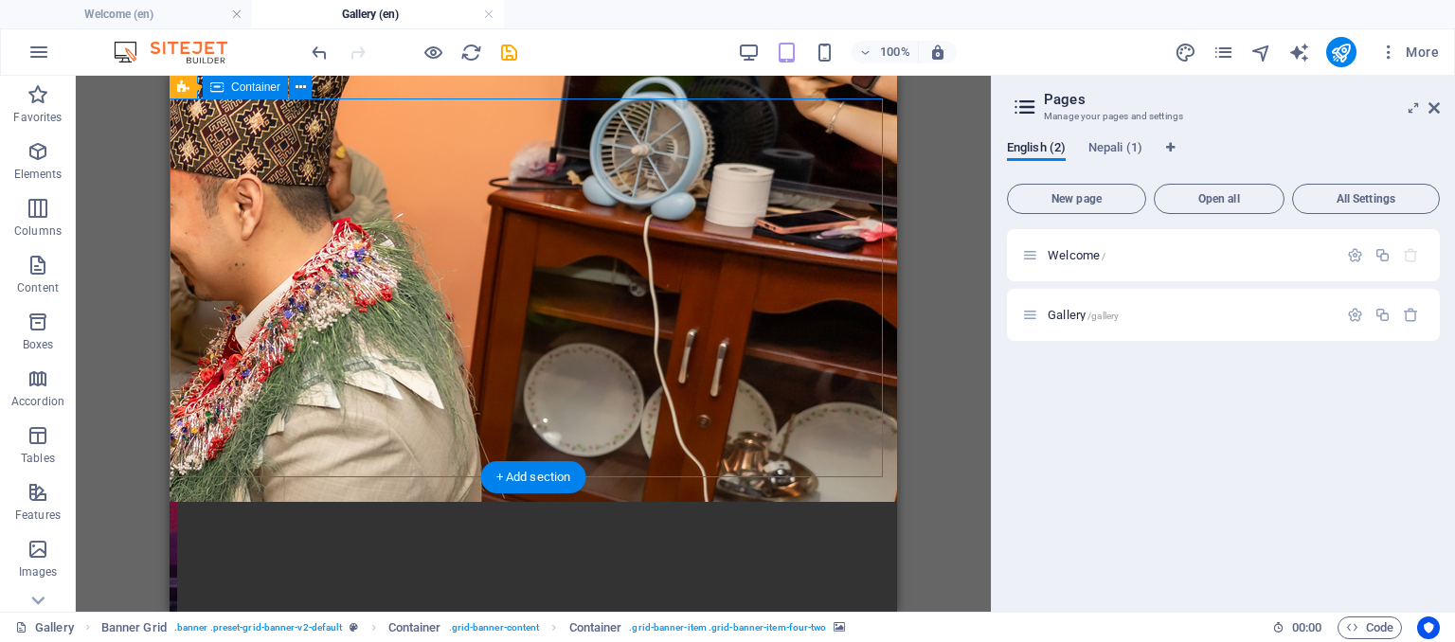
select select "progressive"
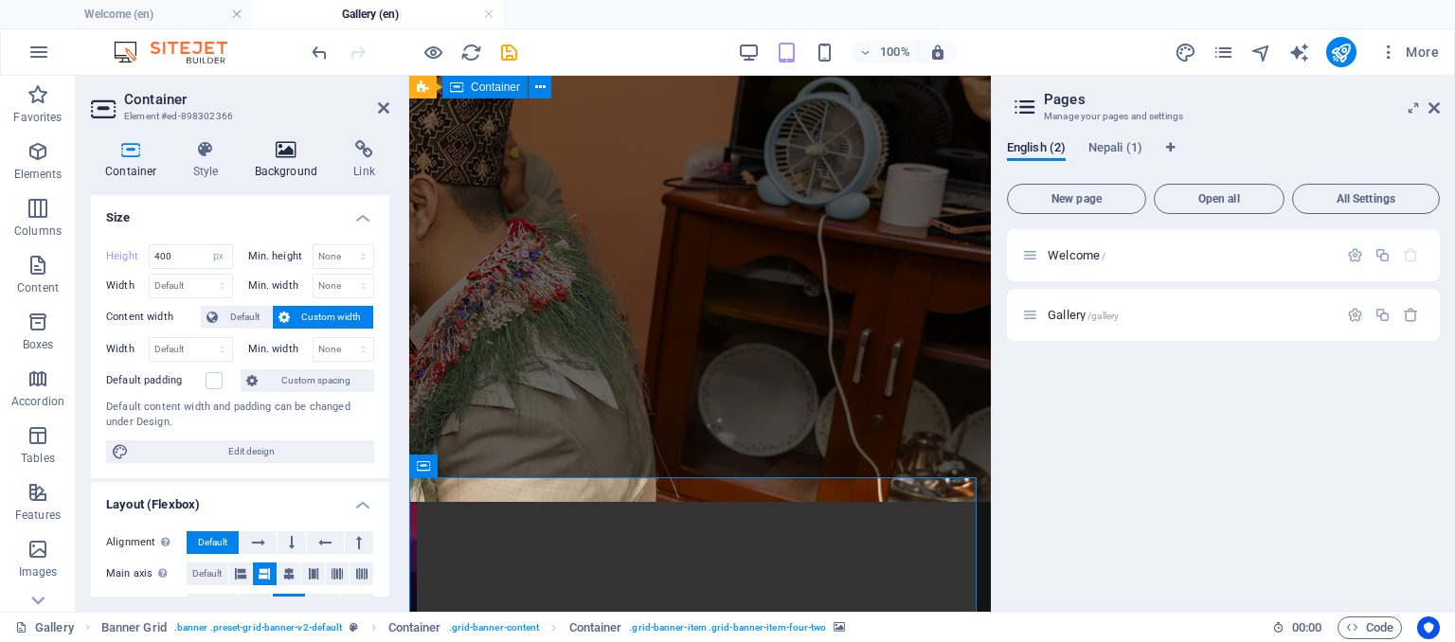
click at [279, 175] on h4 "Background" at bounding box center [290, 160] width 99 height 40
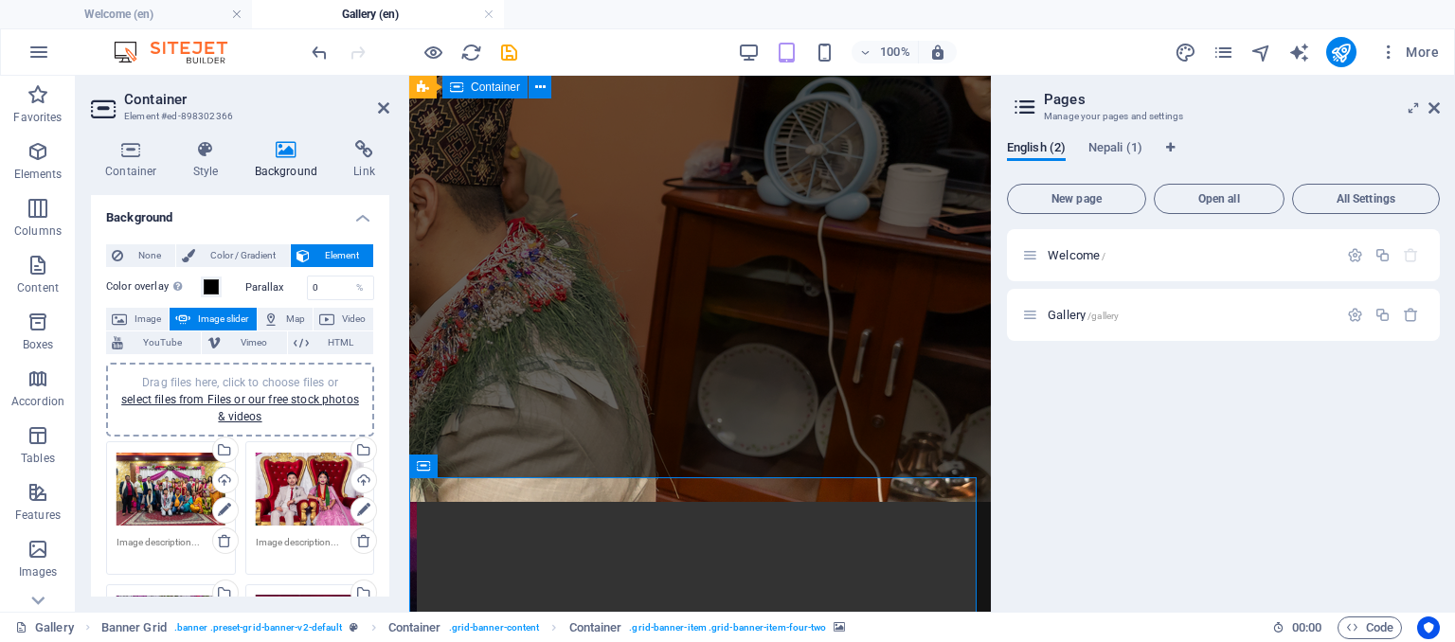
scroll to position [133, 0]
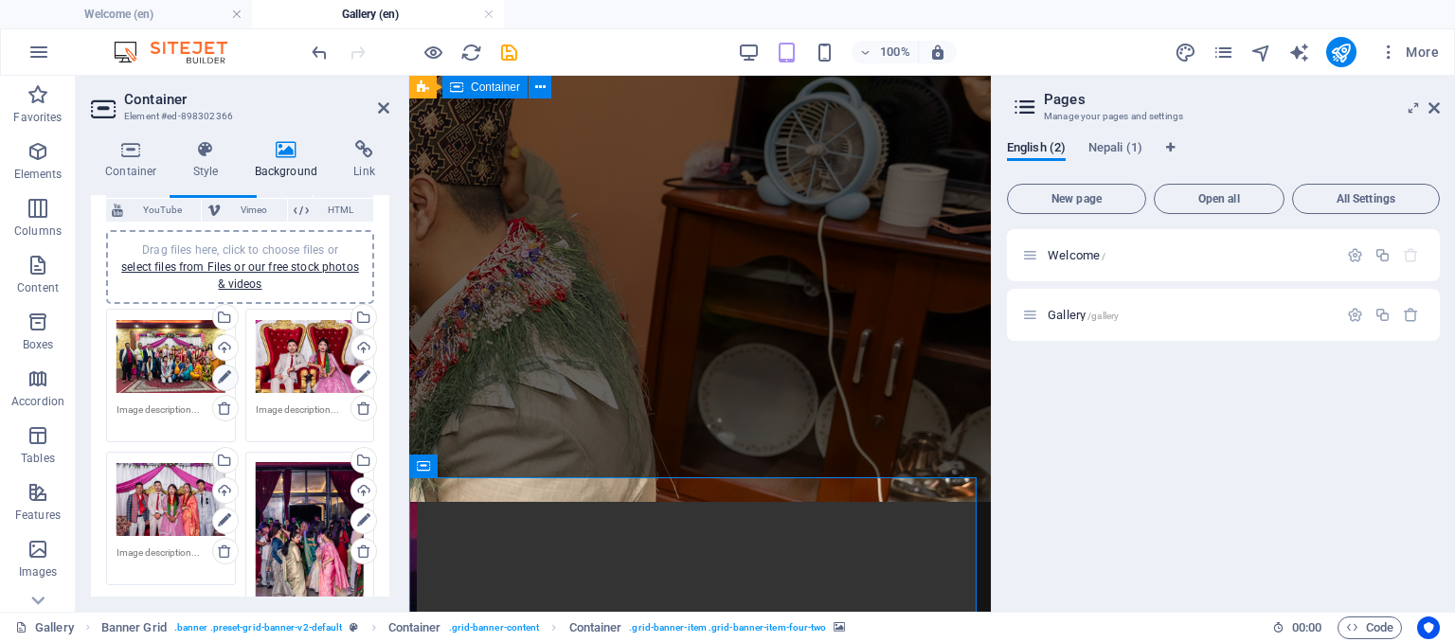
click at [218, 374] on icon at bounding box center [224, 377] width 13 height 23
click at [220, 378] on icon at bounding box center [224, 377] width 13 height 23
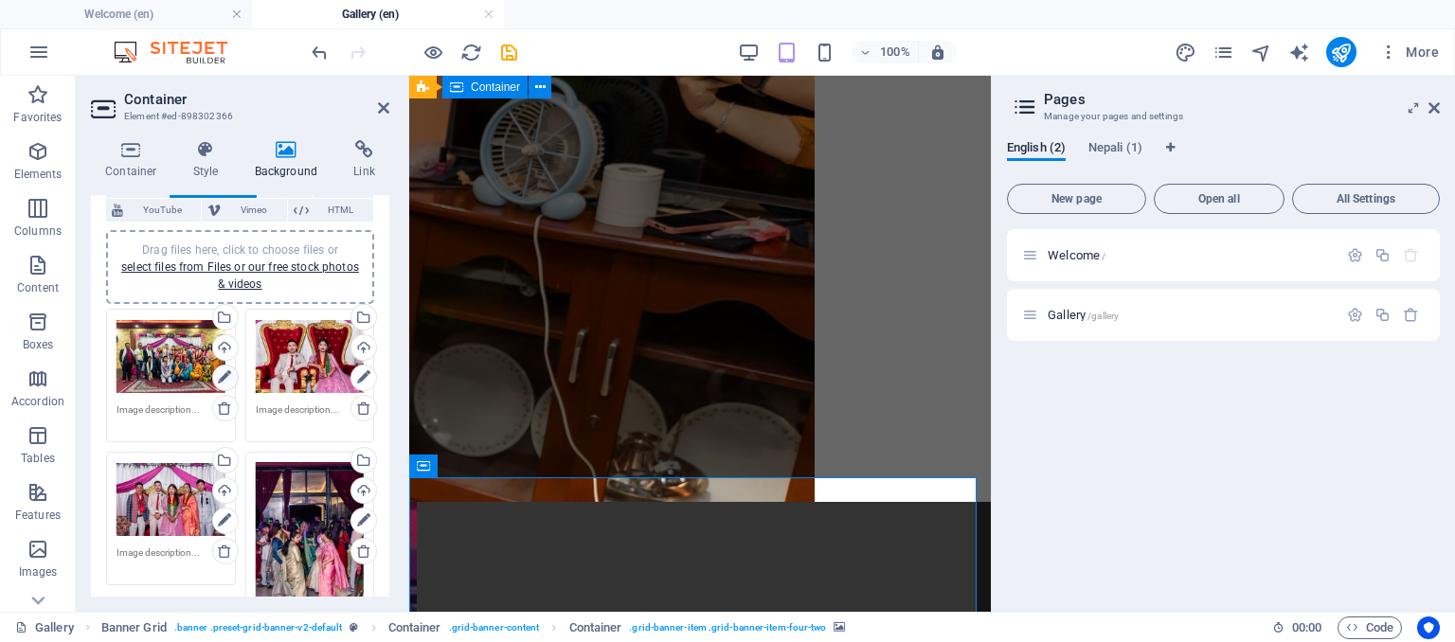
click at [223, 374] on icon at bounding box center [224, 377] width 13 height 23
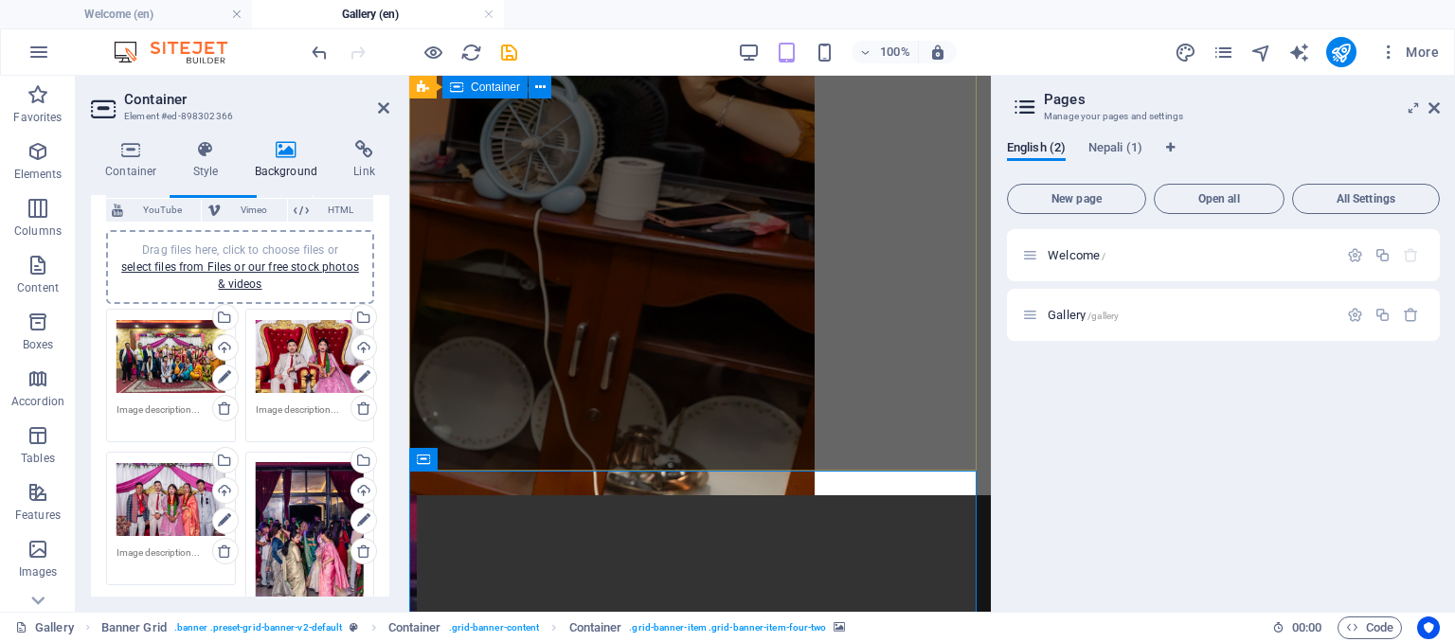
scroll to position [439, 0]
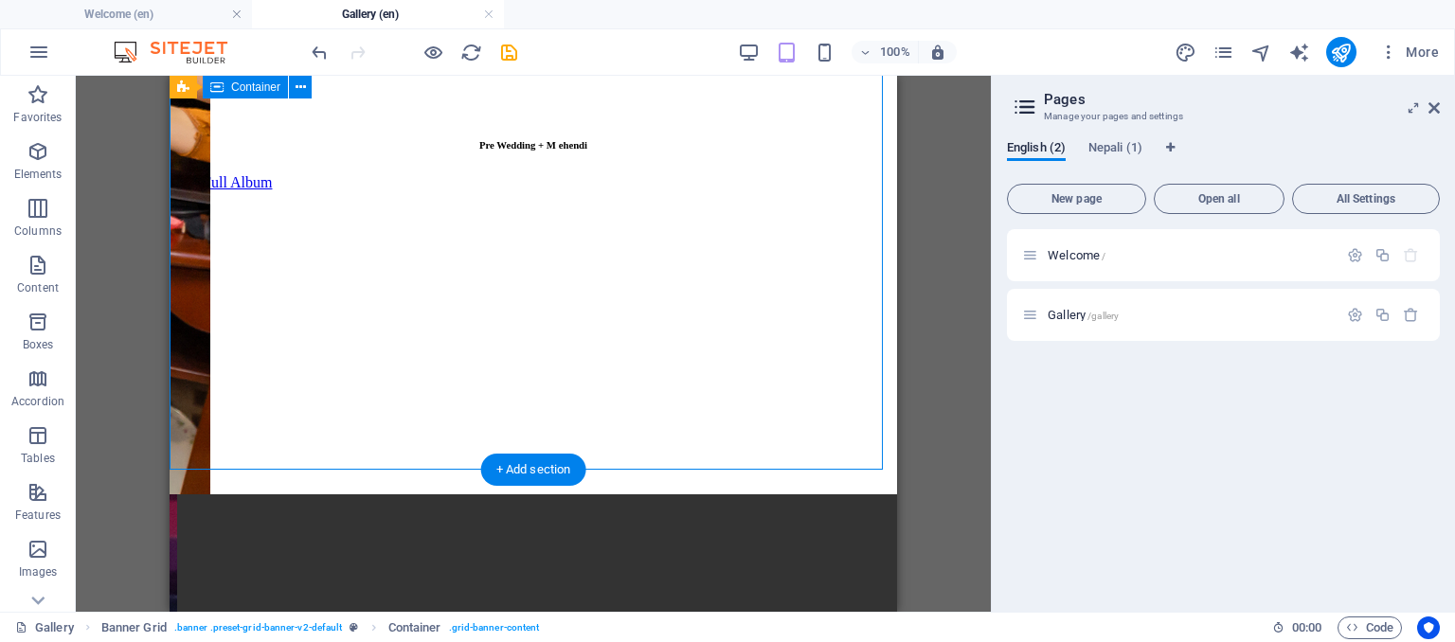
drag, startPoint x: 385, startPoint y: 451, endPoint x: 357, endPoint y: 350, distance: 104.3
click at [597, 350] on div "Pre Wedding + M ehendi See Full Album Wedding Day See Full Album Reception See …" at bounding box center [533, 305] width 712 height 1136
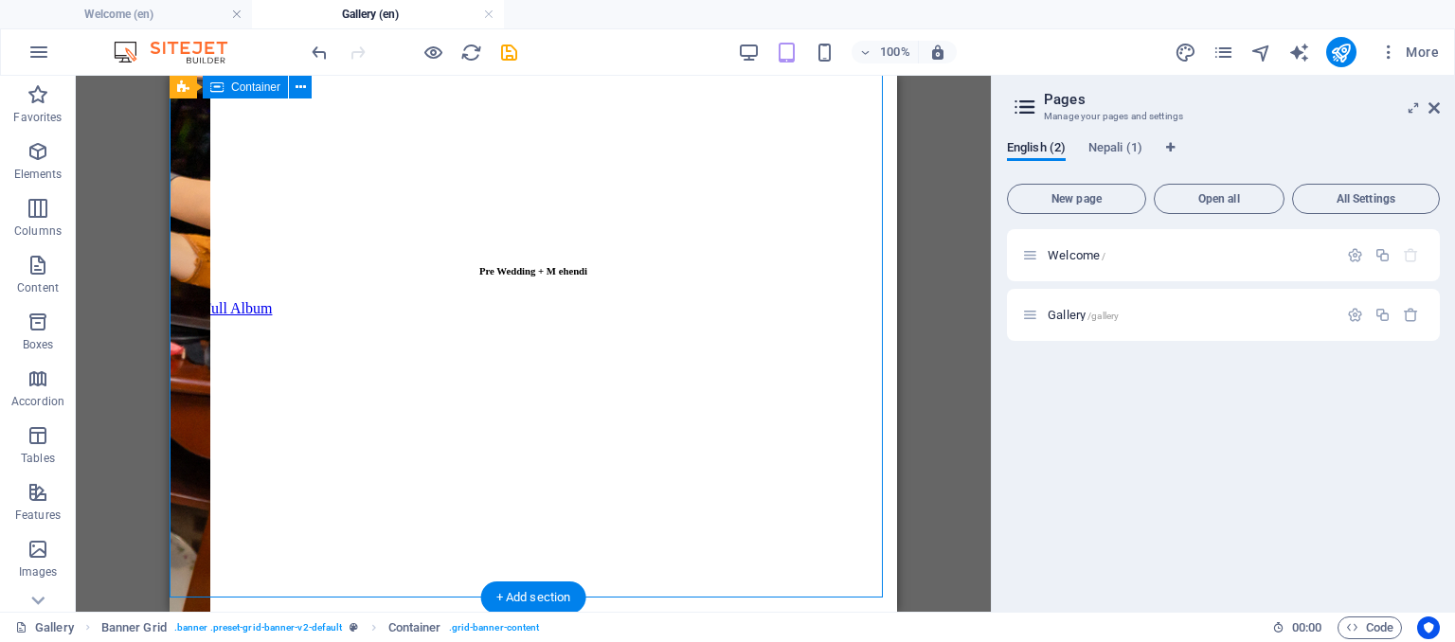
scroll to position [311, 0]
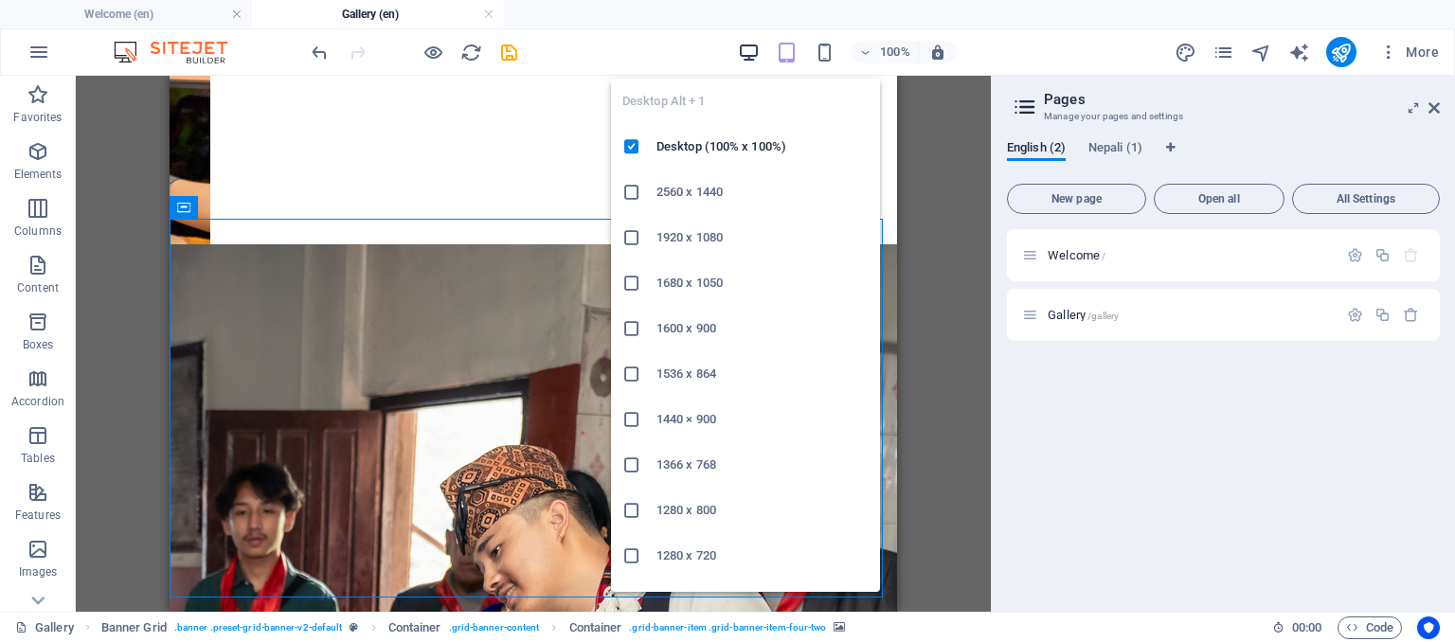
click at [758, 50] on icon "button" at bounding box center [749, 53] width 22 height 22
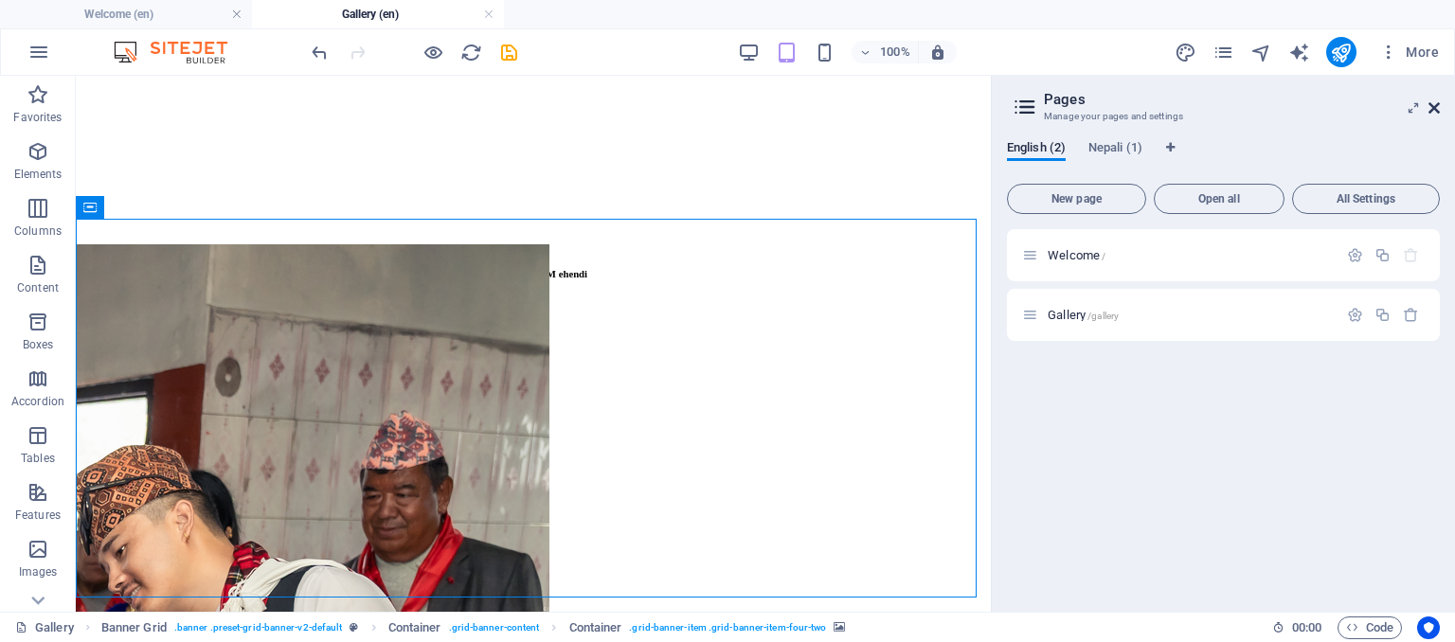
click at [1432, 111] on icon at bounding box center [1433, 107] width 11 height 15
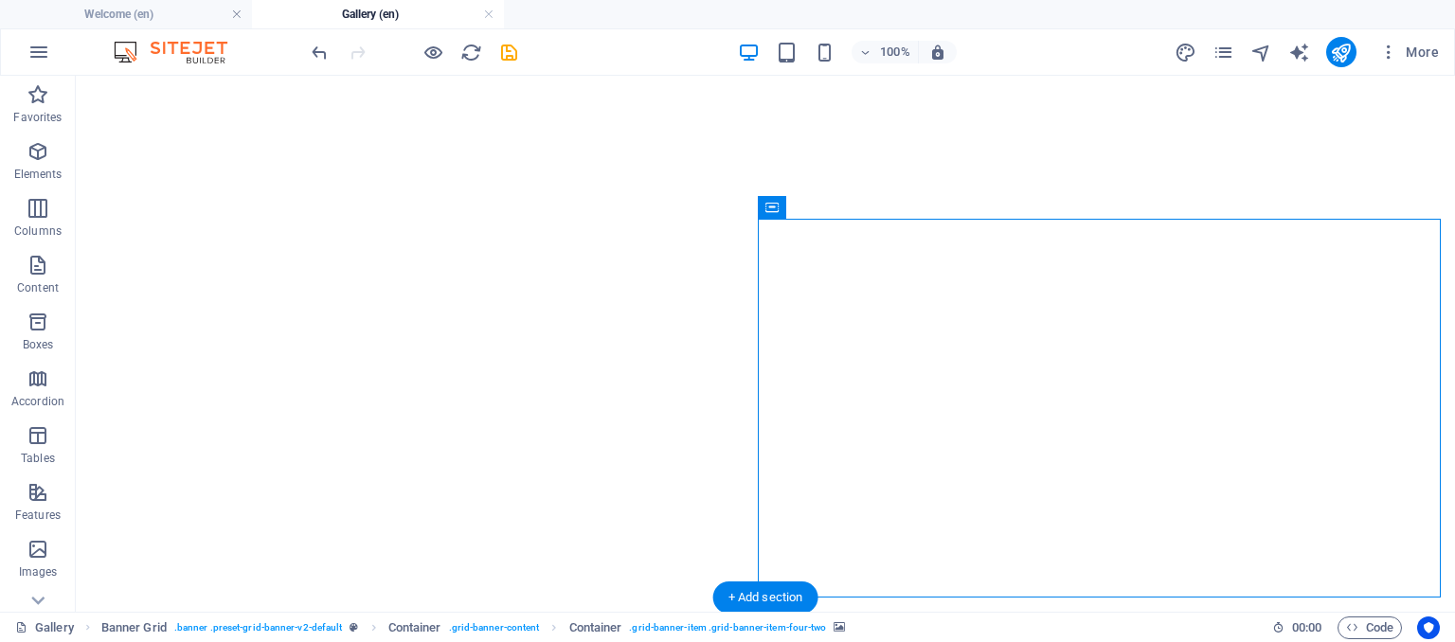
select select "ms"
select select "s"
select select "progressive"
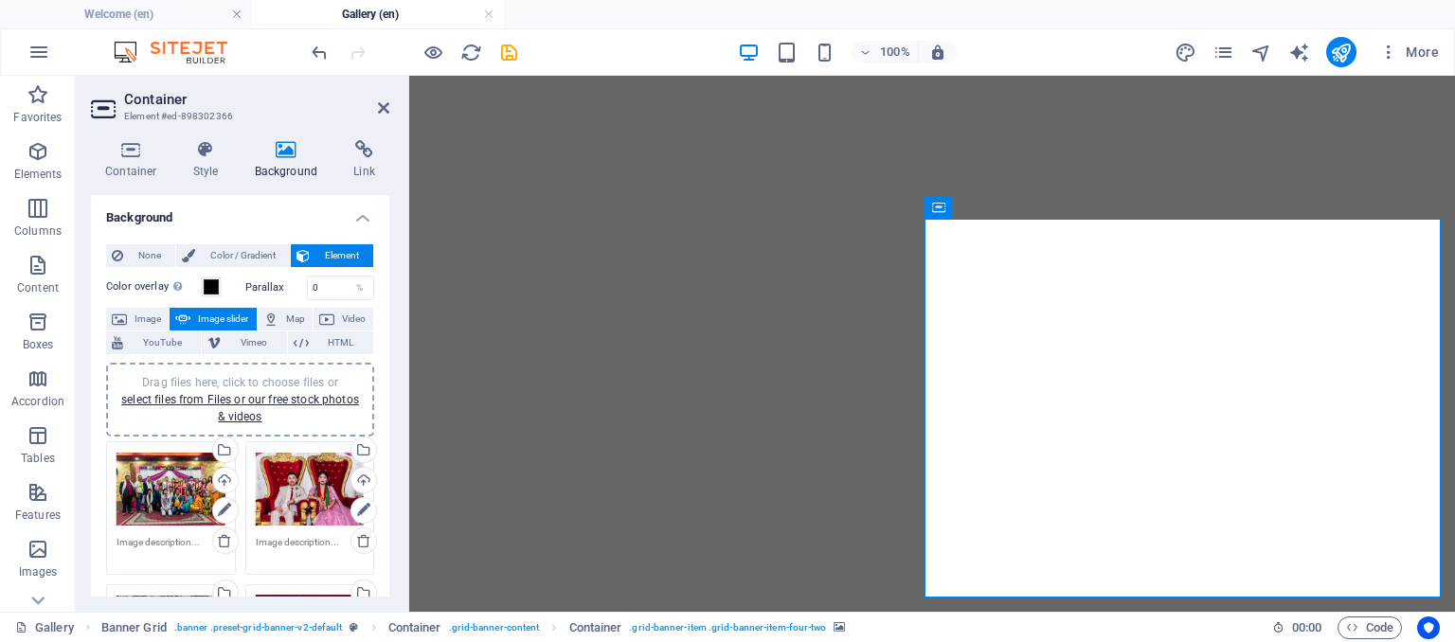
click at [222, 513] on icon at bounding box center [224, 510] width 13 height 23
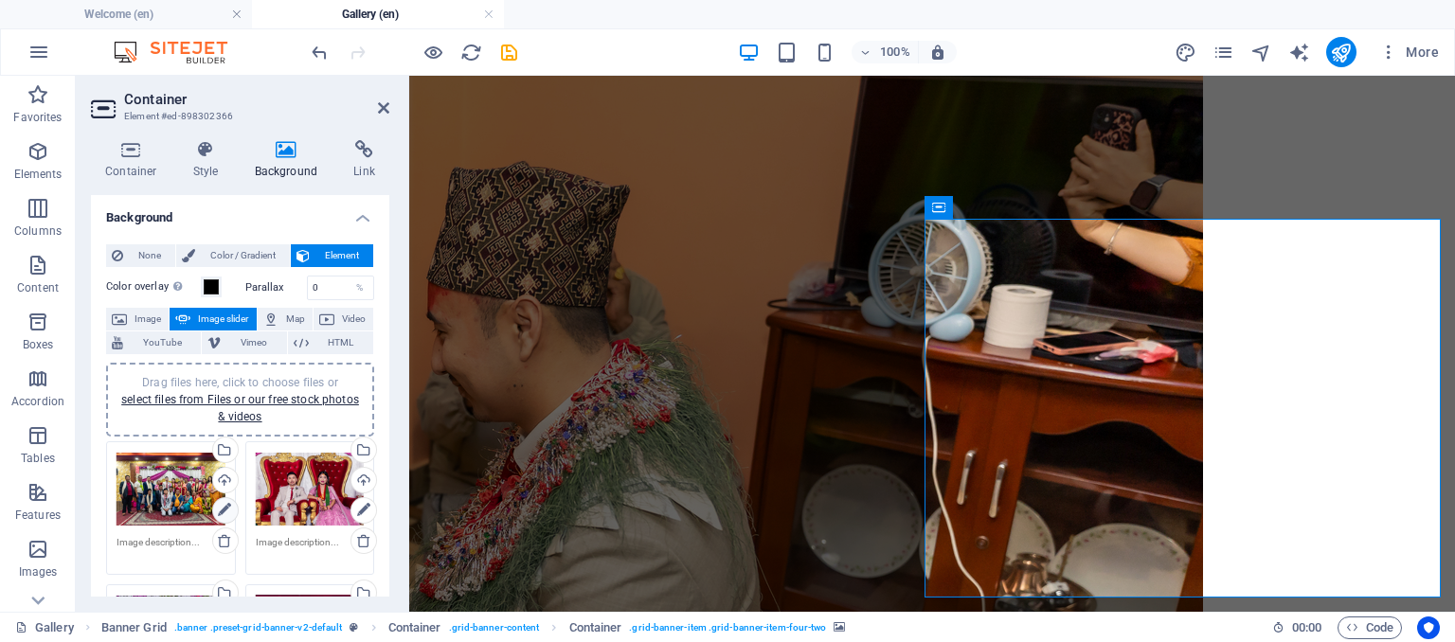
click at [220, 512] on icon at bounding box center [224, 510] width 13 height 23
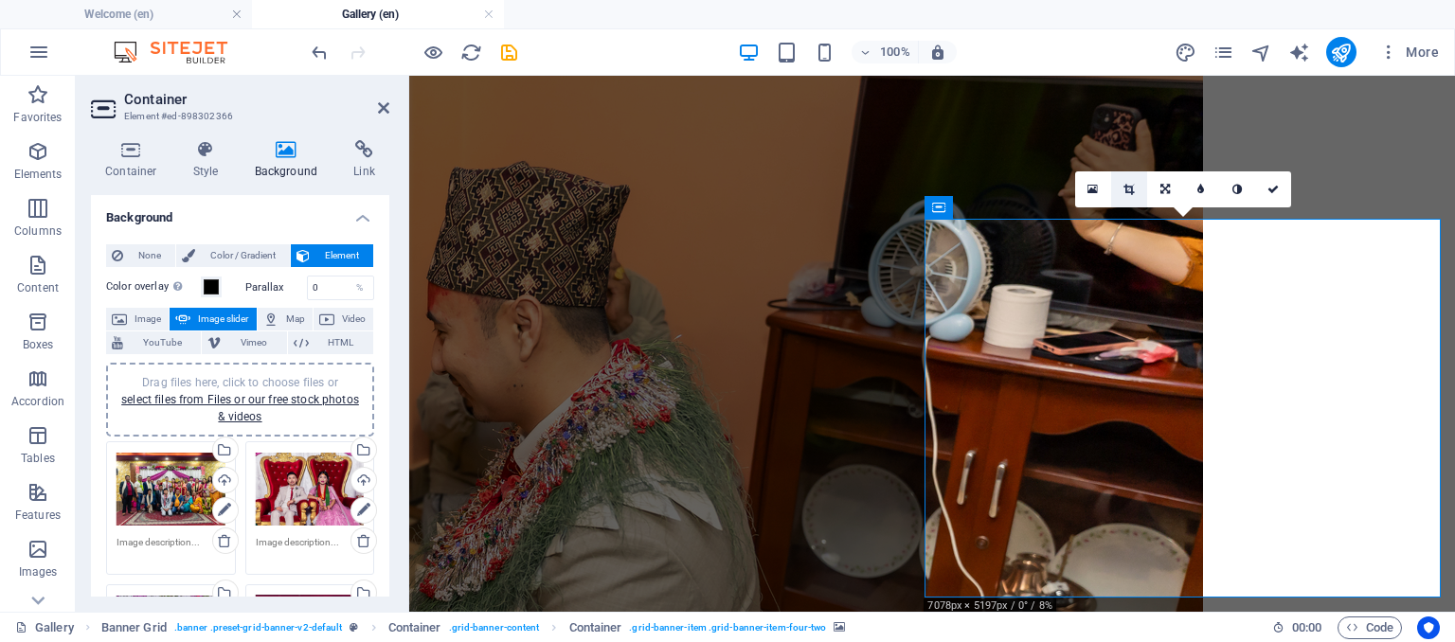
click at [1134, 193] on link at bounding box center [1129, 189] width 36 height 36
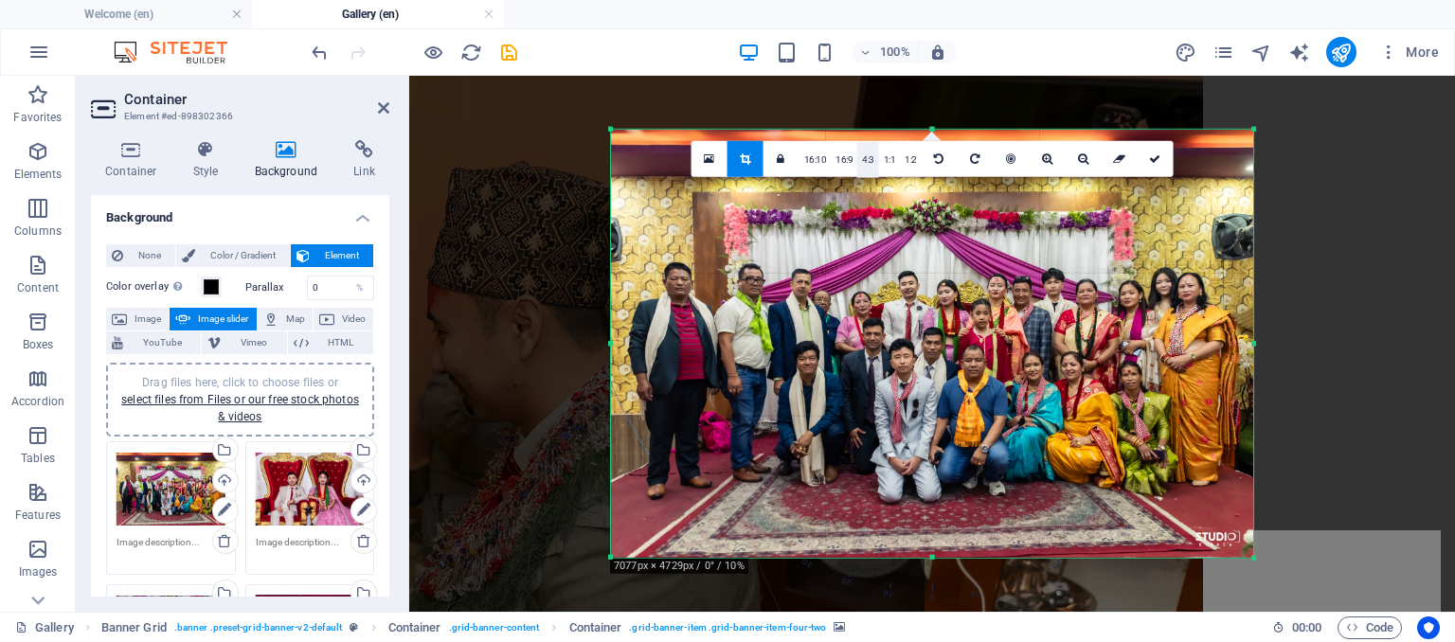
click at [867, 168] on link "4:3" at bounding box center [868, 160] width 22 height 36
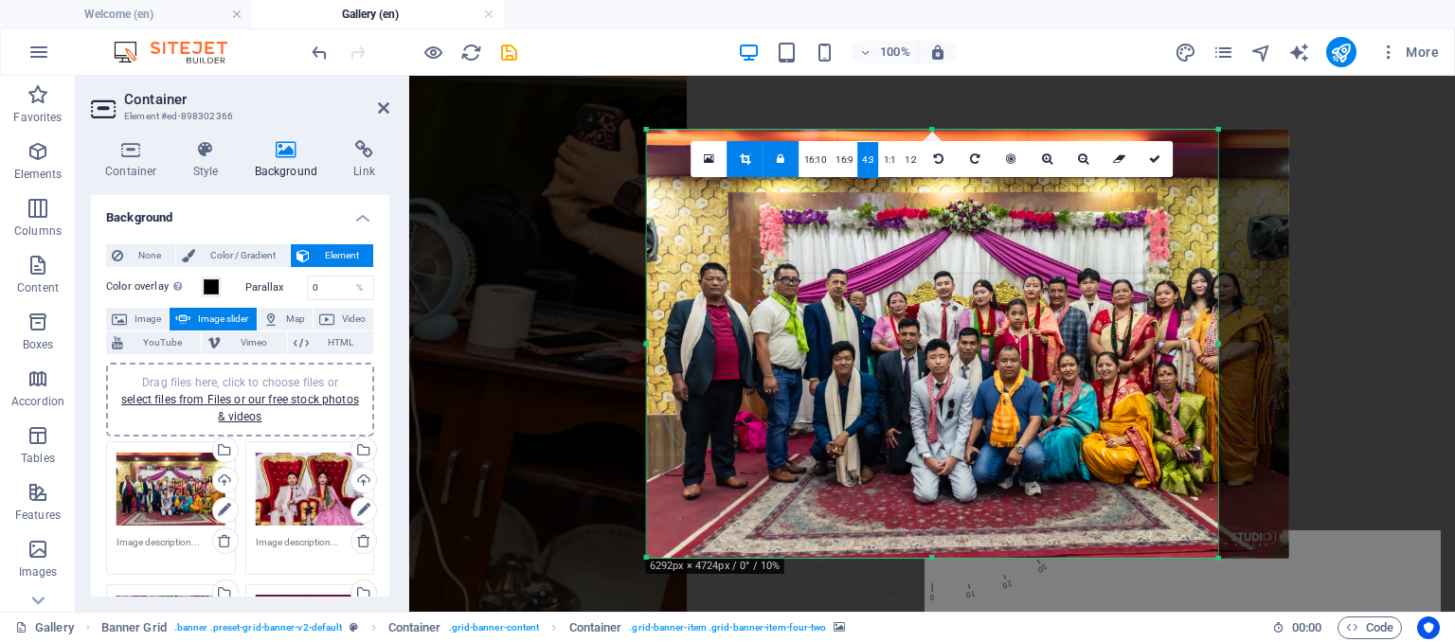
drag, startPoint x: 890, startPoint y: 317, endPoint x: 847, endPoint y: 317, distance: 43.6
drag, startPoint x: 847, startPoint y: 317, endPoint x: 810, endPoint y: 172, distance: 149.5
click at [810, 172] on link "16:10" at bounding box center [815, 160] width 32 height 36
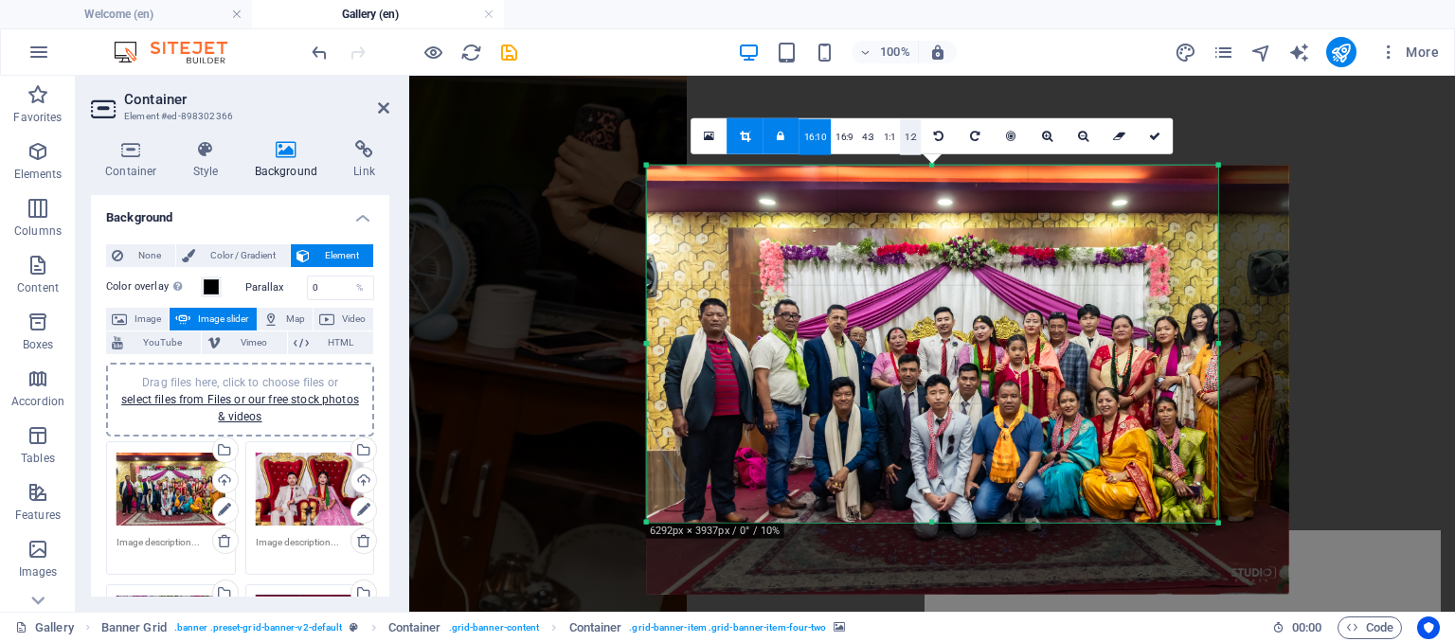
click at [916, 143] on link "1:2" at bounding box center [911, 137] width 22 height 36
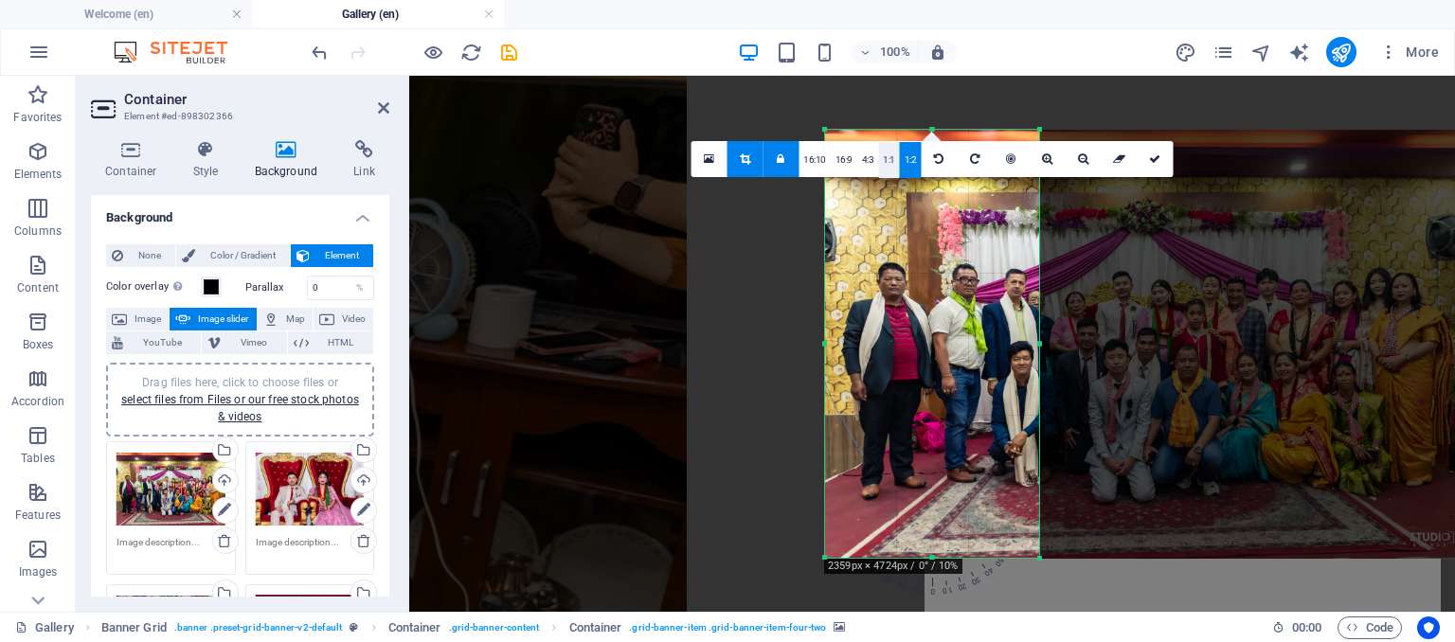
click at [884, 157] on link "1:1" at bounding box center [889, 160] width 22 height 36
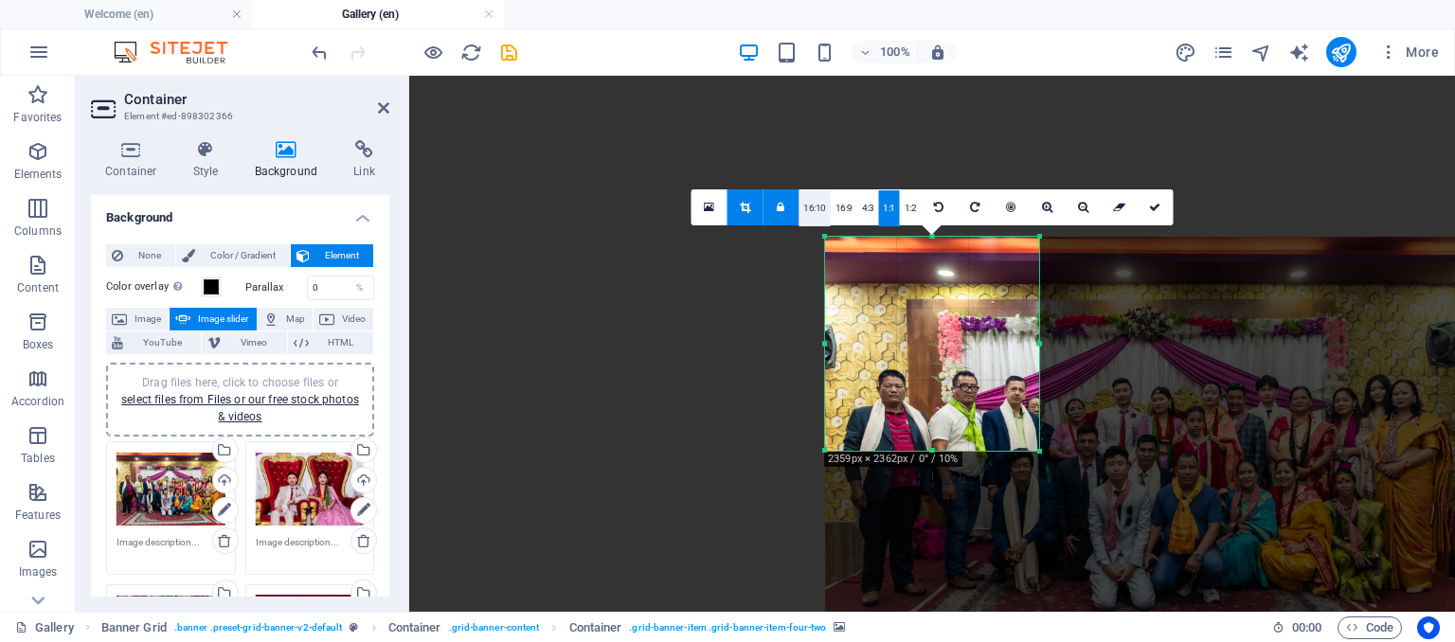
click at [818, 207] on link "16:10" at bounding box center [814, 208] width 32 height 36
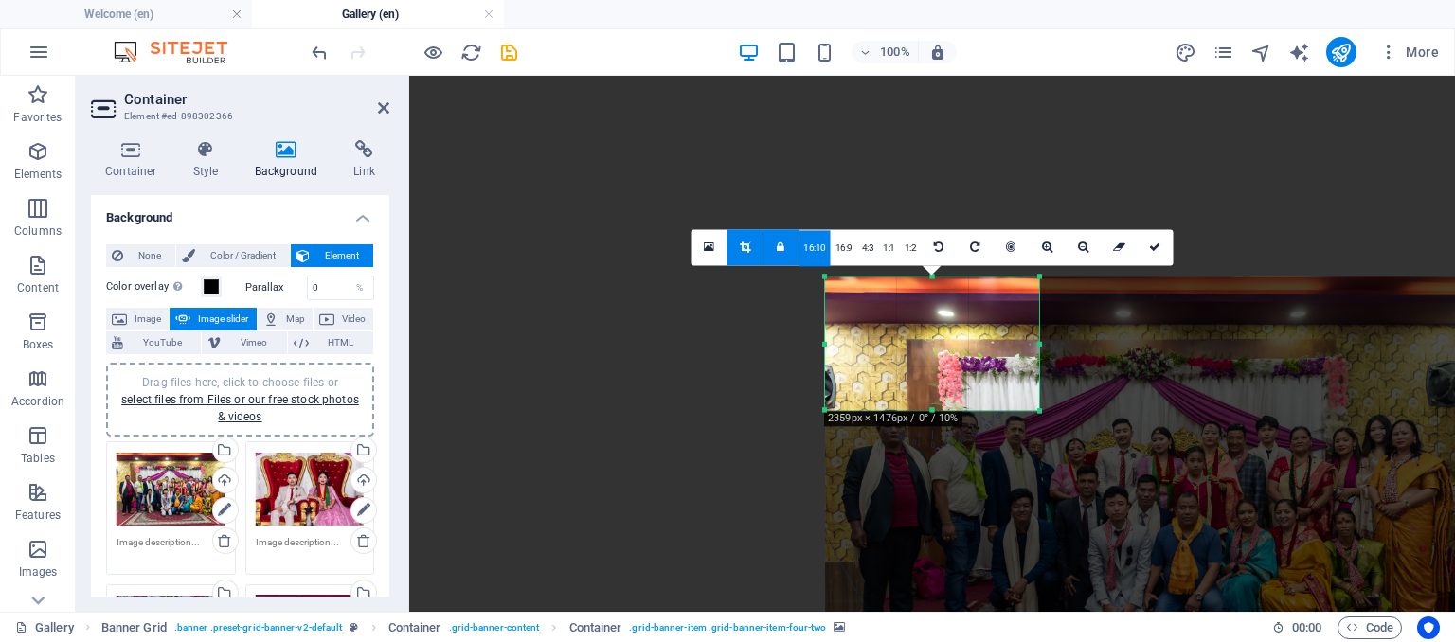
click at [780, 243] on icon at bounding box center [781, 246] width 8 height 11
click at [745, 259] on link at bounding box center [744, 247] width 36 height 36
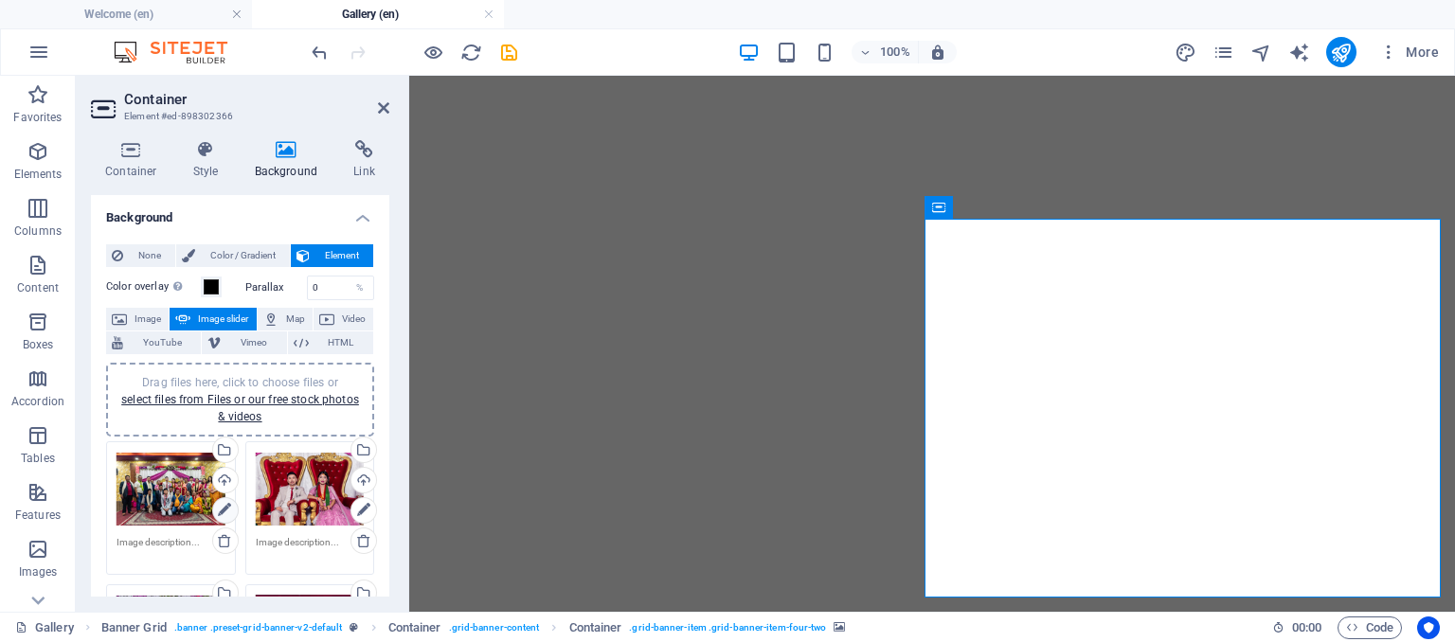
click at [223, 516] on icon at bounding box center [224, 510] width 13 height 23
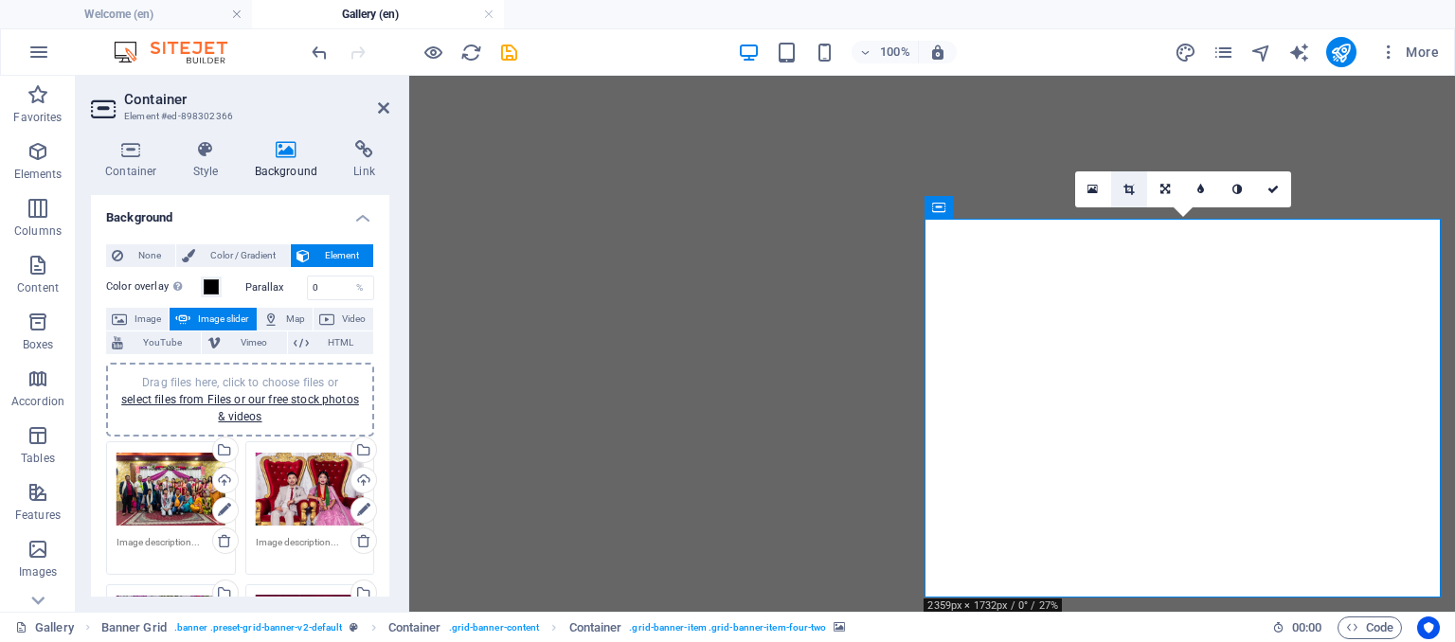
click at [1132, 187] on icon at bounding box center [1128, 189] width 10 height 11
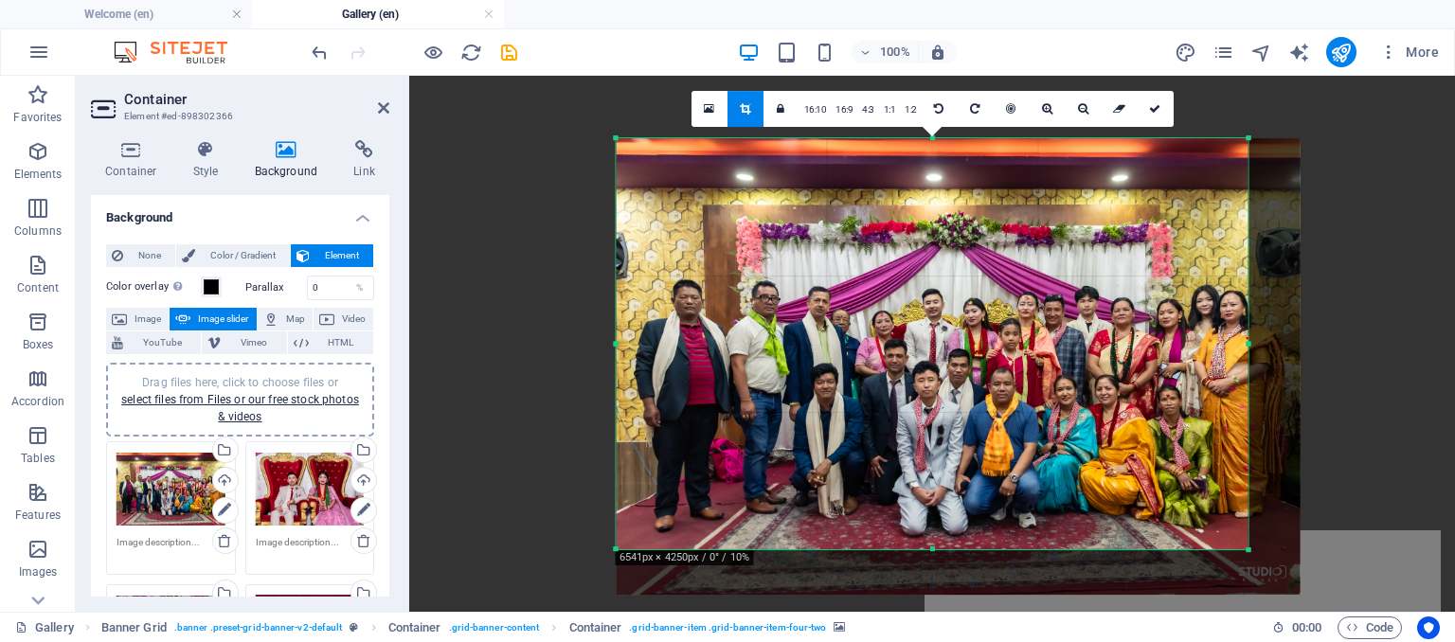
drag, startPoint x: 1050, startPoint y: 418, endPoint x: 1454, endPoint y: 686, distance: 484.3
click at [1454, 641] on html "samitawedsashlesh.com Welcome (en) Gallery (en) Favorites Elements Columns Cont…" at bounding box center [727, 321] width 1455 height 642
drag, startPoint x: 1142, startPoint y: 482, endPoint x: 1108, endPoint y: 465, distance: 38.1
drag, startPoint x: 1108, startPoint y: 465, endPoint x: 1054, endPoint y: 455, distance: 54.8
click at [1054, 455] on div at bounding box center [958, 366] width 684 height 456
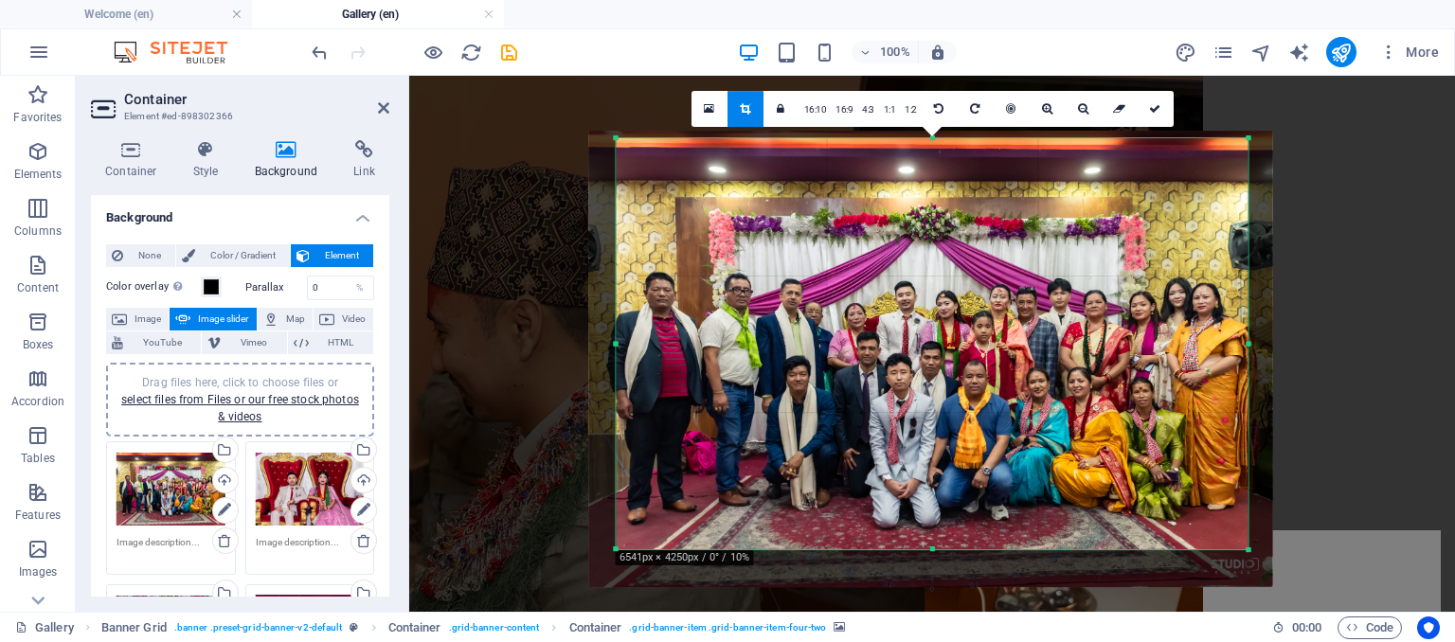
drag, startPoint x: 1054, startPoint y: 455, endPoint x: 1027, endPoint y: 448, distance: 28.5
click at [1027, 448] on div at bounding box center [931, 359] width 684 height 456
click at [1161, 109] on link at bounding box center [1155, 109] width 36 height 36
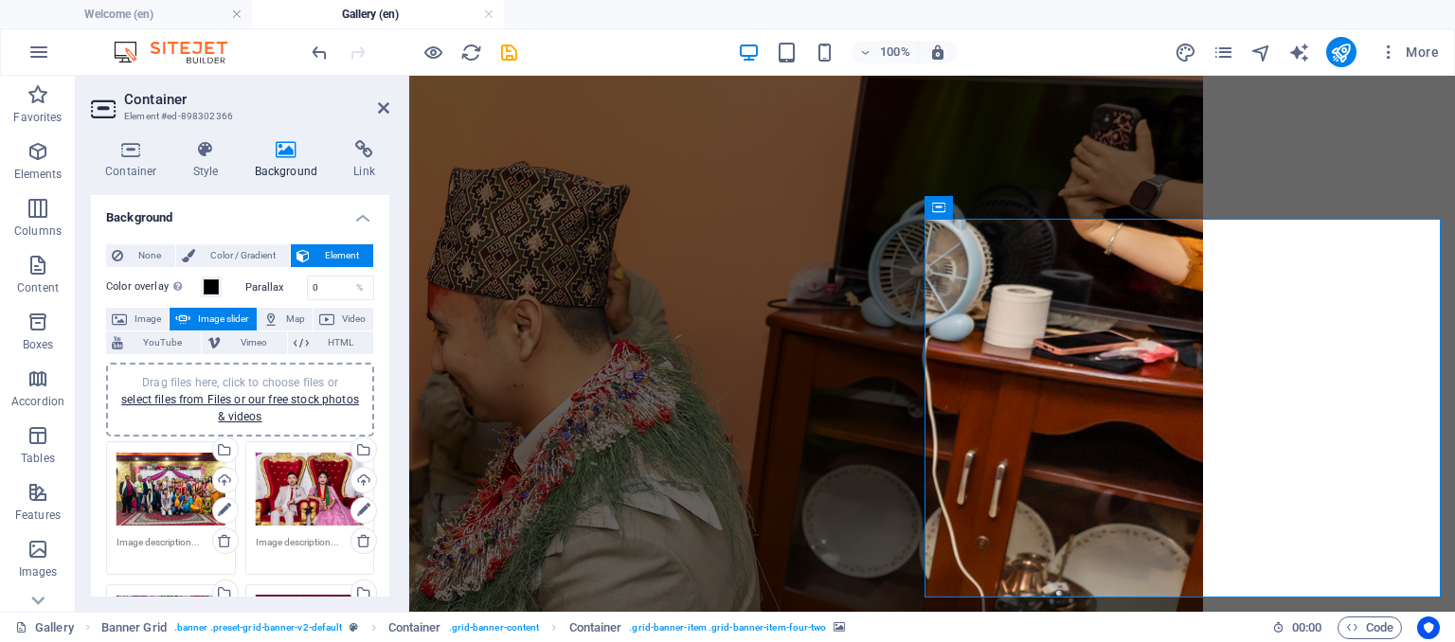
click at [289, 503] on div "Drag files here, click to choose files or select files from Files or our free s…" at bounding box center [310, 490] width 109 height 76
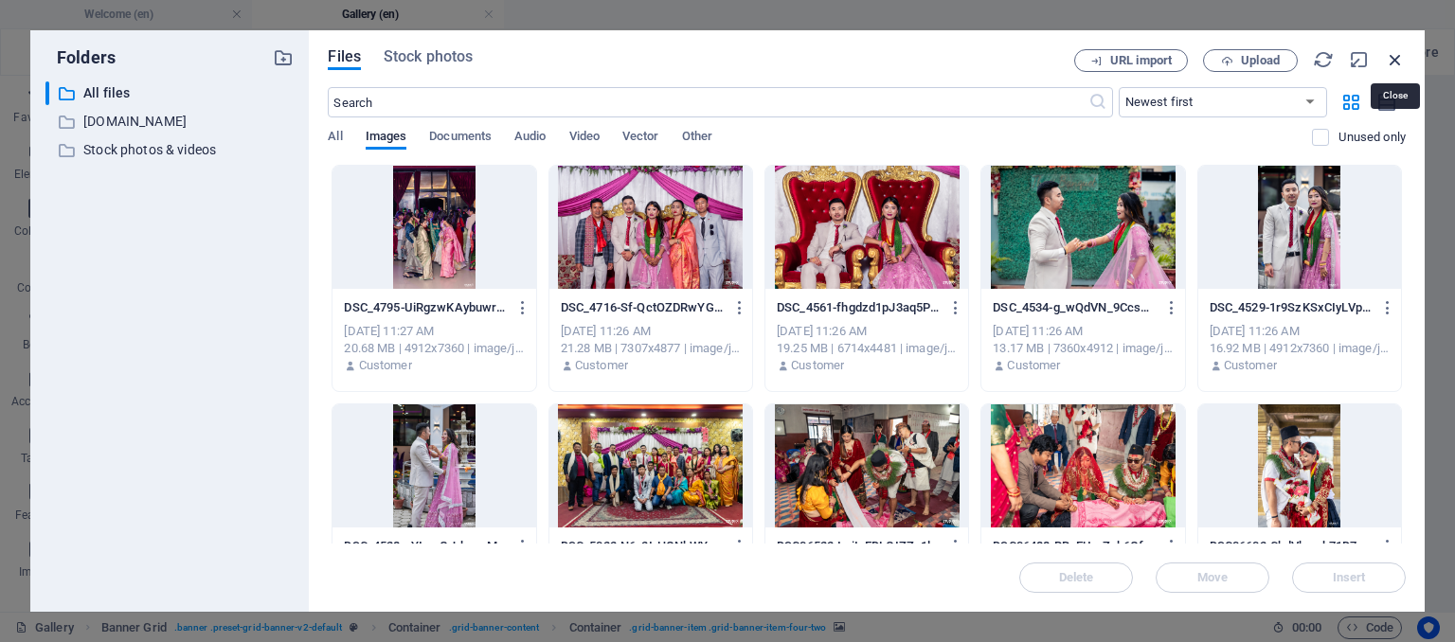
click at [1398, 58] on icon "button" at bounding box center [1394, 59] width 21 height 21
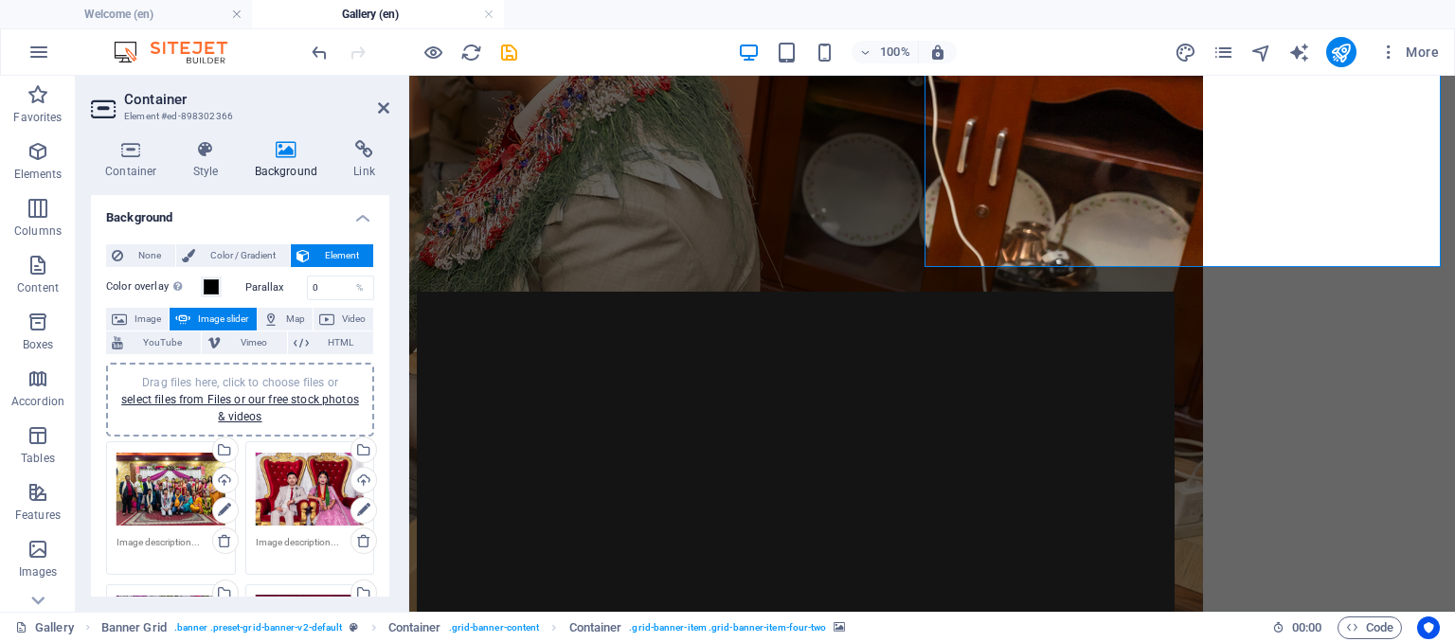
scroll to position [851, 0]
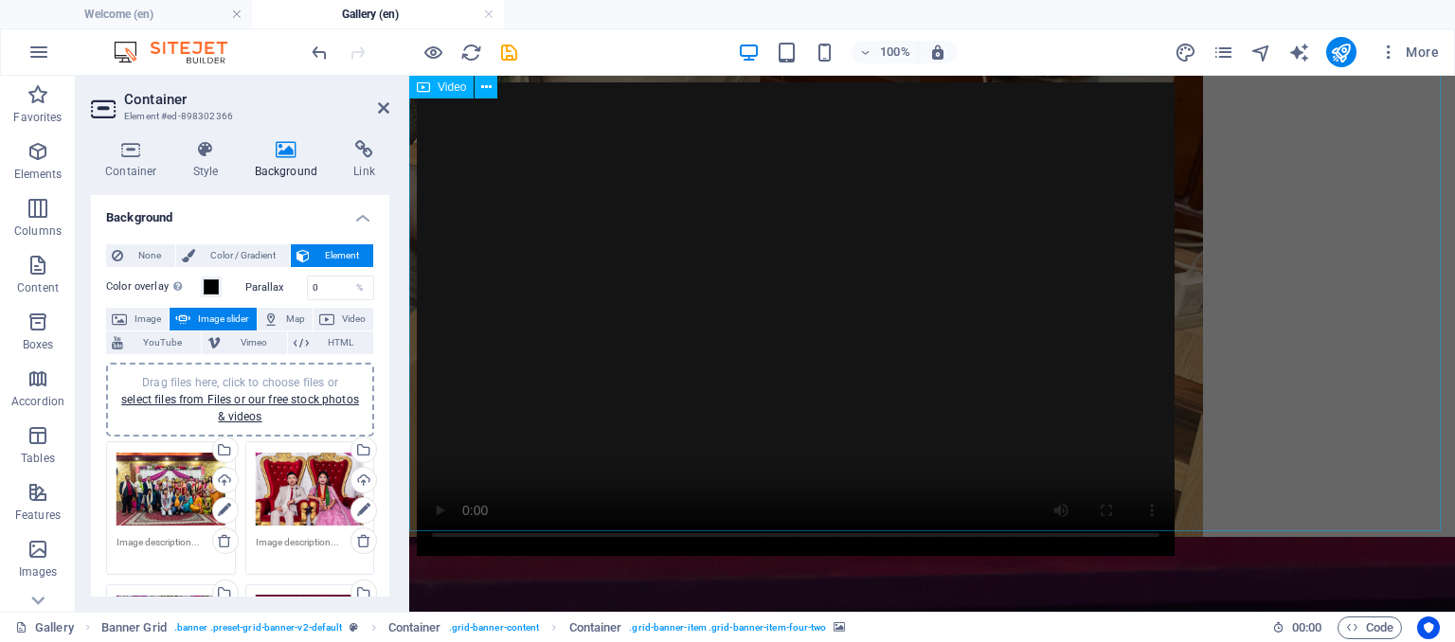
click at [914, 266] on figure at bounding box center [932, 320] width 1030 height 477
select select "px"
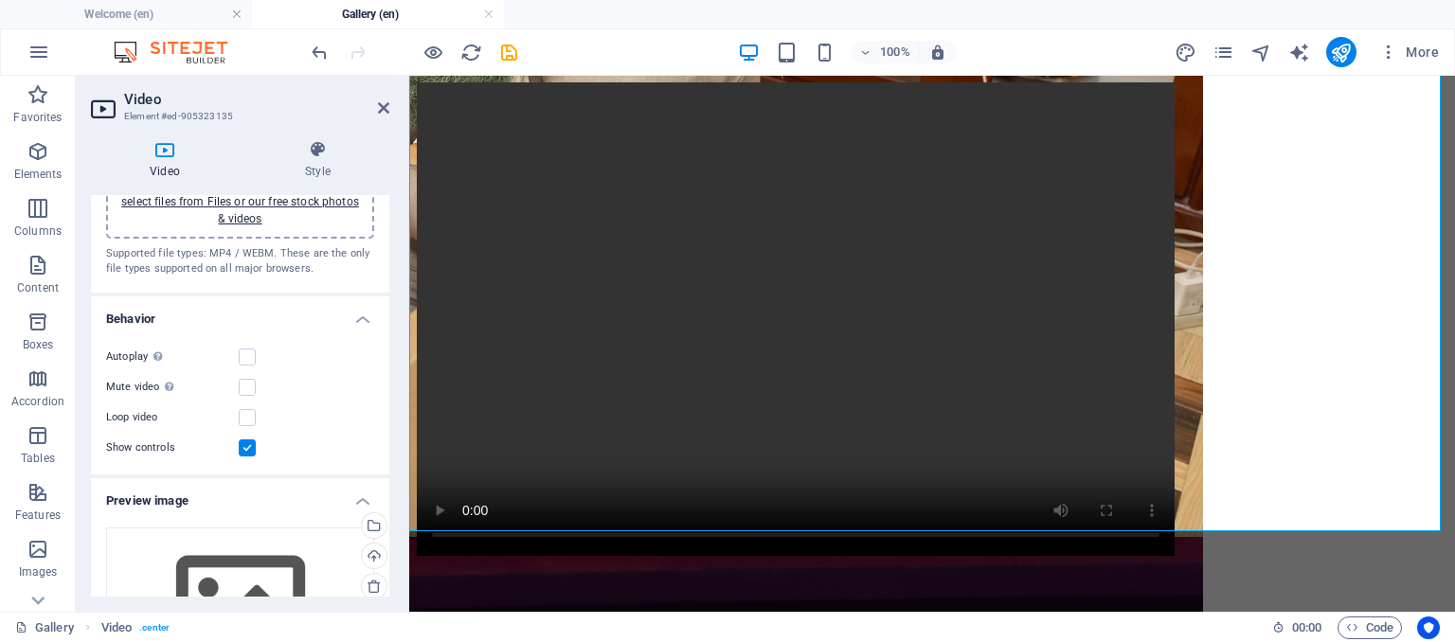
scroll to position [0, 0]
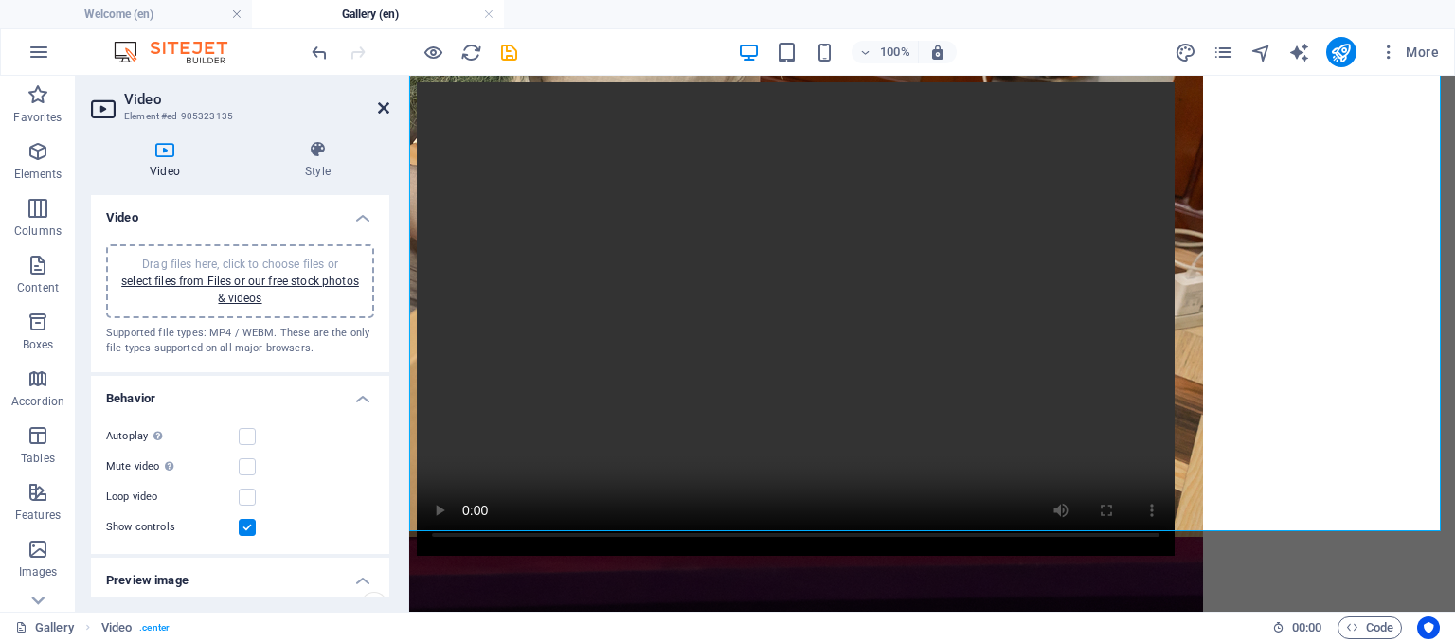
click at [387, 105] on icon at bounding box center [383, 107] width 11 height 15
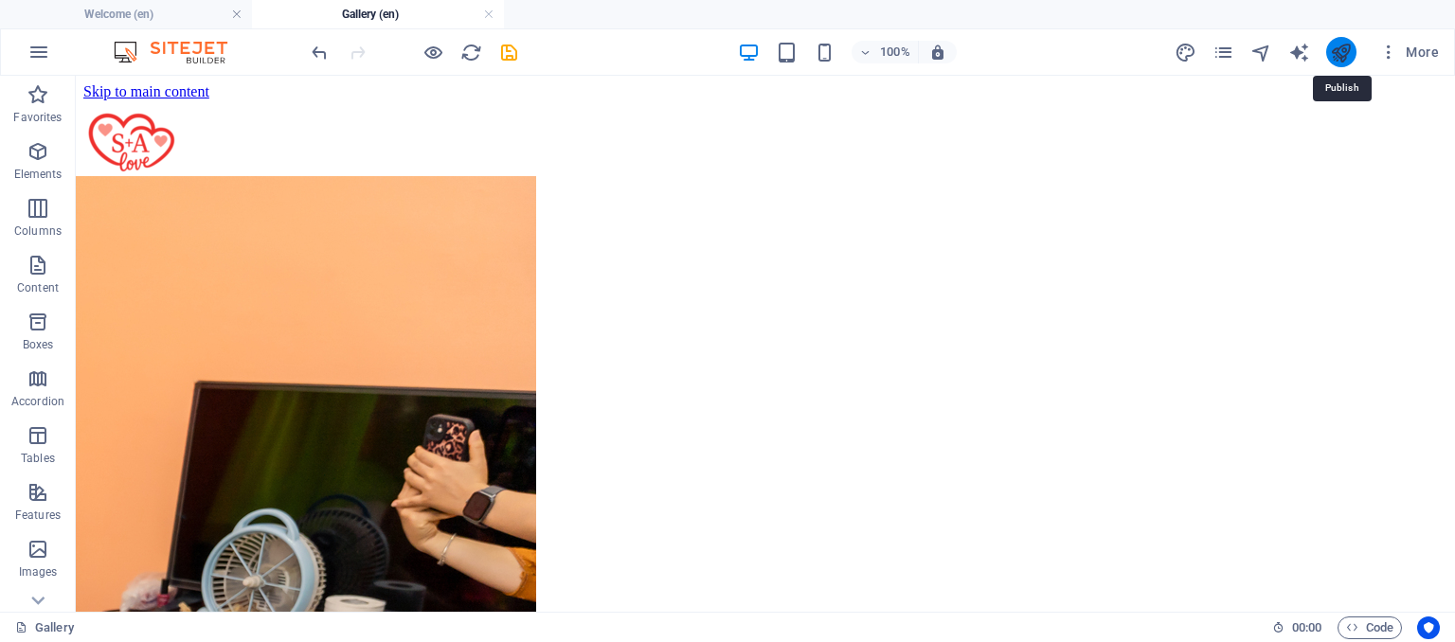
click at [1341, 56] on icon "publish" at bounding box center [1341, 53] width 22 height 22
